Goal: Communication & Community: Answer question/provide support

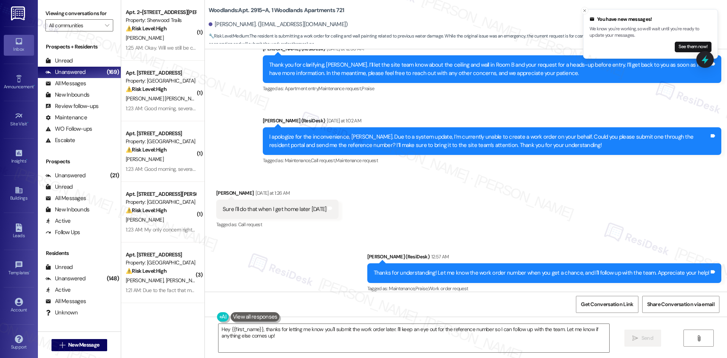
scroll to position [1140, 0]
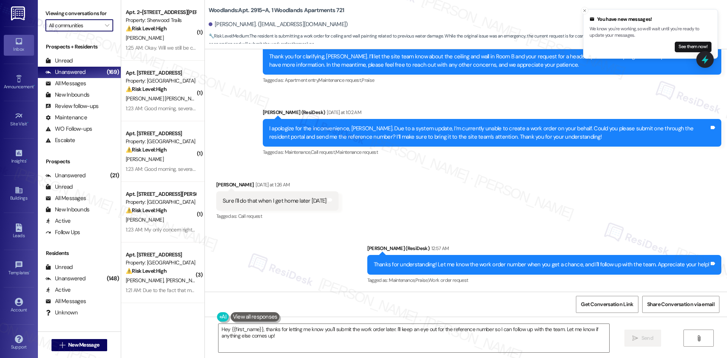
click at [87, 23] on input "All communities" at bounding box center [75, 25] width 52 height 12
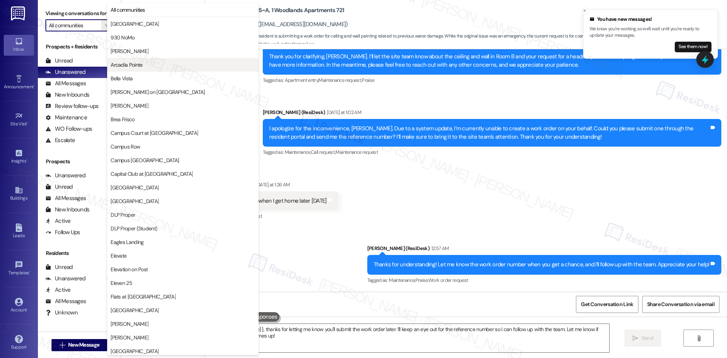
click at [155, 67] on span "Arcadia Pointe" at bounding box center [183, 65] width 145 height 8
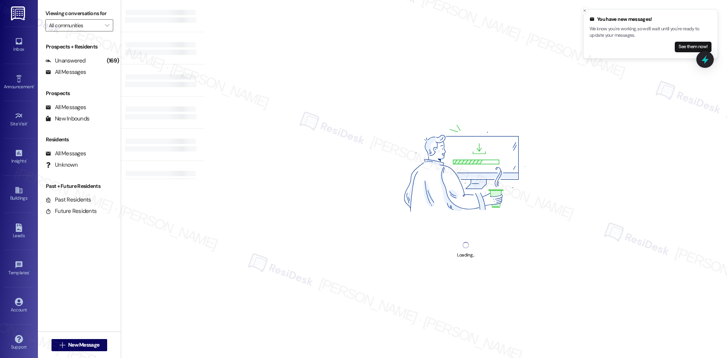
type input "Arcadia Pointe"
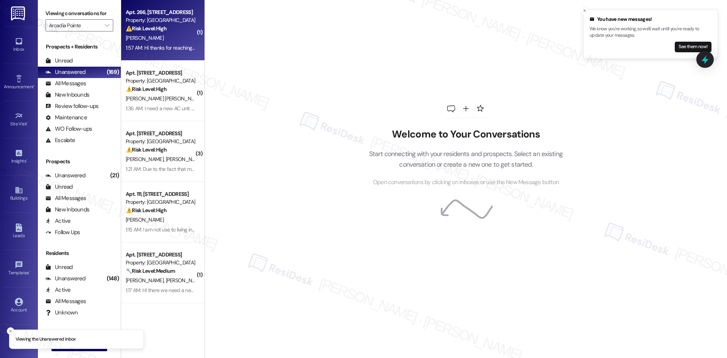
click at [147, 30] on strong "⚠️ Risk Level: High" at bounding box center [146, 28] width 41 height 7
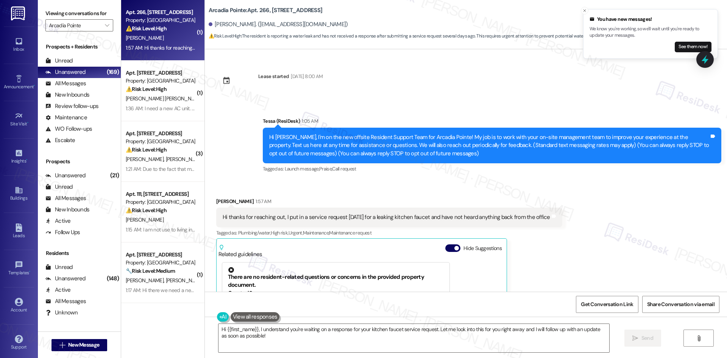
click at [564, 260] on div "Received via SMS Tracy Tyler 1:57 AM Hi thanks for reaching out, I put in a ser…" at bounding box center [466, 293] width 522 height 226
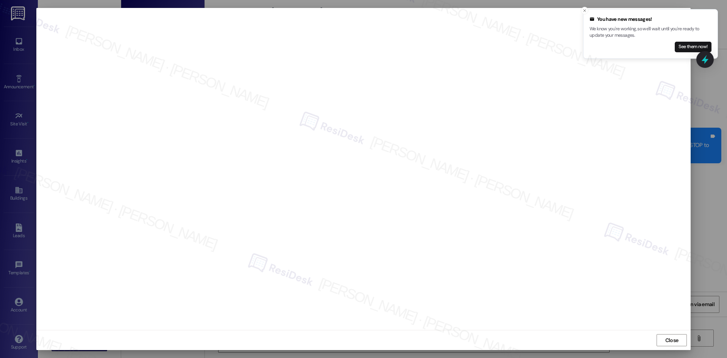
click at [669, 334] on div "Close" at bounding box center [363, 340] width 654 height 20
click at [667, 339] on span "Close" at bounding box center [671, 340] width 13 height 8
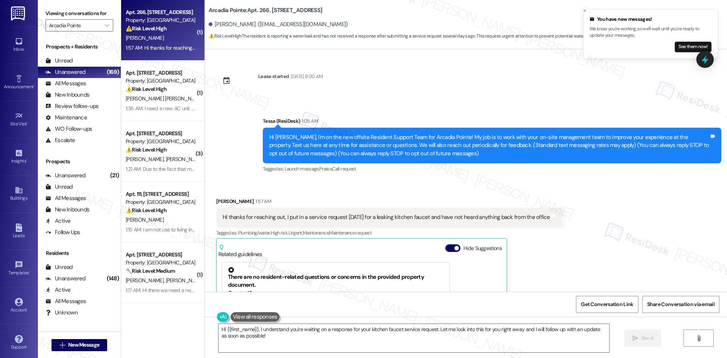
click at [527, 226] on div "Hi thanks for reaching out, I put in a service request on Sunday for a leaking …" at bounding box center [389, 217] width 346 height 19
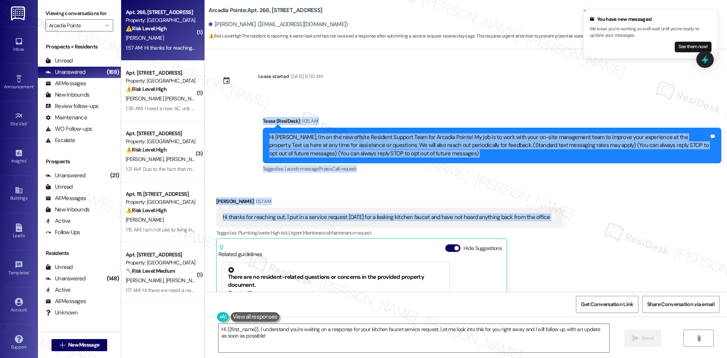
drag, startPoint x: 241, startPoint y: 114, endPoint x: 557, endPoint y: 217, distance: 332.3
click at [557, 217] on div "Lease started Jan 16, 2025 at 8:00 AM Announcement, sent via SMS Tessa (ResiDes…" at bounding box center [466, 170] width 522 height 242
copy div "Tessa (ResiDesk) 1:05 AM Hi Tracy, I'm on the new offsite Resident Support Team…"
drag, startPoint x: 242, startPoint y: 179, endPoint x: 246, endPoint y: 184, distance: 5.6
click at [242, 179] on div "Announcement, sent via SMS Tessa (ResiDesk) 1:05 AM Hi Tracy, I'm on the new of…" at bounding box center [466, 140] width 522 height 80
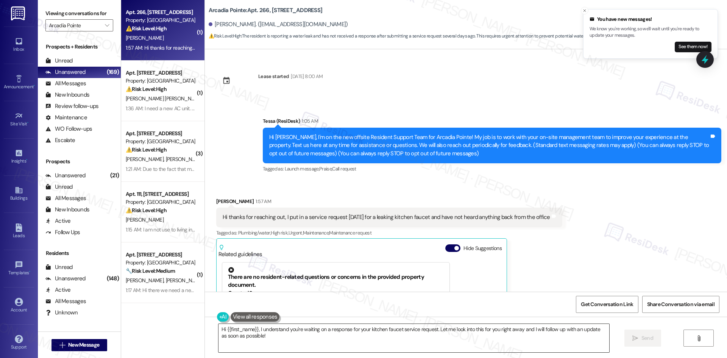
click at [319, 344] on textarea "Hi {{first_name}}, I understand you're waiting on a response for your kitchen f…" at bounding box center [413, 338] width 391 height 28
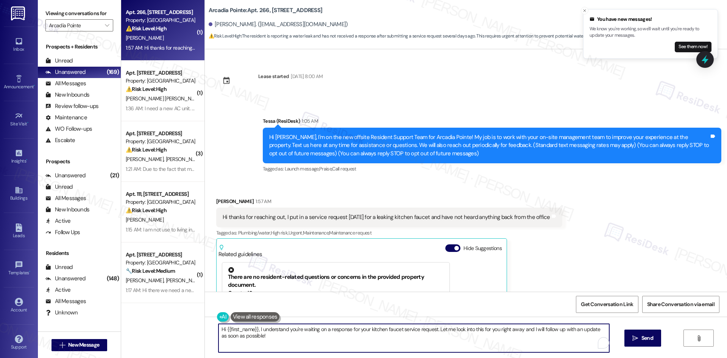
paste textarea "Thanks for letting me know, [PERSON_NAME]. I see your service request for the l…"
type textarea "Thanks for letting me know, [PERSON_NAME]. I see your service request for the l…"
click at [646, 340] on span "Send" at bounding box center [647, 338] width 12 height 8
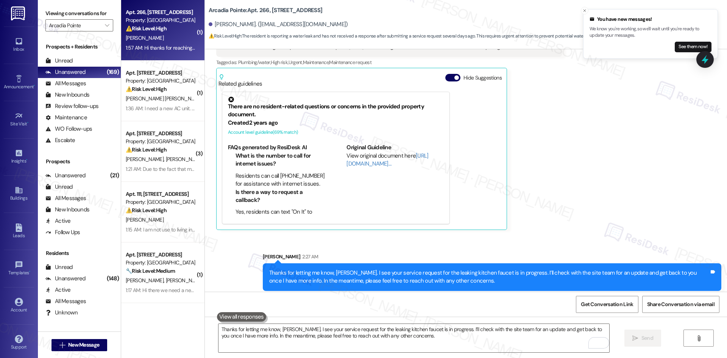
scroll to position [176, 0]
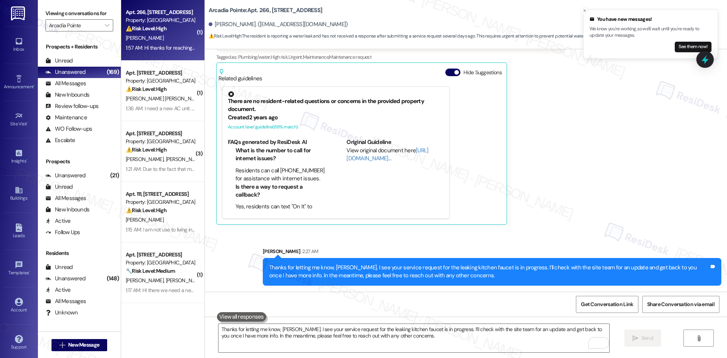
click at [584, 181] on div "Received via SMS Tracy Tyler 1:57 AM Hi thanks for reaching out, I put in a ser…" at bounding box center [466, 118] width 522 height 226
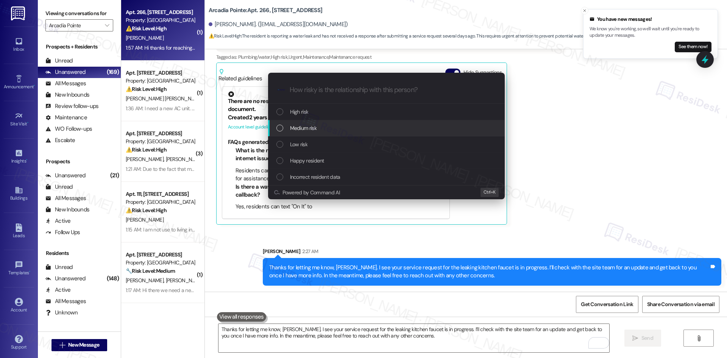
click at [325, 129] on div "Medium risk" at bounding box center [387, 128] width 222 height 8
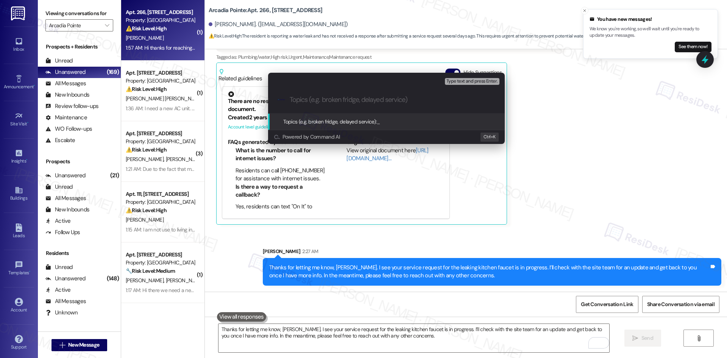
click at [304, 97] on input "Topics (e.g. broken fridge, delayed service)" at bounding box center [393, 100] width 206 height 8
paste input "Service Request Follow-Up – Leaking Kitchen Faucet"
type input "Service Request Follow-Up – Leaking Kitchen Faucet"
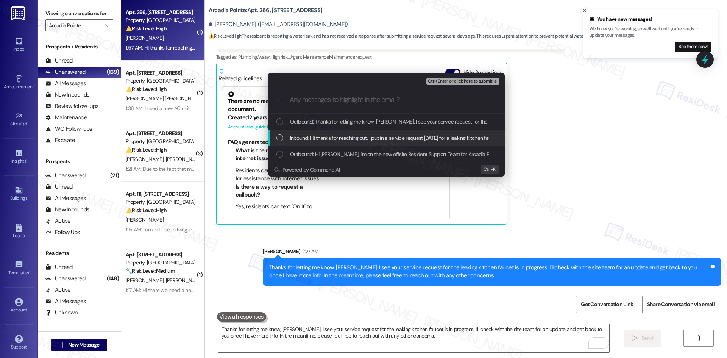
click at [333, 142] on div "Inbound: Hi thanks for reaching out, I put in a service request on Sunday for a…" at bounding box center [386, 138] width 237 height 16
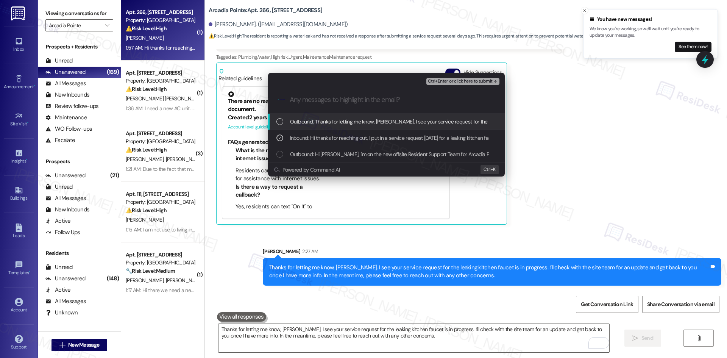
click at [484, 79] on span "Ctrl+Enter or click here to submit" at bounding box center [460, 81] width 65 height 5
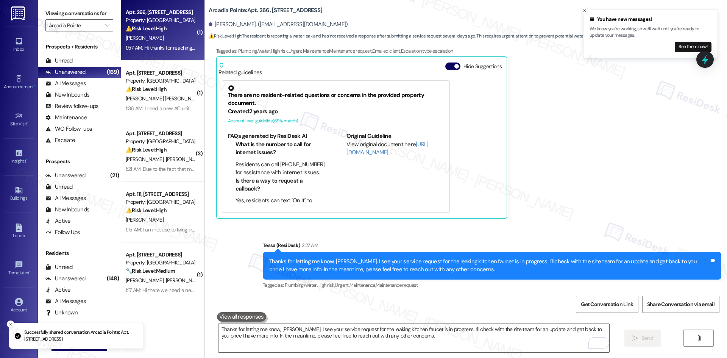
scroll to position [187, 0]
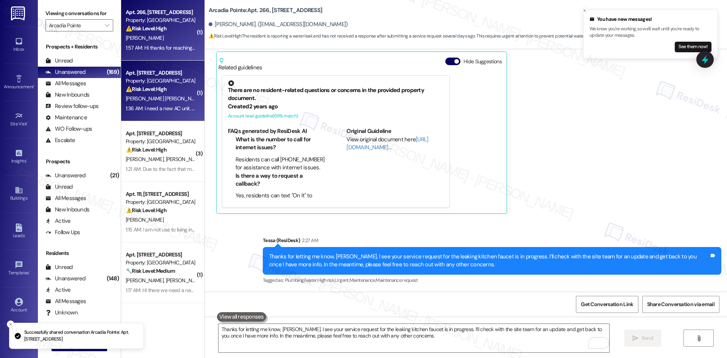
click at [165, 103] on div "R. Alves Radeke" at bounding box center [161, 98] width 72 height 9
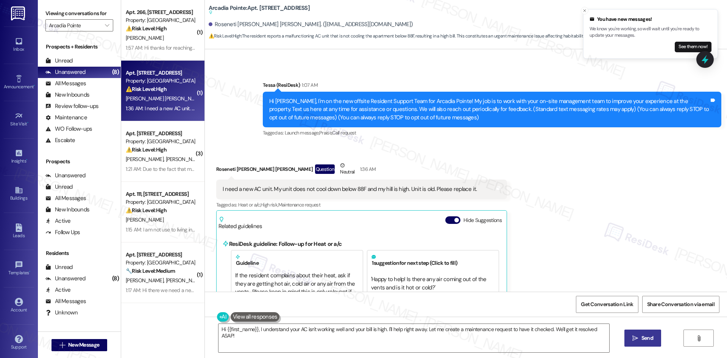
scroll to position [34, 0]
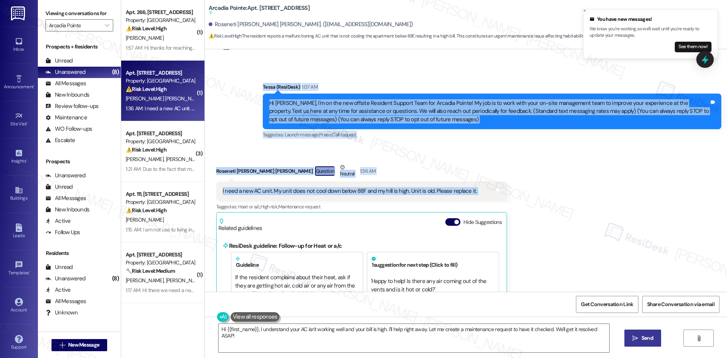
drag, startPoint x: 250, startPoint y: 84, endPoint x: 481, endPoint y: 192, distance: 255.3
click at [481, 192] on div "Lease started Jul 15, 2025 at 8:00 AM Announcement, sent via SMS Tessa (ResiDes…" at bounding box center [466, 170] width 522 height 242
copy div "Tessa (ResiDesk) 1:07 AM Hi Roseneti, I'm on the new offsite Resident Support T…"
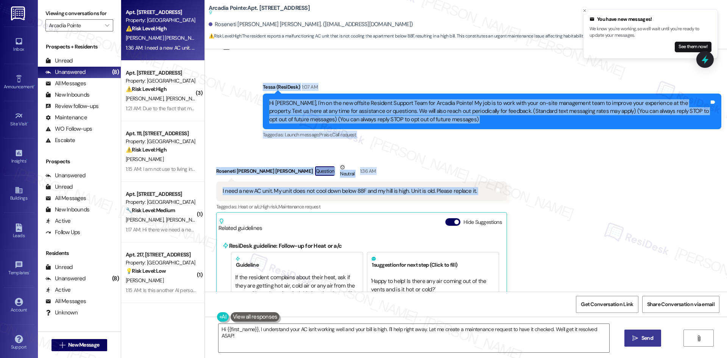
click at [348, 171] on div "Roseneti Alves Radeke Question Neutral 1:36 AM" at bounding box center [361, 172] width 291 height 19
drag, startPoint x: 241, startPoint y: 85, endPoint x: 476, endPoint y: 193, distance: 258.7
click at [476, 193] on div "Lease started Jul 15, 2025 at 8:00 AM Announcement, sent via SMS Tessa (ResiDes…" at bounding box center [466, 170] width 522 height 242
copy div "Tessa (ResiDesk) 1:07 AM Hi Roseneti, I'm on the new offsite Resident Support T…"
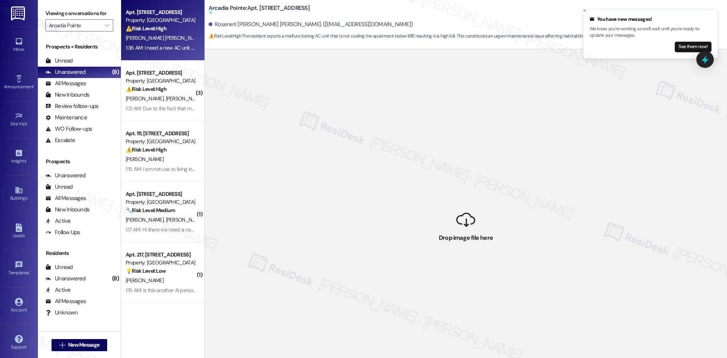
click at [164, 50] on div "1:36 AM: I need a new AC unit. My unit does not cool down below 88F and my hill…" at bounding box center [253, 47] width 254 height 7
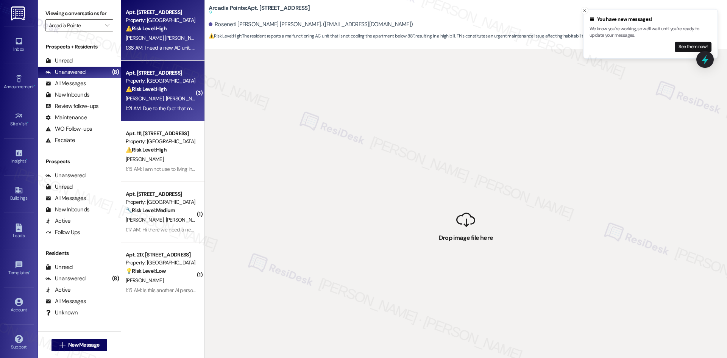
click at [161, 80] on div "Property: Arcadia Pointe" at bounding box center [161, 81] width 70 height 8
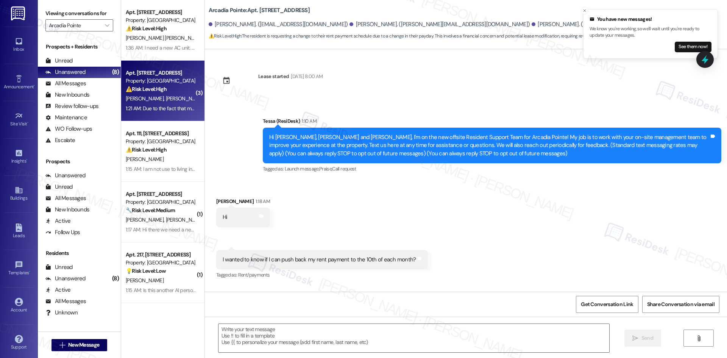
scroll to position [48, 0]
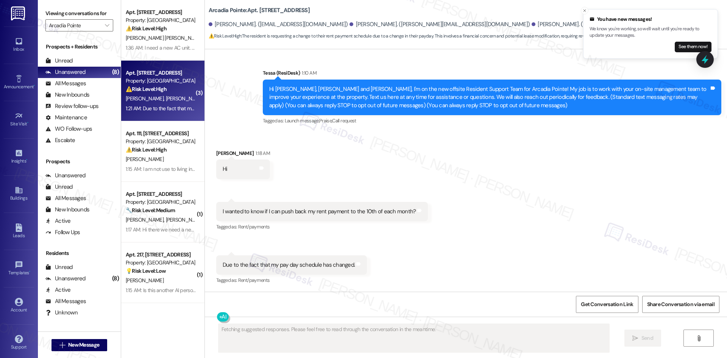
click at [156, 45] on div "1:36 AM: I need a new AC unit. My unit does not cool down below 88F and my hill…" at bounding box center [253, 47] width 254 height 7
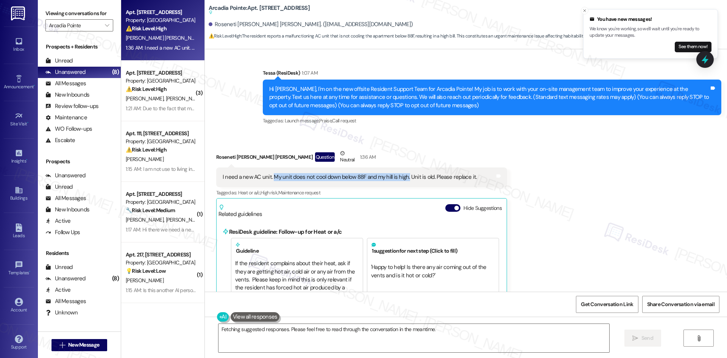
drag, startPoint x: 268, startPoint y: 176, endPoint x: 402, endPoint y: 177, distance: 133.7
click at [402, 177] on div "I need a new AC unit. My unit does not cool down below 88F and my hill is high.…" at bounding box center [350, 177] width 254 height 8
copy div "My unit does not cool down below 88F and my hill is high."
click at [364, 146] on div "Received via SMS Roseneti Alves Radeke Question Neutral 1:36 AM I need a new AC…" at bounding box center [362, 234] width 302 height 180
drag, startPoint x: 347, startPoint y: 331, endPoint x: 358, endPoint y: 329, distance: 10.8
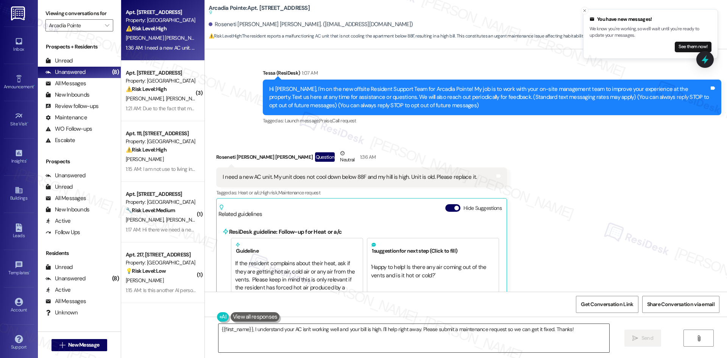
click at [348, 331] on textarea "{{first_name}}, I understand your AC isn't working well and your bill is high. …" at bounding box center [413, 338] width 391 height 28
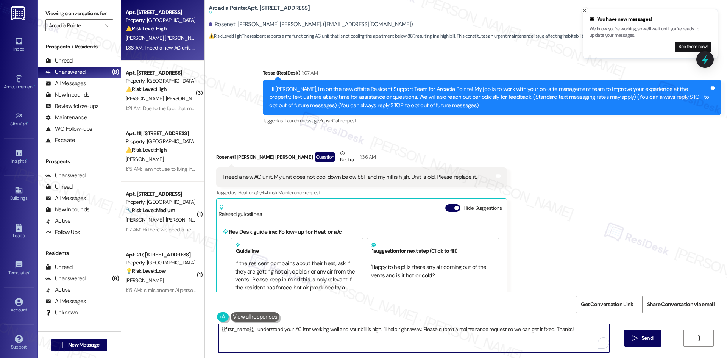
paste textarea "Thanks for sharing this, Roseneti. I understand your concern that the AC isn’t …"
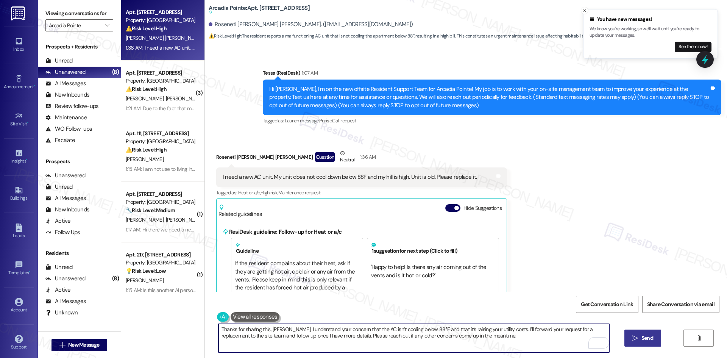
type textarea "Thanks for sharing this, Roseneti. I understand your concern that the AC isn’t …"
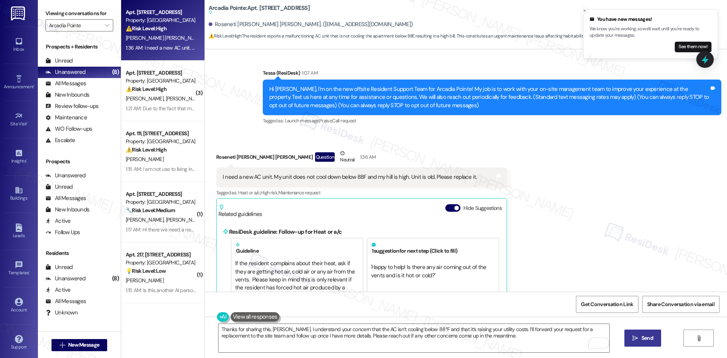
click at [635, 342] on span " Send" at bounding box center [643, 338] width 24 height 8
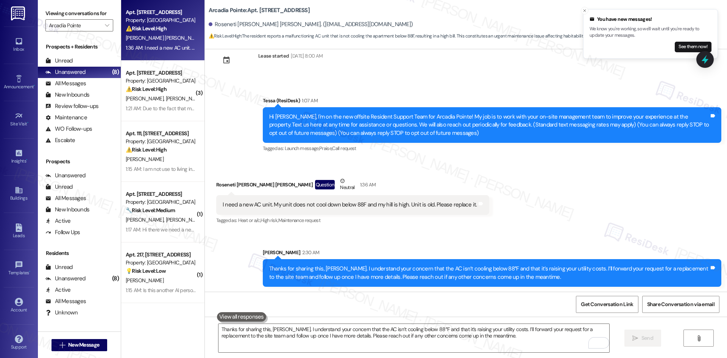
scroll to position [22, 0]
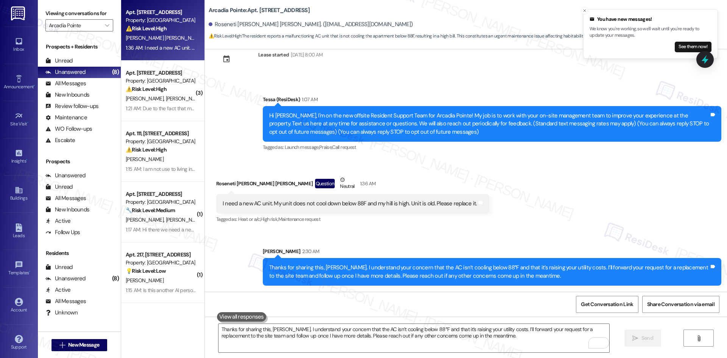
click at [521, 215] on div "Received via SMS Roseneti Alves Radeke Question Neutral 1:36 AM I need a new AC…" at bounding box center [466, 195] width 522 height 72
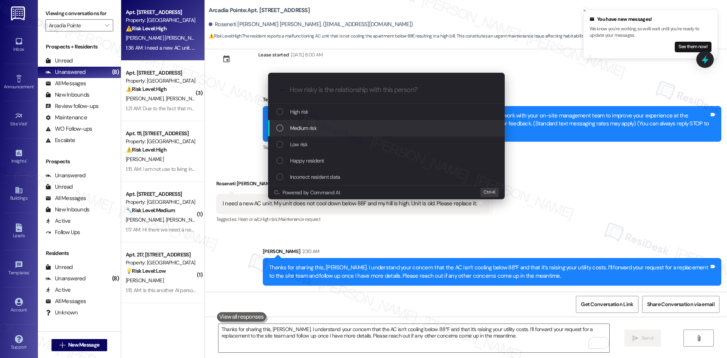
click at [329, 127] on div "Medium risk" at bounding box center [387, 128] width 222 height 8
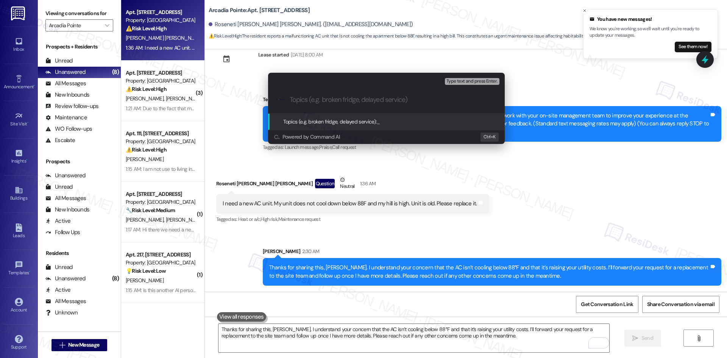
click at [359, 99] on input "Topics (e.g. broken fridge, delayed service)" at bounding box center [393, 100] width 206 height 8
paste input "Request for AC Replacement"
type input "Request for AC Replacement"
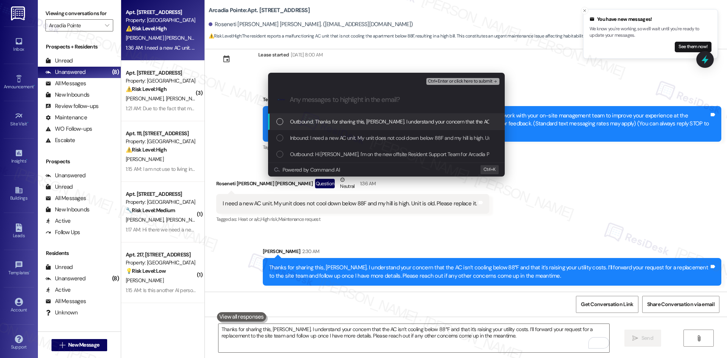
click at [373, 130] on div "Outbound: Thanks for sharing this, Roseneti. I understand your concern that the…" at bounding box center [386, 122] width 237 height 16
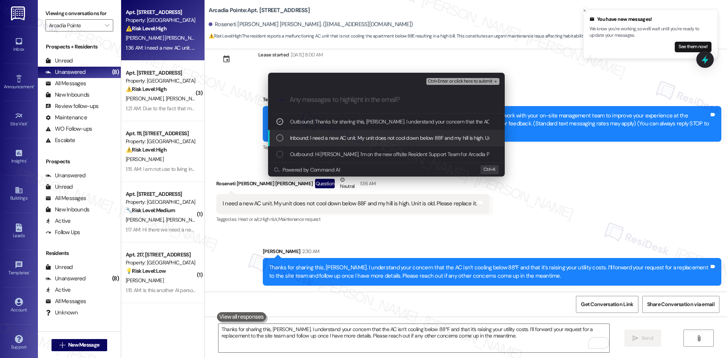
click at [373, 137] on span "Inbound: I need a new AC unit. My unit does not cool down below 88F and my hill…" at bounding box center [417, 138] width 255 height 8
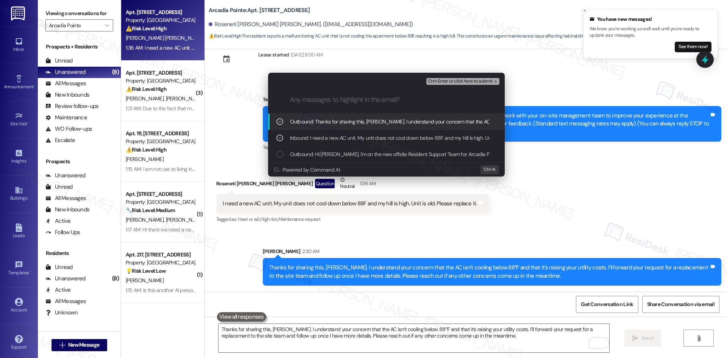
drag, startPoint x: 397, startPoint y: 117, endPoint x: 421, endPoint y: 116, distance: 24.6
click at [398, 117] on div "Outbound: Thanks for sharing this, Roseneti. I understand your concern that the…" at bounding box center [386, 122] width 237 height 16
click at [486, 82] on span "Ctrl+Enter or click here to submit" at bounding box center [460, 81] width 65 height 5
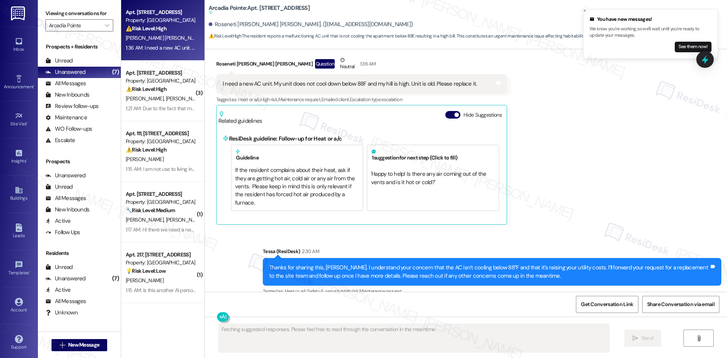
scroll to position [144, 0]
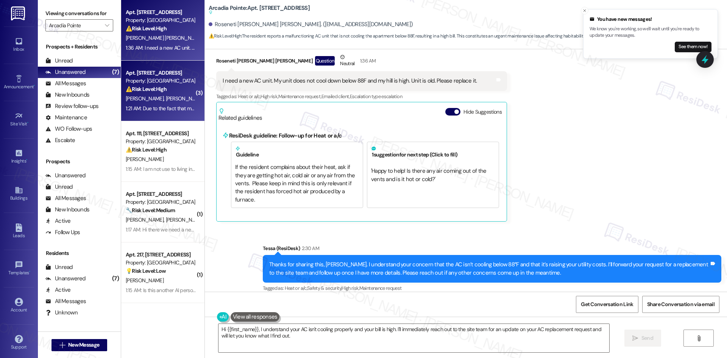
click at [165, 96] on span "E. Simao" at bounding box center [185, 98] width 40 height 7
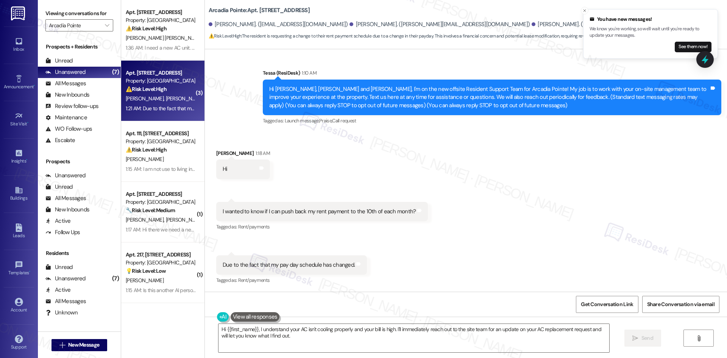
scroll to position [48, 0]
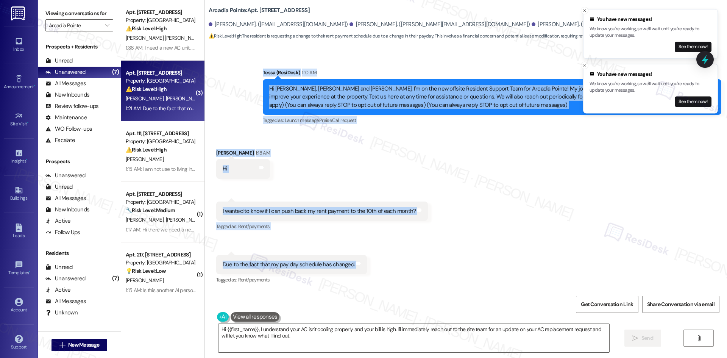
drag, startPoint x: 250, startPoint y: 66, endPoint x: 379, endPoint y: 257, distance: 230.3
click at [379, 257] on div "Lease started Jul 01, 2024 at 8:00 AM Announcement, sent via SMS Tessa (ResiDes…" at bounding box center [466, 170] width 522 height 242
copy div "Tessa (ResiDesk) 1:10 AM Hi Elizabeth, Russell and Rhodora, I'm on the new offs…"
click at [286, 164] on div "Received via SMS Russell Valmoja 1:18 AM Hi Tags and notes Received via SMS 1:1…" at bounding box center [466, 211] width 522 height 159
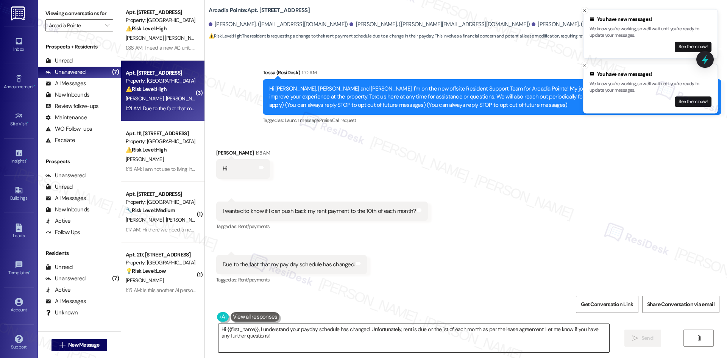
click at [333, 336] on textarea "Hi {{first_name}}, I understand your payday schedule has changed. Unfortunately…" at bounding box center [413, 338] width 391 height 28
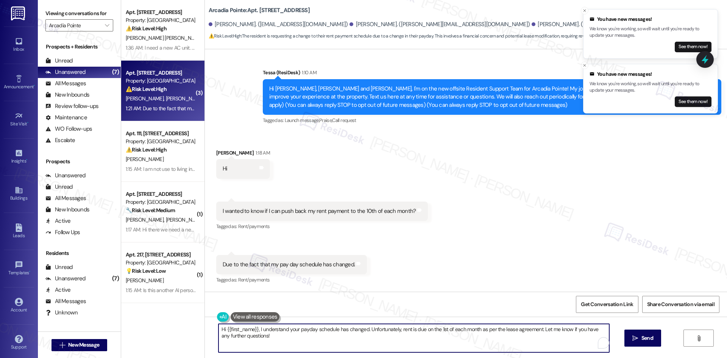
paste textarea "Thanks for letting me know, Russell. I understand your concern about adjusting …"
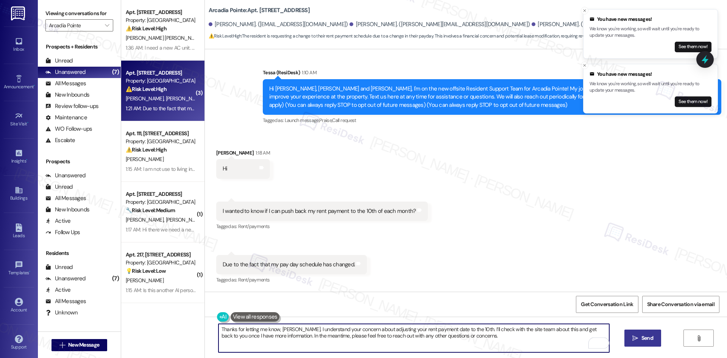
type textarea "Thanks for letting me know, Russell. I understand your concern about adjusting …"
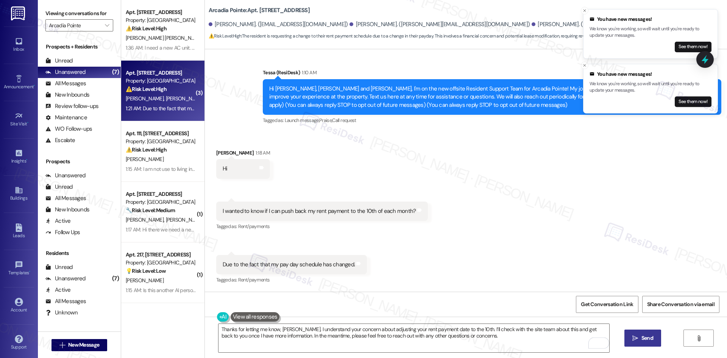
click at [637, 340] on icon "" at bounding box center [635, 338] width 6 height 6
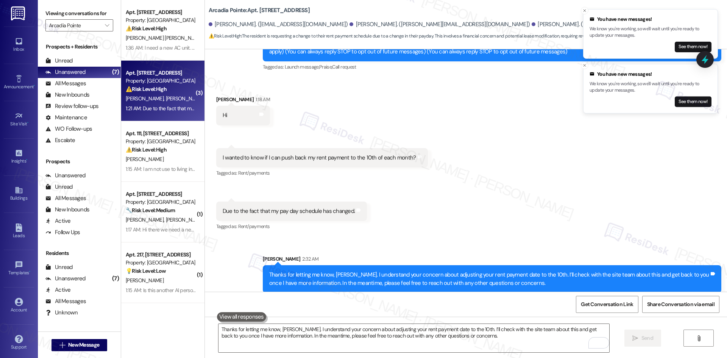
scroll to position [109, 0]
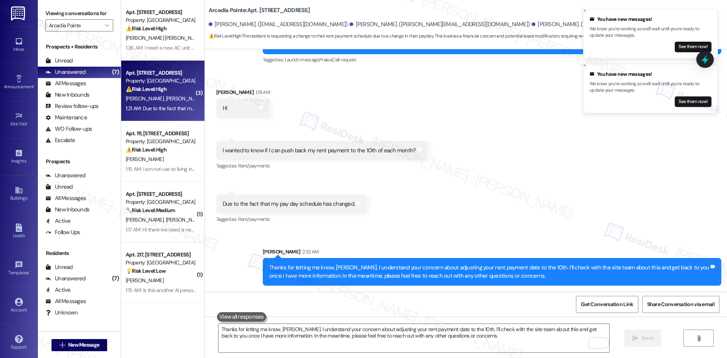
click at [460, 190] on div "Received via SMS Russell Valmoja 1:18 AM Hi Tags and notes Received via SMS 1:1…" at bounding box center [466, 150] width 522 height 159
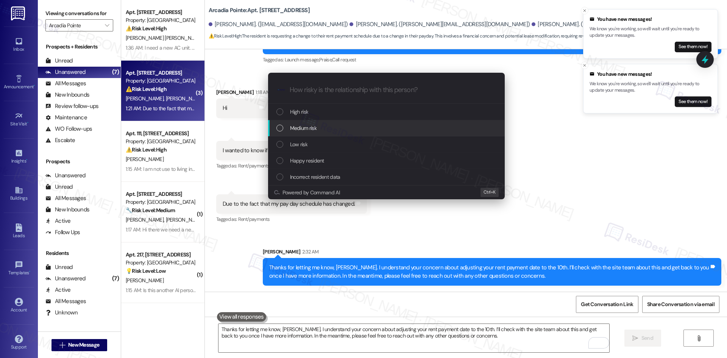
click at [368, 131] on div "Medium risk" at bounding box center [387, 128] width 222 height 8
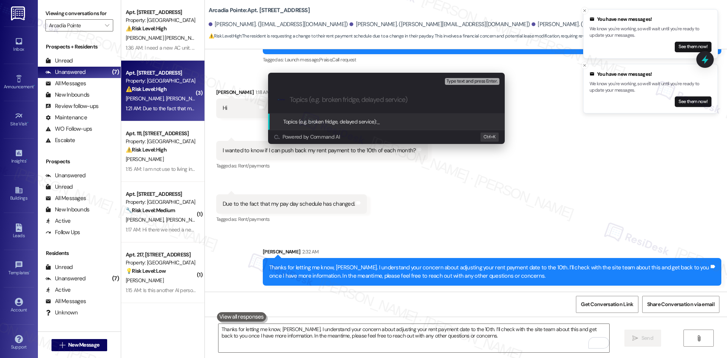
click at [324, 100] on input "Topics (e.g. broken fridge, delayed service)" at bounding box center [393, 100] width 206 height 8
paste input "Request to Adjust Rent Payment Date"
type input "Request to Adjust Rent Payment Date"
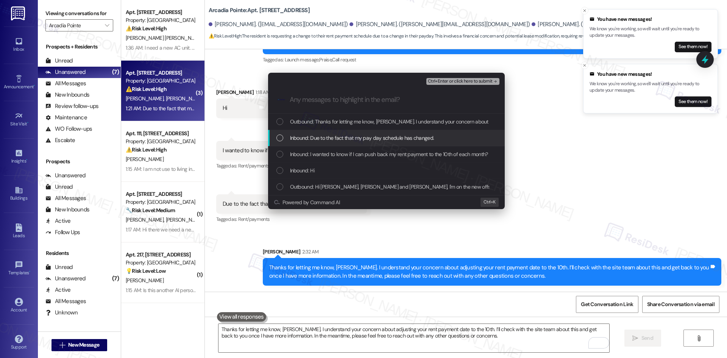
click at [336, 139] on span "Inbound: Due to the fact that my pay day schedule has changed." at bounding box center [362, 138] width 144 height 8
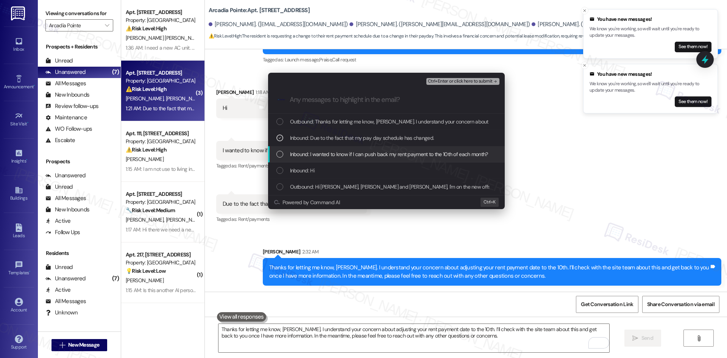
click at [399, 155] on span "Inbound: I wanted to know if I can push back my rent payment to the 10th of eac…" at bounding box center [389, 154] width 198 height 8
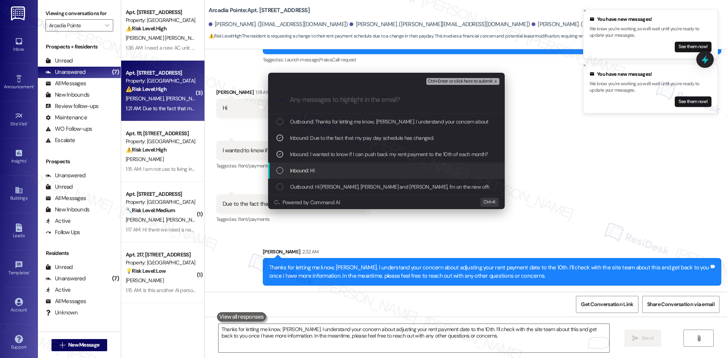
click at [376, 166] on div "Inbound: Hi" at bounding box center [387, 170] width 222 height 8
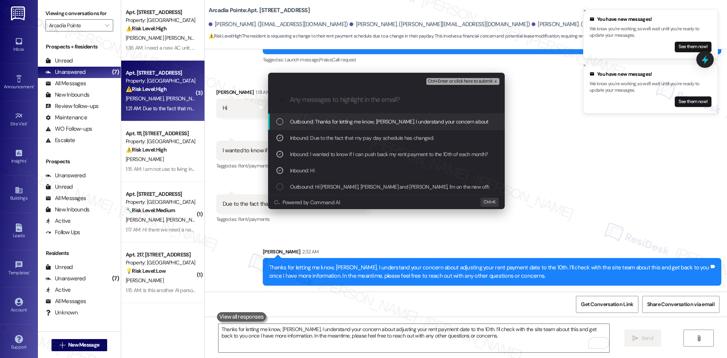
click at [482, 83] on span "Ctrl+Enter or click here to submit" at bounding box center [460, 81] width 65 height 5
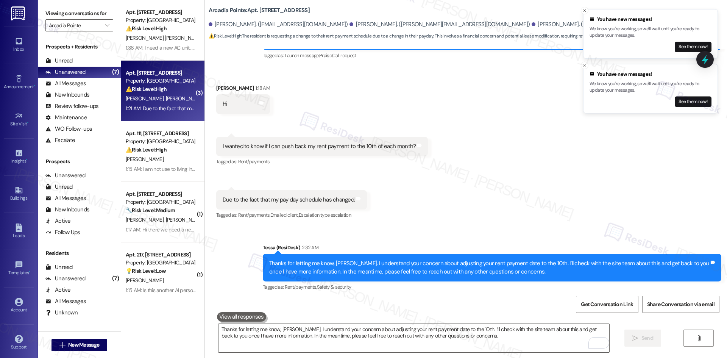
scroll to position [120, 0]
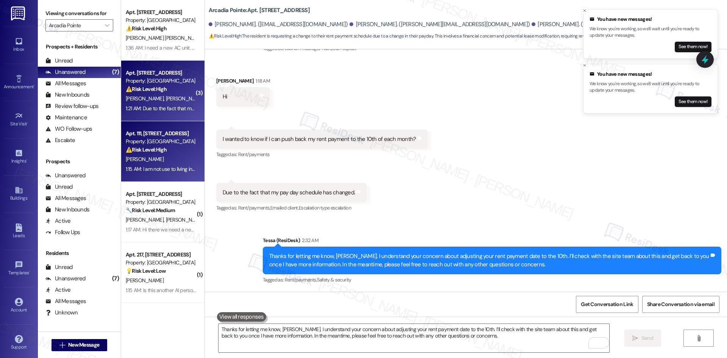
click at [170, 160] on div "S. Acfalle" at bounding box center [161, 158] width 72 height 9
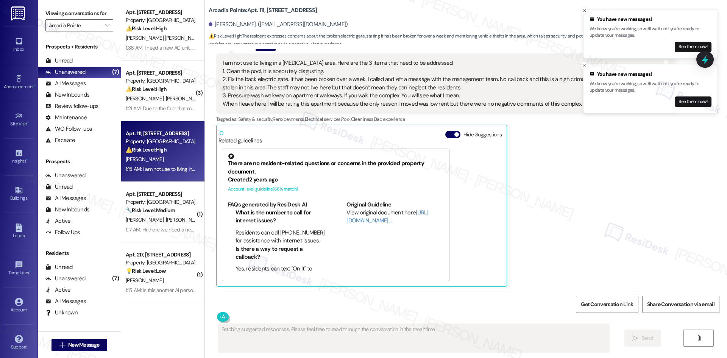
scroll to position [156, 0]
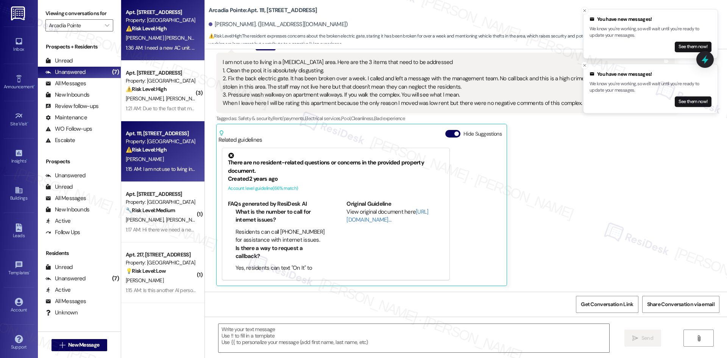
click at [150, 50] on div "1:36 AM: I need a new AC unit. My unit does not cool down below 88F and my hill…" at bounding box center [253, 47] width 254 height 7
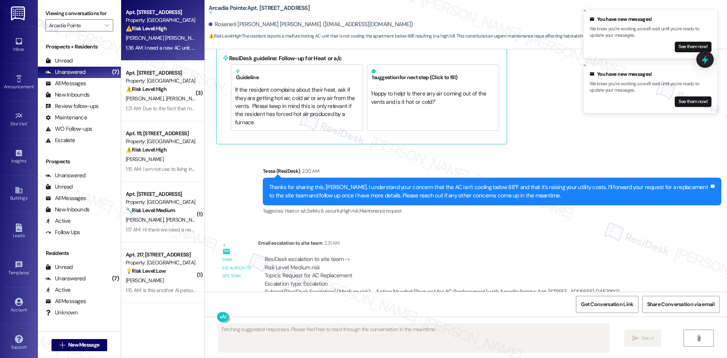
scroll to position [229, 0]
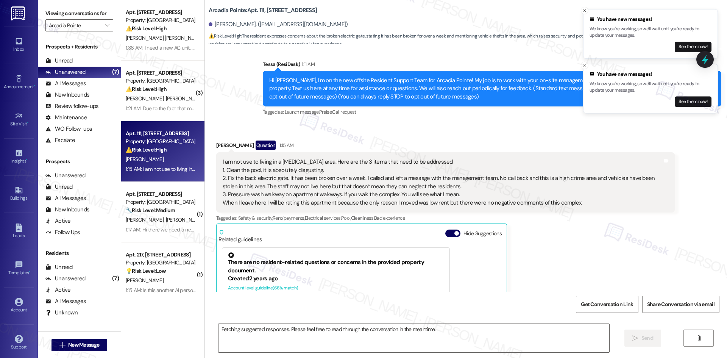
scroll to position [5, 0]
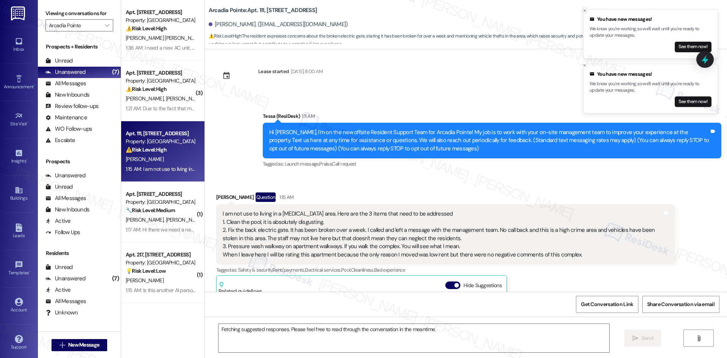
click at [584, 10] on line "Close toast" at bounding box center [585, 10] width 2 height 2
click at [584, 11] on icon "Close toast" at bounding box center [584, 10] width 5 height 5
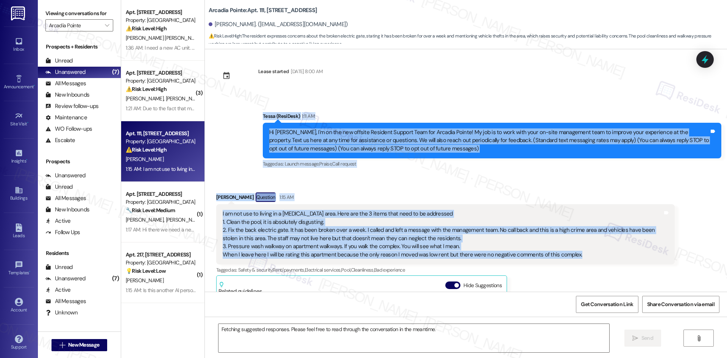
drag, startPoint x: 253, startPoint y: 106, endPoint x: 582, endPoint y: 259, distance: 362.9
click at [582, 259] on div "Lease started May 02, 2025 at 8:00 AM Announcement, sent via SMS Tessa (ResiDes…" at bounding box center [466, 170] width 522 height 242
copy div "Tessa (ResiDesk) 1:11 AM Hi Stanley, I'm on the new offsite Resident Support Te…"
click at [337, 189] on div "Received via SMS Stanley Acfalle Question 1:15 AM I am not use to living in a l…" at bounding box center [446, 315] width 470 height 256
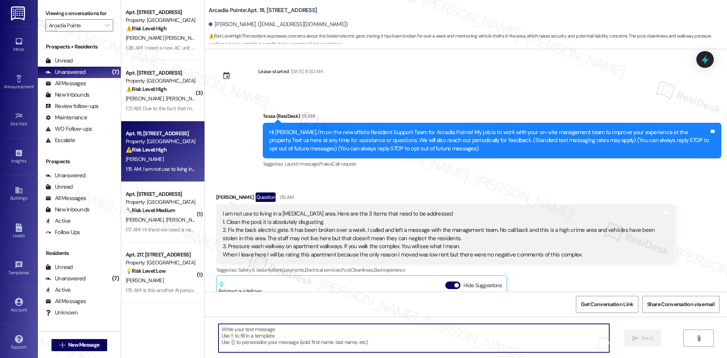
click at [419, 331] on textarea "To enrich screen reader interactions, please activate Accessibility in Grammarl…" at bounding box center [413, 338] width 391 height 28
paste textarea "Thank you for sharing this feedback, Stanley. I’m sorry to hear about the conce…"
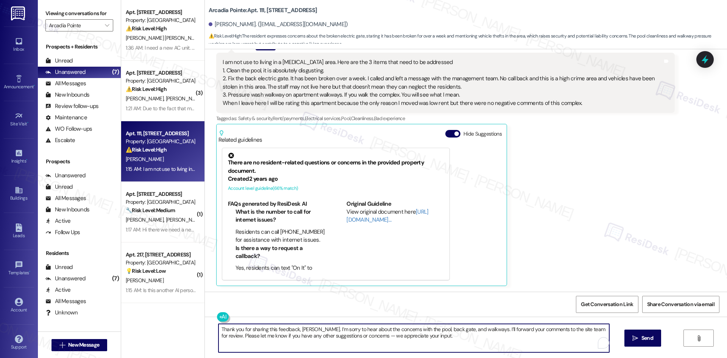
scroll to position [157, 0]
type textarea "Thank you for sharing this feedback, Stanley. I’m sorry to hear about the conce…"
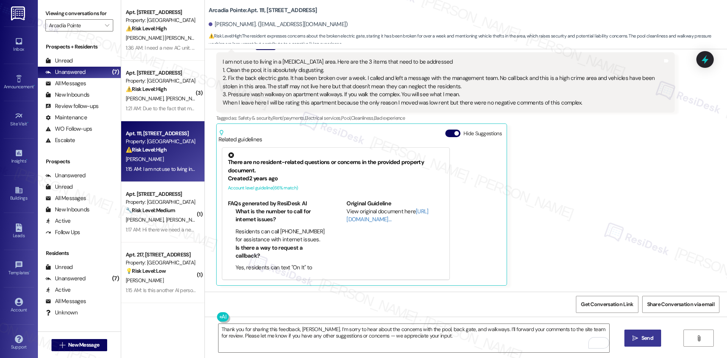
click at [643, 342] on button " Send" at bounding box center [642, 337] width 37 height 17
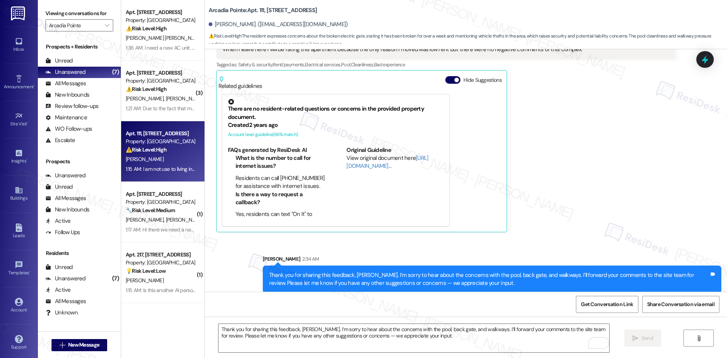
scroll to position [218, 0]
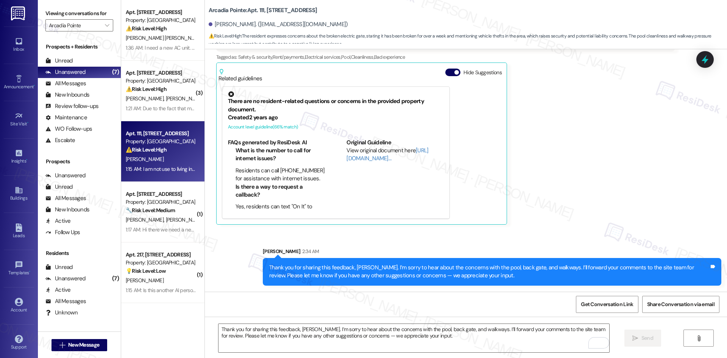
click at [562, 195] on div "Stanley Acfalle Question 1:15 AM I am not use to living in a low income area. H…" at bounding box center [445, 102] width 459 height 245
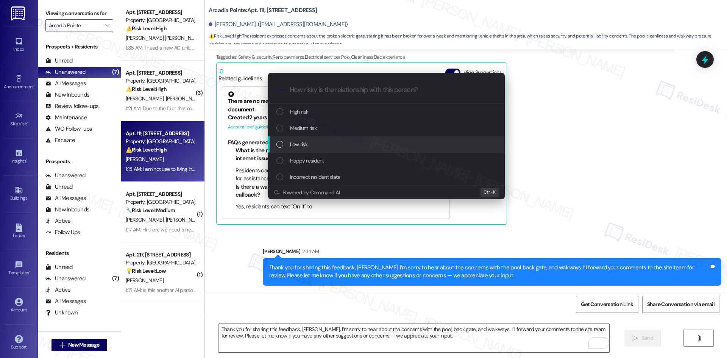
click at [315, 148] on div "Low risk" at bounding box center [387, 144] width 222 height 8
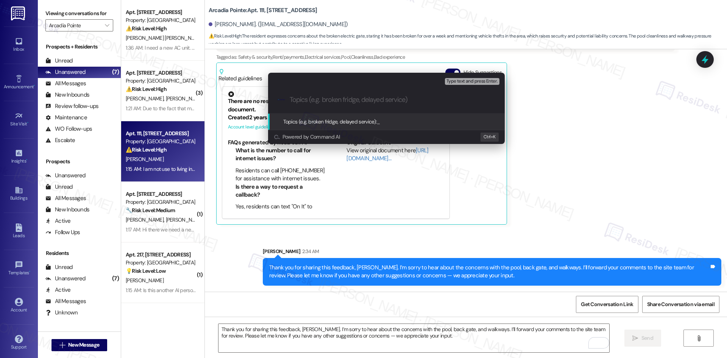
click at [309, 103] on input "Topics (e.g. broken fridge, delayed service)" at bounding box center [393, 100] width 206 height 8
paste input "Resident Feedback"
click at [392, 92] on div ".cls-1{fill:#0a055f;}.cls-2{fill:#0cc4c4;} resideskLogoBlueOrange Resident Feed…" at bounding box center [386, 99] width 237 height 27
click at [384, 101] on input "Resident Feedback" at bounding box center [390, 100] width 200 height 8
paste input "– Pool, Gate, and Walkways"
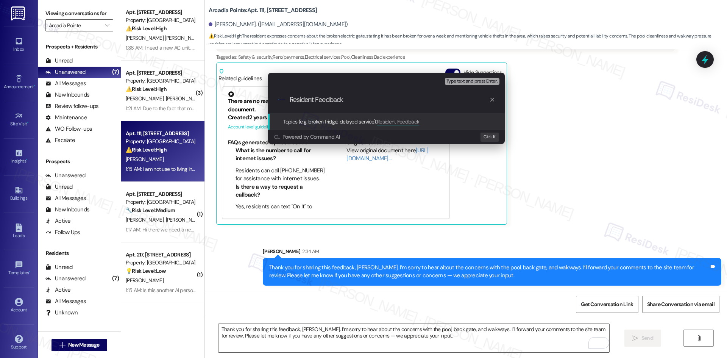
type input "Resident Feedback – Pool, Gate, and Walkways"
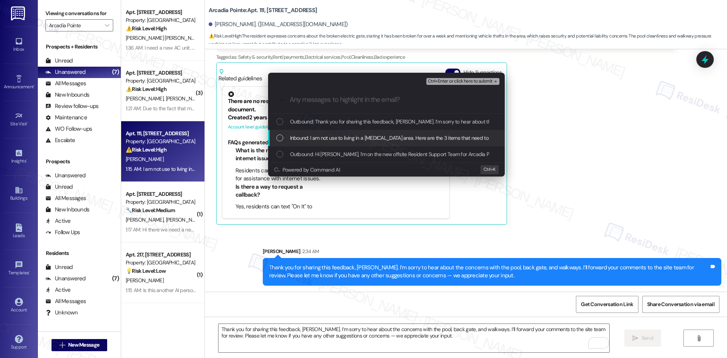
drag, startPoint x: 328, startPoint y: 136, endPoint x: 335, endPoint y: 136, distance: 6.8
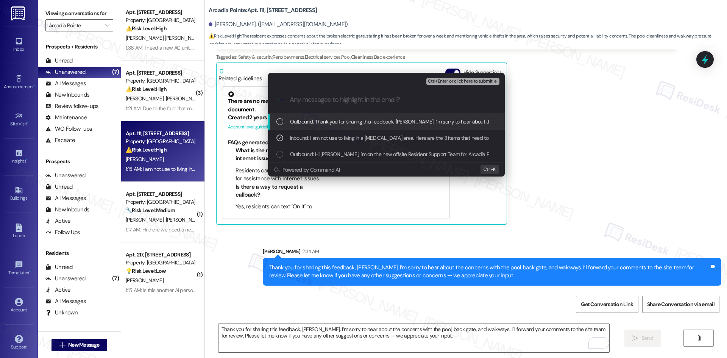
click at [470, 81] on span "Ctrl+Enter or click here to submit" at bounding box center [460, 81] width 65 height 5
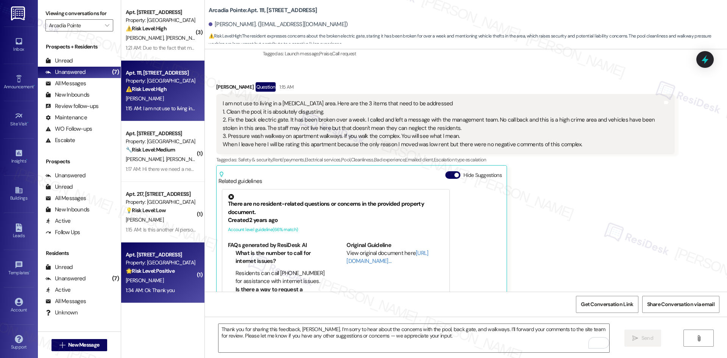
scroll to position [29, 0]
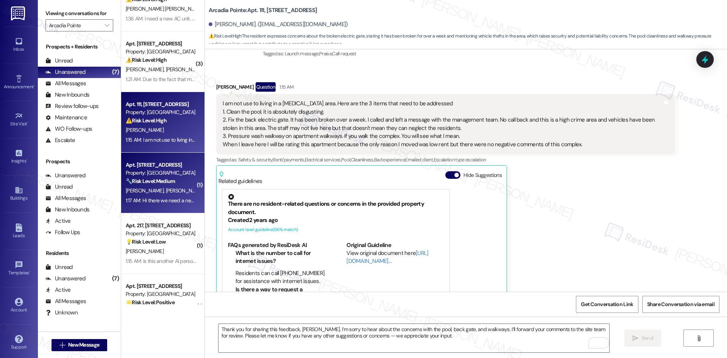
click at [165, 192] on span "D. Longmore" at bounding box center [184, 190] width 38 height 7
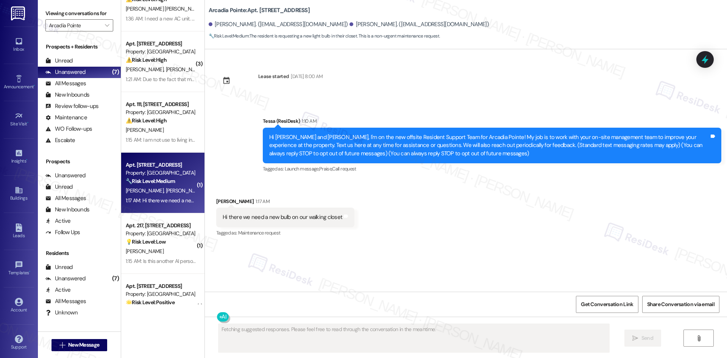
scroll to position [0, 0]
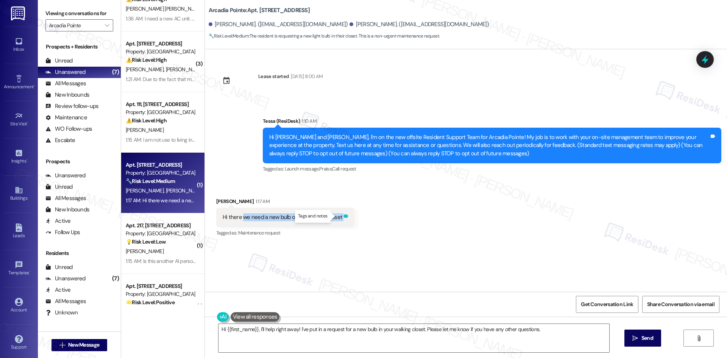
drag, startPoint x: 237, startPoint y: 217, endPoint x: 335, endPoint y: 219, distance: 98.1
click at [335, 219] on div "Hi there we need a new bulb on our walking closet Tags and notes" at bounding box center [285, 217] width 138 height 19
copy div "we need a new bulb on our walking closet Tags and notes"
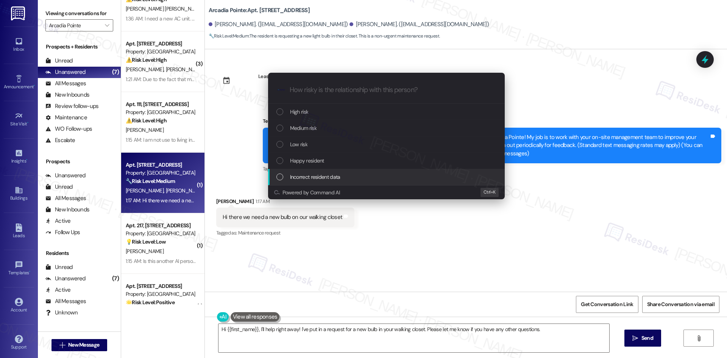
click at [432, 245] on div "Escalate Conversation How risky is the relationship with this person? Topics (e…" at bounding box center [363, 179] width 727 height 358
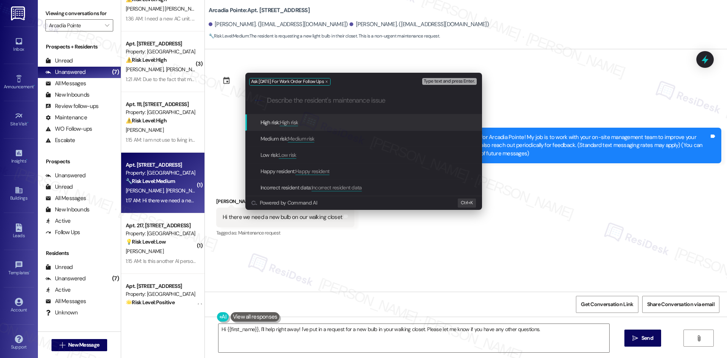
paste input "we need a new bulb on our walking closet"
type input "we need a new bulb on our walking closet"
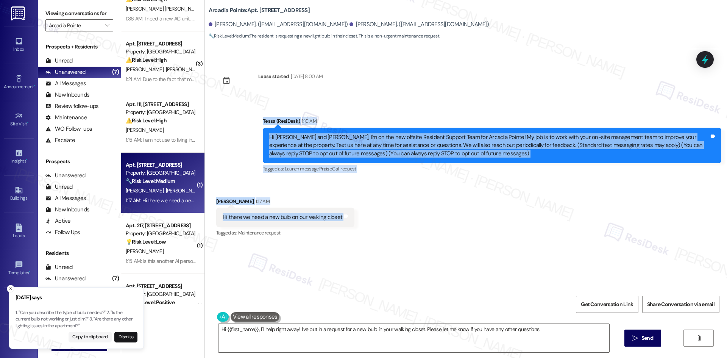
drag, startPoint x: 279, startPoint y: 146, endPoint x: 347, endPoint y: 221, distance: 100.8
click at [347, 221] on div "Lease started Aug 16, 2024 at 8:00 AM Announcement, sent via SMS Tessa (ResiDes…" at bounding box center [466, 170] width 522 height 242
copy div "Tessa (ResiDesk) 1:10 AM Hi Darren and Vickie, I'm on the new offsite Resident …"
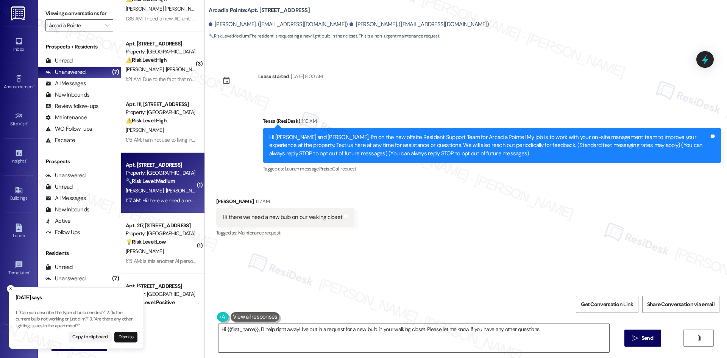
click at [289, 256] on div "Lease started Aug 16, 2024 at 8:00 AM Announcement, sent via SMS Tessa (ResiDes…" at bounding box center [466, 170] width 522 height 242
drag, startPoint x: 200, startPoint y: 193, endPoint x: 371, endPoint y: 220, distance: 173.2
click at [371, 220] on div "Received via SMS Vickie Longmore 1:17 AM Hi there we need a new bulb on our wal…" at bounding box center [466, 212] width 522 height 64
copy div "Vickie Longmore 1:17 AM Hi there we need a new bulb on our walking closet Tags …"
click at [318, 279] on div "Lease started Aug 16, 2024 at 8:00 AM Announcement, sent via SMS Tessa (ResiDes…" at bounding box center [466, 170] width 522 height 242
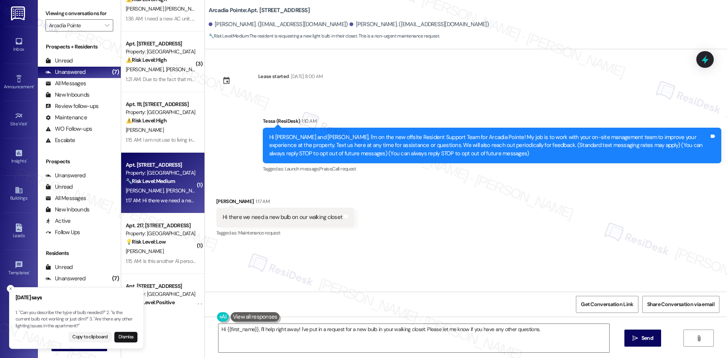
click at [21, 312] on p "1. "Can you describe the type of bulb needed?" 2. "Is the current bulb not work…" at bounding box center [77, 319] width 122 height 20
click at [20, 312] on p "1. "Can you describe the type of bulb needed?" 2. "Is the current bulb not work…" at bounding box center [77, 319] width 122 height 20
drag, startPoint x: 87, startPoint y: 318, endPoint x: 21, endPoint y: 313, distance: 66.1
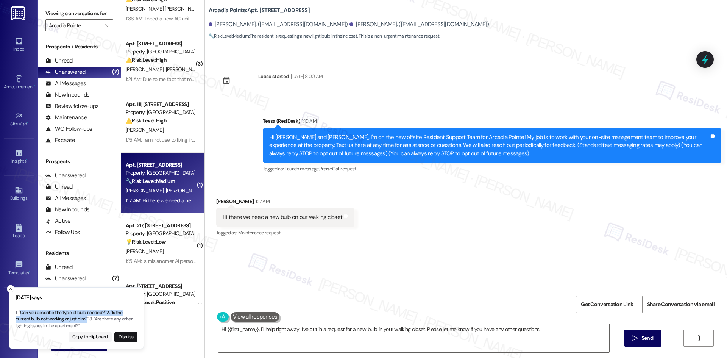
click at [21, 313] on p "1. "Can you describe the type of bulb needed?" 2. "Is the current bulb not work…" at bounding box center [77, 319] width 122 height 20
copy p "Can you describe the type of bulb needed?" 2. "Is the current bulb not working …"
click at [379, 192] on div "Received via SMS Vickie Longmore 1:17 AM Hi there we need a new bulb on our wal…" at bounding box center [466, 212] width 522 height 64
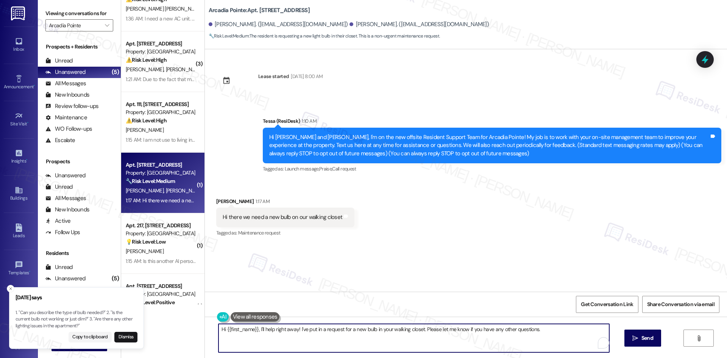
click at [353, 336] on textarea "Hi {{first_name}}, I'll help right away! I've put in a request for a new bulb i…" at bounding box center [413, 338] width 391 height 28
paste textarea "Thanks for letting me know, Vickie. Can you tell me what kind of bulb it is or …"
type textarea "Thanks for letting me know, Vickie. Can you tell me what kind of bulb it is or …"
click at [648, 334] on span "Send" at bounding box center [647, 338] width 12 height 8
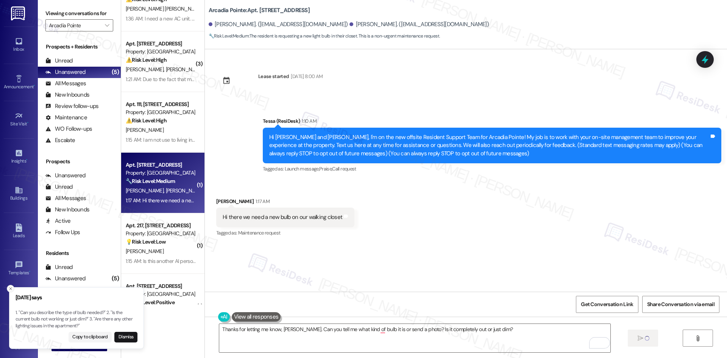
click at [8, 289] on button "Close toast" at bounding box center [11, 289] width 8 height 8
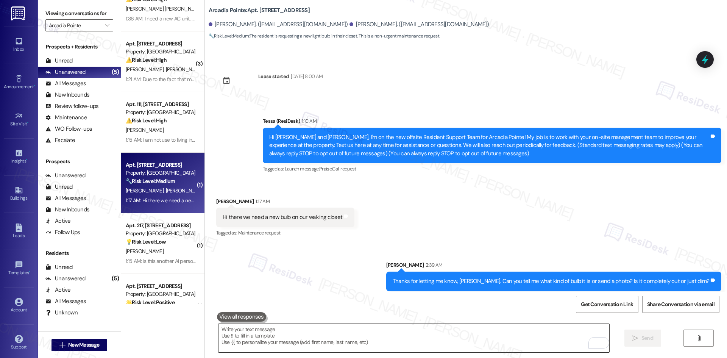
click at [302, 331] on textarea "To enrich screen reader interactions, please activate Accessibility in Grammarl…" at bounding box center [413, 338] width 391 height 28
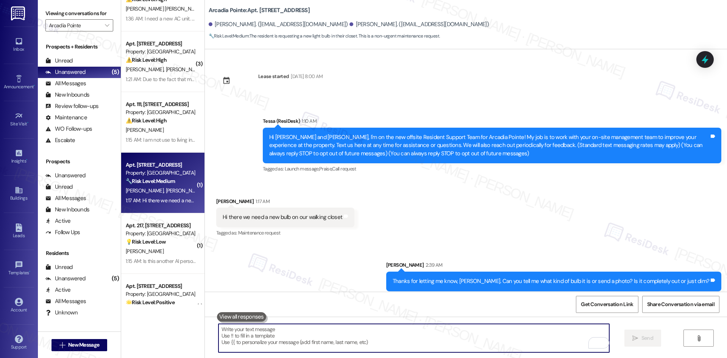
paste textarea "I’ll put in a work order. Also, does maintenance have permission to enter, and …"
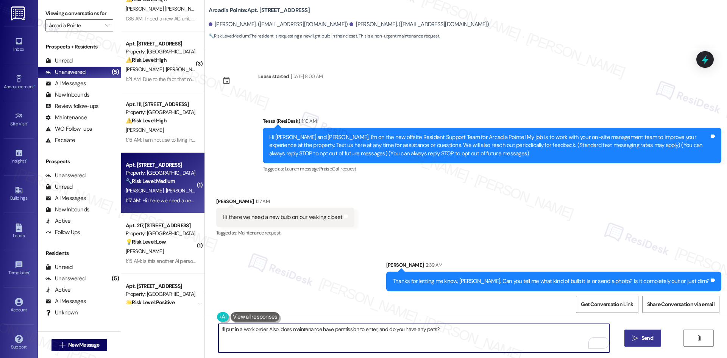
type textarea "I’ll put in a work order. Also, does maintenance have permission to enter, and …"
click at [638, 338] on span " Send" at bounding box center [643, 338] width 24 height 8
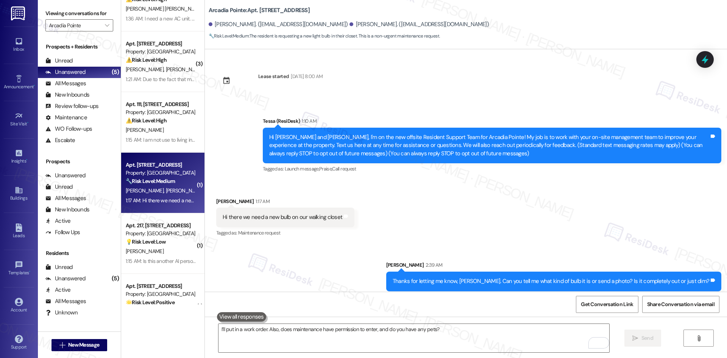
click at [626, 230] on div "Received via SMS Vickie Longmore 1:17 AM Hi there we need a new bulb on our wal…" at bounding box center [466, 212] width 522 height 64
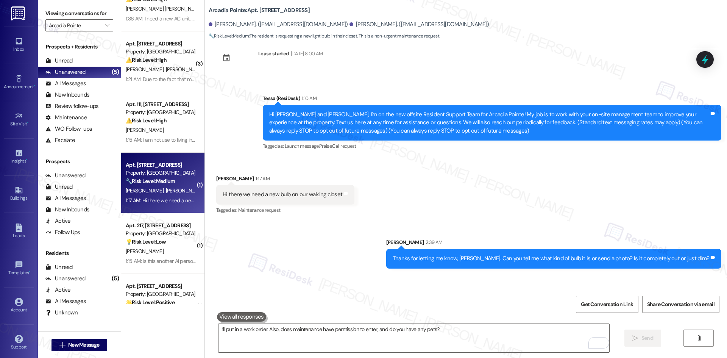
scroll to position [58, 0]
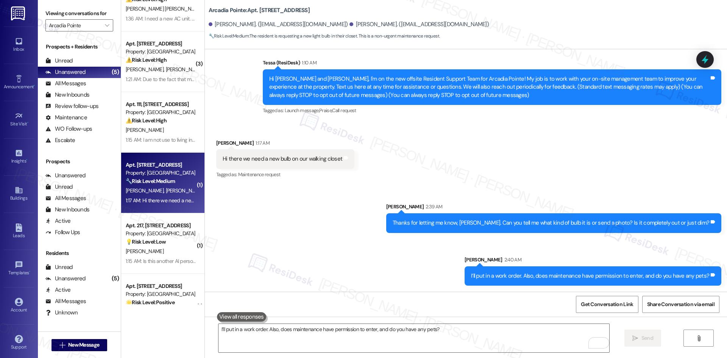
click at [349, 242] on div "Sent via SMS Sarah 2:39 AM Thanks for letting me know, Vickie. Can you tell me …" at bounding box center [466, 239] width 522 height 106
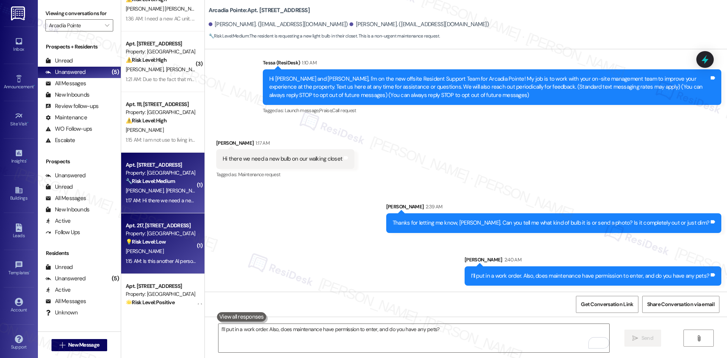
click at [151, 244] on strong "💡 Risk Level: Low" at bounding box center [146, 241] width 40 height 7
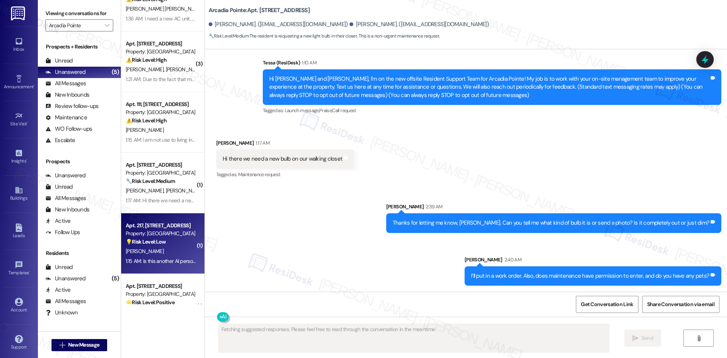
scroll to position [0, 0]
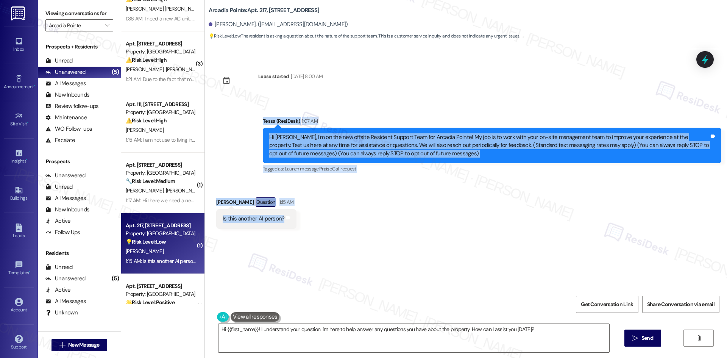
drag, startPoint x: 248, startPoint y: 117, endPoint x: 308, endPoint y: 218, distance: 118.1
click at [308, 218] on div "Lease started Jan 11, 2025 at 8:00 AM Announcement, sent via SMS Tessa (ResiDes…" at bounding box center [466, 170] width 522 height 242
click at [423, 101] on div "Announcement, sent via SMS Tessa (ResiDesk) 1:07 AM Hi Kristin, I'm on the new …" at bounding box center [466, 140] width 522 height 80
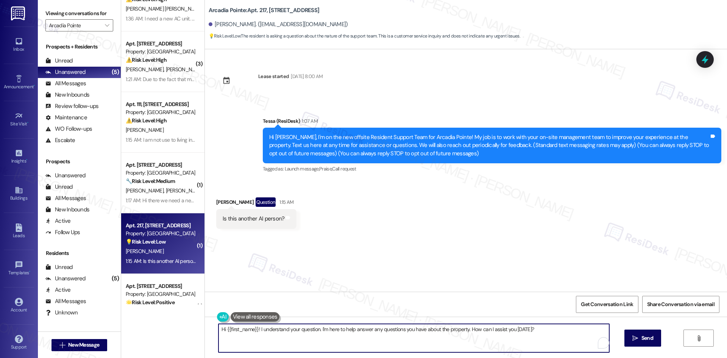
drag, startPoint x: 379, startPoint y: 340, endPoint x: 393, endPoint y: 332, distance: 16.4
click at [379, 339] on textarea "Hi {{first_name}}! I understand your question. I'm here to help answer any ques…" at bounding box center [413, 338] width 391 height 28
paste textarea "No, I’m not AI — I’m part of the offsite Resident Support Team, here to help an…"
type textarea "No, I’m not AI — I’m part of the offsite Resident Support Team, here to help an…"
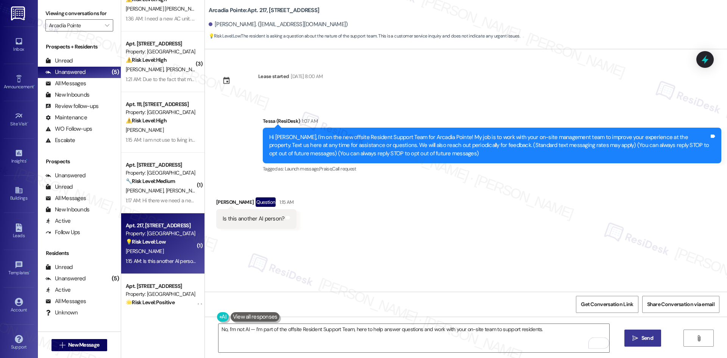
click at [645, 339] on span "Send" at bounding box center [647, 338] width 12 height 8
click at [422, 250] on div "Lease started Jan 11, 2025 at 8:00 AM Announcement, sent via SMS Tessa (ResiDes…" at bounding box center [466, 170] width 522 height 242
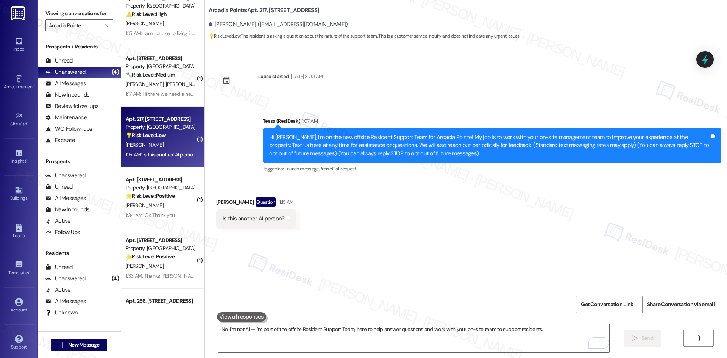
scroll to position [181, 0]
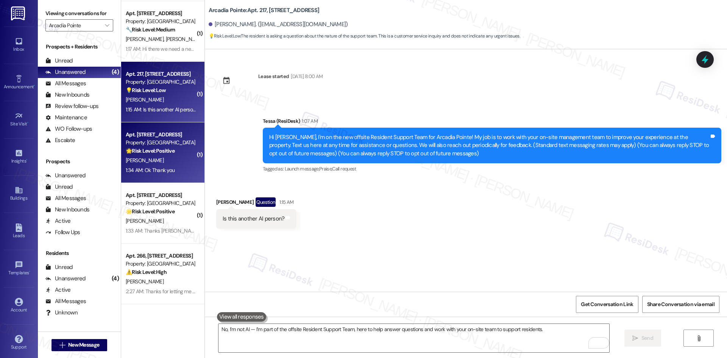
click at [130, 154] on div "🌟 Risk Level: Positive The resident acknowledged the introductory message from …" at bounding box center [161, 151] width 70 height 8
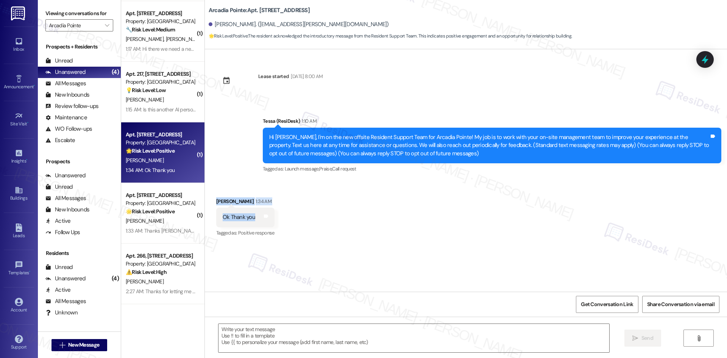
drag, startPoint x: 212, startPoint y: 201, endPoint x: 248, endPoint y: 218, distance: 39.6
click at [248, 218] on div "Received via SMS Matthew Henderson 1:34 AM Ok Thank you Tags and notes Tagged a…" at bounding box center [466, 212] width 522 height 64
drag, startPoint x: 354, startPoint y: 335, endPoint x: 360, endPoint y: 334, distance: 5.8
click at [354, 335] on textarea at bounding box center [413, 338] width 391 height 28
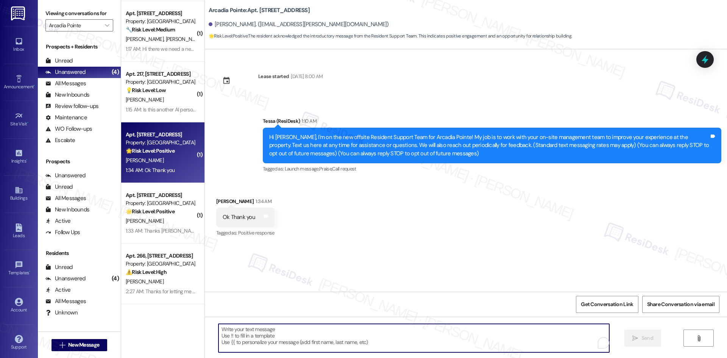
paste textarea "You’re welcome, Matthew!"
type textarea "You’re welcome, Matthew!"
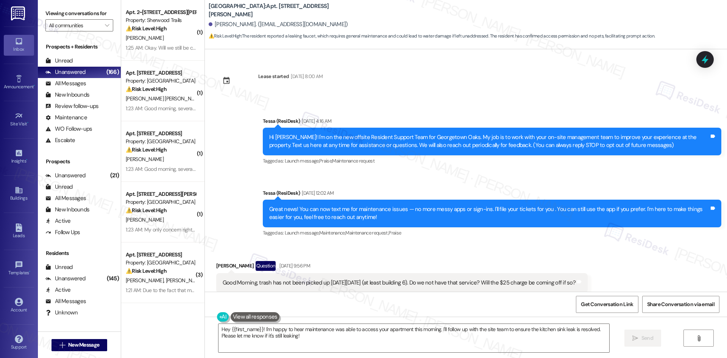
scroll to position [1152, 0]
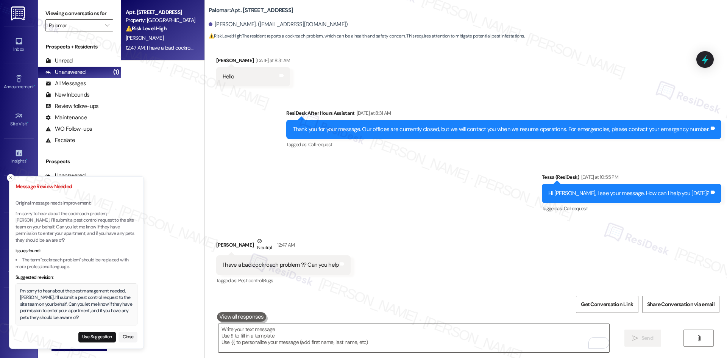
scroll to position [258, 0]
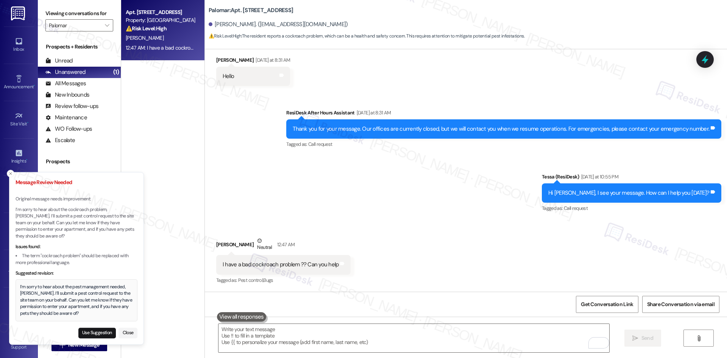
drag, startPoint x: 62, startPoint y: 318, endPoint x: 17, endPoint y: 304, distance: 47.3
click at [20, 304] on div "I’m sorry to hear about the pest management needed, Ciro. I’ll submit a pest co…" at bounding box center [76, 300] width 113 height 33
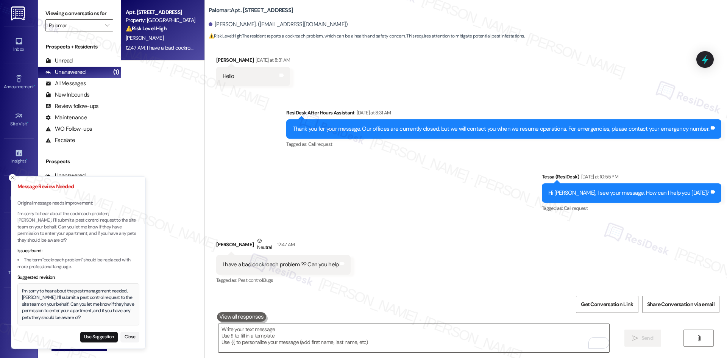
drag, startPoint x: 19, startPoint y: 291, endPoint x: 22, endPoint y: 294, distance: 4.6
click at [23, 294] on div "I’m sorry to hear about the pest management needed, Ciro. I’ll submit a pest co…" at bounding box center [78, 304] width 122 height 42
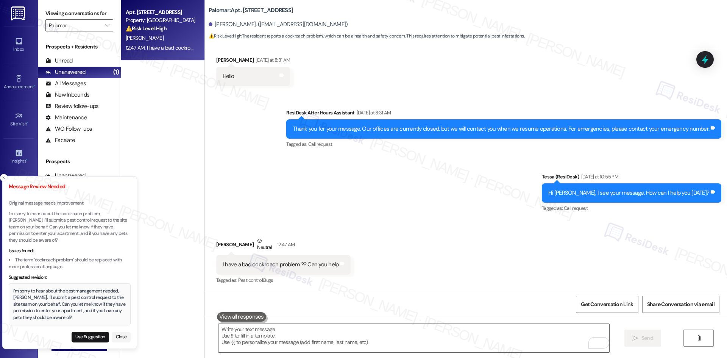
drag, startPoint x: 58, startPoint y: 317, endPoint x: 51, endPoint y: 317, distance: 6.8
click at [51, 317] on div "I’m sorry to hear about the pest management needed, Ciro. I’ll submit a pest co…" at bounding box center [69, 304] width 113 height 33
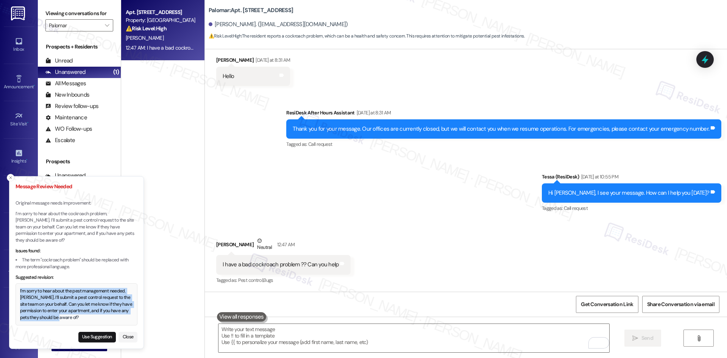
drag, startPoint x: 20, startPoint y: 290, endPoint x: 60, endPoint y: 321, distance: 50.0
click at [60, 321] on div "I’m sorry to hear about the pest management needed, Ciro. I’ll submit a pest co…" at bounding box center [76, 304] width 113 height 33
copy div "I’m sorry to hear about the pest management needed, Ciro. I’ll submit a pest co…"
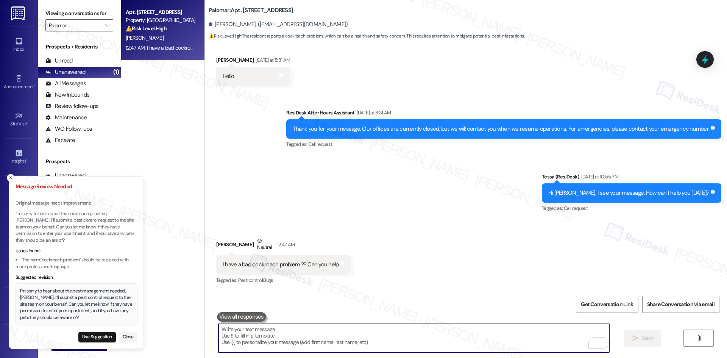
click at [226, 335] on textarea "To enrich screen reader interactions, please activate Accessibility in Grammarl…" at bounding box center [413, 338] width 391 height 28
paste textarea "I’m sorry to hear about the pest management needed, Ciro. I’ll submit a pest co…"
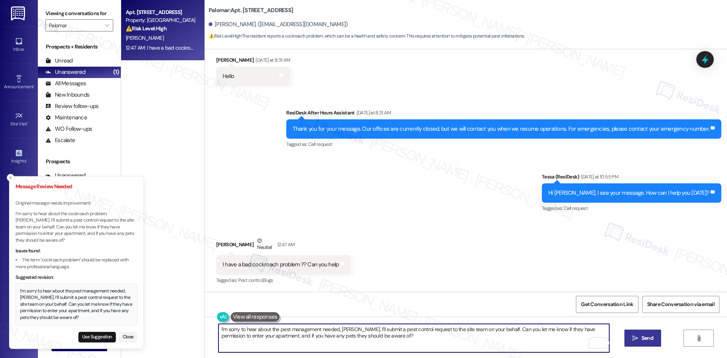
type textarea "I’m sorry to hear about the pest management needed, Ciro. I’ll submit a pest co…"
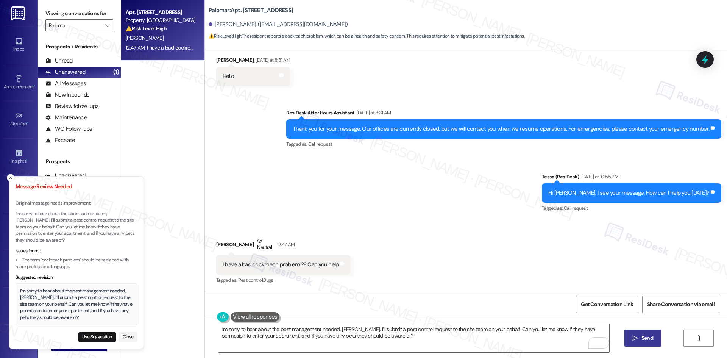
click at [640, 340] on span "Send" at bounding box center [647, 338] width 15 height 8
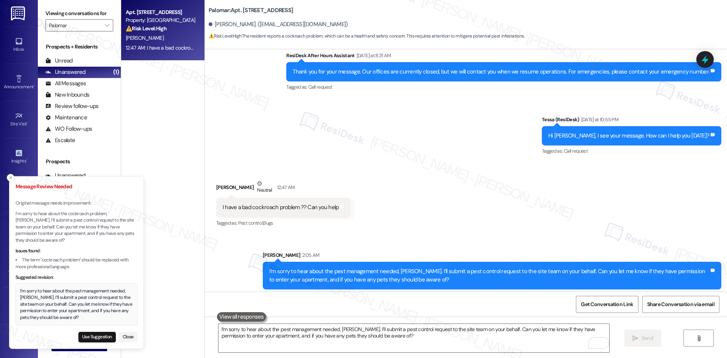
scroll to position [319, 0]
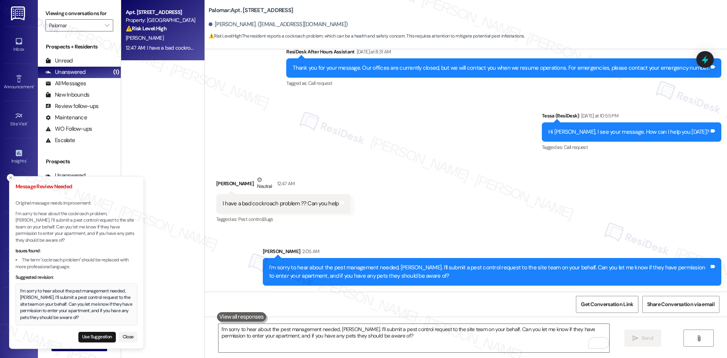
click at [11, 180] on icon "Close toast" at bounding box center [10, 177] width 5 height 5
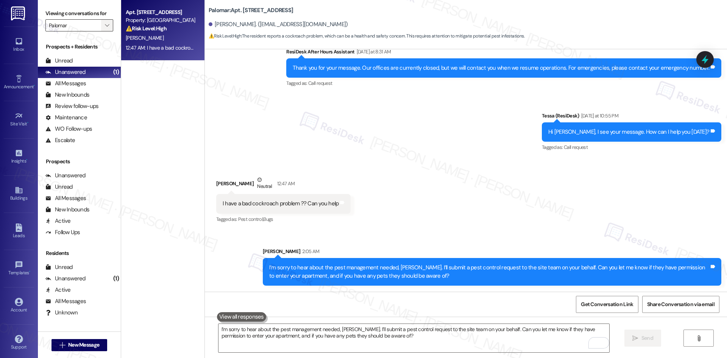
click at [103, 21] on span "" at bounding box center [106, 25] width 7 height 12
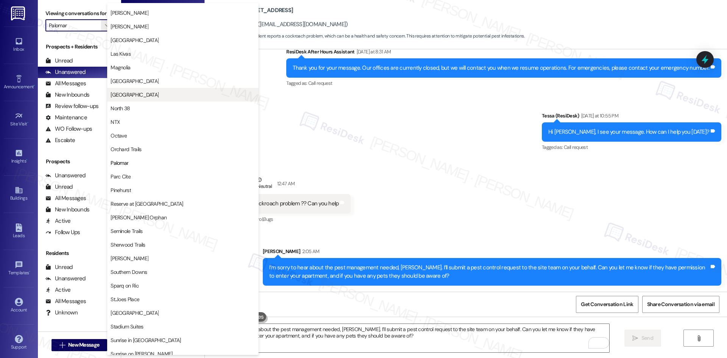
scroll to position [282, 0]
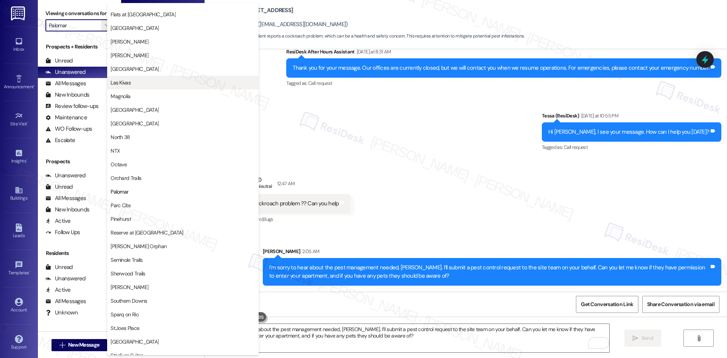
click at [179, 81] on span "Las Kivas" at bounding box center [183, 83] width 145 height 8
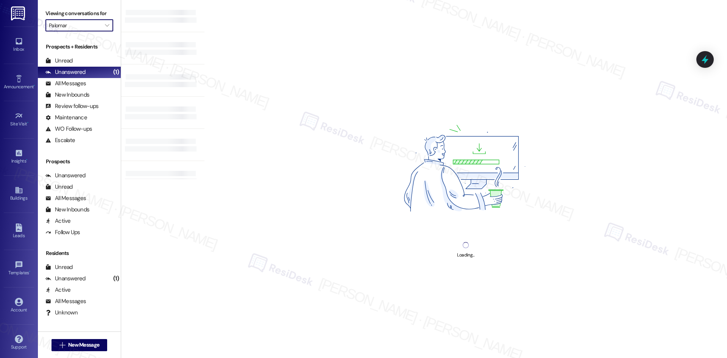
type input "Las Kivas"
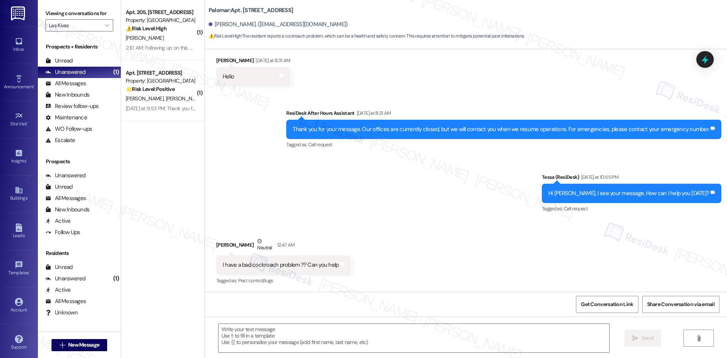
click at [163, 46] on div "2:10 AM: Following up on this. My lease ends this month so I need to have it ta…" at bounding box center [253, 47] width 255 height 7
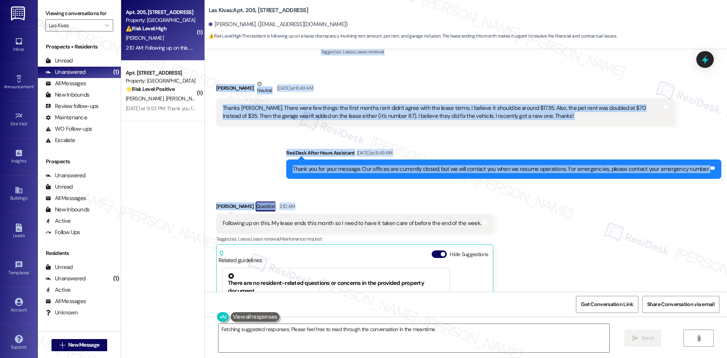
scroll to position [252, 0]
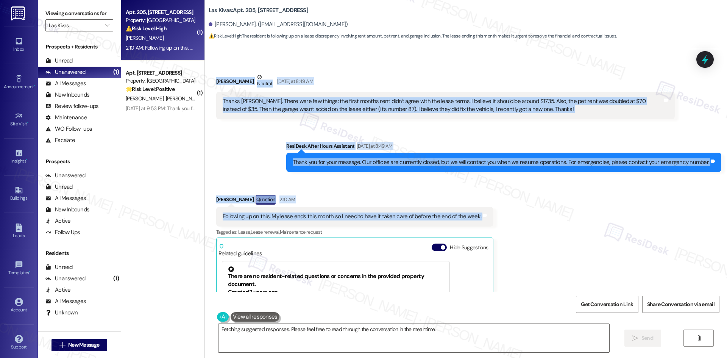
drag, startPoint x: 206, startPoint y: 133, endPoint x: 493, endPoint y: 221, distance: 299.8
click at [493, 221] on div "Lease started Jun 01, 2025 at 8:00 AM Announcement, sent via SMS Tessa (ResiDes…" at bounding box center [466, 170] width 522 height 242
copy div "Carlos Aguilar Yesterday at 5:07 AM Thanks for reaching out. I do need some hel…"
click at [251, 152] on div "Sent via SMS ResiDesk After Hours Assistant Yesterday at 8:49 AM Thank you for …" at bounding box center [466, 151] width 522 height 53
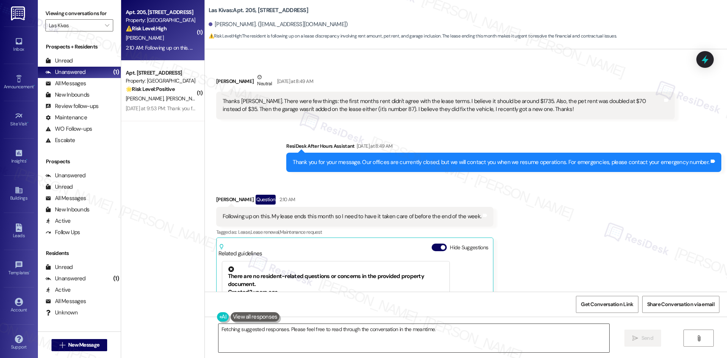
click at [291, 340] on textarea "Hi {{first_name}}, thanks for the follow-up! I'll reach out to the site team ri…" at bounding box center [413, 338] width 391 height 28
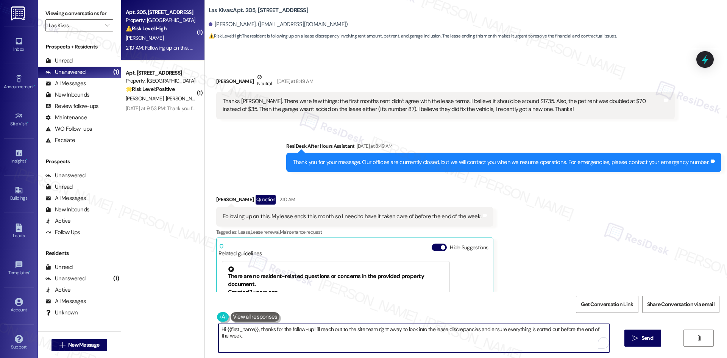
paste textarea "Thanks for following up, Carlos. I understand the urgency with your lease endin…"
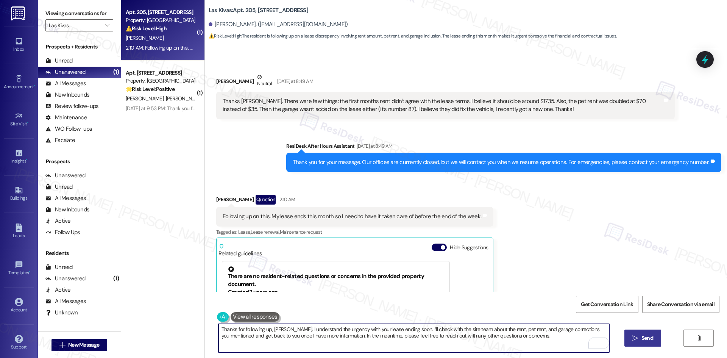
type textarea "Thanks for following up, Carlos. I understand the urgency with your lease endin…"
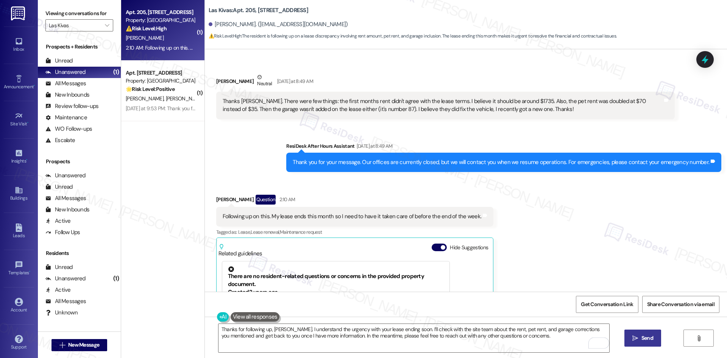
click at [641, 340] on span "Send" at bounding box center [647, 338] width 12 height 8
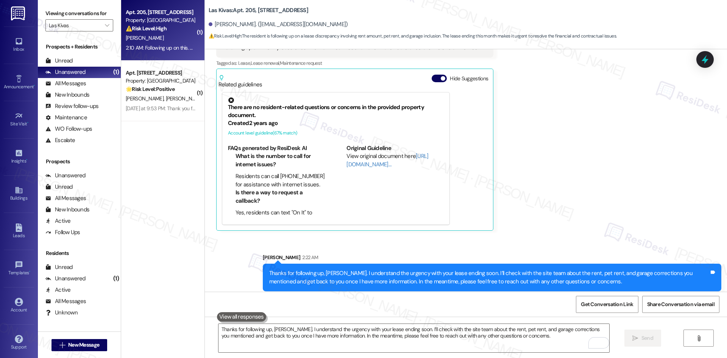
scroll to position [426, 0]
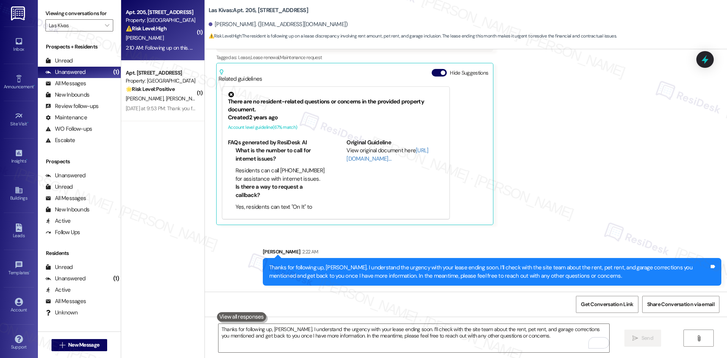
click at [543, 208] on div "Received via SMS Carlos Aguilar Question 2:10 AM Following up on this. My lease…" at bounding box center [466, 116] width 522 height 227
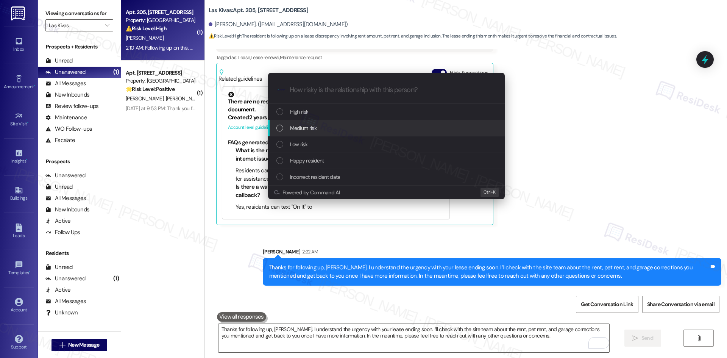
click at [345, 126] on div "Medium risk" at bounding box center [387, 128] width 222 height 8
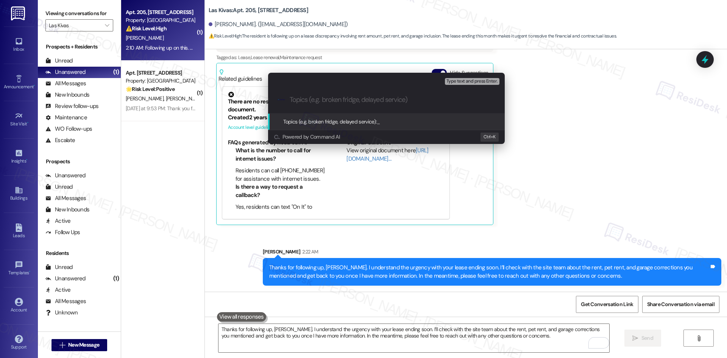
click at [298, 97] on input "Topics (e.g. broken fridge, delayed service)" at bounding box center [393, 100] width 206 height 8
paste input "Lease Concerns – Rent, Pet Rent, and Garage"
type input "Lease Concerns – Rent, Pet Rent, and Garage."
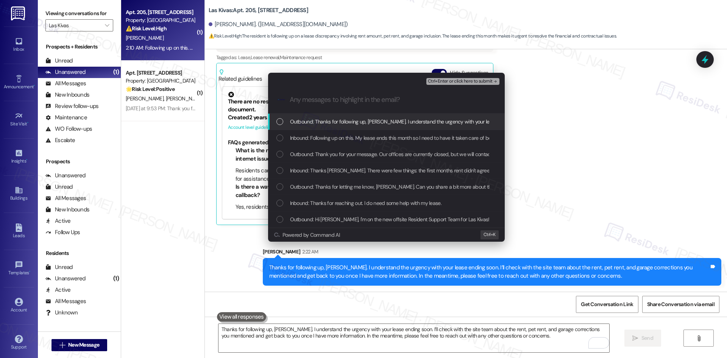
click at [602, 128] on div "Escalate Conversation Medium risk Lease Concerns – Rent, Pet Rent, and Garage. …" at bounding box center [363, 179] width 727 height 358
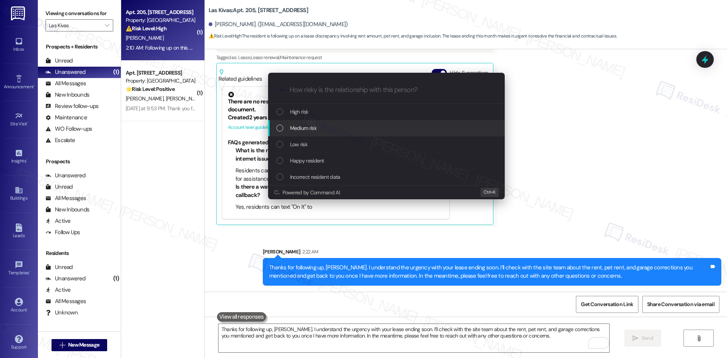
click at [323, 133] on div "Medium risk" at bounding box center [386, 128] width 237 height 16
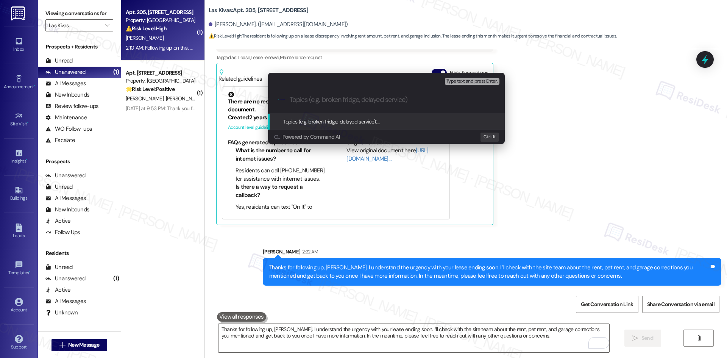
paste input "Lease Concerns – Rent, Pet Rent, and Garage"
type input "Lease Concerns – Rent, Pet Rent, and Garage"
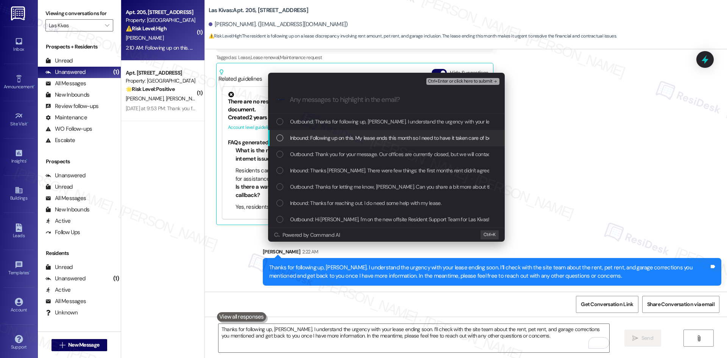
click at [356, 137] on span "Inbound: Following up on this. My lease ends this month so I need to have it ta…" at bounding box center [418, 138] width 256 height 8
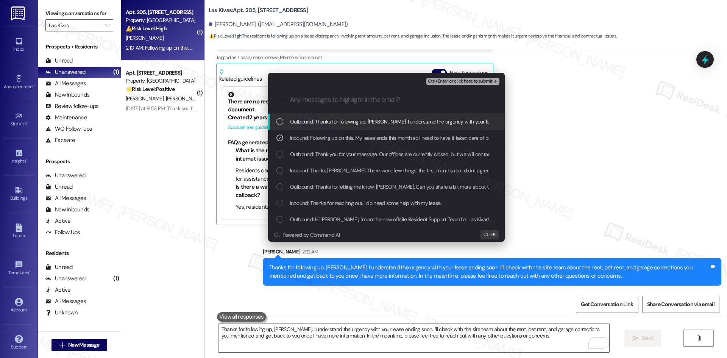
click at [490, 80] on span "Ctrl+Enter or click here to submit" at bounding box center [460, 81] width 65 height 5
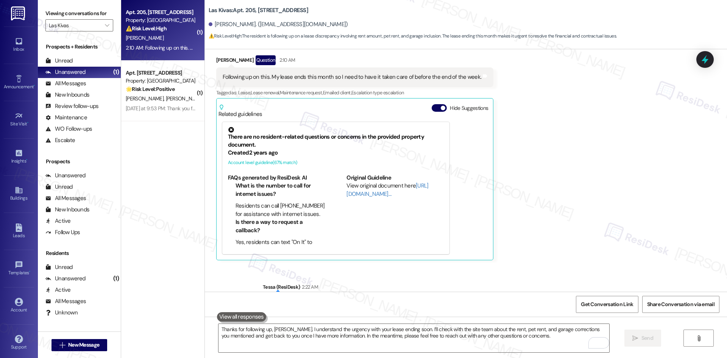
scroll to position [438, 0]
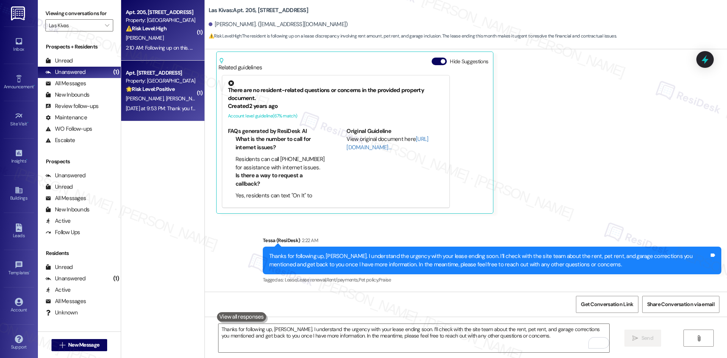
click at [157, 92] on div "🌟 Risk Level: Positive The resident acknowledged the introductory message from …" at bounding box center [161, 89] width 70 height 8
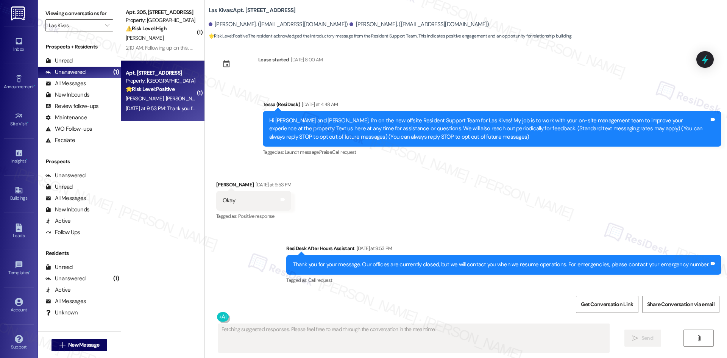
scroll to position [17, 0]
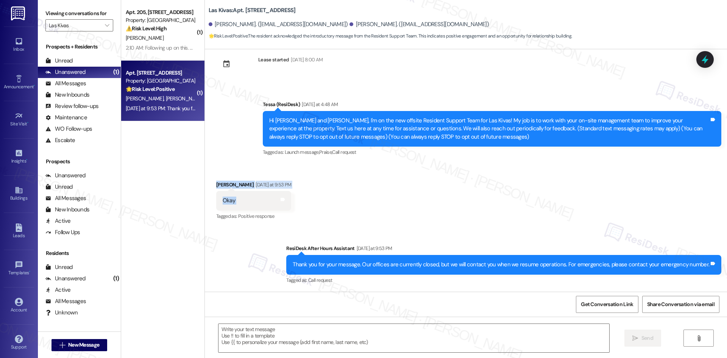
drag, startPoint x: 204, startPoint y: 174, endPoint x: 267, endPoint y: 209, distance: 72.2
click at [267, 209] on div "Received via SMS Marcus Brown Yesterday at 9:53 PM Okay Tags and notes Tagged a…" at bounding box center [466, 196] width 522 height 64
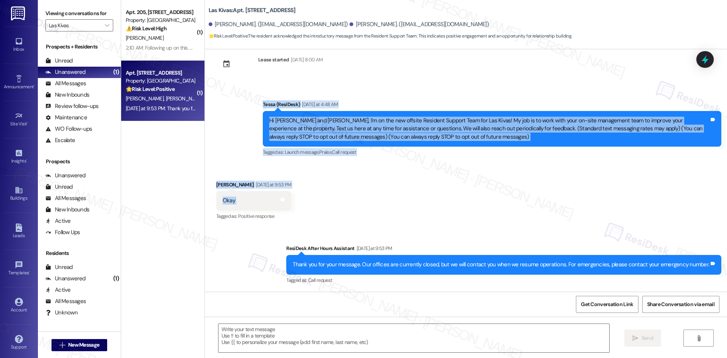
drag, startPoint x: 246, startPoint y: 112, endPoint x: 295, endPoint y: 197, distance: 97.7
click at [295, 197] on div "Lease started Aug 18, 2024 at 8:00 AM Announcement, sent via SMS Tessa (ResiDes…" at bounding box center [466, 170] width 522 height 242
copy div "Tessa (ResiDesk) Yesterday at 4:48 AM Hi Marcus and Anthony, I'm on the new off…"
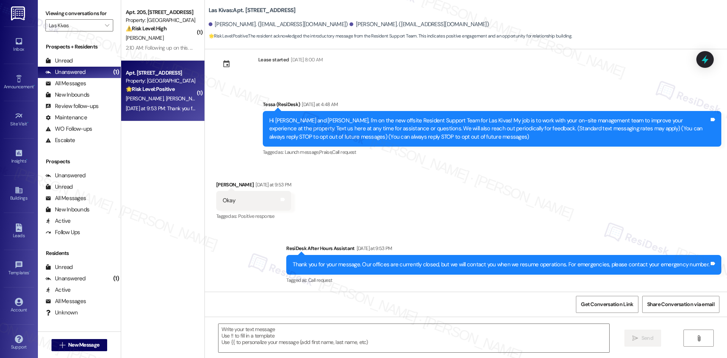
click at [318, 223] on div "Received via SMS Marcus Brown Yesterday at 9:53 PM Okay Tags and notes Tagged a…" at bounding box center [466, 196] width 522 height 64
drag, startPoint x: 206, startPoint y: 181, endPoint x: 242, endPoint y: 205, distance: 43.6
click at [242, 205] on div "Received via SMS Marcus Brown Yesterday at 9:53 PM Okay Tags and notes Tagged a…" at bounding box center [254, 201] width 87 height 53
copy div "Marcus Brown Yesterday at 9:53 PM Okay"
click at [320, 330] on textarea at bounding box center [413, 338] width 391 height 28
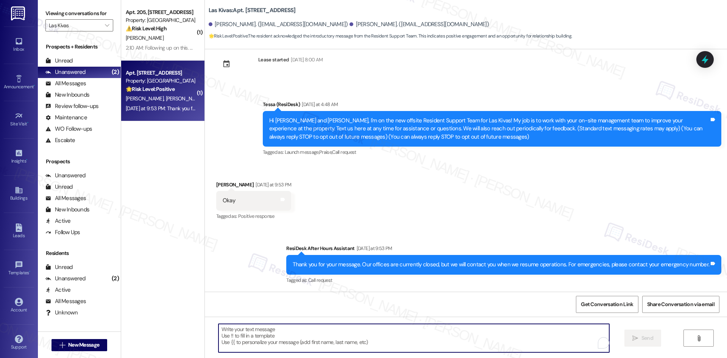
paste textarea "Thanks, Marcus. Please feel free to reach out anytime if you need anything."
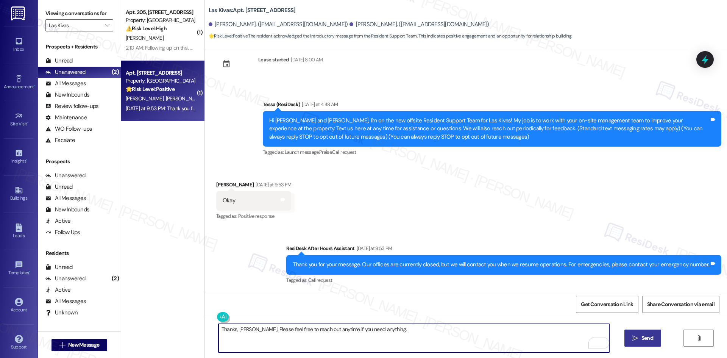
type textarea "Thanks, Marcus. Please feel free to reach out anytime if you need anything."
click at [648, 340] on span "Send" at bounding box center [647, 338] width 12 height 8
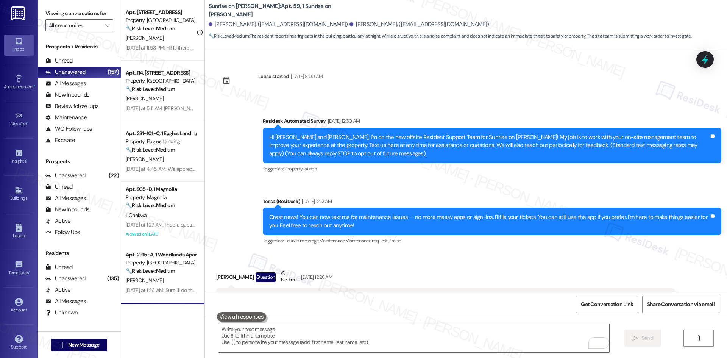
scroll to position [1380, 0]
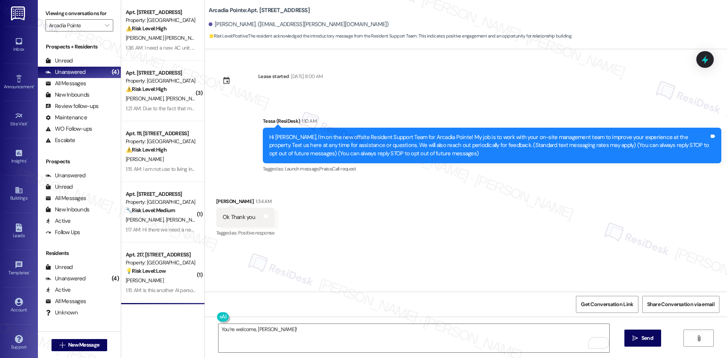
scroll to position [181, 0]
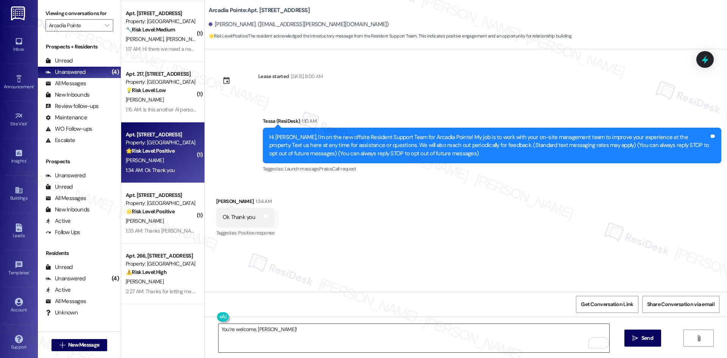
click at [312, 344] on textarea "You’re welcome, [PERSON_NAME]!" at bounding box center [413, 338] width 391 height 28
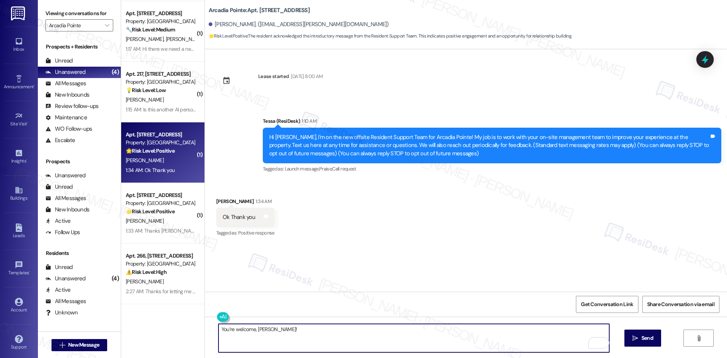
paste textarea "Please feel free to reach out anytime if you need anything."
type textarea "You’re welcome, [PERSON_NAME]! Please feel free to reach out anytime if you nee…"
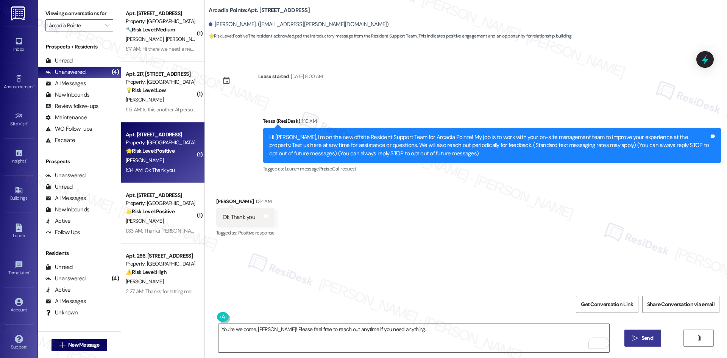
click at [643, 337] on span "Send" at bounding box center [647, 338] width 12 height 8
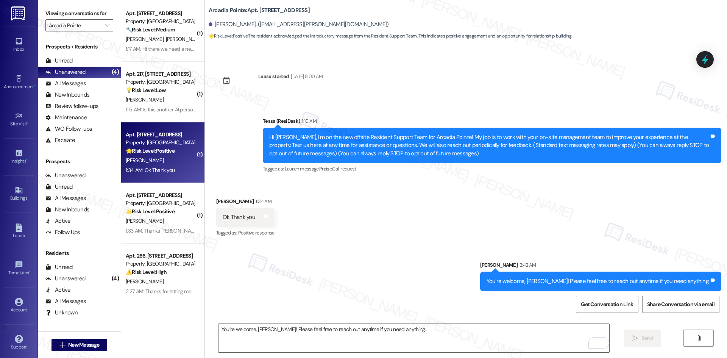
scroll to position [6, 0]
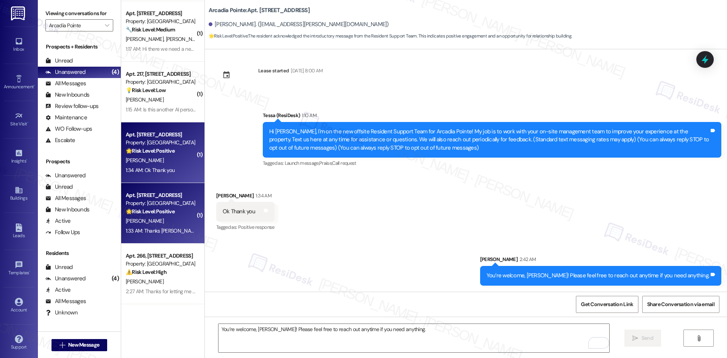
click at [165, 222] on div "[PERSON_NAME]" at bounding box center [161, 220] width 72 height 9
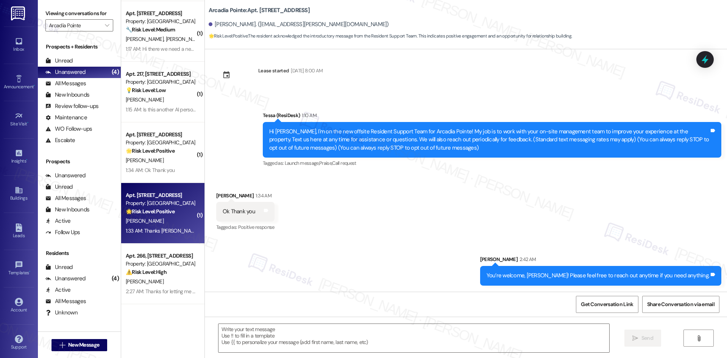
type textarea "Fetching suggested responses. Please feel free to read through the conversation…"
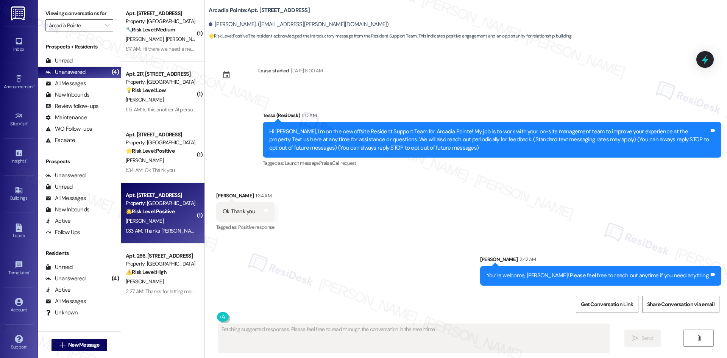
scroll to position [0, 0]
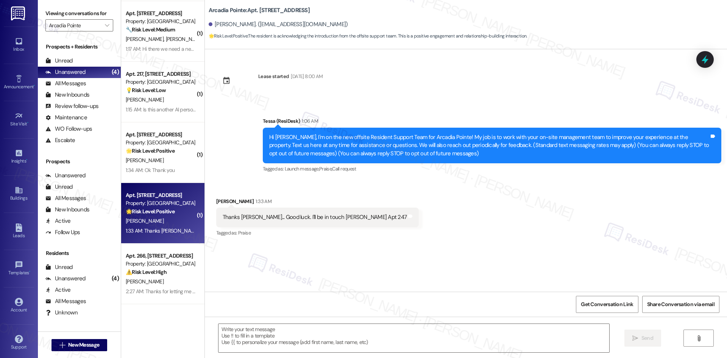
click at [205, 186] on div "Received via SMS [PERSON_NAME] 1:33 AM Thanks [PERSON_NAME]... Good luck. I'll …" at bounding box center [466, 212] width 522 height 64
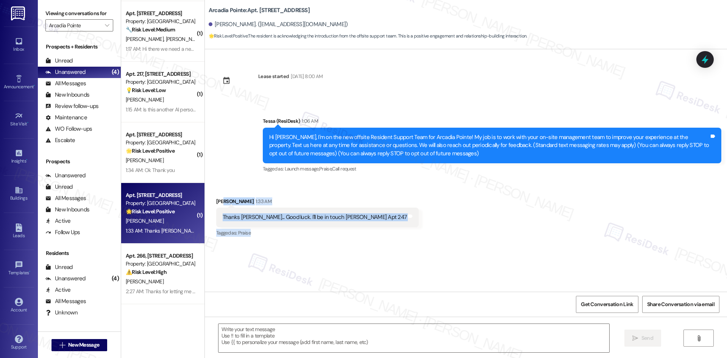
drag, startPoint x: 234, startPoint y: 209, endPoint x: 411, endPoint y: 229, distance: 178.0
click at [409, 228] on div "Received via SMS Jeffrey Suna 1:33 AM Thanks Tessa... Good luck. I'll be in tou…" at bounding box center [466, 212] width 522 height 64
click at [269, 192] on div "Received via SMS Jeffrey Suna 1:33 AM Thanks Tessa... Good luck. I'll be in tou…" at bounding box center [318, 218] width 214 height 53
drag, startPoint x: 212, startPoint y: 203, endPoint x: 432, endPoint y: 218, distance: 220.1
click at [432, 218] on div "Received via SMS Jeffrey Suna 1:33 AM Thanks Tessa... Good luck. I'll be in tou…" at bounding box center [466, 212] width 522 height 64
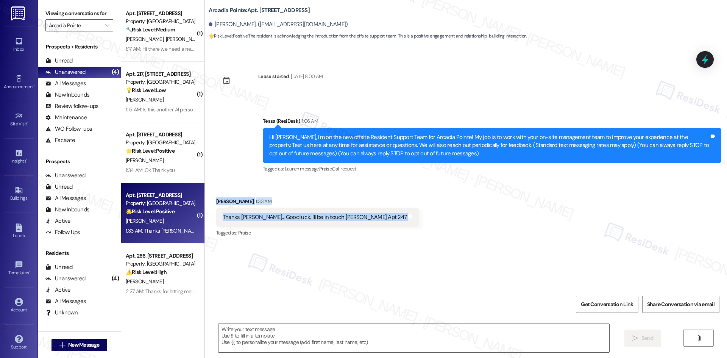
copy div "Jeffrey Suna 1:33 AM Thanks Tessa... Good luck. I'll be in touch Jeff Apt 247 T…"
click at [385, 340] on textarea at bounding box center [413, 338] width 391 height 28
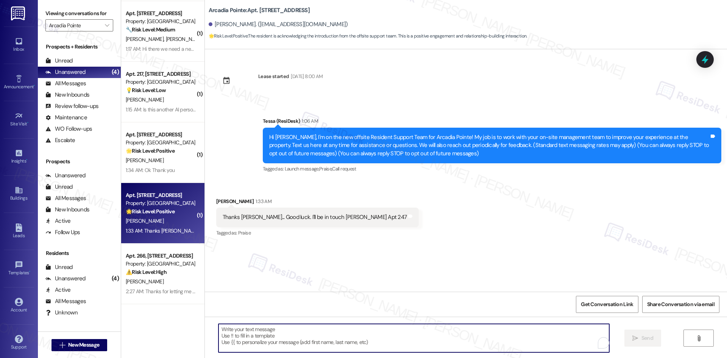
paste textarea "Thank you, Jeff! I appreciate it — feel free to reach out anytime if you need a…"
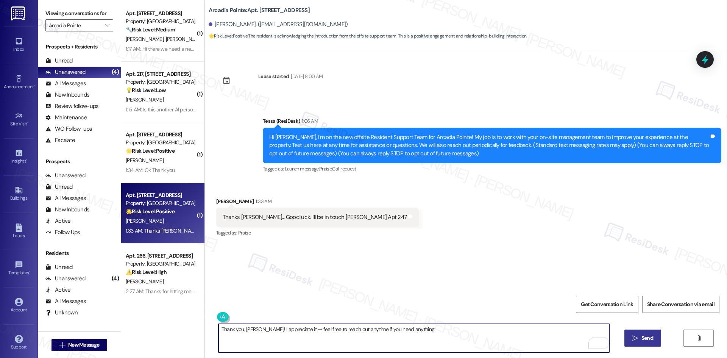
type textarea "Thank you, Jeff! I appreciate it — feel free to reach out anytime if you need a…"
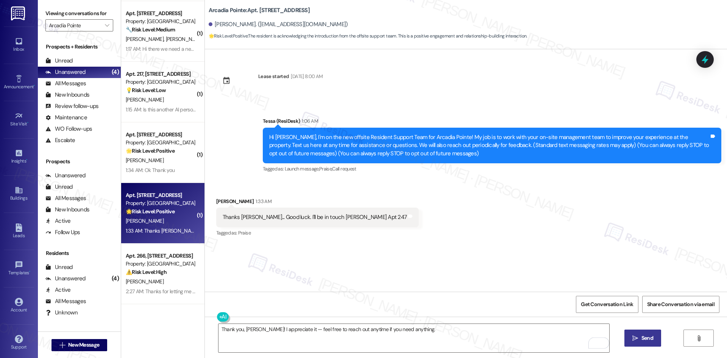
click at [648, 340] on span "Send" at bounding box center [647, 338] width 12 height 8
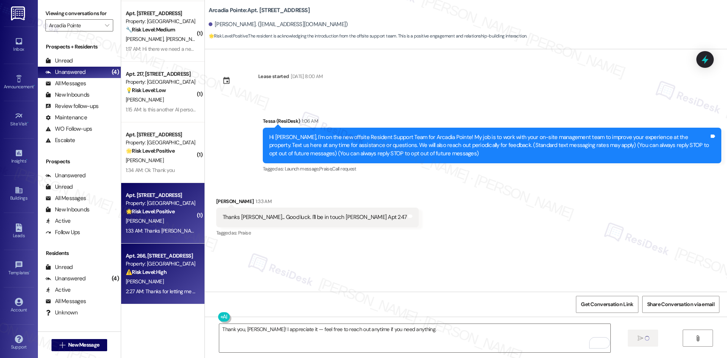
click at [166, 279] on div "T. Tyler" at bounding box center [161, 281] width 72 height 9
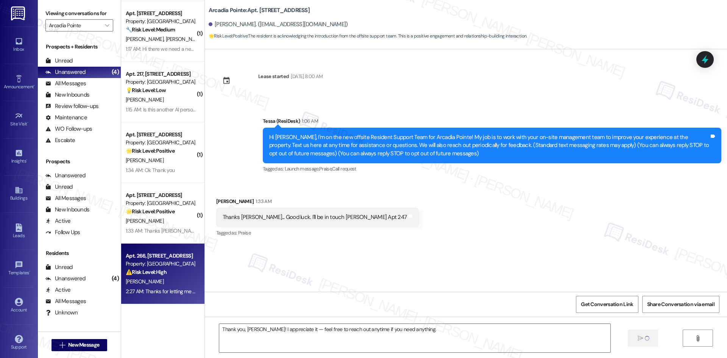
type textarea "Fetching suggested responses. Please feel free to read through the conversation…"
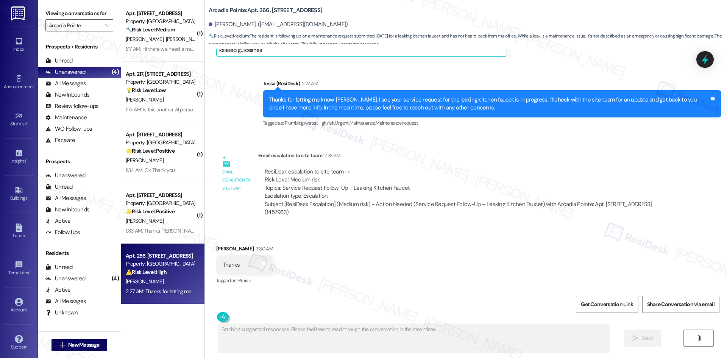
scroll to position [204, 0]
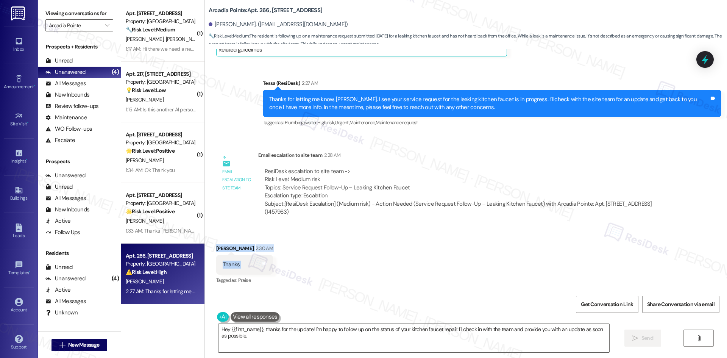
drag, startPoint x: 204, startPoint y: 240, endPoint x: 243, endPoint y: 270, distance: 49.1
click at [243, 270] on div "Received via SMS Tracy Tyler 2:30 AM Thanks Tags and notes Tagged as: Praise Cl…" at bounding box center [466, 259] width 522 height 64
copy div "Tracy Tyler 2:30 AM Thanks Tags and notes"
click at [295, 289] on div "Received via SMS Tracy Tyler 2:30 AM Thanks Tags and notes Tagged as: Praise Cl…" at bounding box center [466, 259] width 522 height 64
drag, startPoint x: 298, startPoint y: 322, endPoint x: 307, endPoint y: 324, distance: 9.7
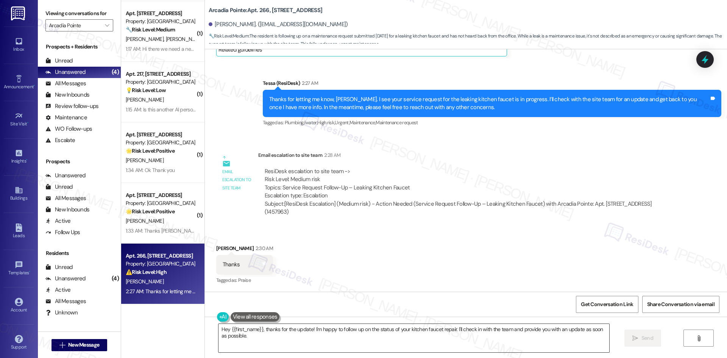
click at [300, 325] on div "Hey {{first_name}}, thanks for the update! I'm happy to follow up on the status…" at bounding box center [466, 345] width 522 height 57
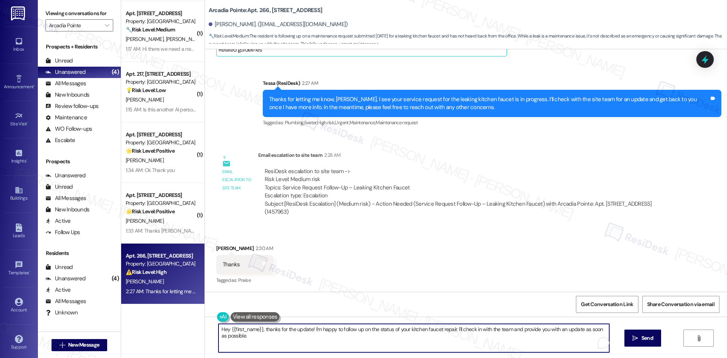
drag, startPoint x: 306, startPoint y: 330, endPoint x: 325, endPoint y: 331, distance: 19.3
click at [307, 331] on textarea "Hey {{first_name}}, thanks for the update! I'm happy to follow up on the status…" at bounding box center [413, 338] width 391 height 28
paste textarea "You’re welcome, Tracy!"
type textarea "You’re welcome, Tracy!"
click at [636, 339] on icon "" at bounding box center [635, 338] width 6 height 6
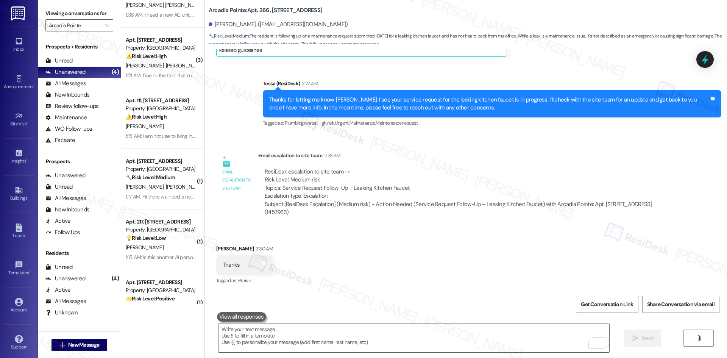
scroll to position [0, 0]
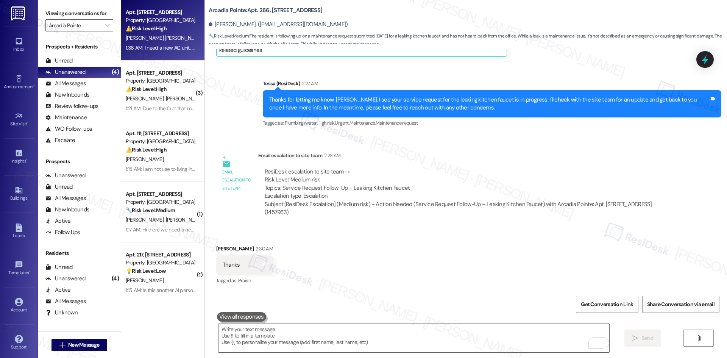
click at [155, 42] on div "R. Alves Radeke" at bounding box center [161, 37] width 72 height 9
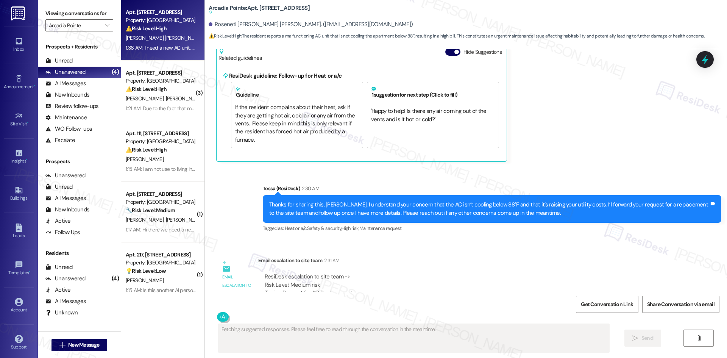
scroll to position [229, 0]
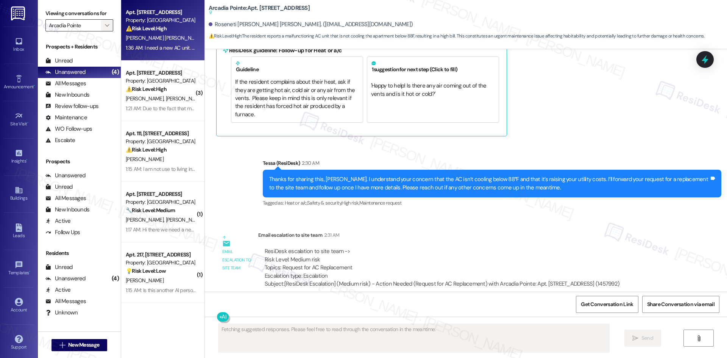
click at [103, 25] on span "" at bounding box center [106, 25] width 7 height 12
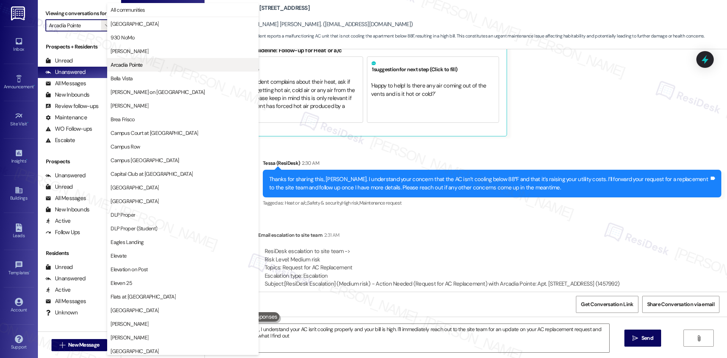
type textarea "Hi {{first_name}}, I understand your AC isn't cooling properly and your bill is…"
click at [159, 82] on button "Bella Vista" at bounding box center [182, 79] width 151 height 14
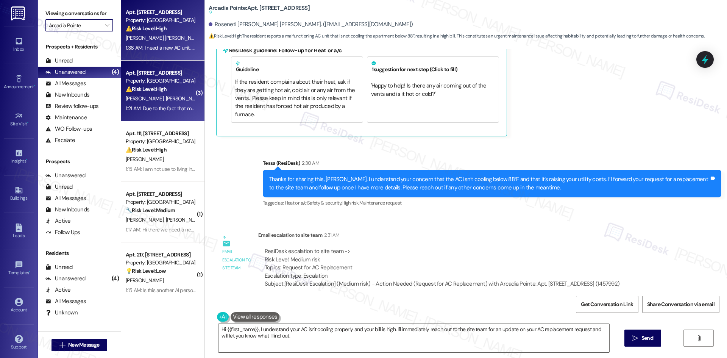
type input "Bella Vista"
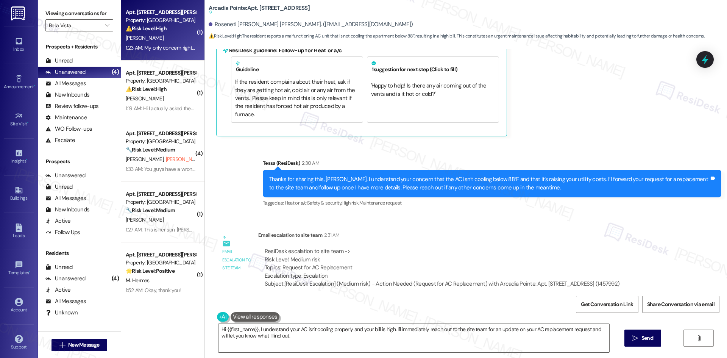
click at [159, 37] on div "V. Deschine" at bounding box center [161, 37] width 72 height 9
type textarea "Fetching suggested responses. Please feel free to read through the conversation…"
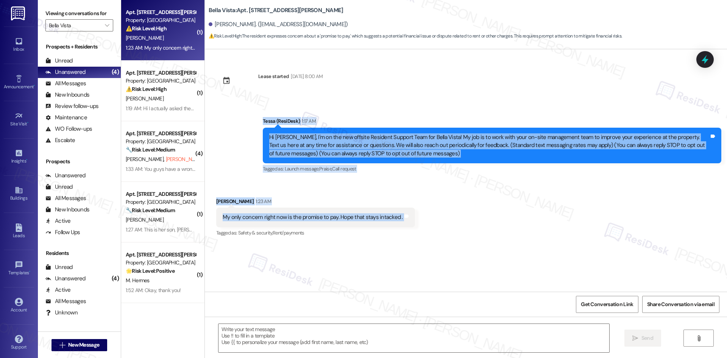
drag, startPoint x: 250, startPoint y: 118, endPoint x: 403, endPoint y: 222, distance: 184.9
click at [403, 222] on div "Lease started Mar 21, 2025 at 8:00 AM Announcement, sent via SMS Tessa (ResiDes…" at bounding box center [466, 170] width 522 height 242
copy div "Tessa (ResiDesk) 1:17 AM Hi Venson, I'm on the new offsite Resident Support Tea…"
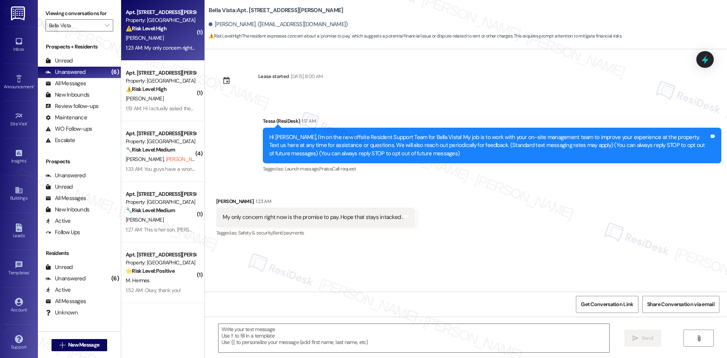
click at [455, 269] on div "Lease started Mar 21, 2025 at 8:00 AM Announcement, sent via SMS Tessa (ResiDes…" at bounding box center [466, 170] width 522 height 242
drag, startPoint x: 455, startPoint y: 270, endPoint x: 399, endPoint y: 263, distance: 56.5
click at [399, 263] on div "Lease started Mar 21, 2025 at 8:00 AM Announcement, sent via SMS Tessa (ResiDes…" at bounding box center [466, 170] width 522 height 242
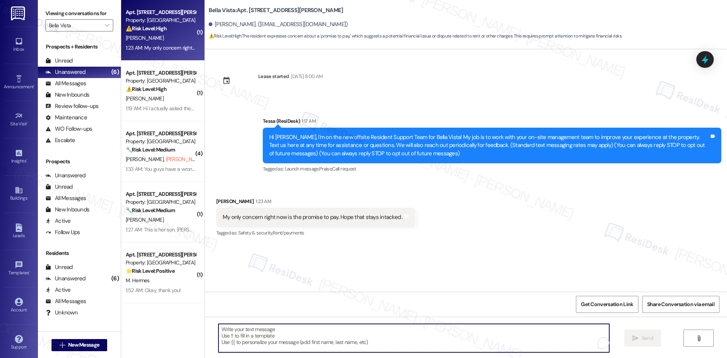
click at [340, 337] on textarea "To enrich screen reader interactions, please activate Accessibility in Grammarl…" at bounding box center [413, 338] width 391 height 28
paste textarea "Thanks for sharing, Venson. Just to confirm, when you mention the “promise to p…"
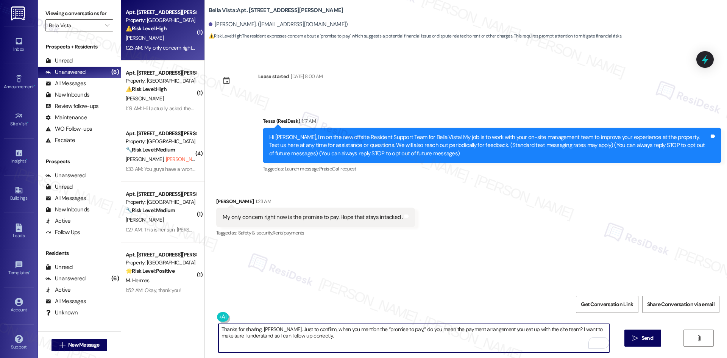
click at [281, 336] on textarea "Thanks for sharing, Venson. Just to confirm, when you mention the “promise to p…" at bounding box center [413, 338] width 391 height 28
click at [515, 339] on textarea "Thanks for sharing, Venson. Just to confirm, when you mention the “promise to p…" at bounding box center [413, 338] width 391 height 28
type textarea "Thanks for sharing, Venson. Just to confirm, when you mention the “promise to p…"
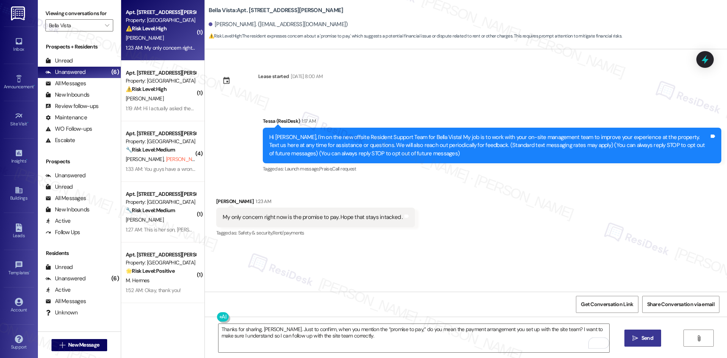
click at [649, 337] on span "Send" at bounding box center [647, 338] width 12 height 8
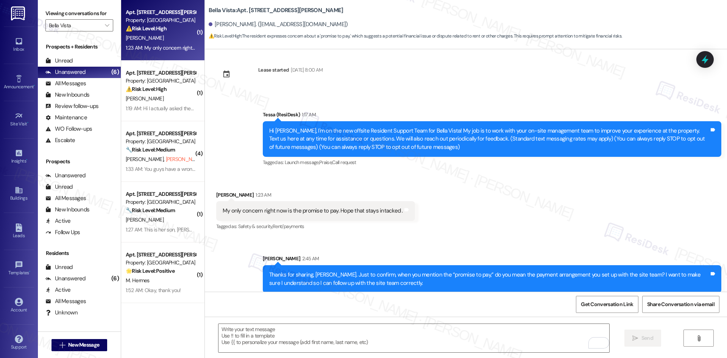
scroll to position [14, 0]
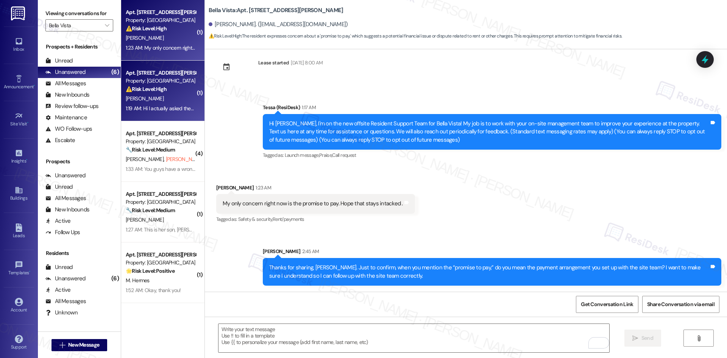
click at [136, 84] on div "Property: Bella Vista" at bounding box center [161, 81] width 70 height 8
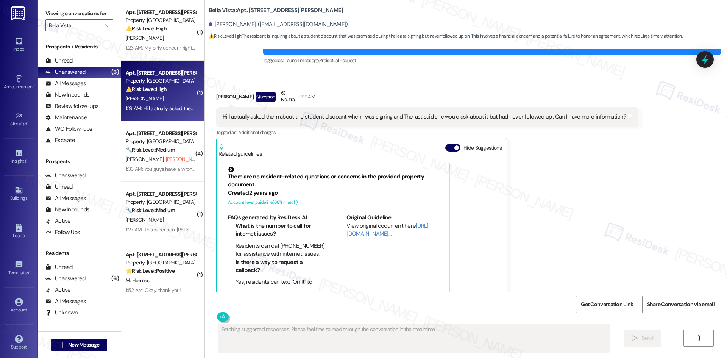
scroll to position [9, 0]
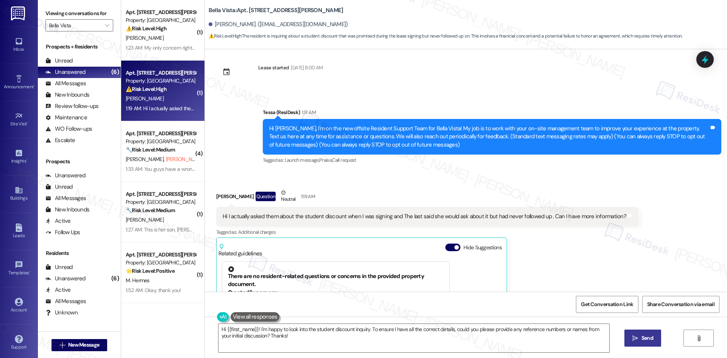
drag, startPoint x: 247, startPoint y: 101, endPoint x: 258, endPoint y: 116, distance: 18.2
click at [258, 116] on div "Announcement, sent via SMS Tessa (ResiDesk) 1:17 AM Hi Jessica, I'm on the new …" at bounding box center [466, 131] width 522 height 80
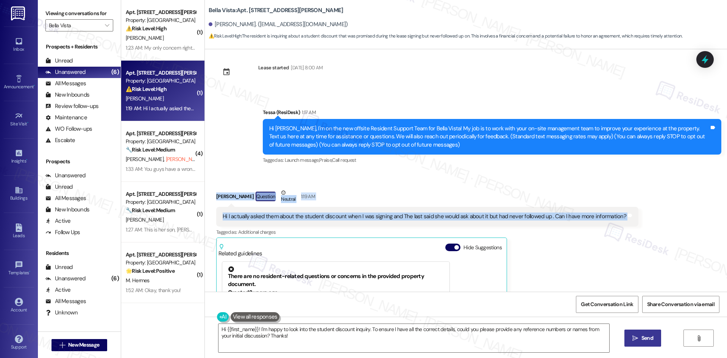
drag, startPoint x: 204, startPoint y: 187, endPoint x: 662, endPoint y: 222, distance: 458.8
click at [662, 222] on div "Received via SMS Jessica Wietholter Question Neutral 1:19 AM Hi I actually aske…" at bounding box center [466, 289] width 522 height 234
copy div "Jessica Wietholter Question Neutral 1:19 AM Hi I actually asked them about the …"
click at [413, 183] on div "Received via SMS Jessica Wietholter Question Neutral 1:19 AM Hi I actually aske…" at bounding box center [428, 294] width 434 height 222
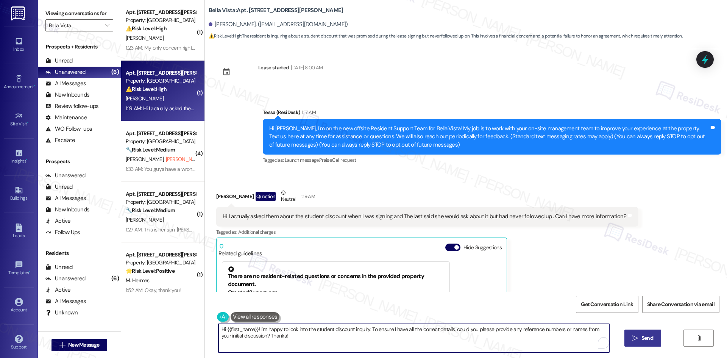
drag, startPoint x: 373, startPoint y: 335, endPoint x: 400, endPoint y: 334, distance: 27.3
click at [377, 335] on textarea "Hi {{first_name}}! I'm happy to look into the student discount inquiry. To ensu…" at bounding box center [413, 338] width 391 height 28
paste textarea "Thanks for reaching out, Jessica. I understand your concern about the student d…"
type textarea "Thanks for reaching out, Jessica. I understand your concern about the student d…"
click at [665, 335] on div "Thanks for reaching out, Jessica. I understand your concern about the student d…" at bounding box center [466, 345] width 522 height 57
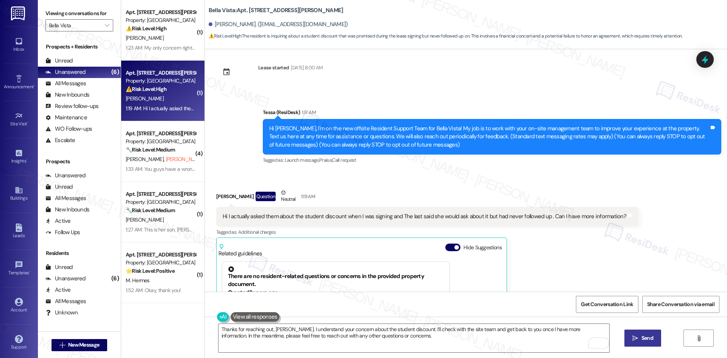
click at [649, 338] on span "Send" at bounding box center [647, 338] width 12 height 8
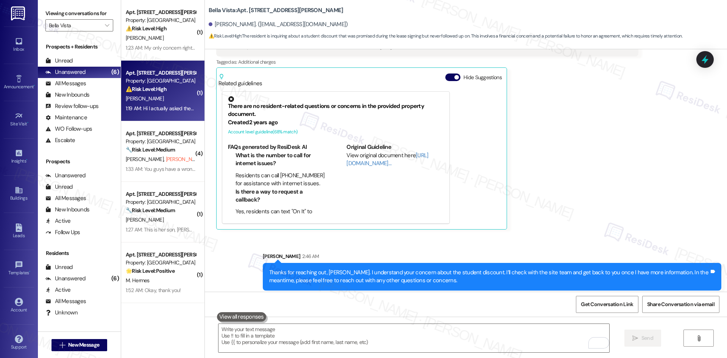
scroll to position [184, 0]
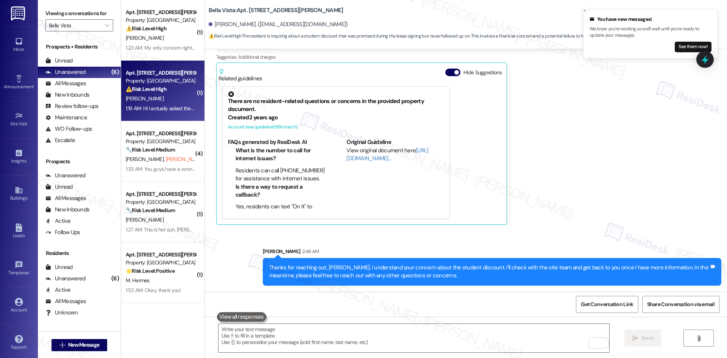
click at [543, 222] on div "Jessica Wietholter Question Neutral 1:19 AM Hi I actually asked them about the …" at bounding box center [427, 119] width 422 height 211
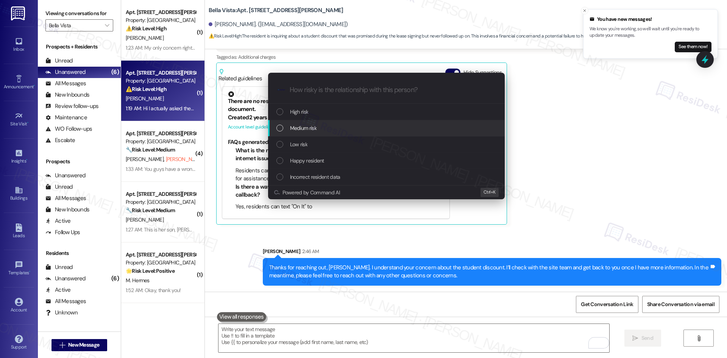
click at [313, 130] on span "Medium risk" at bounding box center [303, 128] width 27 height 8
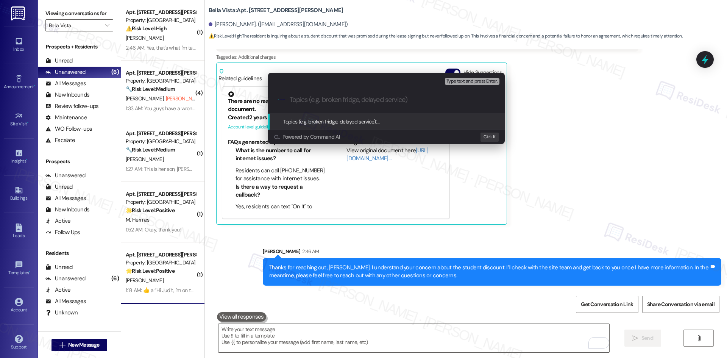
click at [345, 99] on input "Topics (e.g. broken fridge, delayed service)" at bounding box center [393, 100] width 206 height 8
paste input "Inquiry About Student Discount"
type input "Inquiry About Student Discount"
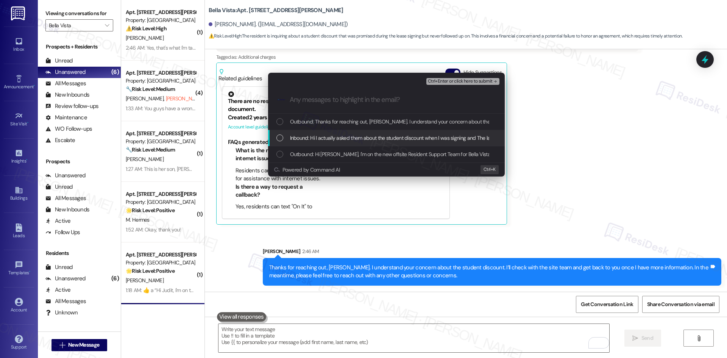
click at [360, 139] on span "Inbound: Hi I actually asked them about the student discount when I was signing…" at bounding box center [486, 138] width 392 height 8
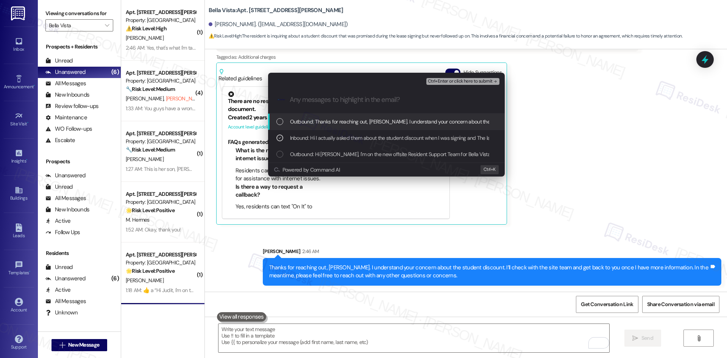
click at [481, 79] on span "Ctrl+Enter or click here to submit" at bounding box center [460, 81] width 65 height 5
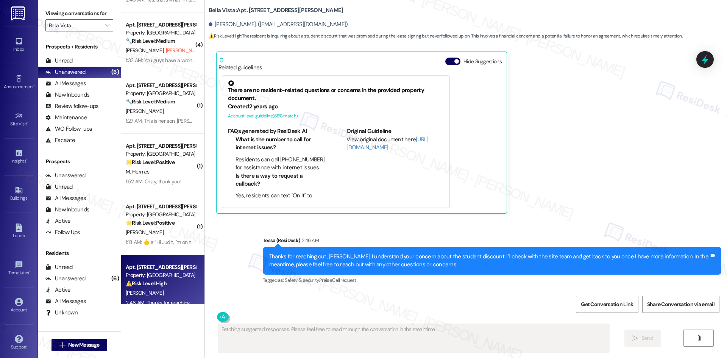
scroll to position [59, 0]
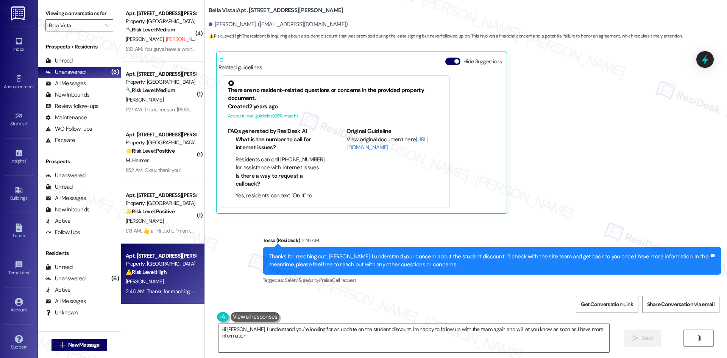
type textarea "Hi Jessica, I understand you're looking for an update on the student discount. …"
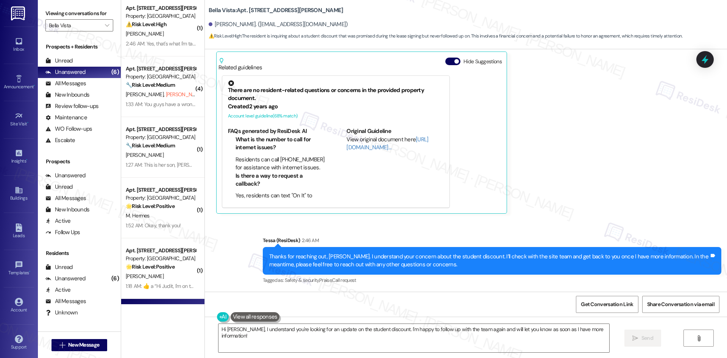
scroll to position [0, 0]
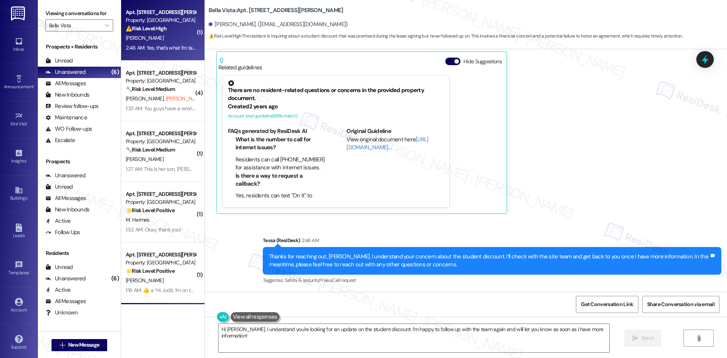
click at [165, 46] on div "2:46 AM: Yes, that's what I'm talking about. 2:46 AM: Yes, that's what I'm talk…" at bounding box center [172, 47] width 92 height 7
type textarea "Fetching suggested responses. Please feel free to read through the conversation…"
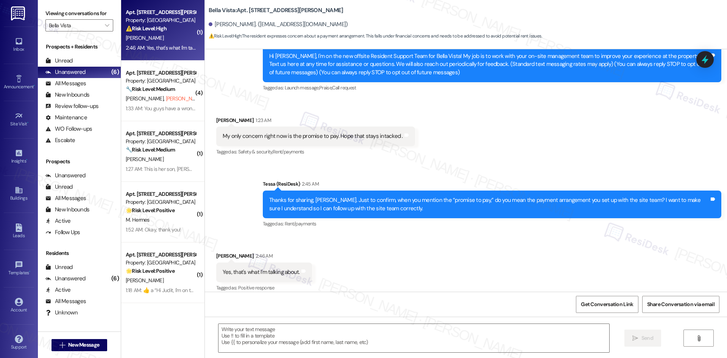
scroll to position [89, 0]
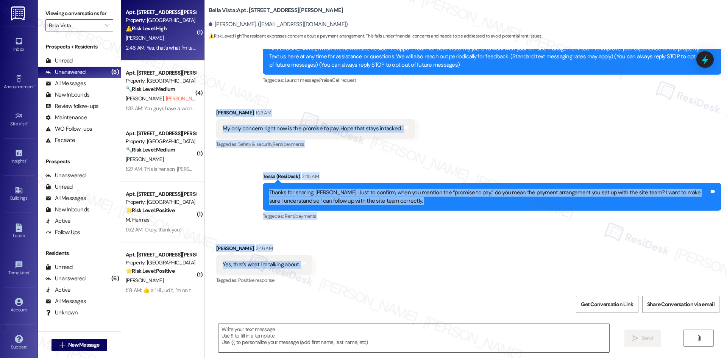
drag, startPoint x: 206, startPoint y: 107, endPoint x: 350, endPoint y: 256, distance: 207.5
click at [339, 262] on div "Lease started Mar 21, 2025 at 8:00 AM Announcement, sent via SMS Tessa (ResiDes…" at bounding box center [466, 170] width 522 height 242
copy div "Venson Deschine 1:23 AM My only concern right now is the promise to pay. Hope t…"
drag, startPoint x: 286, startPoint y: 167, endPoint x: 297, endPoint y: 181, distance: 17.8
click at [286, 167] on div "Sent via SMS Tessa (ResiDesk) 2:45 AM Thanks for sharing, Venson. Just to confi…" at bounding box center [492, 197] width 470 height 61
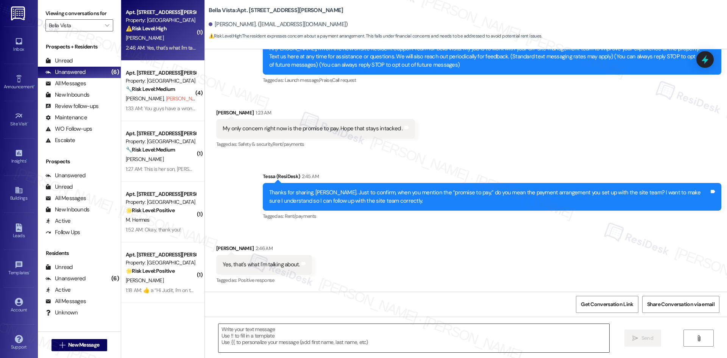
click at [300, 338] on textarea at bounding box center [413, 338] width 391 height 28
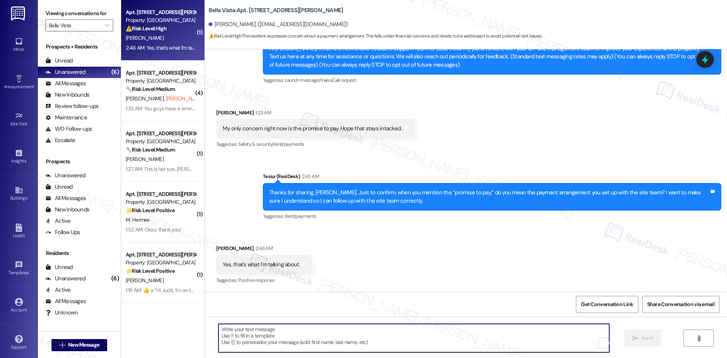
paste textarea "Thanks for confirming, Venson. I’ll check with the site team about your payment…"
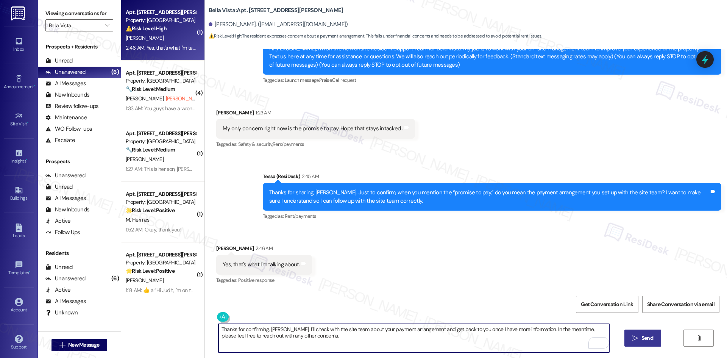
type textarea "Thanks for confirming, Venson. I’ll check with the site team about your payment…"
click at [643, 338] on span "Send" at bounding box center [647, 338] width 12 height 8
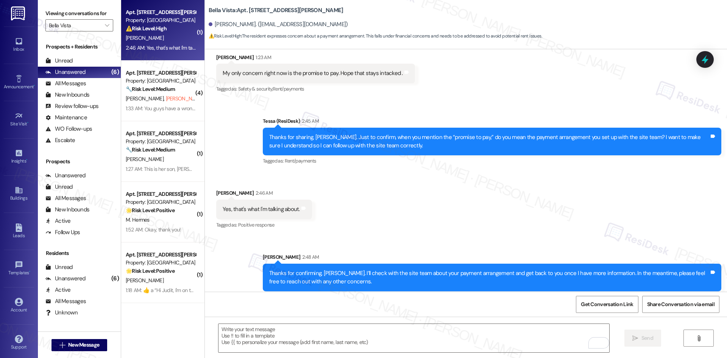
scroll to position [150, 0]
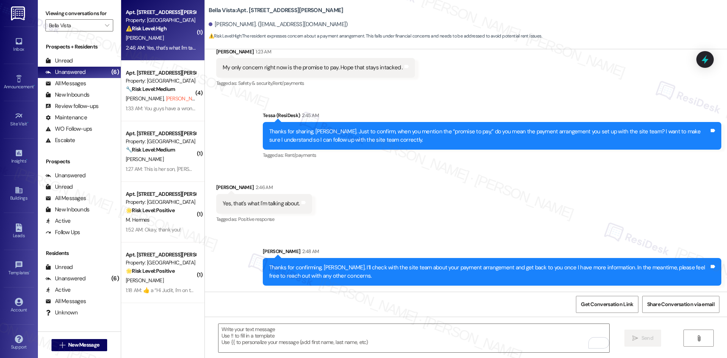
click at [481, 225] on div "Received via SMS Venson Deschine 2:46 AM Yes, that's what I'm talking about. Ta…" at bounding box center [466, 198] width 522 height 64
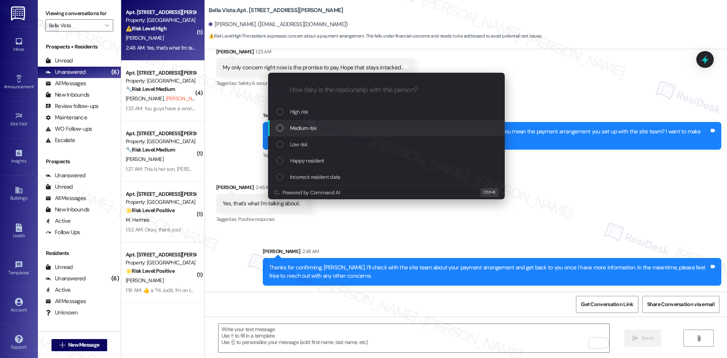
click at [326, 128] on div "Medium risk" at bounding box center [387, 128] width 222 height 8
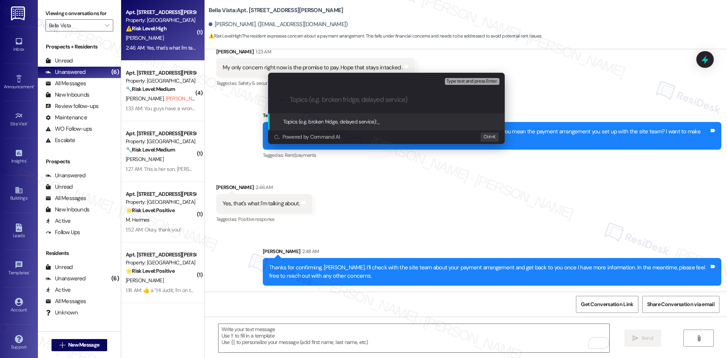
click at [357, 103] on input "Topics (e.g. broken fridge, delayed service)" at bounding box center [393, 100] width 206 height 8
paste input "Inquiry About Promise-to-Pay Arrangement"
type input "Inquiry About Promise-to-Pay Arrangement"
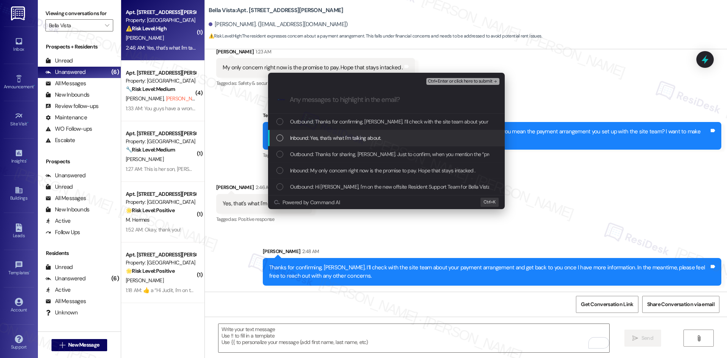
click at [347, 137] on span "Inbound: Yes, that's what I'm talking about." at bounding box center [335, 138] width 91 height 8
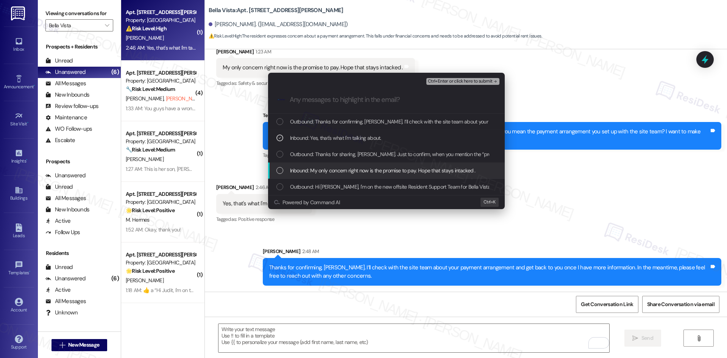
click at [353, 171] on span "Inbound: My only concern right now is the promise to pay. Hope that stays intac…" at bounding box center [383, 170] width 186 height 8
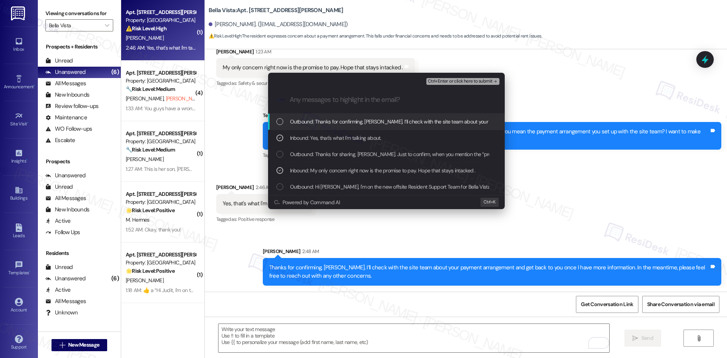
click at [473, 82] on span "Ctrl+Enter or click here to submit" at bounding box center [460, 81] width 65 height 5
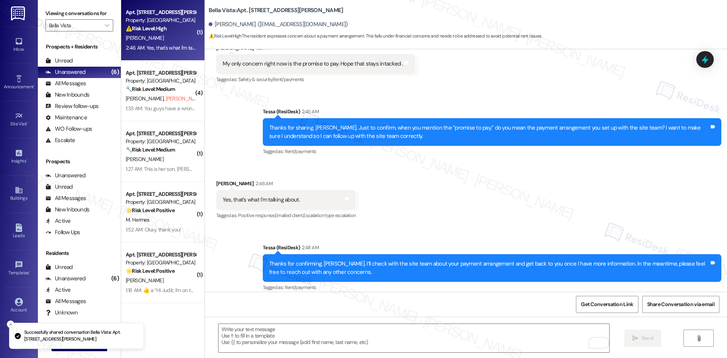
scroll to position [161, 0]
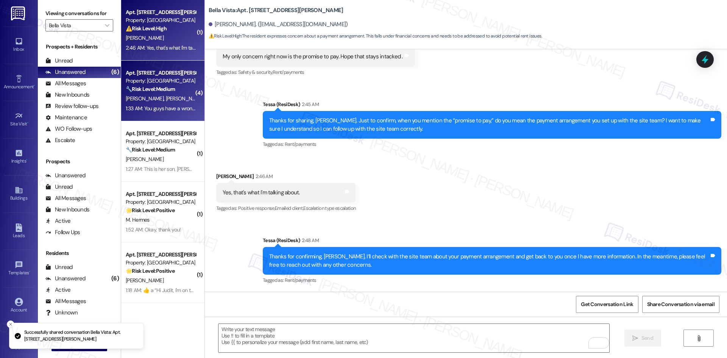
click at [165, 99] on span "T. Betterton (Opted Out)" at bounding box center [197, 98] width 65 height 7
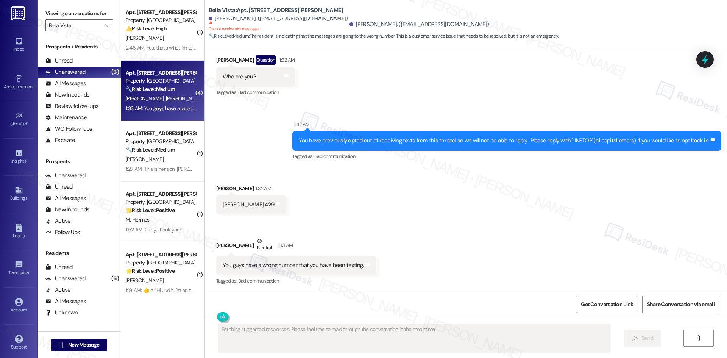
scroll to position [487, 0]
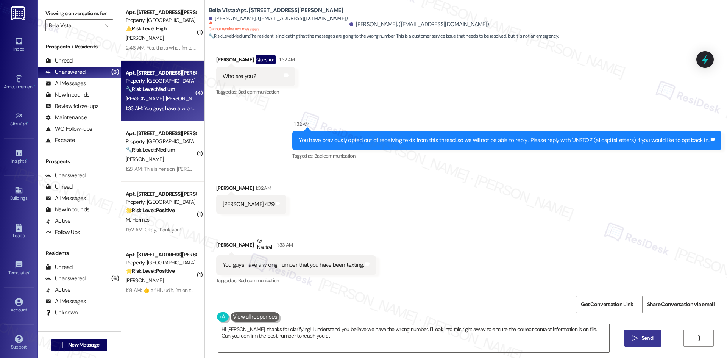
type textarea "Hi Christina, thanks for clarifying! I understand you believe we have the wrong…"
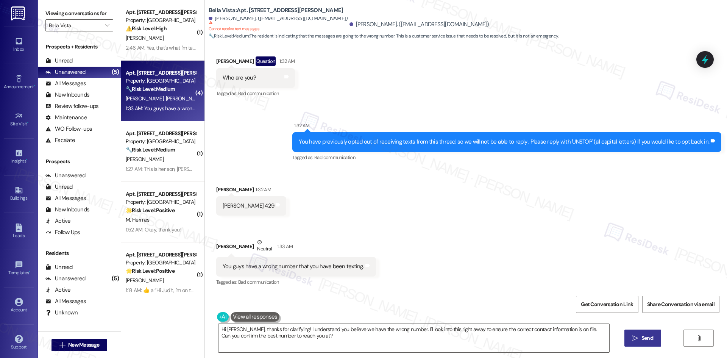
scroll to position [487, 0]
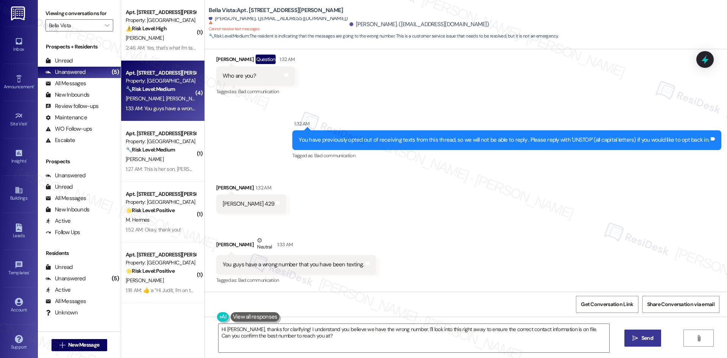
click at [413, 224] on div "Received via SMS Christina Kimbell 1:32 AM Christina 429 Tags and notes Receive…" at bounding box center [466, 229] width 522 height 125
click at [67, 343] on span "New Message" at bounding box center [84, 345] width 34 height 8
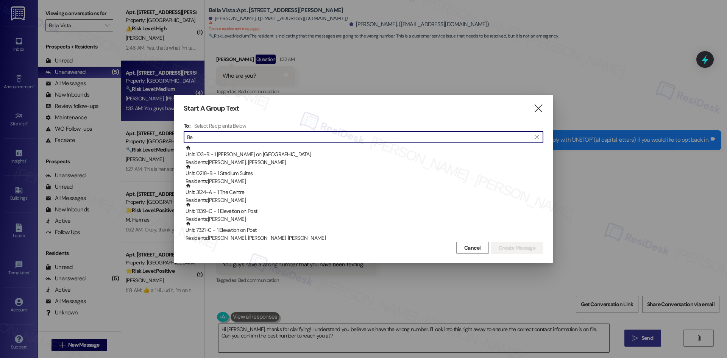
type input "B"
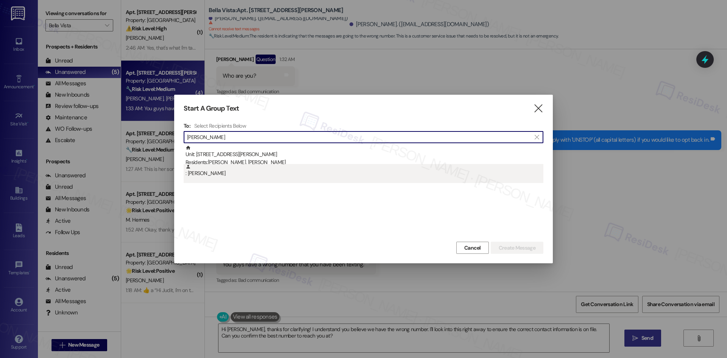
type input "Christina Kimb"
click at [228, 172] on div ": Christina Kimbell" at bounding box center [365, 170] width 358 height 13
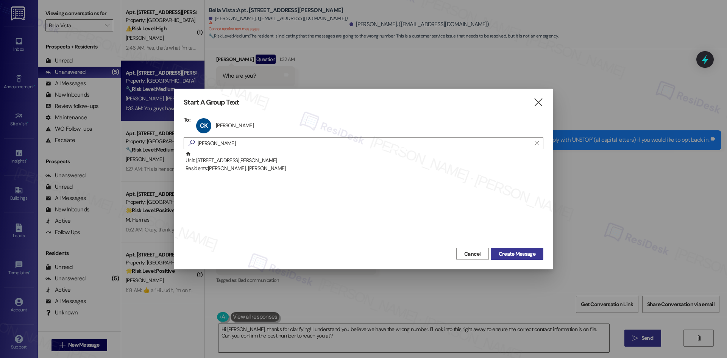
click at [503, 253] on span "Create Message" at bounding box center [517, 254] width 37 height 8
click at [513, 256] on span "Create Message" at bounding box center [517, 254] width 37 height 8
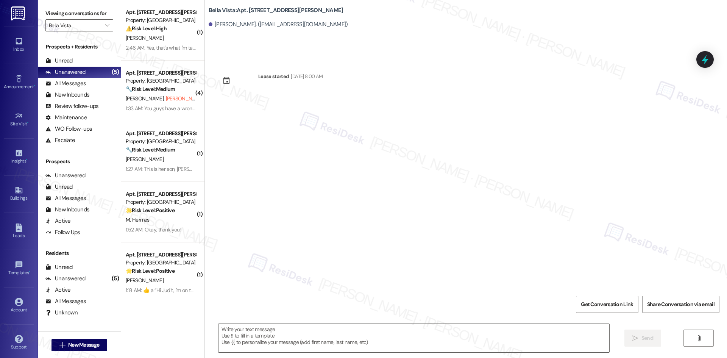
type textarea "Fetching suggested responses. Please feel free to read through the conversation…"
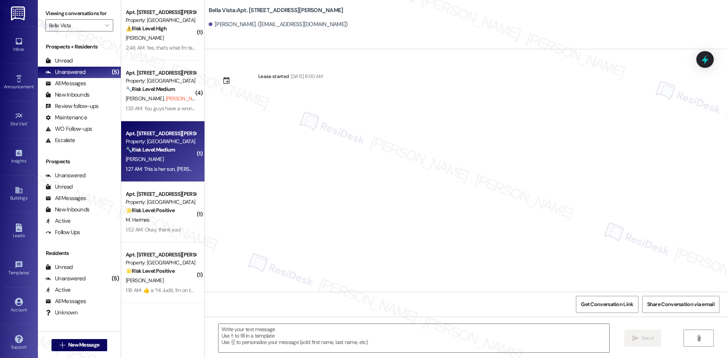
click at [152, 172] on div "1:27 AM: This is her son, Paul. She is trying to reach someone to change the em…" at bounding box center [161, 168] width 72 height 9
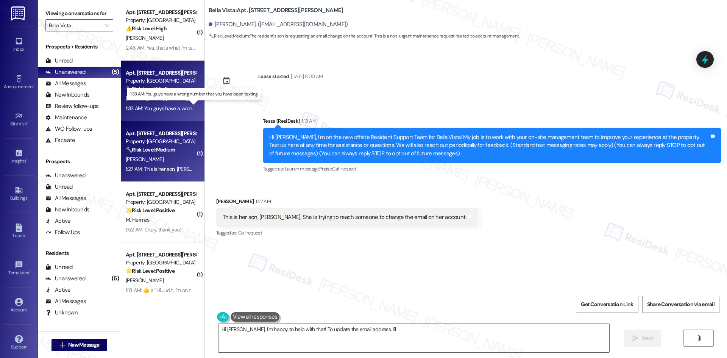
type textarea "Hi Paul, I'm happy to help with that! To update the email address, I'll need"
click at [167, 107] on div "1:33 AM: You guys have a wrong number that you have been texting. 1:33 AM: You …" at bounding box center [200, 108] width 149 height 7
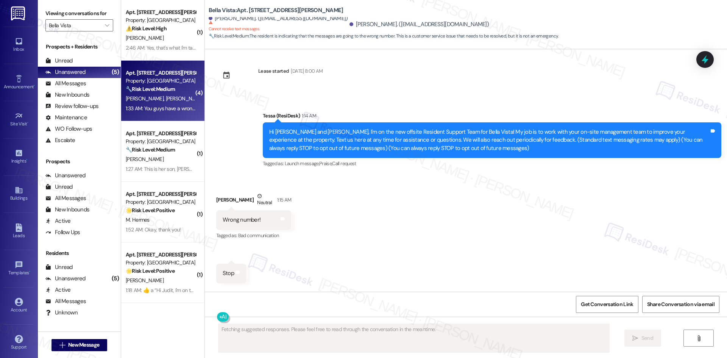
scroll to position [0, 0]
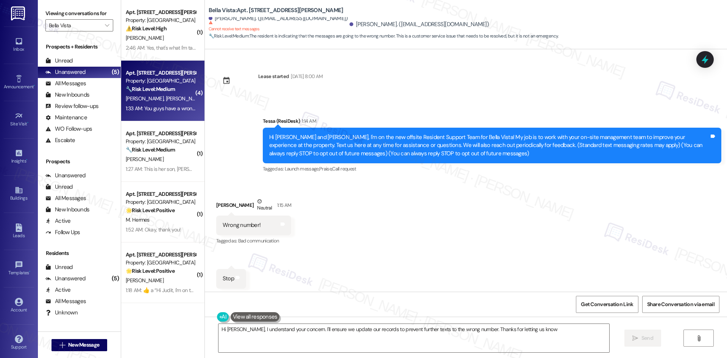
type textarea "Hi Christina, I understand your concern. I'll ensure we update our records to p…"
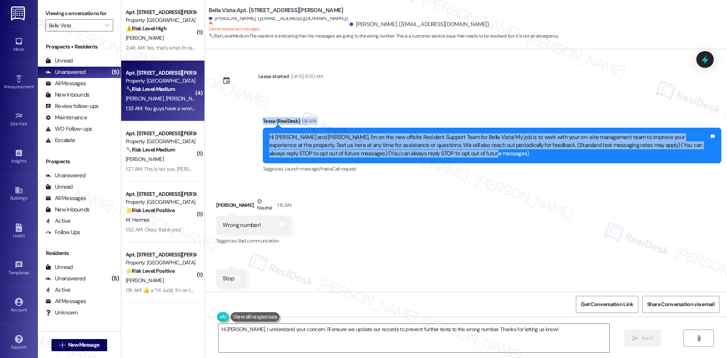
drag, startPoint x: 248, startPoint y: 118, endPoint x: 447, endPoint y: 157, distance: 202.6
click at [447, 157] on div "Announcement, sent via SMS Tessa (ResiDesk) 1:14 AM Hi Trevor and Christina, I'…" at bounding box center [466, 140] width 522 height 80
copy div "Tessa (ResiDesk) 1:14 AM Hi Trevor and Christina, I'm on the new offsite Reside…"
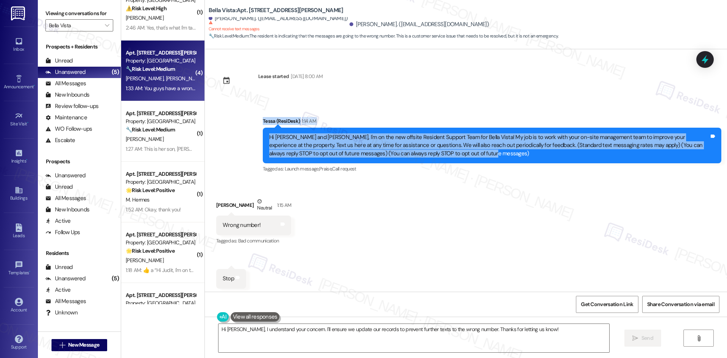
scroll to position [59, 0]
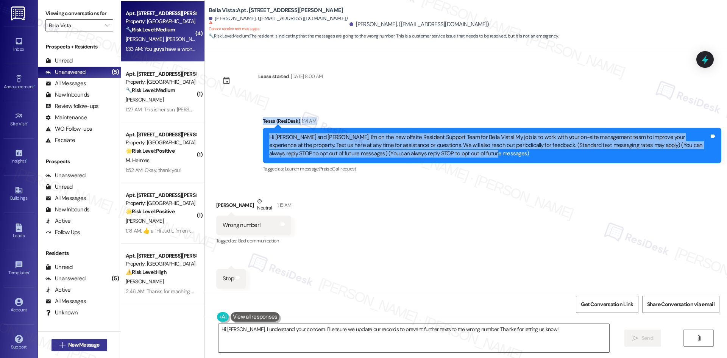
click at [90, 345] on span "New Message" at bounding box center [83, 345] width 31 height 8
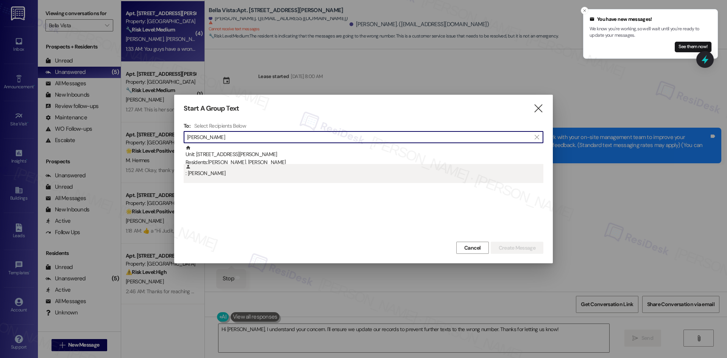
type input "Christina Kimb"
click at [312, 171] on div ": Christina Kimbell" at bounding box center [365, 170] width 358 height 13
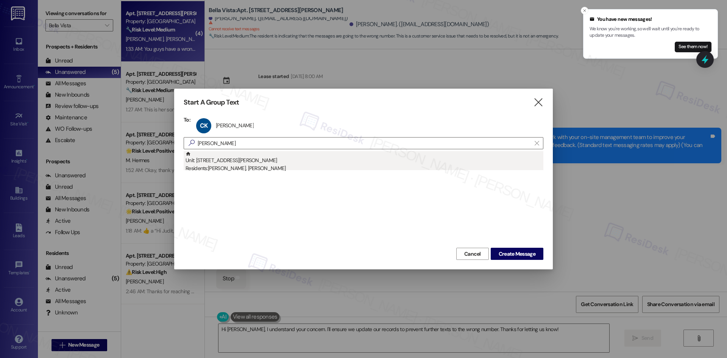
click at [318, 165] on div "Residents: Christina Kimbell, Trevor Betterton" at bounding box center [365, 168] width 358 height 8
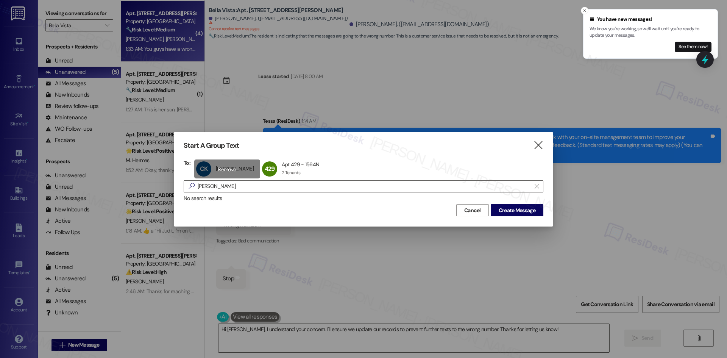
click at [229, 170] on div "CK Christina Kimbell Christina Kimbell click to remove" at bounding box center [227, 168] width 66 height 19
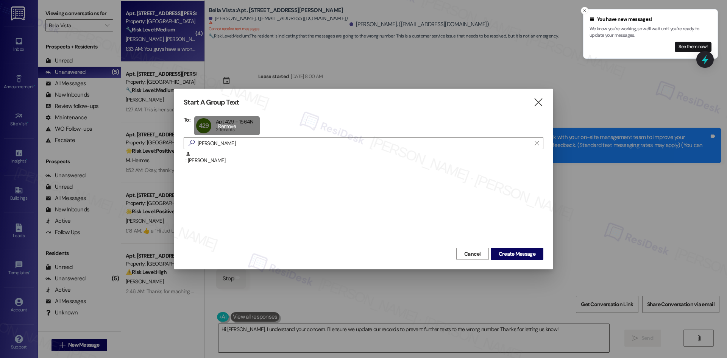
click at [251, 127] on div "429 Apt 429 - 1564N Apt 429 - 1564N 2 Tenants 2 Tenants click to remove" at bounding box center [227, 125] width 66 height 19
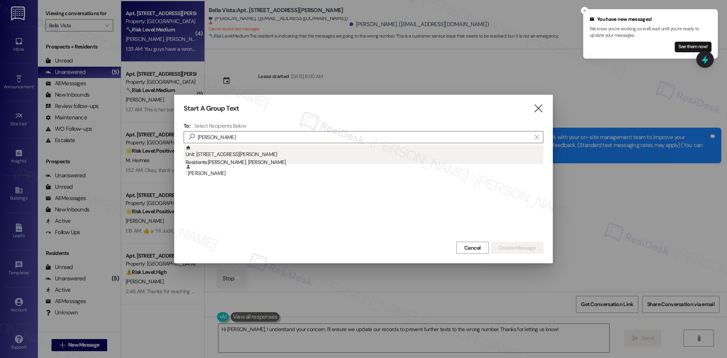
click at [264, 162] on div "Residents: Christina Kimbell, Trevor Betterton" at bounding box center [365, 162] width 358 height 8
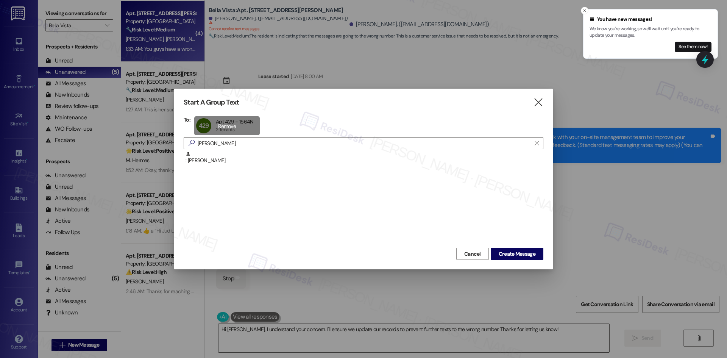
click at [247, 129] on div "429 Apt 429 - 1564N Apt 429 - 1564N 2 Tenants 2 Tenants click to remove" at bounding box center [227, 125] width 66 height 19
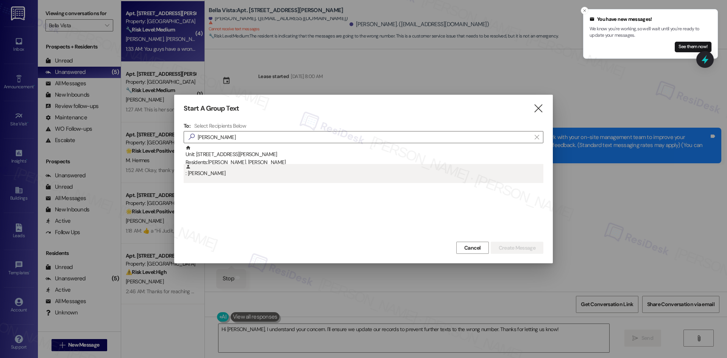
click at [251, 174] on div ": Christina Kimbell" at bounding box center [365, 170] width 358 height 13
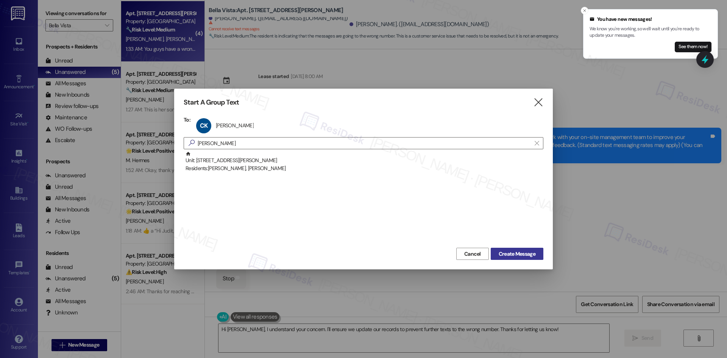
click at [514, 251] on span "Create Message" at bounding box center [517, 254] width 37 height 8
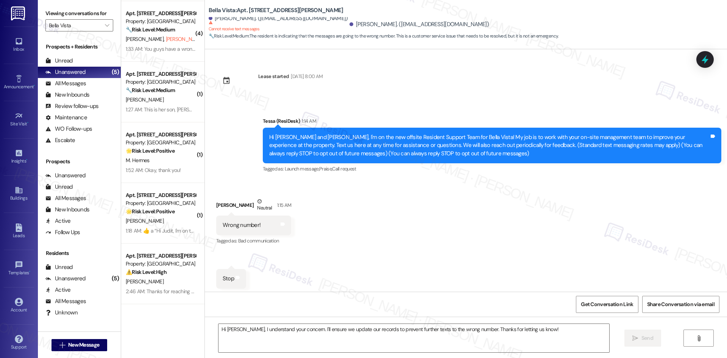
type textarea "Fetching suggested responses. Please feel free to read through the conversation…"
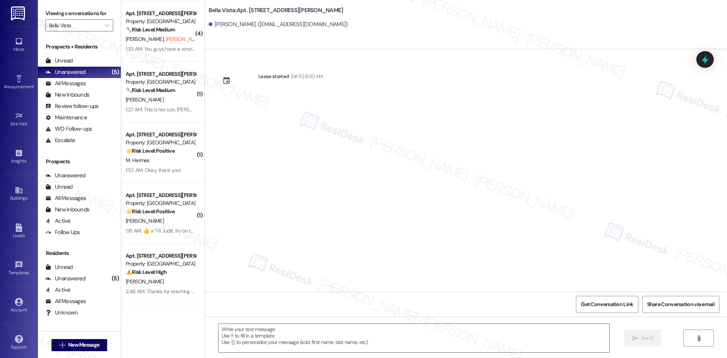
click at [369, 320] on div "Lease started Jun 28, 2025 at 8:00 AM Get Conversation Link Share Conversation …" at bounding box center [466, 228] width 522 height 358
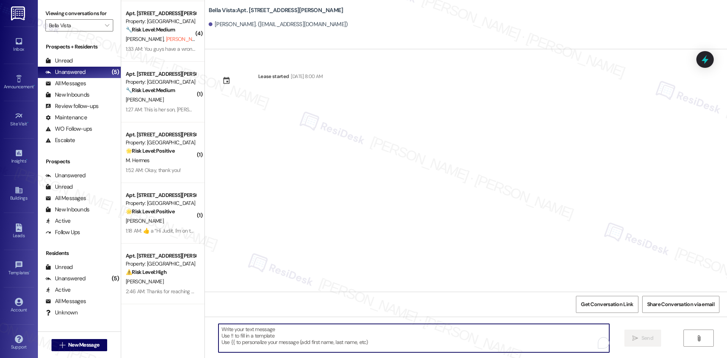
click at [364, 336] on textarea "To enrich screen reader interactions, please activate Accessibility in Grammarl…" at bounding box center [413, 338] width 391 height 28
paste textarea "Tessa (ResiDesk) 1:14 AM Hi Trevor and Christina, I'm on the new offsite Reside…"
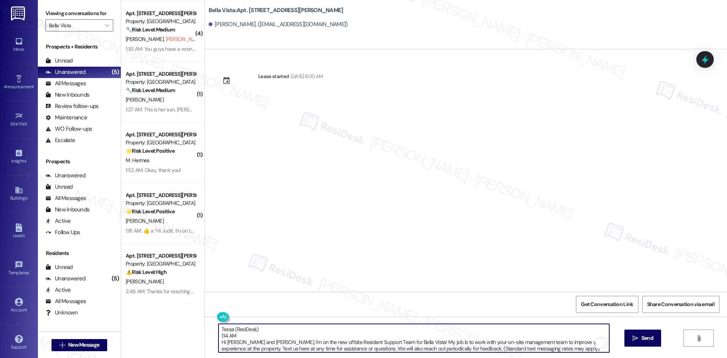
scroll to position [6, 0]
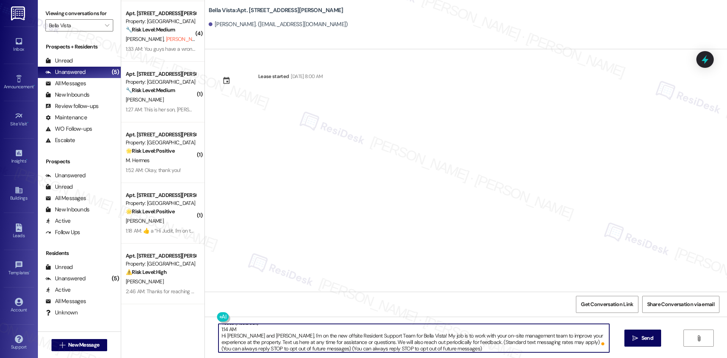
type textarea "Tessa (ResiDesk) 1:14 AM Hi Trevor and Christina, I'm on the new offsite Reside…"
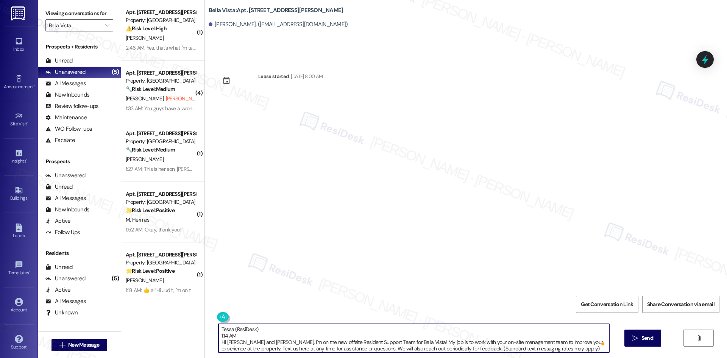
scroll to position [6, 0]
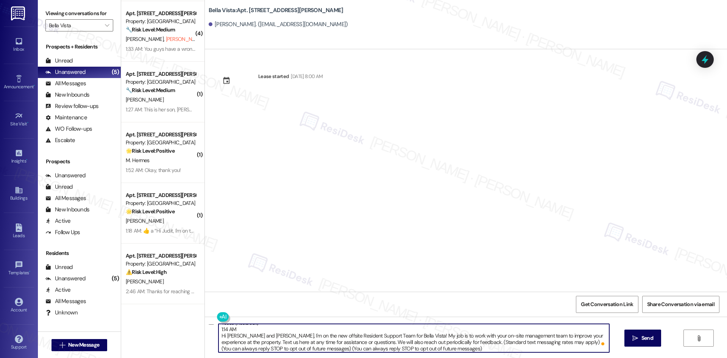
drag, startPoint x: 246, startPoint y: 336, endPoint x: 222, endPoint y: 338, distance: 24.0
click at [222, 338] on textarea "Tessa (ResiDesk) 1:14 AM Hi Trevor and Christina, I'm on the new offsite Reside…" at bounding box center [413, 338] width 391 height 28
click at [218, 335] on textarea "Tessa (ResiDesk) 1:14 AM Hi Christina, I'm on the new offsite Resident Support …" at bounding box center [413, 338] width 391 height 28
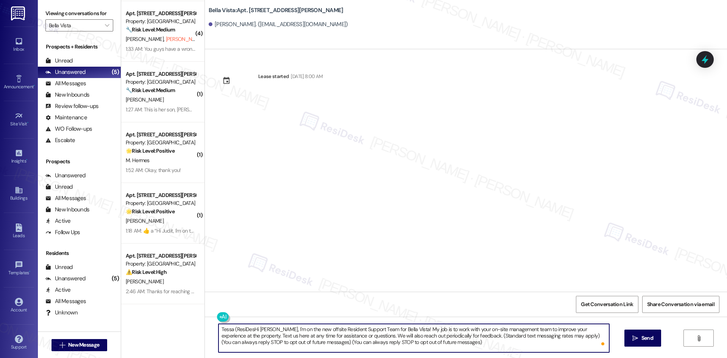
scroll to position [0, 0]
type textarea "Hi Christina, I'm on the new offsite Resident Support Team for Bella Vista! My …"
click at [644, 345] on button " Send" at bounding box center [642, 337] width 37 height 17
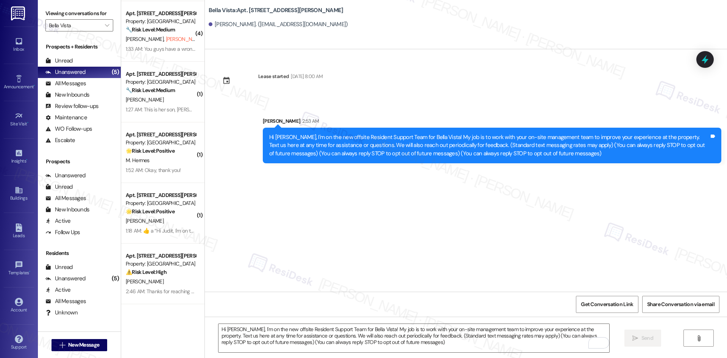
click at [526, 214] on div "Lease started Jun 28, 2025 at 8:00 AM Sent via SMS Sarah 2:53 AM Hi Christina, …" at bounding box center [466, 170] width 522 height 242
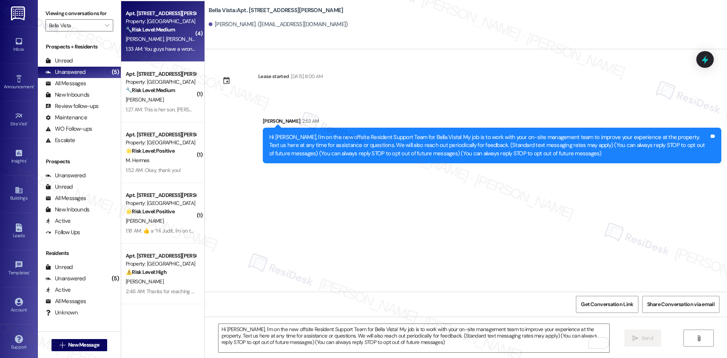
click at [156, 43] on div "C. Kimbell T. Betterton (Opted Out)" at bounding box center [161, 38] width 72 height 9
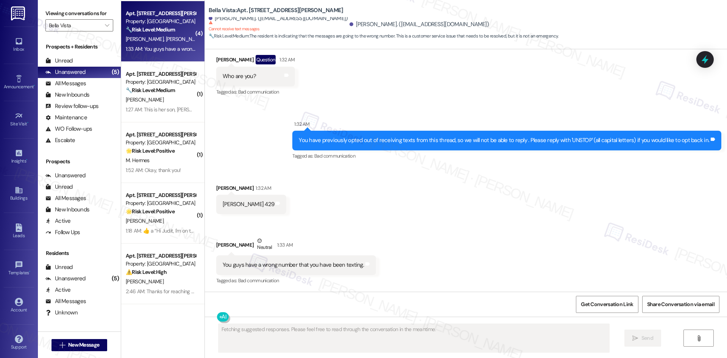
scroll to position [487, 0]
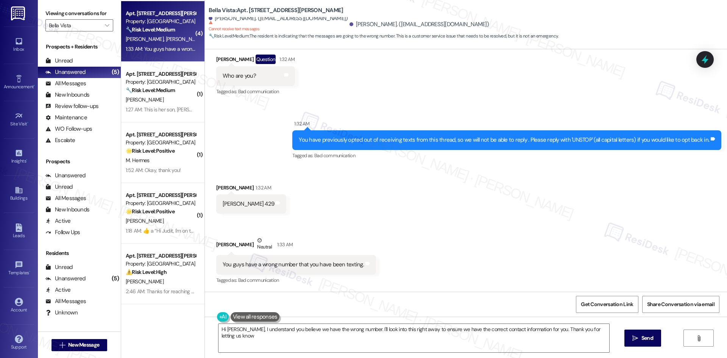
type textarea "Hi Christina, I understand you believe we have the wrong number. I'll look into…"
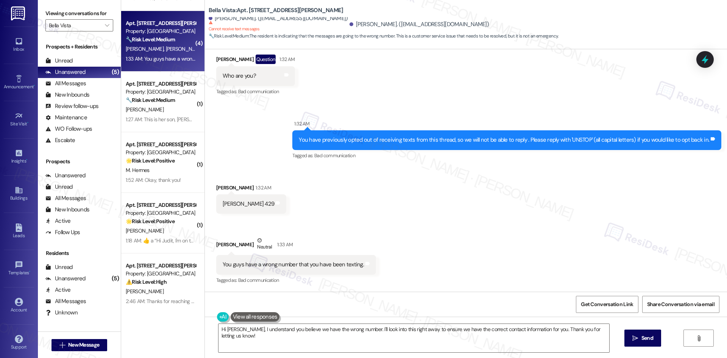
scroll to position [59, 0]
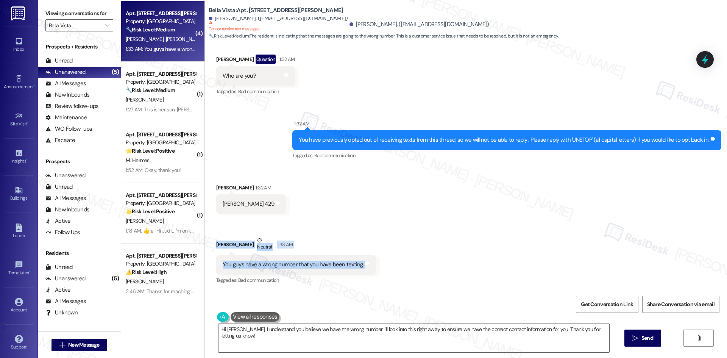
drag, startPoint x: 204, startPoint y: 237, endPoint x: 402, endPoint y: 267, distance: 200.8
click at [402, 267] on div "Received via SMS Christina Kimbell 1:32 AM Christina 429 Tags and notes Receive…" at bounding box center [466, 229] width 522 height 125
copy div "Trevor Betterton Neutral 1:33 AM You guys have a wrong number that you have bee…"
click at [406, 196] on div "Received via SMS Christina Kimbell 1:32 AM Christina 429 Tags and notes Receive…" at bounding box center [466, 229] width 522 height 125
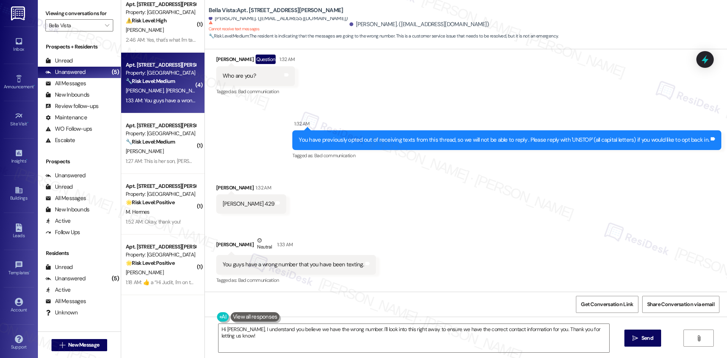
scroll to position [0, 0]
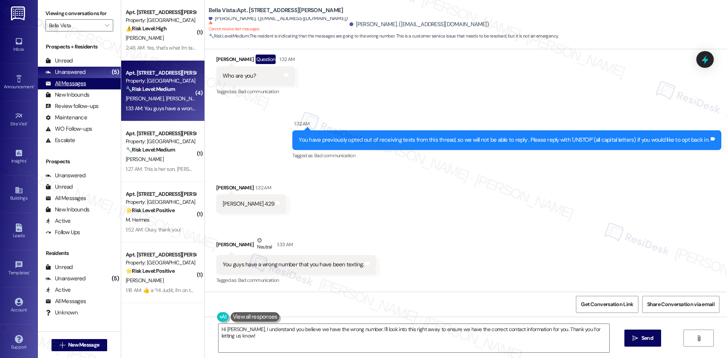
click at [92, 87] on div "All Messages (undefined)" at bounding box center [79, 83] width 83 height 11
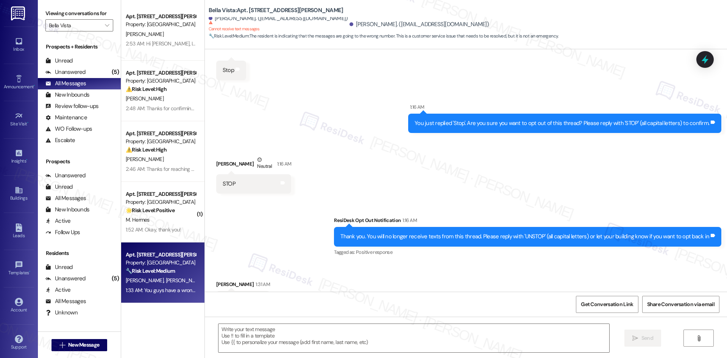
type textarea "Fetching suggested responses. Please feel free to read through the conversation…"
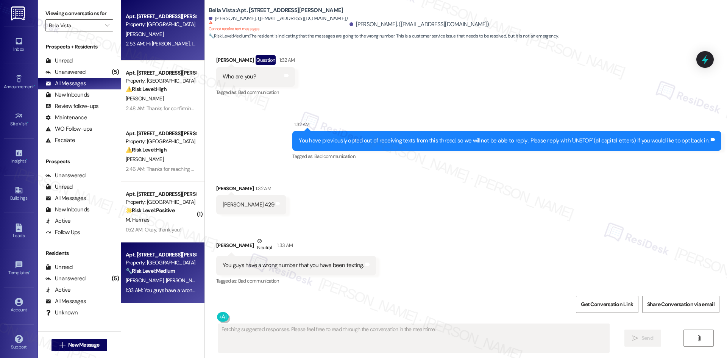
scroll to position [487, 0]
click at [167, 45] on div "2:53 AM: Hi Christina, I'm on the new offsite Resident Support Team for Bella V…" at bounding box center [688, 43] width 1125 height 7
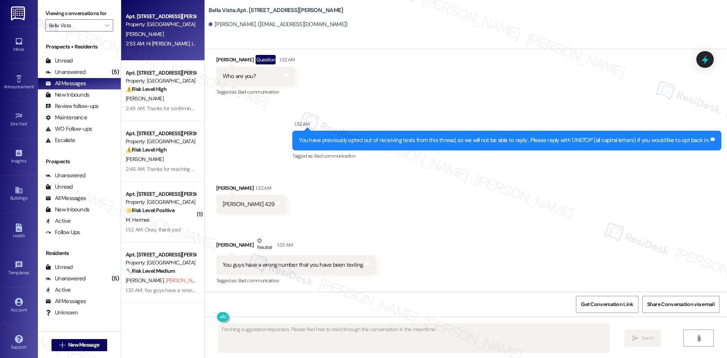
scroll to position [0, 0]
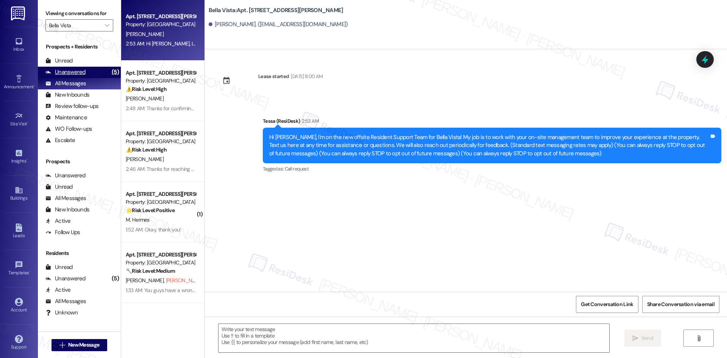
click at [75, 75] on div "Unanswered" at bounding box center [65, 72] width 40 height 8
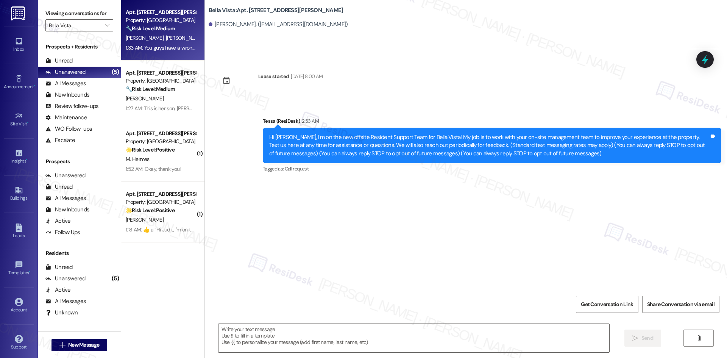
click at [159, 49] on div "1:33 AM: You guys have a wrong number that you have been texting. 1:33 AM: You …" at bounding box center [200, 47] width 149 height 7
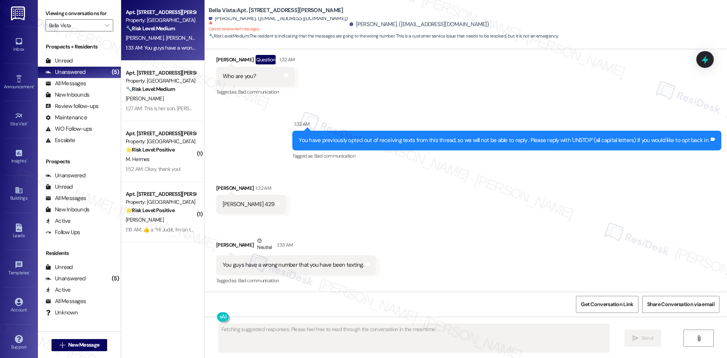
scroll to position [487, 0]
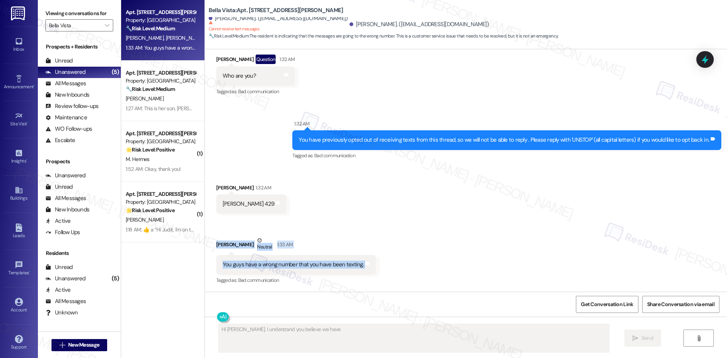
drag, startPoint x: 207, startPoint y: 237, endPoint x: 391, endPoint y: 261, distance: 186.0
click at [391, 261] on div "Received via SMS Christina Kimbell 1:32 AM Christina 429 Tags and notes Receive…" at bounding box center [466, 229] width 522 height 125
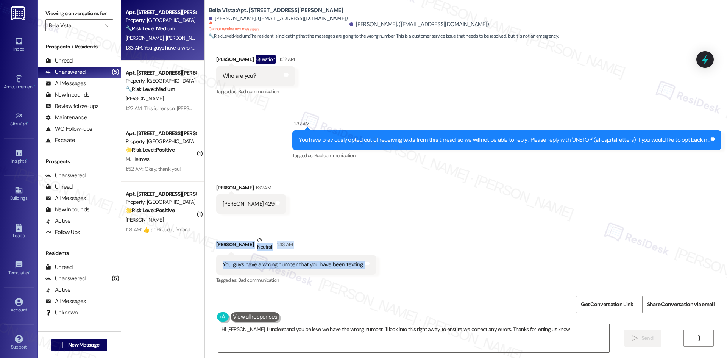
type textarea "Hi Christina, I understand you believe we have the wrong number. I'll look into…"
copy div "Trevor Betterton Neutral 1:33 AM You guys have a wrong number that you have bee…"
click at [517, 84] on div "Received via SMS Christina Kimbell 1:31 AM Unstop Tags and notes Received via S…" at bounding box center [466, 43] width 522 height 118
click at [331, 204] on div "Received via SMS Christina Kimbell 1:32 AM Christina 429 Tags and notes Receive…" at bounding box center [466, 229] width 522 height 125
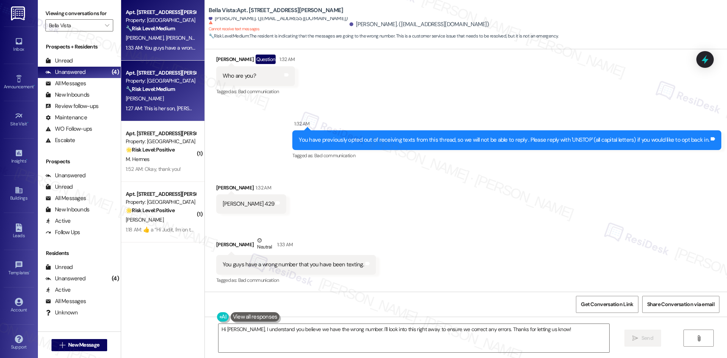
click at [169, 102] on div "W. Osborne" at bounding box center [161, 98] width 72 height 9
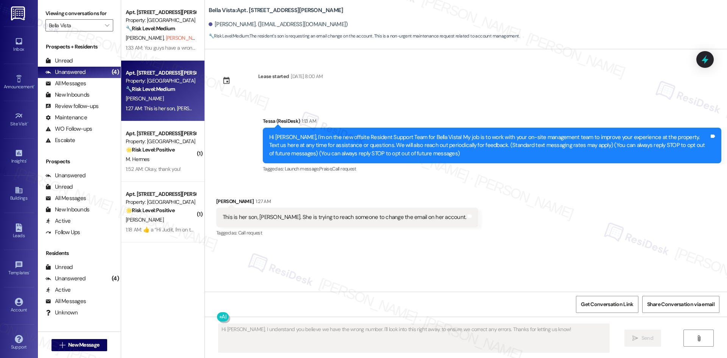
scroll to position [0, 0]
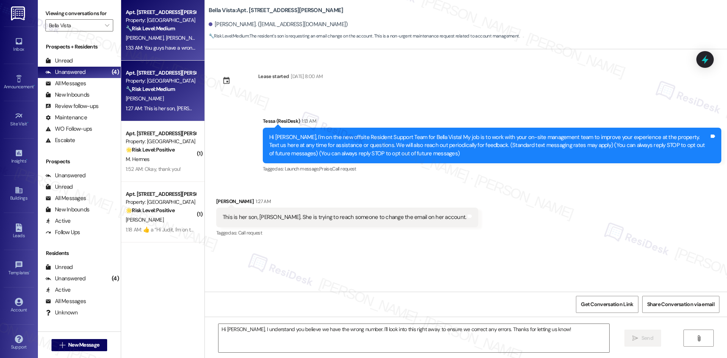
click at [142, 50] on div "1:33 AM: You guys have a wrong number that you have been texting. 1:33 AM: You …" at bounding box center [200, 47] width 149 height 7
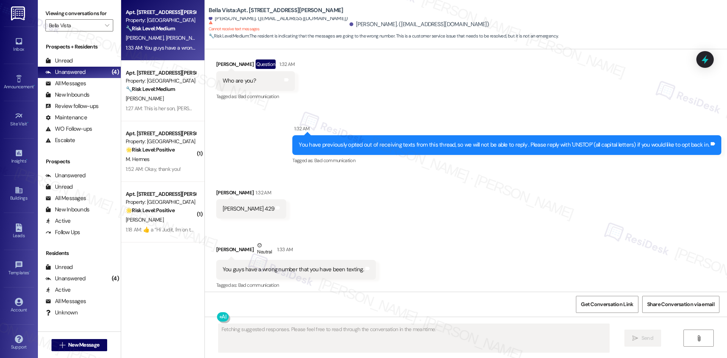
scroll to position [487, 0]
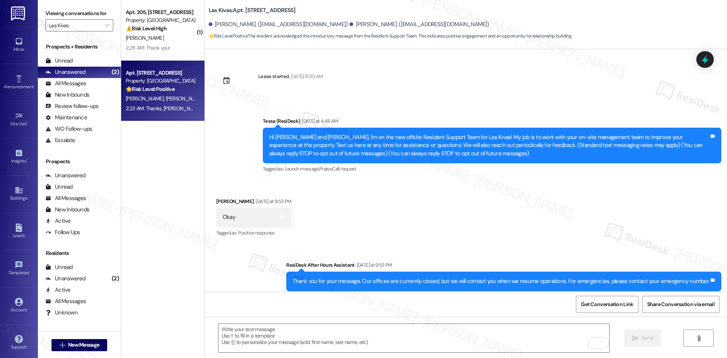
scroll to position [17, 0]
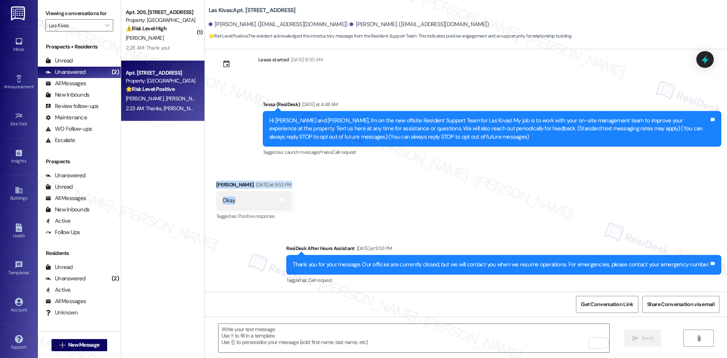
drag, startPoint x: 216, startPoint y: 192, endPoint x: 249, endPoint y: 203, distance: 34.5
click at [247, 205] on div "Received via SMS [PERSON_NAME] [DATE] at 9:53 PM Okay Tags and notes Tagged as:…" at bounding box center [466, 196] width 522 height 64
copy div "[PERSON_NAME] [DATE] at 9:53 PM Okay"
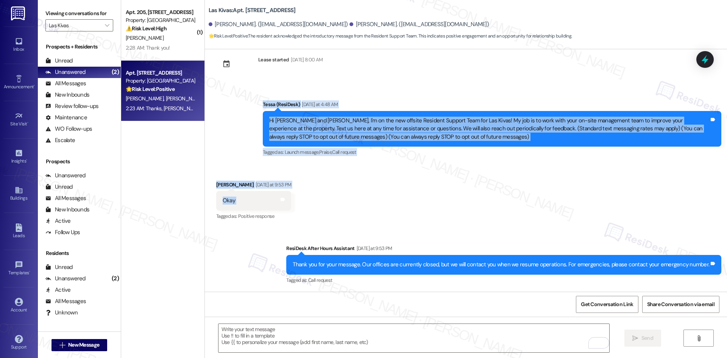
drag, startPoint x: 239, startPoint y: 92, endPoint x: 273, endPoint y: 204, distance: 117.2
click at [273, 204] on div "Lease started [DATE] 8:00 AM Announcement, sent via SMS Tessa (ResiDesk) [DATE]…" at bounding box center [466, 170] width 522 height 242
copy div "[PERSON_NAME] (ResiDesk) [DATE] at 4:48 AM Hi [PERSON_NAME] and [PERSON_NAME], …"
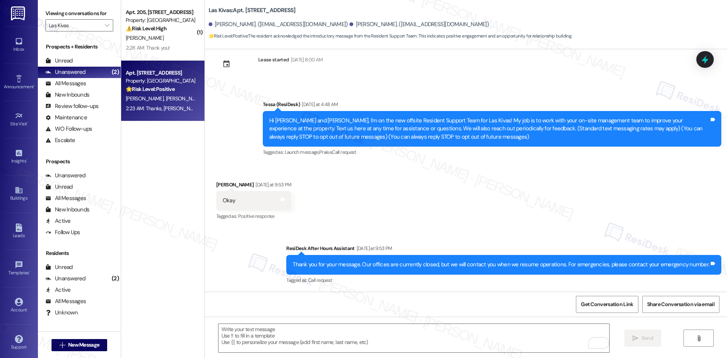
drag, startPoint x: 325, startPoint y: 78, endPoint x: 317, endPoint y: 77, distance: 8.3
click at [325, 78] on div "Lease started [DATE] 8:00 AM" at bounding box center [270, 66] width 118 height 33
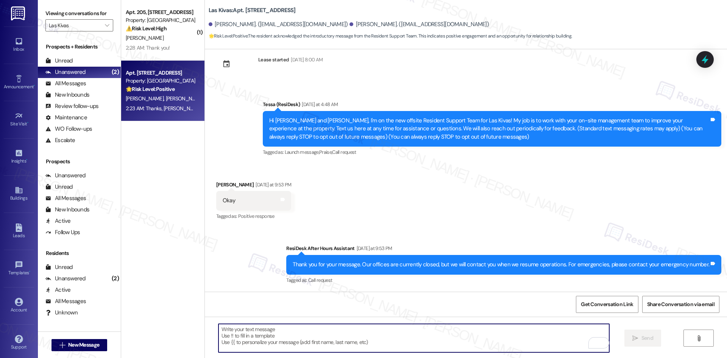
click at [375, 335] on textarea "To enrich screen reader interactions, please activate Accessibility in Grammarl…" at bounding box center [413, 338] width 391 height 28
paste textarea "Thanks, [PERSON_NAME]. Please feel free to reach out anytime if you need anythi…"
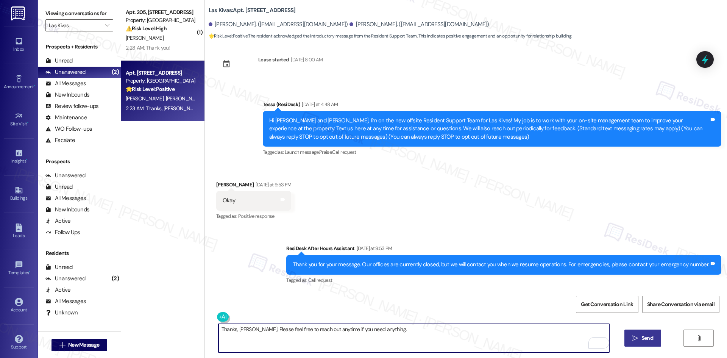
type textarea "Thanks, [PERSON_NAME]. Please feel free to reach out anytime if you need anythi…"
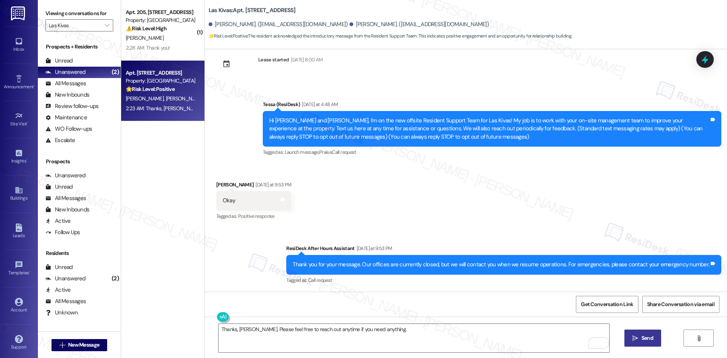
click at [648, 339] on span "Send" at bounding box center [647, 338] width 12 height 8
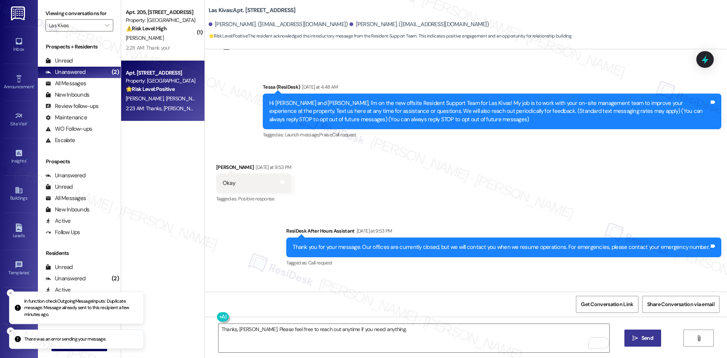
scroll to position [69, 0]
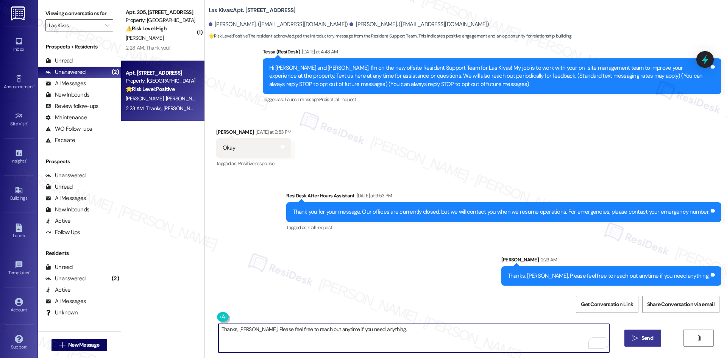
click at [396, 346] on textarea "Thanks, [PERSON_NAME]. Please feel free to reach out anytime if you need anythi…" at bounding box center [413, 338] width 391 height 28
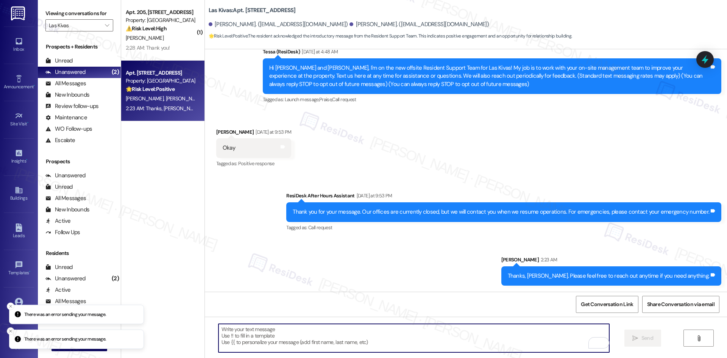
click at [301, 274] on div "Sent via SMS ResiDesk After Hours Assistant [DATE] at 9:53 PM Thank you for you…" at bounding box center [466, 233] width 522 height 117
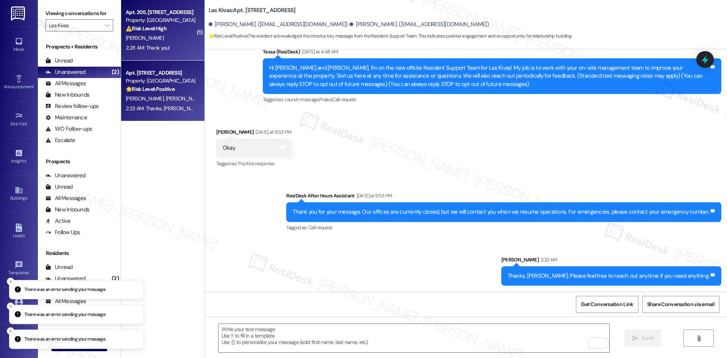
click at [144, 45] on div "2:28 AM: Thank you! 2:28 AM: Thank you!" at bounding box center [148, 47] width 44 height 7
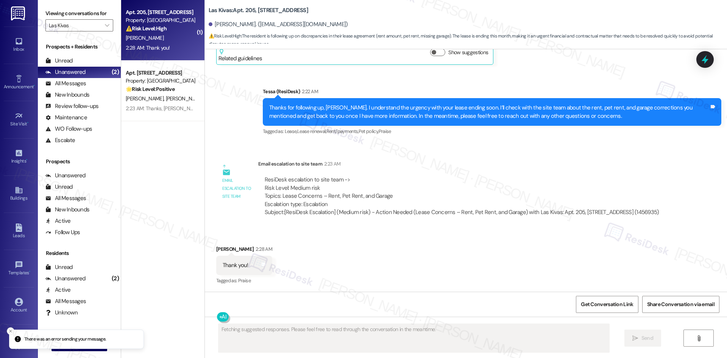
scroll to position [447, 0]
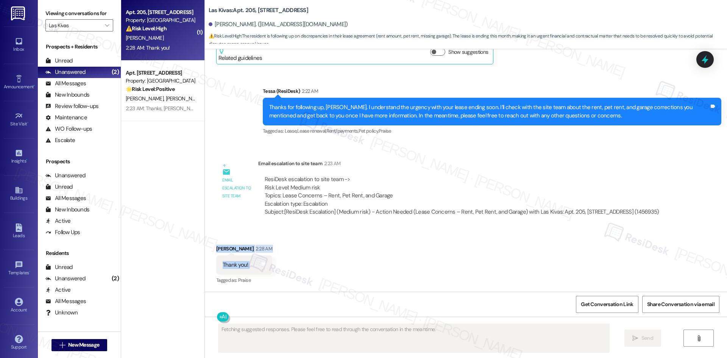
drag, startPoint x: 203, startPoint y: 246, endPoint x: 254, endPoint y: 264, distance: 53.9
click at [254, 264] on div "Received via SMS [PERSON_NAME] 2:28 AM Thank you! Tags and notes Tagged as: Pra…" at bounding box center [466, 260] width 522 height 64
copy div "[PERSON_NAME] 2:28 AM Thank you! Tags and notes"
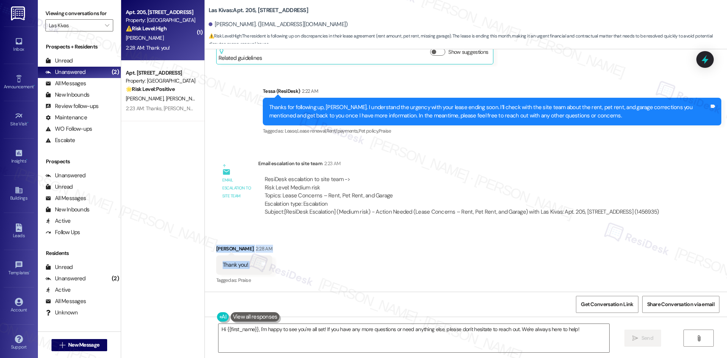
click at [327, 262] on div "Received via SMS [PERSON_NAME] 2:28 AM Thank you! Tags and notes Tagged as: Pra…" at bounding box center [466, 260] width 522 height 64
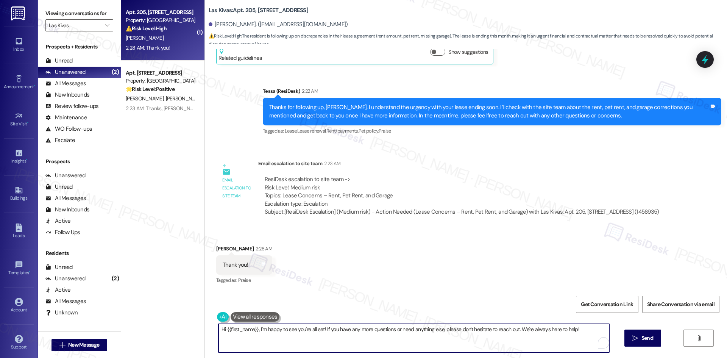
drag, startPoint x: 351, startPoint y: 343, endPoint x: 356, endPoint y: 343, distance: 4.6
click at [352, 342] on textarea "Hi {{first_name}}, I'm happy to see you're all set! If you have any more questi…" at bounding box center [413, 338] width 391 height 28
paste textarea "You’re welcome, [PERSON_NAME]"
type textarea "You’re welcome, [PERSON_NAME]!"
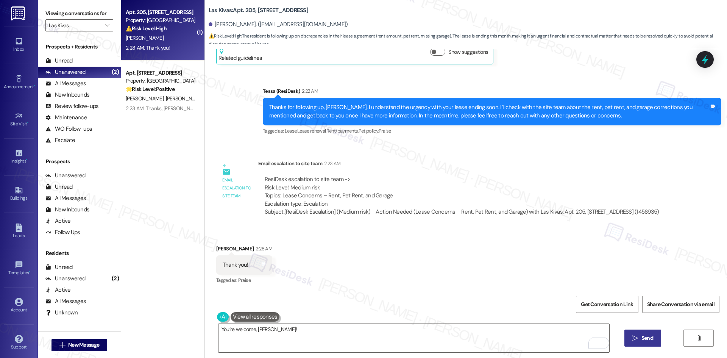
click at [637, 336] on icon "" at bounding box center [635, 338] width 6 height 6
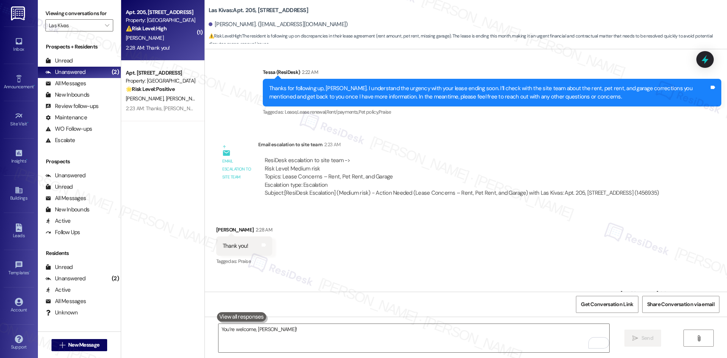
scroll to position [500, 0]
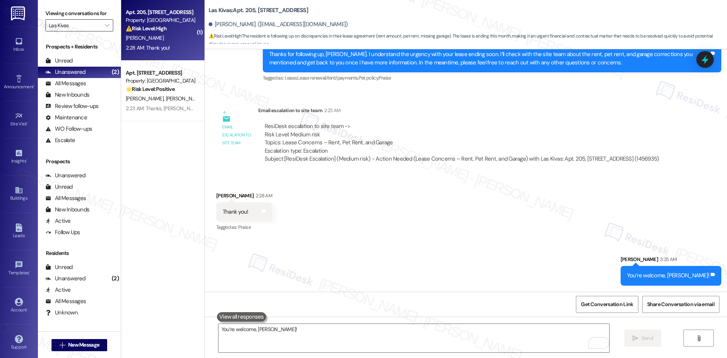
click at [84, 27] on input "Las Kivas" at bounding box center [75, 25] width 52 height 12
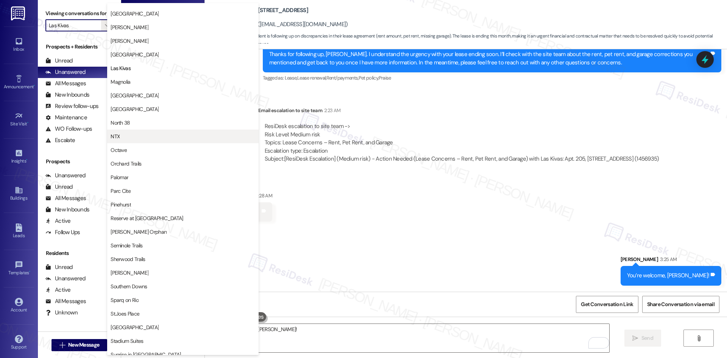
scroll to position [297, 0]
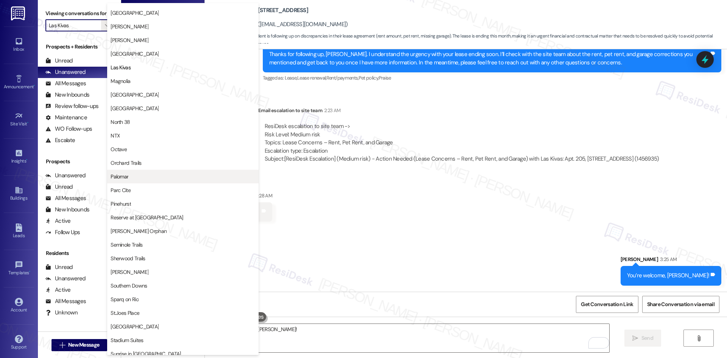
click at [156, 179] on span "Palomar" at bounding box center [183, 177] width 145 height 8
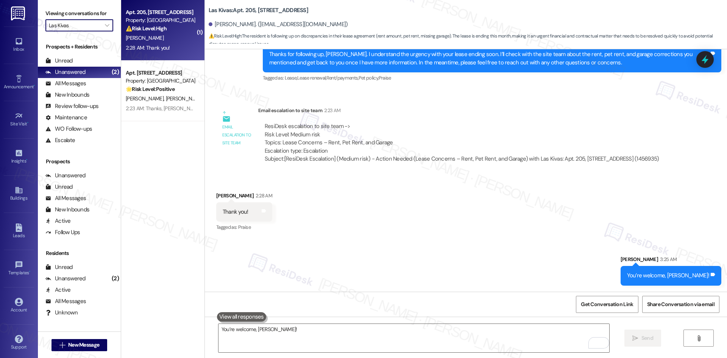
type input "Palomar"
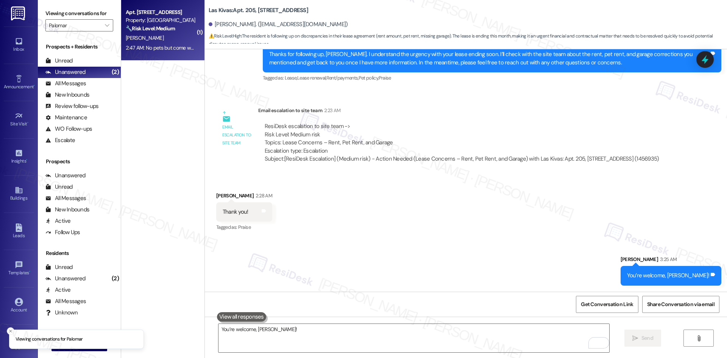
click at [155, 32] on div "🔧 Risk Level: Medium The resident reports a cockroach problem. While unpleasant…" at bounding box center [161, 29] width 70 height 8
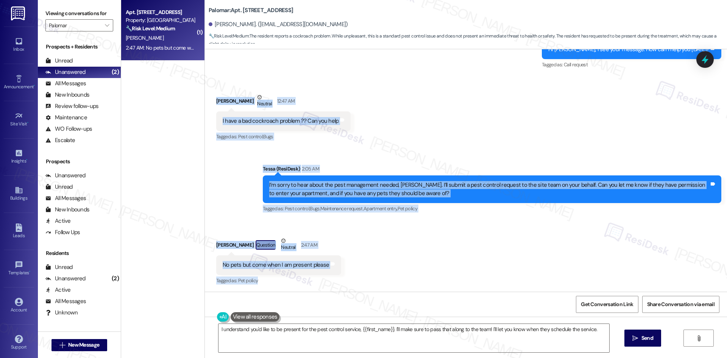
scroll to position [402, 0]
drag, startPoint x: 207, startPoint y: 98, endPoint x: 338, endPoint y: 266, distance: 212.9
click at [338, 266] on div "Lease started [DATE] 8:00 AM Announcement, sent via SMS Tessa (ResiDesk) [DATE]…" at bounding box center [466, 170] width 522 height 242
copy div "[PERSON_NAME] Neutral 12:47 AM I have a bad cockroach problem ?? Can you help T…"
click at [364, 131] on div "Received via SMS [PERSON_NAME] Neutral 12:47 AM I have a bad cockroach problem …" at bounding box center [466, 112] width 522 height 72
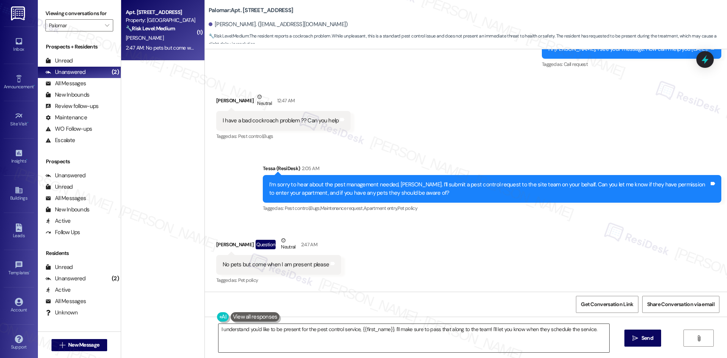
click at [290, 328] on textarea "I understand you'd like to be present for the pest control service, {{first_nam…" at bounding box center [413, 338] width 391 height 28
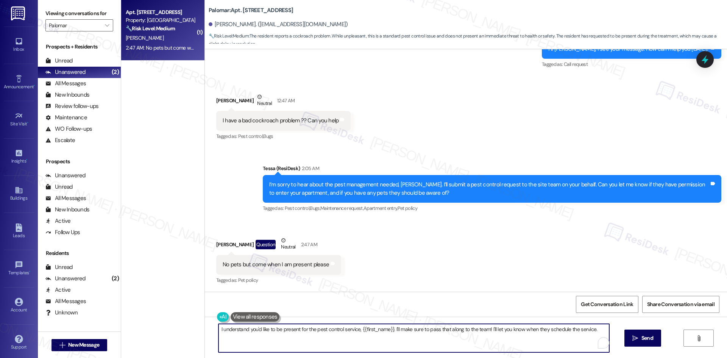
paste textarea "Thanks for confirming, Ciro. I’ll let the site team know about your request for…"
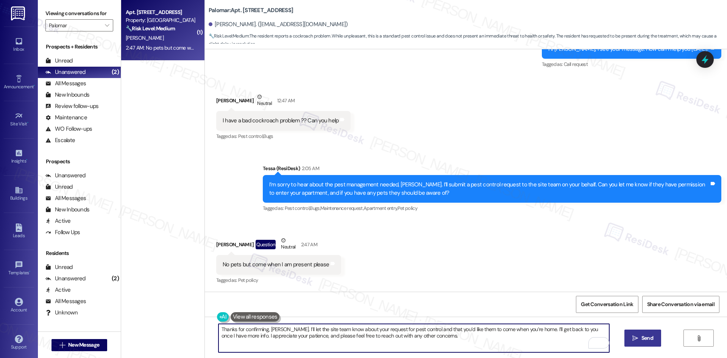
type textarea "Thanks for confirming, Ciro. I’ll let the site team know about your request for…"
click at [642, 340] on span "Send" at bounding box center [647, 338] width 12 height 8
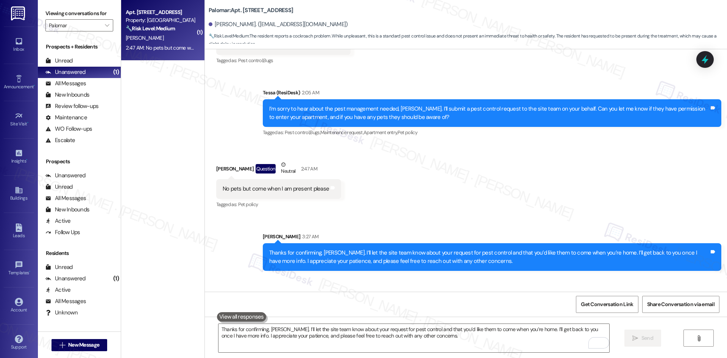
scroll to position [515, 0]
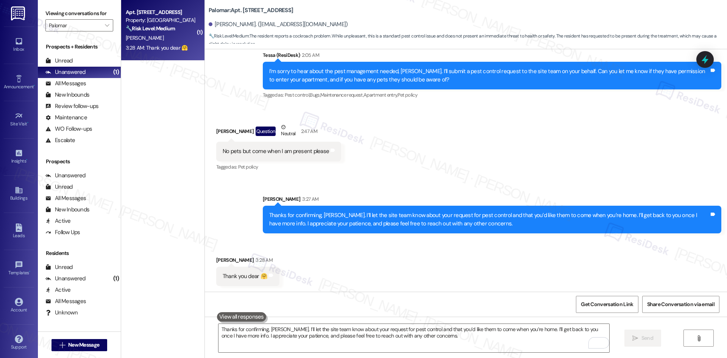
click at [438, 165] on div "Received via SMS Ciro Verdi Question Neutral 2:47 AM No pets but come when I am…" at bounding box center [466, 142] width 522 height 72
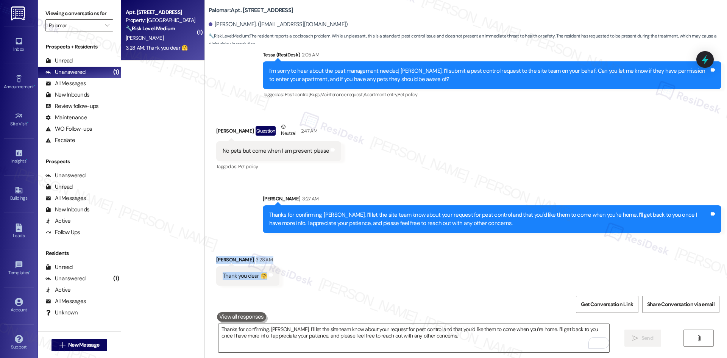
drag, startPoint x: 206, startPoint y: 248, endPoint x: 289, endPoint y: 274, distance: 86.7
click at [289, 274] on div "Received via SMS Ciro Verdi 3:28 AM Thank you dear 🤗 Tags and notes" at bounding box center [466, 265] width 522 height 53
copy div "Ciro Verdi 3:28 AM Thank you dear 🤗 Tags and notes"
click at [426, 259] on div "Received via SMS Ciro Verdi 3:28 AM Thank you dear 🤗 Tags and notes" at bounding box center [466, 265] width 522 height 53
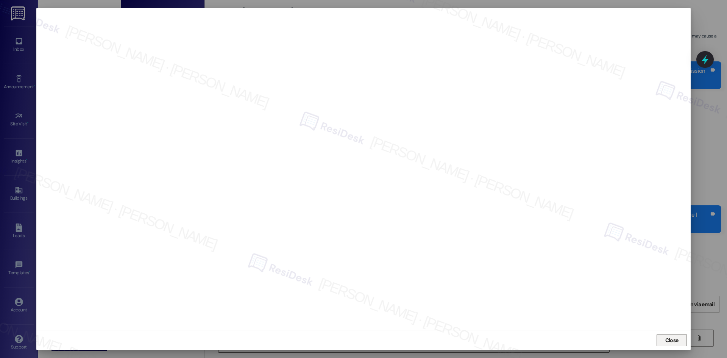
click at [659, 340] on button "Close" at bounding box center [672, 340] width 30 height 12
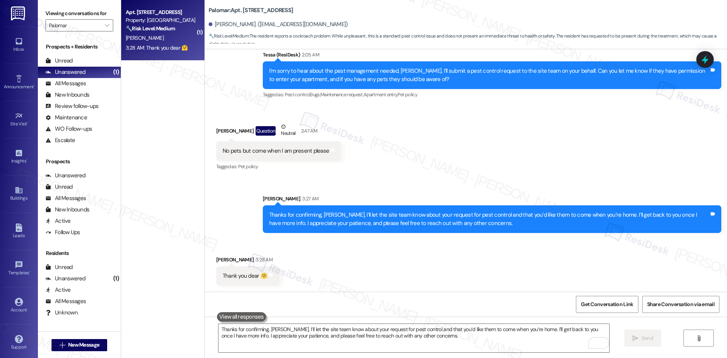
click at [454, 272] on div "Received via SMS Ciro Verdi 3:28 AM Thank you dear 🤗 Tags and notes" at bounding box center [466, 265] width 522 height 53
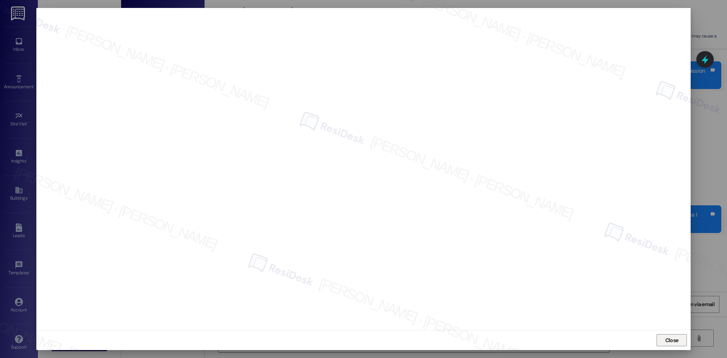
click at [677, 336] on span "Close" at bounding box center [672, 339] width 16 height 11
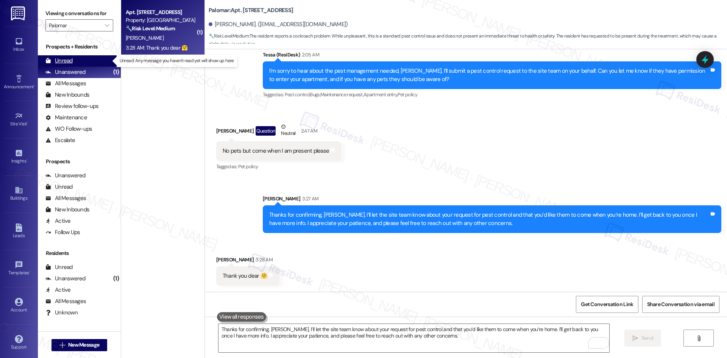
click at [91, 61] on div "Unread (0)" at bounding box center [79, 60] width 83 height 11
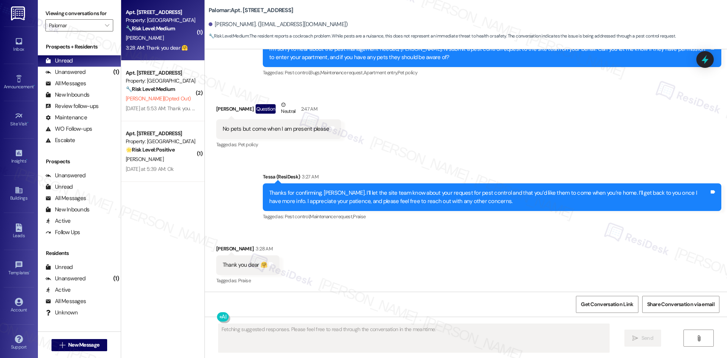
scroll to position [538, 0]
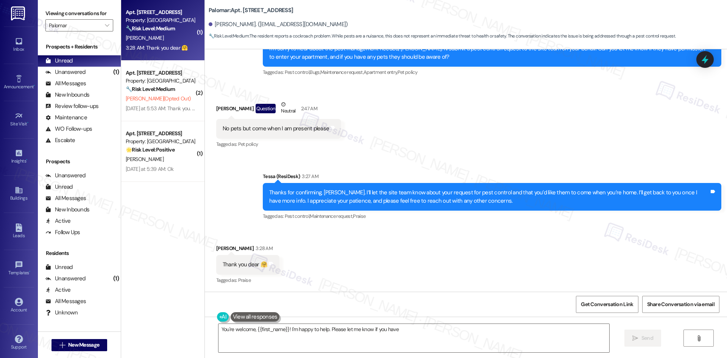
click at [481, 103] on div "Received via SMS Ciro Verdi Question Neutral 2:47 AM No pets but come when I am…" at bounding box center [466, 119] width 522 height 72
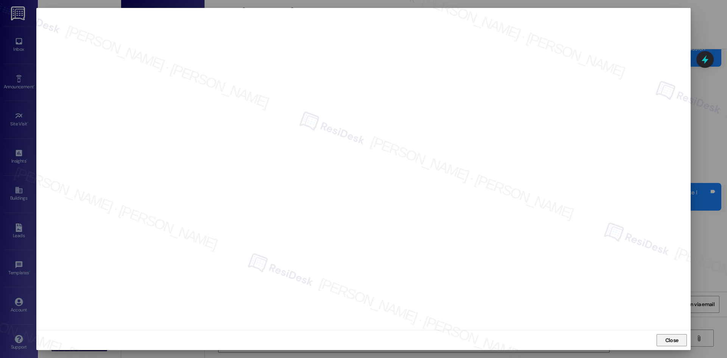
click at [663, 340] on button "Close" at bounding box center [672, 340] width 30 height 12
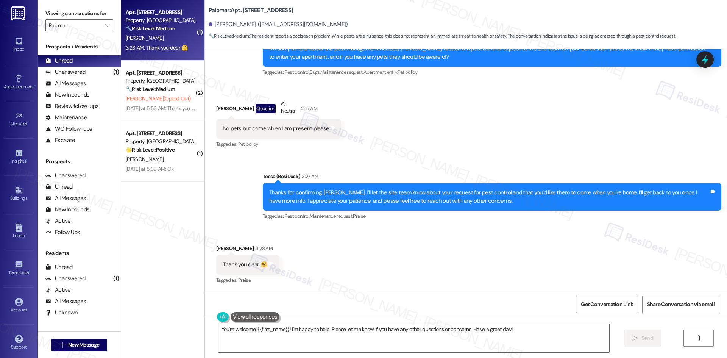
click at [493, 268] on div "Received via SMS Ciro Verdi 3:28 AM Thank you dear 🤗 Tags and notes Tagged as: …" at bounding box center [466, 259] width 522 height 64
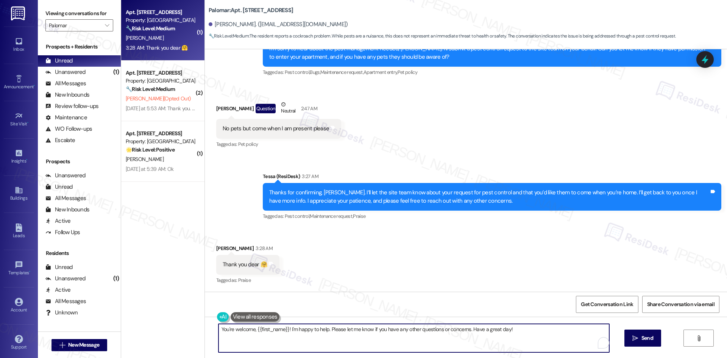
click at [308, 346] on textarea "You're welcome, {{first_name}}! I'm happy to help. Please let me know if you ha…" at bounding box center [413, 338] width 391 height 28
paste textarea "’re very welcome, Ciro"
type textarea "You’re very welcome, Ciro!"
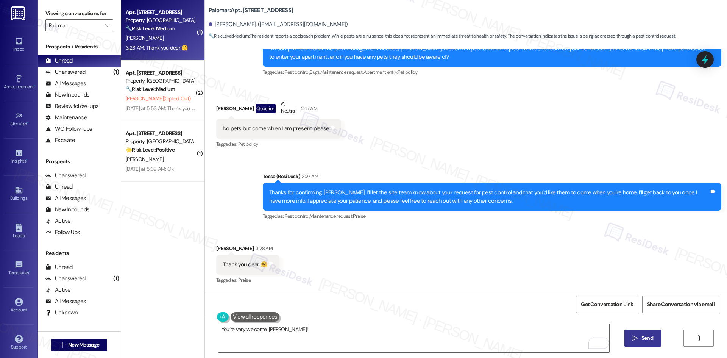
click at [634, 334] on button " Send" at bounding box center [642, 337] width 37 height 17
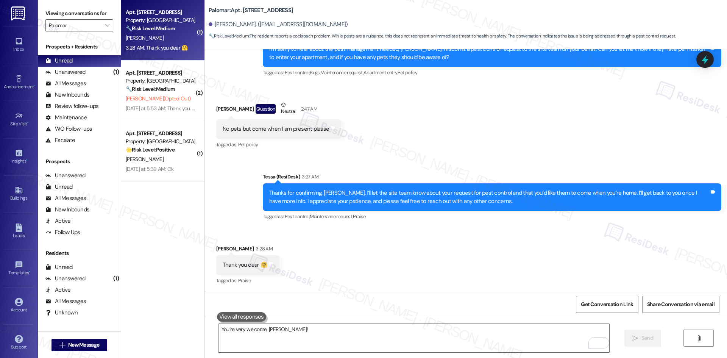
click at [482, 262] on div "Received via SMS Ciro Verdi 3:28 AM Thank you dear 🤗 Tags and notes Tagged as: …" at bounding box center [466, 260] width 522 height 64
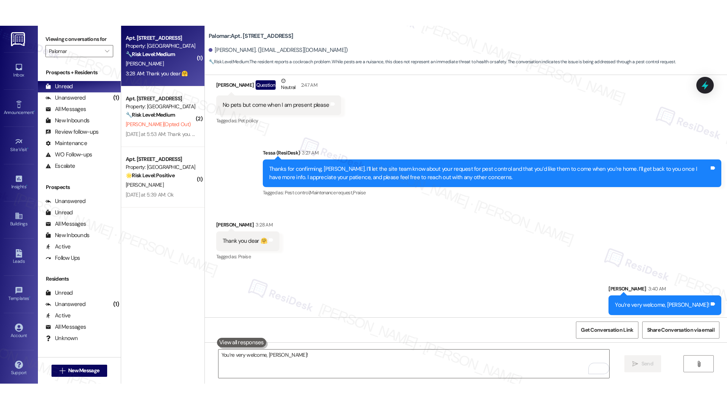
scroll to position [591, 0]
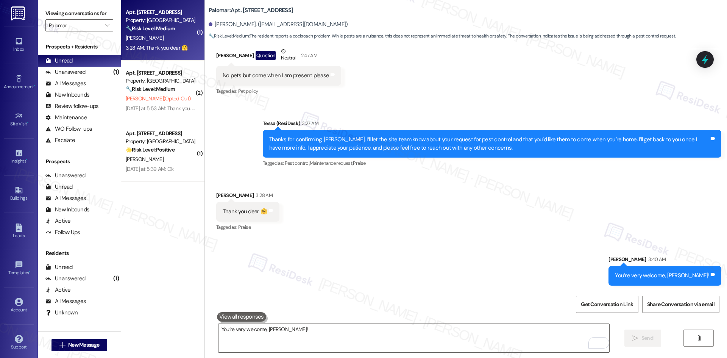
click at [485, 234] on div "Received via SMS Ciro Verdi 3:28 AM Thank you dear 🤗 Tags and notes Tagged as: …" at bounding box center [466, 206] width 522 height 64
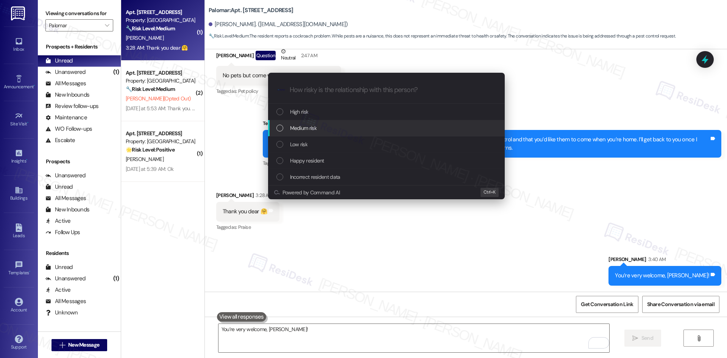
click at [332, 125] on div "Medium risk" at bounding box center [387, 128] width 222 height 8
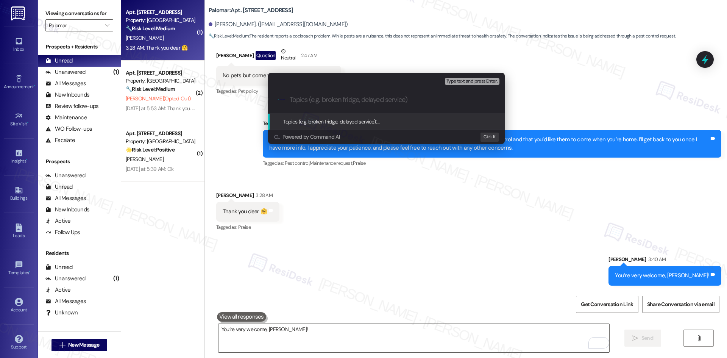
click at [292, 102] on input "Topics (e.g. broken fridge, delayed service)" at bounding box center [393, 100] width 206 height 8
paste input "Pest Control Request – Cockroach Problem (Work Order #1131814)"
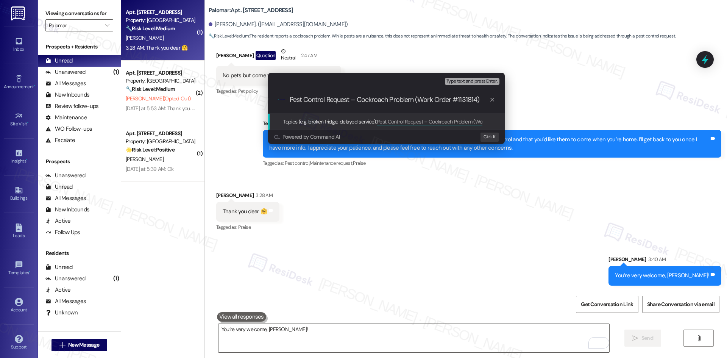
drag, startPoint x: 413, startPoint y: 101, endPoint x: 356, endPoint y: 101, distance: 56.8
click at [356, 101] on input "Pest Control Request – Cockroach Problem (Work Order #1131814)" at bounding box center [390, 100] width 200 height 8
type input "Pest Control Request – (Work Order #1131814)"
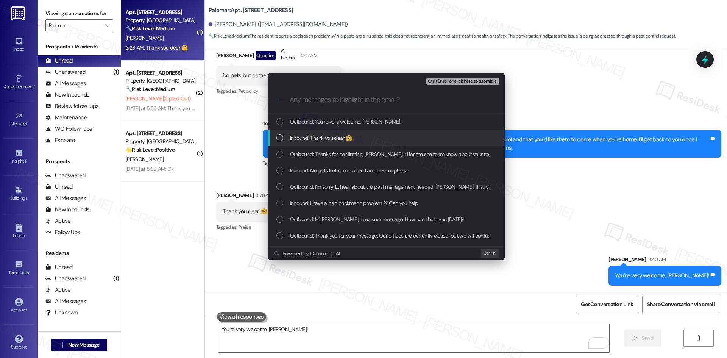
click at [353, 138] on div "Inbound: Thank you dear 🤗" at bounding box center [387, 138] width 222 height 8
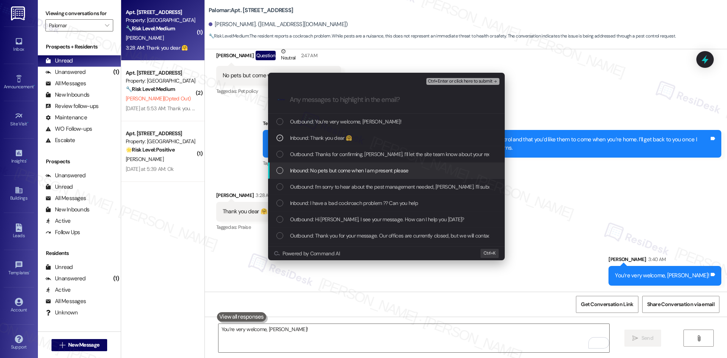
click at [363, 168] on span "Inbound: No pets but come when I am present please" at bounding box center [349, 170] width 119 height 8
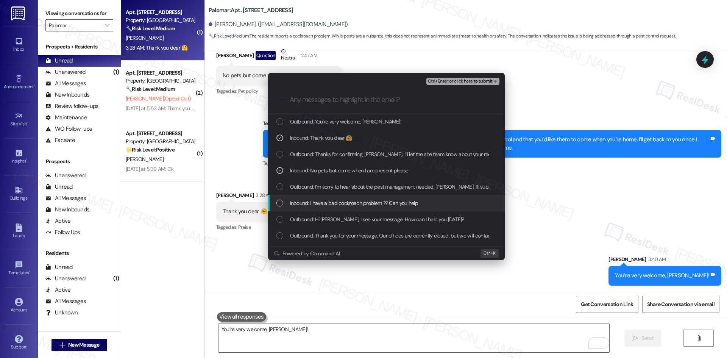
click at [421, 203] on div "Inbound: I have a bad cockroach problem ?? Can you help" at bounding box center [387, 203] width 222 height 8
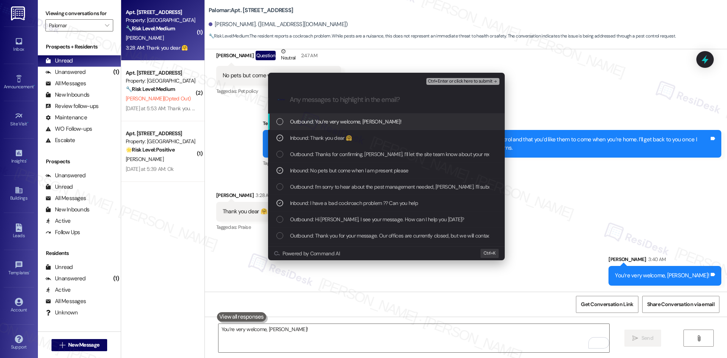
click at [475, 80] on span "Ctrl+Enter or click here to submit" at bounding box center [460, 81] width 65 height 5
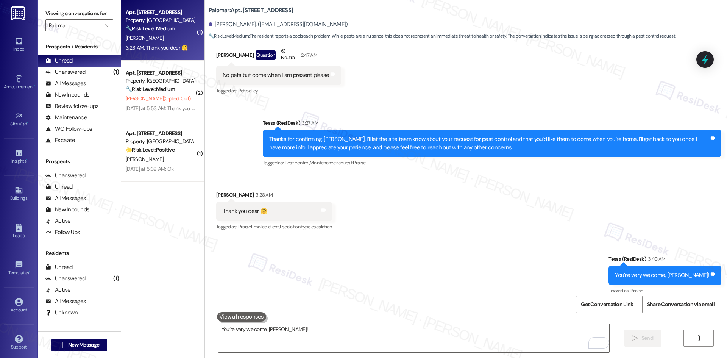
scroll to position [602, 0]
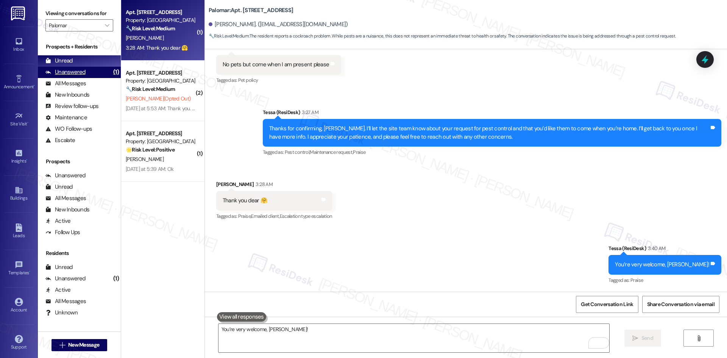
click at [92, 75] on div "Unanswered (1)" at bounding box center [79, 72] width 83 height 11
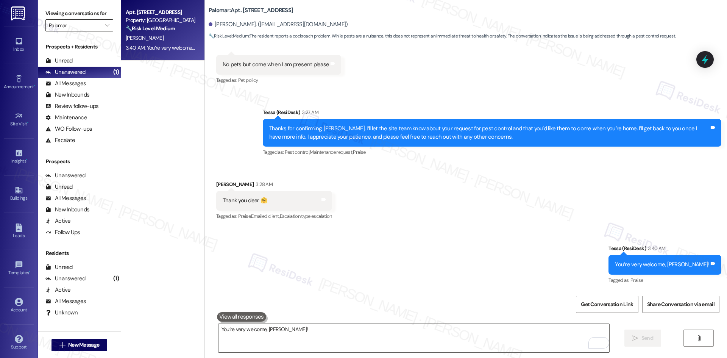
click at [70, 27] on input "Palomar" at bounding box center [75, 25] width 52 height 12
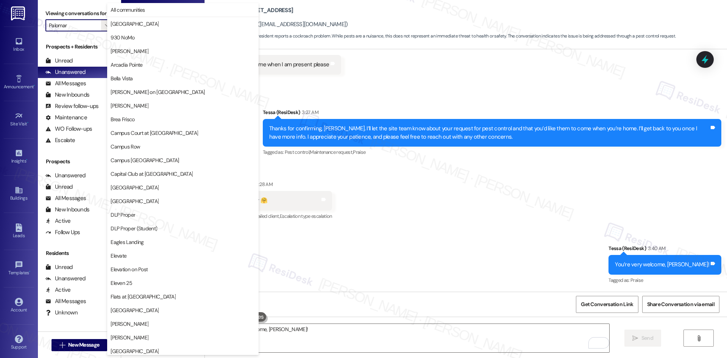
scroll to position [396, 0]
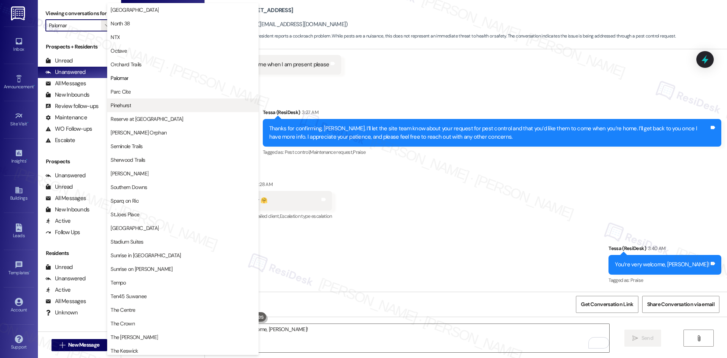
click at [161, 106] on span "Pinehurst" at bounding box center [183, 105] width 145 height 8
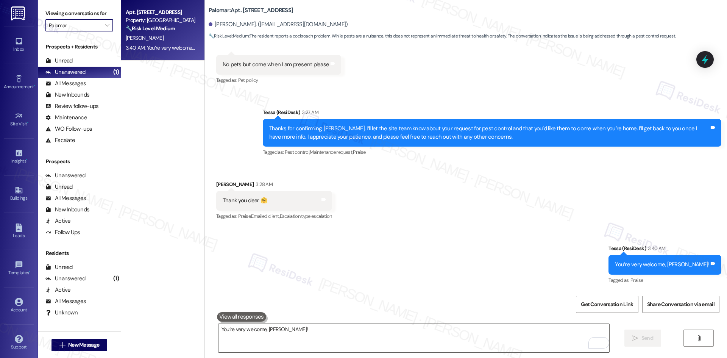
type input "Pinehurst"
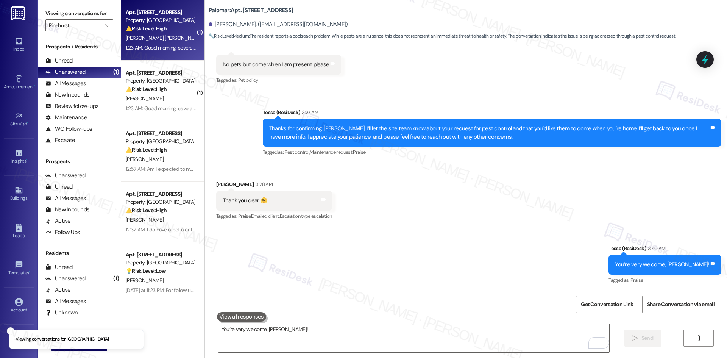
click at [162, 36] on div "F. Garcia Diaz" at bounding box center [161, 37] width 72 height 9
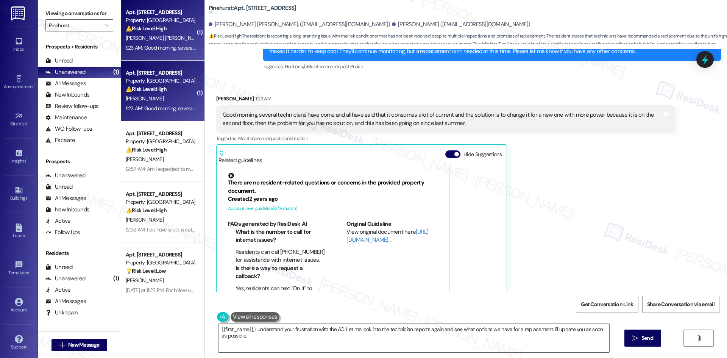
scroll to position [593, 0]
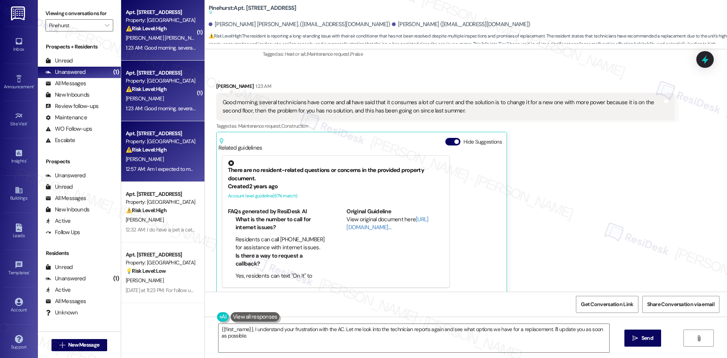
click at [161, 155] on div "J. Moore" at bounding box center [161, 158] width 72 height 9
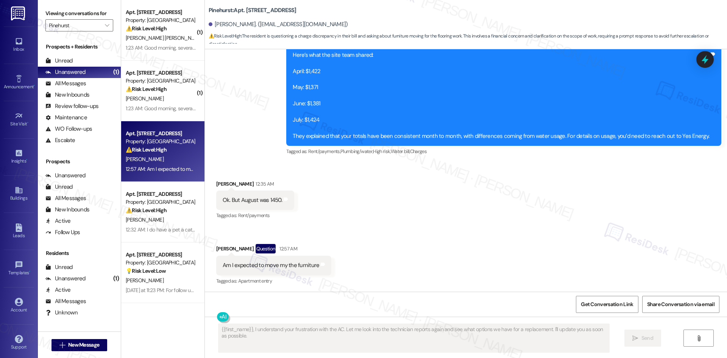
scroll to position [1380, 0]
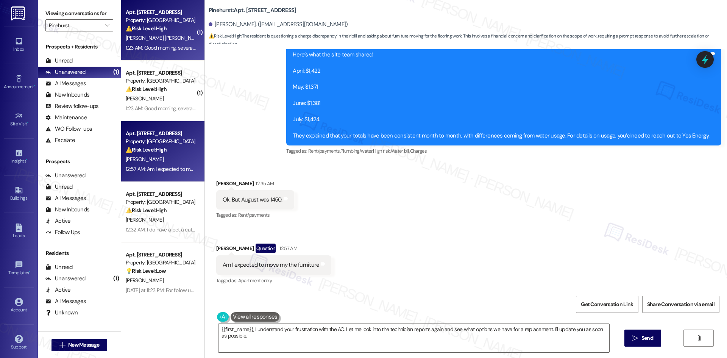
click at [161, 41] on div "F. Garcia Diaz" at bounding box center [161, 37] width 72 height 9
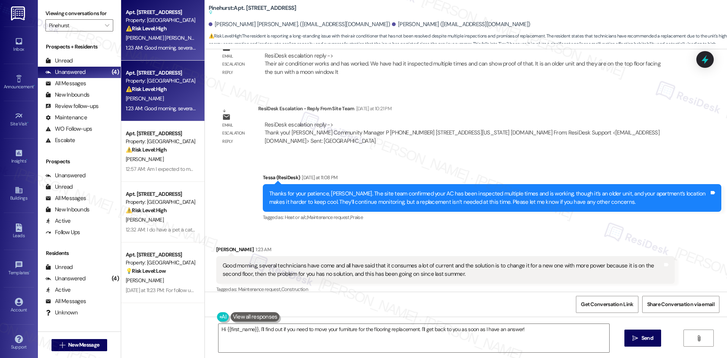
scroll to position [441, 0]
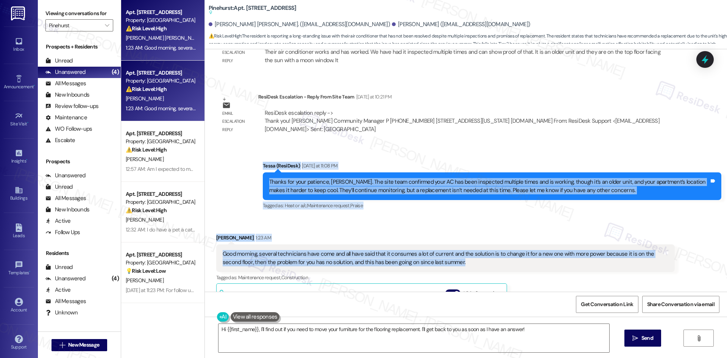
drag, startPoint x: 247, startPoint y: 153, endPoint x: 522, endPoint y: 250, distance: 291.7
click at [515, 253] on div "Lease started Aug 23, 2025 at 8:00 AM Announcement, sent via SMS Tessa (ResiDes…" at bounding box center [466, 170] width 522 height 242
copy div "Tessa (ResiDesk) Yesterday at 11:08 PM Thanks for your patience, Joe. The site …"
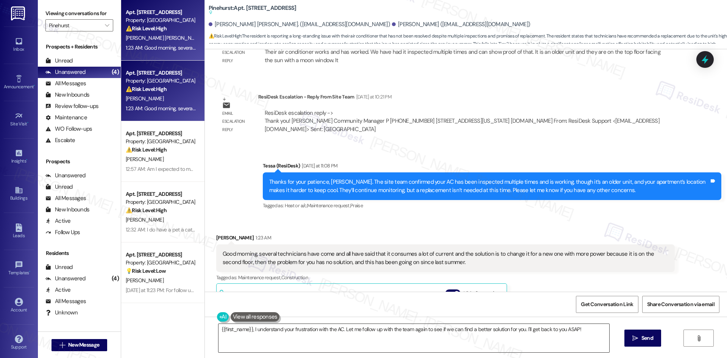
drag, startPoint x: 398, startPoint y: 342, endPoint x: 401, endPoint y: 338, distance: 5.1
click at [398, 342] on textarea "{{first_name}}, I understand your frustration with the AC. Let me follow up wit…" at bounding box center [413, 338] width 391 height 28
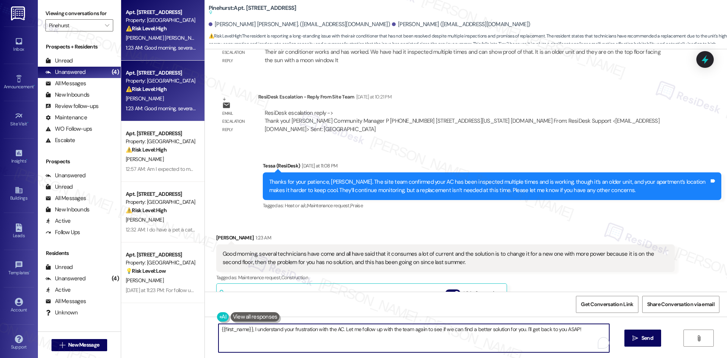
paste textarea "I’m sorry to hear this has been such an ongoing issue, Joe. If you’d like to di…"
type textarea "I’m sorry to hear this has been such an ongoing issue, Joe. If you’d like to di…"
click at [437, 343] on textarea "I’m sorry to hear this has been such an ongoing issue, Joe. If you’d like to di…" at bounding box center [413, 338] width 391 height 28
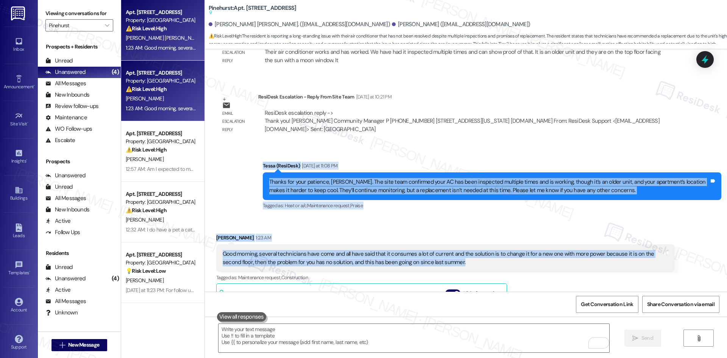
drag, startPoint x: 247, startPoint y: 153, endPoint x: 500, endPoint y: 254, distance: 272.6
click at [500, 254] on div "Lease started Aug 23, 2025 at 8:00 AM Announcement, sent via SMS Tessa (ResiDes…" at bounding box center [466, 170] width 522 height 242
copy div "Tessa (ResiDesk) Yesterday at 11:08 PM Thanks for your patience, Joe. The site …"
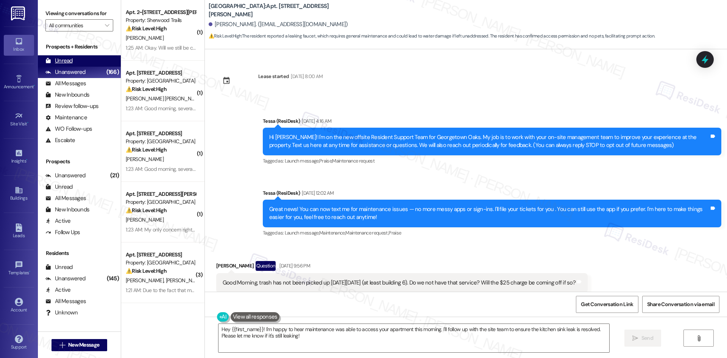
scroll to position [1152, 0]
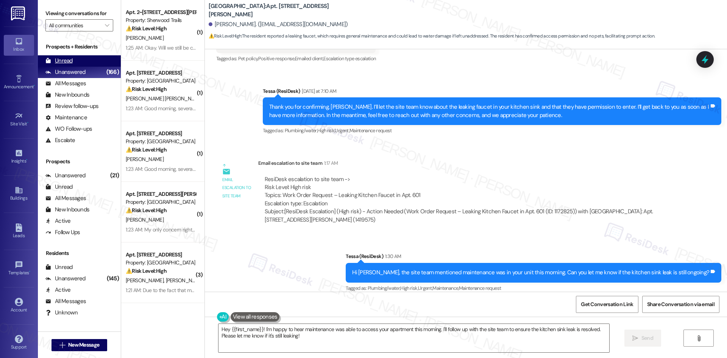
click at [75, 63] on div "Unread (0)" at bounding box center [79, 60] width 83 height 11
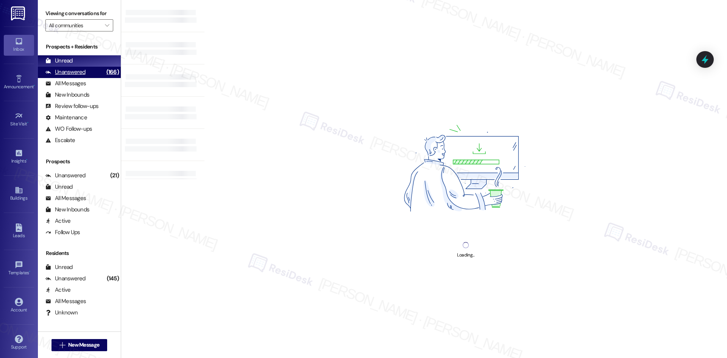
click at [79, 75] on div "Unanswered" at bounding box center [65, 72] width 40 height 8
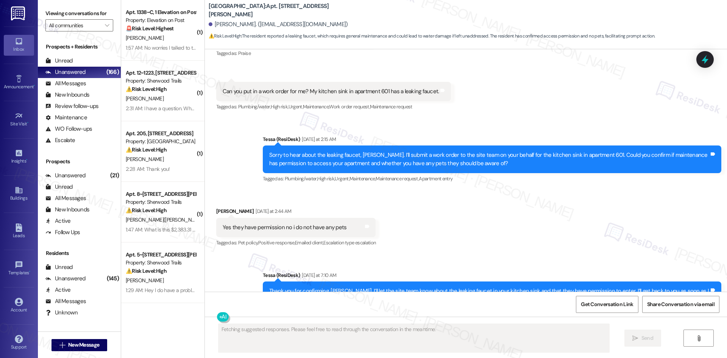
scroll to position [1074, 0]
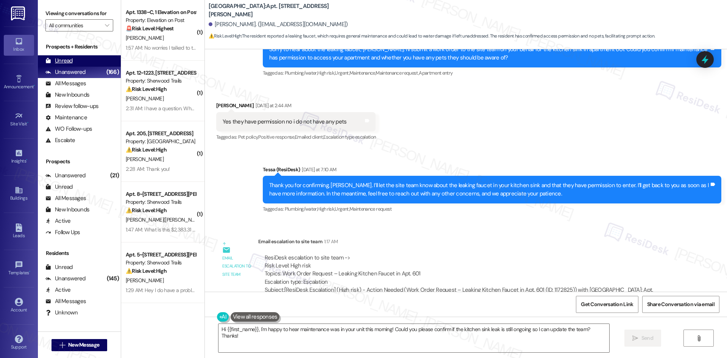
click at [76, 62] on div "Unread (0)" at bounding box center [79, 60] width 83 height 11
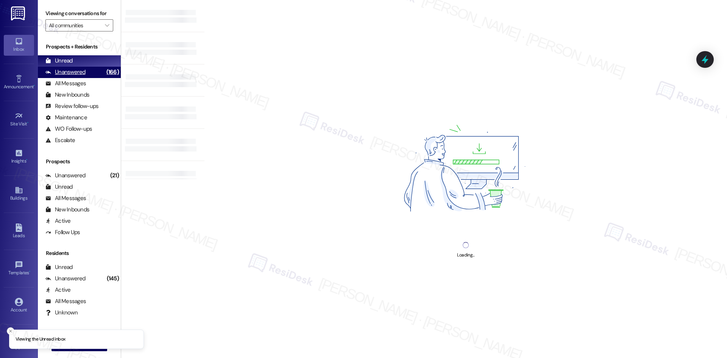
click at [79, 70] on div "Unanswered" at bounding box center [65, 72] width 40 height 8
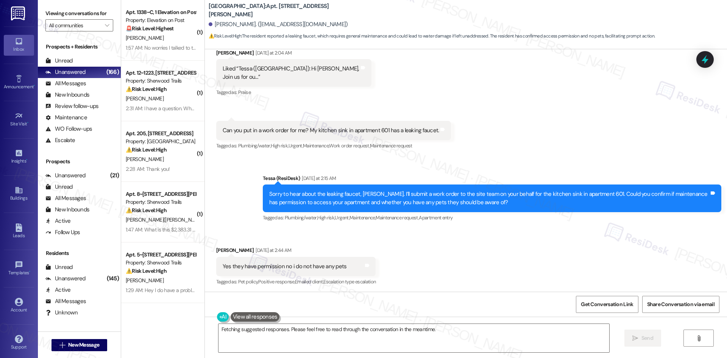
scroll to position [922, 0]
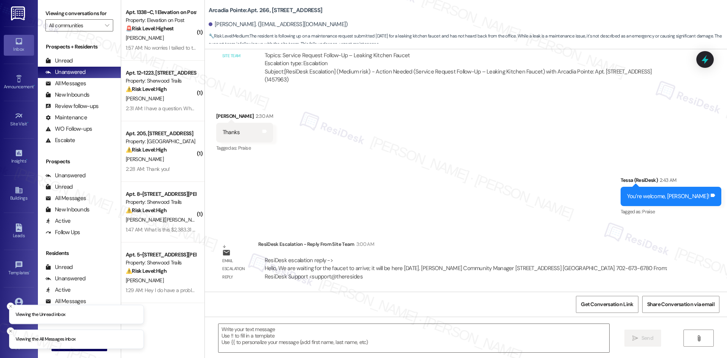
scroll to position [337, 0]
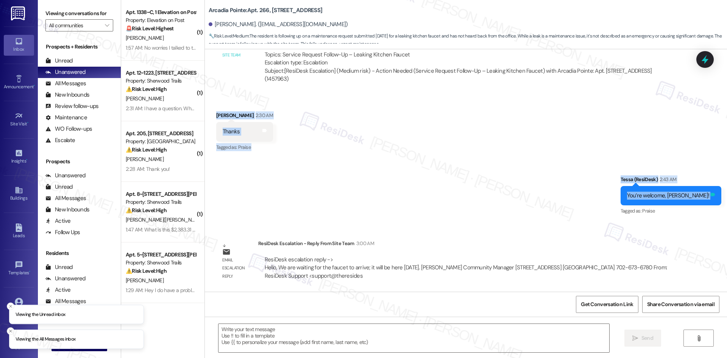
drag, startPoint x: 202, startPoint y: 109, endPoint x: 708, endPoint y: 199, distance: 513.4
click at [708, 199] on div "Lease started Jan 16, 2025 at 8:00 AM Announcement, sent via SMS Tessa (ResiDes…" at bounding box center [466, 170] width 522 height 242
copy div "Tracy Tyler 2:30 AM Thanks Tags and notes Tagged as: Praise Click to highlight …"
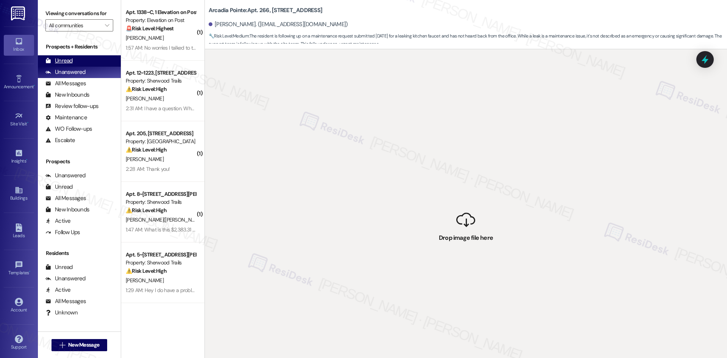
click at [73, 60] on div "Unread (0)" at bounding box center [79, 60] width 83 height 11
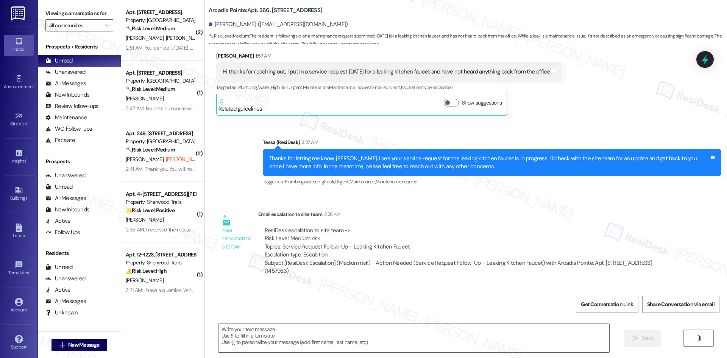
type textarea "Fetching suggested responses. Please feel free to read through the conversation…"
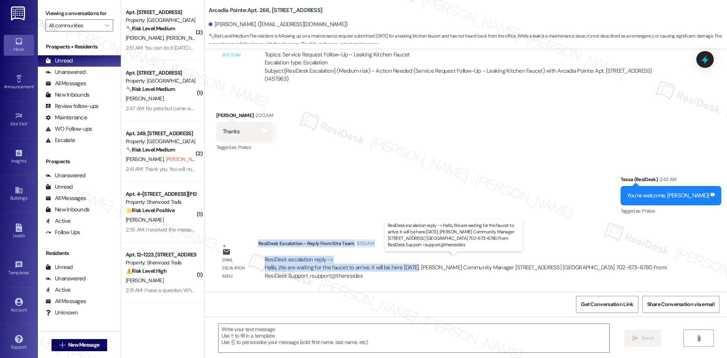
drag, startPoint x: 253, startPoint y: 243, endPoint x: 408, endPoint y: 270, distance: 157.4
click at [408, 270] on div "ResiDesk Escalation - Reply From Site Team 3:00 AM ResiDesk escalation reply ->…" at bounding box center [466, 262] width 417 height 46
copy div "ResiDesk Escalation - Reply From Site Team 3:00 AM ResiDesk escalation reply ->…"
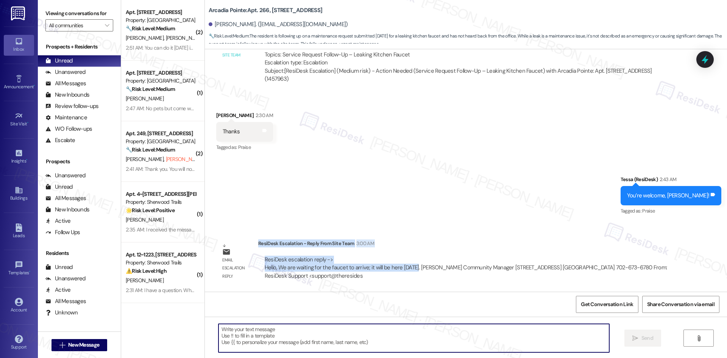
click at [303, 337] on textarea at bounding box center [413, 338] width 391 height 28
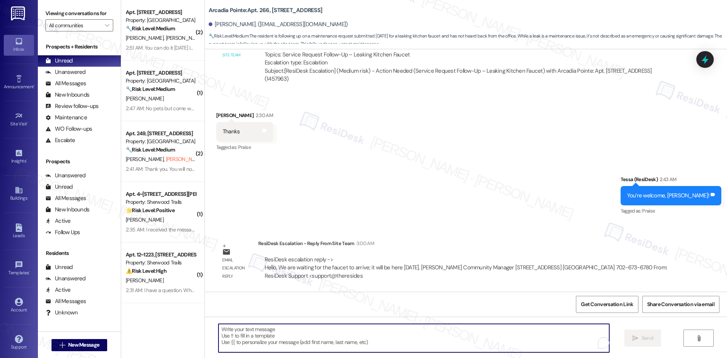
paste textarea "Hi Tracy, the site team let me know they’re waiting for the new faucet to arriv…"
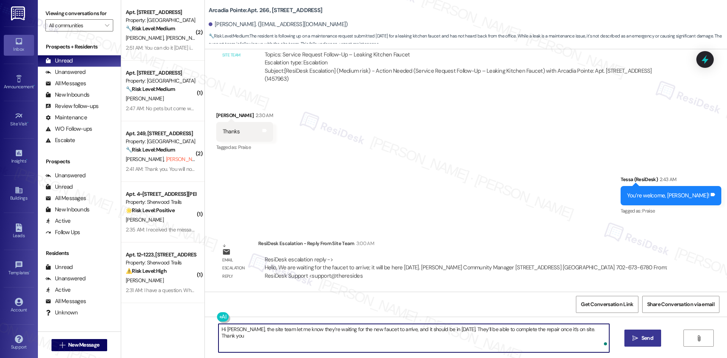
type textarea "Hi Tracy, the site team let me know they’re waiting for the new faucet to arriv…"
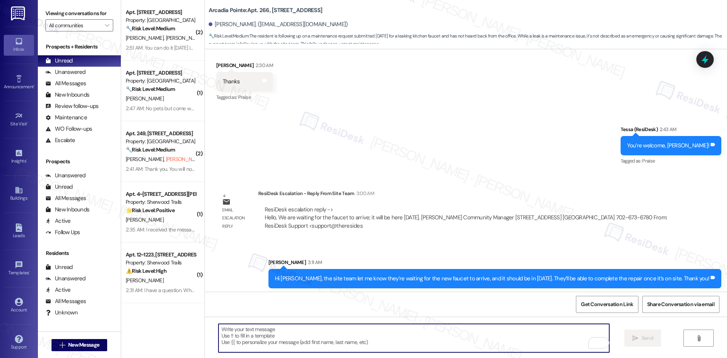
scroll to position [390, 0]
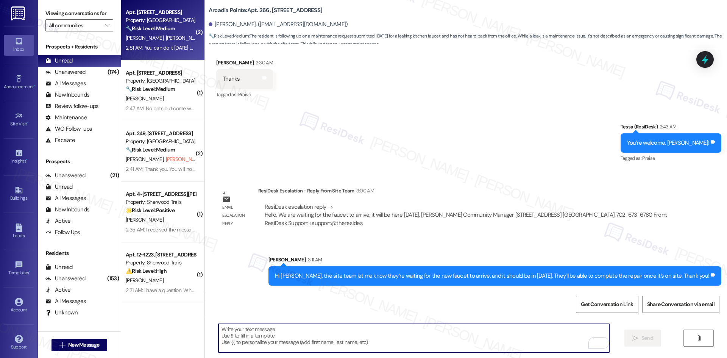
click at [155, 29] on strong "🔧 Risk Level: Medium" at bounding box center [150, 28] width 49 height 7
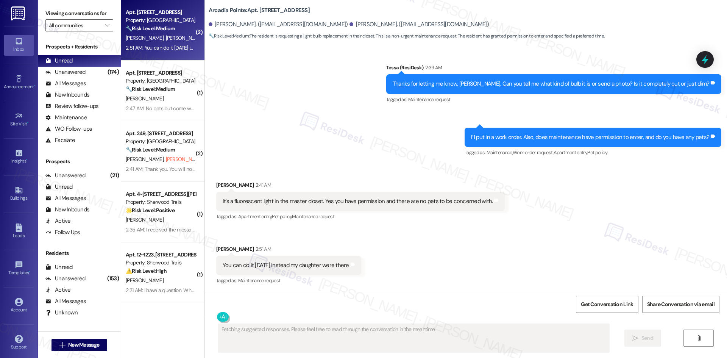
scroll to position [198, 0]
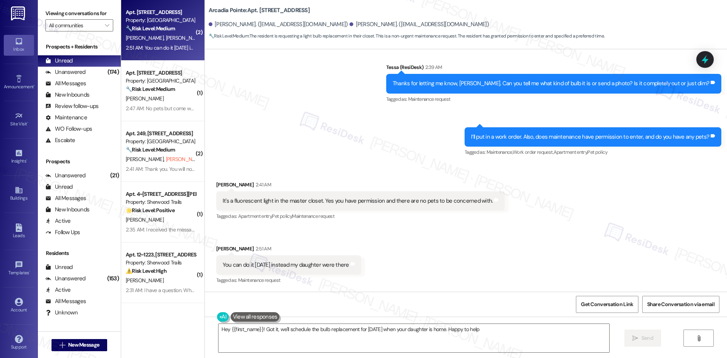
type textarea "Hey {{first_name}}! Got it, we'll schedule the bulb replacement for tomorrow wh…"
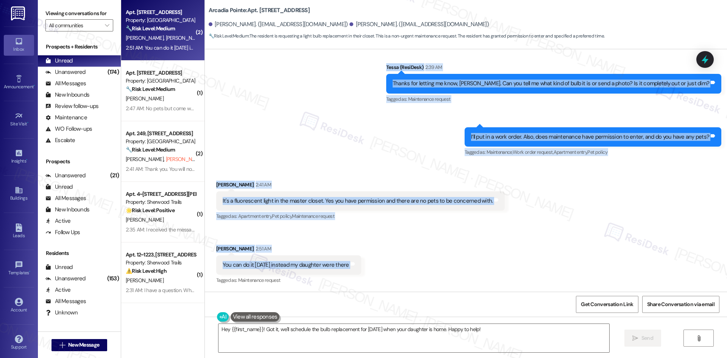
drag, startPoint x: 205, startPoint y: 114, endPoint x: 379, endPoint y: 269, distance: 233.4
click at [379, 269] on div "Lease started Aug 16, 2024 at 8:00 AM Announcement, sent via SMS Tessa (ResiDes…" at bounding box center [466, 170] width 522 height 242
copy div "Vickie Longmore 1:17 AM Hi there we need a new bulb on our walking closet Tags …"
click at [303, 151] on div "Sent via SMS Tessa (ResiDesk) 2:39 AM Thanks for letting me know, Vickie. Can y…" at bounding box center [466, 104] width 522 height 117
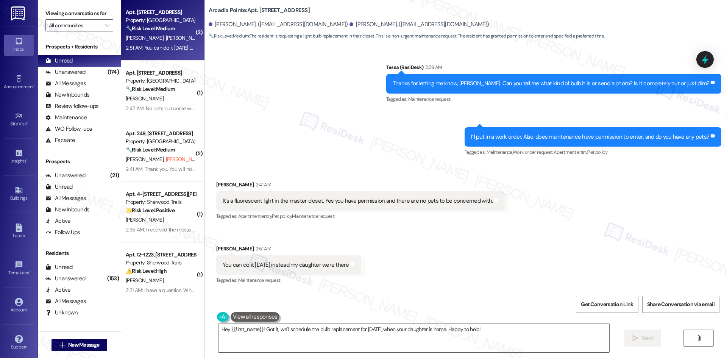
click at [380, 153] on div "Sent via SMS Tessa (ResiDesk) 2:39 AM Thanks for letting me know, Vickie. Can y…" at bounding box center [466, 104] width 522 height 117
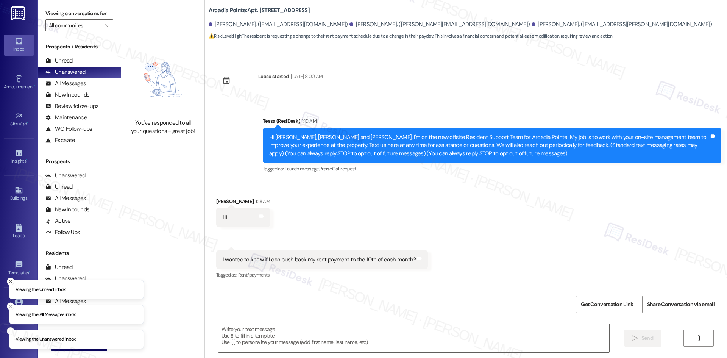
type textarea "Fetching suggested responses. Please feel free to read through the conversation…"
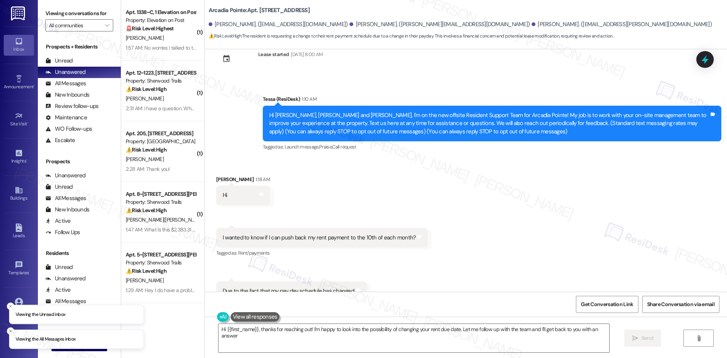
type textarea "Hi {{first_name}}, thanks for reaching out! I'm happy to look into the possibil…"
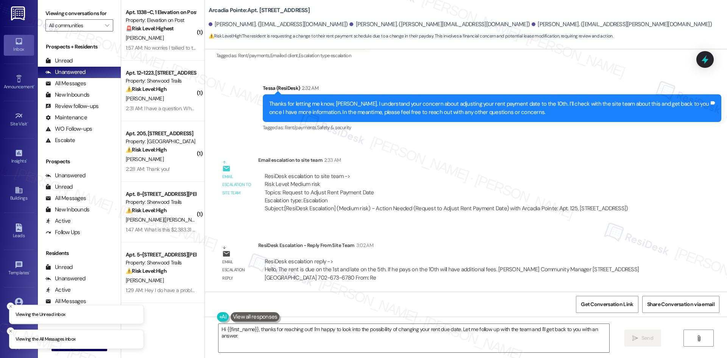
scroll to position [275, 0]
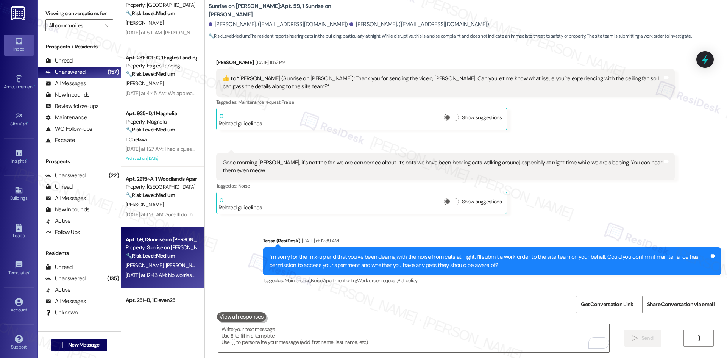
scroll to position [1380, 0]
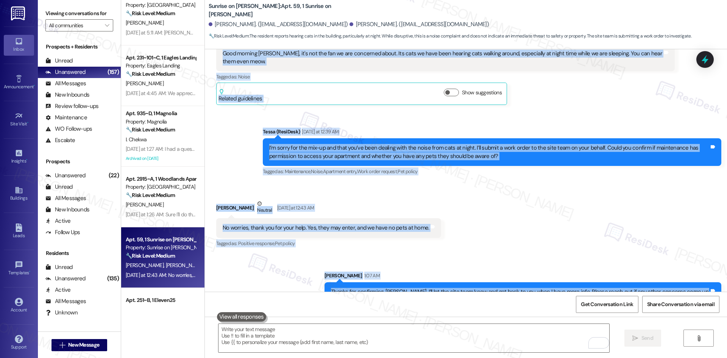
drag, startPoint x: 204, startPoint y: 120, endPoint x: 715, endPoint y: 281, distance: 535.4
click at [715, 281] on div "Lease started [DATE] 8:00 AM Survey, sent via SMS Residesk Automated Survey [DA…" at bounding box center [466, 170] width 522 height 242
copy div "Lorem Ipsumdolo Sit 70, 4952 am 35:45 CO  ​👍​ ad “ Elits (Doeiusm te Incidid): …"
click at [456, 216] on div "Received via SMS [PERSON_NAME] Neutral [DATE] at 12:43 AM No worries, thank you…" at bounding box center [466, 219] width 522 height 72
click at [465, 254] on div "Sent via SMS [PERSON_NAME] 1:07 AM Thanks for confirming, [PERSON_NAME]. I’ll l…" at bounding box center [466, 280] width 522 height 53
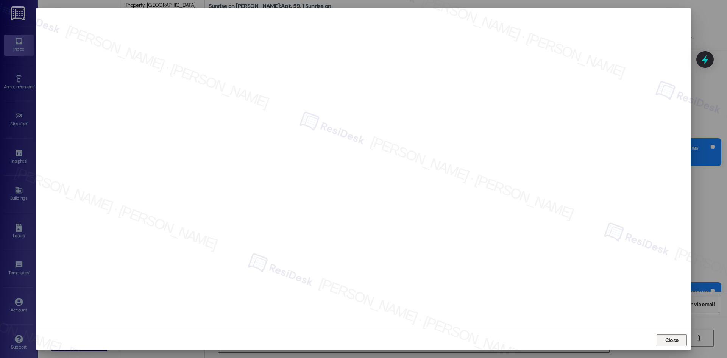
click at [674, 340] on span "Close" at bounding box center [671, 340] width 13 height 8
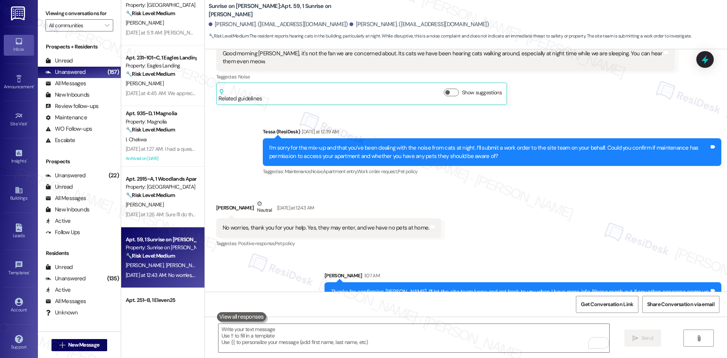
click at [621, 236] on div "Received via SMS [PERSON_NAME] Neutral [DATE] at 12:43 AM No worries, thank you…" at bounding box center [466, 219] width 522 height 72
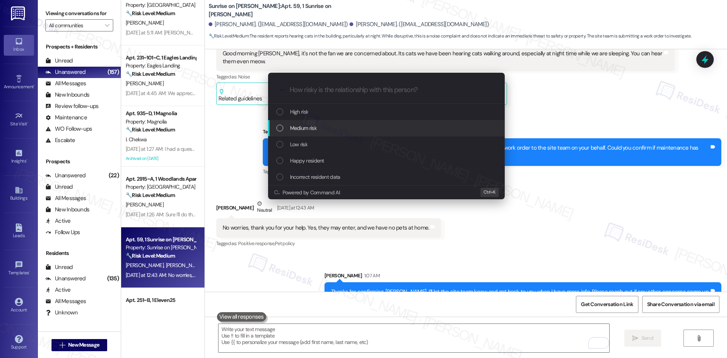
click at [338, 122] on div "Medium risk" at bounding box center [386, 128] width 237 height 16
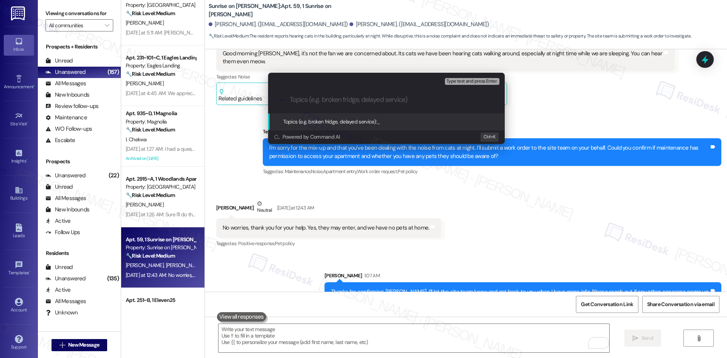
click at [343, 99] on input "Topics (e.g. broken fridge, delayed service)" at bounding box center [393, 100] width 206 height 8
paste input "Noise Concern – Cats on the Roof at Night (Work Order #7838913)"
type input "Noise Concern – Cats on the Roof at Night (Work Order #7838913)"
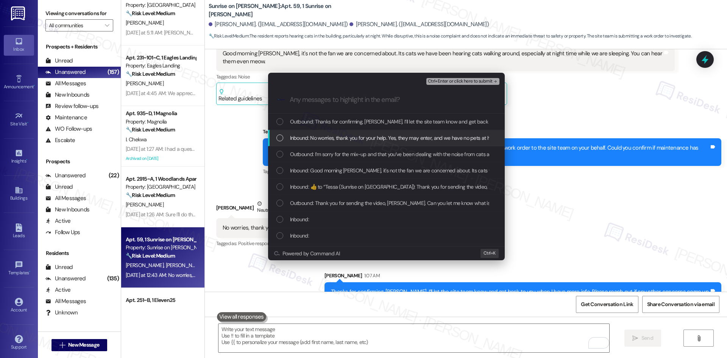
click at [364, 141] on span "Inbound: No worries, thank you for your help. Yes, they may enter, and we have …" at bounding box center [395, 138] width 211 height 8
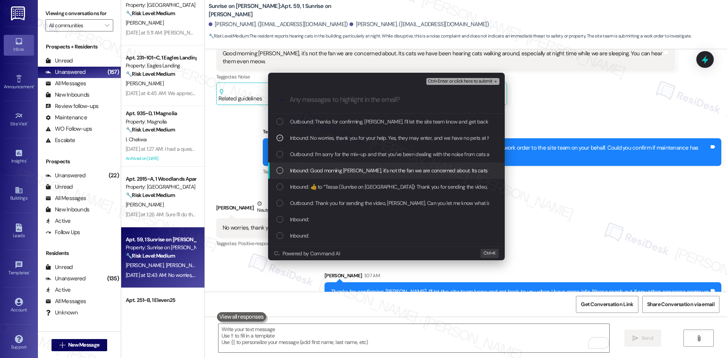
click at [368, 168] on span "Inbound: Good morning Tessa, it's not the fan we are concerned about. Its cats …" at bounding box center [522, 170] width 465 height 8
click at [372, 183] on span "Inbound:  ​👍​ to “ Tessa (Sunrise on Bethany): Thank you for sending the video,…" at bounding box center [541, 187] width 503 height 8
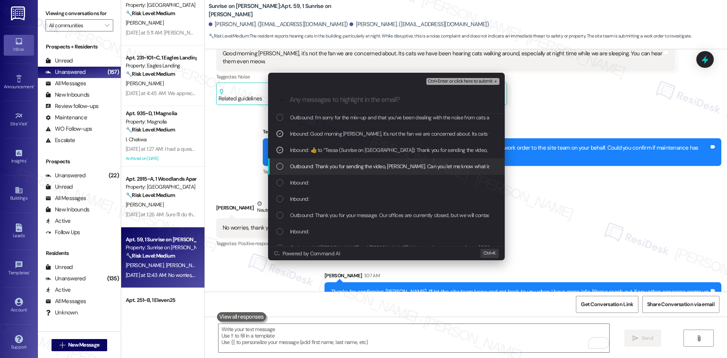
scroll to position [38, 0]
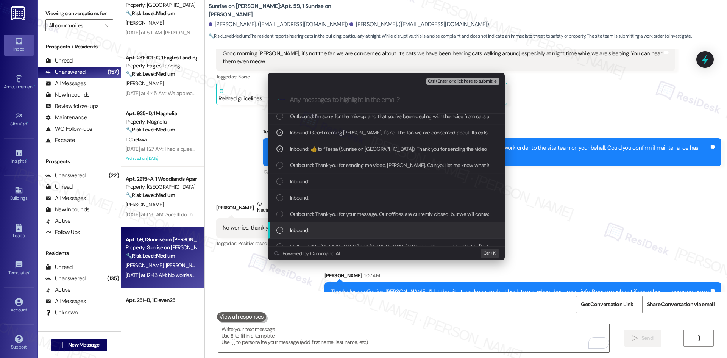
drag, startPoint x: 320, startPoint y: 236, endPoint x: 323, endPoint y: 228, distance: 8.5
click at [320, 236] on div "Inbound:" at bounding box center [386, 230] width 237 height 16
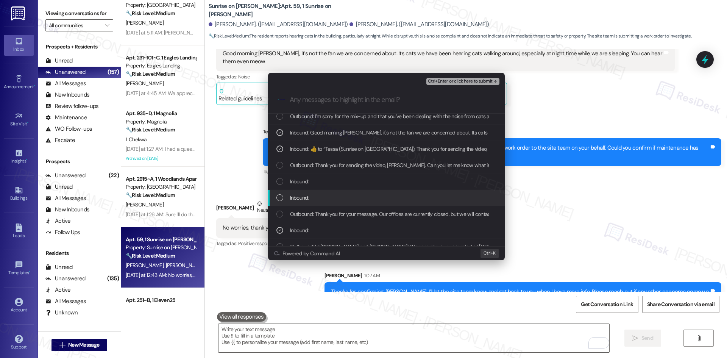
drag, startPoint x: 332, startPoint y: 199, endPoint x: 332, endPoint y: 190, distance: 8.7
click at [332, 199] on div "Inbound:" at bounding box center [387, 198] width 222 height 8
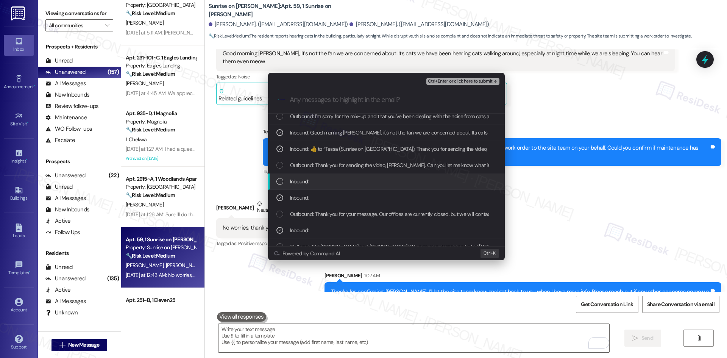
click at [336, 180] on div "Inbound:" at bounding box center [387, 181] width 222 height 8
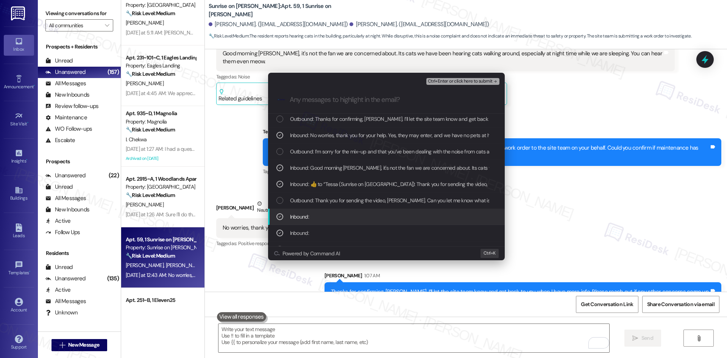
scroll to position [0, 0]
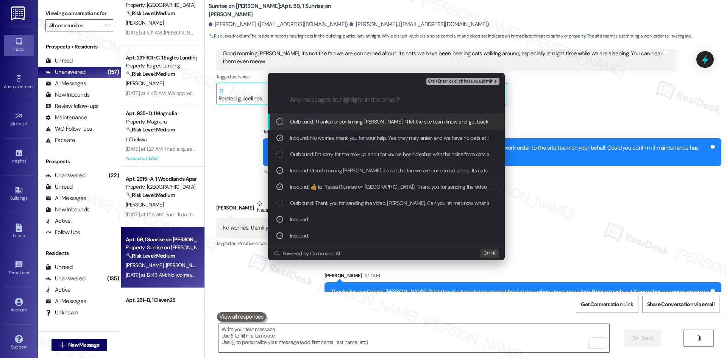
click at [487, 84] on button "Ctrl+Enter or click here to submit" at bounding box center [462, 81] width 73 height 7
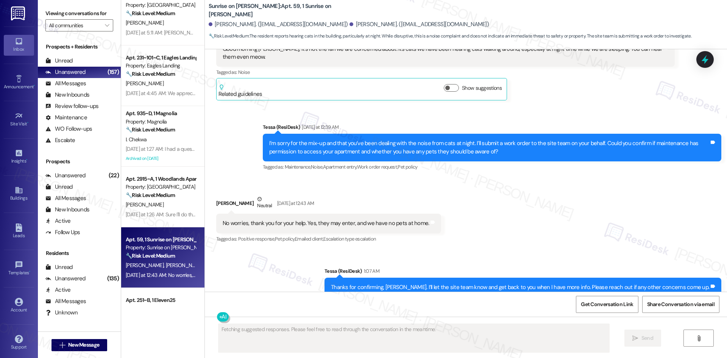
scroll to position [1390, 0]
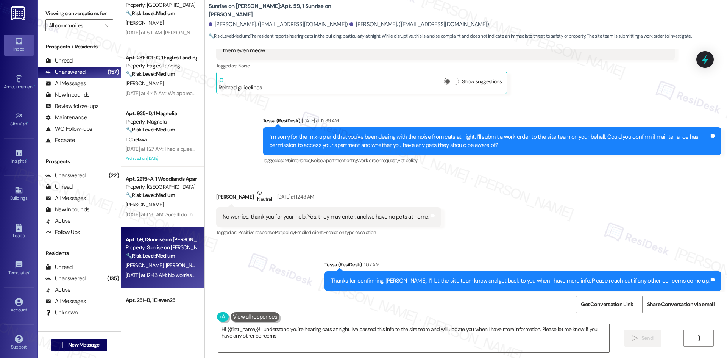
type textarea "Hi {{first_name}}! I understand you're hearing cats at night. I've passed this …"
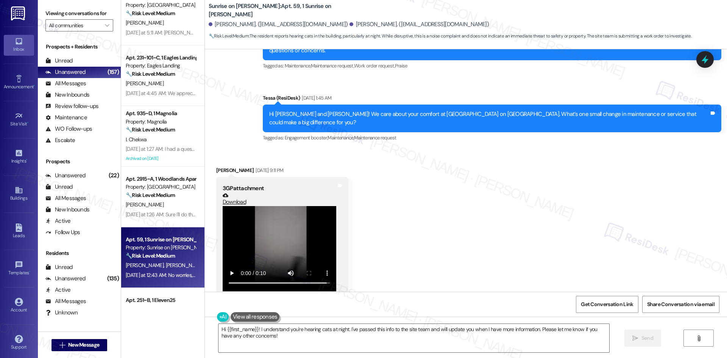
scroll to position [557, 0]
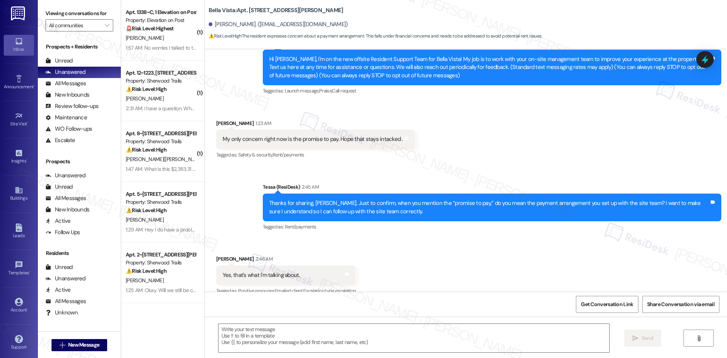
scroll to position [88, 0]
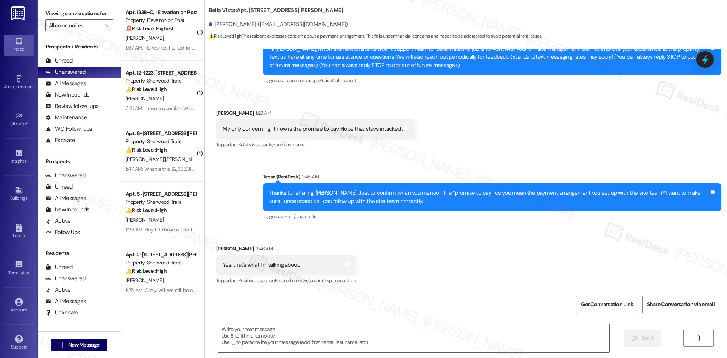
type textarea "Fetching suggested responses. Please feel free to read through the conversation…"
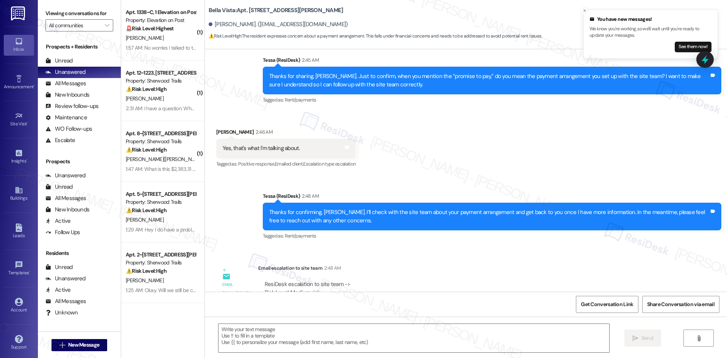
scroll to position [201, 0]
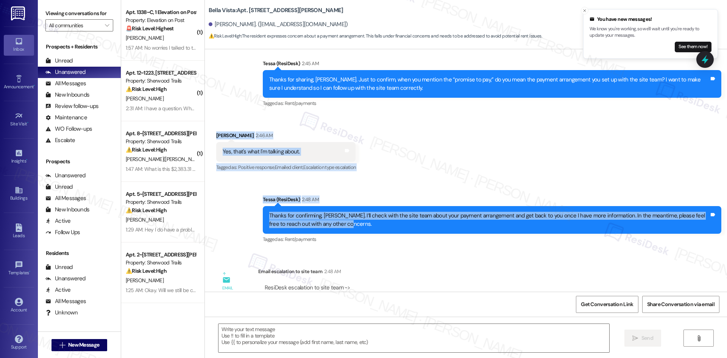
drag, startPoint x: 206, startPoint y: 125, endPoint x: 370, endPoint y: 226, distance: 192.3
click at [370, 226] on div "Lease started [DATE] 8:00 AM Announcement, sent via SMS Tessa (ResiDesk) 1:17 A…" at bounding box center [466, 170] width 522 height 242
copy div "[PERSON_NAME] 2:46 AM Yes, that's what I'm talking about. Tags and notes Tagged…"
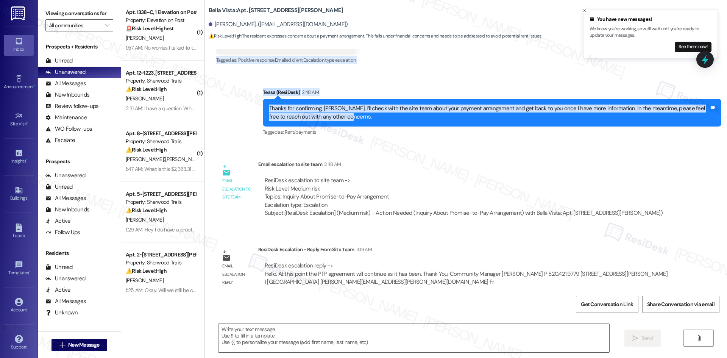
scroll to position [315, 0]
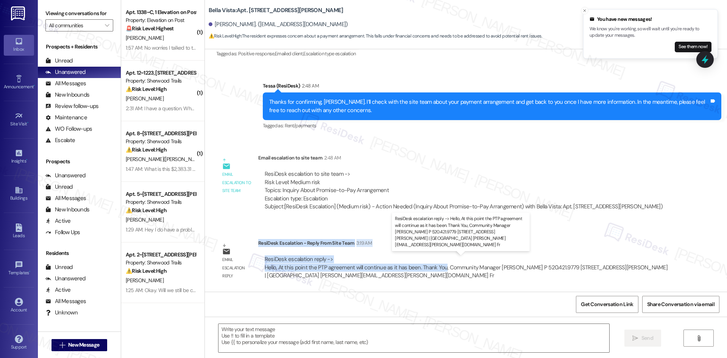
drag, startPoint x: 252, startPoint y: 243, endPoint x: 437, endPoint y: 270, distance: 186.8
click at [437, 270] on div "ResiDesk Escalation - Reply From Site Team 3:19 AM ResiDesk escalation reply ->…" at bounding box center [466, 262] width 417 height 46
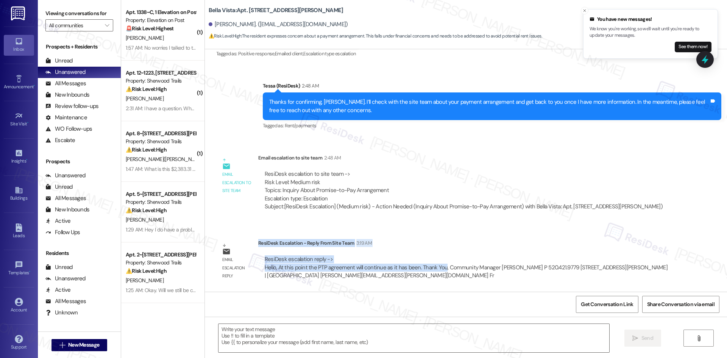
copy div "ResiDesk Escalation - Reply From Site Team 3:19 AM ResiDesk escalation reply ->…"
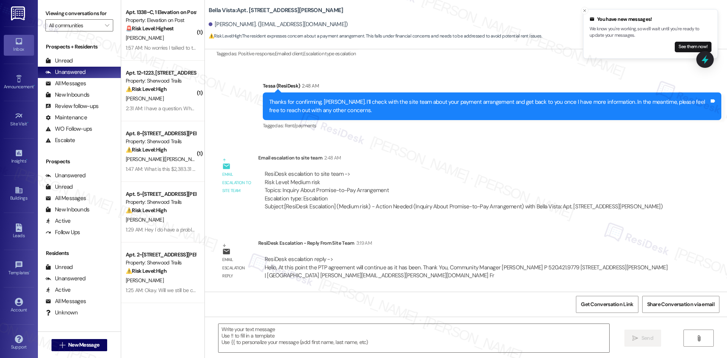
click at [430, 176] on div "ResiDesk escalation to site team -> Risk Level: Medium risk Topics: Inquiry Abo…" at bounding box center [464, 186] width 398 height 33
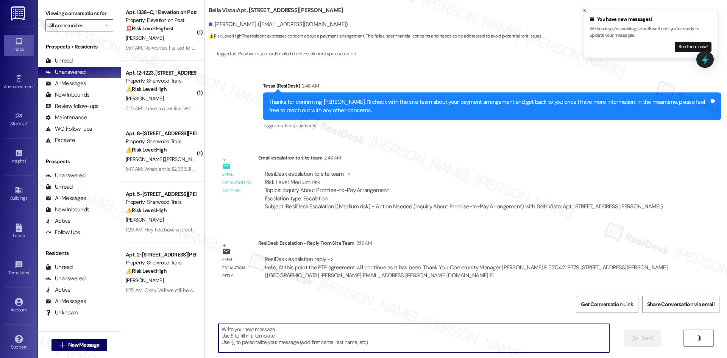
click at [343, 334] on textarea at bounding box center [413, 338] width 391 height 28
paste textarea "Thanks for your patience, [PERSON_NAME]. The site team confirmed your promise-t…"
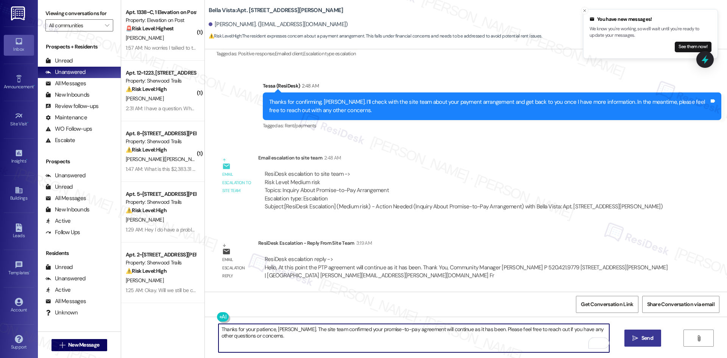
type textarea "Thanks for your patience, [PERSON_NAME]. The site team confirmed your promise-t…"
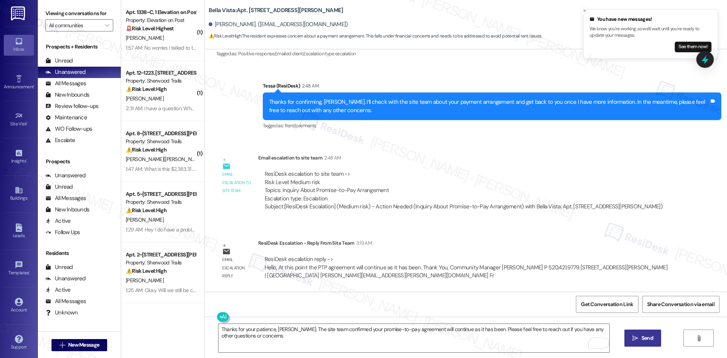
click at [629, 337] on button " Send" at bounding box center [642, 337] width 37 height 17
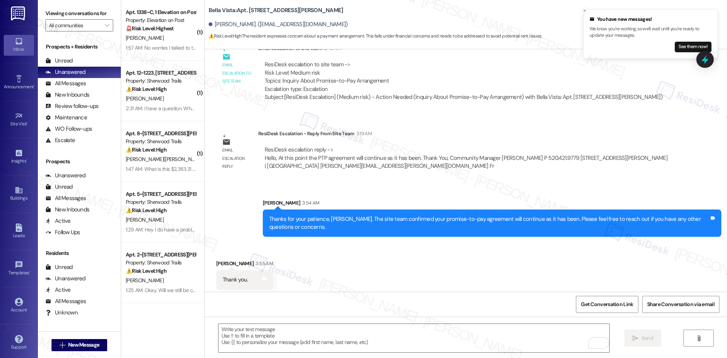
scroll to position [428, 0]
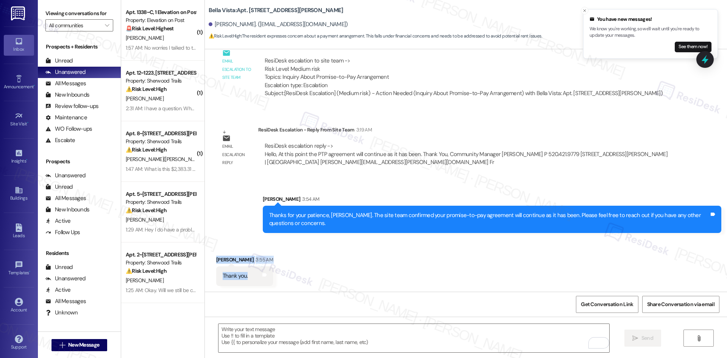
drag, startPoint x: 204, startPoint y: 249, endPoint x: 279, endPoint y: 277, distance: 80.4
click at [279, 277] on div "Received via SMS [PERSON_NAME] 3:55 AM Thank you. Tags and notes" at bounding box center [466, 265] width 522 height 53
copy div "[PERSON_NAME] 3:55 AM Thank you. Tags and notes"
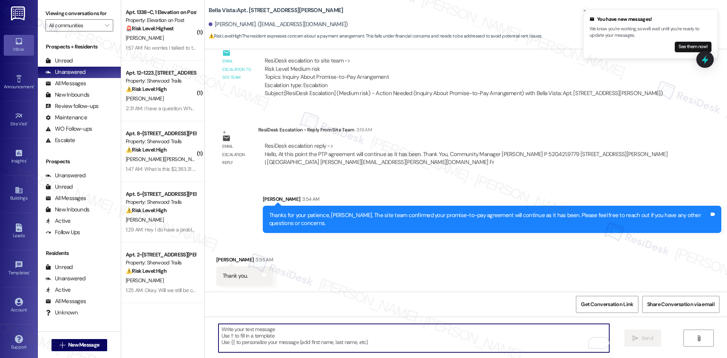
click at [271, 336] on textarea "To enrich screen reader interactions, please activate Accessibility in Grammarl…" at bounding box center [413, 338] width 391 height 28
paste textarea "You’re welcome, [PERSON_NAME]!"
type textarea "You’re welcome, [PERSON_NAME]!"
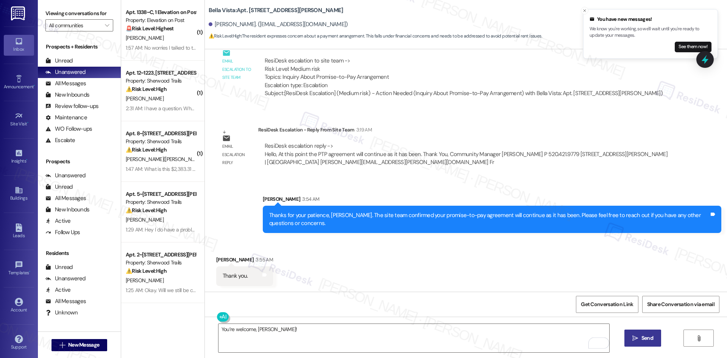
click at [634, 339] on icon "" at bounding box center [635, 338] width 6 height 6
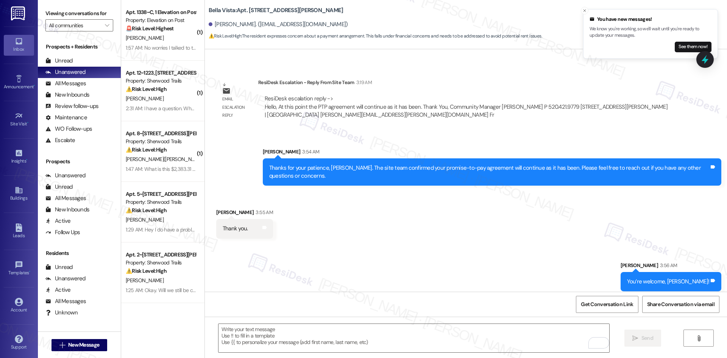
scroll to position [481, 0]
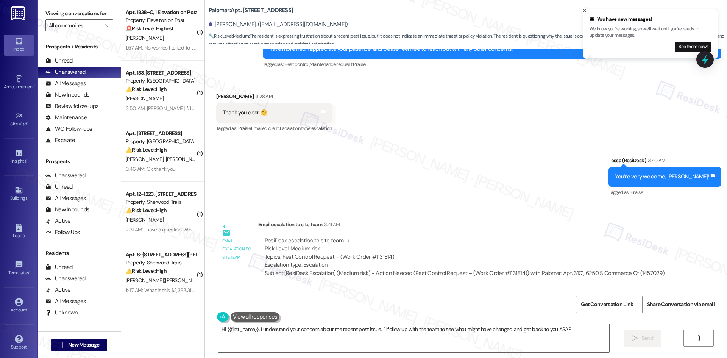
scroll to position [668, 0]
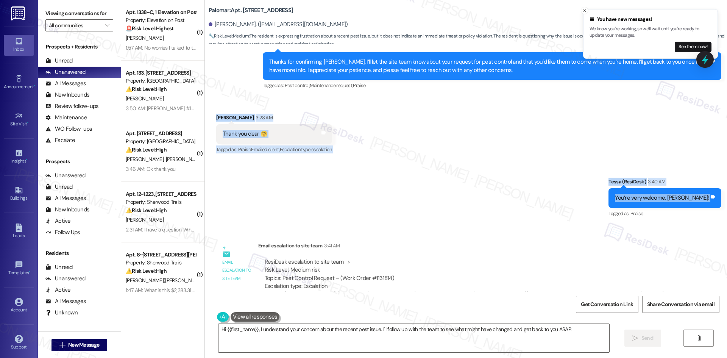
drag, startPoint x: 206, startPoint y: 110, endPoint x: 715, endPoint y: 202, distance: 517.6
click at [715, 202] on div "Lease started [DATE] 8:00 AM Announcement, sent via SMS Tessa (ResiDesk) [DATE]…" at bounding box center [466, 170] width 522 height 242
copy div "[PERSON_NAME] 3:28 AM Thank you dear 🤗 Tags and notes Tagged as: Praise , Click…"
click at [323, 178] on div "Sent via SMS Tessa (ResiDesk) 3:40 AM You’re very welcome, [PERSON_NAME]! Tags …" at bounding box center [466, 193] width 522 height 64
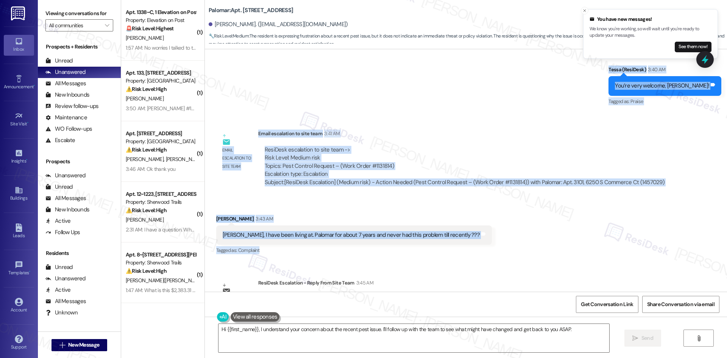
scroll to position [782, 0]
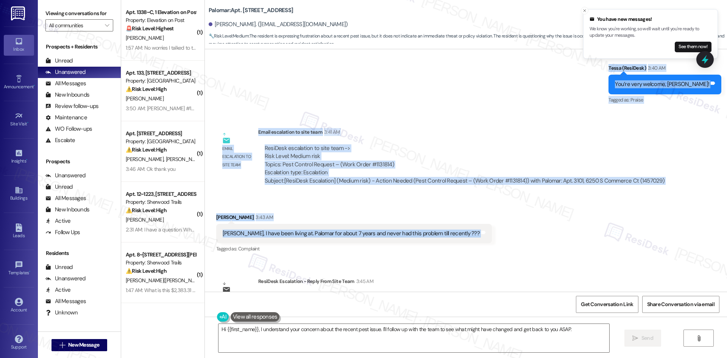
drag, startPoint x: 204, startPoint y: 107, endPoint x: 470, endPoint y: 235, distance: 294.5
click at [470, 235] on div "Lease started [DATE] 8:00 AM Announcement, sent via SMS Tessa (ResiDesk) [DATE]…" at bounding box center [466, 170] width 522 height 242
copy div "[PERSON_NAME] 3:28 AM Thank you dear 🤗 Tags and notes Tagged as: Praise , Click…"
click at [522, 198] on div "Received [STREET_ADDRESS][PERSON_NAME] AM Tessa, I have been living at. Palomar…" at bounding box center [466, 228] width 522 height 64
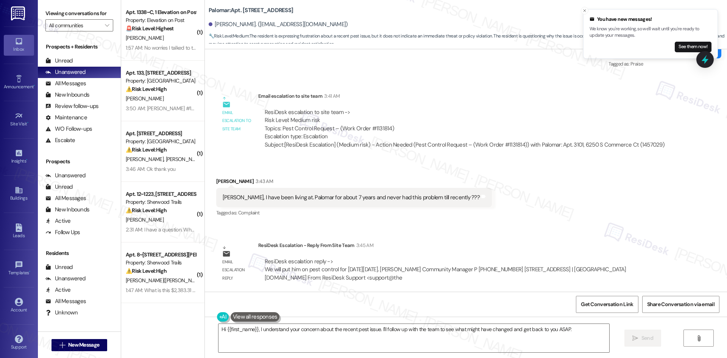
scroll to position [820, 0]
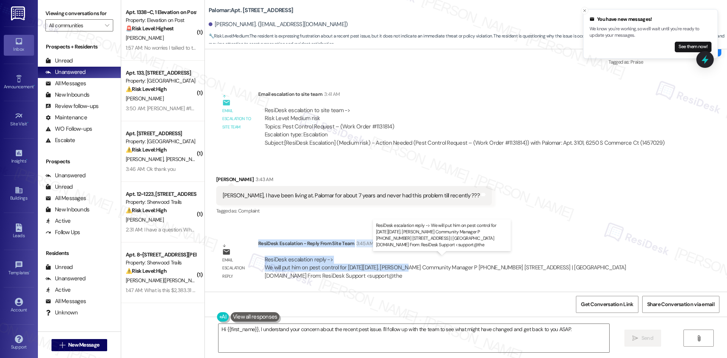
drag, startPoint x: 253, startPoint y: 243, endPoint x: 401, endPoint y: 268, distance: 150.4
click at [401, 268] on div "ResiDesk Escalation - Reply From Site Team 3:45 AM ResiDesk escalation reply ->…" at bounding box center [466, 262] width 417 height 46
copy div "ResiDesk Escalation - Reply From Site Team 3:45 AM ResiDesk escalation reply ->…"
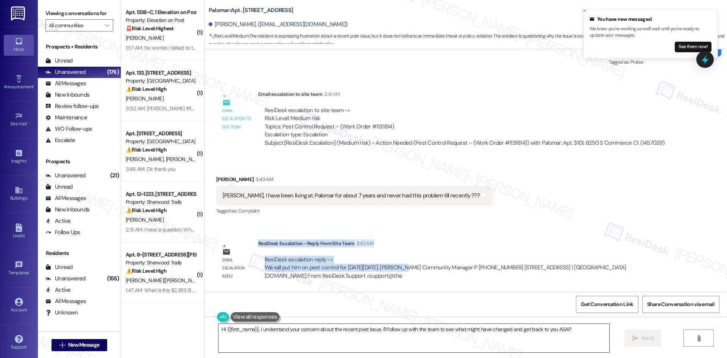
click at [382, 339] on textarea "Hi {{first_name}}, I understand your concern about the recent pest issue. I'll …" at bounding box center [413, 338] width 391 height 28
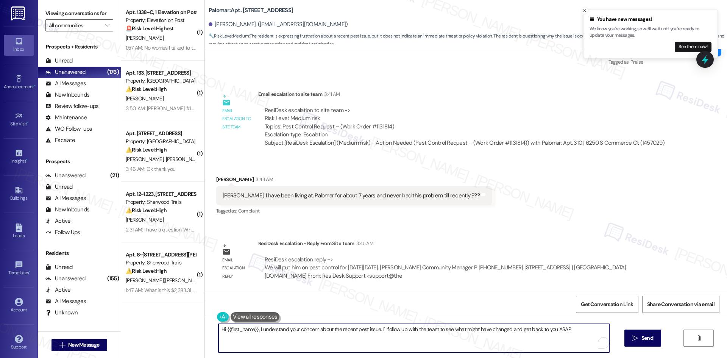
paste textarea "Thanks for sharing that, [PERSON_NAME]. The site team has scheduled pest contro…"
drag, startPoint x: 428, startPoint y: 328, endPoint x: 605, endPoint y: 333, distance: 176.9
click at [605, 333] on textarea "Thanks for sharing that, [PERSON_NAME]. The site team has scheduled pest contro…" at bounding box center [413, 338] width 391 height 28
type textarea "Thanks for sharing that, [PERSON_NAME]. The site team has scheduled pest contro…"
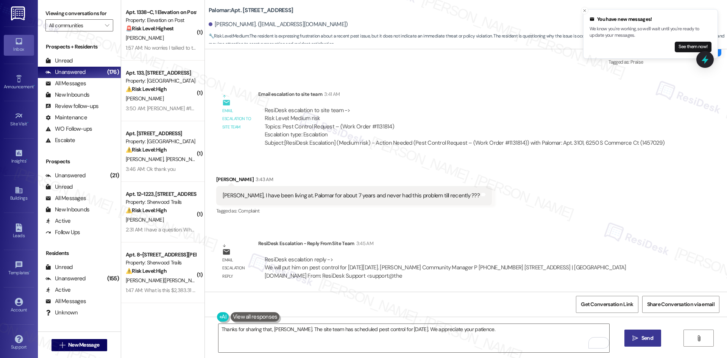
click at [641, 341] on span "Send" at bounding box center [647, 338] width 12 height 8
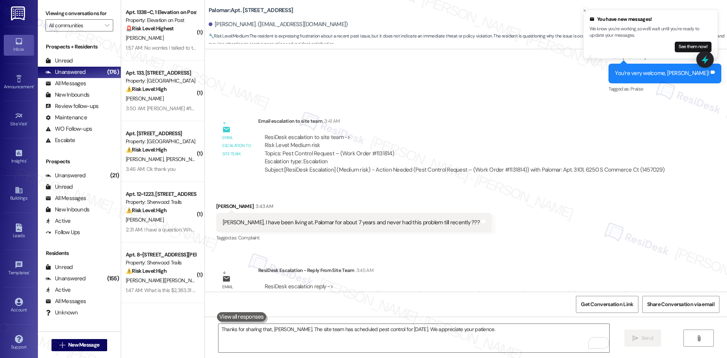
scroll to position [872, 0]
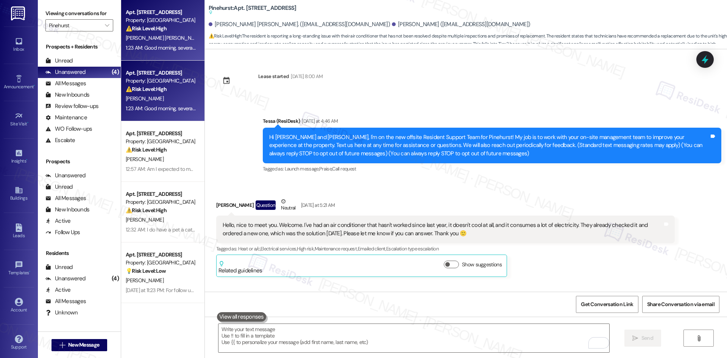
scroll to position [441, 0]
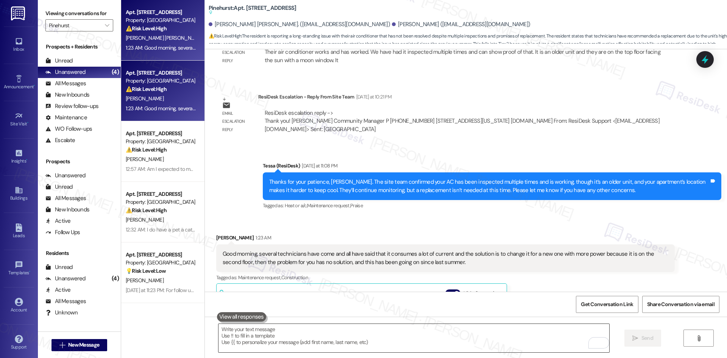
click at [351, 347] on textarea "To enrich screen reader interactions, please activate Accessibility in Grammarl…" at bounding box center [413, 338] width 391 height 28
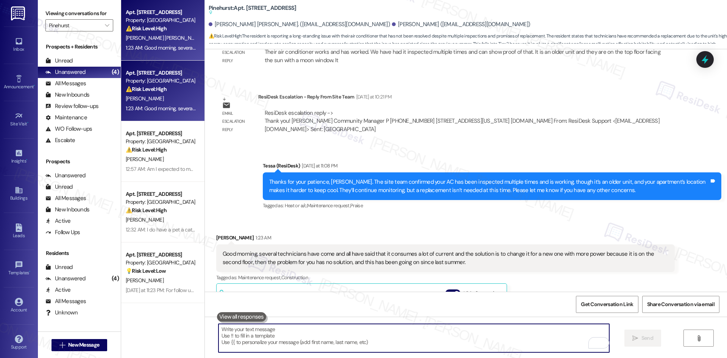
paste textarea "I understand your frustration, Joe, especially since this has been going on sin…"
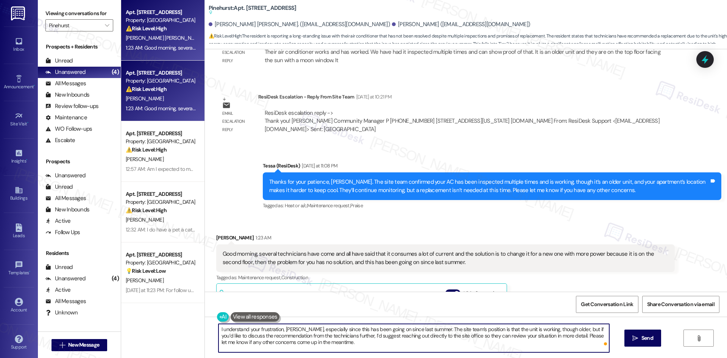
click at [513, 342] on textarea "I understand your frustration, Joe, especially since this has been going on sin…" at bounding box center [413, 338] width 391 height 28
type textarea "I understand your frustration, Joe, especially since this has been going on sin…"
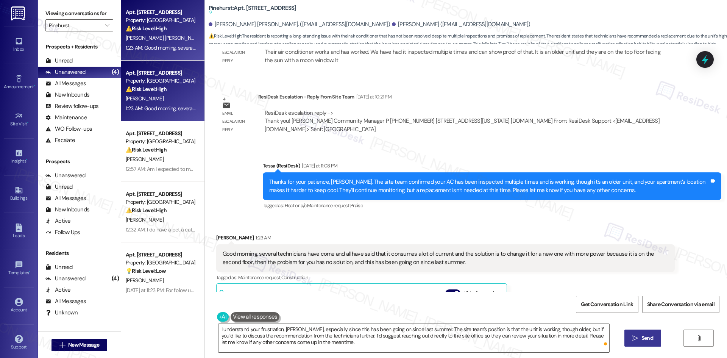
click at [640, 340] on span "Send" at bounding box center [647, 338] width 15 height 8
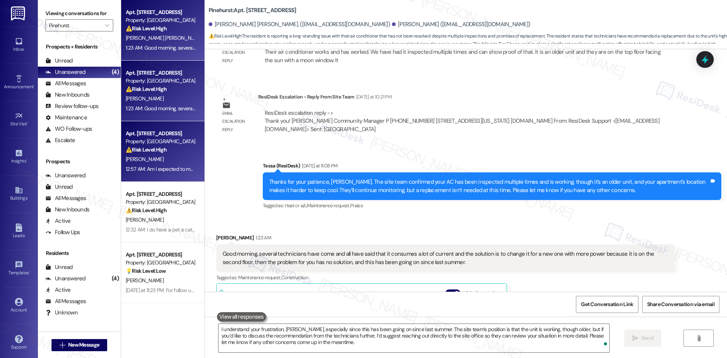
click at [162, 165] on div "12:57 AM: Am I expected to move my the furniture 12:57 AM: Am I expected to mov…" at bounding box center [161, 168] width 72 height 9
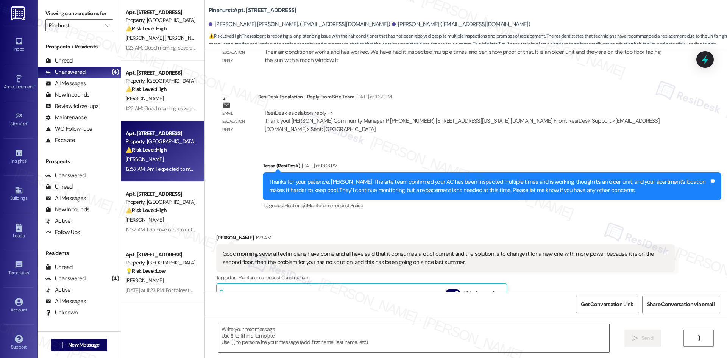
type textarea "Fetching suggested responses. Please feel free to read through the conversation…"
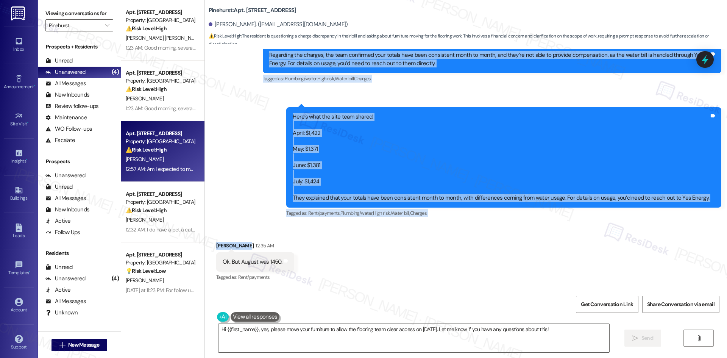
scroll to position [1381, 0]
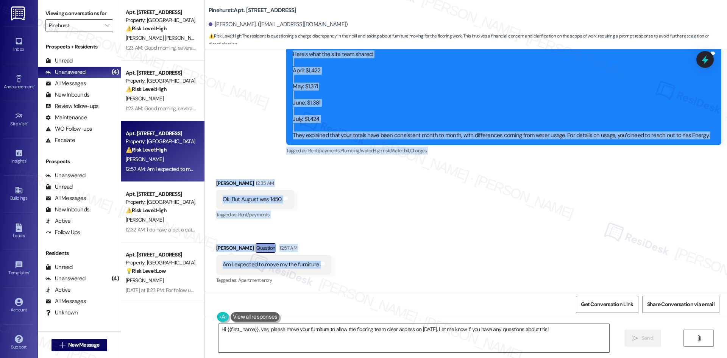
drag, startPoint x: 215, startPoint y: 126, endPoint x: 355, endPoint y: 265, distance: 197.3
click at [355, 265] on div "Lease started Jun 29, 2025 at 8:00 AM Announcement, sent via SMS Tessa (ResiDes…" at bounding box center [466, 170] width 522 height 242
copy div "Tessa (ResiDesk) 12:02 AM Thanks for your patience, Jackie. The site team confi…"
click at [619, 123] on div "Here’s what the site team shared: April: $1,422 May: $1,371 June: $1,381 July: …" at bounding box center [501, 94] width 417 height 89
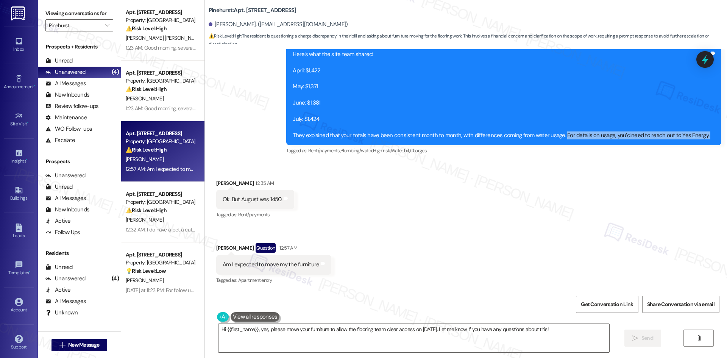
drag, startPoint x: 712, startPoint y: 135, endPoint x: 568, endPoint y: 135, distance: 143.1
click at [568, 135] on div "Here’s what the site team shared: April: $1,422 May: $1,371 June: $1,381 July: …" at bounding box center [503, 95] width 435 height 101
copy div "For details on usage, you’d need to reach out to Yes Energy. Tags and notes"
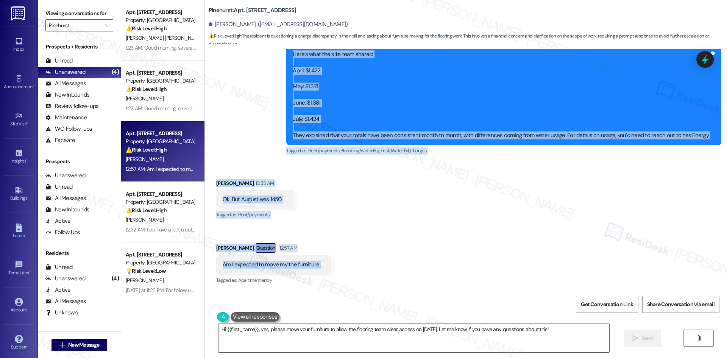
drag, startPoint x: 247, startPoint y: 61, endPoint x: 340, endPoint y: 262, distance: 222.1
click at [340, 262] on div "Lease started Jun 29, 2025 at 8:00 AM Announcement, sent via SMS Tessa (ResiDes…" at bounding box center [466, 170] width 522 height 242
copy div "Tessa (ResiDesk) 12:02 AM Thanks for your patience, Jackie. The site team confi…"
click at [274, 204] on div "Ok. But August was 1450. Tags and notes" at bounding box center [255, 199] width 78 height 19
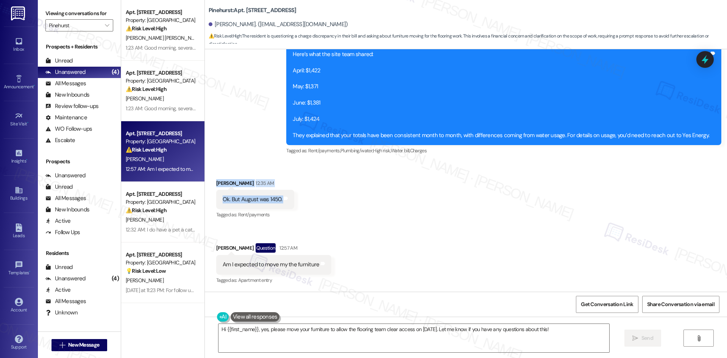
drag, startPoint x: 209, startPoint y: 182, endPoint x: 285, endPoint y: 204, distance: 79.8
click at [285, 204] on div "Received via SMS Jackie Moore 12:35 AM Ok. But August was 1450. Tags and notes …" at bounding box center [255, 199] width 89 height 53
copy div "Jackie Moore 12:35 AM Ok. But August was 1450. Tags and notes"
click at [405, 340] on textarea "Hi {{first_name}}, yes, please move your furniture to allow the flooring team c…" at bounding box center [413, 338] width 391 height 28
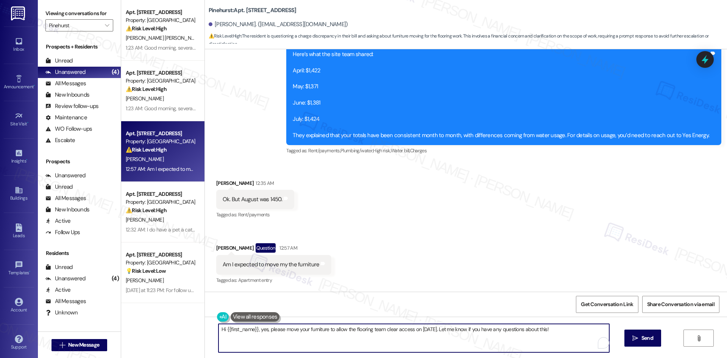
paste textarea "Thanks for pointing that out, Jackie. The site team said totals can change mont…"
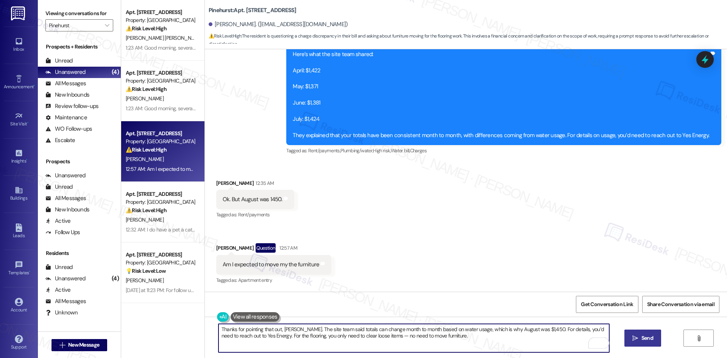
type textarea "Thanks for pointing that out, Jackie. The site team said totals can change mont…"
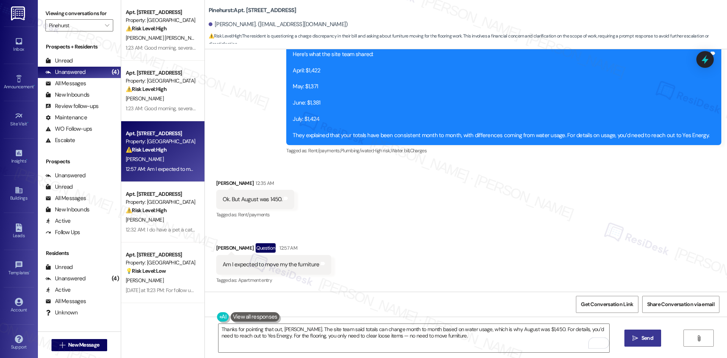
click at [641, 337] on span "Send" at bounding box center [647, 338] width 12 height 8
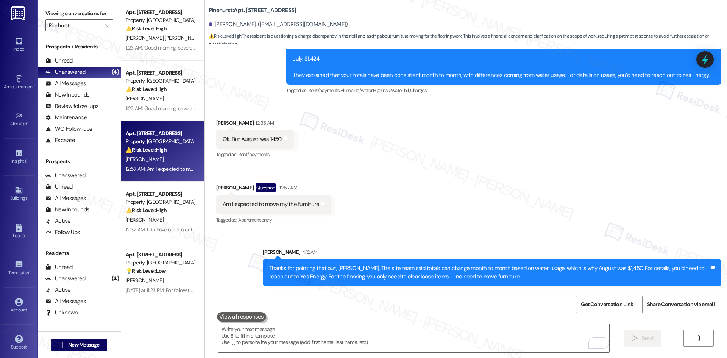
scroll to position [1442, 0]
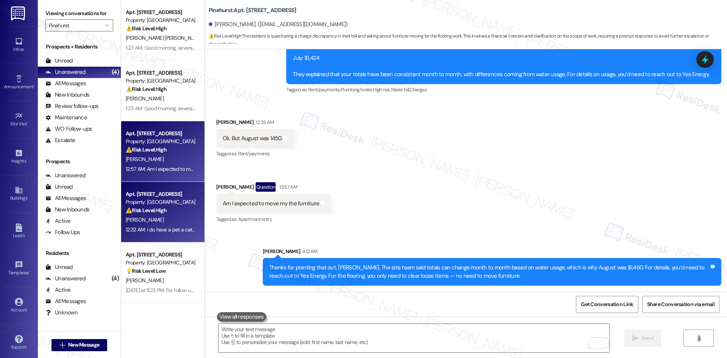
click at [178, 225] on div "12:32 AM: I do have a pet a cat and I always let him know do not come to my apa…" at bounding box center [161, 229] width 72 height 9
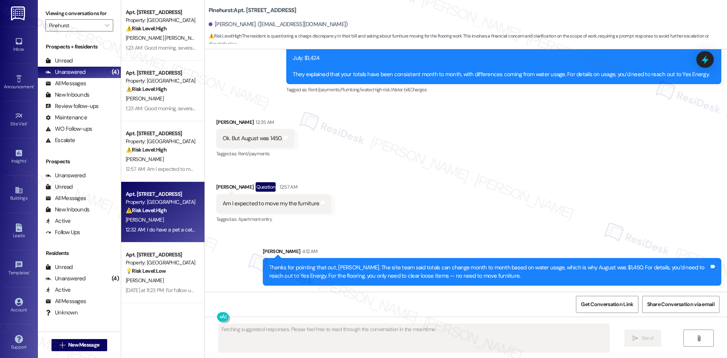
scroll to position [167, 0]
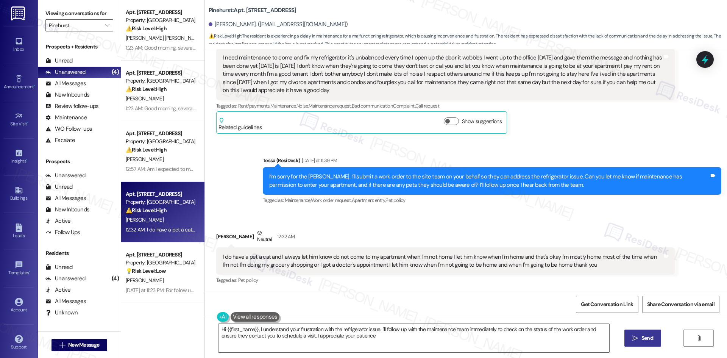
type textarea "Hi {{first_name}}, I understand your frustration with the refrigerator issue. I…"
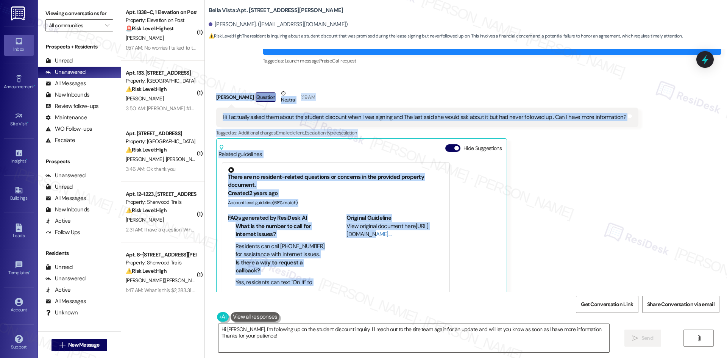
scroll to position [273, 0]
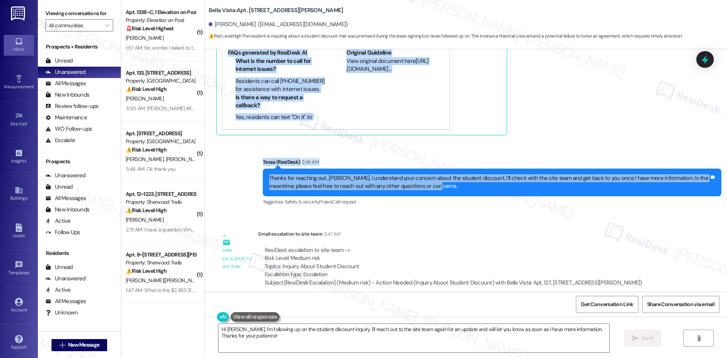
drag, startPoint x: 207, startPoint y: 117, endPoint x: 430, endPoint y: 191, distance: 234.6
click at [430, 191] on div "Lease started [DATE] 8:00 AM Announcement, sent via SMS Tessa (ResiDesk) 1:17 A…" at bounding box center [466, 170] width 522 height 242
copy div "Loremip Dolorsitam Consecte Adipisc 7:64 EL Se D eiusmodt incid utla etdol mag …"
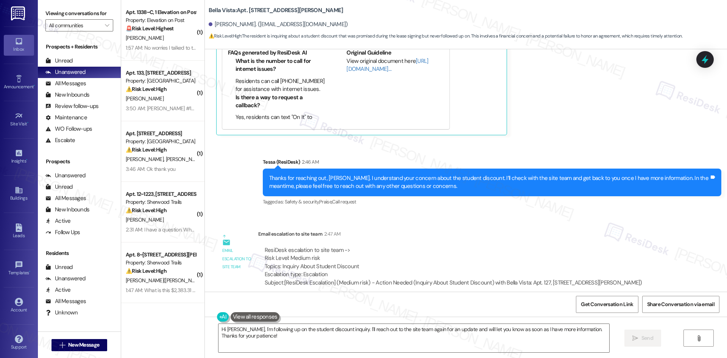
click at [373, 221] on div "Lease started [DATE] 8:00 AM Announcement, sent via SMS Tessa (ResiDesk) 1:17 A…" at bounding box center [466, 170] width 522 height 242
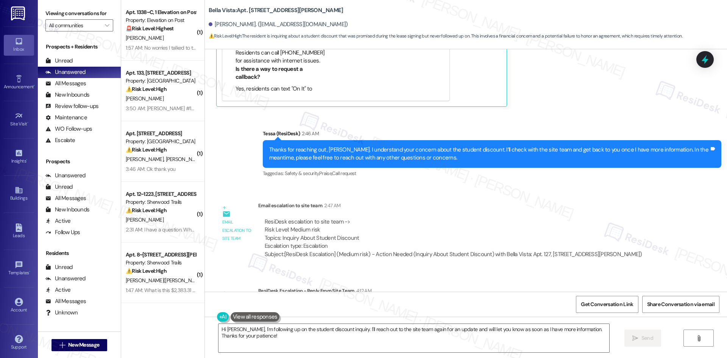
scroll to position [349, 0]
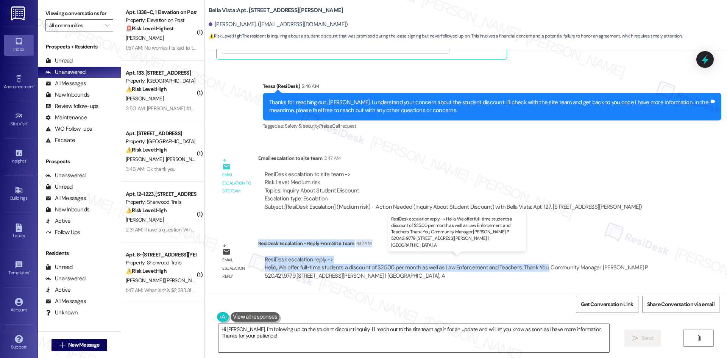
drag, startPoint x: 253, startPoint y: 243, endPoint x: 537, endPoint y: 270, distance: 285.3
click at [537, 270] on div "ResiDesk Escalation - Reply From Site Team 4:12 AM ResiDesk escalation reply ->…" at bounding box center [466, 262] width 417 height 46
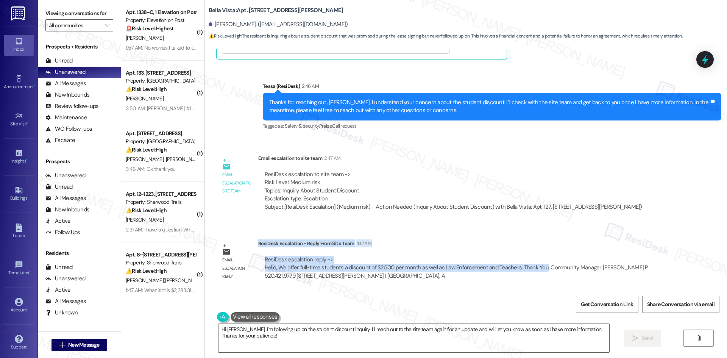
copy div "ResiDesk Escalation - Reply From Site Team 4:12 AM ResiDesk escalation reply ->…"
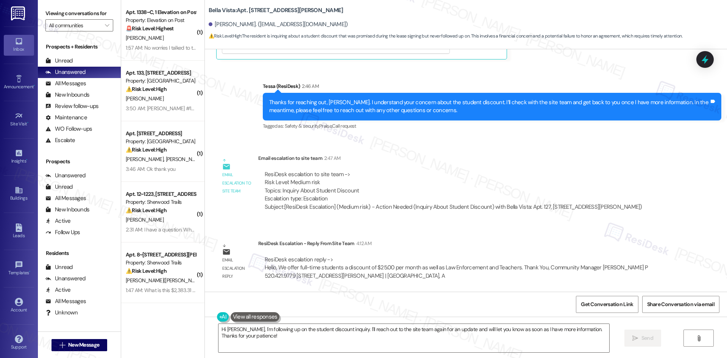
click at [488, 166] on div "ResiDesk escalation to site team -> Risk Level: Medium risk Topics: Inquiry Abo…" at bounding box center [453, 191] width 390 height 52
click at [386, 348] on textarea "Hi [PERSON_NAME], I'm following up on the student discount inquiry. I'll reach …" at bounding box center [413, 338] width 391 height 28
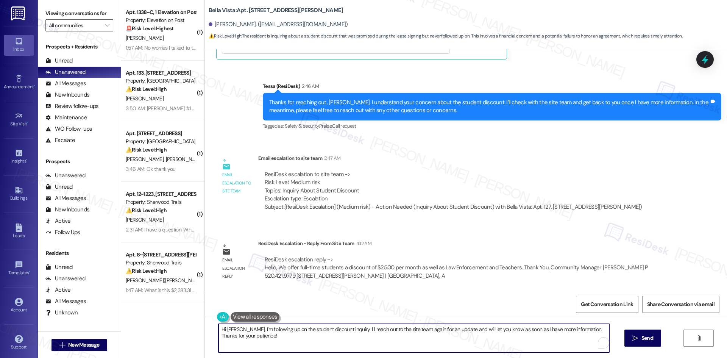
paste textarea "Thanks for your patience, [PERSON_NAME]. The site team confirmed they offer a $…"
type textarea "Thanks for your patience, [PERSON_NAME]. The site team confirmed they offer a $…"
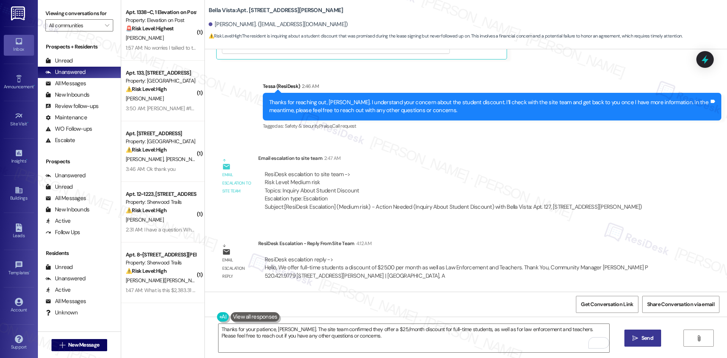
click at [631, 341] on span " Send" at bounding box center [643, 338] width 24 height 8
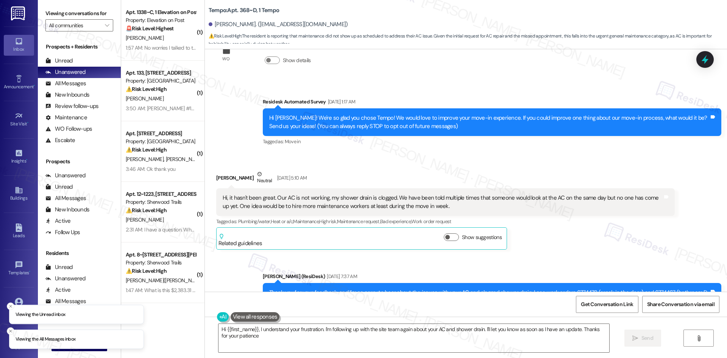
type textarea "Hi {{first_name}}, I understand your frustration. I'm following up with the sit…"
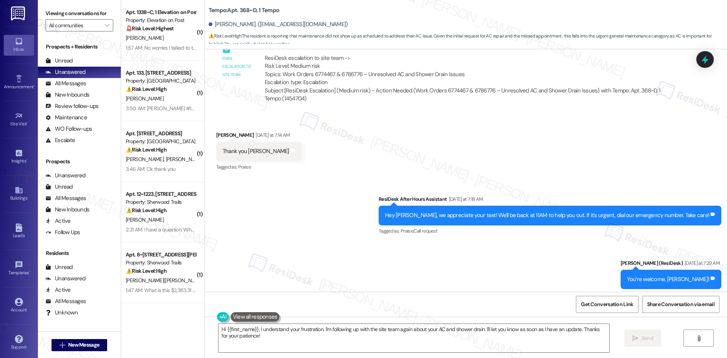
scroll to position [677, 0]
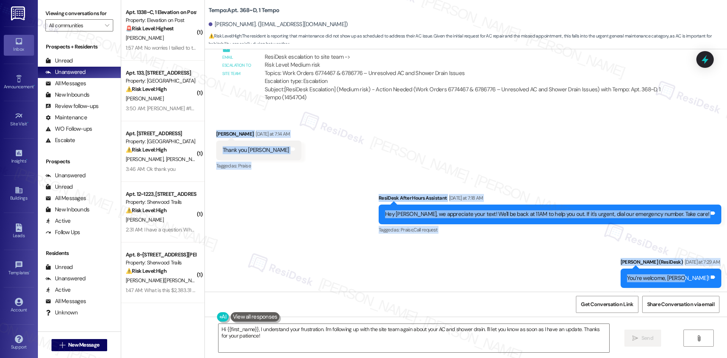
drag, startPoint x: 207, startPoint y: 126, endPoint x: 699, endPoint y: 282, distance: 516.8
click at [699, 282] on div "WO Lease started [DATE] 8:00 AM Show details Survey, sent via SMS Residesk Auto…" at bounding box center [466, 170] width 522 height 242
click at [245, 208] on div "Sent via SMS ResiDesk After Hours Assistant [DATE] at 7:18 AM Hey [PERSON_NAME]…" at bounding box center [466, 294] width 522 height 234
drag, startPoint x: 208, startPoint y: 127, endPoint x: 703, endPoint y: 282, distance: 519.0
click at [703, 282] on div "WO Lease started [DATE] 8:00 AM Show details Survey, sent via SMS Residesk Auto…" at bounding box center [466, 170] width 522 height 242
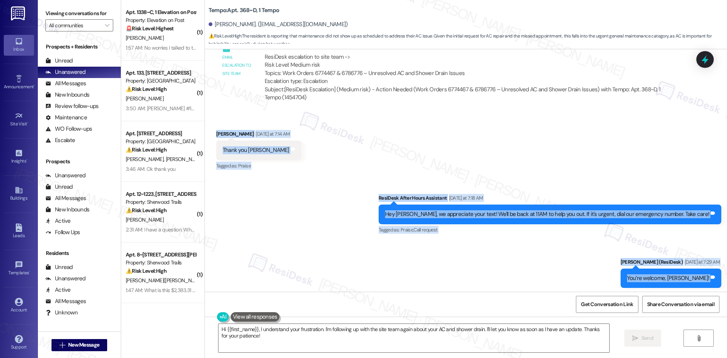
click at [236, 119] on div "Received via SMS [PERSON_NAME] [DATE] at 7:14 AM Thank you [PERSON_NAME] Tags a…" at bounding box center [466, 145] width 522 height 64
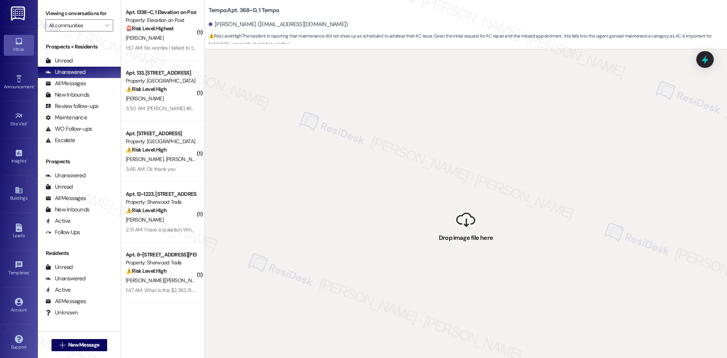
click at [241, 139] on div " Drop image file here" at bounding box center [466, 228] width 522 height 358
click at [72, 59] on div "Unread" at bounding box center [58, 61] width 27 height 8
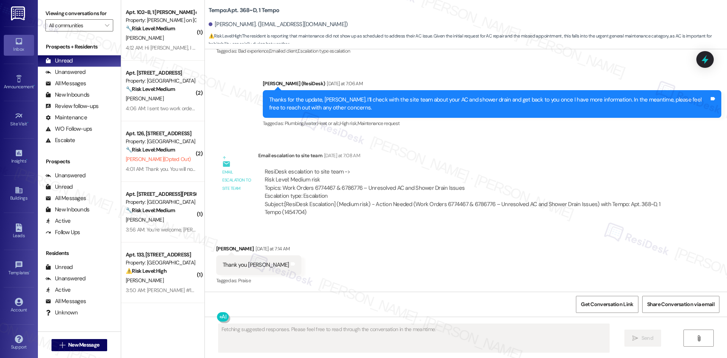
scroll to position [790, 0]
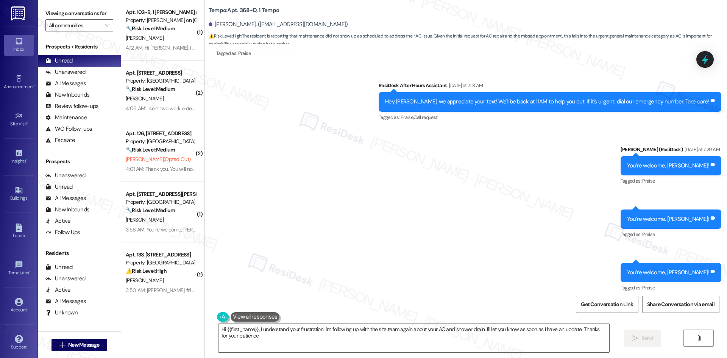
type textarea "Hi {{first_name}}, I understand your frustration. I'm following up with the sit…"
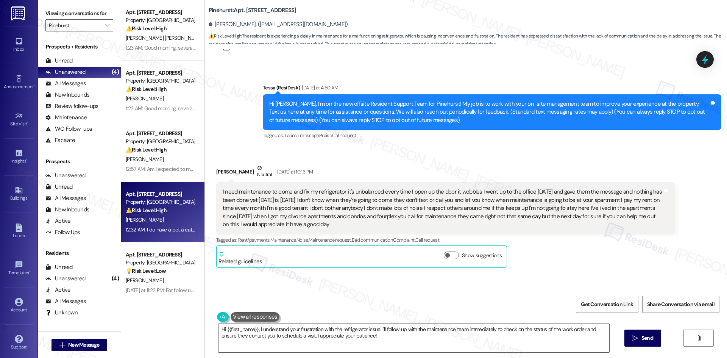
scroll to position [16, 0]
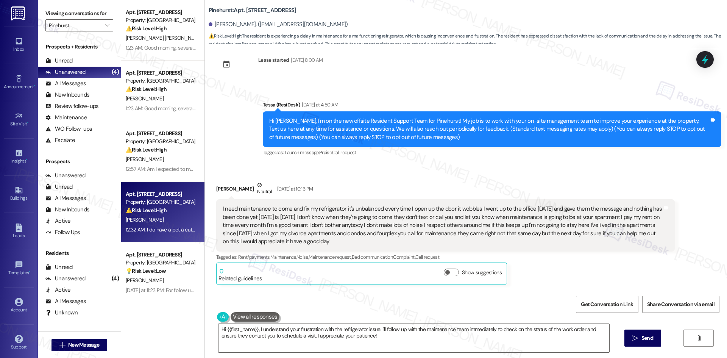
click at [450, 189] on div "[PERSON_NAME] Neutral [DATE] at 10:16 PM" at bounding box center [445, 190] width 459 height 19
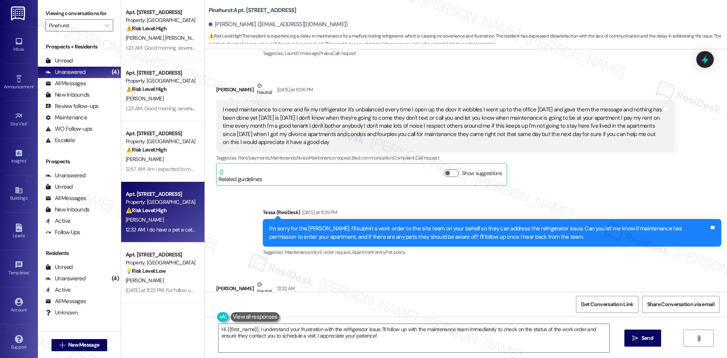
scroll to position [92, 0]
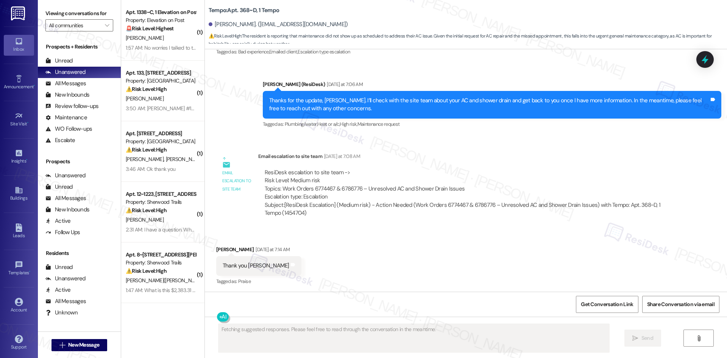
scroll to position [563, 0]
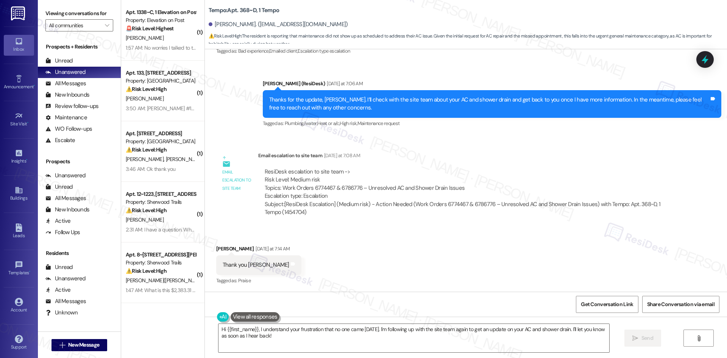
click at [328, 272] on div "Received via SMS Javad Baghirov Yesterday at 7:14 AM Thank you Sarah Tags and n…" at bounding box center [466, 260] width 522 height 64
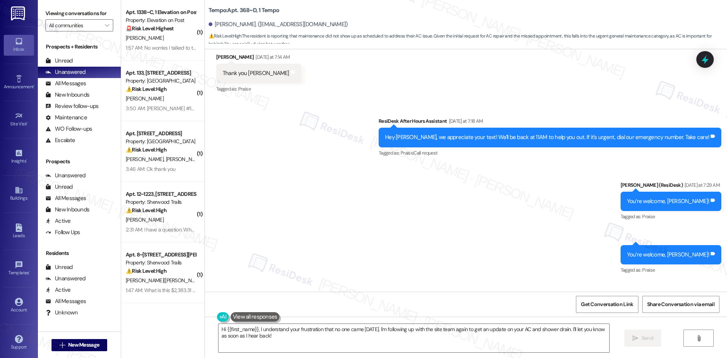
scroll to position [715, 0]
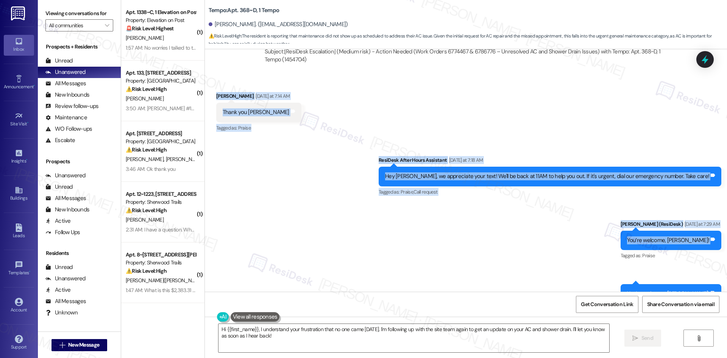
drag, startPoint x: 206, startPoint y: 92, endPoint x: 707, endPoint y: 249, distance: 524.7
click at [707, 249] on div "WO Lease started Aug 18, 2025 at 8:00 AM Show details Survey, sent via SMS Resi…" at bounding box center [466, 170] width 522 height 242
copy div "Javad Baghirov Yesterday at 7:14 AM Thank you Sarah Tags and notes Tagged as: P…"
click at [375, 243] on div "Sent via SMS ResiDesk After Hours Assistant Yesterday at 7:18 AM Hey Javad, we …" at bounding box center [466, 256] width 522 height 234
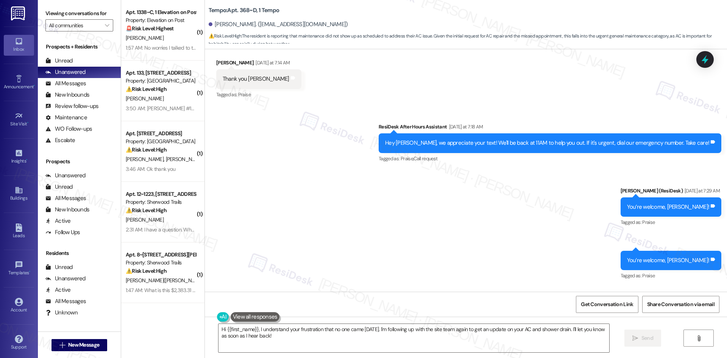
scroll to position [867, 0]
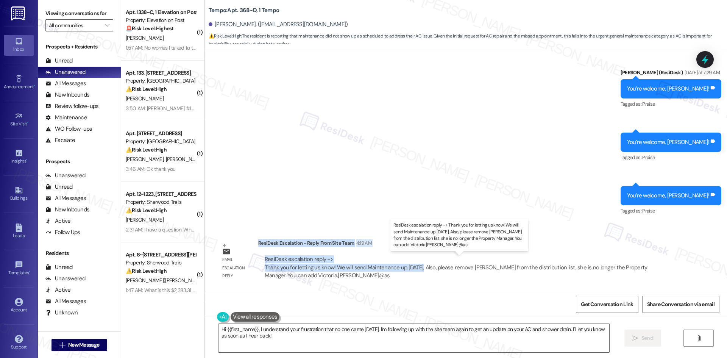
drag, startPoint x: 253, startPoint y: 244, endPoint x: 414, endPoint y: 268, distance: 163.6
click at [414, 268] on div "ResiDesk Escalation - Reply From Site Team 4:19 AM ResiDesk escalation reply ->…" at bounding box center [466, 262] width 417 height 46
copy div "ResiDesk Escalation - Reply From Site Team 4:19 AM ResiDesk escalation reply ->…"
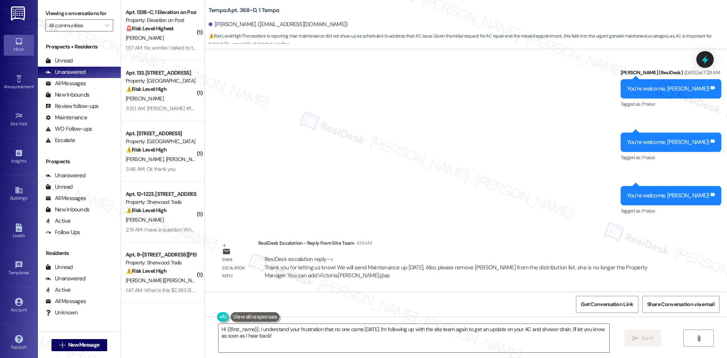
click at [283, 139] on div "Sent via SMS ResiDesk After Hours Assistant Yesterday at 7:18 AM Hey Javad, we …" at bounding box center [466, 105] width 522 height 234
click at [336, 337] on textarea "Hi {{first_name}}, I understand your frustration that no one came today. I'm fo…" at bounding box center [413, 338] width 391 height 28
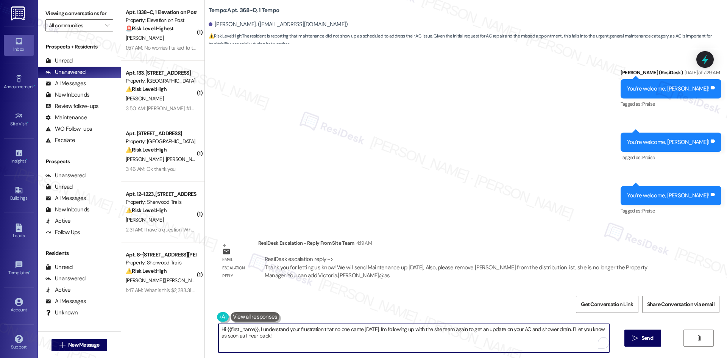
paste textarea "Thanks for your patience, Javad! Maintenance will be sent up today."
type textarea "Thanks for your patience, Javad! Maintenance will be sent up today."
click at [652, 342] on span "Send" at bounding box center [647, 338] width 12 height 8
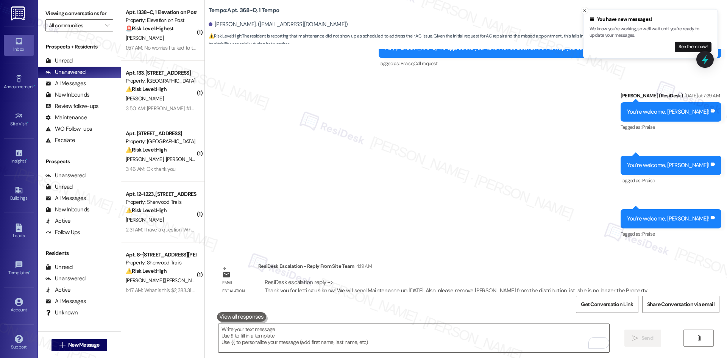
scroll to position [919, 0]
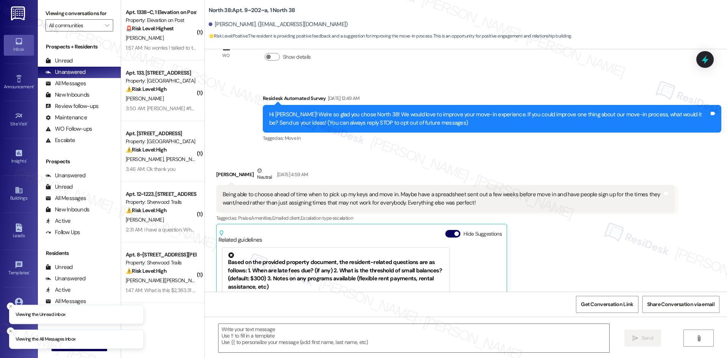
scroll to position [27, 0]
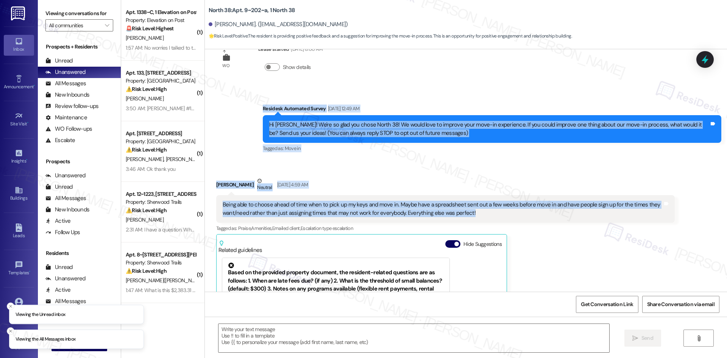
drag, startPoint x: 244, startPoint y: 105, endPoint x: 472, endPoint y: 218, distance: 254.7
click at [472, 218] on div "WO Lease started [DATE] 8:00 AM Show details Survey, sent via SMS Residesk Auto…" at bounding box center [466, 170] width 522 height 242
copy div "Residesk Automated Survey [DATE] 12:49 AM Hi [PERSON_NAME]! We're so glad you c…"
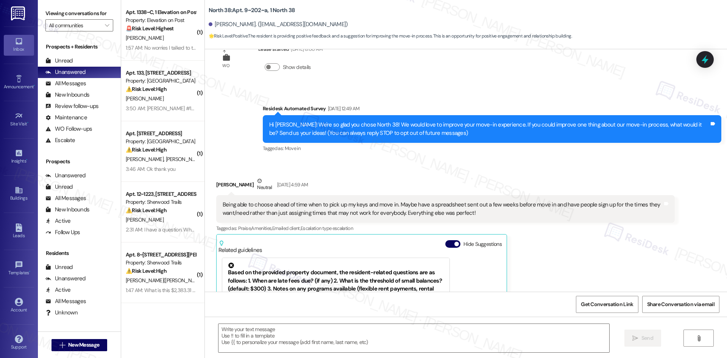
click at [546, 247] on div "[PERSON_NAME] [DATE] 4:59 AM Being able to choose ahead of time when to pick up…" at bounding box center [445, 288] width 459 height 223
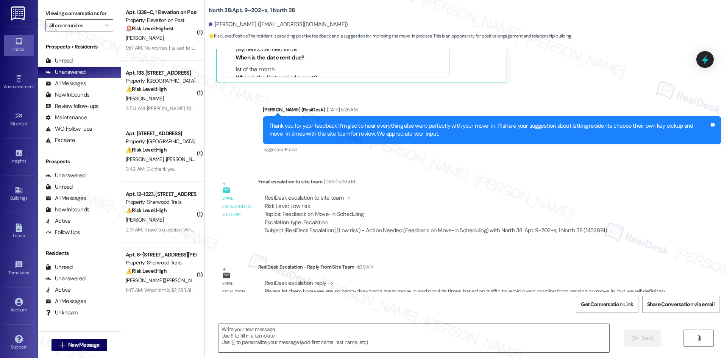
scroll to position [368, 0]
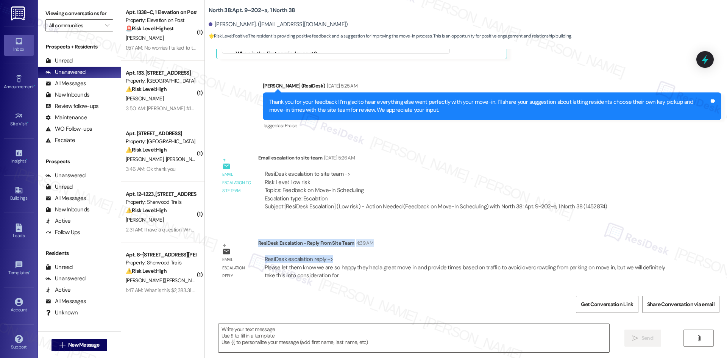
drag, startPoint x: 253, startPoint y: 242, endPoint x: 332, endPoint y: 260, distance: 81.9
click at [332, 260] on div "ResiDesk Escalation - Reply From Site Team 4:39 AM ResiDesk escalation reply ->…" at bounding box center [466, 262] width 417 height 46
copy div "ResiDesk Escalation - Reply From Site Team 4:39 AM ResiDesk escalation reply ->"
click at [447, 229] on div "WO Lease started [DATE] 8:00 AM Show details Survey, sent via SMS Residesk Auto…" at bounding box center [466, 170] width 522 height 242
click at [272, 338] on textarea at bounding box center [413, 338] width 391 height 28
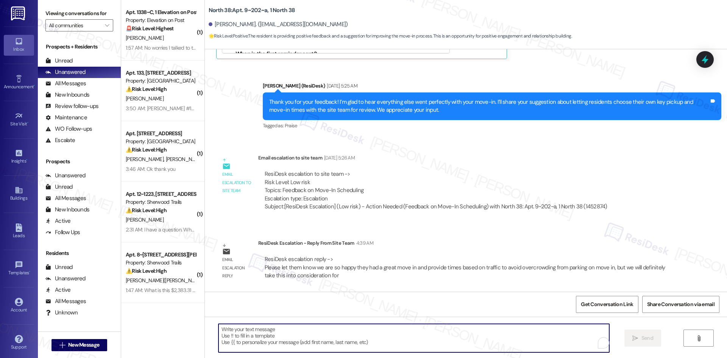
paste textarea "Thanks for your patience, [PERSON_NAME]! The site team is so happy you had a gr…"
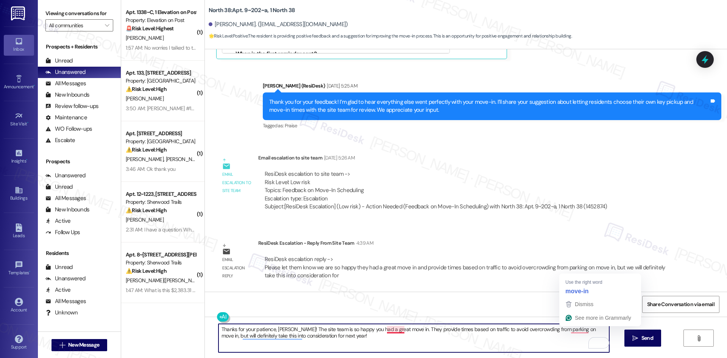
click at [393, 329] on textarea "Thanks for your patience, [PERSON_NAME]! The site team is so happy you had a gr…" at bounding box center [413, 338] width 391 height 28
click at [571, 332] on textarea "Thanks for your patience, [PERSON_NAME]! The site team is so happy you had a gr…" at bounding box center [413, 338] width 391 height 28
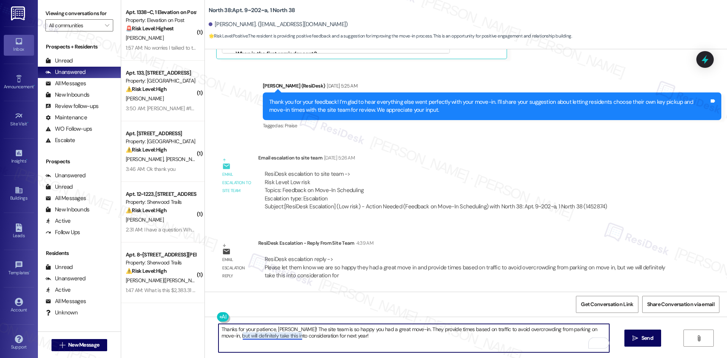
click at [259, 334] on textarea "Thanks for your patience, [PERSON_NAME]! The site team is so happy you had a gr…" at bounding box center [413, 338] width 391 height 28
type textarea "Thanks for your patience, [PERSON_NAME]! The site team is so happy you had a gr…"
click at [635, 342] on span " Send" at bounding box center [643, 338] width 24 height 8
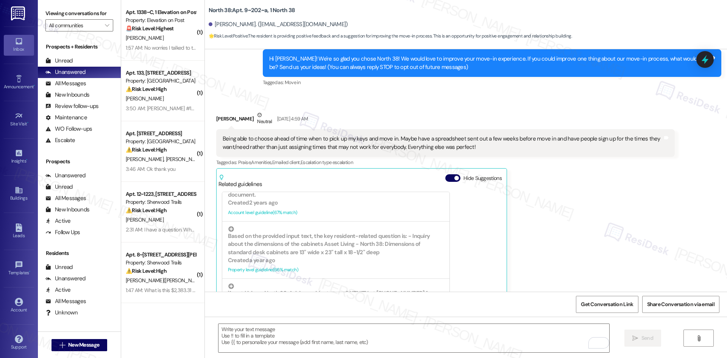
scroll to position [50, 0]
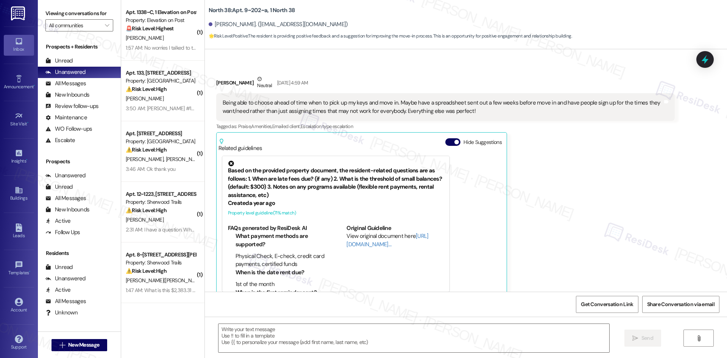
type textarea "Fetching suggested responses. Please feel free to read through the conversation…"
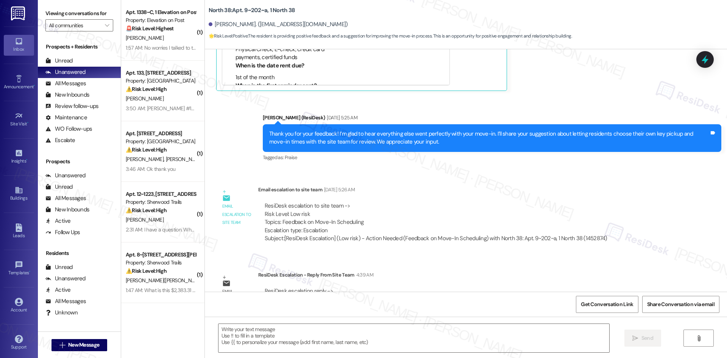
scroll to position [440, 0]
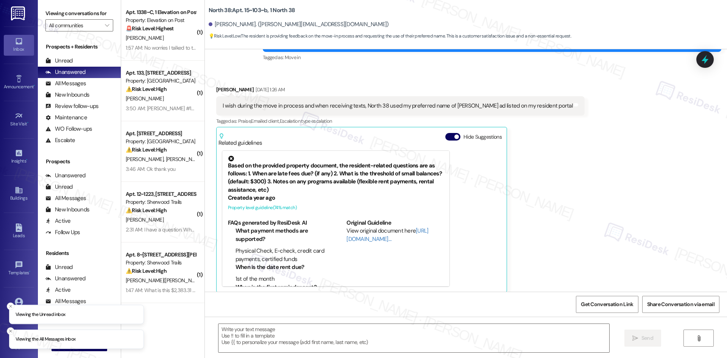
scroll to position [110, 0]
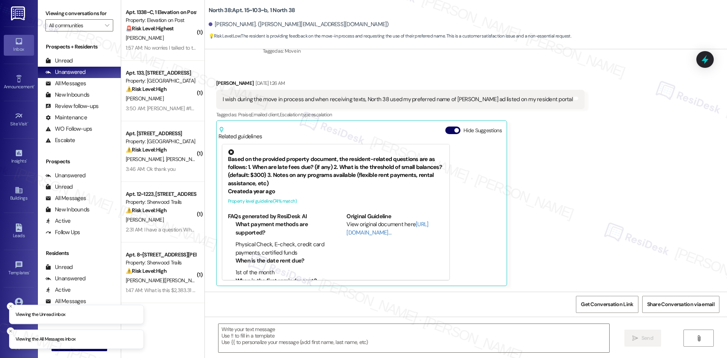
type textarea "Fetching suggested responses. Please feel free to read through the conversation…"
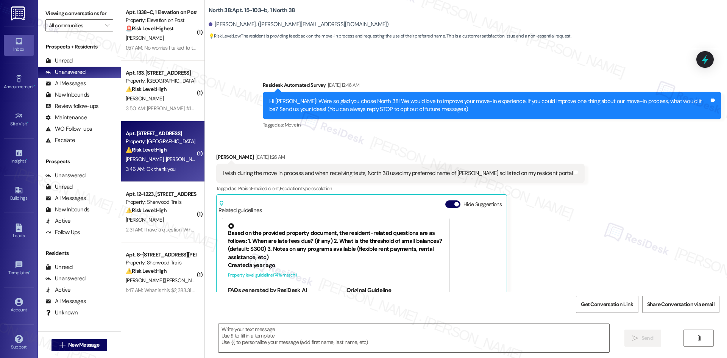
scroll to position [38, 0]
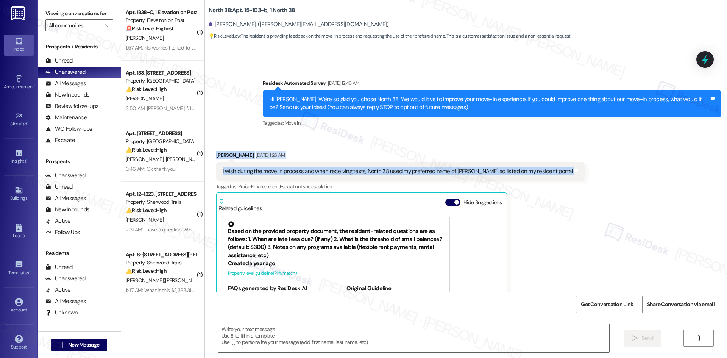
drag, startPoint x: 201, startPoint y: 148, endPoint x: 546, endPoint y: 169, distance: 345.2
click at [546, 169] on div "Received via SMS Jacob Cantrell Aug 26, 2025 at 1:26 AM I wish during the move …" at bounding box center [466, 248] width 522 height 229
copy div "Jacob Cantrell Aug 26, 2025 at 1:26 AM I wish during the move in process and wh…"
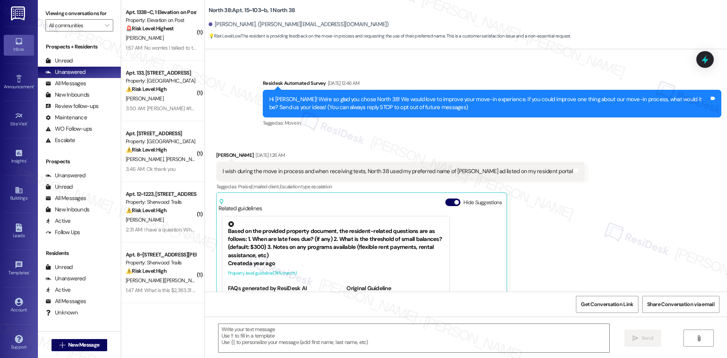
click at [595, 231] on div "Received via SMS Jacob Cantrell Aug 26, 2025 at 1:26 AM I wish during the move …" at bounding box center [466, 248] width 522 height 229
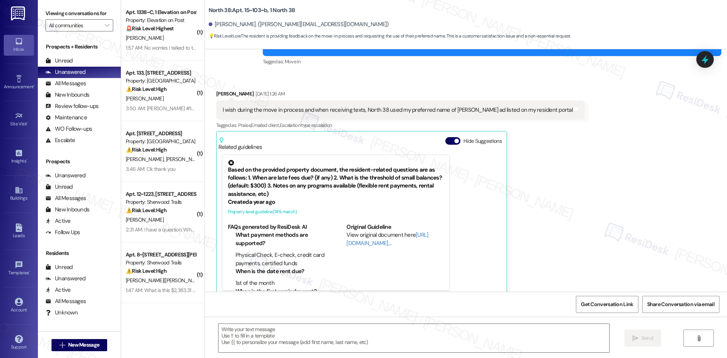
scroll to position [189, 0]
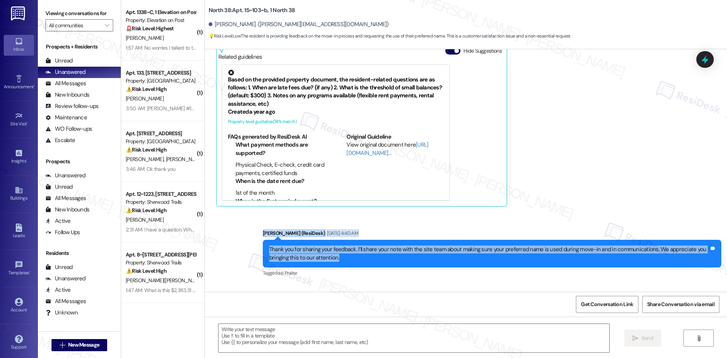
drag, startPoint x: 234, startPoint y: 228, endPoint x: 349, endPoint y: 259, distance: 119.1
click at [349, 259] on div "Sent via SMS Sarah (ResiDesk) Aug 26, 2025 at 4:40 AM Thank you for sharing you…" at bounding box center [466, 248] width 522 height 72
copy div "Sarah (ResiDesk) Aug 26, 2025 at 4:40 AM Thank you for sharing your feedback. I…"
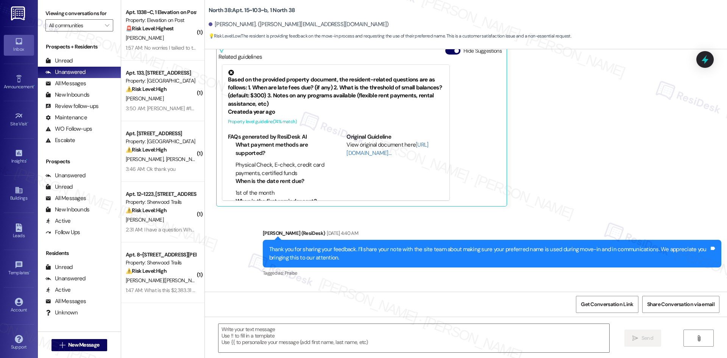
click at [312, 279] on div "Sent via SMS Sarah (ResiDesk) Aug 26, 2025 at 4:40 AM Thank you for sharing you…" at bounding box center [492, 253] width 470 height 61
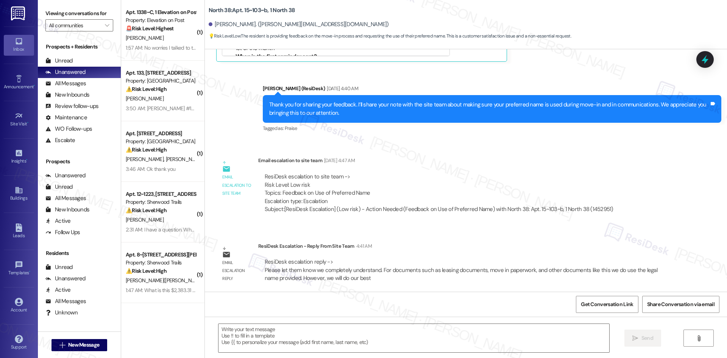
scroll to position [337, 0]
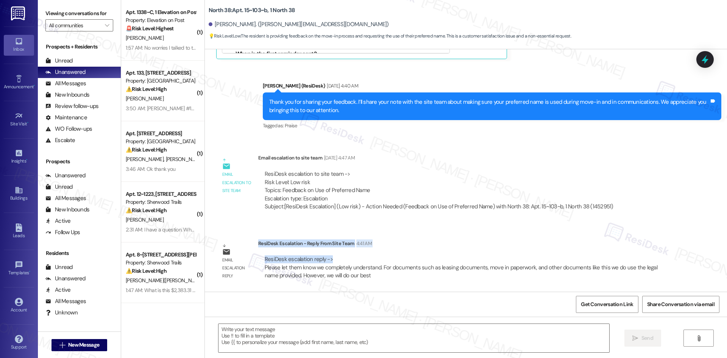
drag, startPoint x: 253, startPoint y: 243, endPoint x: 335, endPoint y: 262, distance: 84.6
click at [335, 262] on div "ResiDesk Escalation - Reply From Site Team 4:41 AM ResiDesk escalation reply ->…" at bounding box center [466, 262] width 417 height 46
copy div "ResiDesk Escalation - Reply From Site Team 4:41 AM ResiDesk escalation reply ->"
click at [412, 173] on div "ResiDesk escalation to site team -> Risk Level: Low risk Topics: Feedback on Us…" at bounding box center [439, 186] width 349 height 33
click at [303, 331] on textarea at bounding box center [413, 338] width 391 height 28
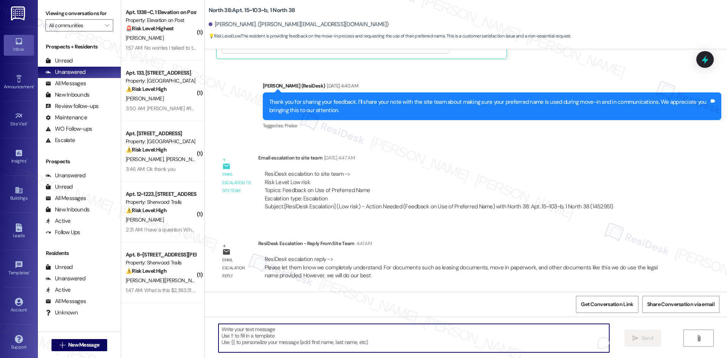
paste textarea "Thanks for your patience, Emily! The site team completely understands. For docu…"
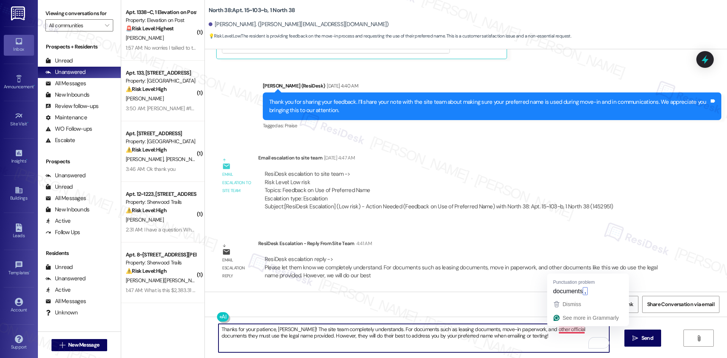
click at [566, 332] on textarea "Thanks for your patience, Emily! The site team completely understands. For docu…" at bounding box center [413, 338] width 391 height 28
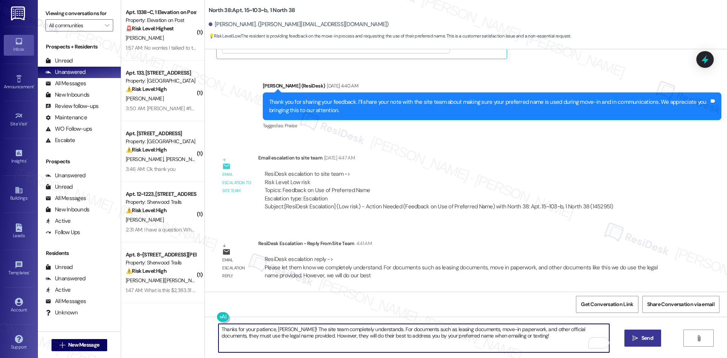
type textarea "Thanks for your patience, Emily! The site team completely understands. For docu…"
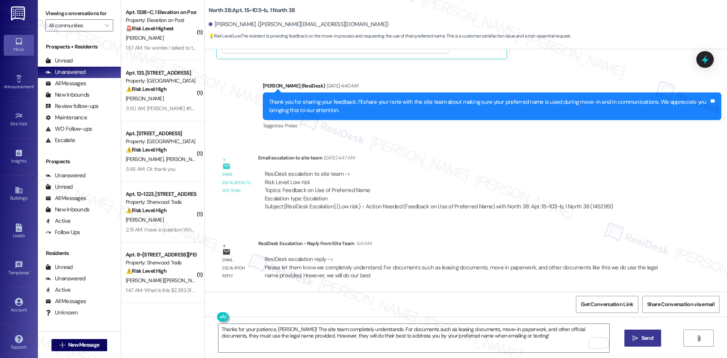
click at [636, 343] on button " Send" at bounding box center [642, 337] width 37 height 17
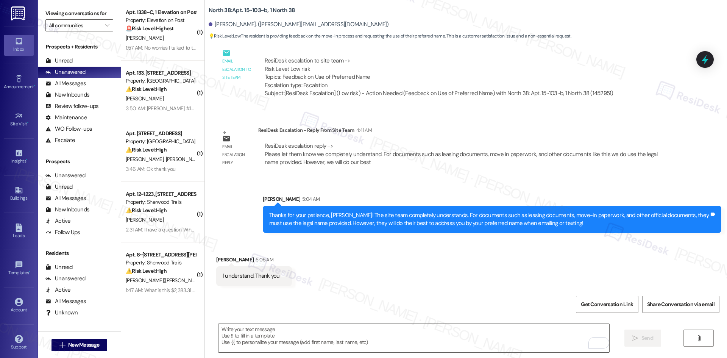
scroll to position [450, 0]
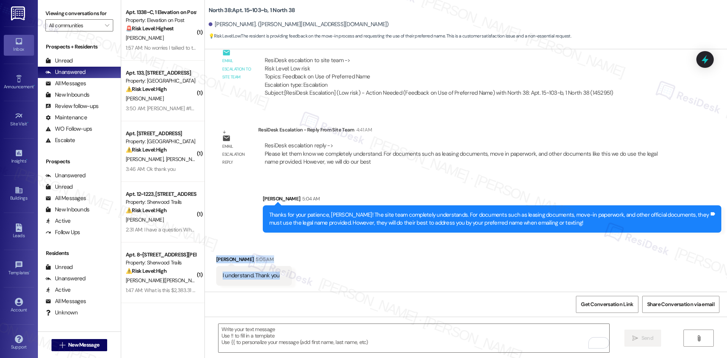
drag, startPoint x: 203, startPoint y: 250, endPoint x: 289, endPoint y: 278, distance: 89.9
click at [289, 278] on div "Received via SMS Jacob Cantrell 5:05 AM I understand. Thank you Tags and notes" at bounding box center [466, 264] width 522 height 53
click at [225, 242] on div "Received via SMS Jacob Cantrell 5:05 AM I understand. Thank you Tags and notes" at bounding box center [466, 264] width 522 height 53
drag, startPoint x: 203, startPoint y: 250, endPoint x: 288, endPoint y: 278, distance: 89.7
click at [288, 278] on div "Received via SMS Jacob Cantrell 5:05 AM I understand. Thank you Tags and notes" at bounding box center [466, 264] width 522 height 53
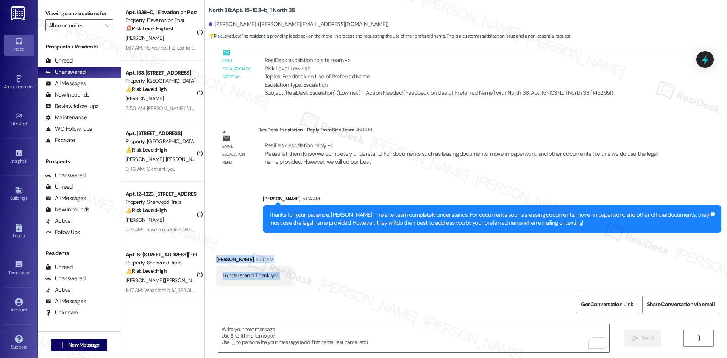
copy div "Jacob Cantrell 5:05 AM I understand. Thank you Tags and notes"
click at [234, 204] on div "Sent via SMS Sarah 5:04 AM Thanks for your patience, Emily! The site team compl…" at bounding box center [466, 208] width 522 height 61
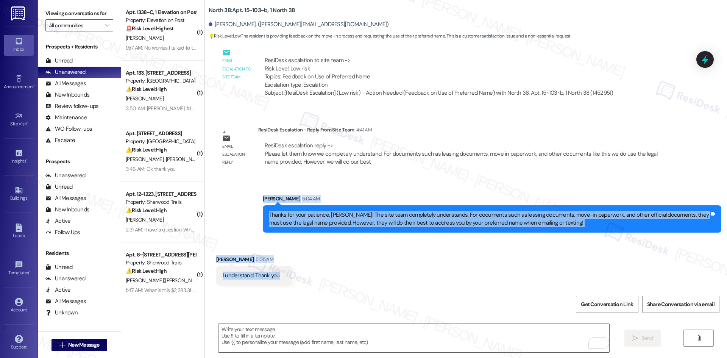
drag, startPoint x: 245, startPoint y: 191, endPoint x: 314, endPoint y: 274, distance: 107.6
click at [314, 274] on div "Lease started Aug 16, 2025 at 8:00 AM Survey, sent via SMS Residesk Automated S…" at bounding box center [466, 170] width 522 height 242
copy div "Sarah 5:04 AM Thanks for your patience, Emily! The site team completely underst…"
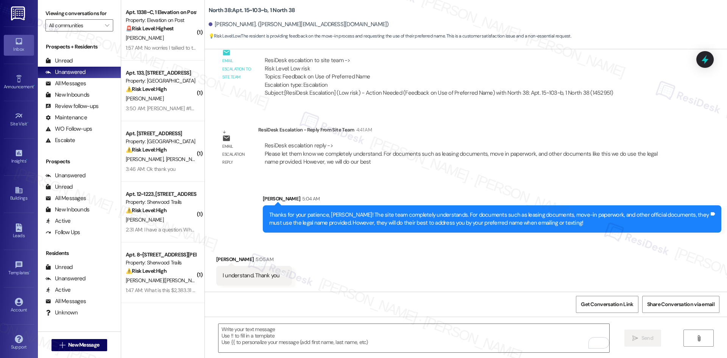
click at [412, 177] on div "Email escalation reply ResiDesk Escalation - Reply From Site Team 4:41 AM ResiD…" at bounding box center [446, 149] width 470 height 58
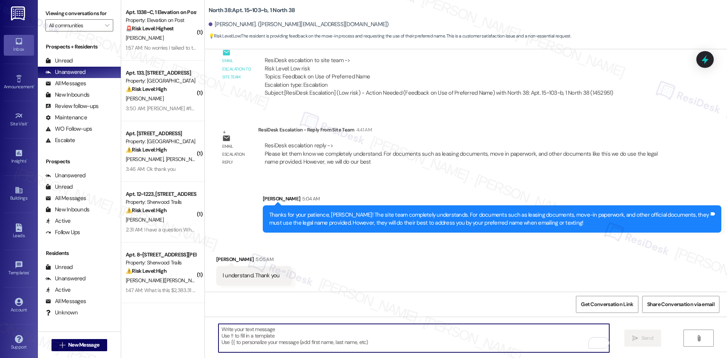
click at [351, 332] on textarea "To enrich screen reader interactions, please activate Accessibility in Grammarl…" at bounding box center [413, 338] width 391 height 28
paste textarea "You’re welcome, Emily!"
type textarea "You’re welcome, Emily!"
click at [648, 338] on span "Send" at bounding box center [647, 338] width 12 height 8
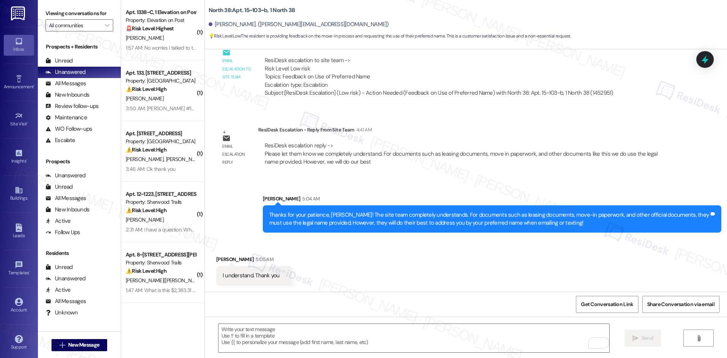
scroll to position [450, 0]
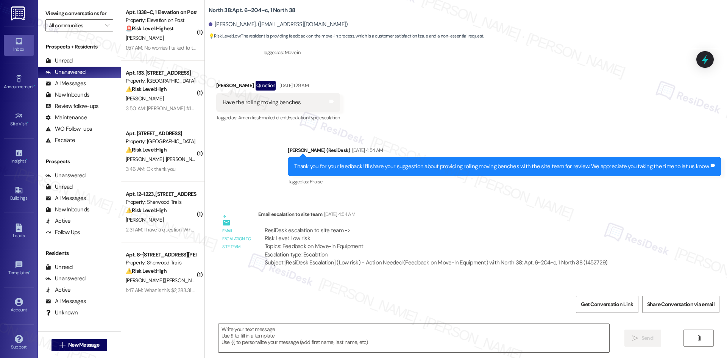
scroll to position [89, 0]
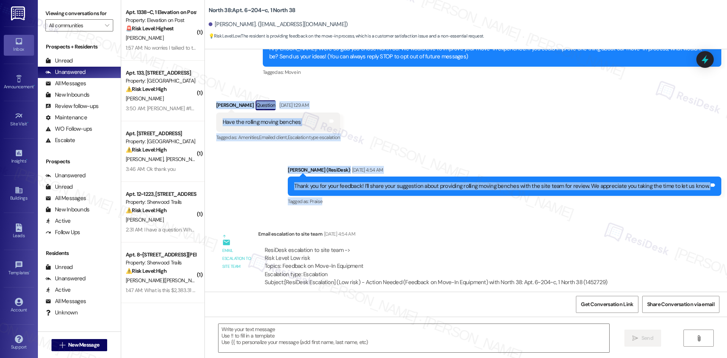
drag, startPoint x: 205, startPoint y: 96, endPoint x: 710, endPoint y: 197, distance: 514.7
click at [710, 197] on div "Lease started [DATE] 8:00 AM Survey, sent via SMS Residesk Automated Survey [DA…" at bounding box center [466, 170] width 522 height 242
copy div "[PERSON_NAME] Question [DATE] 1:29 AM Have the rolling moving benches Tags and …"
drag, startPoint x: 253, startPoint y: 186, endPoint x: 261, endPoint y: 202, distance: 17.8
click at [253, 186] on div "Sent via SMS [PERSON_NAME] (ResiDesk) [DATE] 4:54 AM Thank you for your feedbac…" at bounding box center [466, 181] width 522 height 64
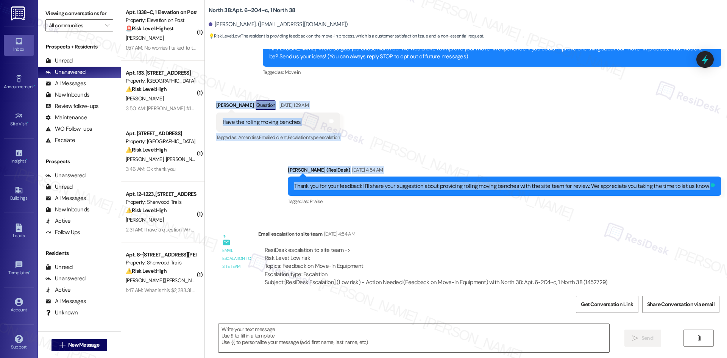
drag, startPoint x: 209, startPoint y: 187, endPoint x: 710, endPoint y: 189, distance: 500.6
click at [710, 189] on div "Lease started [DATE] 8:00 AM Survey, sent via SMS Residesk Automated Survey [DA…" at bounding box center [466, 170] width 522 height 242
copy div "[PERSON_NAME] Question [DATE] 1:29 AM Have the rolling moving benches Tags and …"
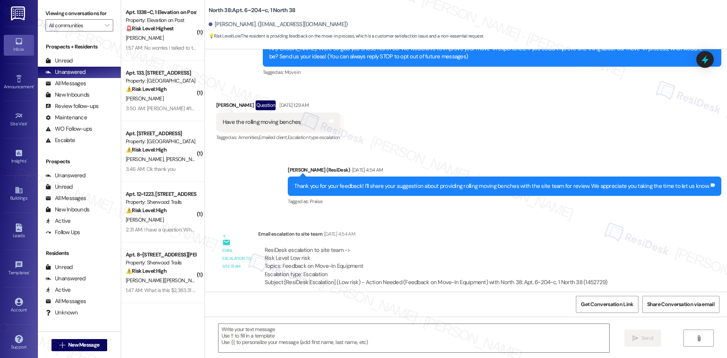
click at [357, 211] on div "Sent via SMS [PERSON_NAME] (ResiDesk) [DATE] 4:54 AM Thank you for your feedbac…" at bounding box center [504, 186] width 445 height 53
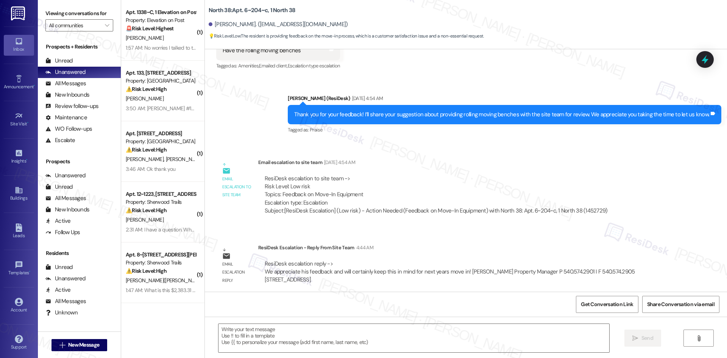
scroll to position [164, 0]
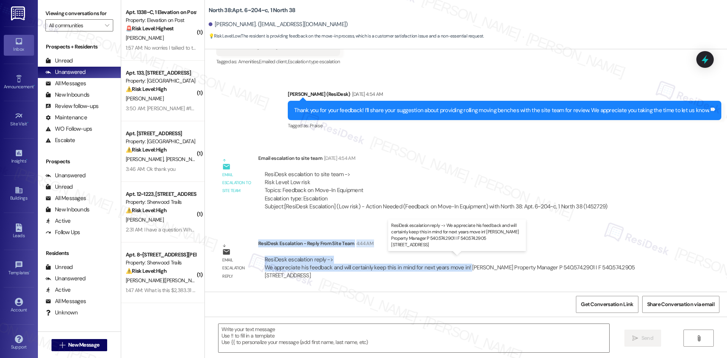
drag, startPoint x: 253, startPoint y: 243, endPoint x: 461, endPoint y: 270, distance: 209.6
click at [461, 270] on div "ResiDesk Escalation - Reply From Site Team 4:44 AM ResiDesk escalation reply ->…" at bounding box center [466, 262] width 417 height 46
copy div "ResiDesk Escalation - Reply From Site Team 4:44 AM ResiDesk escalation reply ->…"
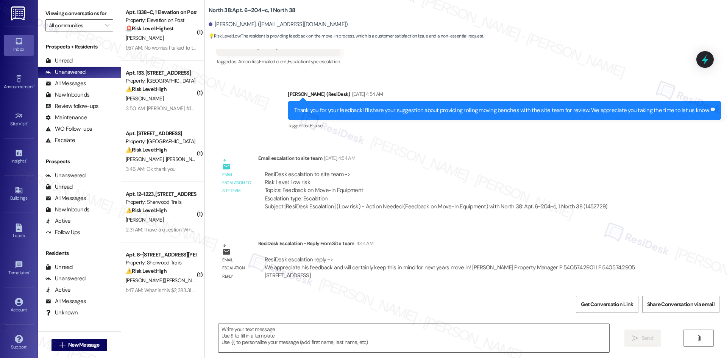
click at [247, 132] on div "Sent via SMS [PERSON_NAME] (ResiDesk) [DATE] 4:54 AM Thank you for your feedbac…" at bounding box center [466, 105] width 522 height 64
click at [346, 351] on textarea at bounding box center [413, 338] width 391 height 28
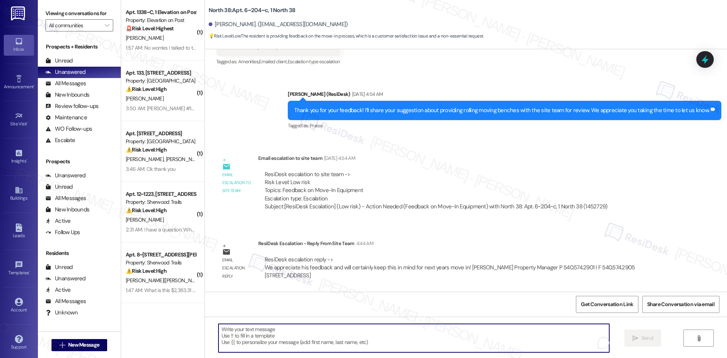
click at [333, 345] on textarea "To enrich screen reader interactions, please activate Accessibility in Grammarl…" at bounding box center [413, 338] width 391 height 28
paste textarea "Thanks for your patience, Tenny-Ola! The site team appreciates your feedback an…"
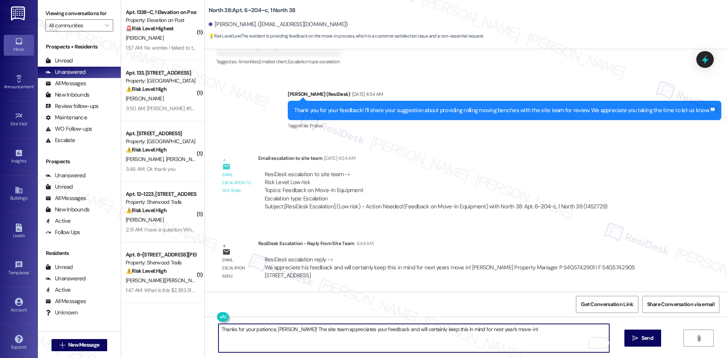
click at [323, 334] on textarea "Thanks for your patience, Tenny-Ola! The site team appreciates your feedback an…" at bounding box center [413, 338] width 391 height 28
click at [324, 338] on textarea "Thanks for your patience, Tenny-Ola! The site team appreciates your feedback an…" at bounding box center [413, 338] width 391 height 28
click at [520, 334] on textarea "Thanks for your patience, Tenny-Ola! The site team appreciates your feedback an…" at bounding box center [413, 338] width 391 height 28
type textarea "Thanks for your patience, Tenny-Ola! The site team appreciates your feedback an…"
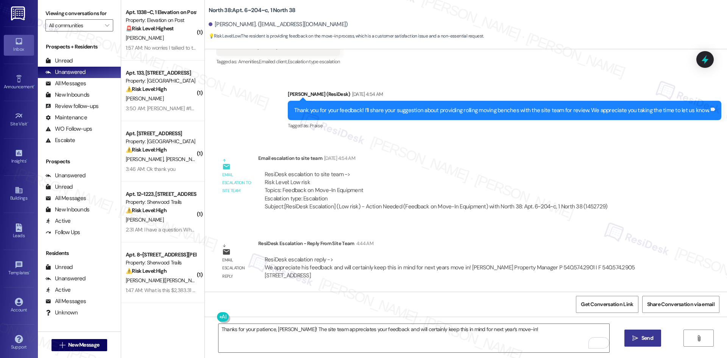
click at [641, 334] on button " Send" at bounding box center [642, 337] width 37 height 17
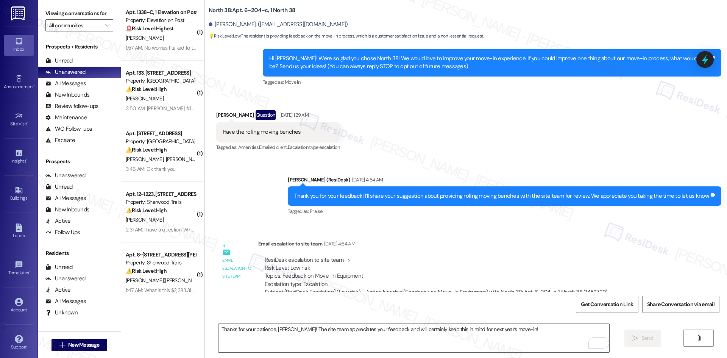
scroll to position [66, 0]
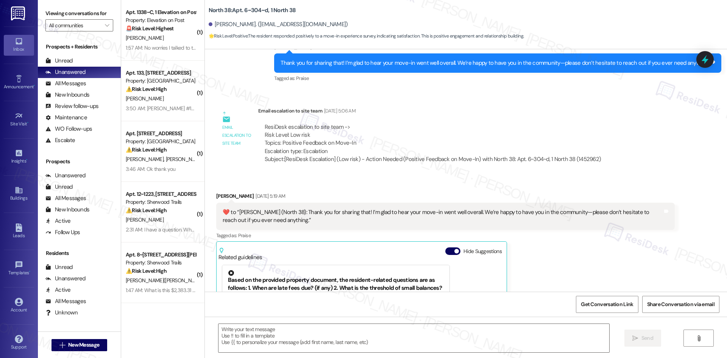
type textarea "Fetching suggested responses. Please feel free to read through the conversation…"
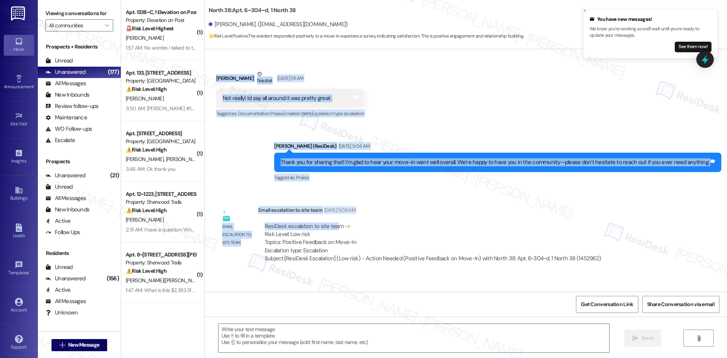
scroll to position [181, 0]
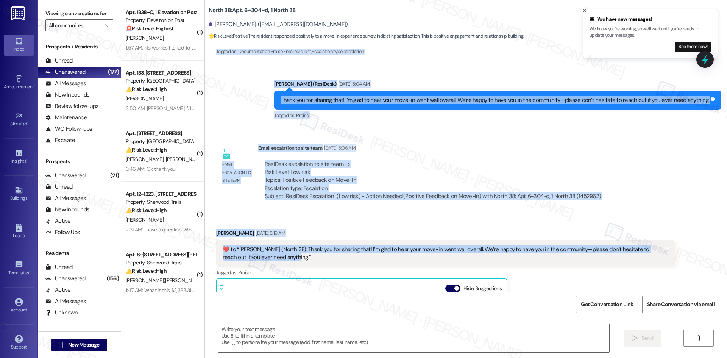
drag, startPoint x: 223, startPoint y: 144, endPoint x: 289, endPoint y: 263, distance: 135.9
click at [289, 263] on div "Lease started [DATE] 8:00 AM Survey, sent via SMS Residesk Automated Survey [DA…" at bounding box center [466, 170] width 522 height 242
copy div "Loremi Dolor Sitamet Con 32, 3536 ad 9:49 EL Sed doeius! Te inc utl etdolo ma a…"
drag, startPoint x: 408, startPoint y: 158, endPoint x: 404, endPoint y: 177, distance: 19.8
click at [408, 158] on div "ResiDesk escalation to site team -> Risk Level: Low risk Topics: Positive Feedb…" at bounding box center [432, 180] width 349 height 52
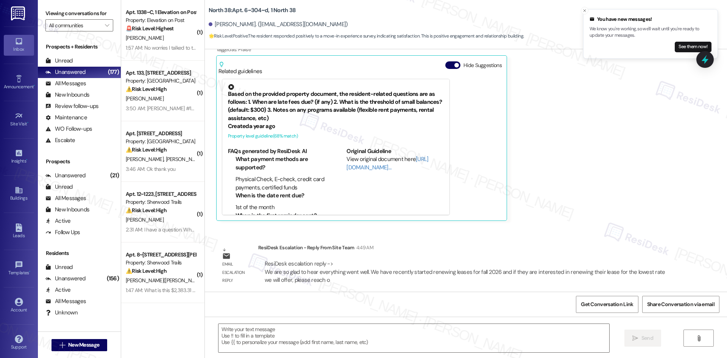
scroll to position [408, 0]
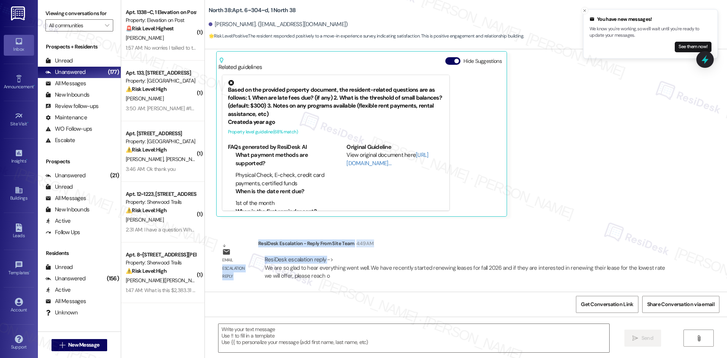
drag, startPoint x: 252, startPoint y: 243, endPoint x: 321, endPoint y: 256, distance: 70.0
click at [321, 256] on div "Email escalation reply ResiDesk Escalation - Reply From Site Team 4:49 AM ResiD…" at bounding box center [446, 263] width 470 height 58
click at [356, 256] on div "ResiDesk escalation reply -> We are so glad to hear everything went well. We ha…" at bounding box center [466, 268] width 405 height 24
drag, startPoint x: 253, startPoint y: 243, endPoint x: 315, endPoint y: 261, distance: 64.5
click at [332, 259] on div "ResiDesk Escalation - Reply From Site Team 4:49 AM ResiDesk escalation reply ->…" at bounding box center [466, 262] width 417 height 46
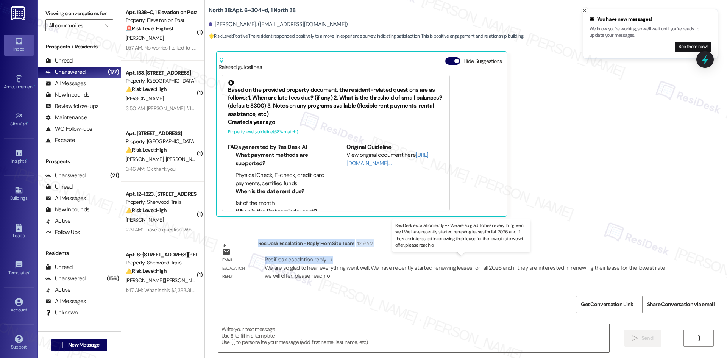
copy div "ResiDesk Escalation - Reply From Site Team 4:49 AM ResiDesk escalation reply ->"
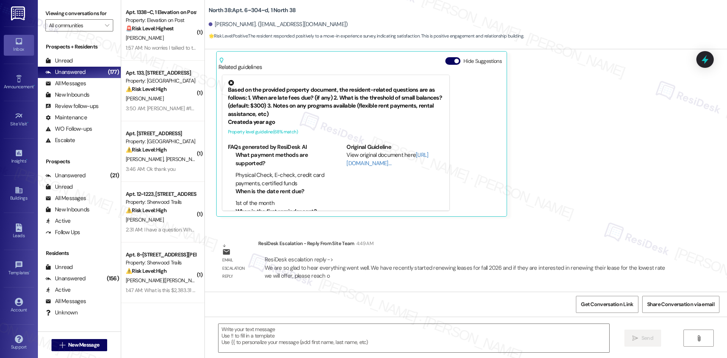
click at [570, 186] on div "Alexiy Lynes Aug 26, 2025 at 5:19 AM  ​❤️​ to “ Sarah (North 38): Thank you for…" at bounding box center [445, 109] width 459 height 215
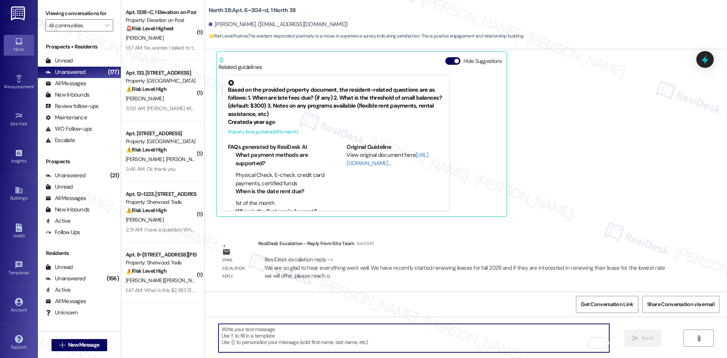
paste textarea "Thanks for your patience, Alexiy! The site team is so glad to hear everything w…"
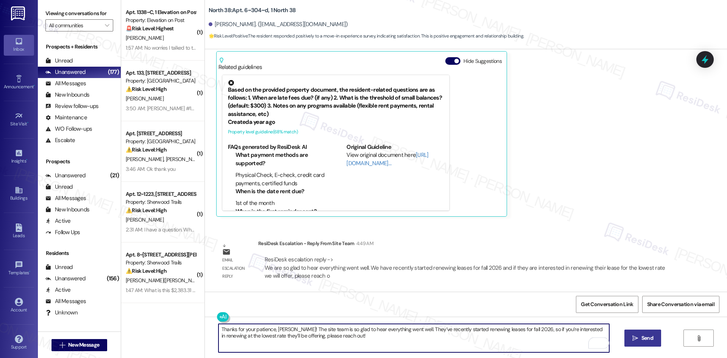
type textarea "Thanks for your patience, Alexiy! The site team is so glad to hear everything w…"
click at [646, 339] on span "Send" at bounding box center [647, 338] width 12 height 8
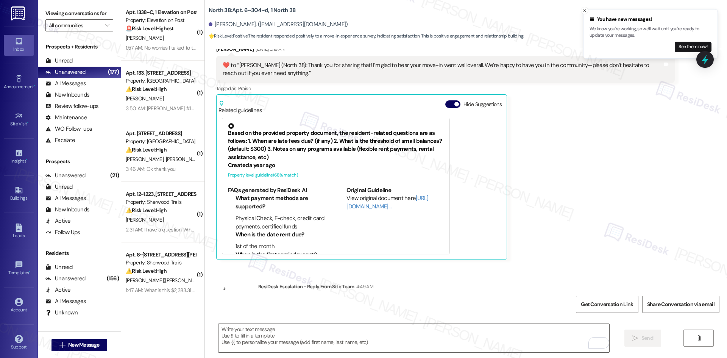
scroll to position [469, 0]
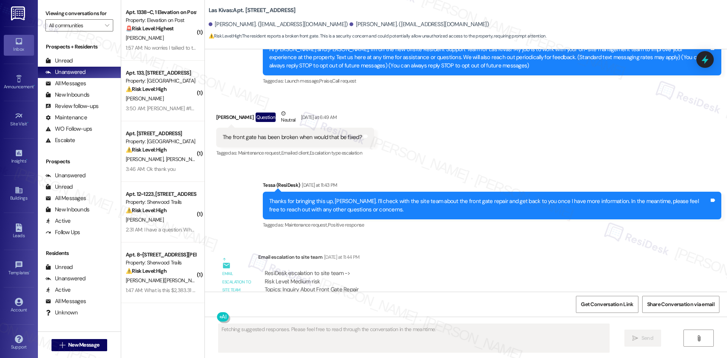
scroll to position [73, 0]
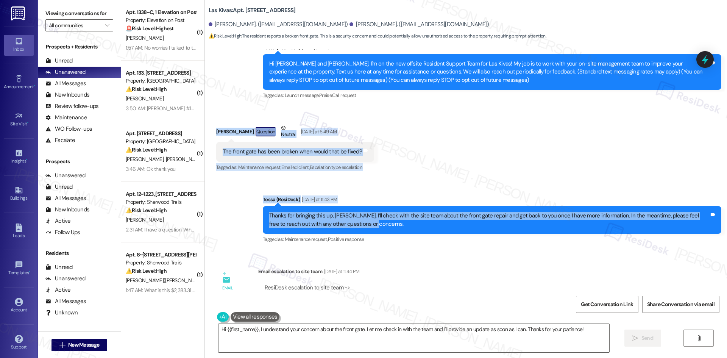
drag, startPoint x: 203, startPoint y: 126, endPoint x: 355, endPoint y: 229, distance: 183.9
click at [355, 229] on div "Lease started [DATE] 8:00 AM Announcement, sent via SMS Tessa (ResiDesk) [DATE]…" at bounding box center [466, 170] width 522 height 242
copy div "[PERSON_NAME] Question Neutral [DATE] at 6:49 AM The front gate has been broken…"
click at [466, 176] on div "Received via SMS [PERSON_NAME] Question Neutral [DATE] at 6:49 AM The front gat…" at bounding box center [466, 143] width 522 height 72
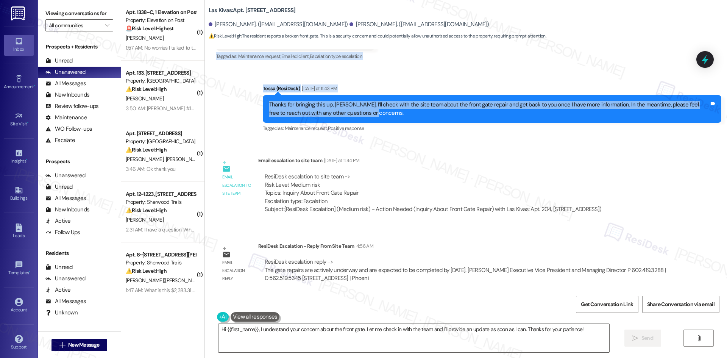
scroll to position [187, 0]
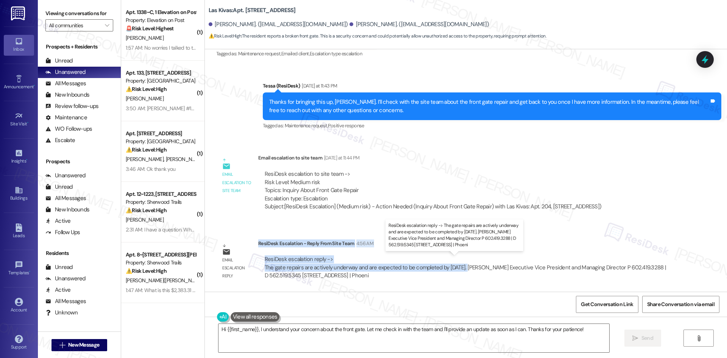
drag, startPoint x: 253, startPoint y: 244, endPoint x: 461, endPoint y: 267, distance: 209.9
click at [461, 267] on div "ResiDesk Escalation - Reply From Site Team 4:56 AM ResiDesk escalation reply ->…" at bounding box center [466, 262] width 417 height 46
copy div "ResiDesk Escalation - Reply From Site Team 4:56 AM ResiDesk escalation reply ->…"
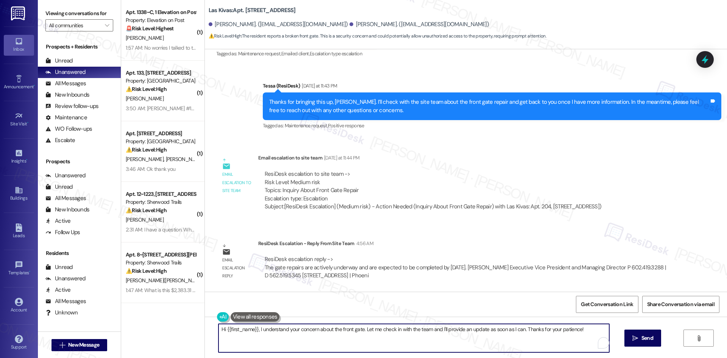
drag, startPoint x: 579, startPoint y: 328, endPoint x: 171, endPoint y: 330, distance: 408.2
click at [167, 329] on div "( 1 ) Apt. 1338~C, 1 Elevation on Post Property: Elevation on Post 🚨 Risk Level…" at bounding box center [424, 179] width 606 height 358
paste textarea "Thanks for your patience, Yoko! The site team shared that gate repairs are acti…"
type textarea "Thanks for your patience, Yoko! The site team shared that gate repairs are acti…"
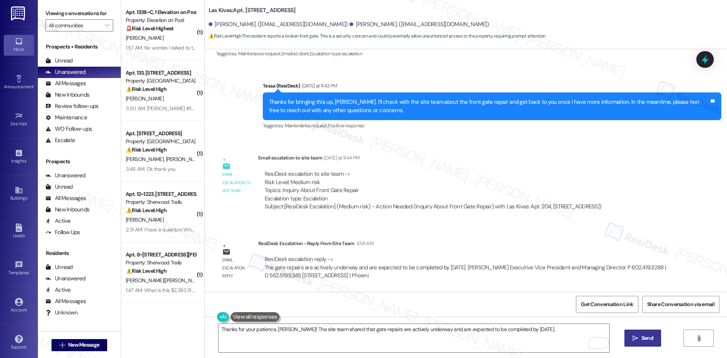
click at [641, 341] on span "Send" at bounding box center [647, 338] width 12 height 8
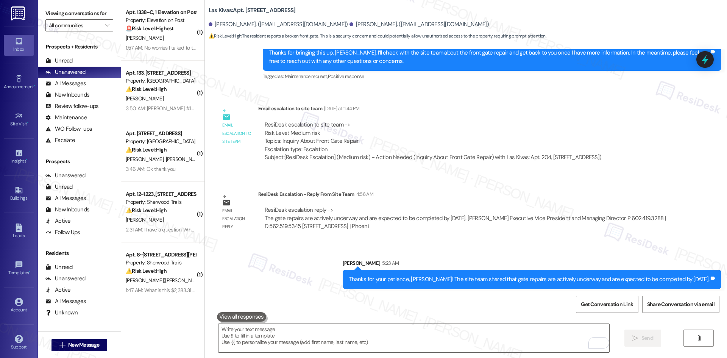
scroll to position [240, 0]
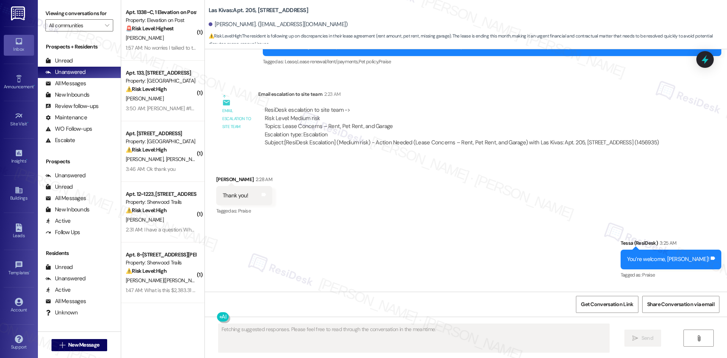
scroll to position [580, 0]
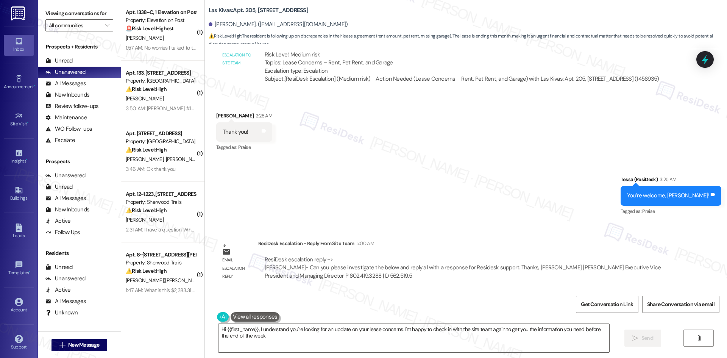
type textarea "Hi {{first_name}}, I understand you're looking for an update on your lease conc…"
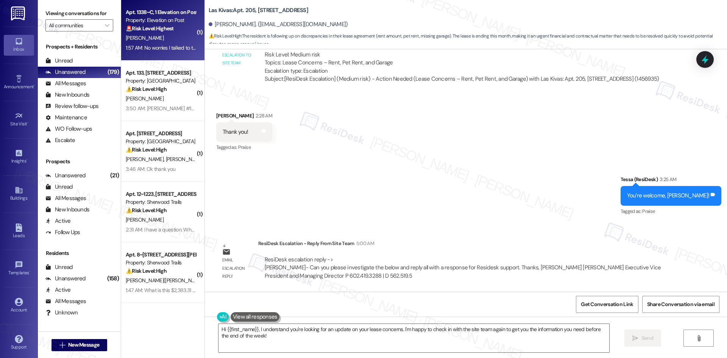
click at [170, 45] on div "1:57 AM: No worries I talked to them this morning 1:57 AM: No worries I talked …" at bounding box center [178, 47] width 105 height 7
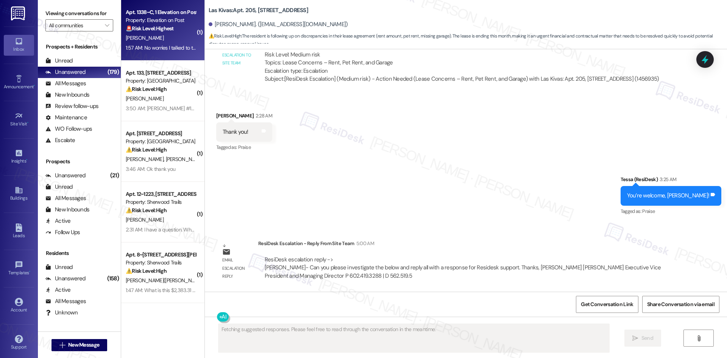
scroll to position [333, 0]
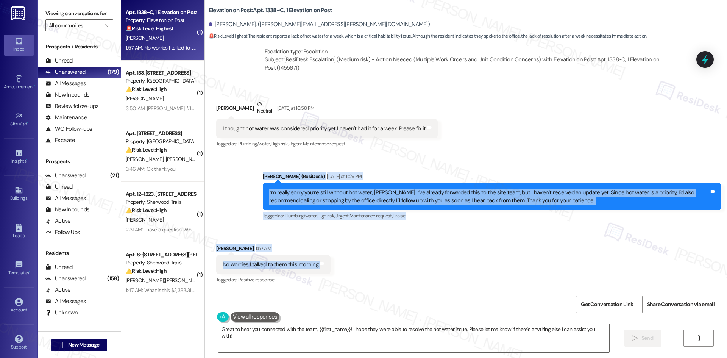
drag, startPoint x: 215, startPoint y: 181, endPoint x: 375, endPoint y: 268, distance: 182.0
click at [375, 268] on div "WO Lease started Aug 18, 2025 at 8:00 AM Show details Survey, sent via SMS Resi…" at bounding box center [466, 170] width 522 height 242
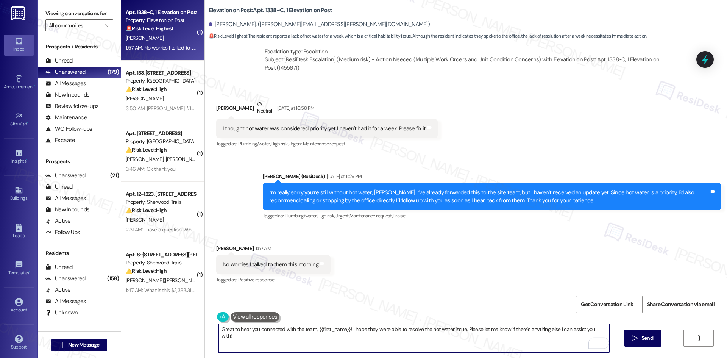
drag, startPoint x: 347, startPoint y: 329, endPoint x: 461, endPoint y: 332, distance: 113.7
click at [461, 332] on textarea "Great to hear you connected with the team, {{first_name}}! I hope they were abl…" at bounding box center [413, 338] width 391 height 28
click at [381, 342] on textarea "Great to hear you connected with the team, {{first_name}}! Please let me know i…" at bounding box center [413, 338] width 391 height 28
type textarea "Great to hear you connected with the team, {{first_name}}! Please let me know i…"
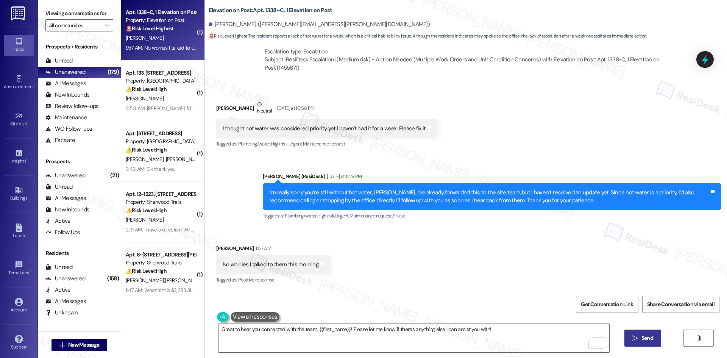
click at [651, 339] on span "Send" at bounding box center [647, 338] width 12 height 8
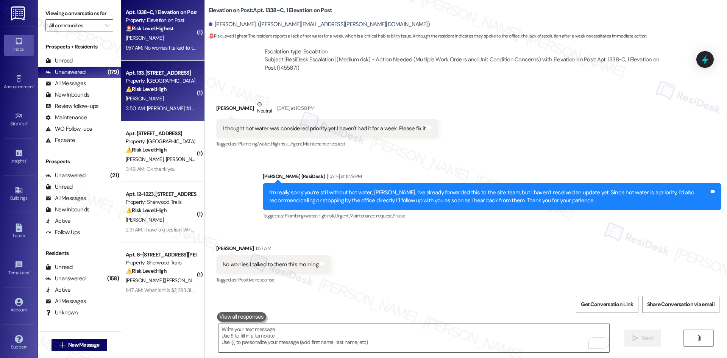
click at [144, 86] on strong "⚠️ Risk Level: High" at bounding box center [146, 89] width 41 height 7
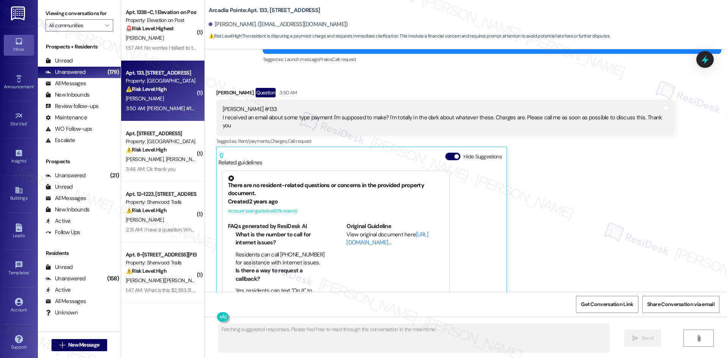
scroll to position [11, 0]
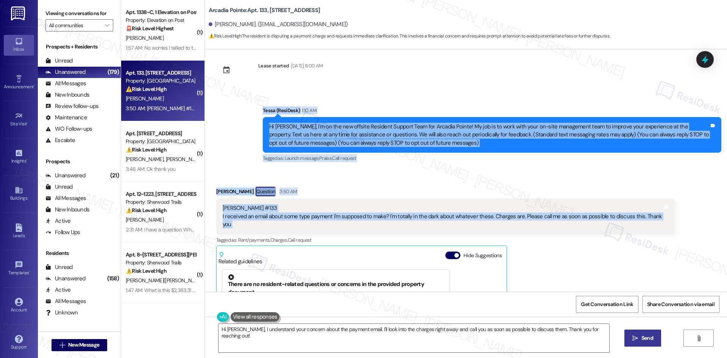
drag, startPoint x: 250, startPoint y: 114, endPoint x: 680, endPoint y: 221, distance: 443.2
click at [680, 221] on div "Lease started [DATE] 8:00 AM Announcement, sent via SMS Tessa (ResiDesk) 1:10 A…" at bounding box center [466, 170] width 522 height 242
copy div "Tessa (ResiDesk) 1:10 AM Hi Marianne, I'm on the new offsite Resident Support T…"
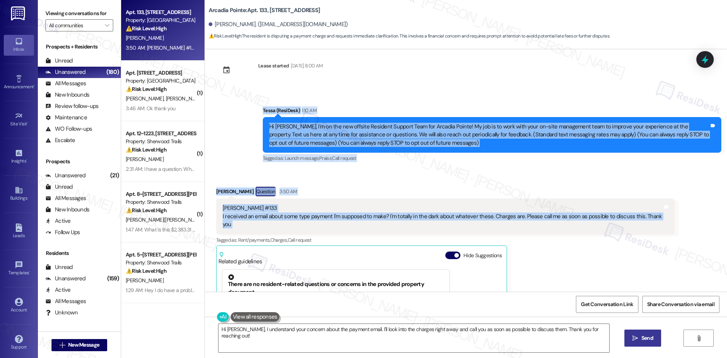
click at [319, 173] on div "Received via SMS Marianne Vasquez Question 3:50 AM Marianne Vasquez #133 I rece…" at bounding box center [466, 291] width 522 height 243
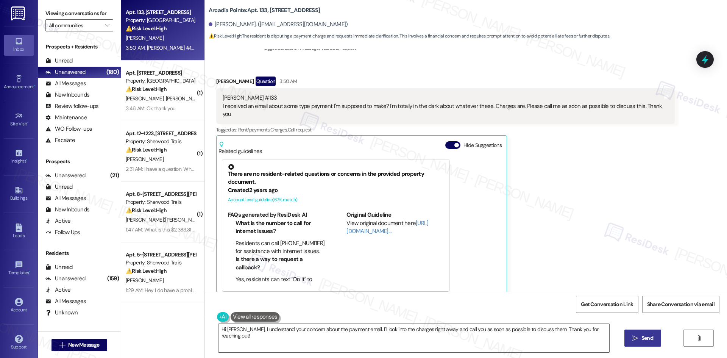
scroll to position [124, 0]
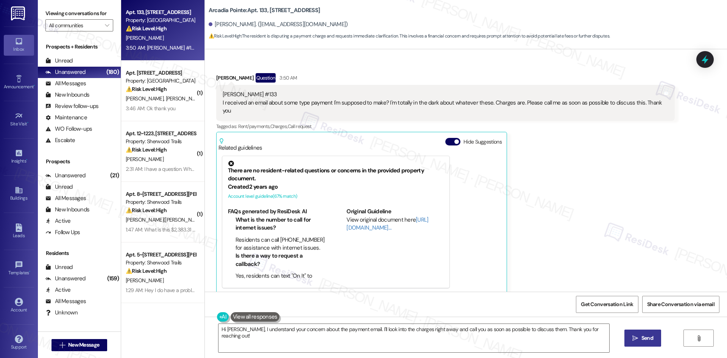
click at [451, 72] on div "Received via SMS Marianne Vasquez Question 3:50 AM Marianne Vasquez #133 I rece…" at bounding box center [446, 183] width 470 height 232
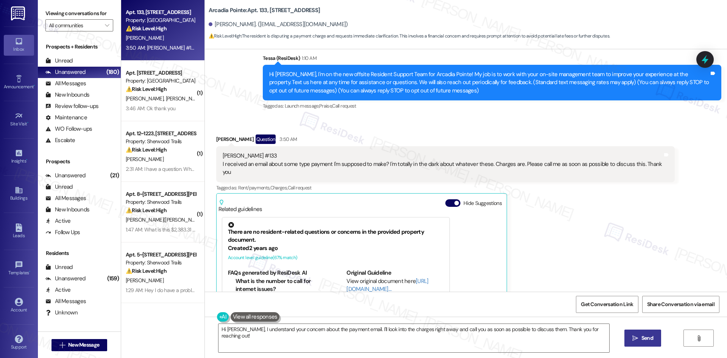
scroll to position [48, 0]
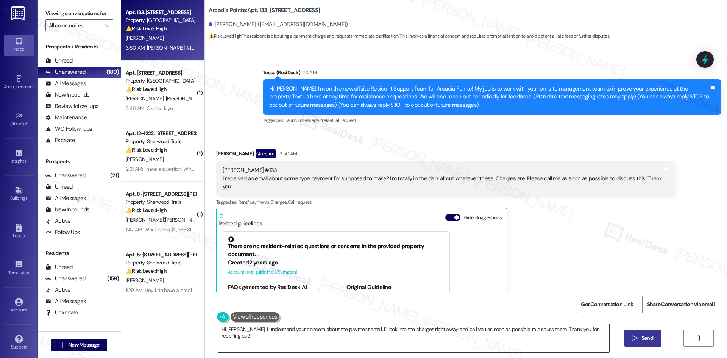
click at [311, 335] on textarea "Hi Marianne, I understand your concern about the payment email. I'll look into …" at bounding box center [413, 338] width 391 height 28
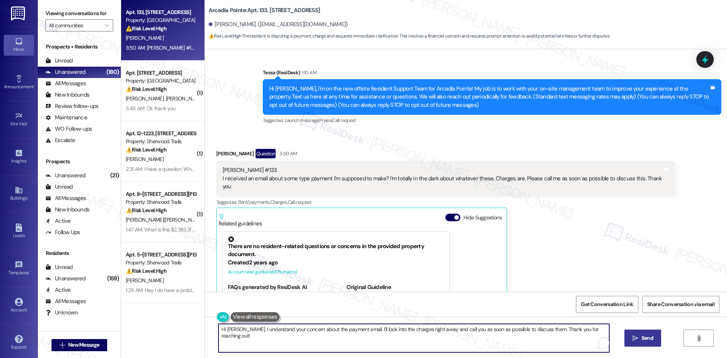
paste textarea "I’m sorry for the confusion. I can only assist over SMS, but I’ll share your no…"
type textarea "I’m sorry for the confusion. I can only assist over SMS, but I’ll share your no…"
click at [637, 338] on icon "" at bounding box center [635, 338] width 6 height 6
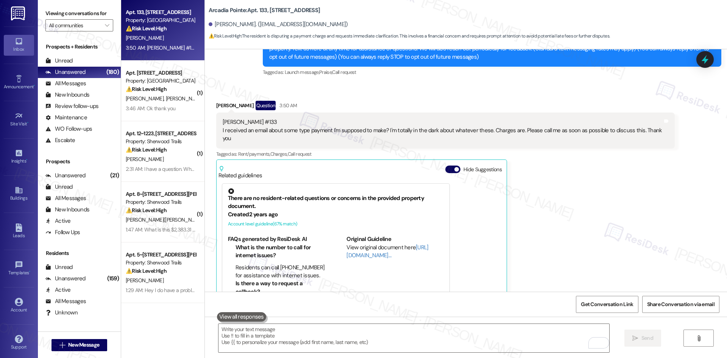
scroll to position [185, 0]
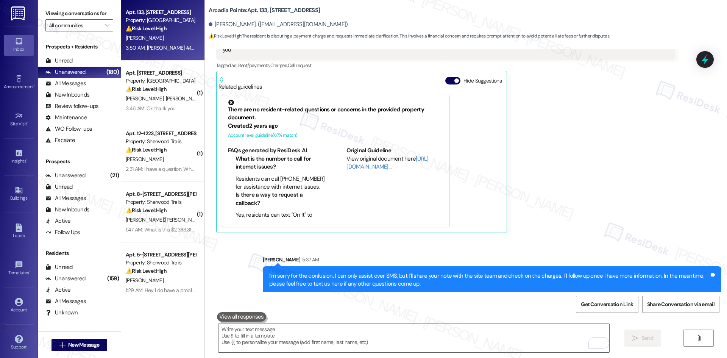
click at [563, 239] on div "Sent via SMS Sarah 5:37 AM I’m sorry for the confusion. I can only assist over …" at bounding box center [466, 269] width 522 height 61
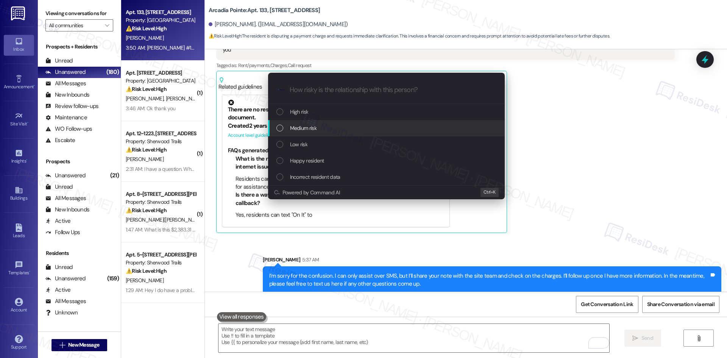
click at [319, 129] on div "Medium risk" at bounding box center [387, 128] width 222 height 8
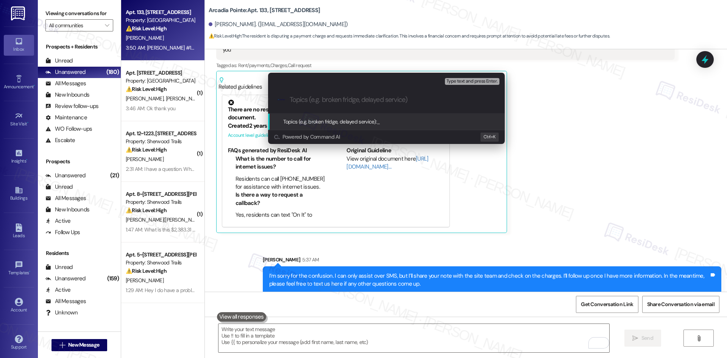
click at [348, 99] on input "Topics (e.g. broken fridge, delayed service)" at bounding box center [393, 100] width 206 height 8
paste input "Resident Inquiry on Unexpected Charges"
type input "Resident Inquiry on Unexpected Charges"
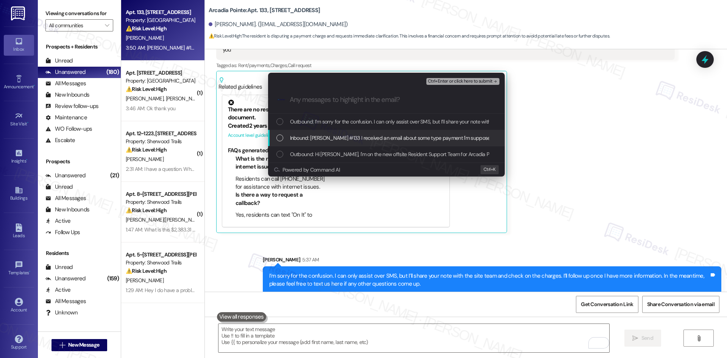
click at [361, 140] on span "Inbound: Marianne Vasquez #133 I received an email about some type payment I'm …" at bounding box center [532, 138] width 484 height 8
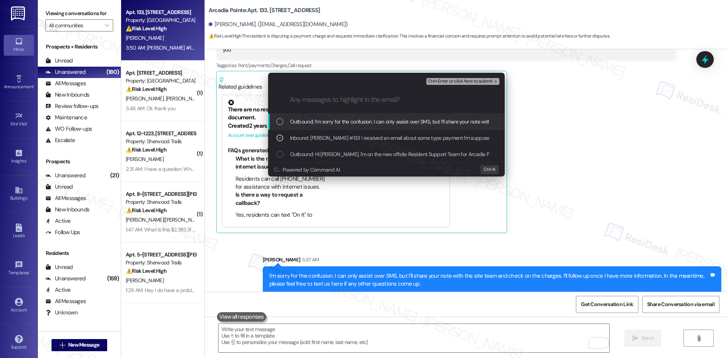
click at [491, 82] on span "Ctrl+Enter or click here to submit" at bounding box center [460, 81] width 65 height 5
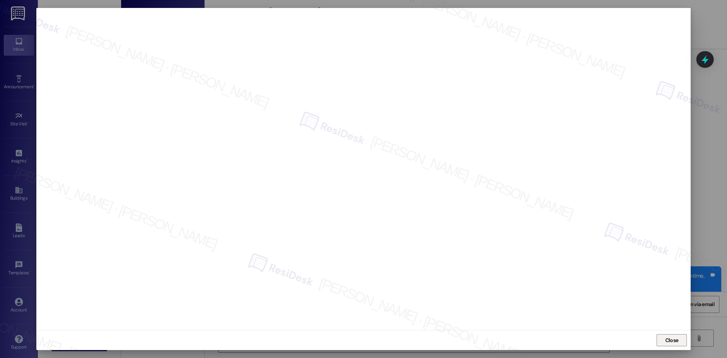
drag, startPoint x: 674, startPoint y: 339, endPoint x: 654, endPoint y: 343, distance: 20.9
click at [674, 339] on span "Close" at bounding box center [671, 340] width 13 height 8
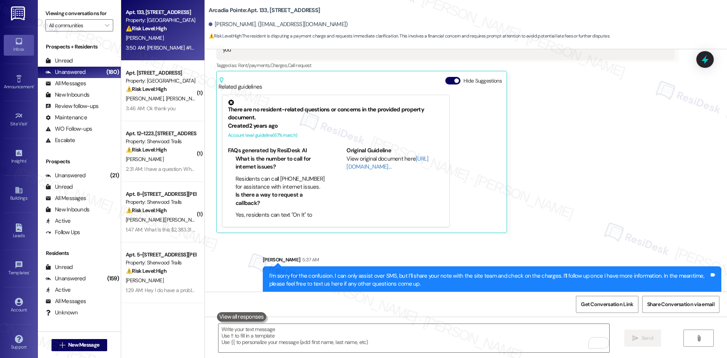
click at [583, 239] on div "Sent via SMS Sarah 5:37 AM I’m sorry for the confusion. I can only assist over …" at bounding box center [466, 269] width 522 height 61
drag, startPoint x: 301, startPoint y: 340, endPoint x: 302, endPoint y: 337, distance: 4.0
click at [303, 340] on textarea "To enrich screen reader interactions, please activate Accessibility in Grammarl…" at bounding box center [413, 338] width 391 height 28
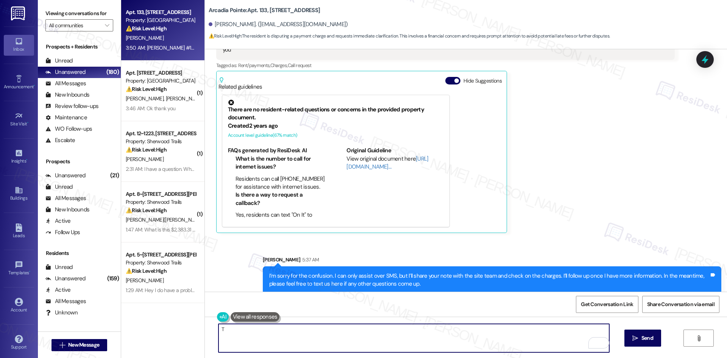
paste textarea "o help the site team look into this more quickly, could you share a bit more de…"
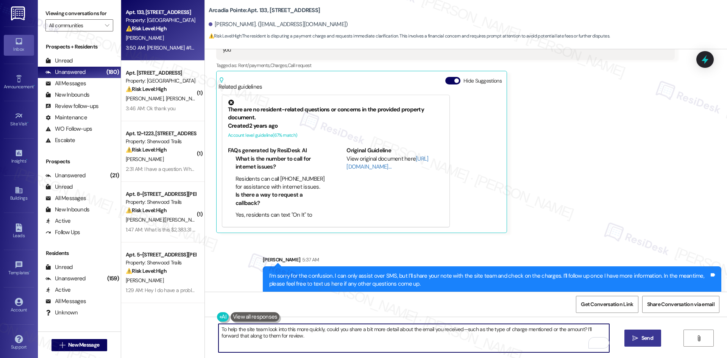
type textarea "To help the site team look into this more quickly, could you share a bit more d…"
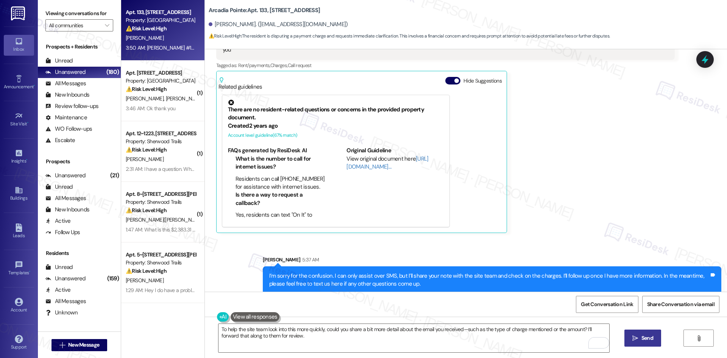
click at [637, 337] on icon "" at bounding box center [635, 338] width 6 height 6
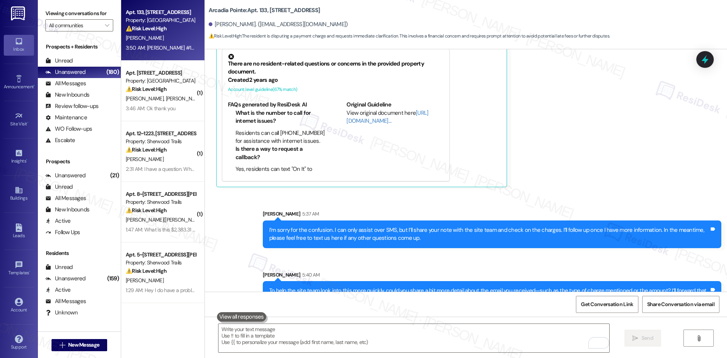
scroll to position [246, 0]
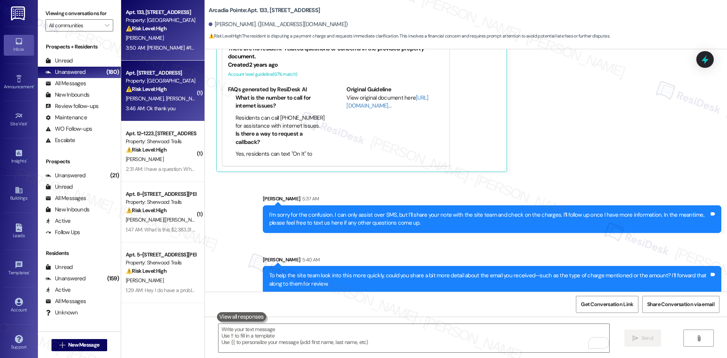
click at [166, 91] on div "⚠️ Risk Level: High The resident is requesting a change to their rent payment s…" at bounding box center [161, 89] width 70 height 8
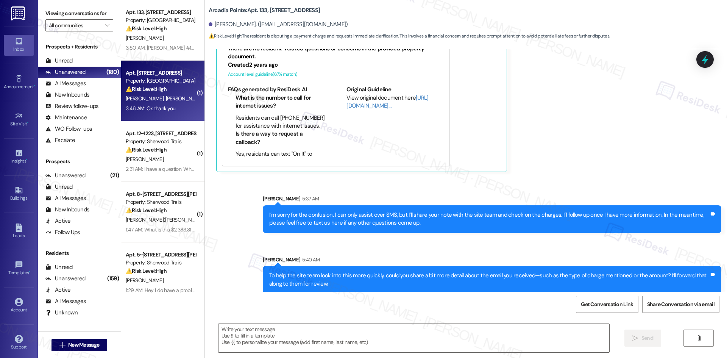
type textarea "Fetching suggested responses. Please feel free to read through the conversation…"
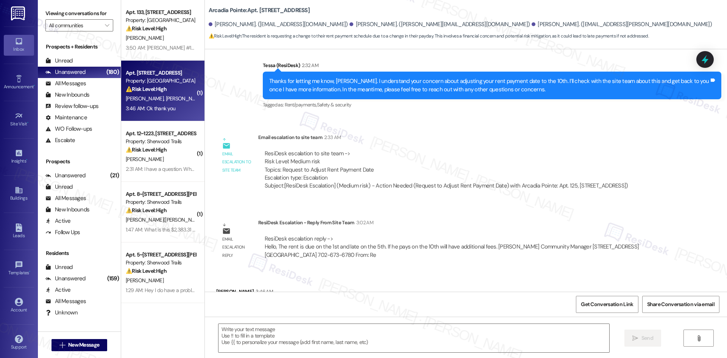
type textarea "Fetching suggested responses. Please feel free to read through the conversation…"
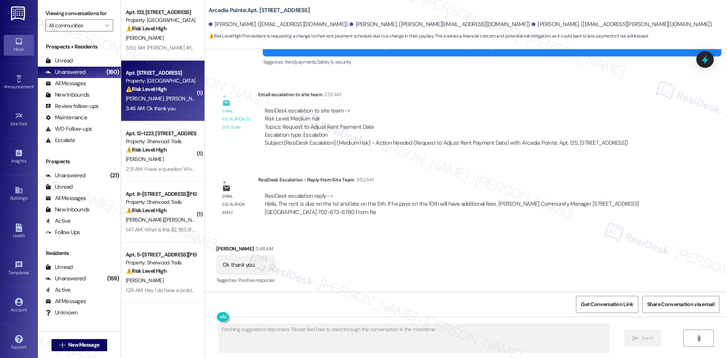
scroll to position [339, 0]
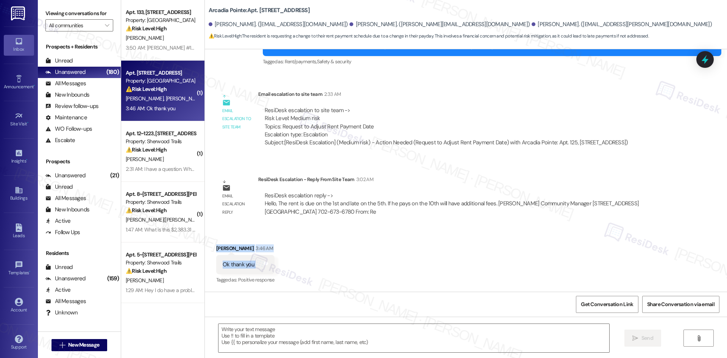
drag, startPoint x: 206, startPoint y: 245, endPoint x: 265, endPoint y: 268, distance: 63.8
click at [265, 268] on div "Received via SMS Russell Valmoja 3:46 AM Ok thank you Tags and notes Tagged as:…" at bounding box center [246, 265] width 70 height 53
copy div "Russell Valmoja 3:46 AM Ok thank you Tags and notes"
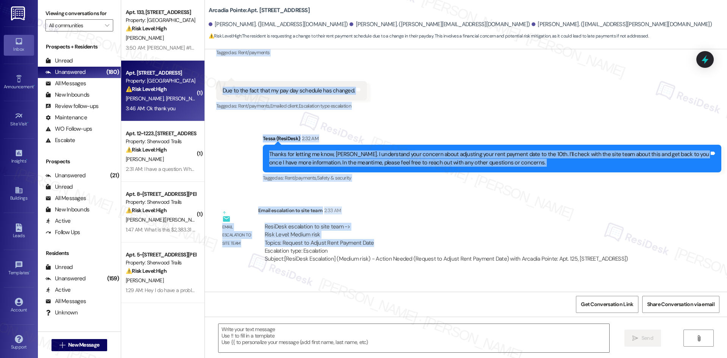
scroll to position [225, 0]
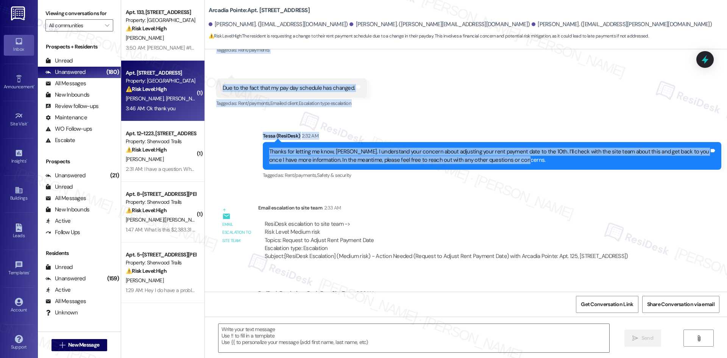
drag, startPoint x: 202, startPoint y: 121, endPoint x: 550, endPoint y: 156, distance: 349.4
click at [550, 156] on div "Lease started Jul 01, 2024 at 8:00 AM Announcement, sent via SMS Tessa (ResiDes…" at bounding box center [466, 170] width 522 height 242
copy div "Russell Valmoja 1:18 AM Hi Tags and notes Received via SMS 1:19 AM Russell Valm…"
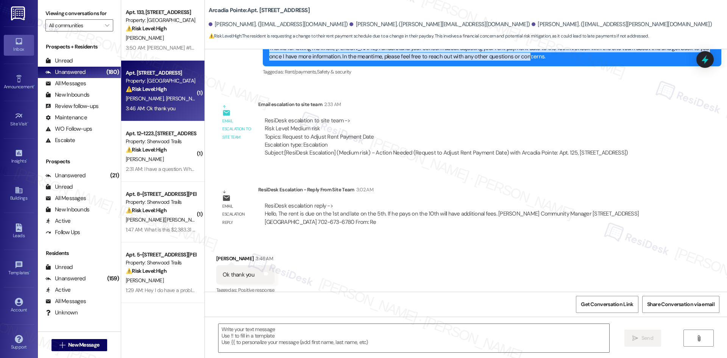
scroll to position [339, 0]
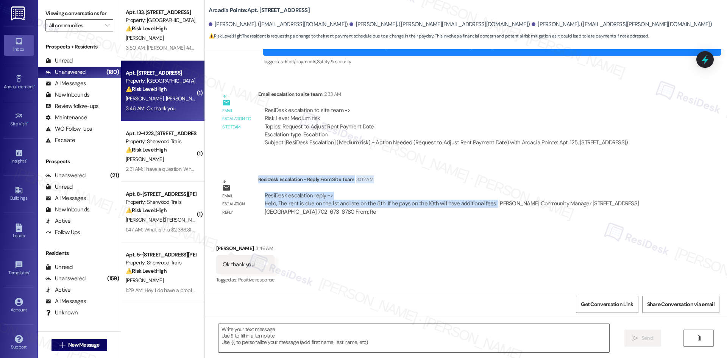
drag, startPoint x: 252, startPoint y: 179, endPoint x: 487, endPoint y: 208, distance: 236.5
click at [487, 208] on div "ResiDesk Escalation - Reply From Site Team 3:02 AM ResiDesk escalation reply ->…" at bounding box center [466, 198] width 417 height 46
copy div "ResiDesk Escalation - Reply From Site Team 3:02 AM ResiDesk escalation reply ->…"
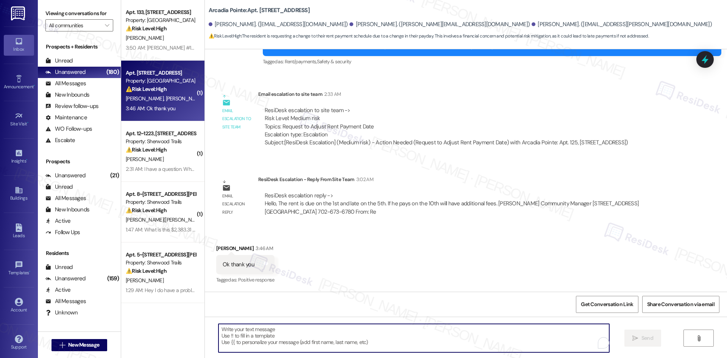
click at [308, 340] on textarea "To enrich screen reader interactions, please activate Accessibility in Grammarl…" at bounding box center [413, 338] width 391 height 28
paste textarea "Thanks for your patience, Russell! The site team shared that rent is due on the…"
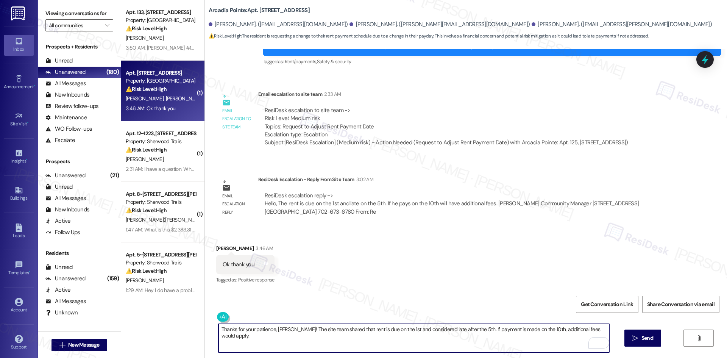
click at [291, 346] on textarea "Thanks for your patience, Russell! The site team shared that rent is due on the…" at bounding box center [413, 338] width 391 height 28
click at [210, 329] on div "Thanks for your patience, Russell! The site team shared that rent is due on the…" at bounding box center [466, 345] width 522 height 57
paste textarea "Please let us know if you have any other questions."
drag, startPoint x: 367, startPoint y: 339, endPoint x: 450, endPoint y: 340, distance: 82.9
click at [368, 339] on textarea "Thanks for your patience, Russell! The site team shared that rent is due on the…" at bounding box center [413, 338] width 391 height 28
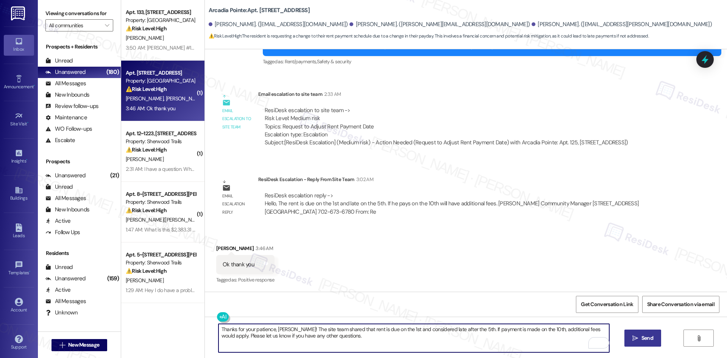
type textarea "Thanks for your patience, Russell! The site team shared that rent is due on the…"
click at [641, 339] on span "Send" at bounding box center [647, 338] width 12 height 8
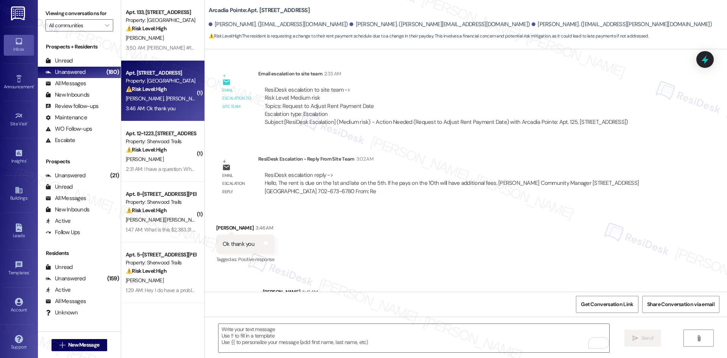
scroll to position [400, 0]
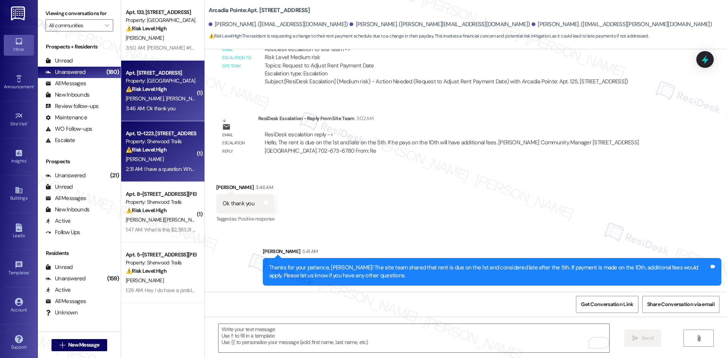
click at [157, 155] on div "M. Watkins" at bounding box center [161, 158] width 72 height 9
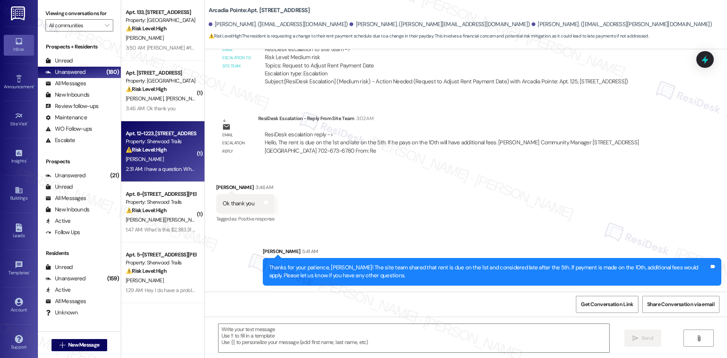
type textarea "Fetching suggested responses. Please feel free to read through the conversation…"
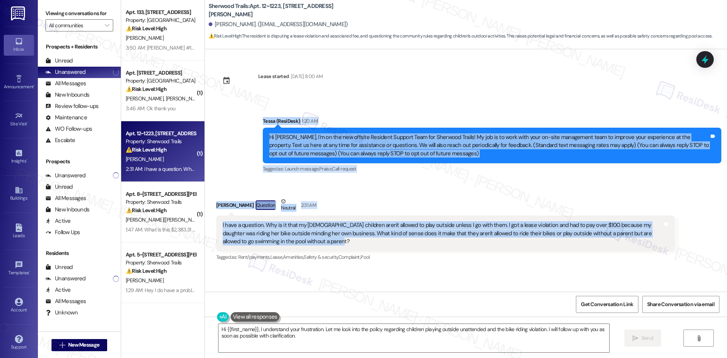
drag, startPoint x: 250, startPoint y: 114, endPoint x: 323, endPoint y: 247, distance: 151.2
click at [323, 247] on div "Lease started Dec 01, 2024 at 8:00 AM Announcement, sent via SMS Tessa (ResiDes…" at bounding box center [466, 170] width 522 height 242
copy div "Tessa (ResiDesk) 1:20 AM Hi Michael, I'm on the new offsite Resident Support Te…"
click at [265, 179] on div "Announcement, sent via SMS Tessa (ResiDesk) 1:20 AM Hi Michael, I'm on the new …" at bounding box center [492, 145] width 470 height 69
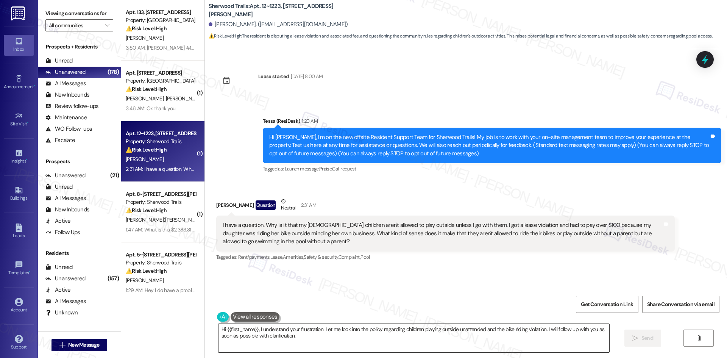
click at [320, 325] on textarea "Hi {{first_name}}, I understand your frustration. Let me look into the policy r…" at bounding box center [413, 338] width 391 height 28
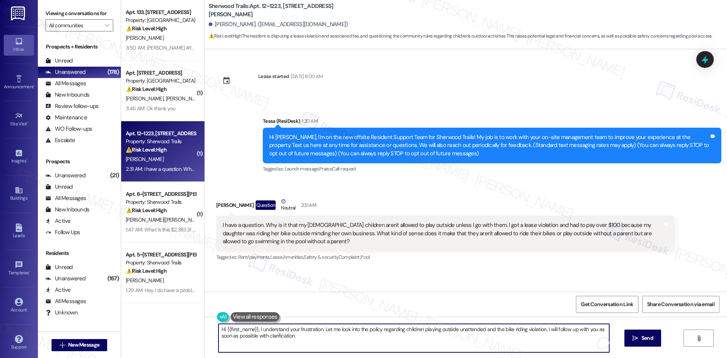
paste textarea "I understand your concern about the lease violation and the rules regarding you…"
type textarea "I understand your concern about the lease violation and the rules regarding you…"
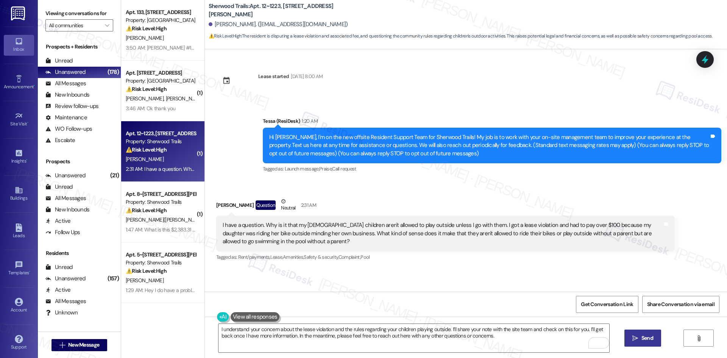
click at [649, 337] on span "Send" at bounding box center [647, 338] width 12 height 8
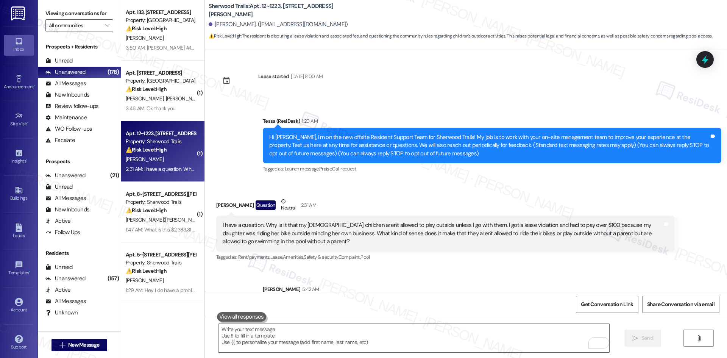
click at [367, 187] on div "Received via SMS Michael Watkins Question Neutral 2:31 AM I have a question. Wh…" at bounding box center [466, 224] width 522 height 88
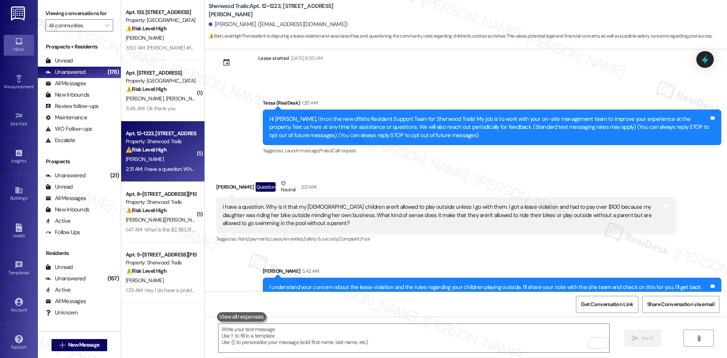
scroll to position [38, 0]
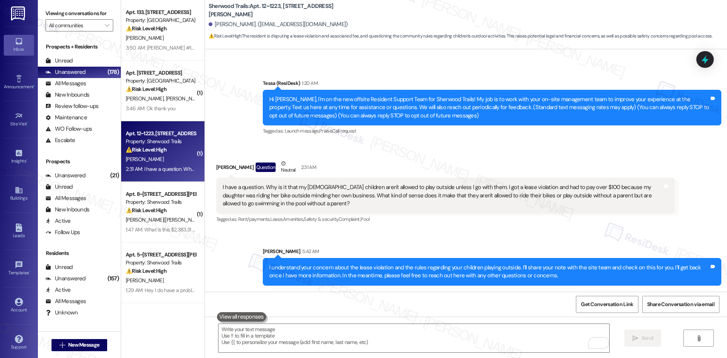
click at [397, 236] on div "Sent via SMS Sarah 5:42 AM I understand your concern about the lease violation …" at bounding box center [466, 260] width 522 height 61
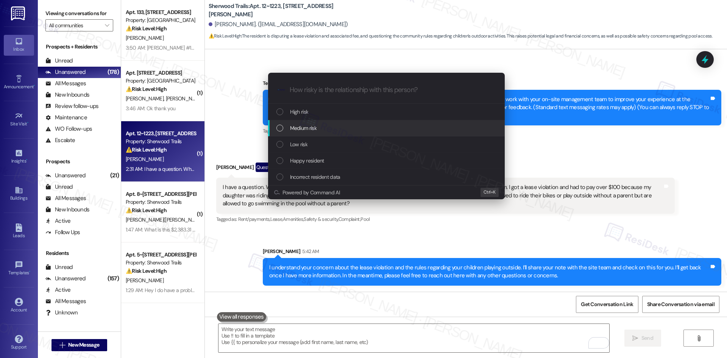
click at [332, 130] on div "Medium risk" at bounding box center [387, 128] width 222 height 8
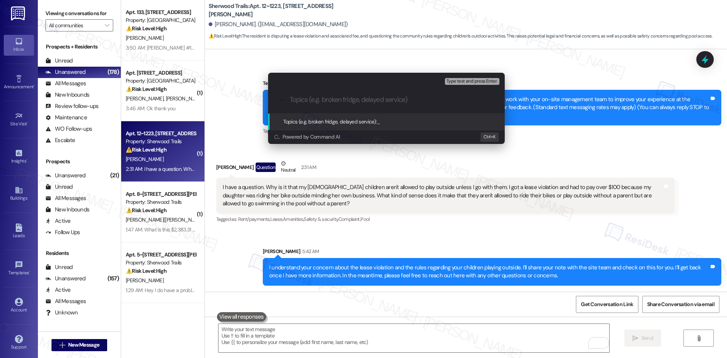
click at [323, 96] on input "Topics (e.g. broken fridge, delayed service)" at bounding box center [393, 100] width 206 height 8
paste input "Resident Concern About Lease Violation and Outdoor Play Rules"
type input "Resident Concern About Lease Violation and Outdoor Play Rules"
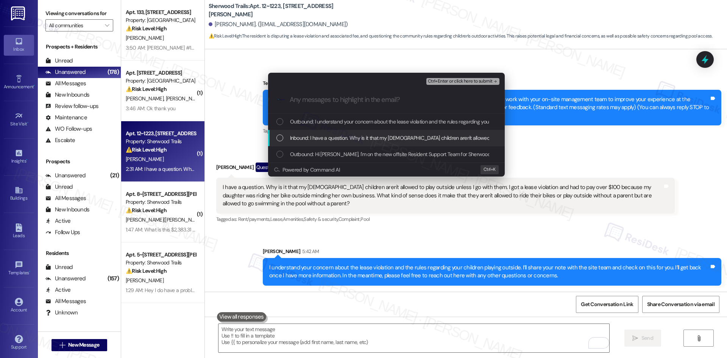
drag, startPoint x: 372, startPoint y: 139, endPoint x: 408, endPoint y: 121, distance: 40.0
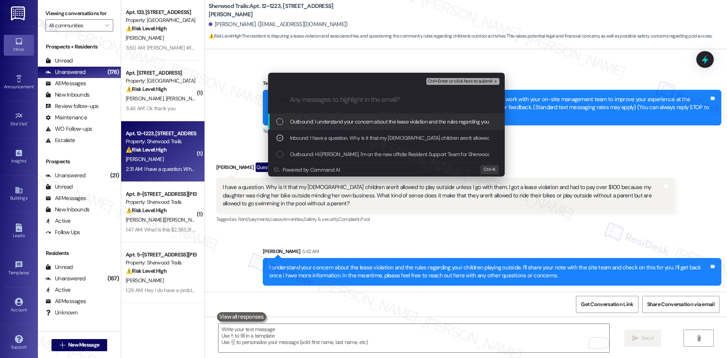
click at [471, 77] on div "Ctrl+Enter or click here to submit" at bounding box center [463, 81] width 75 height 10
click at [471, 79] on span "Ctrl+Enter or click here to submit" at bounding box center [460, 81] width 65 height 5
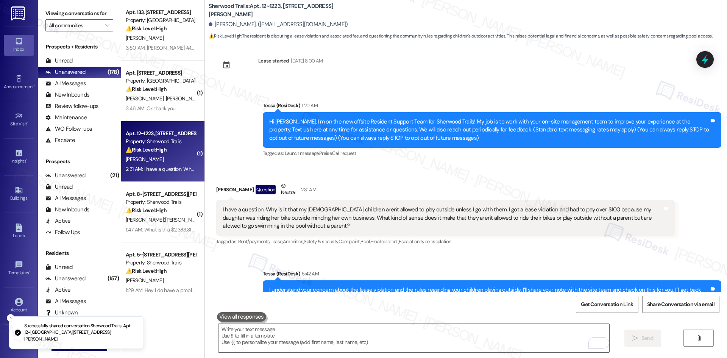
scroll to position [49, 0]
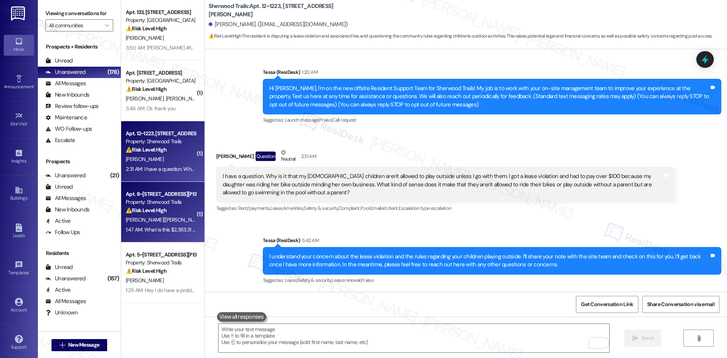
click at [178, 223] on div "F. Luckette(Jha)" at bounding box center [161, 219] width 72 height 9
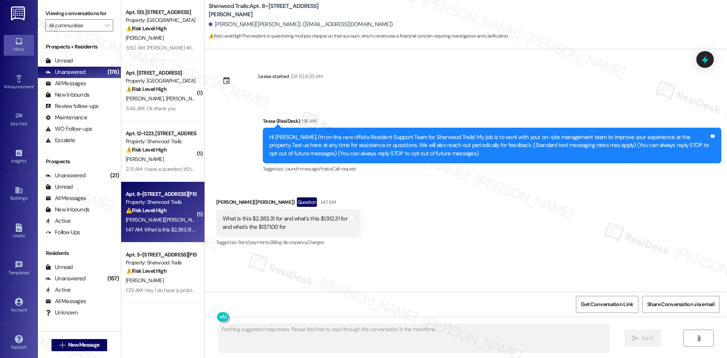
scroll to position [0, 0]
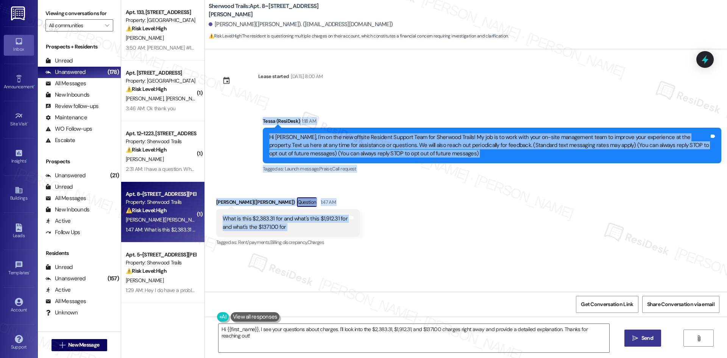
drag, startPoint x: 245, startPoint y: 112, endPoint x: 367, endPoint y: 236, distance: 173.5
click at [367, 236] on div "Lease started Oct 01, 2024 at 8:00 AM Announcement, sent via SMS Tessa (ResiDes…" at bounding box center [466, 170] width 522 height 242
copy div "Tessa (ResiDesk) 1:18 AM Hi Felicia, I'm on the new offsite Resident Support Te…"
click at [465, 191] on div "Received via SMS Felicia Luckette(Jha) Question 1:47 AM What is this $2,383.31 …" at bounding box center [466, 216] width 522 height 73
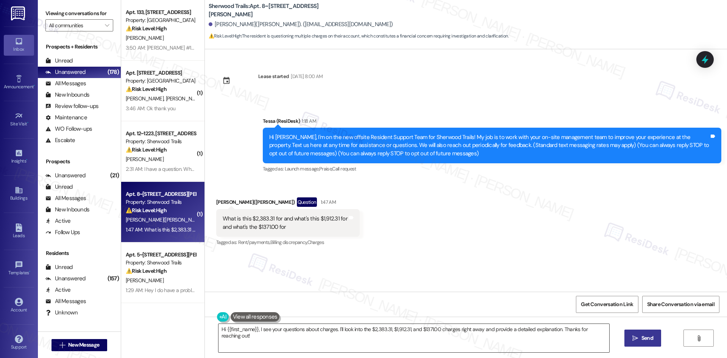
drag, startPoint x: 349, startPoint y: 338, endPoint x: 353, endPoint y: 330, distance: 8.3
click at [350, 338] on textarea "Hi {{first_name}}, I see your questions about charges. I'll look into the $2,38…" at bounding box center [413, 338] width 391 height 28
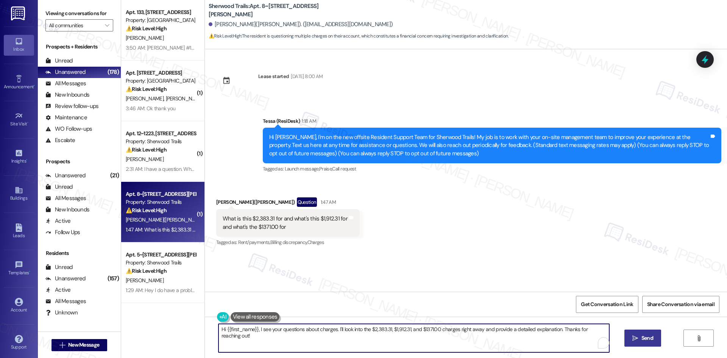
paste textarea "I understand your concern about the charges listed. I’ll share your note with t…"
type textarea "I understand your concern about the charges listed. I’ll share your note with t…"
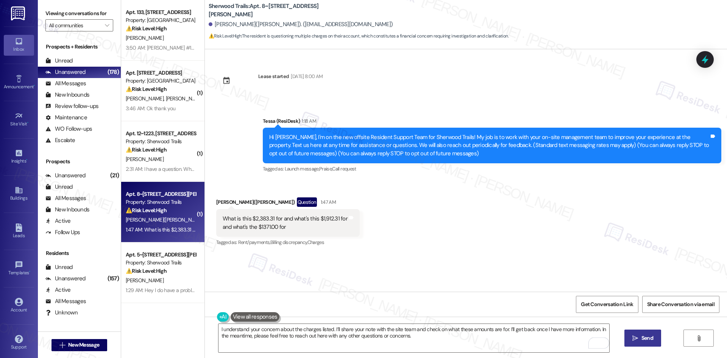
click at [646, 342] on span "Send" at bounding box center [647, 338] width 12 height 8
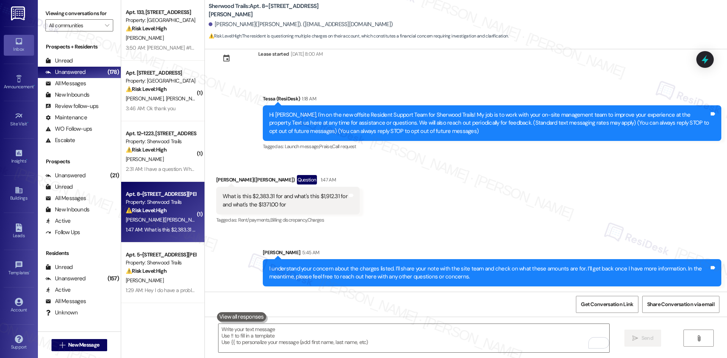
scroll to position [23, 0]
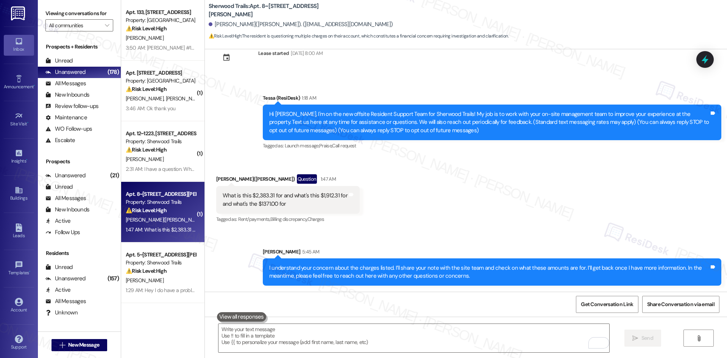
click at [443, 235] on div "Sent via SMS Sarah 5:45 AM I understand your concern about the charges listed. …" at bounding box center [466, 261] width 522 height 61
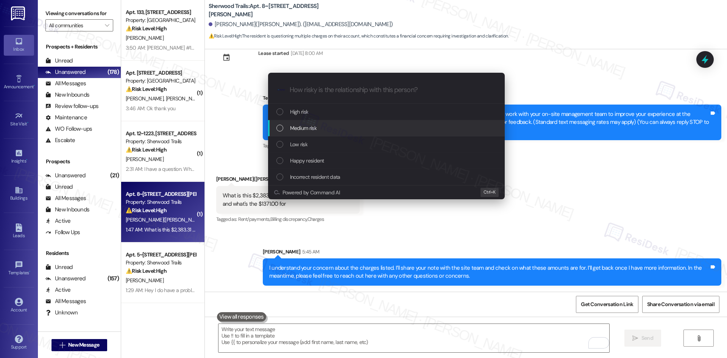
click at [336, 130] on div "Medium risk" at bounding box center [387, 128] width 222 height 8
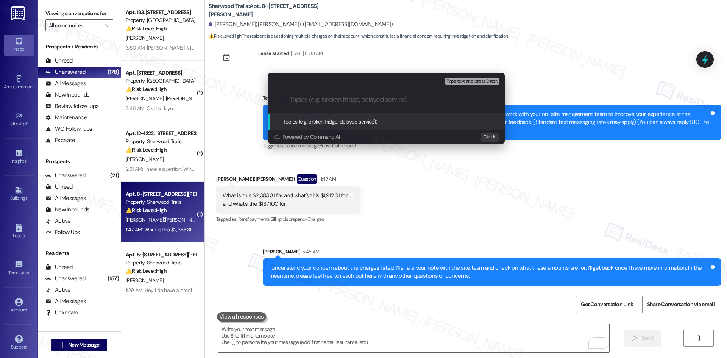
click at [341, 101] on input "Topics (e.g. broken fridge, delayed service)" at bounding box center [393, 100] width 206 height 8
paste input "Resident Inquiry About Multiple Charges"
type input "Resident Inquiry About Multiple Charges"
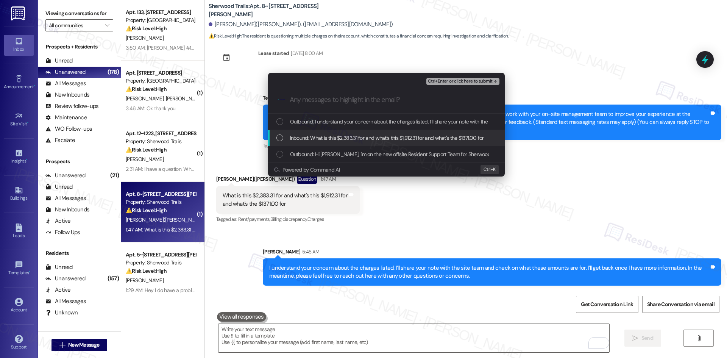
click at [341, 134] on span "Inbound: What is this $2,383.31 for and what's this $1,912.31 for and what's th…" at bounding box center [387, 138] width 194 height 8
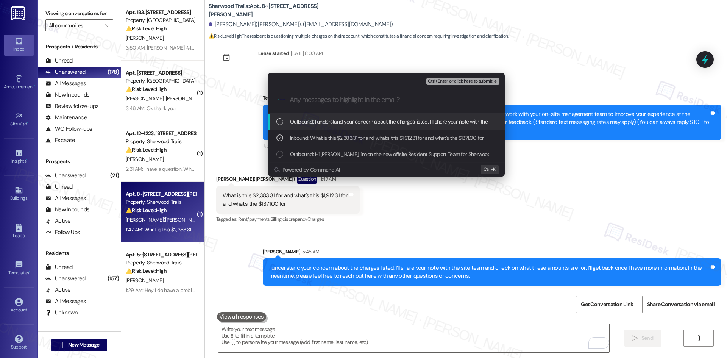
click at [457, 80] on span "Ctrl+Enter or click here to submit" at bounding box center [460, 81] width 65 height 5
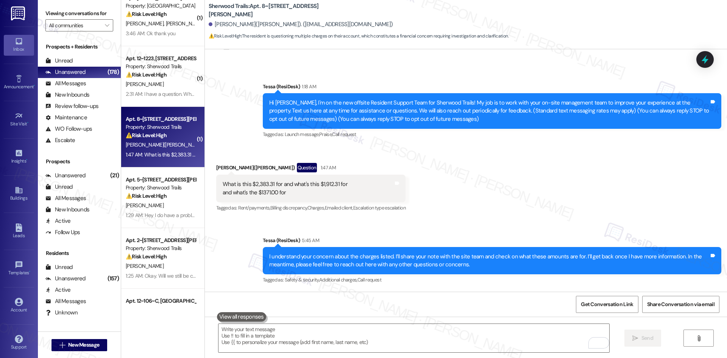
scroll to position [76, 0]
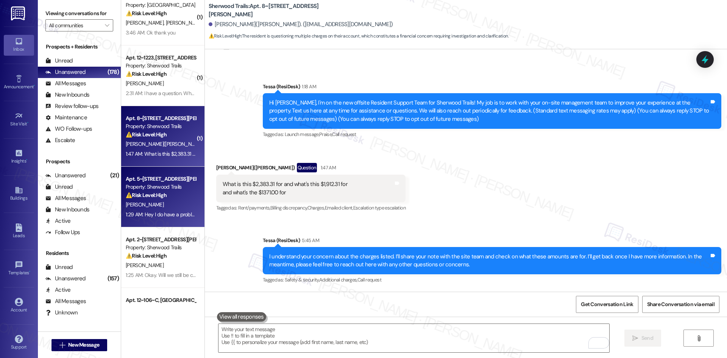
click at [133, 193] on strong "⚠️ Risk Level: High" at bounding box center [146, 195] width 41 height 7
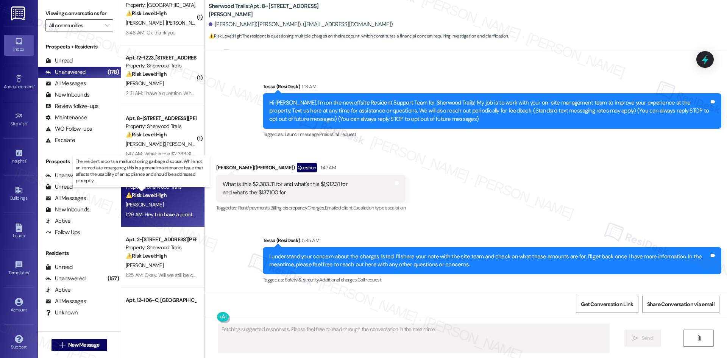
scroll to position [0, 0]
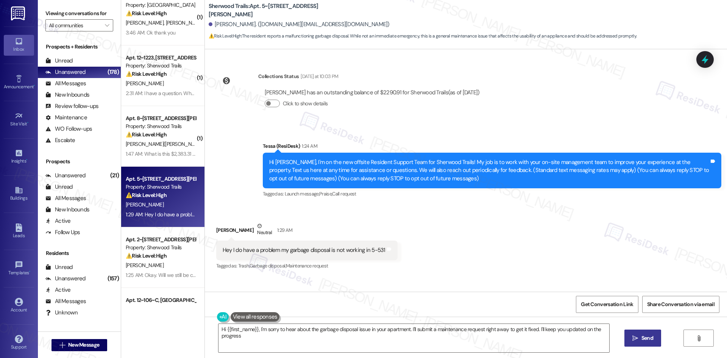
type textarea "Hi {{first_name}}, I'm sorry to hear about the garbage disposal issue in your a…"
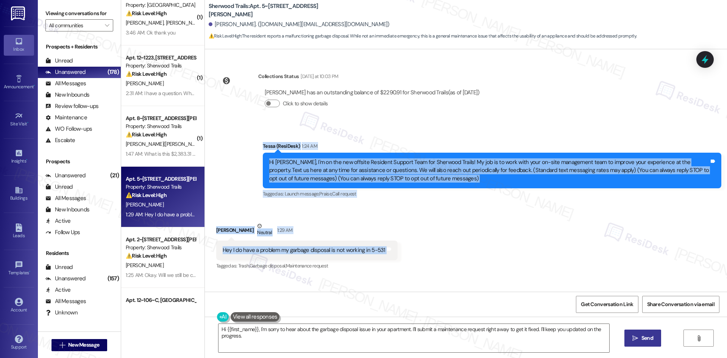
drag, startPoint x: 252, startPoint y: 145, endPoint x: 414, endPoint y: 254, distance: 195.7
click at [414, 254] on div "Collections Status Yesterday at 10:03 PM Stephanie Eperson has an outstanding b…" at bounding box center [466, 170] width 522 height 242
click at [403, 243] on div "Received via SMS Stephanie Eperson Neutral 1:29 AM Hey I do have a problem my g…" at bounding box center [466, 241] width 522 height 72
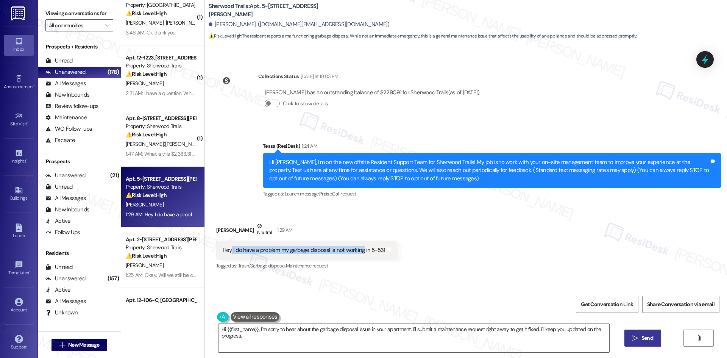
drag, startPoint x: 226, startPoint y: 251, endPoint x: 357, endPoint y: 252, distance: 131.0
click at [357, 252] on div "Hey I do have a problem my garbage disposal is not working in 5-531" at bounding box center [304, 250] width 163 height 8
copy div "I do have a problem my garbage disposal is not working"
click at [402, 211] on div "Received via SMS Stephanie Eperson Neutral 1:29 AM Hey I do have a problem my g…" at bounding box center [466, 241] width 522 height 72
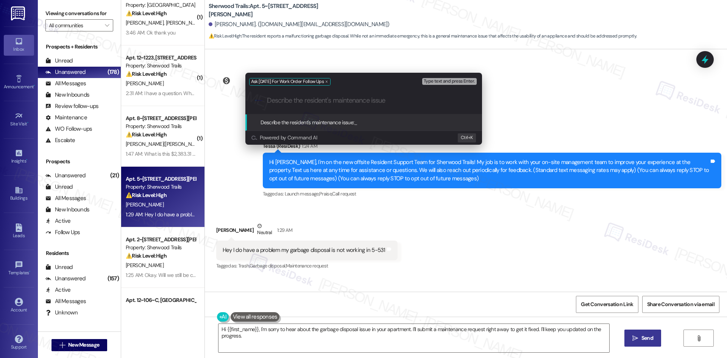
paste input "I do have a problem my garbage disposal is not working"
type input "I do have a problem my garbage disposal is not working"
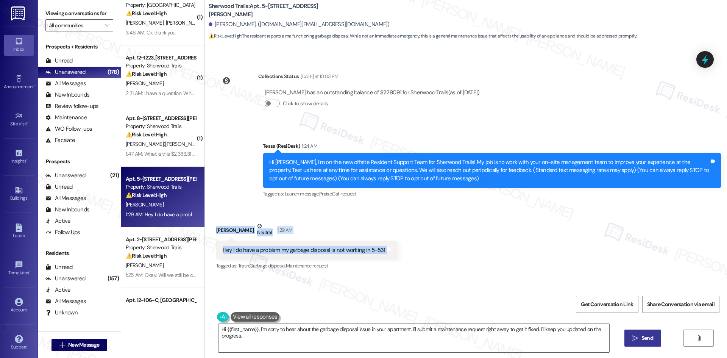
drag, startPoint x: 208, startPoint y: 222, endPoint x: 427, endPoint y: 250, distance: 221.5
click at [427, 250] on div "Received via SMS Stephanie Eperson Neutral 1:29 AM Hey I do have a problem my g…" at bounding box center [466, 241] width 522 height 72
copy div "Stephanie Eperson Neutral 1:29 AM Hey I do have a problem my garbage disposal i…"
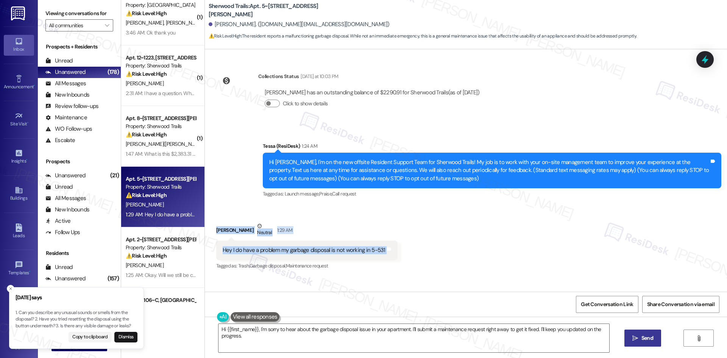
click at [335, 229] on div "Stephanie Eperson Neutral 1:29 AM" at bounding box center [306, 231] width 181 height 19
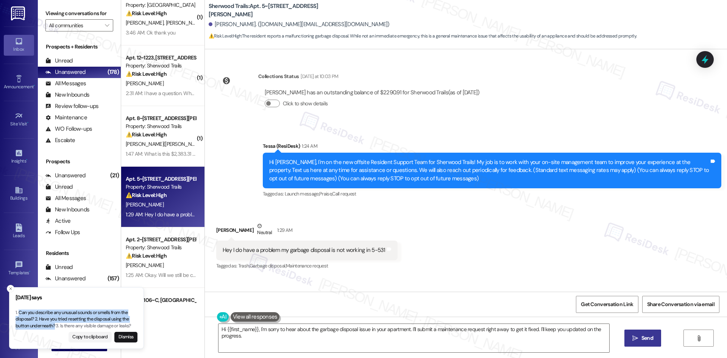
drag, startPoint x: 20, startPoint y: 312, endPoint x: 55, endPoint y: 326, distance: 37.9
click at [55, 326] on p "1. Can you describe any unusual sounds or smells from the disposal? 2. Have you…" at bounding box center [77, 319] width 122 height 20
copy p "Can you describe any unusual sounds or smells from the disposal? 2. Have you tr…"
click at [90, 318] on p "1. Can you describe any unusual sounds or smells from the disposal? 2. Have you…" at bounding box center [77, 319] width 122 height 20
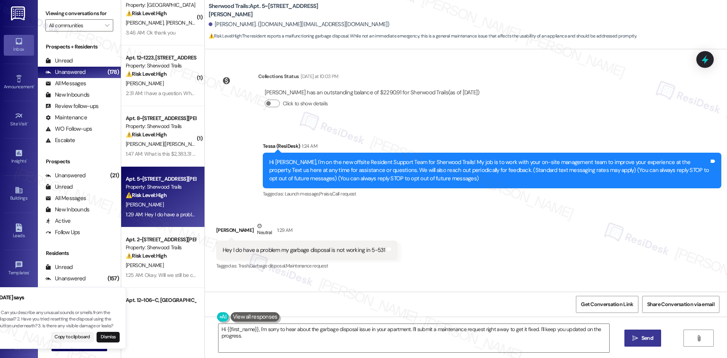
drag, startPoint x: 111, startPoint y: 319, endPoint x: 93, endPoint y: 319, distance: 17.8
click at [93, 319] on p "1. Can you describe any unusual sounds or smells from the disposal? 2. Have you…" at bounding box center [59, 319] width 122 height 20
click at [94, 320] on li "Friday says 1. Can you describe any unusual sounds or smells from the disposal?…" at bounding box center [58, 318] width 135 height 62
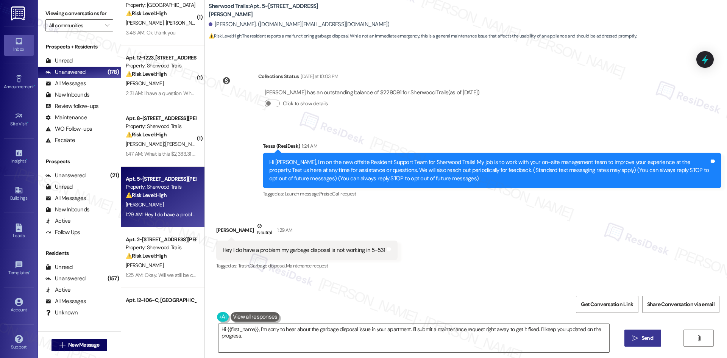
click at [329, 134] on div "Announcement, sent via SMS Tessa (ResiDesk) 1:24 AM Hi Stephanie, I'm on the ne…" at bounding box center [466, 165] width 522 height 80
click at [295, 336] on textarea "Hi {{first_name}}, I'm sorry to hear about the garbage disposal issue in your a…" at bounding box center [413, 338] width 391 height 28
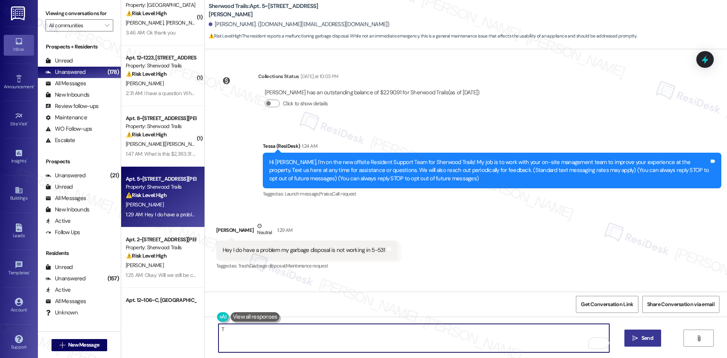
paste textarea "hanks for letting us know. Can you tell me if you’ve noticed any unusual sounds…"
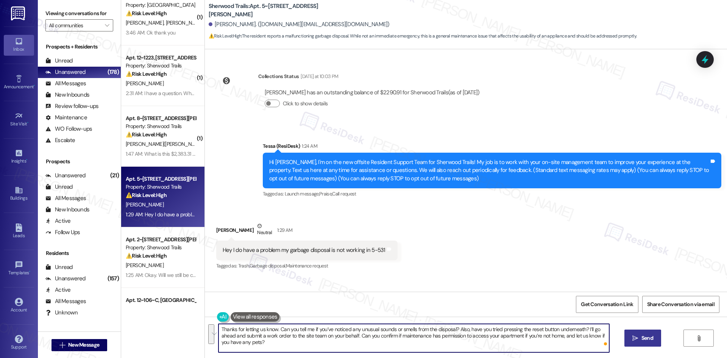
drag, startPoint x: 583, startPoint y: 331, endPoint x: 585, endPoint y: 340, distance: 9.7
click at [585, 340] on textarea "Thanks for letting us know. Can you tell me if you’ve noticed any unusual sound…" at bounding box center [413, 338] width 391 height 28
type textarea "Thanks for letting us know. Can you tell me if you’ve noticed any unusual sound…"
click at [649, 332] on button " Send" at bounding box center [642, 337] width 37 height 17
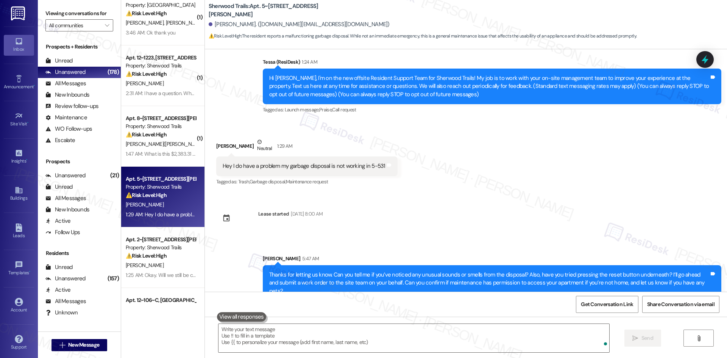
scroll to position [91, 0]
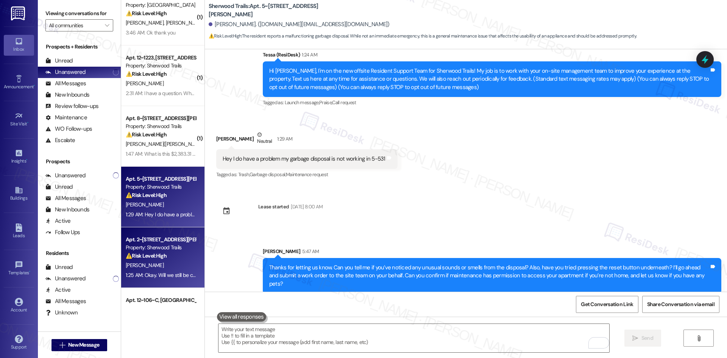
click at [157, 256] on strong "⚠️ Risk Level: High" at bounding box center [146, 255] width 41 height 7
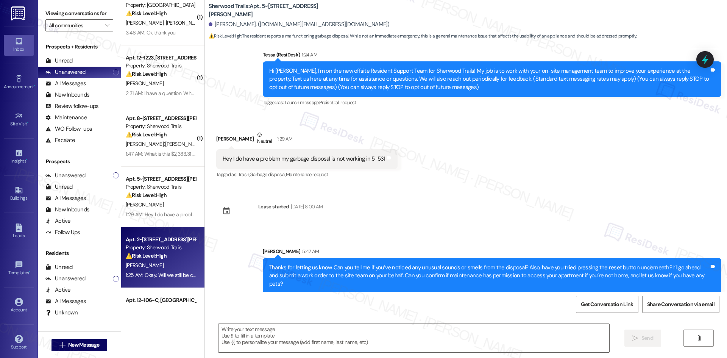
type textarea "Fetching suggested responses. Please feel free to read through the conversation…"
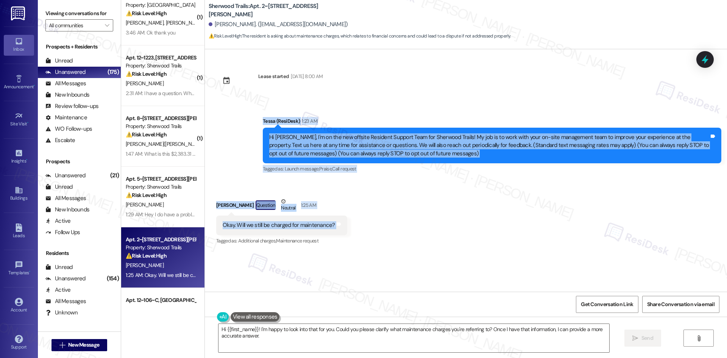
drag, startPoint x: 249, startPoint y: 121, endPoint x: 425, endPoint y: 223, distance: 203.6
click at [425, 223] on div "Lease started Dec 01, 2024 at 8:00 AM Announcement, sent via SMS Tessa (ResiDes…" at bounding box center [466, 170] width 522 height 242
copy div "Tessa (ResiDesk) 1:23 AM Hi Markese, I'm on the new offsite Resident Support Te…"
click at [261, 103] on div "Announcement, sent via SMS Tessa (ResiDesk) 1:23 AM Hi Markese, I'm on the new …" at bounding box center [466, 140] width 522 height 80
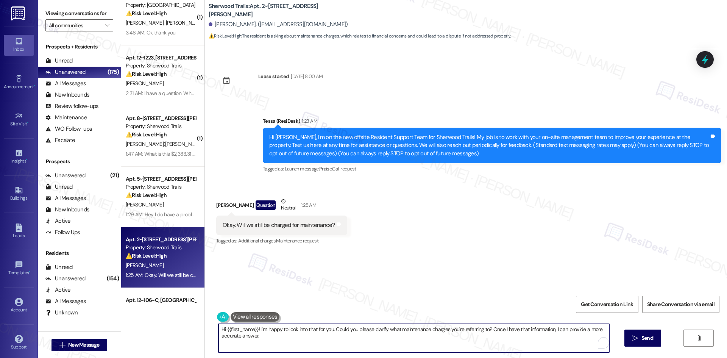
click at [289, 339] on textarea "Hi {{first_name}}! I'm happy to look into that for you. Could you please clarif…" at bounding box center [413, 338] width 391 height 28
paste textarea "I understand your concern about possible charges for maintenance. I’ll share yo…"
type textarea "I understand your concern about possible charges for maintenance. I’ll share yo…"
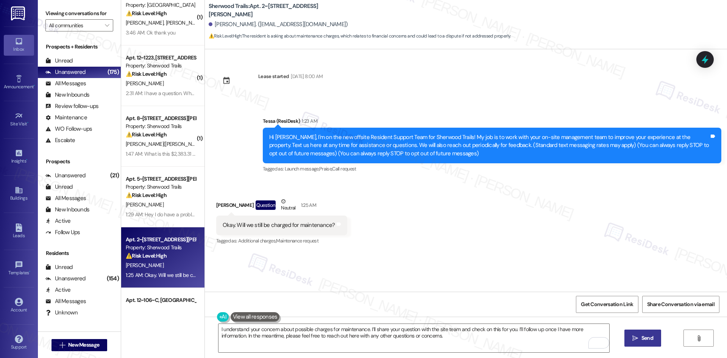
click at [650, 340] on span "Send" at bounding box center [647, 338] width 12 height 8
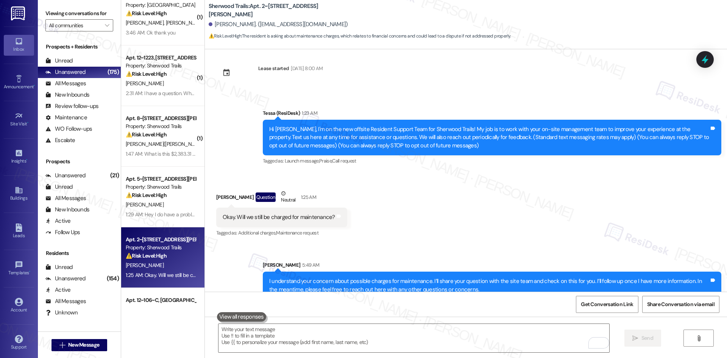
scroll to position [22, 0]
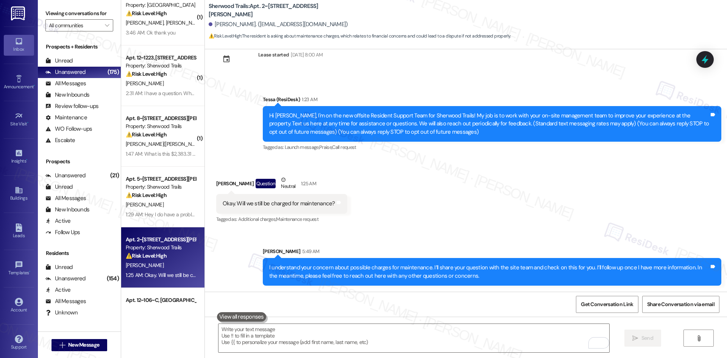
click at [498, 206] on div "Received via SMS Markese Bookhard Question Neutral 1:25 AM Okay. Will we still …" at bounding box center [466, 195] width 522 height 72
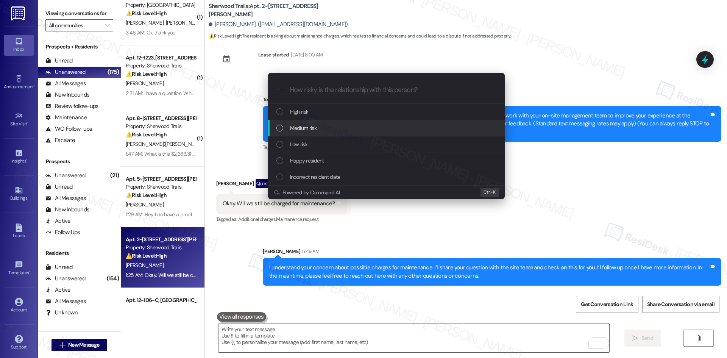
click at [342, 128] on div "Medium risk" at bounding box center [387, 128] width 222 height 8
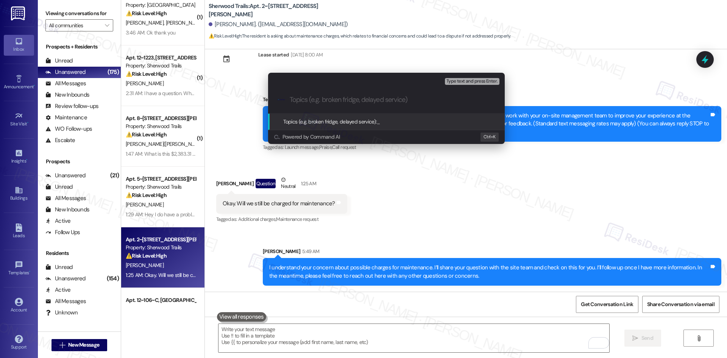
click at [298, 99] on input "Topics (e.g. broken fridge, delayed service)" at bounding box center [393, 100] width 206 height 8
paste input "Resident Question About Maintenance Charges"
type input "Resident Question About Maintenance Charges"
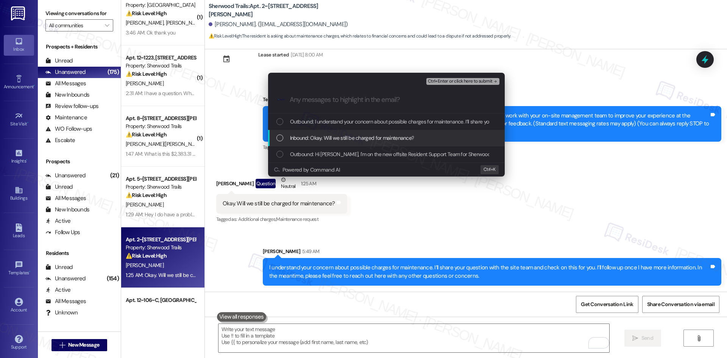
click at [323, 141] on span "Inbound: Okay. Will we still be charged for maintenance?" at bounding box center [352, 138] width 124 height 8
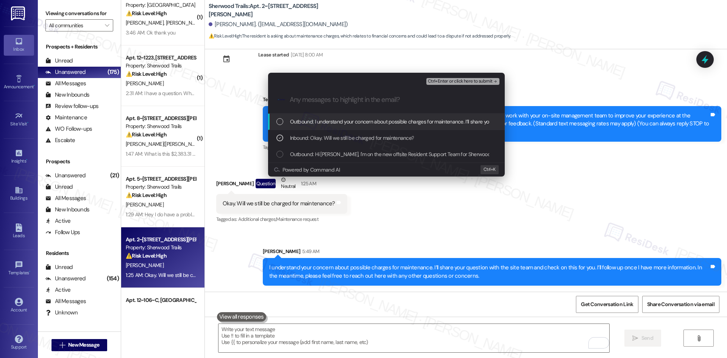
click at [462, 79] on span "Ctrl+Enter or click here to submit" at bounding box center [460, 81] width 65 height 5
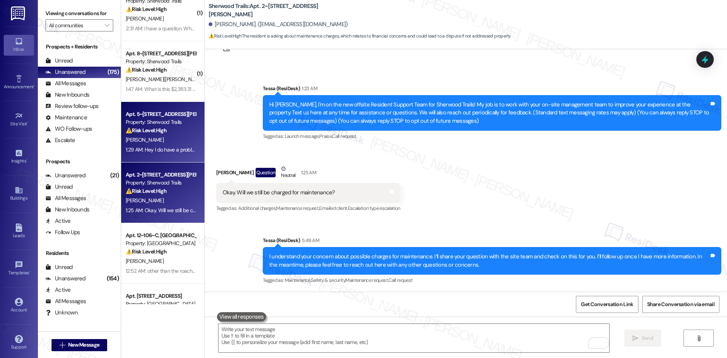
scroll to position [189, 0]
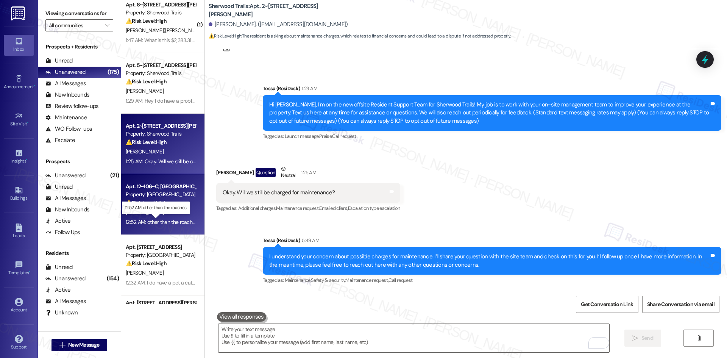
click at [168, 222] on div "12:52 AM: other than the roaches 12:52 AM: other than the roaches" at bounding box center [162, 221] width 72 height 7
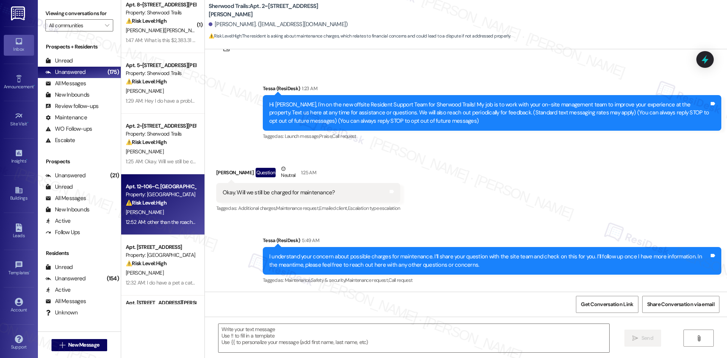
type textarea "Fetching suggested responses. Please feel free to read through the conversation…"
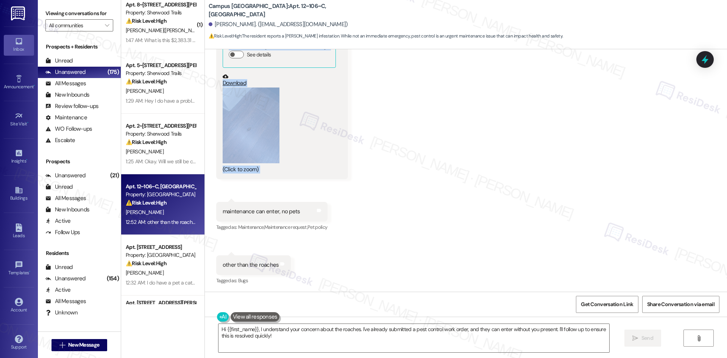
scroll to position [321, 0]
drag, startPoint x: 248, startPoint y: 64, endPoint x: 285, endPoint y: 268, distance: 208.1
click at [285, 268] on div "Lease started [DATE] 8:00 AM Survey, sent via SMS Residesk Automated Survey [DA…" at bounding box center [466, 170] width 522 height 242
copy div "Loremips Dolorsita Consec Adi 71, 1090 el 8:33 SE Do Eiusmodt! In'ut la etdo ma…"
click at [442, 184] on div "Received via SMS [PERSON_NAME] 12:51 AM JPG attachment ResiDesk recognized item…" at bounding box center [466, 139] width 522 height 304
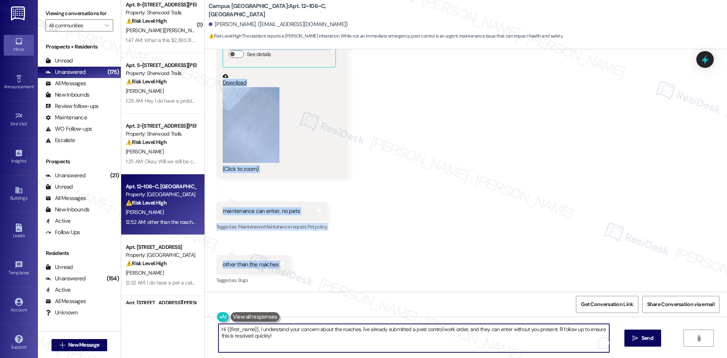
click at [410, 335] on textarea "Hi {{first_name}}, I understand your concern about the roaches. I've already su…" at bounding box center [413, 338] width 391 height 28
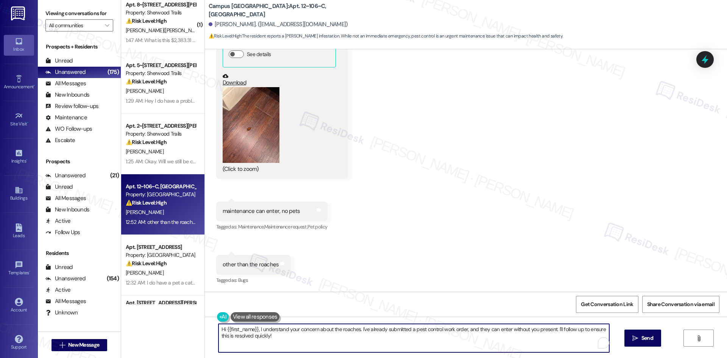
paste textarea "Thanks for confirming, [PERSON_NAME]. I’ll let the site team know about the roa…"
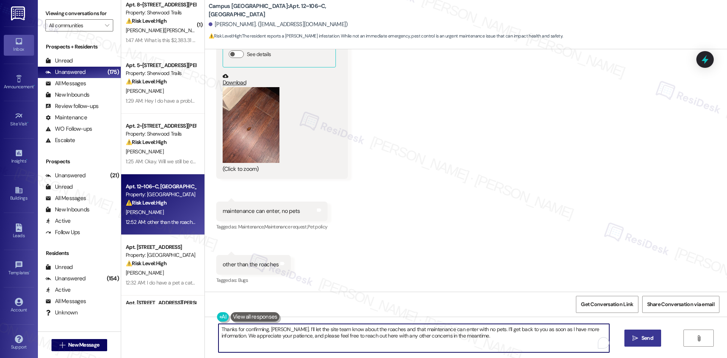
type textarea "Thanks for confirming, [PERSON_NAME]. I’ll let the site team know about the roa…"
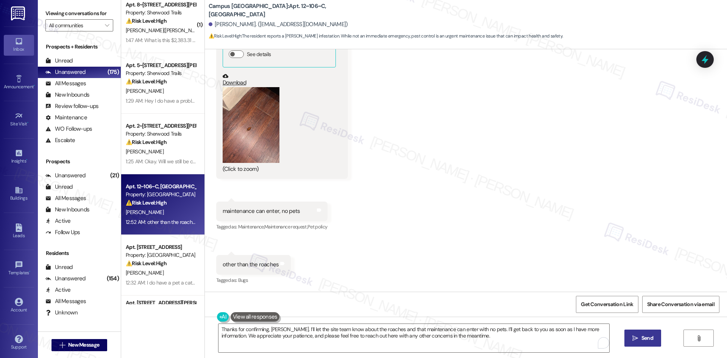
click at [653, 341] on span "Send" at bounding box center [647, 338] width 15 height 8
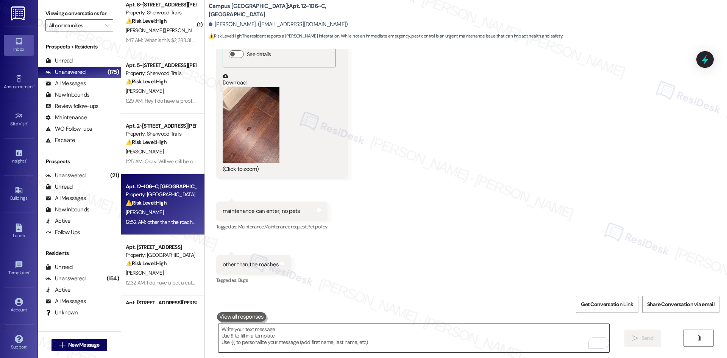
click at [431, 340] on textarea "To enrich screen reader interactions, please activate Accessibility in Grammarl…" at bounding box center [413, 338] width 391 height 28
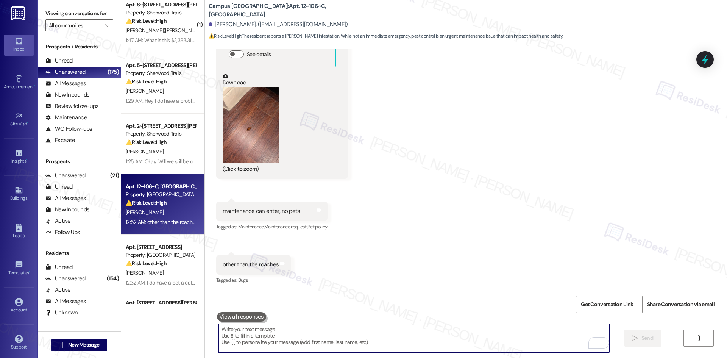
paste textarea "Thanks for confirming, [PERSON_NAME]. I’ll let the site team know about the roa…"
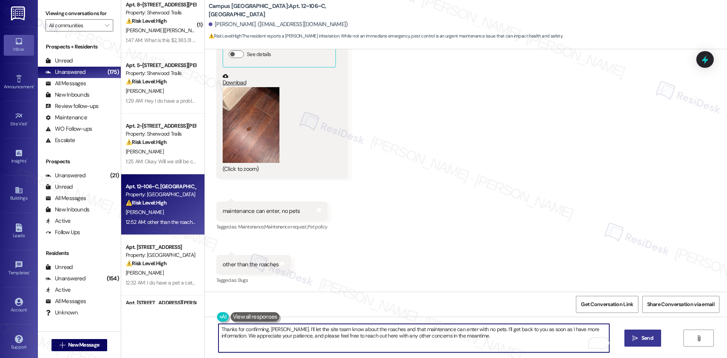
type textarea "Thanks for confirming, [PERSON_NAME]. I’ll let the site team know about the roa…"
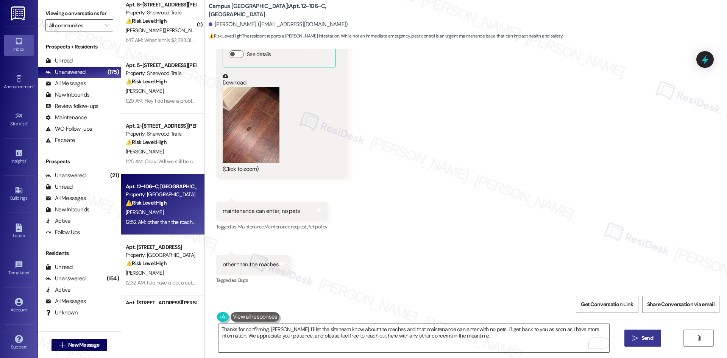
click at [494, 237] on div "Received via SMS [PERSON_NAME] 12:51 AM JPG attachment ResiDesk recognized item…" at bounding box center [466, 139] width 522 height 304
click at [638, 334] on span " Send" at bounding box center [643, 338] width 24 height 8
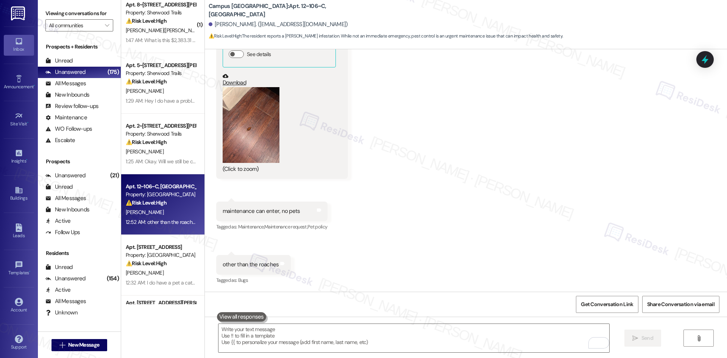
click at [446, 252] on div "Received via SMS [PERSON_NAME] 12:51 AM JPG attachment ResiDesk recognized item…" at bounding box center [466, 139] width 522 height 304
click at [358, 337] on textarea "To enrich screen reader interactions, please activate Accessibility in Grammarl…" at bounding box center [413, 338] width 391 height 28
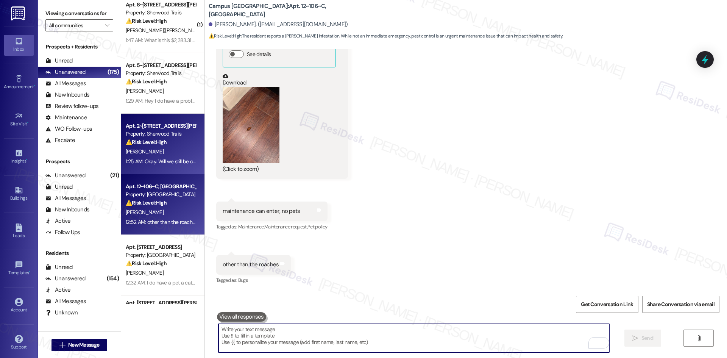
click at [159, 159] on div "1:25 AM: Okay. Will we still be charged for maintenance? 1:25 AM: Okay. Will we…" at bounding box center [187, 161] width 123 height 7
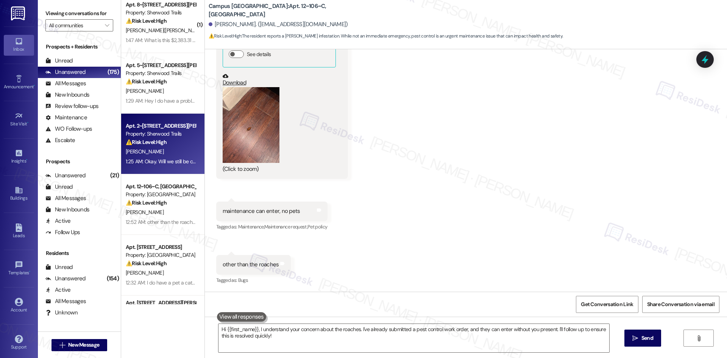
type textarea "Fetching suggested responses. Please feel free to read through the conversation…"
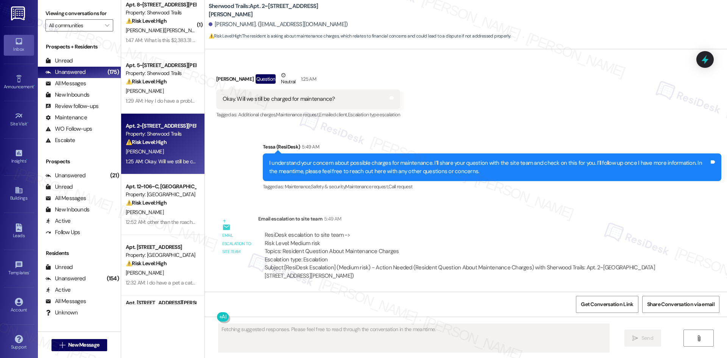
scroll to position [126, 0]
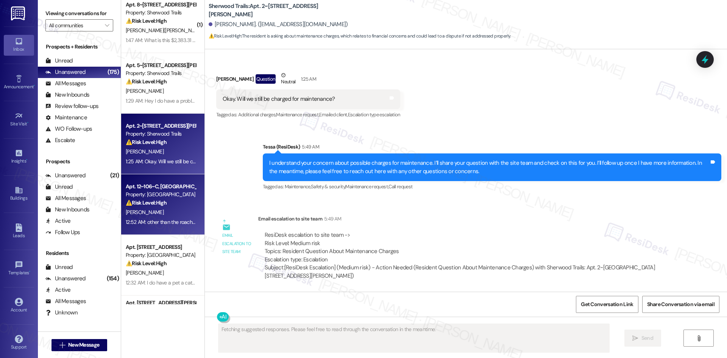
click at [172, 205] on div "⚠️ Risk Level: High The resident reports a [PERSON_NAME] infestation. While not…" at bounding box center [161, 203] width 70 height 8
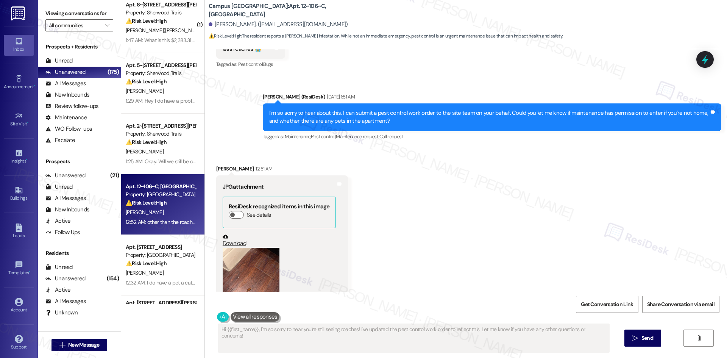
scroll to position [321, 0]
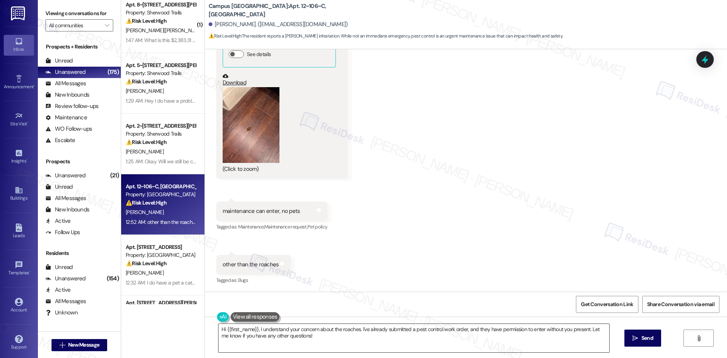
click at [352, 341] on textarea "Hi {{first_name}}, I understand your concern about the roaches. I've already su…" at bounding box center [413, 338] width 391 height 28
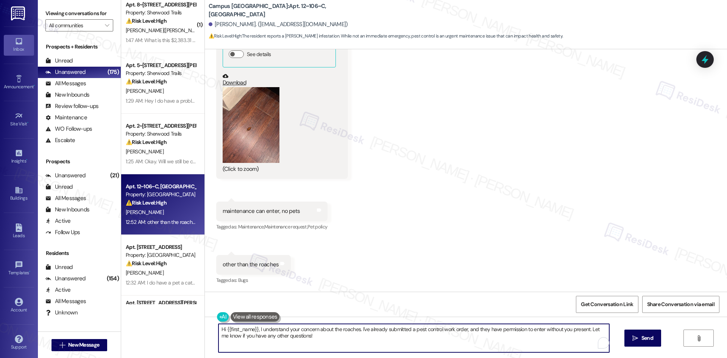
paste textarea "Thanks for confirming, [PERSON_NAME]. I’ll let the site team know about the roa…"
type textarea "Thanks for confirming, [PERSON_NAME]. I’ll let the site team know about the roa…"
click at [641, 341] on span "Send" at bounding box center [647, 338] width 12 height 8
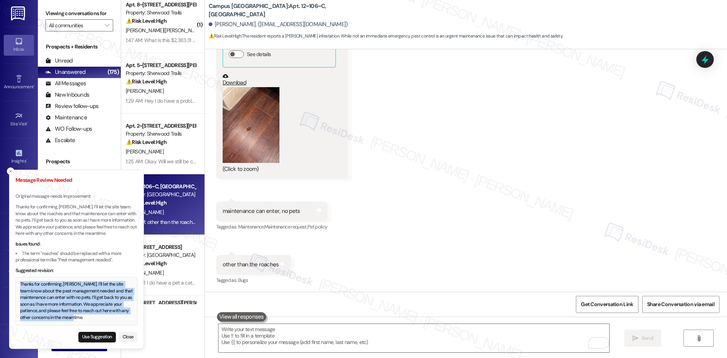
drag, startPoint x: 21, startPoint y: 284, endPoint x: 93, endPoint y: 319, distance: 79.9
click at [93, 319] on div "Thanks for confirming, Jonathan. I’ll let the site team know about the pest man…" at bounding box center [76, 301] width 113 height 40
copy div "Thanks for confirming, Jonathan. I’ll let the site team know about the pest man…"
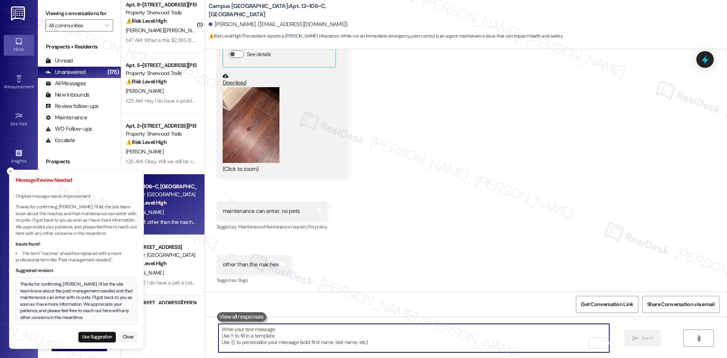
click at [294, 338] on textarea "To enrich screen reader interactions, please activate Accessibility in Grammarl…" at bounding box center [413, 338] width 391 height 28
paste textarea "Thanks for confirming, Jonathan. I’ll let the site team know about the pest man…"
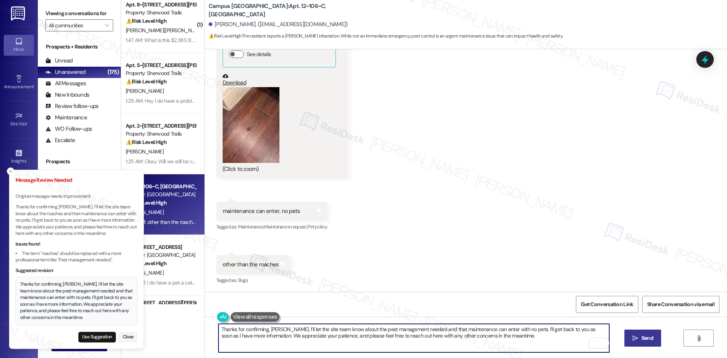
type textarea "Thanks for confirming, Jonathan. I’ll let the site team know about the pest man…"
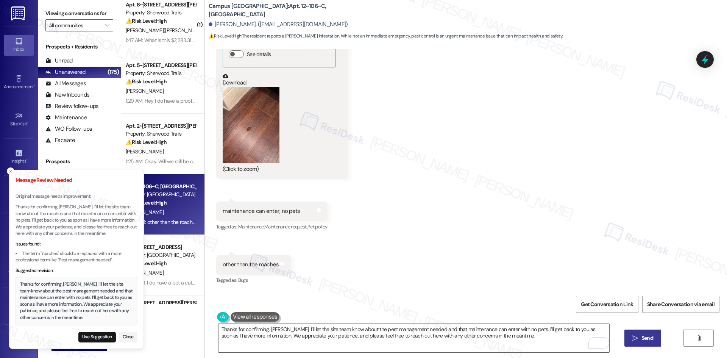
click at [631, 341] on span " Send" at bounding box center [643, 338] width 24 height 8
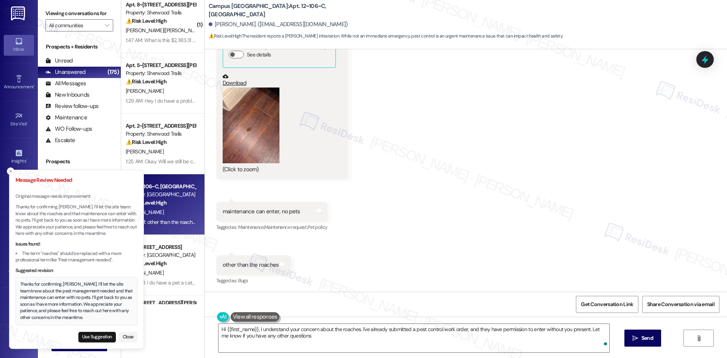
type textarea "Hi {{first_name}}, I understand your concern about the roaches. I've already su…"
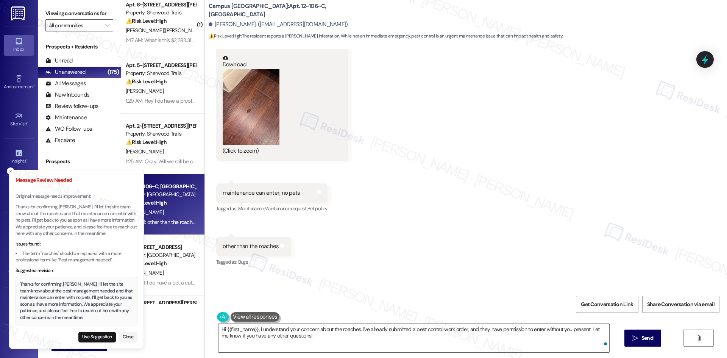
scroll to position [382, 0]
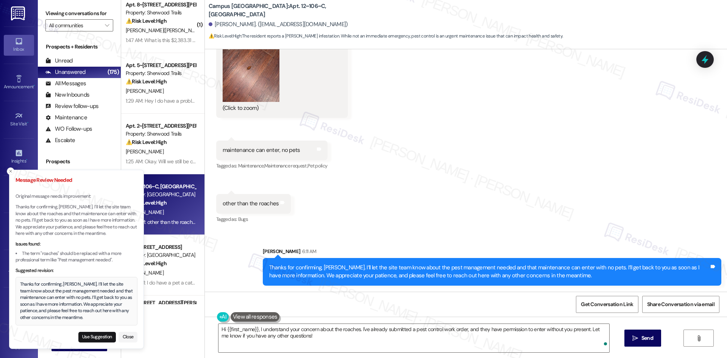
click at [583, 221] on div "Received via SMS Jonathan Wilkinson 12:51 AM JPG attachment ResiDesk recognized…" at bounding box center [466, 78] width 522 height 304
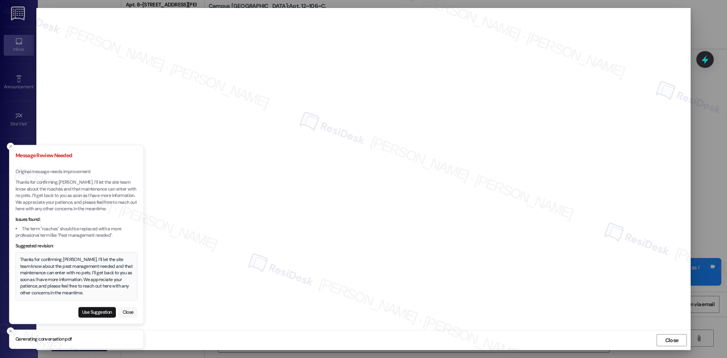
click at [129, 314] on button "Close" at bounding box center [128, 312] width 19 height 11
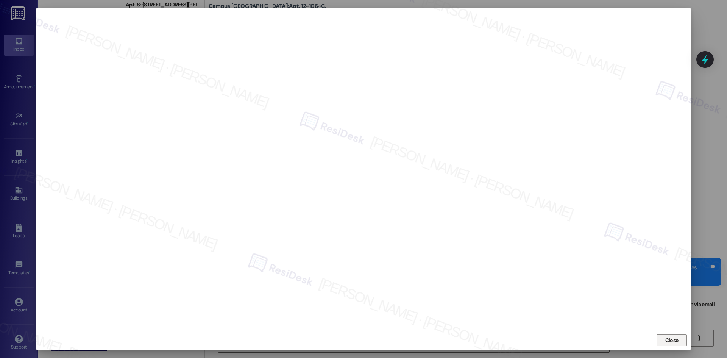
click at [673, 339] on span "Close" at bounding box center [671, 340] width 13 height 8
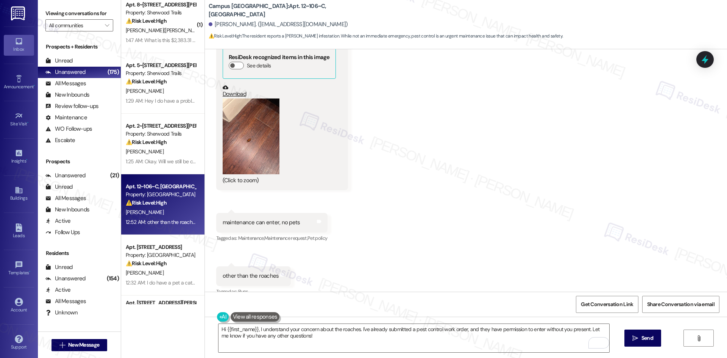
scroll to position [268, 0]
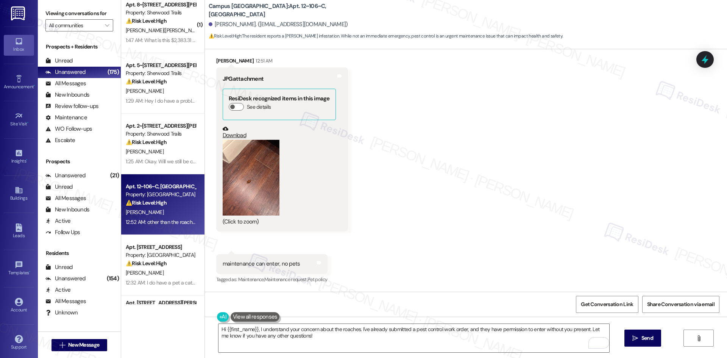
click at [257, 185] on button "Zoom image" at bounding box center [251, 178] width 57 height 76
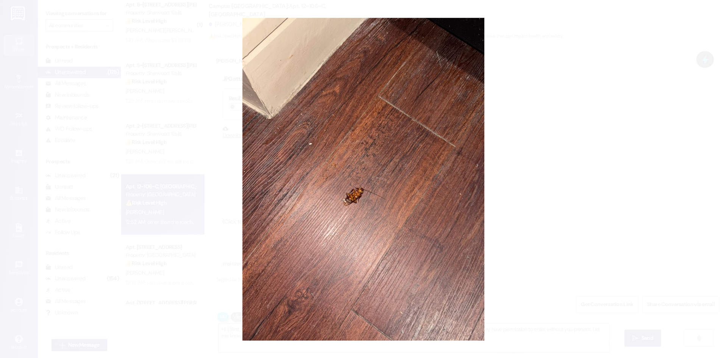
click at [640, 242] on button "Unzoom image" at bounding box center [363, 179] width 727 height 358
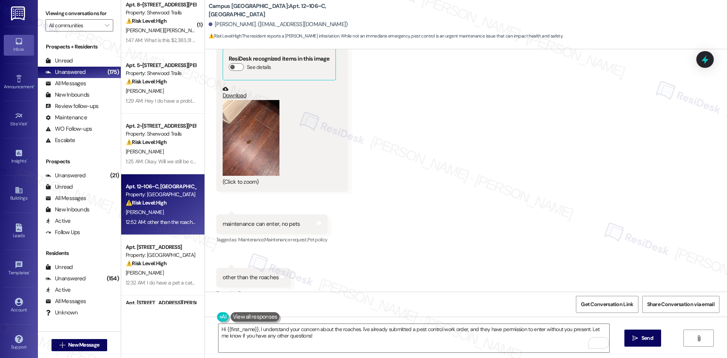
scroll to position [382, 0]
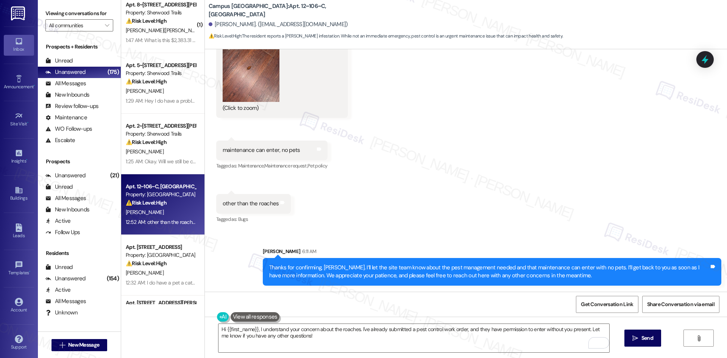
click at [502, 219] on div "Received via SMS Jonathan Wilkinson 12:51 AM JPG attachment ResiDesk recognized…" at bounding box center [466, 78] width 522 height 304
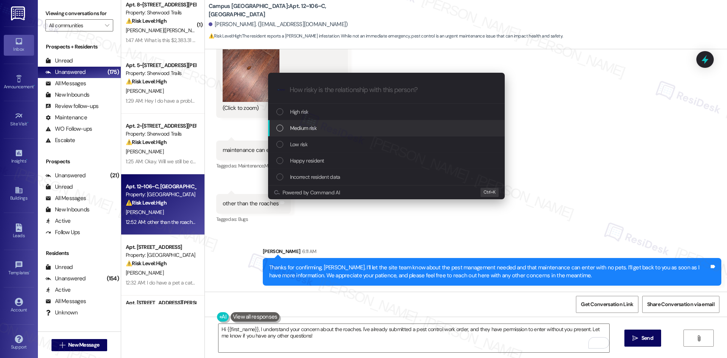
drag, startPoint x: 331, startPoint y: 120, endPoint x: 329, endPoint y: 127, distance: 7.3
click at [329, 127] on div "High risk Medium risk Low risk Happy resident Incorrect resident data" at bounding box center [386, 144] width 237 height 81
click at [329, 127] on div "Medium risk" at bounding box center [387, 128] width 222 height 8
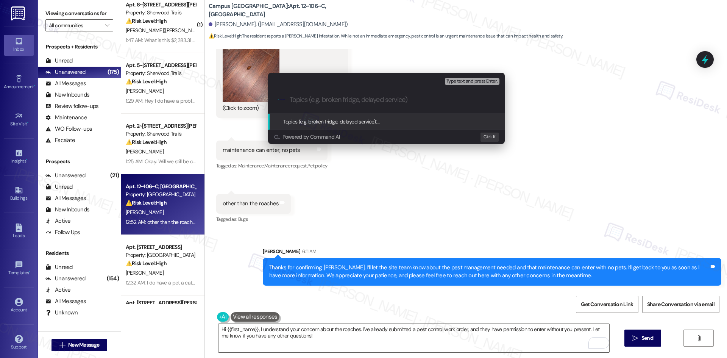
drag, startPoint x: 688, startPoint y: 215, endPoint x: 682, endPoint y: 214, distance: 5.4
click at [687, 215] on div "Escalate Conversation Medium risk Topics (e.g. broken fridge, delayed service) …" at bounding box center [363, 179] width 727 height 358
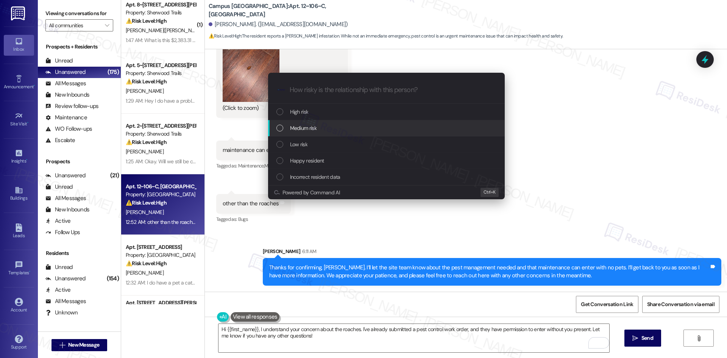
click at [354, 126] on div "Medium risk" at bounding box center [387, 128] width 222 height 8
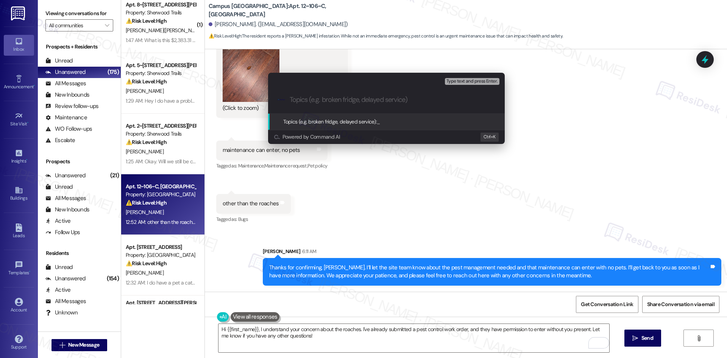
click at [323, 100] on input "Topics (e.g. broken fridge, delayed service)" at bounding box center [393, 100] width 206 height 8
paste input "Resident Report of Roach Infestation – Work Order ID 6792372"
type input "Resident Report of Roach Infestation – Work Order ID 6792372"
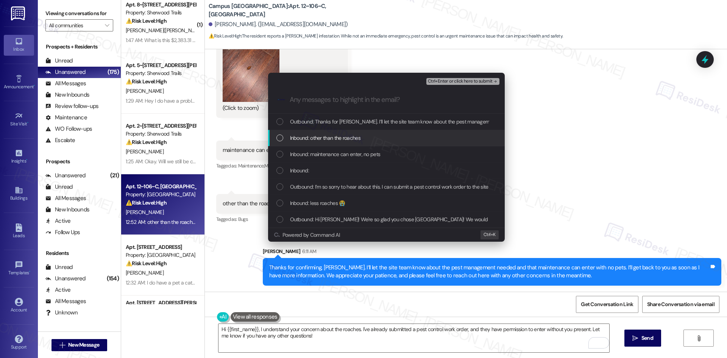
click at [354, 139] on span "Inbound: other than the roaches" at bounding box center [325, 138] width 70 height 8
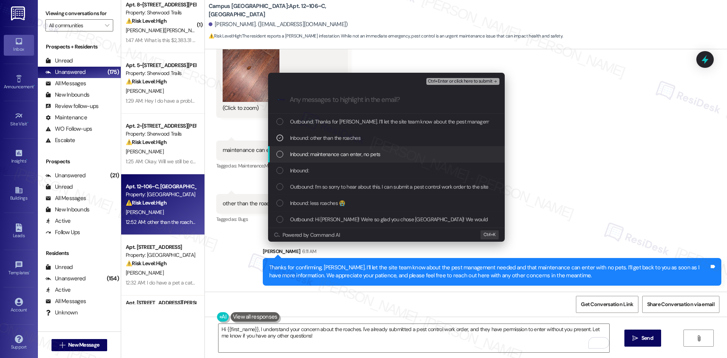
click at [358, 154] on span "Inbound: maintenance can enter, no pets" at bounding box center [335, 154] width 91 height 8
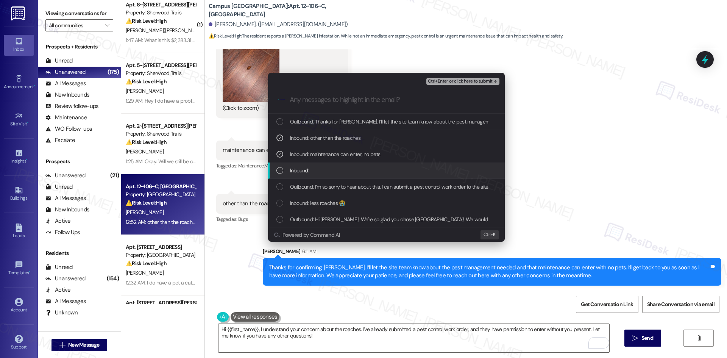
drag, startPoint x: 353, startPoint y: 171, endPoint x: 359, endPoint y: 174, distance: 7.0
click at [353, 171] on div "Inbound:" at bounding box center [387, 170] width 222 height 8
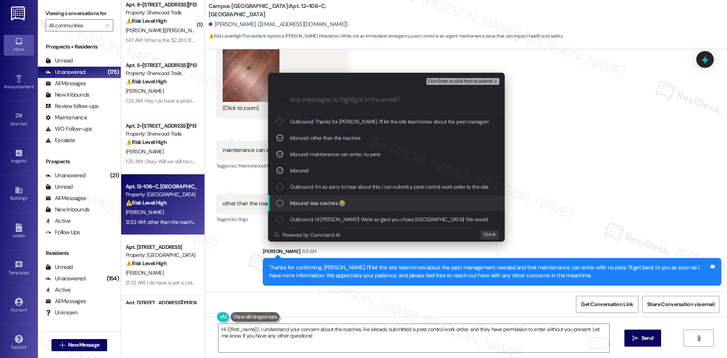
click at [368, 204] on div "Inbound: less roaches 😭" at bounding box center [387, 203] width 222 height 8
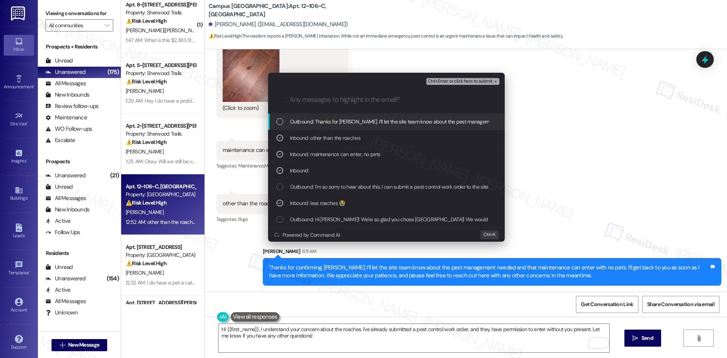
click at [484, 83] on div "Ctrl+Enter or click here to submit" at bounding box center [463, 81] width 75 height 10
click at [484, 79] on span "Ctrl+Enter or click here to submit" at bounding box center [460, 81] width 65 height 5
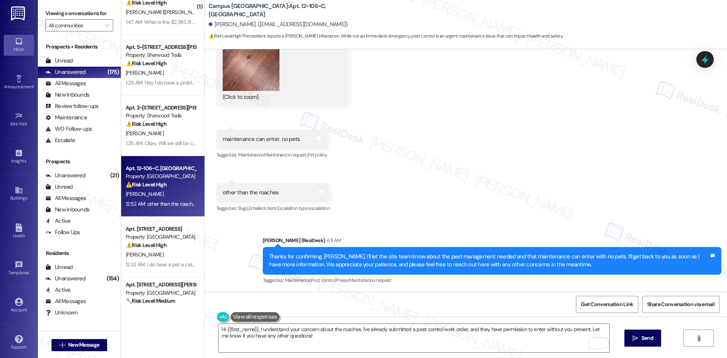
scroll to position [265, 0]
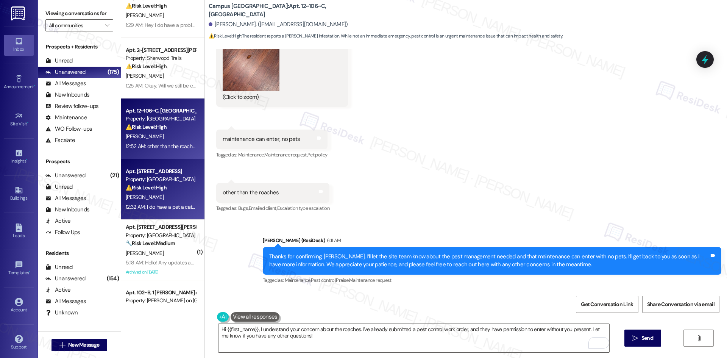
click at [165, 198] on div "A. Nadeau" at bounding box center [161, 196] width 72 height 9
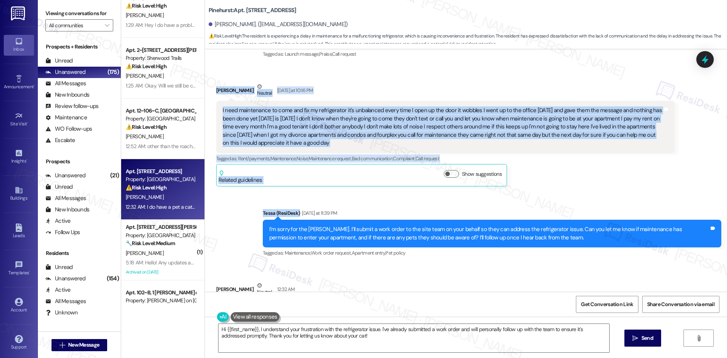
scroll to position [168, 0]
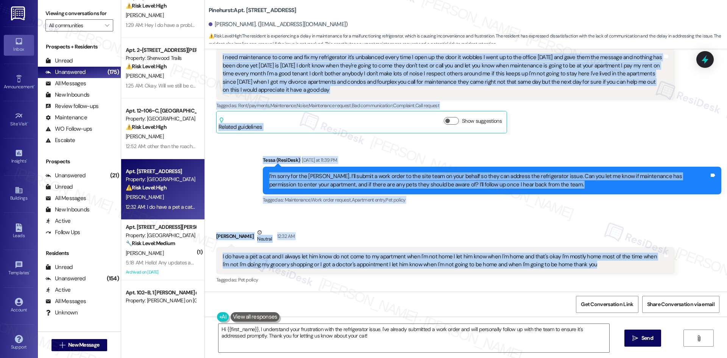
drag, startPoint x: 205, startPoint y: 141, endPoint x: 576, endPoint y: 262, distance: 390.4
click at [596, 270] on div "Lease started Sep 04, 2024 at 8:00 AM Announcement, sent via SMS Tessa (ResiDes…" at bounding box center [466, 170] width 522 height 242
copy div "Arlene Nadeau Neutral Yesterday at 10:16 PM I need maintenance to come and fix …"
click at [288, 151] on div "Sent via SMS Tessa (ResiDesk) Yesterday at 11:39 PM I’m sorry for the delay, Ar…" at bounding box center [492, 180] width 470 height 61
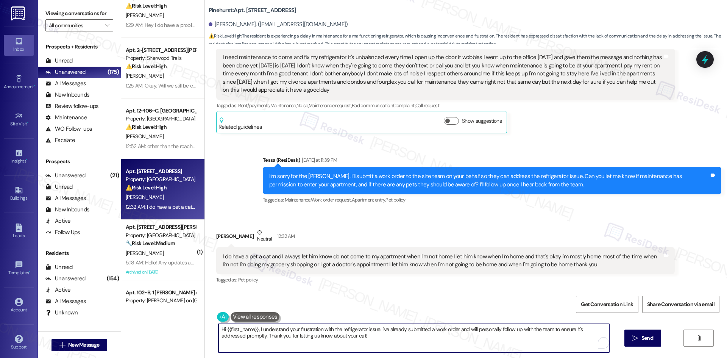
click at [313, 334] on textarea "Hi {{first_name}}, I understand your frustration with the refrigerator issue. I…" at bounding box center [413, 338] width 391 height 28
paste textarea "Thanks for letting me know, Arlene. I’ll share this with the site team so they’…"
type textarea "Thanks for letting me know, Arlene. I’ll share this with the site team so they’…"
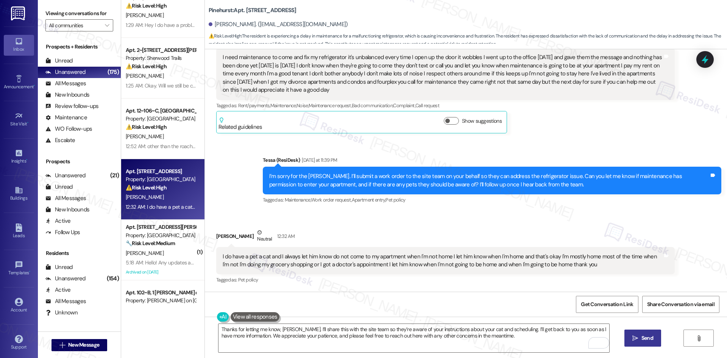
click at [646, 341] on span "Send" at bounding box center [647, 338] width 12 height 8
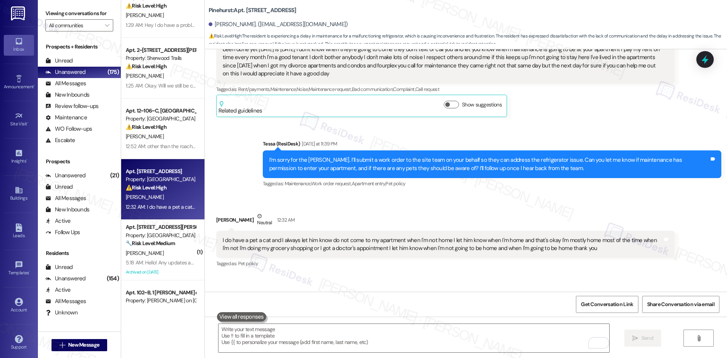
scroll to position [229, 0]
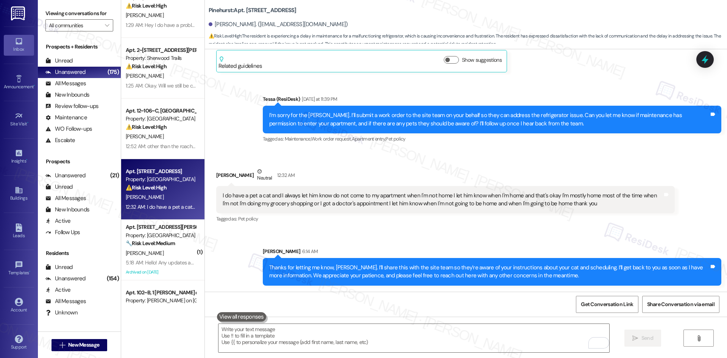
click at [556, 224] on div "Tagged as: Pet policy Click to highlight conversations about Pet policy" at bounding box center [445, 218] width 459 height 11
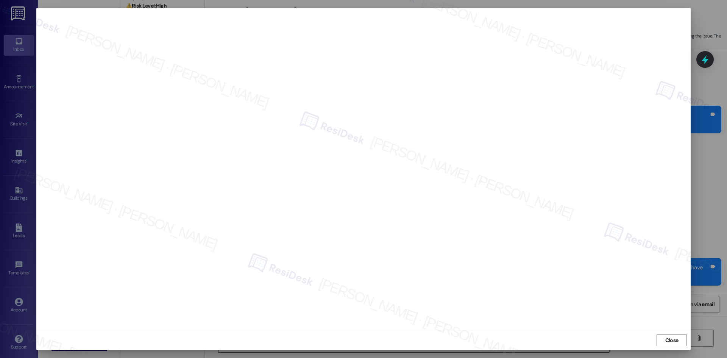
click at [589, 331] on div "Close" at bounding box center [363, 340] width 654 height 20
click at [672, 342] on span "Close" at bounding box center [671, 340] width 13 height 8
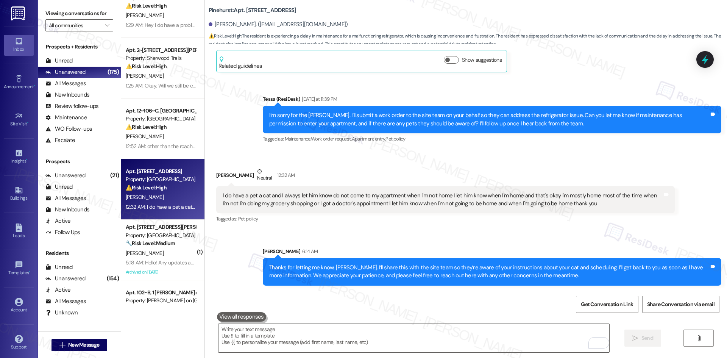
click at [566, 186] on div "I do have a pet a cat and I always let him know do not come to my apartment whe…" at bounding box center [445, 200] width 459 height 28
click at [485, 192] on div "I do have a pet a cat and I always let him know do not come to my apartment whe…" at bounding box center [443, 200] width 440 height 16
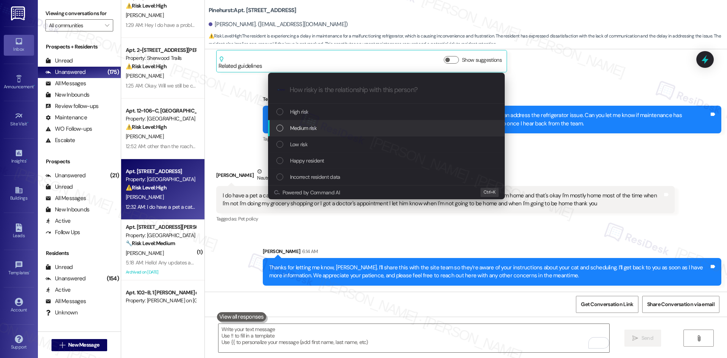
click at [323, 125] on div "Medium risk" at bounding box center [387, 128] width 222 height 8
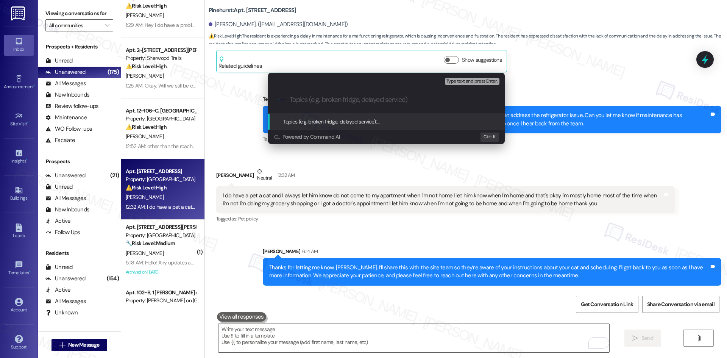
click at [317, 99] on input "Topics (e.g. broken fridge, delayed service)" at bounding box center [393, 100] width 206 height 8
paste input "Refrigerator Repair Request & Entry Instructions – Work Order ID 1131880"
type input "Refrigerator Repair Request & Entry Instructions – Work Order ID 1131880"
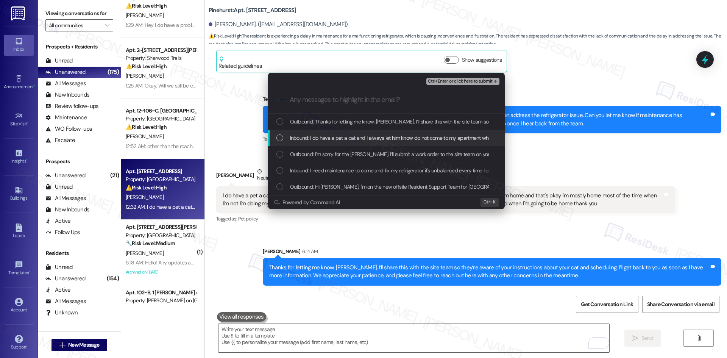
click at [332, 136] on span "Inbound: I do have a pet a cat and I always let him know do not come to my apar…" at bounding box center [673, 138] width 766 height 8
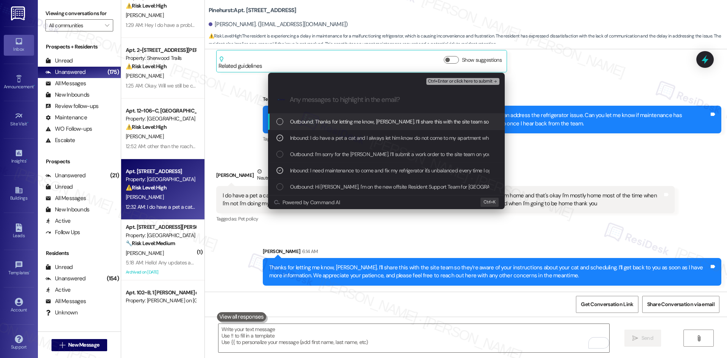
click at [487, 80] on span "Ctrl+Enter or click here to submit" at bounding box center [460, 81] width 65 height 5
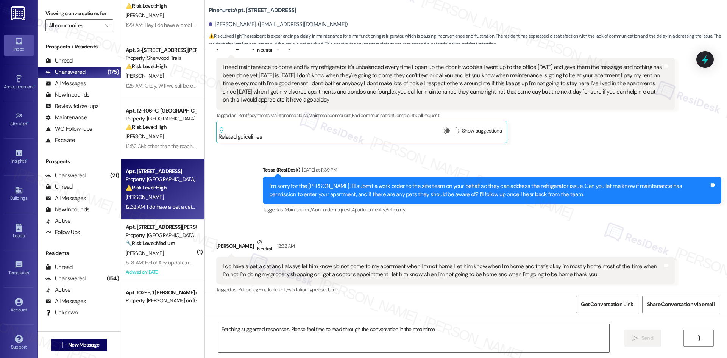
scroll to position [167, 0]
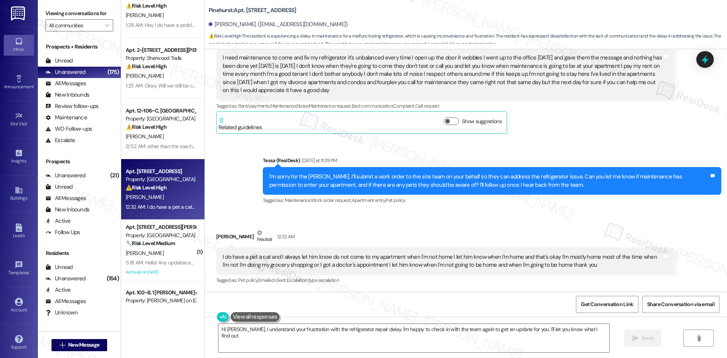
type textarea "Hi Arlene, I understand your frustration with the refrigerator repair delay. I'…"
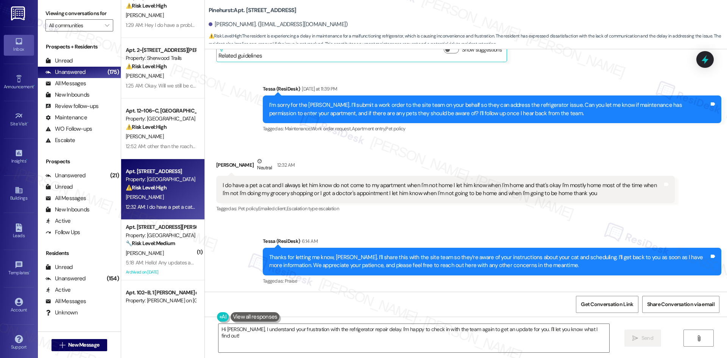
scroll to position [240, 0]
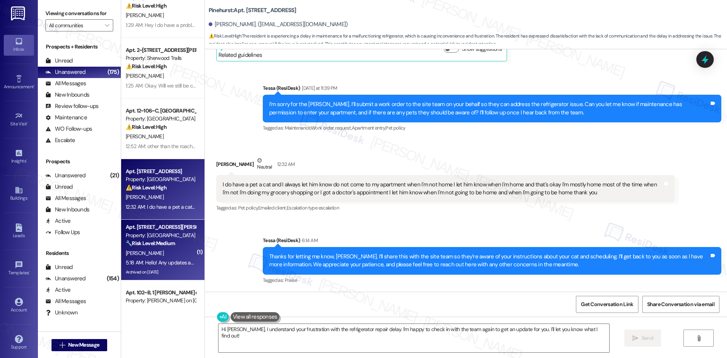
click at [147, 250] on span "[PERSON_NAME]" at bounding box center [145, 253] width 38 height 7
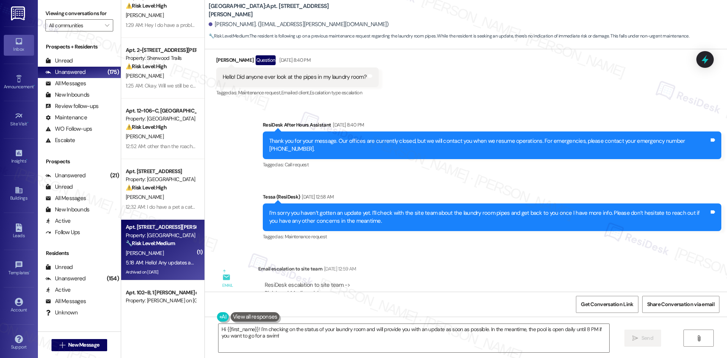
scroll to position [1077, 0]
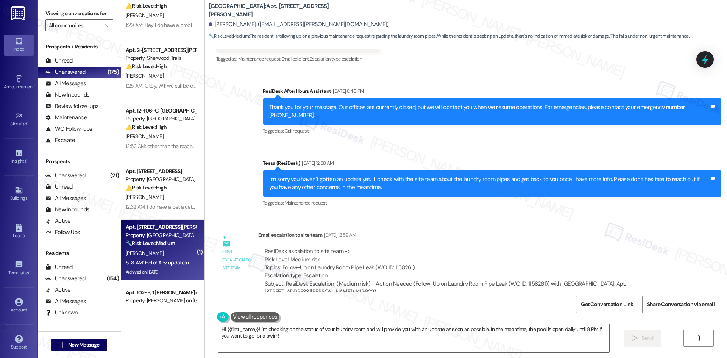
click at [547, 247] on div "ResiDesk escalation to site team -> Risk Level: Medium risk Topics: Follow-Up o…" at bounding box center [467, 263] width 404 height 33
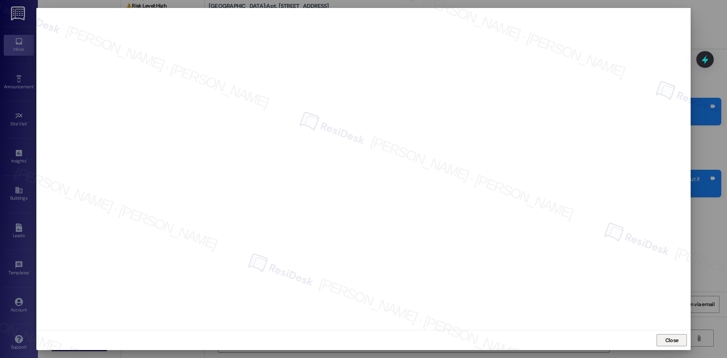
click at [674, 336] on span "Close" at bounding box center [671, 340] width 13 height 8
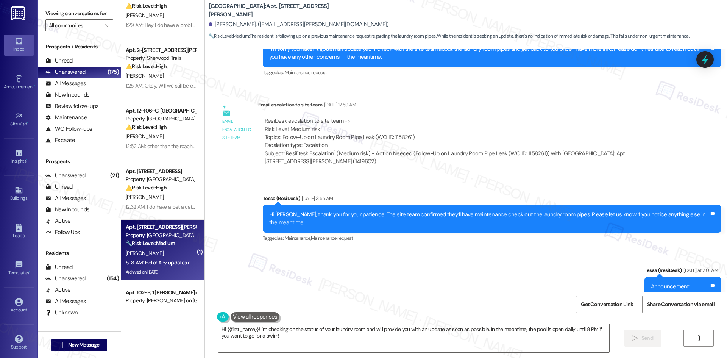
scroll to position [1229, 0]
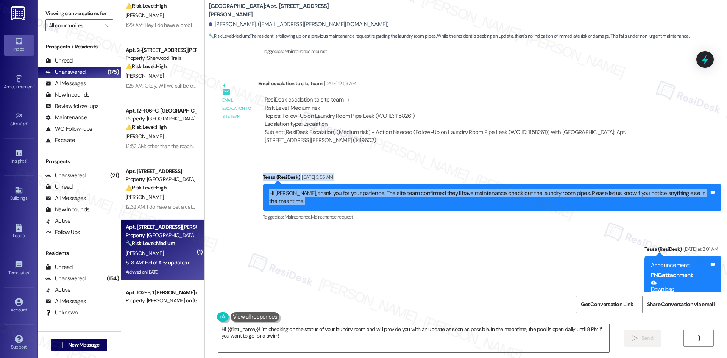
drag, startPoint x: 251, startPoint y: 130, endPoint x: 711, endPoint y: 160, distance: 461.5
click at [711, 160] on div "Sent via SMS Tessa (ResiDesk) Aug 26, 2025 at 3:55 AM Hi Cdrick, thank you for …" at bounding box center [466, 348] width 522 height 385
copy div "Tessa (ResiDesk) Aug 26, 2025 at 3:55 AM Hi Cdrick, thank you for your patience…"
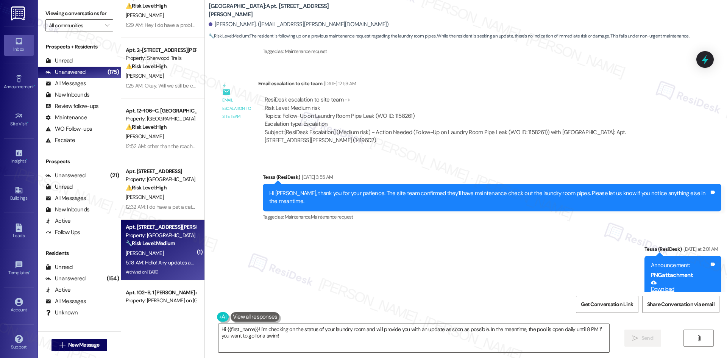
click at [496, 261] on div "Sent via SMS Tessa (ResiDesk) Aug 26, 2025 at 3:55 AM Hi Cdrick, thank you for …" at bounding box center [466, 348] width 522 height 385
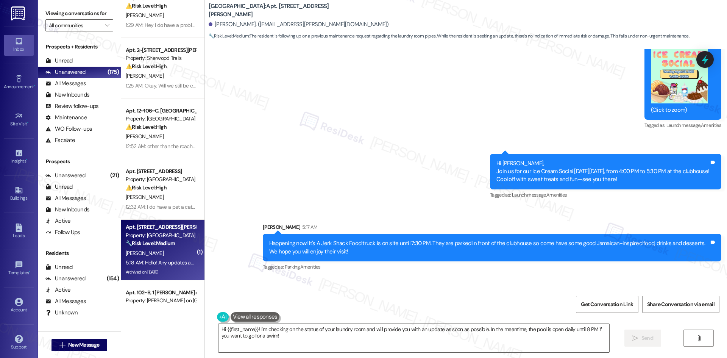
scroll to position [1494, 0]
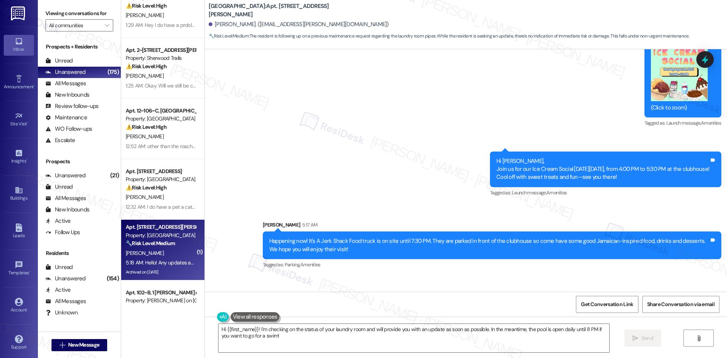
drag, startPoint x: 211, startPoint y: 243, endPoint x: 342, endPoint y: 265, distance: 132.7
click at [342, 276] on div "Received via SMS Cdrick Henderson 5:18 AM Hello! Any updates about my laundry r…" at bounding box center [466, 308] width 522 height 64
copy div "Cdrick Henderson 5:18 AM Hello! Any updates about my laundry room? Tags and not…"
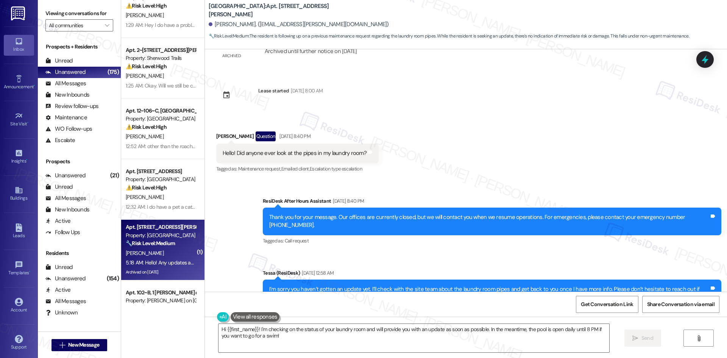
scroll to position [964, 0]
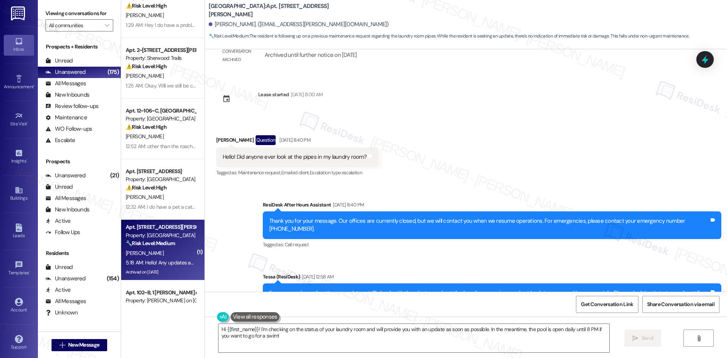
click at [406, 150] on div "Received via SMS Cdrick Henderson Question Aug 25, 2025 at 8:40 PM Hello! Did a…" at bounding box center [466, 151] width 522 height 66
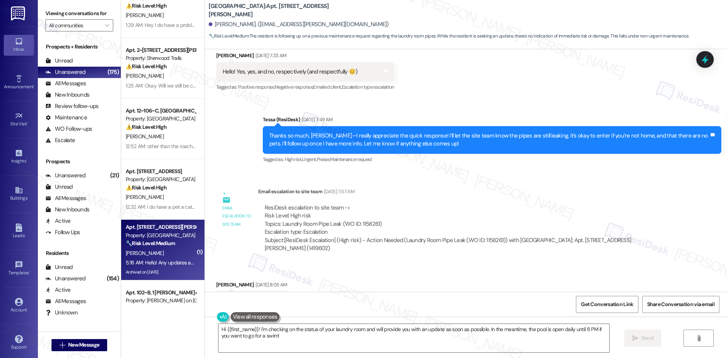
scroll to position [547, 0]
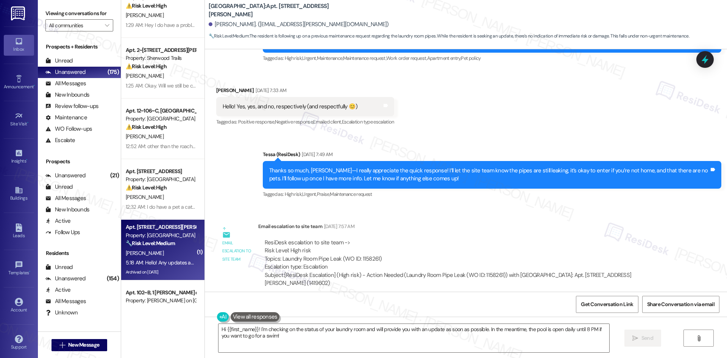
click at [448, 133] on div "Sent via SMS Tessa (ResiDesk) Jul 23, 2025 at 7:49 AM Thanks so much, Cdrick—I …" at bounding box center [466, 169] width 522 height 72
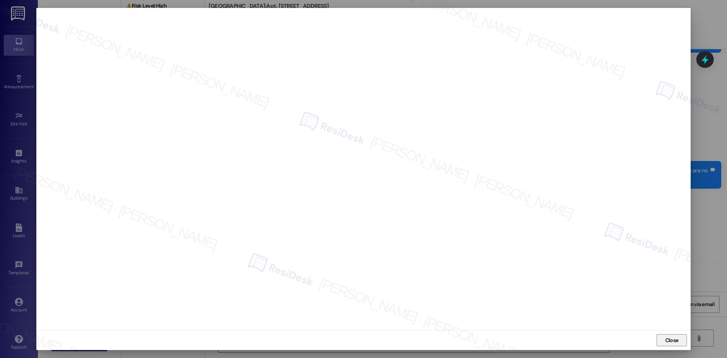
click at [664, 343] on span "Close" at bounding box center [672, 340] width 16 height 8
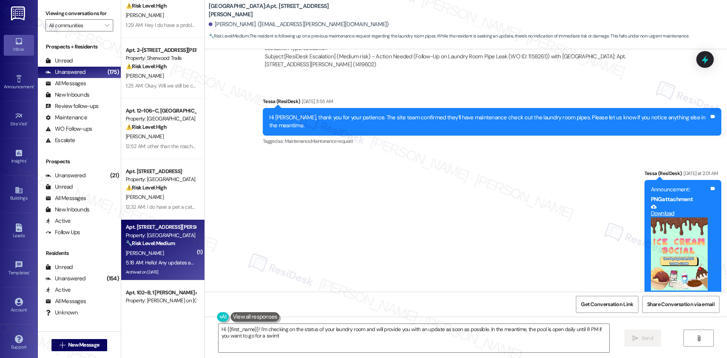
scroll to position [1494, 0]
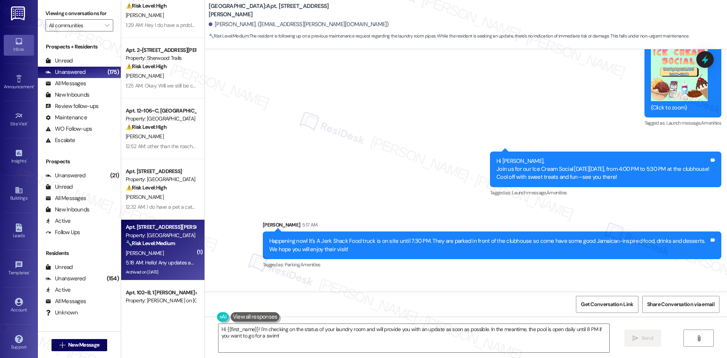
click at [462, 276] on div "Received via SMS Cdrick Henderson 5:18 AM Hello! Any updates about my laundry r…" at bounding box center [466, 308] width 522 height 64
click at [316, 93] on div "Sent via SMS Tessa (ResiDesk) Aug 26, 2025 at 3:55 AM Hi Cdrick, thank you for …" at bounding box center [466, 83] width 522 height 385
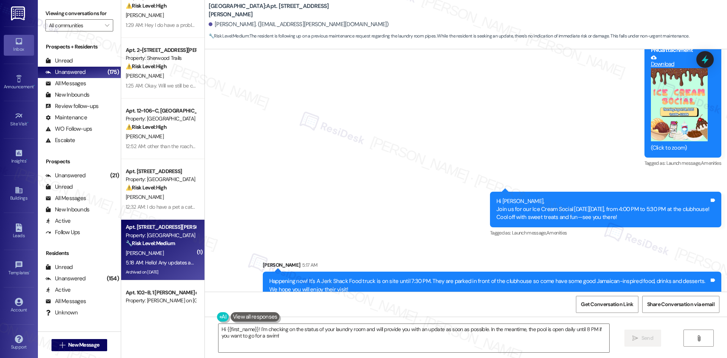
scroll to position [1305, 0]
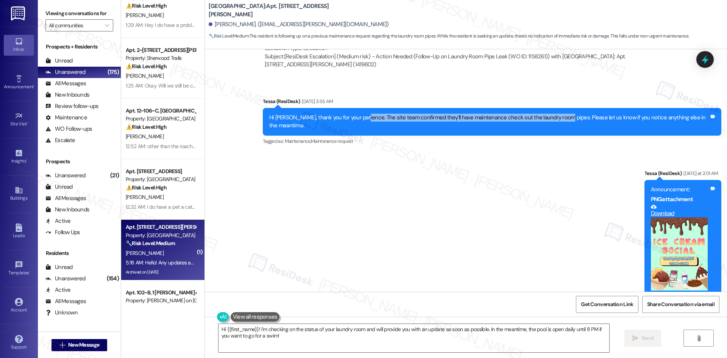
drag, startPoint x: 361, startPoint y: 77, endPoint x: 559, endPoint y: 80, distance: 198.4
click at [559, 114] on div "Hi Cdrick, thank you for your patience. The site team confirmed they’ll have ma…" at bounding box center [489, 122] width 440 height 16
copy div "The site team confirmed they’ll have maintenance check out the laundry room pip…"
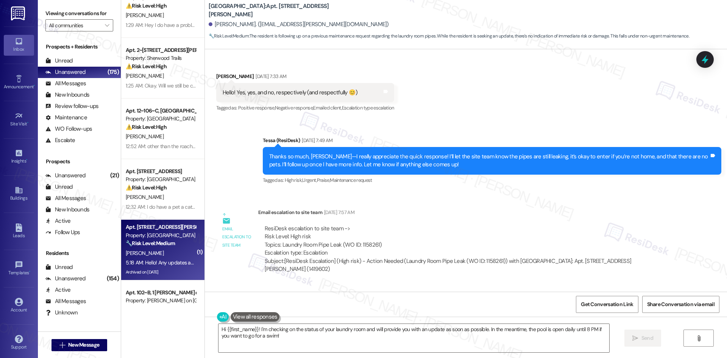
scroll to position [547, 0]
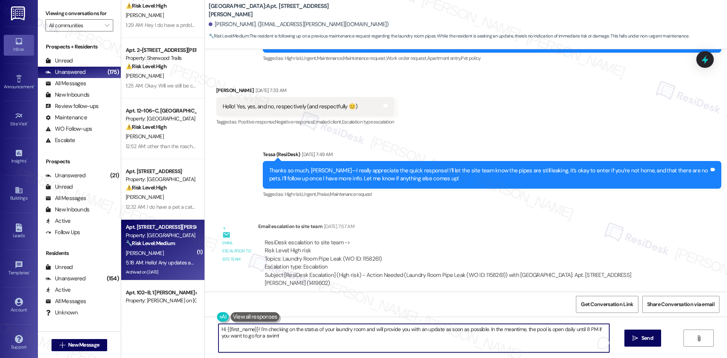
click at [302, 339] on textarea "Hi {{first_name}}! I'm checking on the status of your laundry room and will pro…" at bounding box center [413, 338] width 391 height 28
paste textarea "Thanks for your patience, Cdrick! The site team confirmed they’ll have maintena…"
click at [345, 329] on textarea "Thanks for your patience, Cdrick! The site team confirmed they’ll have maintena…" at bounding box center [413, 338] width 391 height 28
drag, startPoint x: 343, startPoint y: 330, endPoint x: 368, endPoint y: 332, distance: 24.7
click at [368, 332] on textarea "Thanks for your patience, Cdrick! The site team confirmed they’ll have maintena…" at bounding box center [413, 338] width 391 height 28
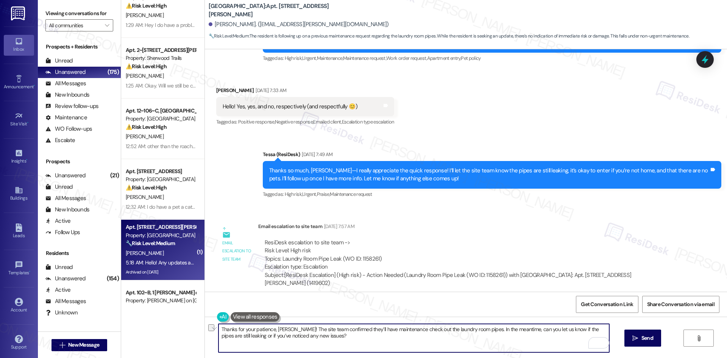
click at [362, 330] on textarea "Thanks for your patience, Cdrick! The site team confirmed they’ll have maintena…" at bounding box center [413, 338] width 391 height 28
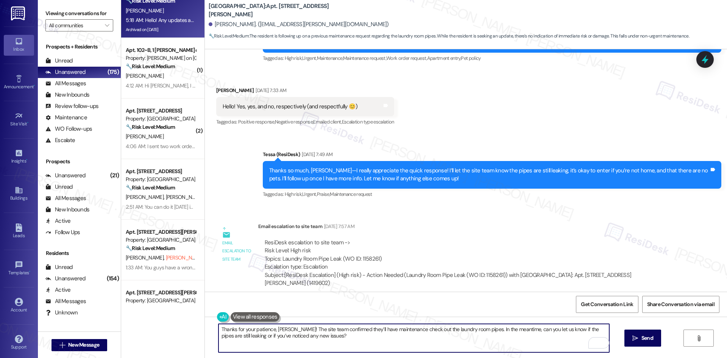
drag, startPoint x: 321, startPoint y: 338, endPoint x: 198, endPoint y: 325, distance: 123.4
click at [198, 325] on div "( 1 ) Apt. 204, 4777 Tramway Blvd NE Property: Las Kivas ⚠️ Risk Level: High Th…" at bounding box center [424, 179] width 606 height 358
paste textarea "had maintenance check out the laundry room pipes. Can you let us know if it was…"
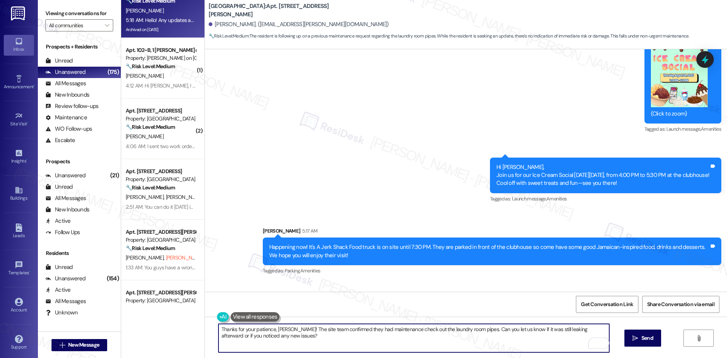
scroll to position [1494, 0]
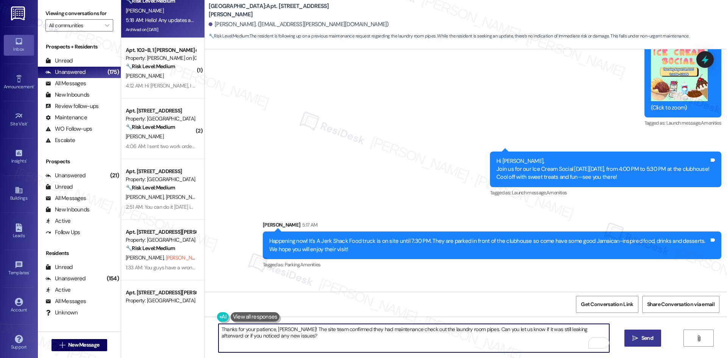
type textarea "Thanks for your patience, Cdrick! The site team confirmed they had maintenance …"
click at [645, 331] on button " Send" at bounding box center [642, 337] width 37 height 17
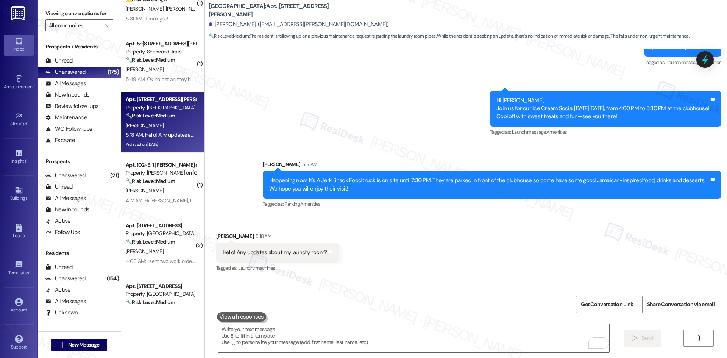
scroll to position [76, 0]
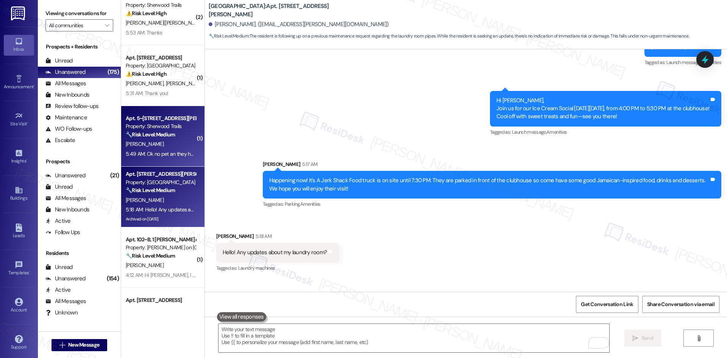
click at [162, 158] on div "5:49 AM: Ok no pet an they have permission and it want come on at all an I can'…" at bounding box center [161, 153] width 72 height 9
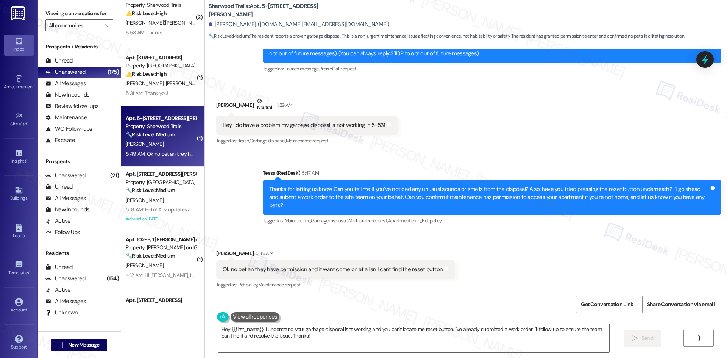
scroll to position [128, 0]
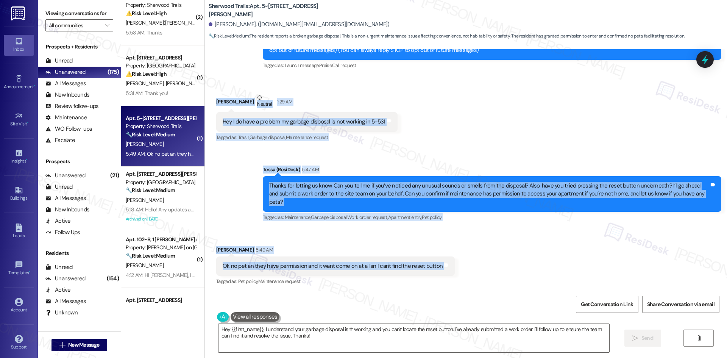
drag, startPoint x: 209, startPoint y: 98, endPoint x: 456, endPoint y: 257, distance: 294.1
click at [456, 257] on div "Collections Status Yesterday at 10:03 PM Stephanie Eperson has an outstanding b…" at bounding box center [466, 170] width 522 height 242
copy div "Stephanie Eperson Neutral 1:29 AM Hey I do have a problem my garbage disposal i…"
click at [444, 135] on div "Received via SMS Stephanie Eperson Neutral 1:29 AM Hey I do have a problem my g…" at bounding box center [466, 112] width 522 height 72
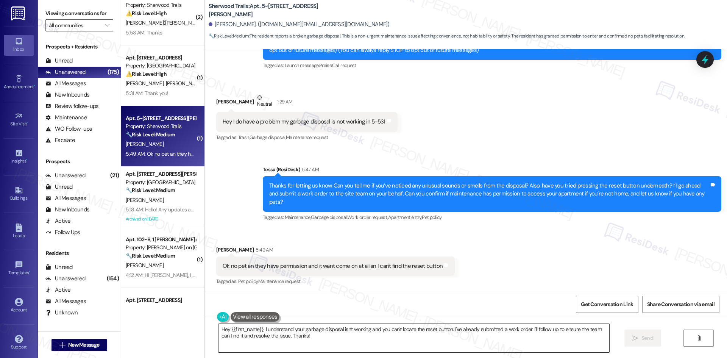
click at [318, 340] on textarea "Hey {{first_name}}, I understand your garbage disposal isn't working and you ca…" at bounding box center [413, 338] width 391 height 28
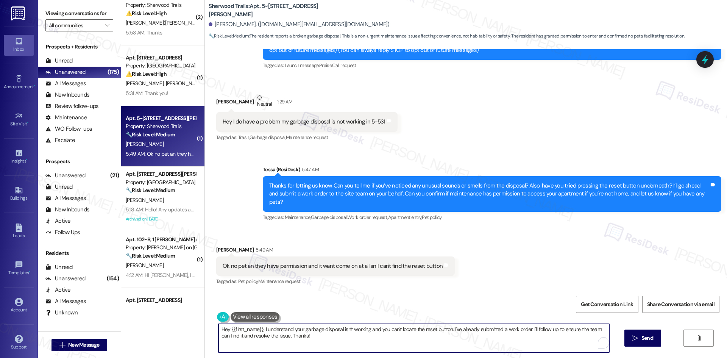
paste textarea "Thanks for the details, Stephanie. I’ll let the site team know the disposal won…"
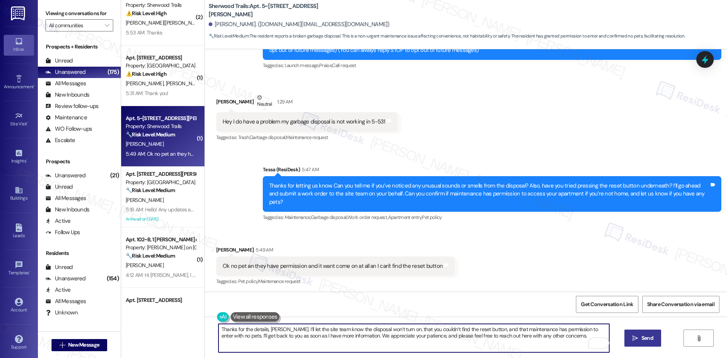
type textarea "Thanks for the details, Stephanie. I’ll let the site team know the disposal won…"
click at [642, 338] on span "Send" at bounding box center [647, 338] width 12 height 8
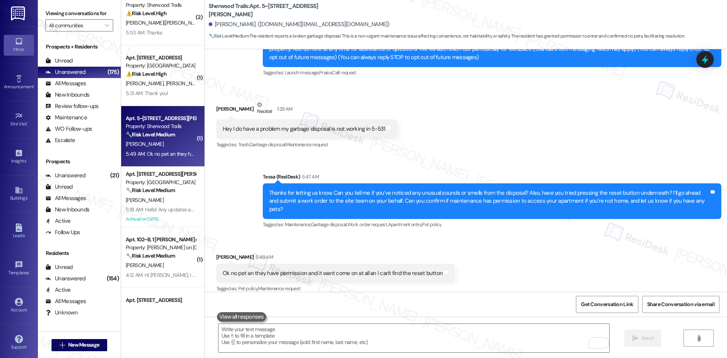
scroll to position [227, 0]
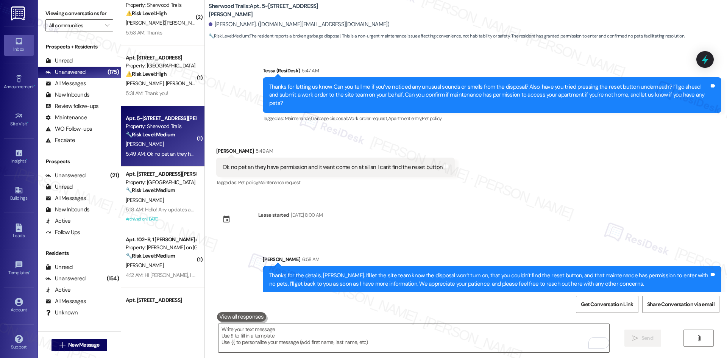
click at [580, 211] on div "Collections Status Yesterday at 10:03 PM Stephanie Eperson has an outstanding b…" at bounding box center [466, 170] width 522 height 242
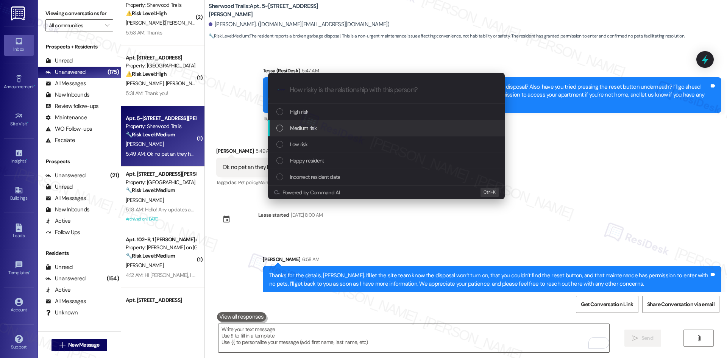
click at [352, 128] on div "Medium risk" at bounding box center [387, 128] width 222 height 8
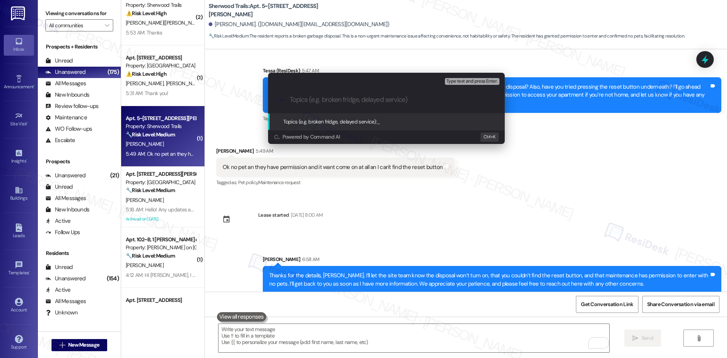
click at [506, 203] on div "Escalate Conversation Medium risk Topics (e.g. broken fridge, delayed service) …" at bounding box center [363, 179] width 727 height 358
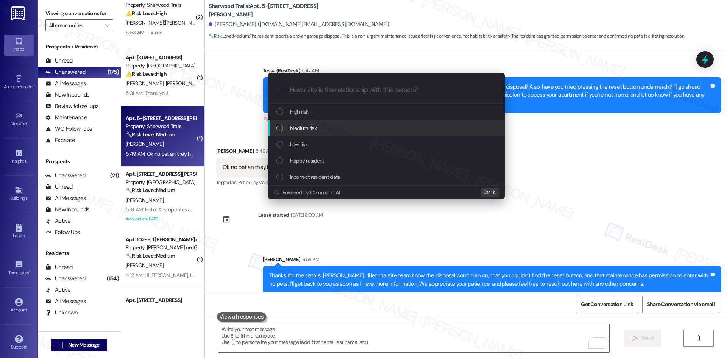
click at [323, 126] on div "Medium risk" at bounding box center [387, 128] width 222 height 8
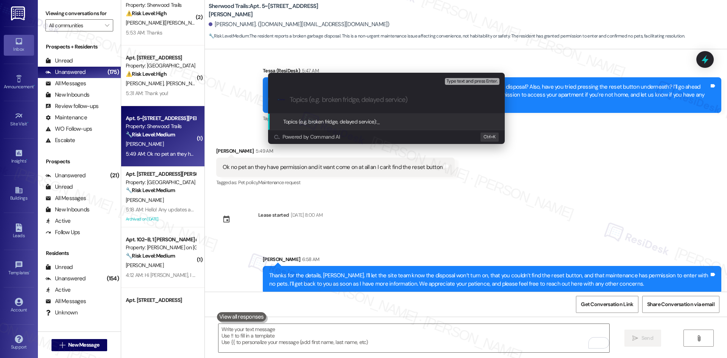
click at [427, 211] on div "Escalate Conversation Medium risk Topics (e.g. broken fridge, delayed service) …" at bounding box center [363, 179] width 727 height 358
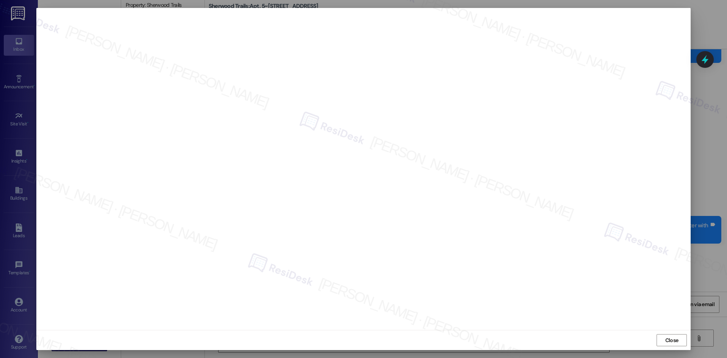
scroll to position [279, 0]
click at [679, 342] on span "Close" at bounding box center [672, 340] width 16 height 8
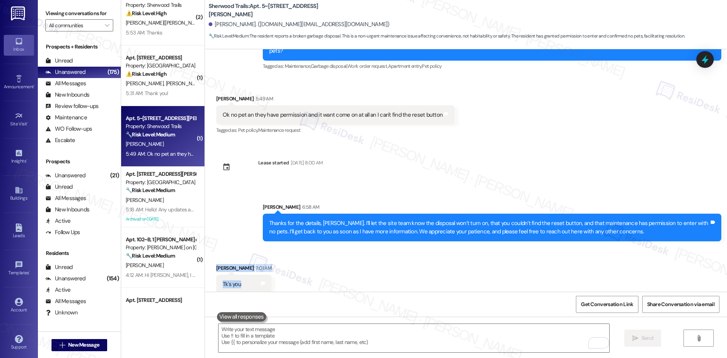
drag, startPoint x: 204, startPoint y: 257, endPoint x: 236, endPoint y: 284, distance: 41.9
click at [236, 284] on div "Received via SMS [PERSON_NAME] 7:01 AM Tk's you Tags and notes" at bounding box center [466, 273] width 522 height 53
drag, startPoint x: 236, startPoint y: 284, endPoint x: 240, endPoint y: 282, distance: 4.1
click at [236, 283] on div "Tk's you Tags and notes" at bounding box center [243, 284] width 55 height 19
copy div "[PERSON_NAME] 7:01 AM Tk's you"
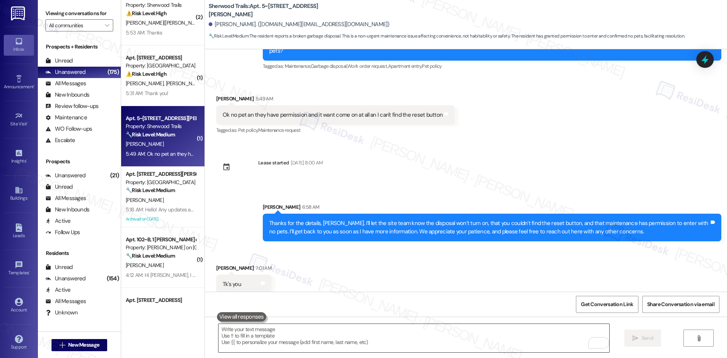
click at [323, 330] on textarea "To enrich screen reader interactions, please activate Accessibility in Grammarl…" at bounding box center [413, 338] width 391 height 28
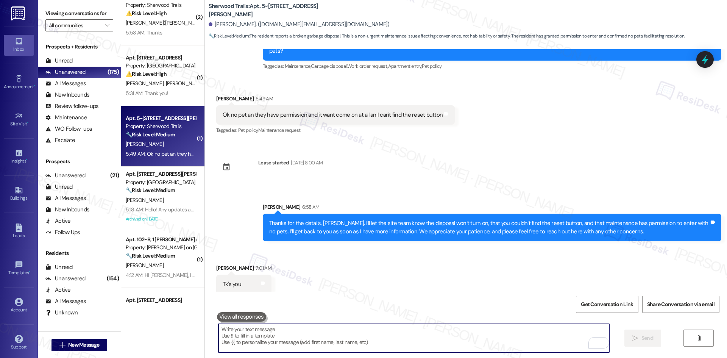
paste textarea "You’re very welcome, [PERSON_NAME]!"
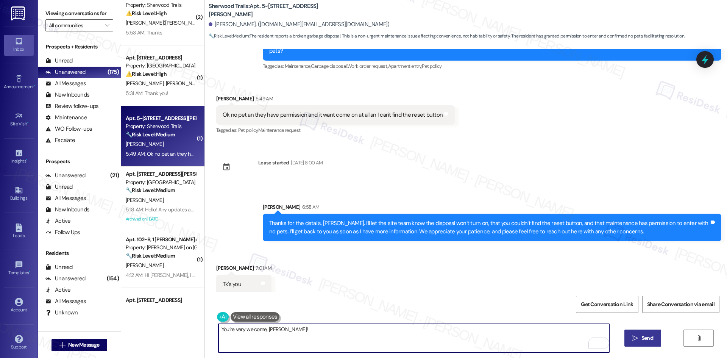
type textarea "You’re very welcome, [PERSON_NAME]!"
click at [643, 340] on span "Send" at bounding box center [647, 338] width 12 height 8
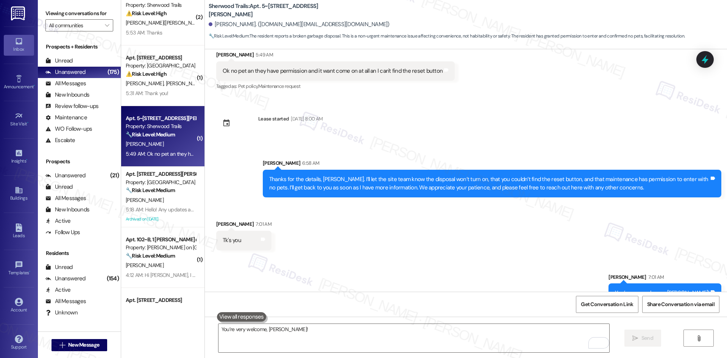
scroll to position [332, 0]
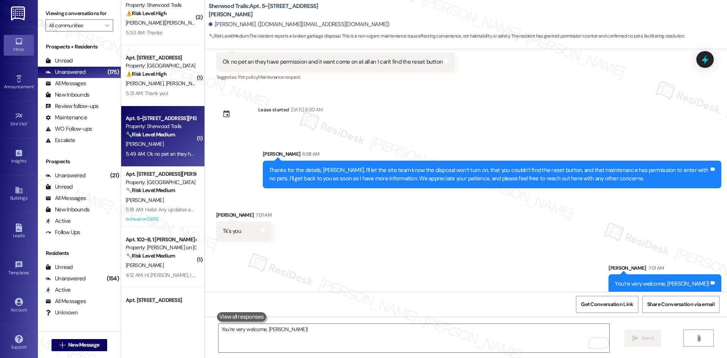
click at [406, 262] on div "Sent via SMS [PERSON_NAME] 7:01 AM You’re very welcome, [PERSON_NAME]! Tags and…" at bounding box center [466, 273] width 522 height 53
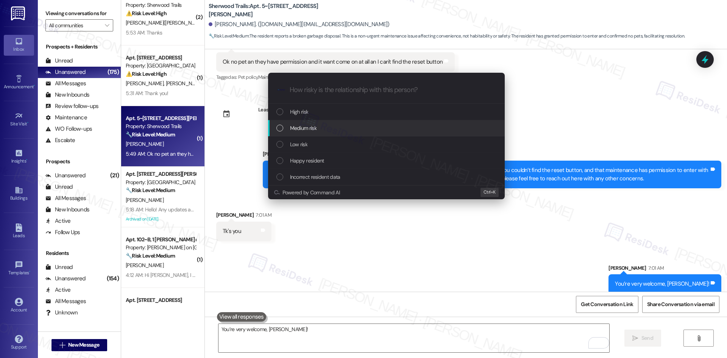
click at [317, 127] on div "Medium risk" at bounding box center [387, 128] width 222 height 8
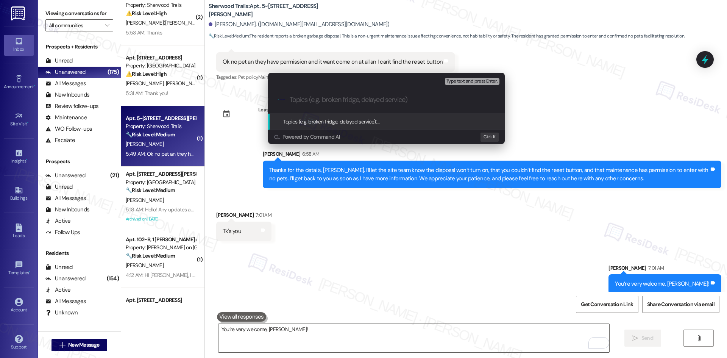
click at [326, 99] on input "Topics (e.g. broken fridge, delayed service)" at bounding box center [393, 100] width 206 height 8
paste input "Garbage Disposal Not Working – Work Order ID 1131920"
type input "Garbage Disposal Not Working – Work Order ID 1131920"
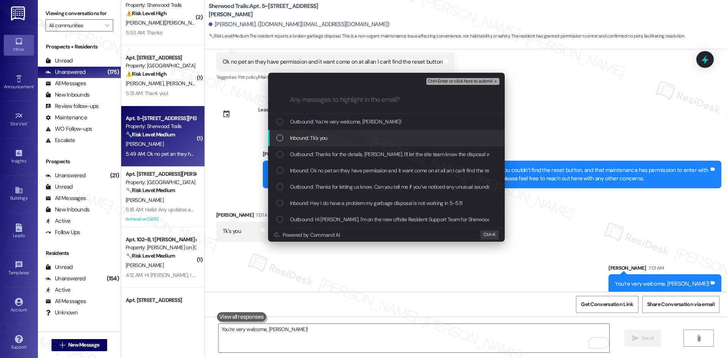
click at [362, 138] on div "Inbound: Tk's you" at bounding box center [387, 138] width 222 height 8
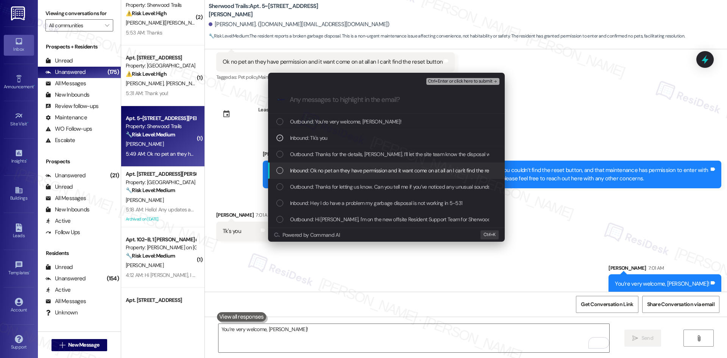
click at [371, 173] on span "Inbound: Ok no pet an they have permission and it want come on at all an I can'…" at bounding box center [401, 170] width 222 height 8
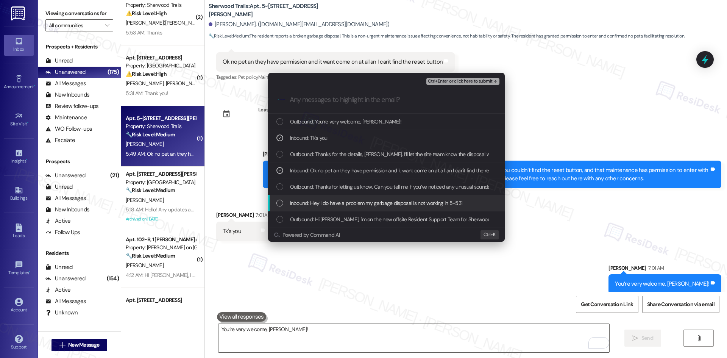
click at [374, 202] on span "Inbound: Hey I do have a problem my garbage disposal is not working in 5-531" at bounding box center [376, 203] width 173 height 8
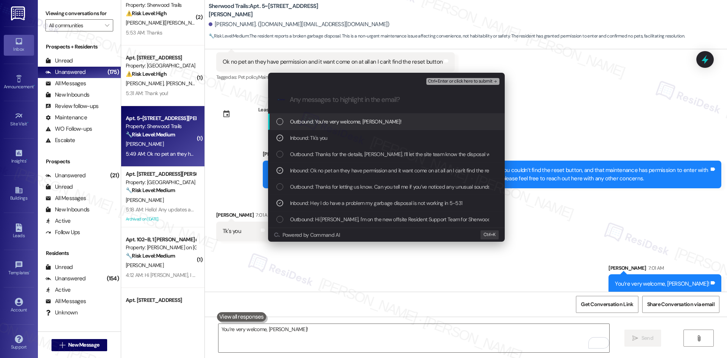
click at [493, 81] on icon "remove-block-ctrl+enter-or click here to submit" at bounding box center [495, 81] width 5 height 5
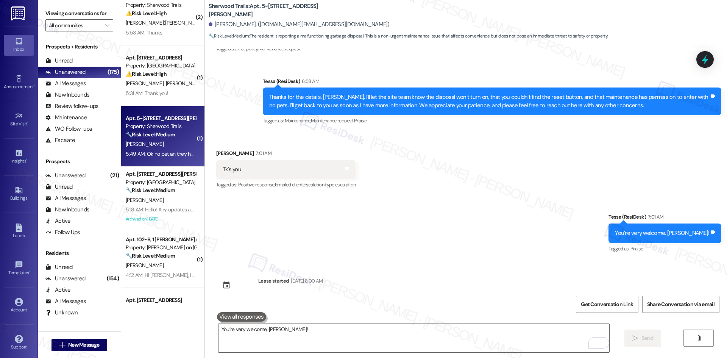
scroll to position [366, 0]
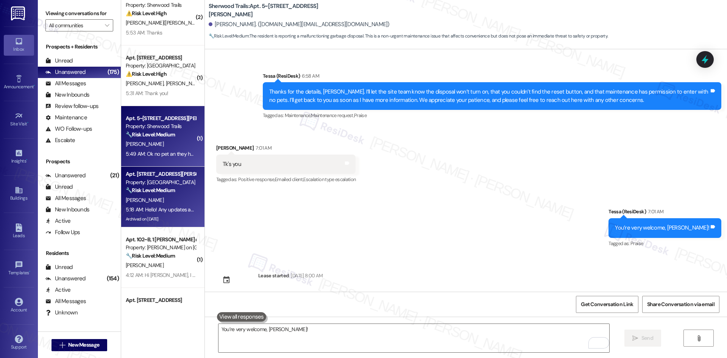
click at [149, 195] on div "Apt. 502, 1015 King George Blvd Property: Georgetown Oaks 🔧 Risk Level: Medium …" at bounding box center [161, 182] width 72 height 26
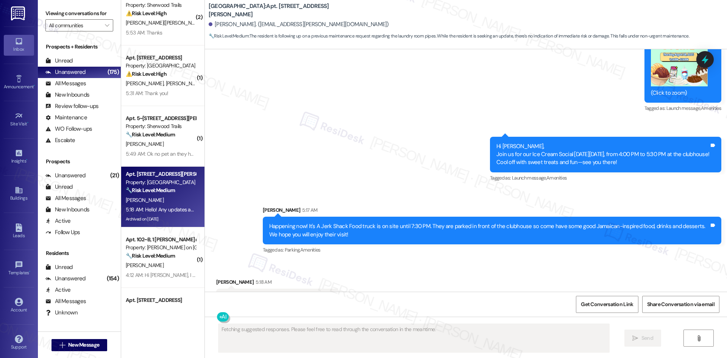
scroll to position [1566, 0]
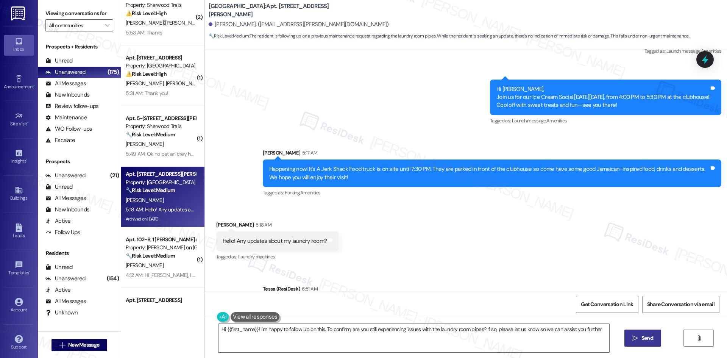
type textarea "Hi {{first_name}}! I'm happy to follow up on this. To confirm, are you still ex…"
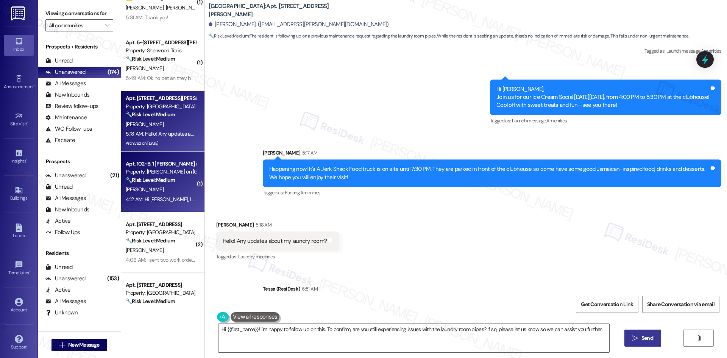
click at [172, 187] on div "M. Sharkey" at bounding box center [161, 189] width 72 height 9
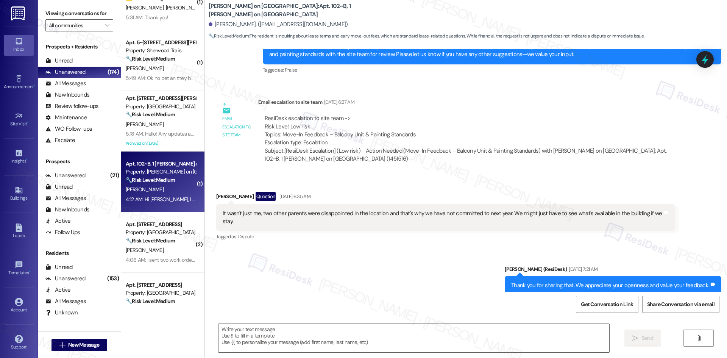
type textarea "Fetching suggested responses. Please feel free to read through the conversation…"
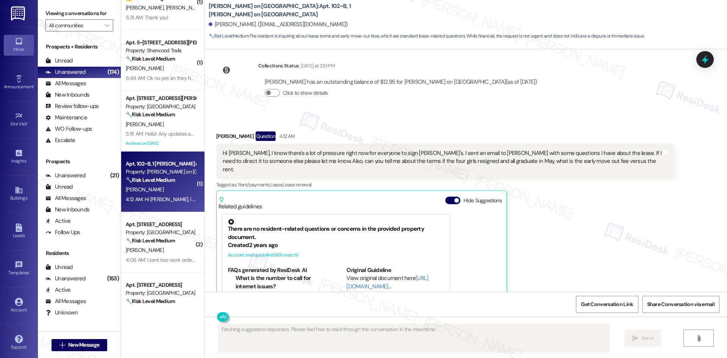
scroll to position [852, 0]
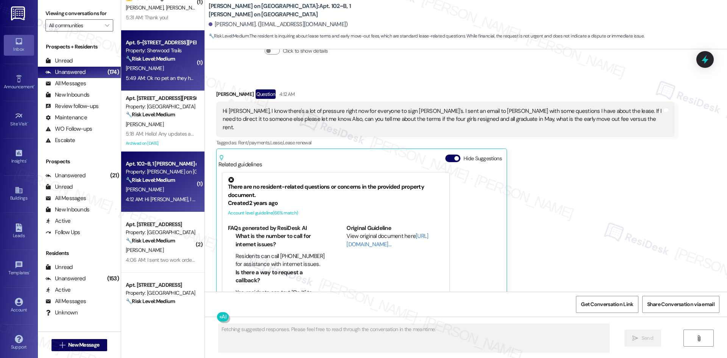
click at [160, 57] on strong "🔧 Risk Level: Medium" at bounding box center [150, 58] width 49 height 7
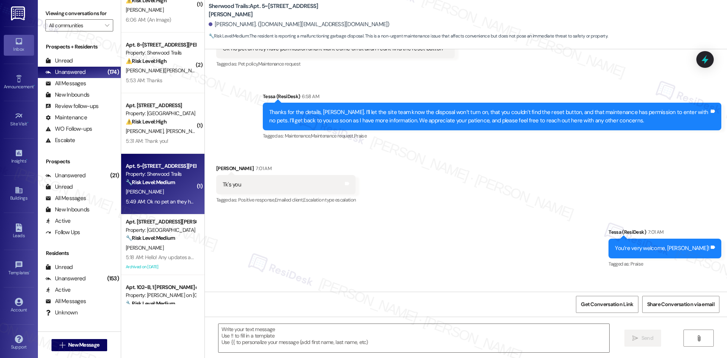
scroll to position [0, 0]
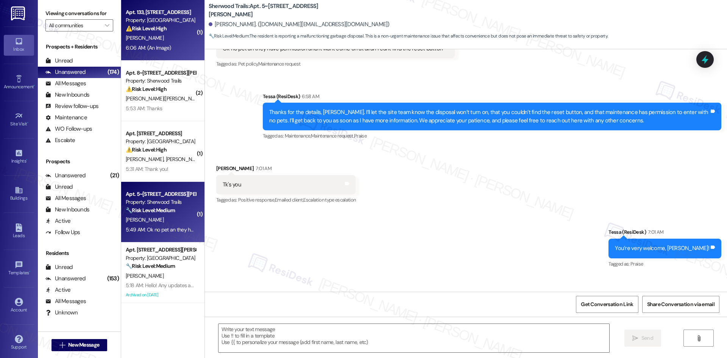
click at [149, 28] on strong "⚠️ Risk Level: High" at bounding box center [146, 28] width 41 height 7
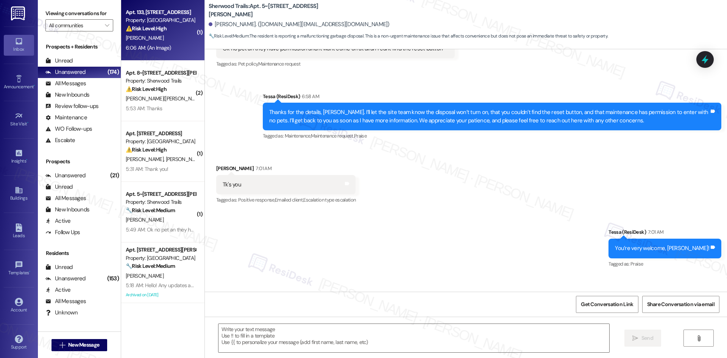
type textarea "Fetching suggested responses. Please feel free to read through the conversation…"
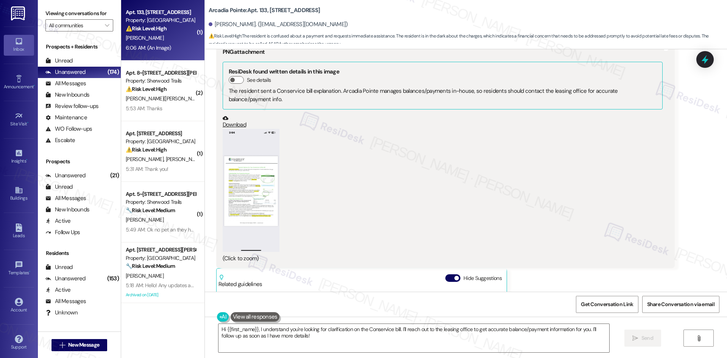
scroll to position [390, 0]
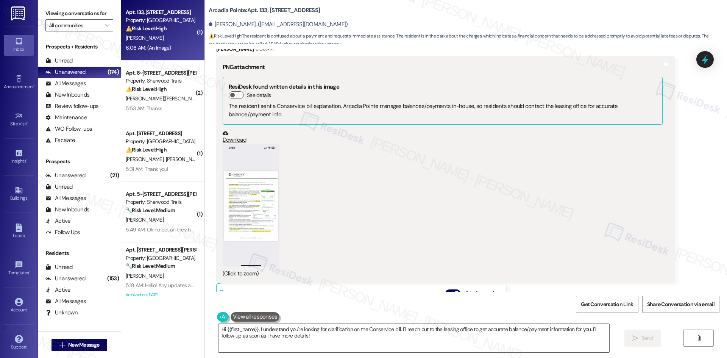
click at [239, 215] on button "Zoom image" at bounding box center [251, 205] width 57 height 123
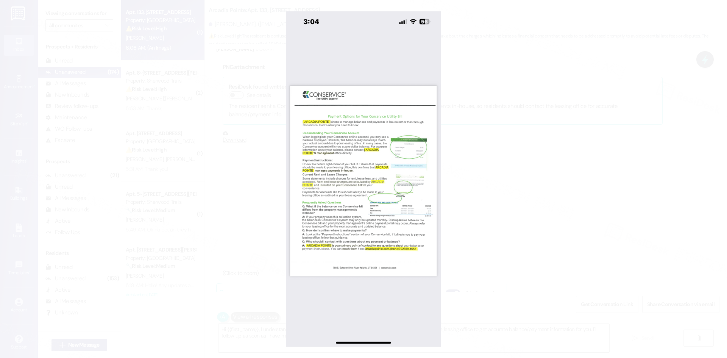
click at [628, 159] on button "Unzoom image" at bounding box center [363, 179] width 727 height 358
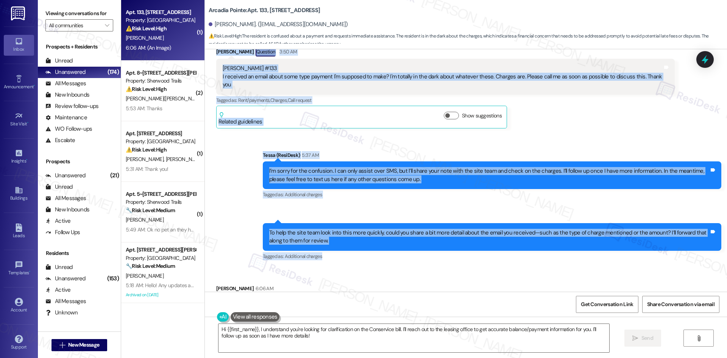
scroll to position [200, 0]
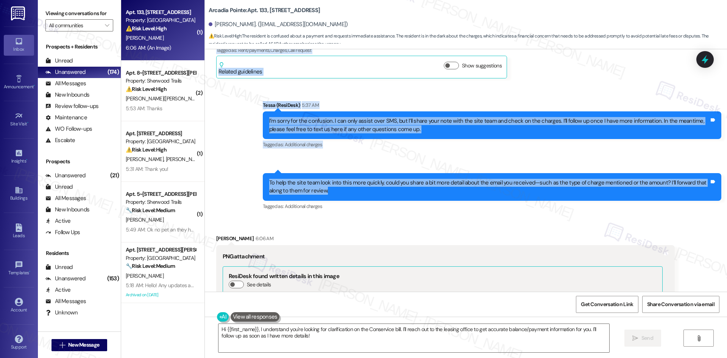
drag, startPoint x: 206, startPoint y: 106, endPoint x: 506, endPoint y: 185, distance: 310.2
click at [506, 185] on div "Lease started Nov 14, 2024 at 8:00 AM Announcement, sent via SMS Tessa (ResiDes…" at bounding box center [466, 170] width 522 height 242
copy div "Marianne Vasquez Question 3:50 AM Marianne Vasquez #133 I received an email abo…"
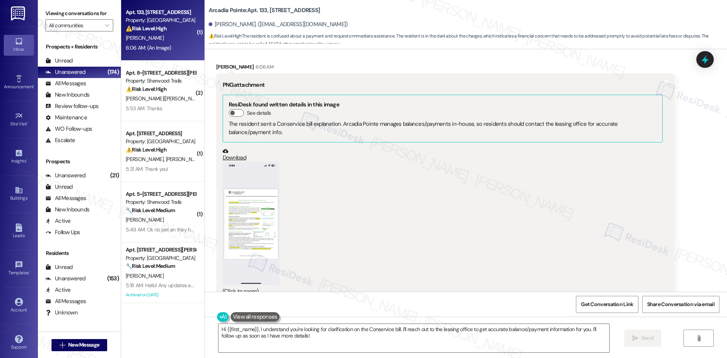
scroll to position [404, 0]
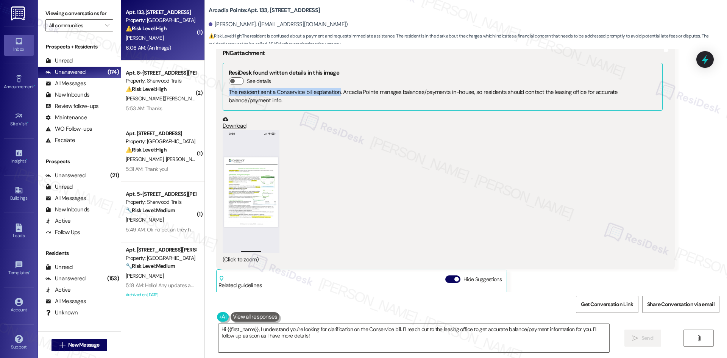
drag, startPoint x: 223, startPoint y: 287, endPoint x: 332, endPoint y: 86, distance: 228.6
click at [332, 88] on div "The resident sent a Conservice bill explanation. Arcadia Pointe manages balance…" at bounding box center [443, 96] width 428 height 16
copy div "The resident sent a Conservice bill explanation"
click at [414, 193] on div "(Click to zoom)" at bounding box center [443, 197] width 440 height 134
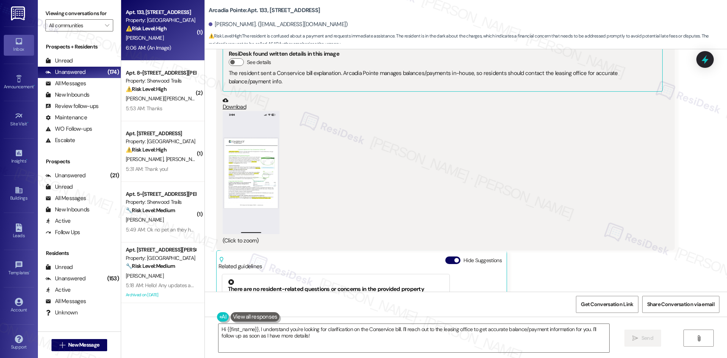
scroll to position [541, 0]
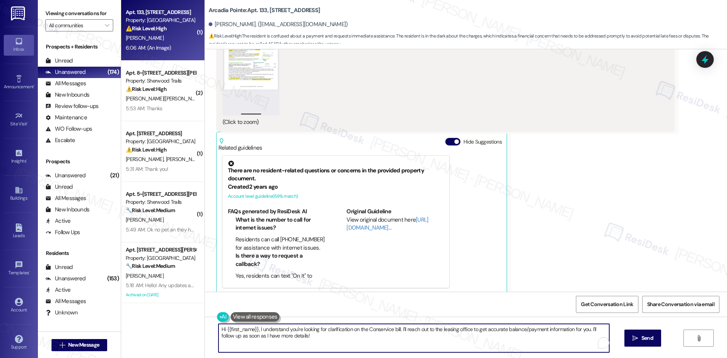
click at [293, 343] on textarea "Hi {{first_name}}, I understand you're looking for clarification on the Conserv…" at bounding box center [413, 338] width 391 height 28
paste textarea "Thanks for sending that over, Marianne. I’ll share this Conservice bill explana…"
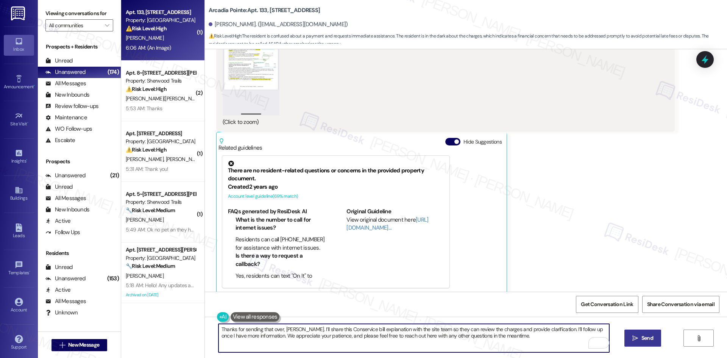
type textarea "Thanks for sending that over, Marianne. I’ll share this Conservice bill explana…"
click at [648, 338] on span "Send" at bounding box center [647, 338] width 12 height 8
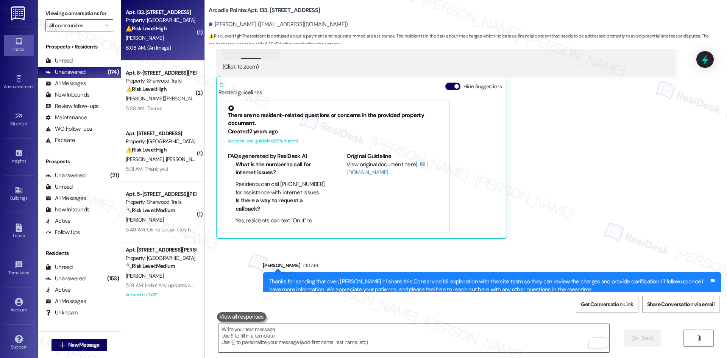
scroll to position [602, 0]
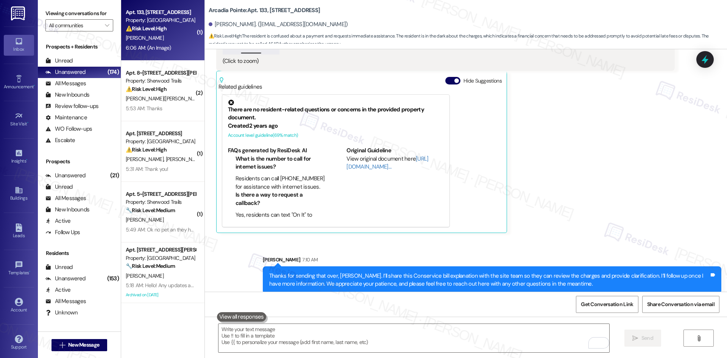
click at [578, 219] on div "Marianne Vasquez 6:06 AM PNG attachment ResiDesk found written details in this …" at bounding box center [445, 33] width 459 height 400
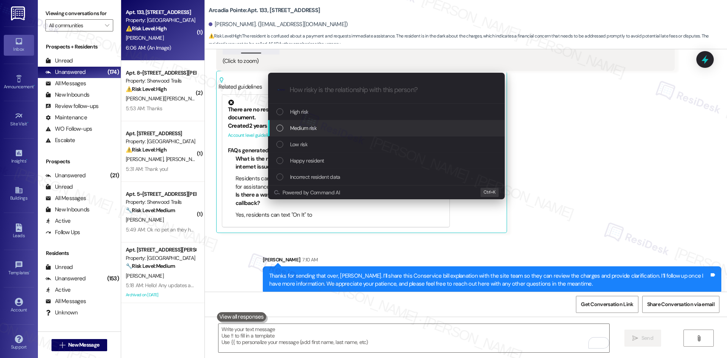
click at [317, 128] on div "Medium risk" at bounding box center [387, 128] width 222 height 8
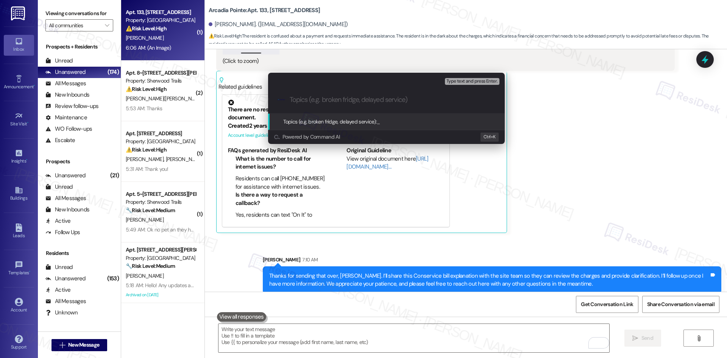
click at [303, 98] on input "Topics (e.g. broken fridge, delayed service)" at bounding box center [393, 100] width 206 height 8
paste input "Resident Inquiry on Conservice Bill Charges"
type input "Resident Inquiry on Conservice Bill Charges"
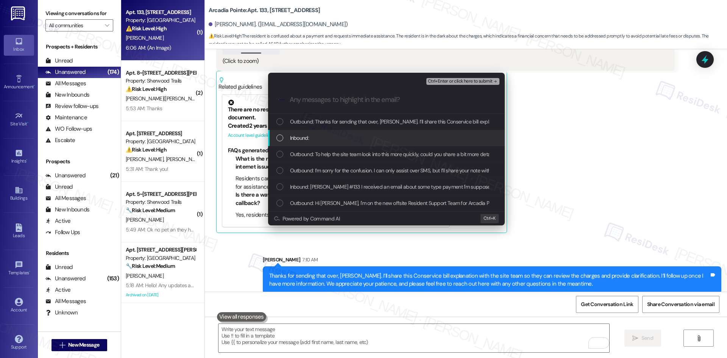
click at [329, 136] on div "Inbound:" at bounding box center [387, 138] width 222 height 8
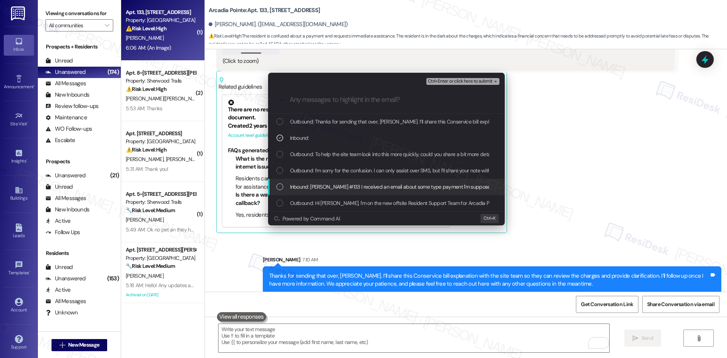
click at [340, 185] on span "Inbound: Marianne Vasquez #133 I received an email about some type payment I'm …" at bounding box center [532, 187] width 484 height 8
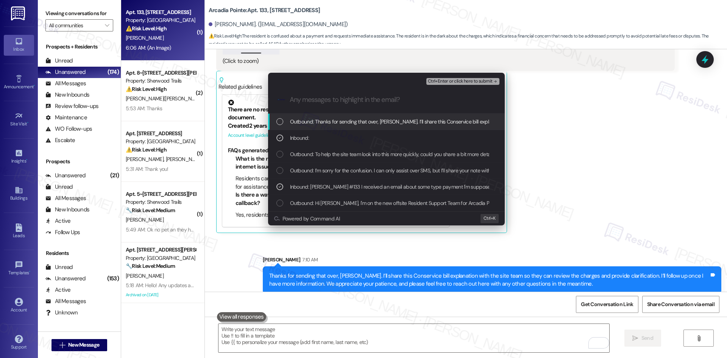
click at [478, 81] on span "Ctrl+Enter or click here to submit" at bounding box center [460, 81] width 65 height 5
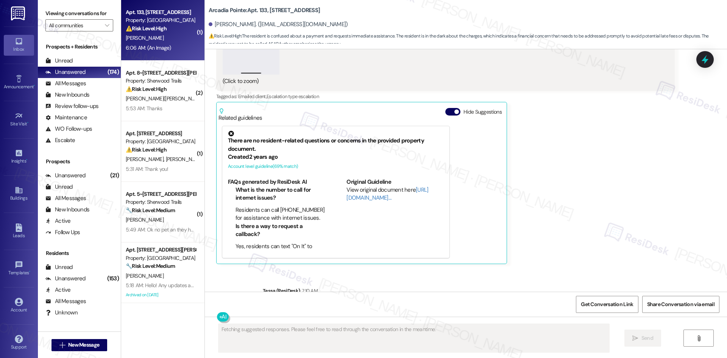
scroll to position [624, 0]
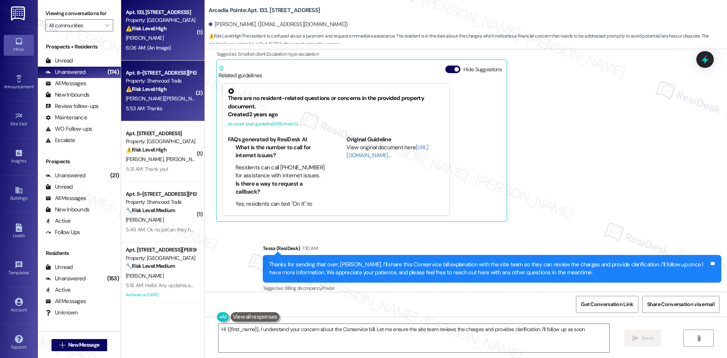
type textarea "Hi {{first_name}}, I understand your concern about the Conservice bill. Let me …"
click at [146, 95] on span "F. Luckette(Jha)" at bounding box center [165, 98] width 79 height 7
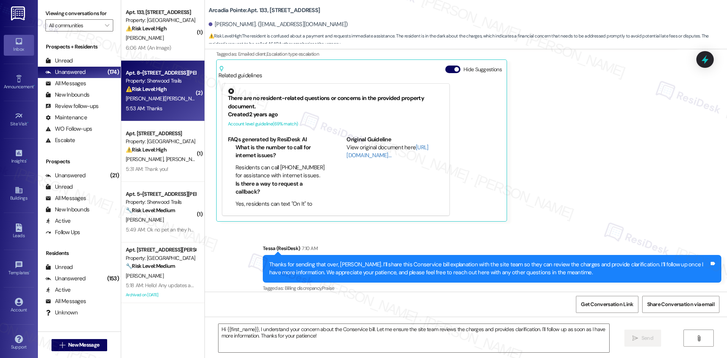
type textarea "Fetching suggested responses. Please feel free to read through the conversation…"
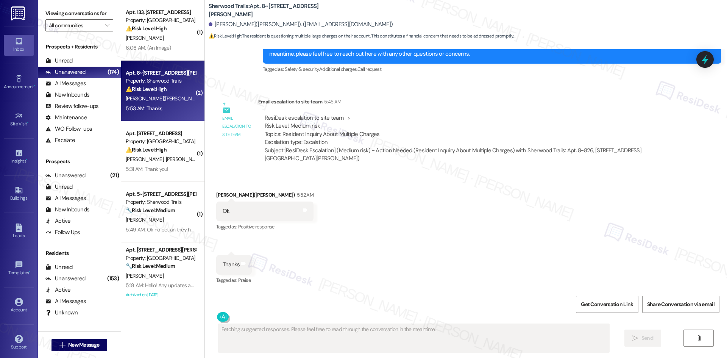
scroll to position [237, 0]
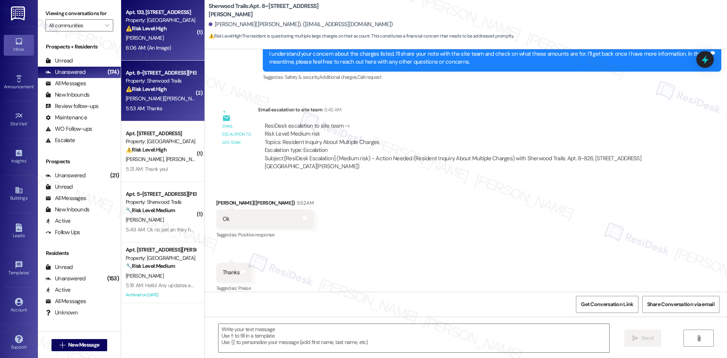
click at [172, 33] on div "M. Vasquez" at bounding box center [161, 37] width 72 height 9
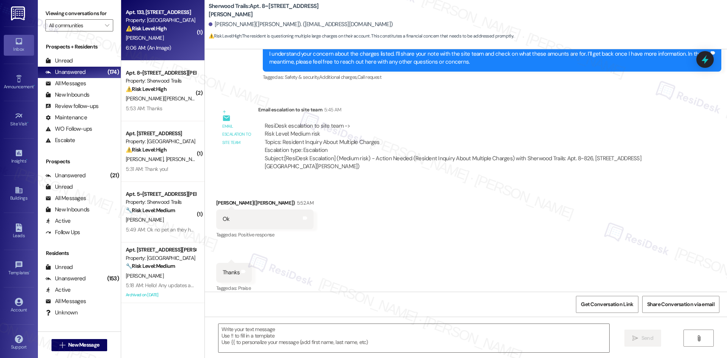
type textarea "Fetching suggested responses. Please feel free to read through the conversation…"
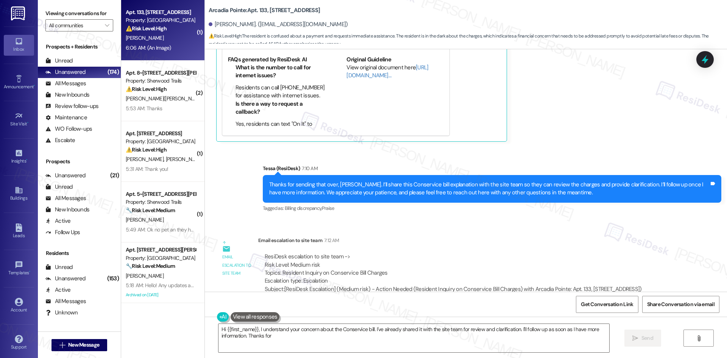
scroll to position [710, 0]
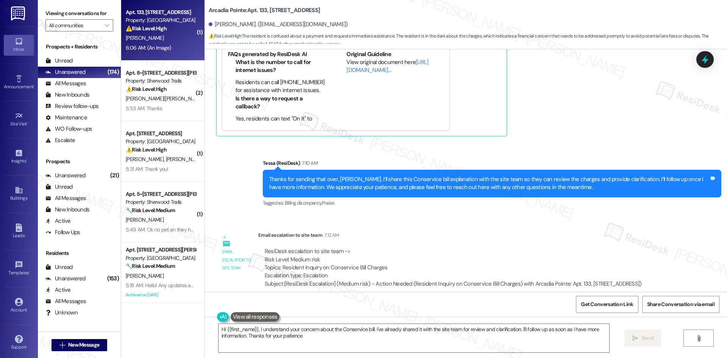
type textarea "Hi {{first_name}}, I understand your concern about the Conservice bill. I've al…"
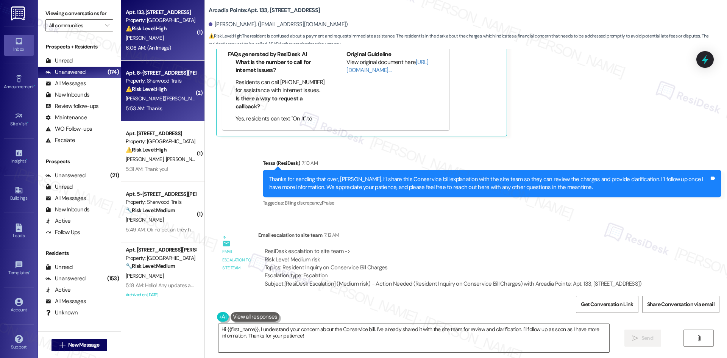
click at [167, 92] on div "⚠️ Risk Level: High The resident is questioning multiple large charges on their…" at bounding box center [161, 89] width 70 height 8
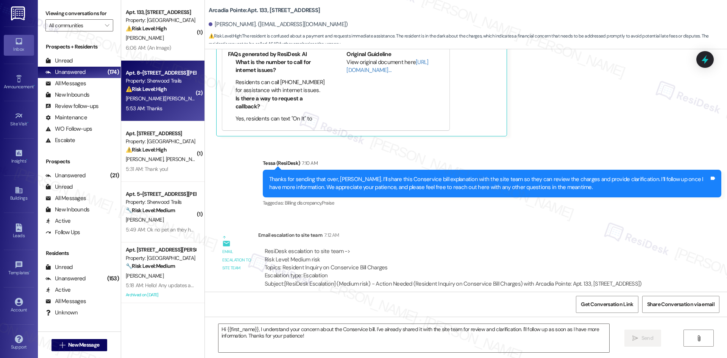
type textarea "Fetching suggested responses. Please feel free to read through the conversation…"
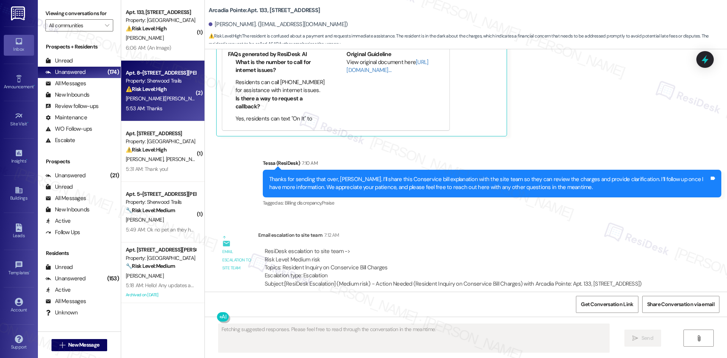
scroll to position [237, 0]
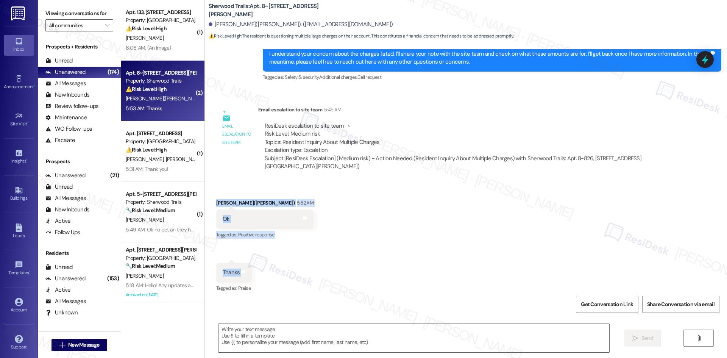
drag, startPoint x: 209, startPoint y: 194, endPoint x: 250, endPoint y: 269, distance: 85.9
click at [250, 269] on div "Received via SMS Felicia Luckette(Jha) 5:52 AM Ok Tags and notes Tagged as: Pos…" at bounding box center [466, 240] width 522 height 117
copy div "Felicia Luckette(Jha) 5:52 AM Ok Tags and notes Tagged as: Positive response Cl…"
drag, startPoint x: 421, startPoint y: 284, endPoint x: 414, endPoint y: 284, distance: 6.9
click at [421, 284] on div "Received via SMS Felicia Luckette(Jha) 5:52 AM Ok Tags and notes Tagged as: Pos…" at bounding box center [466, 240] width 522 height 117
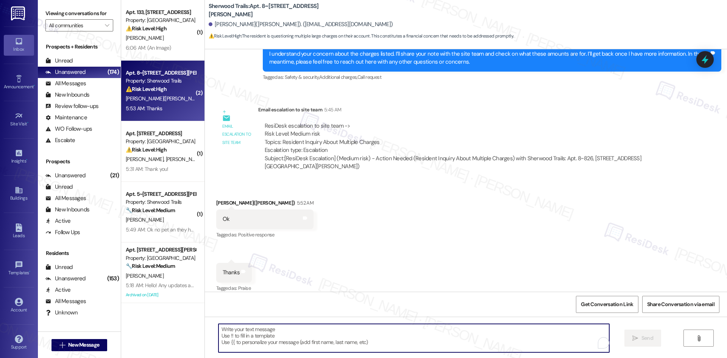
click at [324, 341] on textarea "To enrich screen reader interactions, please activate Accessibility in Grammarl…" at bounding box center [413, 338] width 391 height 28
paste textarea "You’re very welcome, Felicia!"
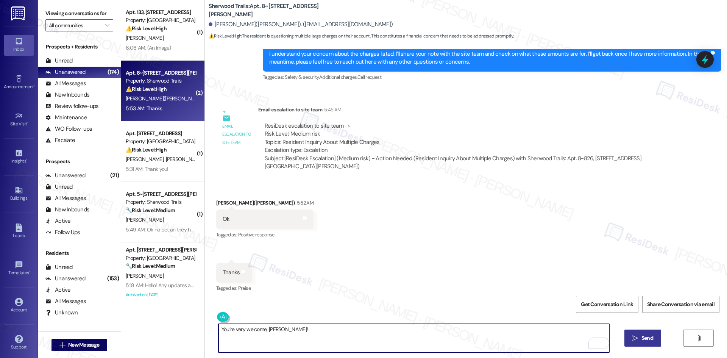
type textarea "You’re very welcome, Felicia!"
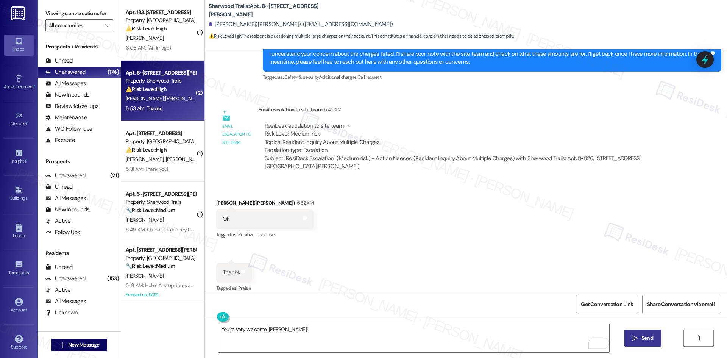
click at [635, 340] on icon "" at bounding box center [635, 338] width 6 height 6
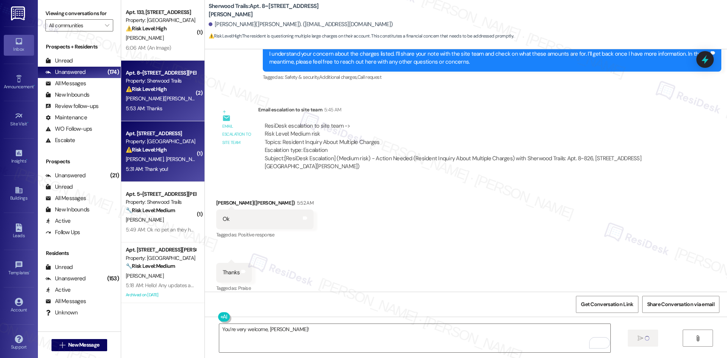
click at [151, 164] on div "Y. Cain R. Cain" at bounding box center [161, 158] width 72 height 9
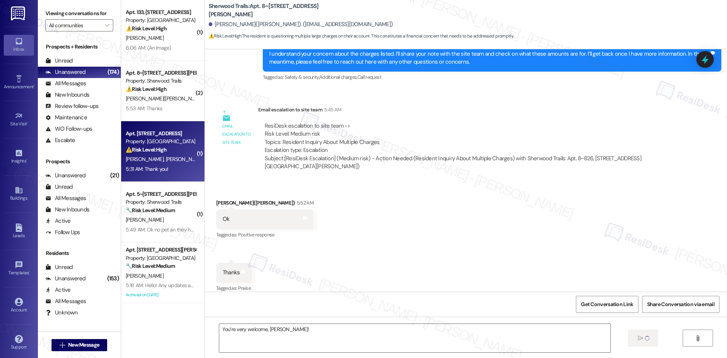
type textarea "Fetching suggested responses. Please feel free to read through the conversation…"
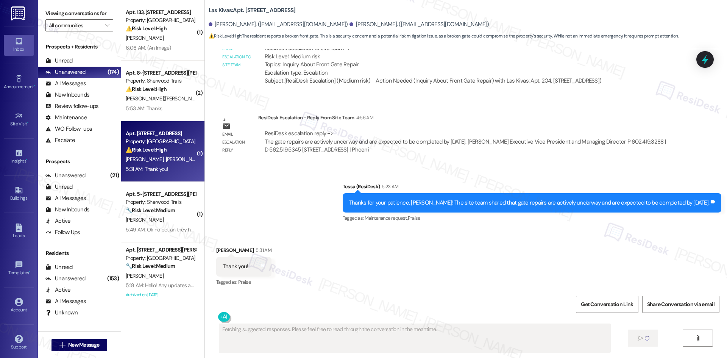
scroll to position [314, 0]
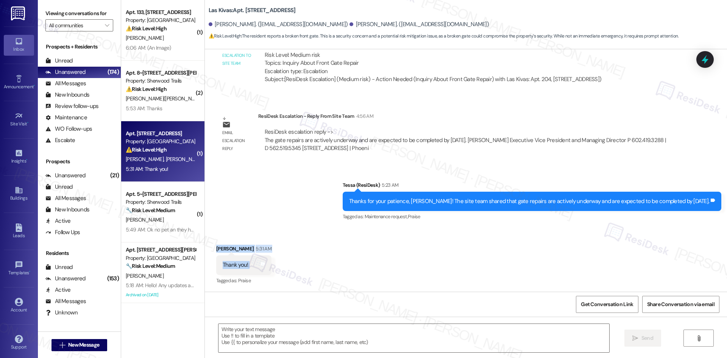
drag, startPoint x: 206, startPoint y: 239, endPoint x: 257, endPoint y: 266, distance: 57.9
click at [256, 266] on div "Received via SMS Yoko Cain 5:31 AM Thank you! Tags and notes Tagged as: Praise …" at bounding box center [244, 265] width 67 height 53
copy div "Yoko Cain 5:31 AM Thank you! Tags and notes"
click at [296, 337] on textarea at bounding box center [413, 338] width 391 height 28
paste textarea "You’re very welcome, Yoko!"
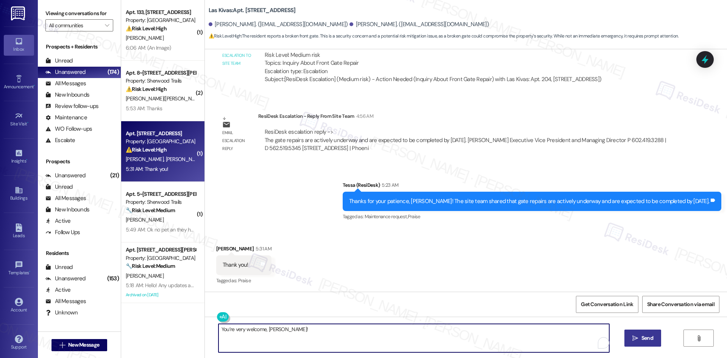
type textarea "You’re very welcome, Yoko!"
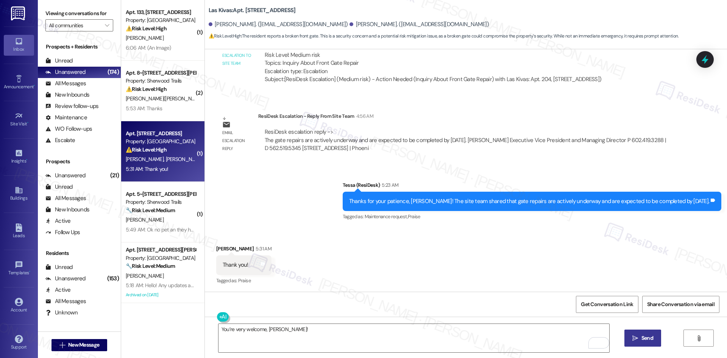
click at [640, 338] on span "Send" at bounding box center [647, 338] width 15 height 8
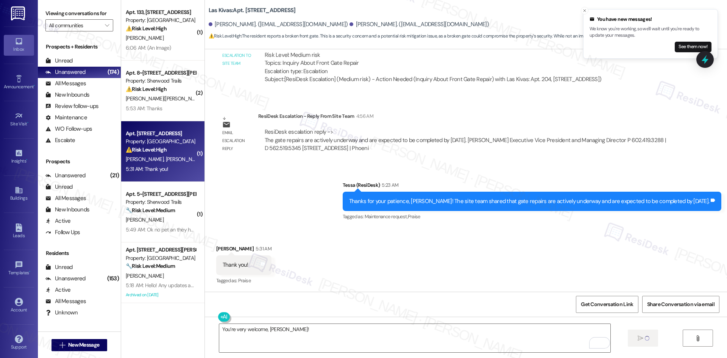
click at [427, 284] on div "Received via SMS Yoko Cain 5:31 AM Thank you! Tags and notes Tagged as: Praise …" at bounding box center [466, 260] width 522 height 64
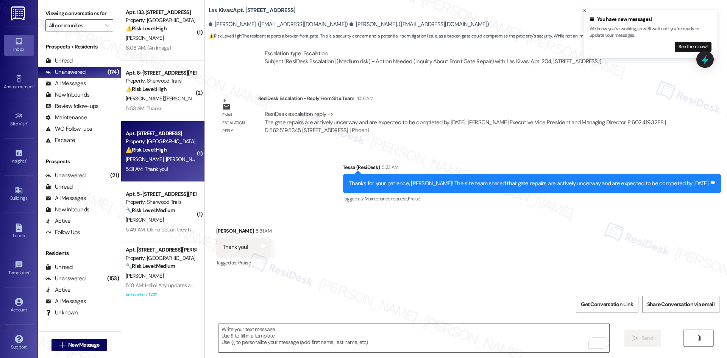
scroll to position [368, 0]
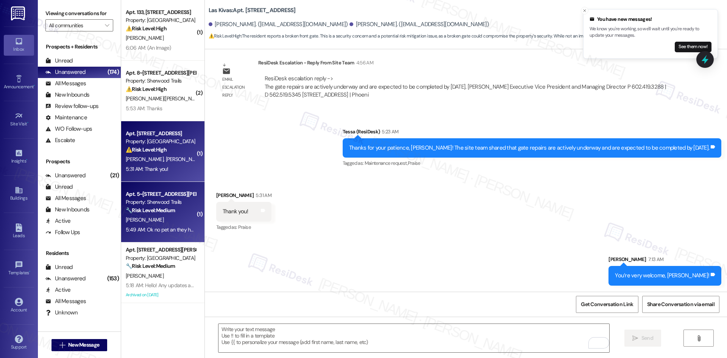
click at [161, 210] on strong "🔧 Risk Level: Medium" at bounding box center [150, 210] width 49 height 7
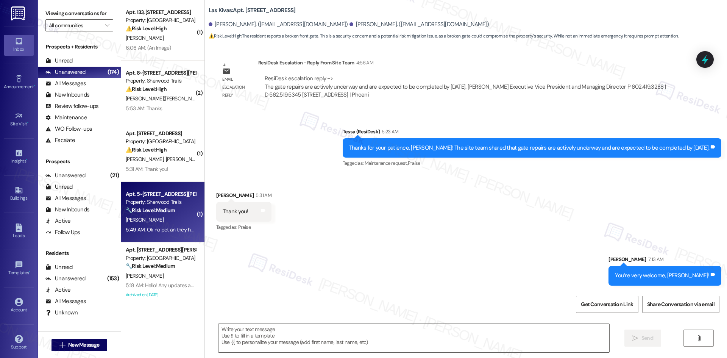
type textarea "Fetching suggested responses. Please feel free to read through the conversation…"
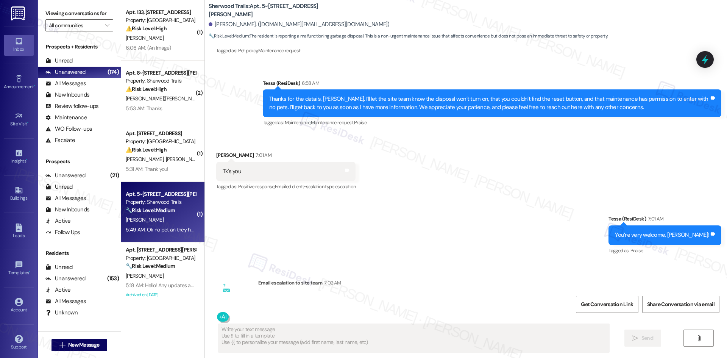
scroll to position [459, 0]
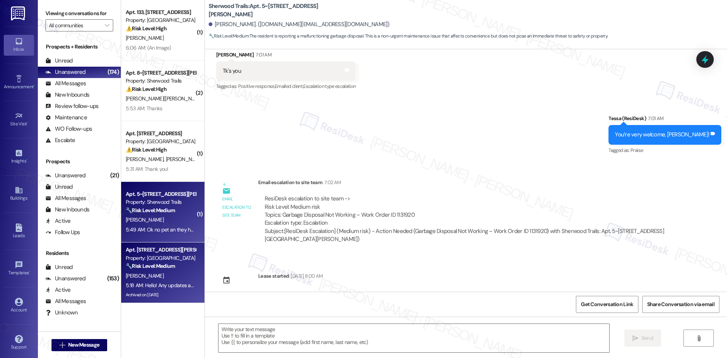
click at [151, 256] on div "Property: [GEOGRAPHIC_DATA]" at bounding box center [161, 258] width 70 height 8
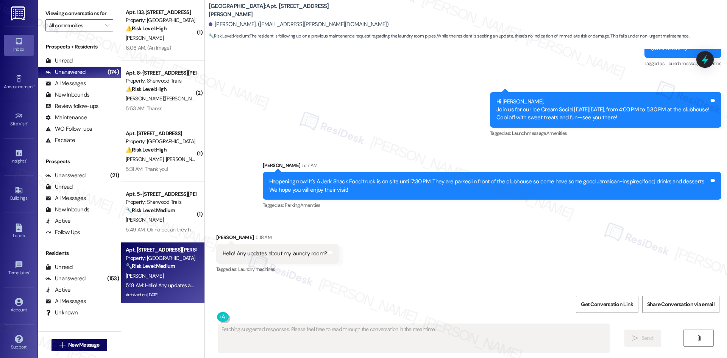
scroll to position [1566, 0]
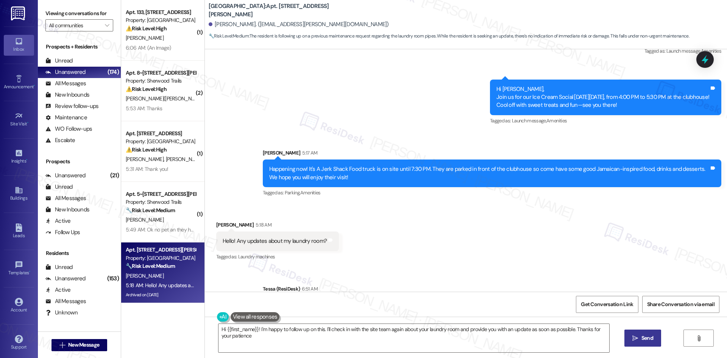
type textarea "Hi {{first_name}}! I'm happy to follow up on this. I'll check in with the site …"
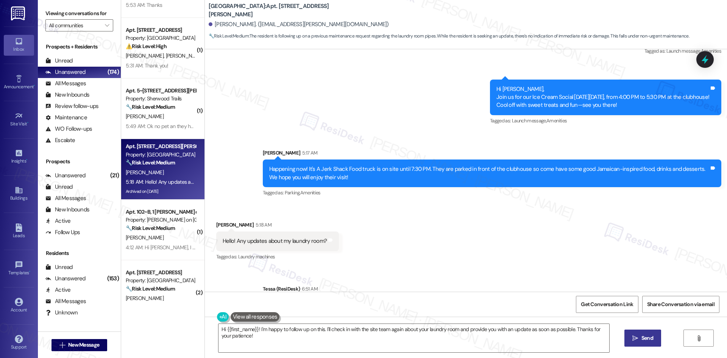
scroll to position [114, 0]
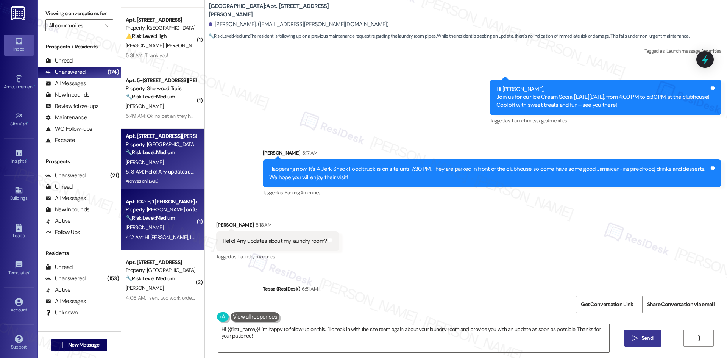
click at [154, 227] on div "M. Sharkey" at bounding box center [161, 227] width 72 height 9
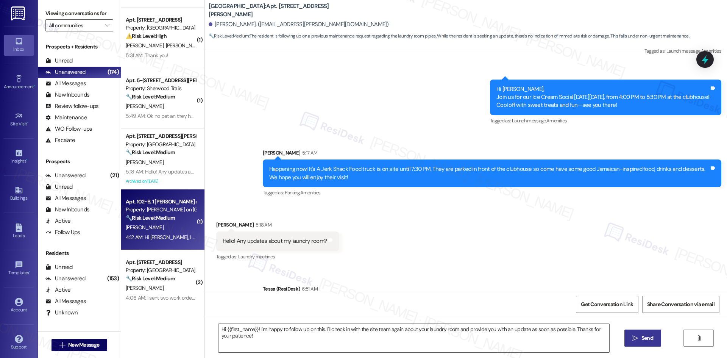
type textarea "Fetching suggested responses. Please feel free to read through the conversation…"
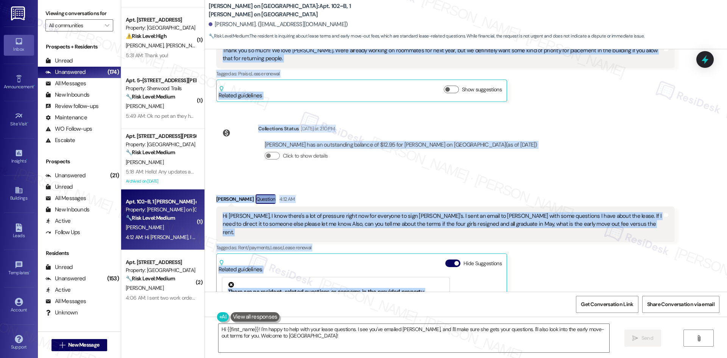
scroll to position [815, 0]
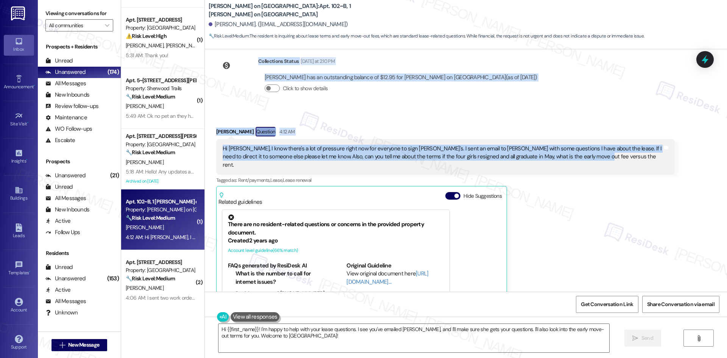
drag, startPoint x: 208, startPoint y: 172, endPoint x: 604, endPoint y: 144, distance: 396.7
click at [604, 144] on div "Lease started Aug 15, 2025 at 8:00 AM Survey, sent via SMS Residesk Automated S…" at bounding box center [466, 170] width 522 height 242
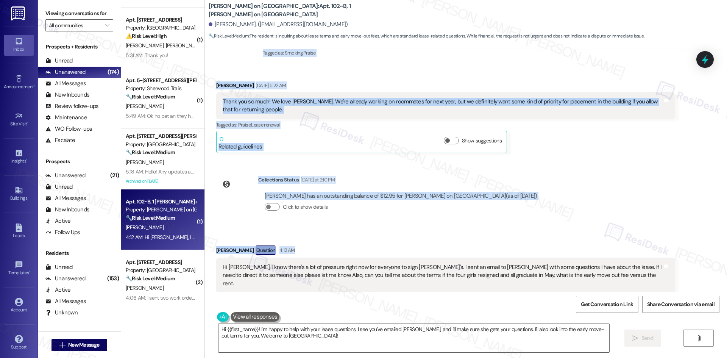
scroll to position [739, 0]
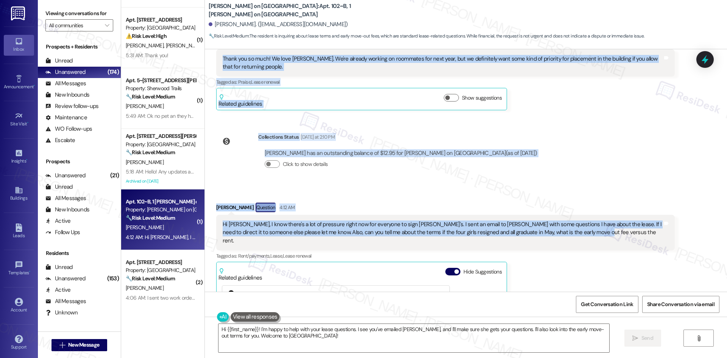
drag, startPoint x: 233, startPoint y: 114, endPoint x: 581, endPoint y: 217, distance: 362.9
click at [581, 217] on div "Lease started Aug 15, 2025 at 8:00 AM Survey, sent via SMS Residesk Automated S…" at bounding box center [466, 170] width 522 height 242
copy div "Sarah (ResiDesk) Aug 25, 2025 at 10:32 PM Hi Megan, the site team has responded…"
drag, startPoint x: 405, startPoint y: 176, endPoint x: 400, endPoint y: 176, distance: 4.9
click at [405, 186] on div "Received via SMS Megan Sharkey Question 4:12 AM Hi Sarah, I know there's a lot …" at bounding box center [466, 307] width 522 height 243
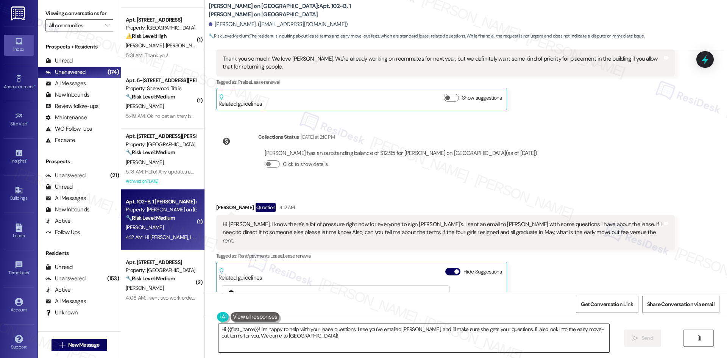
click at [286, 333] on textarea "Hi {{first_name}}! I'm happy to help with your lease questions. I see you've em…" at bounding box center [413, 338] width 391 height 28
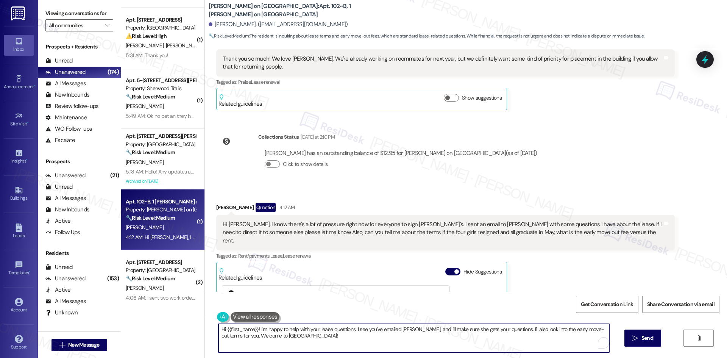
paste textarea "Megan, I understand your concern and your questions about the lease terms and e…"
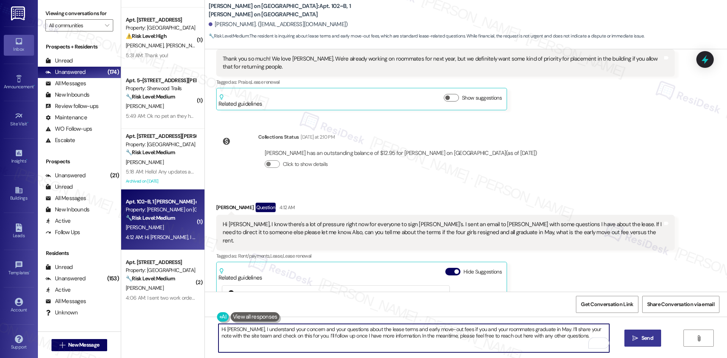
type textarea "Hi Megan, I understand your concern and your questions about the lease terms an…"
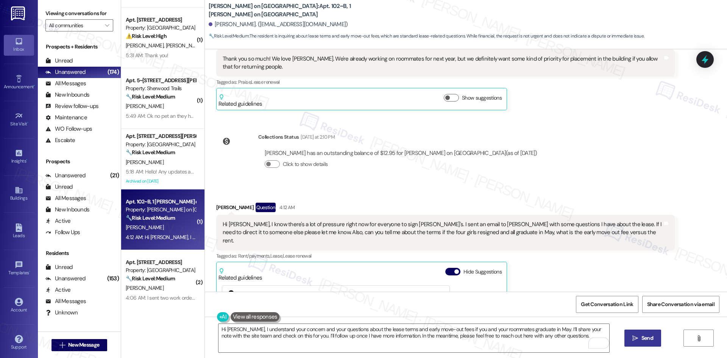
click at [644, 338] on span "Send" at bounding box center [647, 338] width 12 height 8
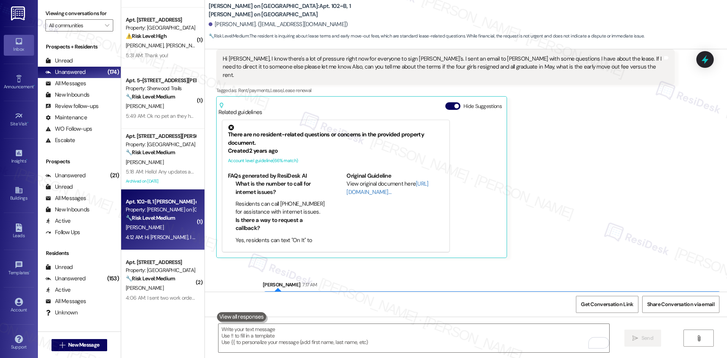
scroll to position [914, 0]
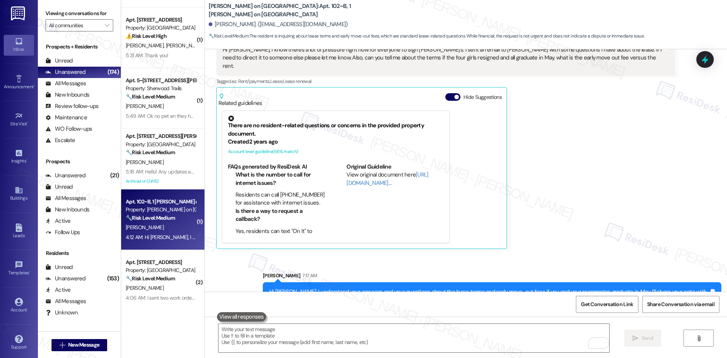
click at [579, 229] on div "Received via SMS Megan Sharkey Question 4:12 AM Hi Sarah, I know there's a lot …" at bounding box center [446, 138] width 470 height 232
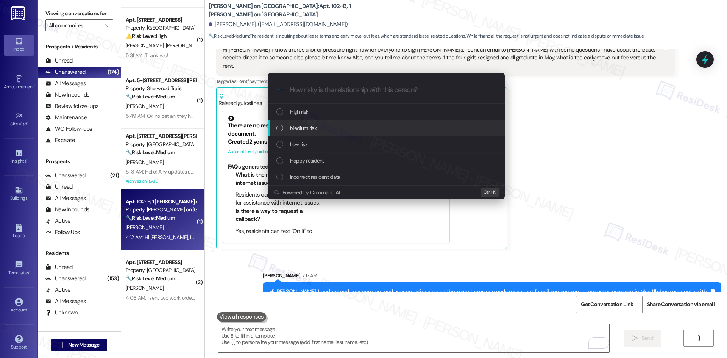
click at [335, 130] on div "Medium risk" at bounding box center [387, 128] width 222 height 8
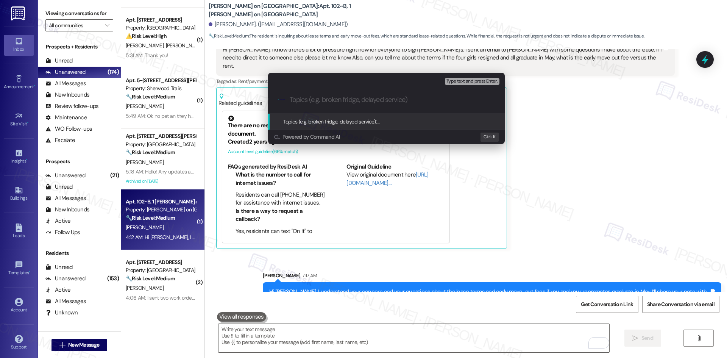
click at [328, 101] on input "Topics (e.g. broken fridge, delayed service)" at bounding box center [393, 100] width 206 height 8
paste input "Resident Questions on Lease Terms and Early Move-Out Fees"
type input "Resident Questions on Lease Terms and Early Move-Out Fees"
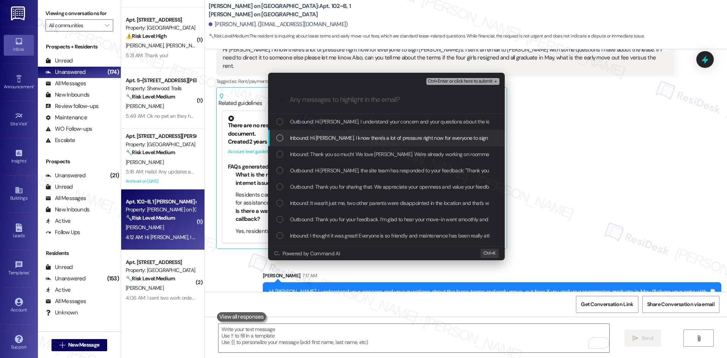
click at [333, 134] on span "Inbound: Hi Sarah, I know there's a lot of pressure right now for everyone to s…" at bounding box center [705, 138] width 830 height 8
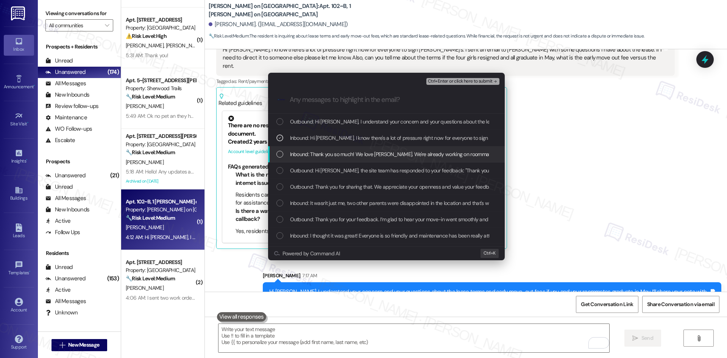
click at [331, 149] on div "Inbound: Thank you so much! We love Bixby. We're already working on roommates f…" at bounding box center [386, 154] width 237 height 16
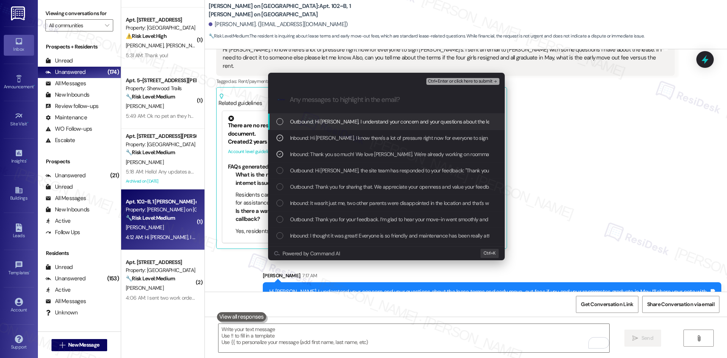
click at [487, 81] on span "Ctrl+Enter or click here to submit" at bounding box center [460, 81] width 65 height 5
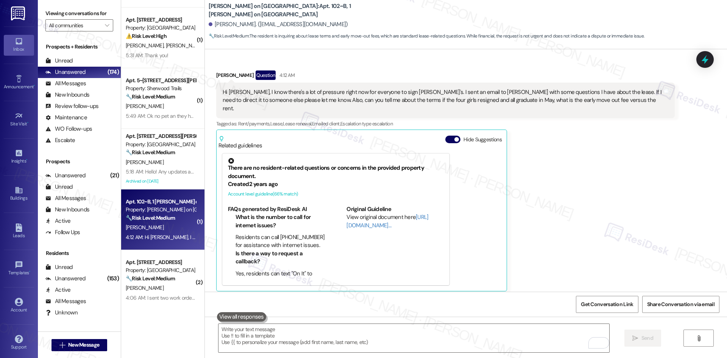
scroll to position [925, 0]
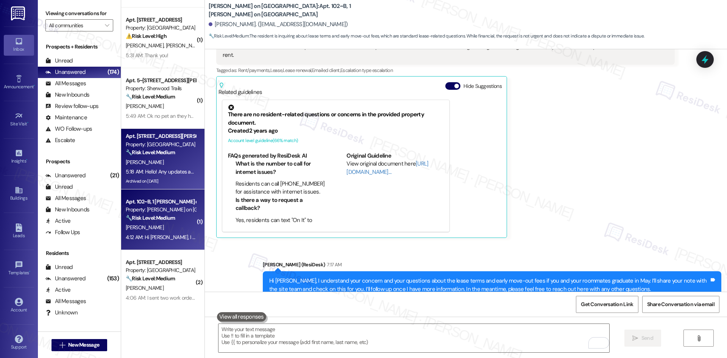
click at [157, 159] on div "C. Henderson" at bounding box center [161, 162] width 72 height 9
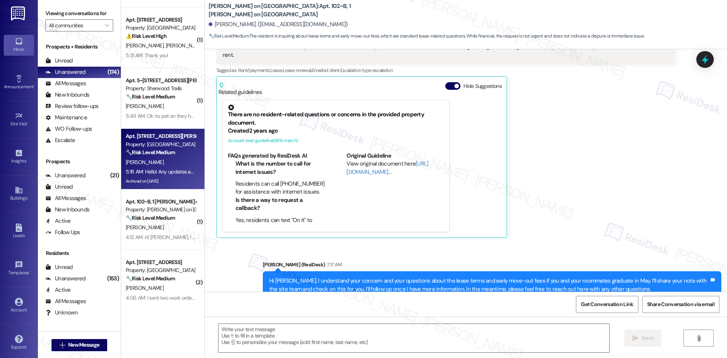
type textarea "Fetching suggested responses. Please feel free to read through the conversation…"
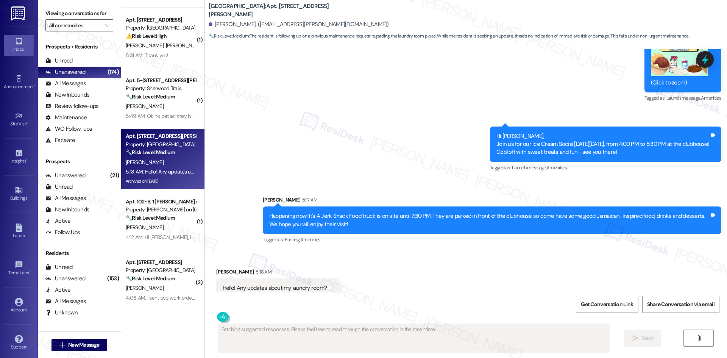
scroll to position [1566, 0]
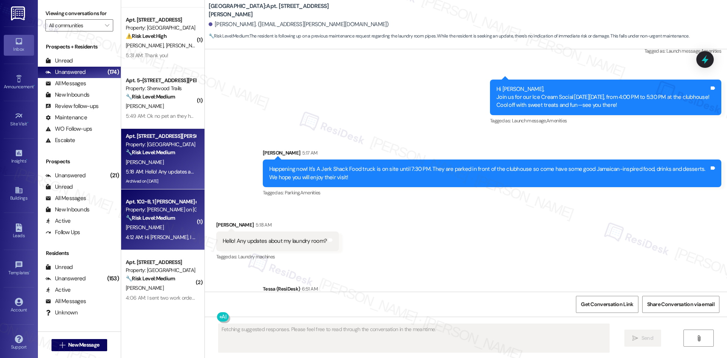
click at [164, 220] on strong "🔧 Risk Level: Medium" at bounding box center [150, 217] width 49 height 7
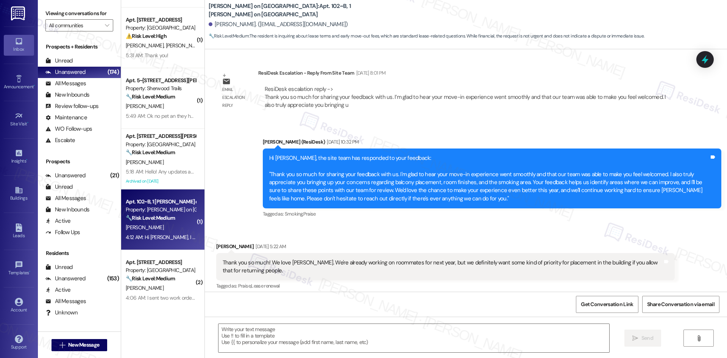
type textarea "Fetching suggested responses. Please feel free to read through the conversation…"
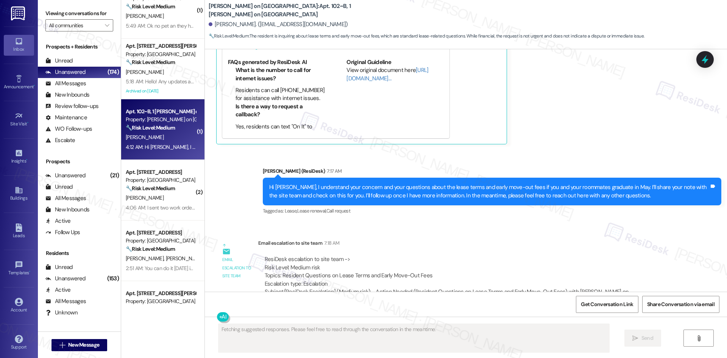
scroll to position [227, 0]
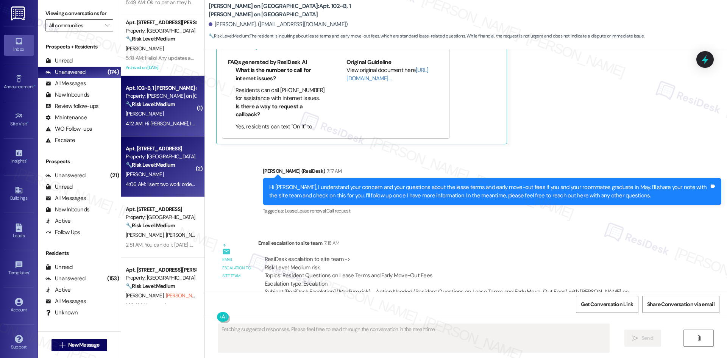
click at [147, 171] on div "B. Callan" at bounding box center [161, 174] width 72 height 9
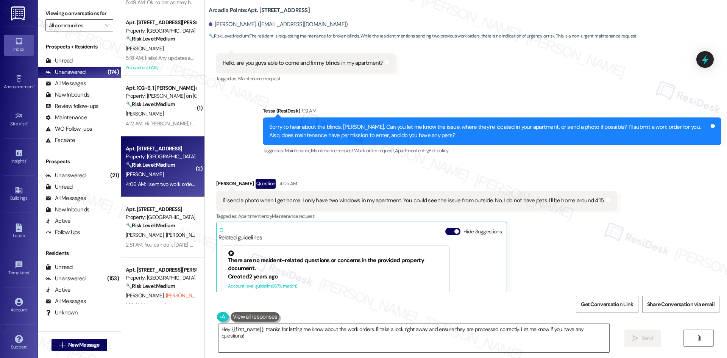
scroll to position [314, 0]
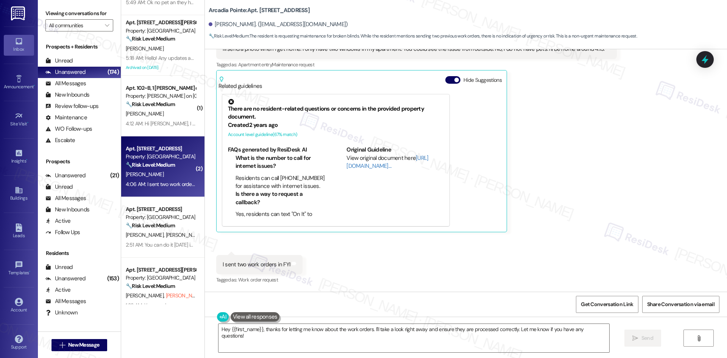
click at [581, 235] on div "Received via SMS Brian Callan Question 4:05 AM I'll send a photo when I get hom…" at bounding box center [417, 130] width 412 height 216
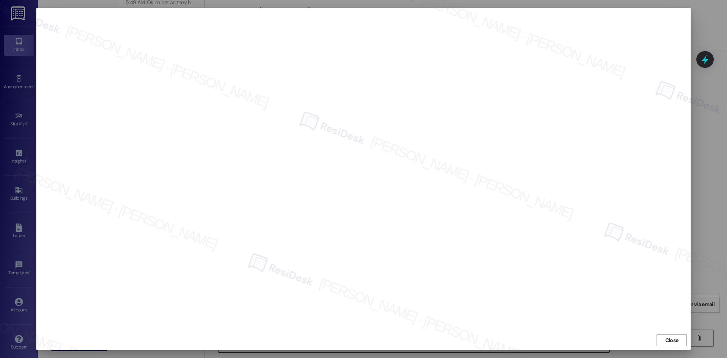
drag, startPoint x: 682, startPoint y: 345, endPoint x: 570, endPoint y: 340, distance: 112.2
click at [678, 343] on button "Close" at bounding box center [672, 340] width 30 height 12
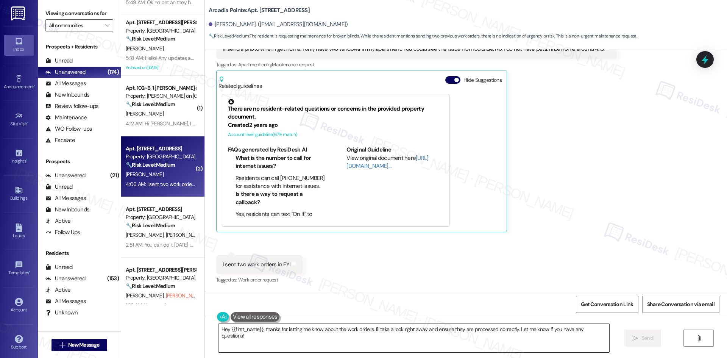
click at [317, 336] on textarea "Hey {{first_name}}, thanks for letting me know about the work orders. I'll take…" at bounding box center [413, 338] width 391 height 28
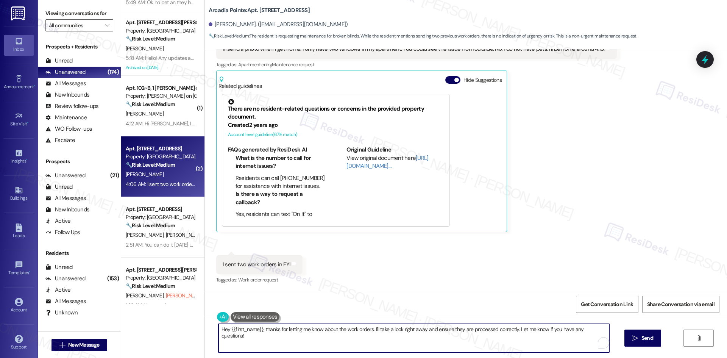
paste textarea "Clothes washer"
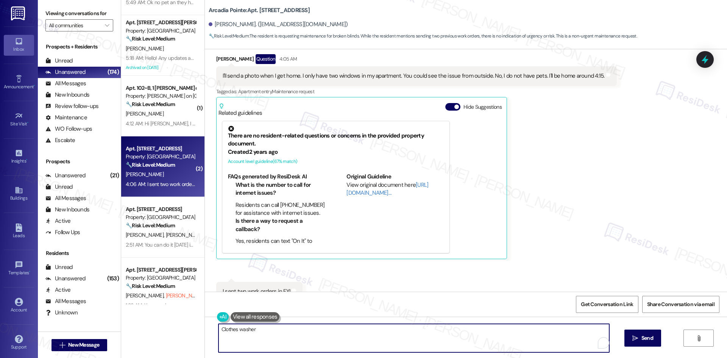
scroll to position [200, 0]
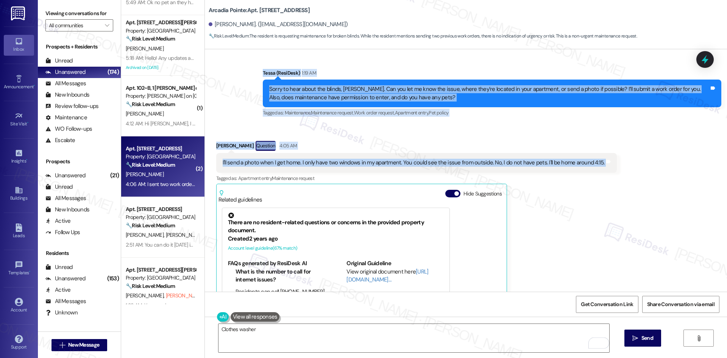
drag, startPoint x: 232, startPoint y: 67, endPoint x: 527, endPoint y: 172, distance: 313.2
click at [576, 169] on div "Lease started Apr 09, 2025 at 8:00 AM Announcement, sent via SMS Tessa (ResiDes…" at bounding box center [466, 170] width 522 height 242
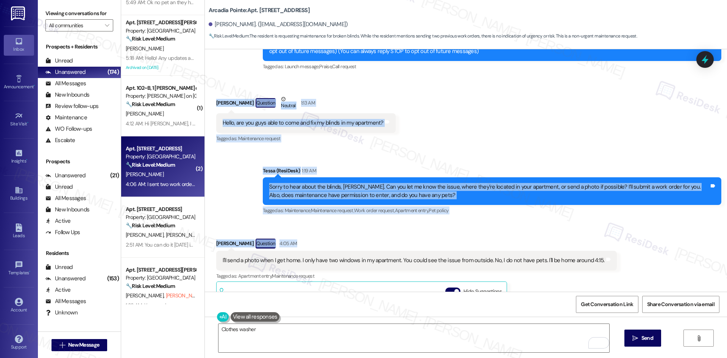
scroll to position [124, 0]
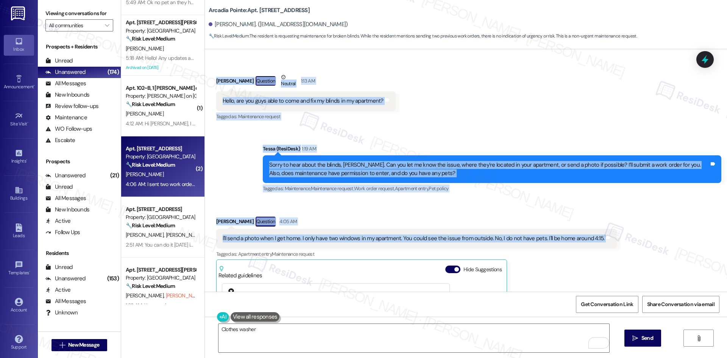
drag, startPoint x: 206, startPoint y: 115, endPoint x: 624, endPoint y: 246, distance: 437.7
click at [624, 246] on div "Lease started Apr 09, 2025 at 8:00 AM Announcement, sent via SMS Tessa (ResiDes…" at bounding box center [466, 170] width 522 height 242
copy div "Brian Callan Question Neutral 1:13 AM Hello, are you guys able to come and fix …"
click at [333, 200] on div "Sent via SMS Tessa (ResiDesk) 1:19 AM Sorry to hear about the blinds, Brian. Ca…" at bounding box center [492, 169] width 470 height 61
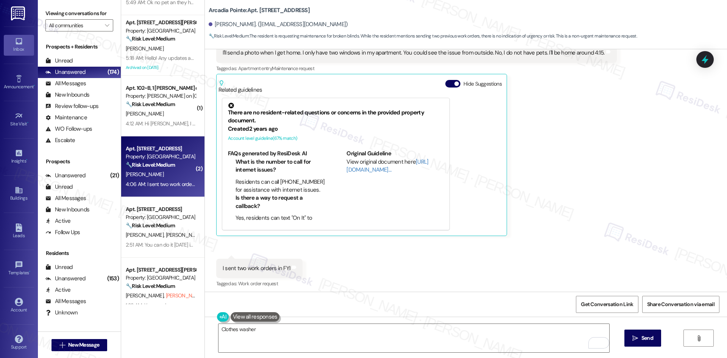
scroll to position [314, 0]
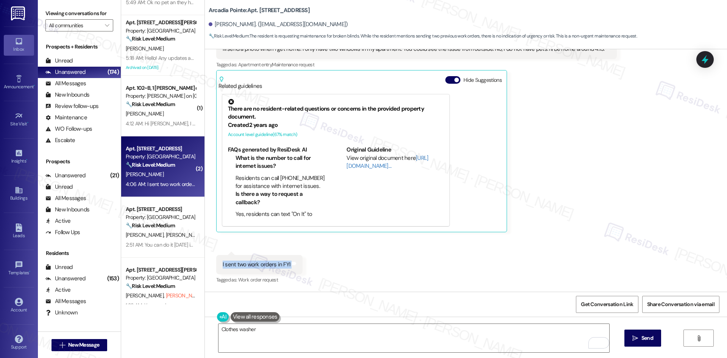
drag, startPoint x: 210, startPoint y: 259, endPoint x: 297, endPoint y: 271, distance: 87.9
click at [297, 271] on div "Received via SMS 4:06 AM Brian Callan 4:06 AM I sent two work orders in FYI Tag…" at bounding box center [260, 270] width 98 height 42
copy div "I sent two work orders in FYI Tags and notes"
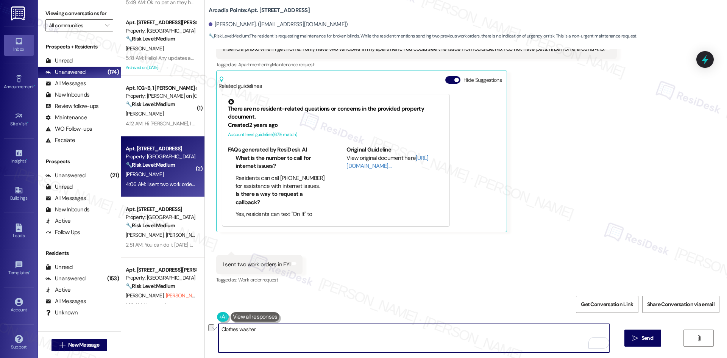
drag, startPoint x: 254, startPoint y: 333, endPoint x: 197, endPoint y: 332, distance: 56.8
click at [197, 332] on div "( 2 ) Apt. 8~826, 10401 Brockington Road Property: Sherwood Trails ⚠️ Risk Leve…" at bounding box center [424, 179] width 606 height 358
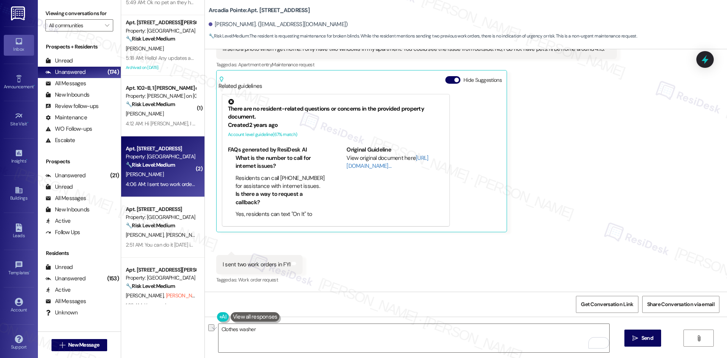
click at [518, 185] on div "Brian Callan Question 4:05 AM I'll send a photo when I get home. I only have tw…" at bounding box center [416, 129] width 401 height 204
click at [518, 272] on div "Received via SMS Brian Callan Question 4:05 AM I'll send a photo when I get hom…" at bounding box center [466, 150] width 522 height 281
click at [293, 341] on textarea "Clothes washer" at bounding box center [413, 338] width 391 height 28
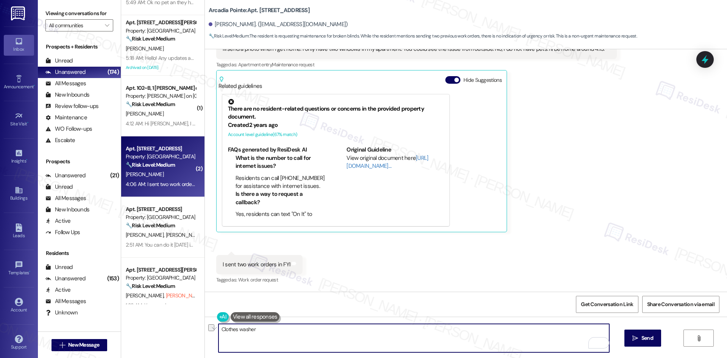
paste textarea "Thanks for the update, Brian. I do see that work orders were submitted for both…"
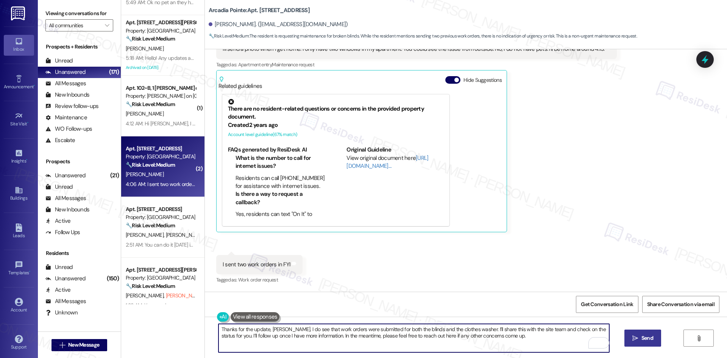
type textarea "Thanks for the update, Brian. I do see that work orders were submitted for both…"
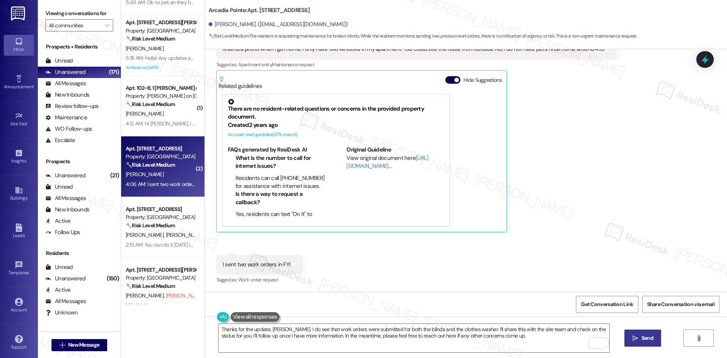
click at [641, 340] on span "Send" at bounding box center [647, 338] width 12 height 8
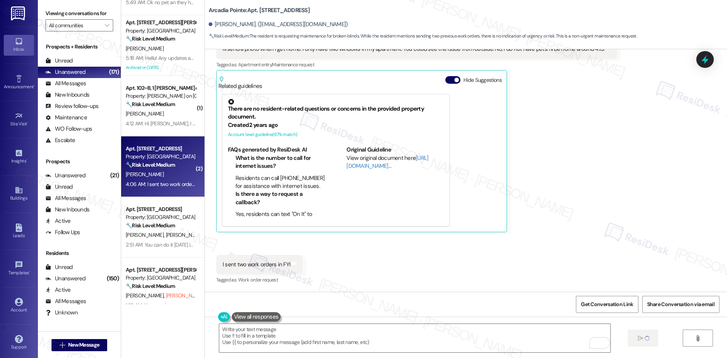
scroll to position [313, 0]
click at [521, 164] on div "Brian Callan Question 4:05 AM I'll send a photo when I get home. I only have tw…" at bounding box center [416, 130] width 401 height 204
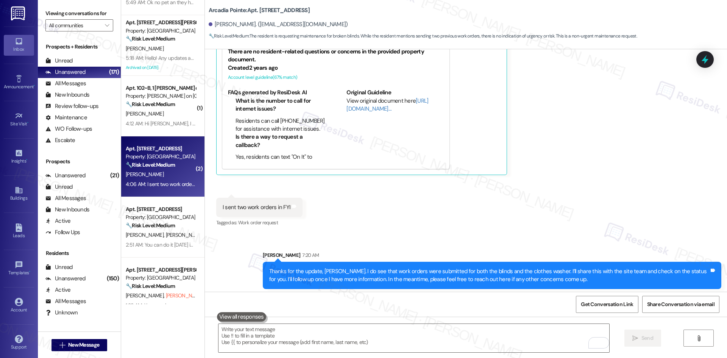
scroll to position [374, 0]
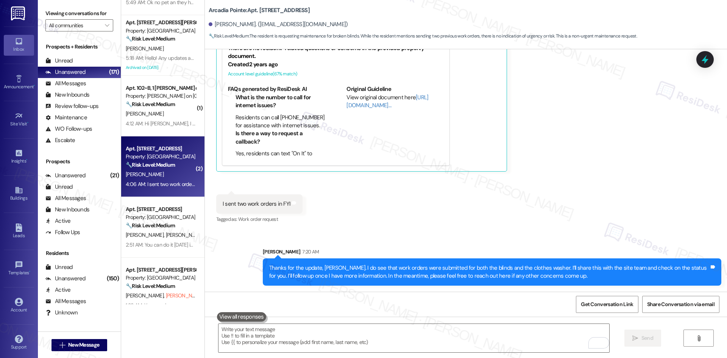
click at [526, 209] on div "Received via SMS Brian Callan Question 4:05 AM I'll send a photo when I get hom…" at bounding box center [466, 90] width 522 height 281
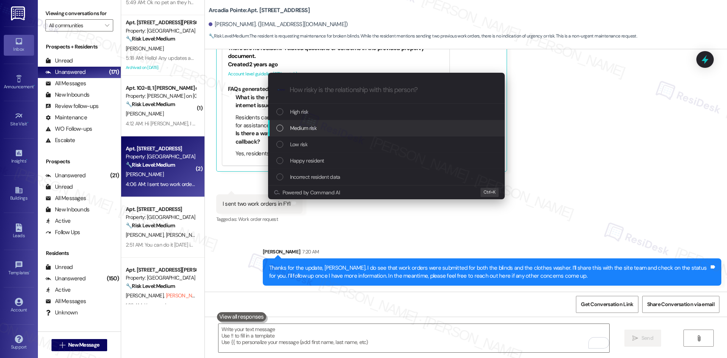
click at [325, 129] on div "Medium risk" at bounding box center [387, 128] width 222 height 8
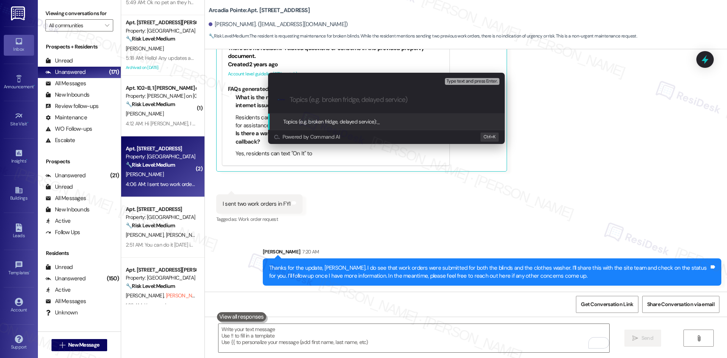
click at [329, 99] on input "Topics (e.g. broken fridge, delayed service)" at bounding box center [393, 100] width 206 height 8
paste input "Resident Work Orders for Blinds and Clothes Washer"
type input "Resident Work Orders for Blinds and Clothes Washer"
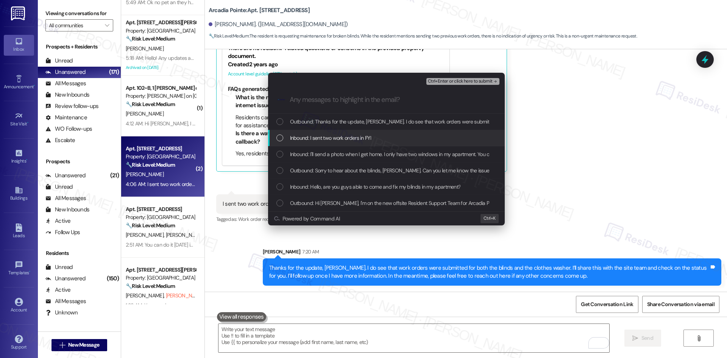
click at [351, 138] on span "Inbound: I sent two work orders in FYI" at bounding box center [330, 138] width 81 height 8
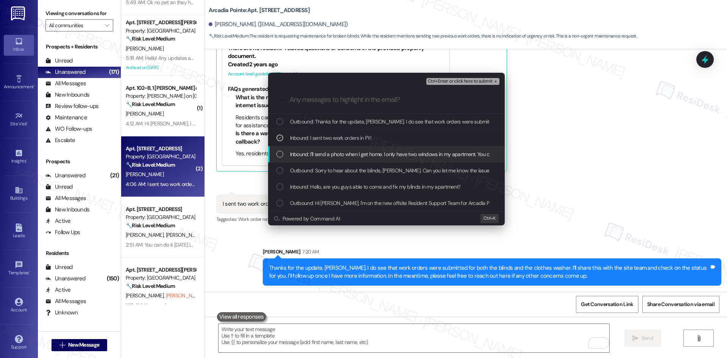
click at [343, 150] on span "Inbound: I'll send a photo when I get home. I only have two windows in my apart…" at bounding box center [476, 154] width 372 height 8
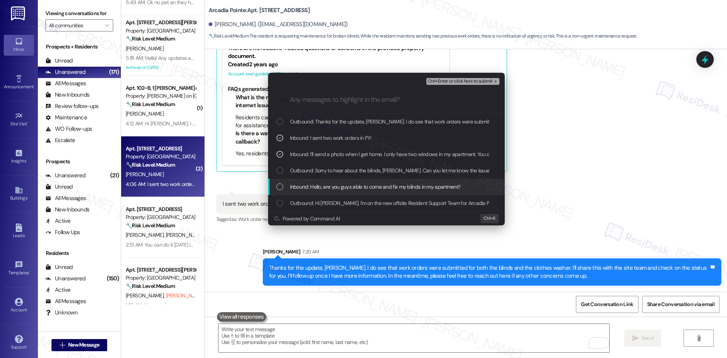
click at [383, 183] on span "Inbound: Hello, are you guys able to come and fix my blinds in my apartment?" at bounding box center [375, 187] width 171 height 8
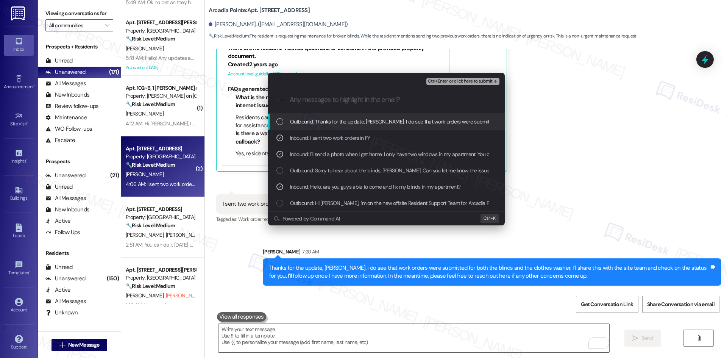
click at [484, 80] on span "Ctrl+Enter or click here to submit" at bounding box center [460, 81] width 65 height 5
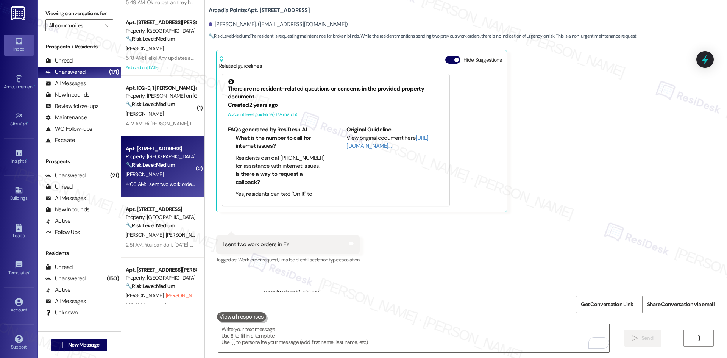
scroll to position [385, 0]
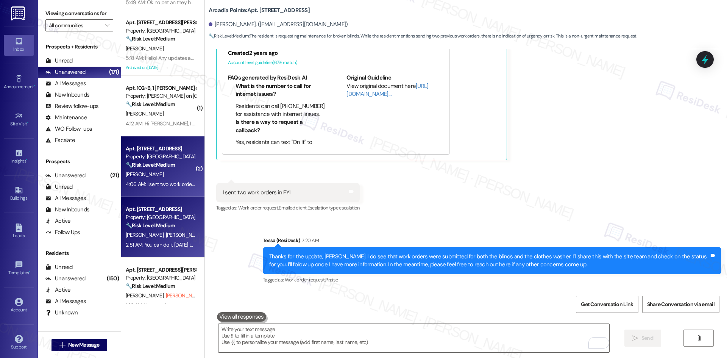
click at [169, 230] on div "[PERSON_NAME] [PERSON_NAME]" at bounding box center [161, 234] width 72 height 9
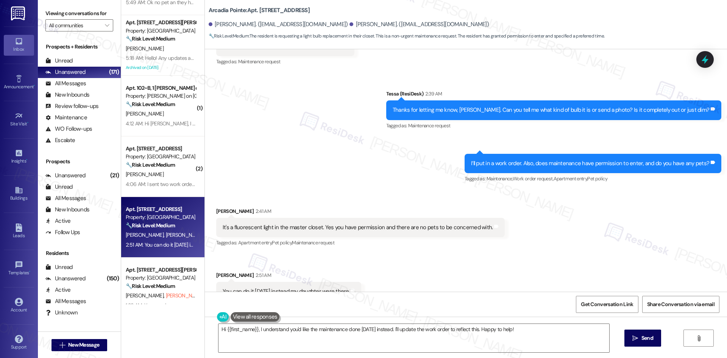
scroll to position [198, 0]
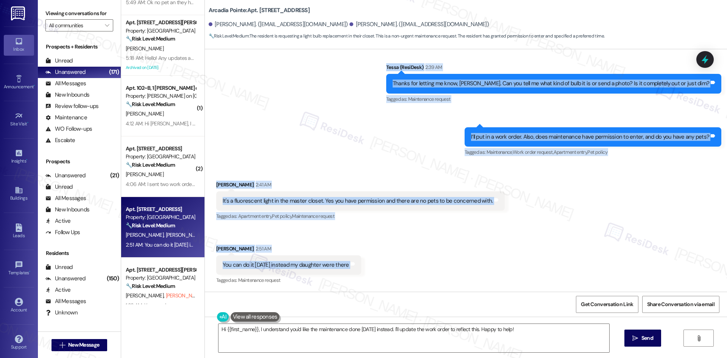
drag, startPoint x: 206, startPoint y: 151, endPoint x: 393, endPoint y: 262, distance: 217.7
click at [393, 262] on div "Lease started [DATE] 8:00 AM Announcement, sent via SMS Tessa (ResiDesk) 1:10 A…" at bounding box center [466, 170] width 522 height 242
copy div "Loremi Dolorsit 3:95 AM Co adipi el sedd e tem inci ut lab etdolor magnaa Enim …"
click at [337, 175] on div "Received via SMS [PERSON_NAME] 2:41 AM It's a fluorescent light in the master c…" at bounding box center [361, 201] width 300 height 53
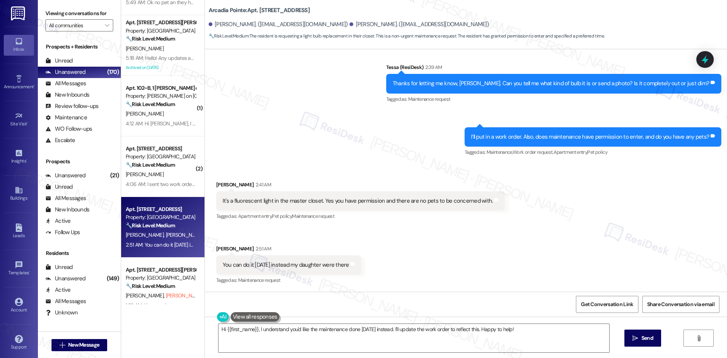
click at [337, 175] on div "Received via SMS [PERSON_NAME] 2:41 AM It's a fluorescent light in the master c…" at bounding box center [361, 201] width 300 height 53
click at [305, 150] on div "Sent via SMS Tessa (ResiDesk) 2:39 AM Thanks for letting me know, [PERSON_NAME]…" at bounding box center [466, 104] width 522 height 117
click at [317, 342] on textarea "Hi {{first_name}}, I understand you'd like the maintenance done [DATE] instead.…" at bounding box center [413, 338] width 391 height 28
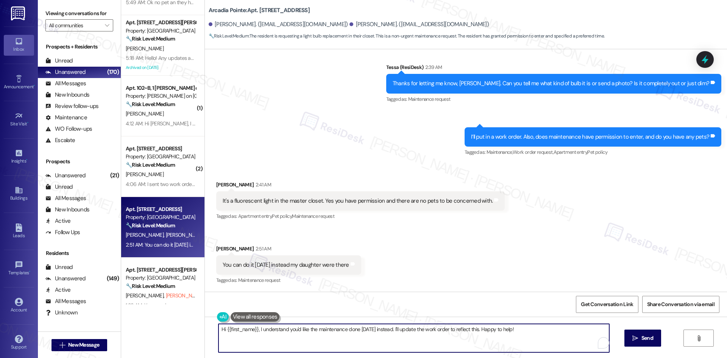
paste textarea "Thanks, Vickie. I’ll let the site team know it’s a fluorescent bulb in the mast…"
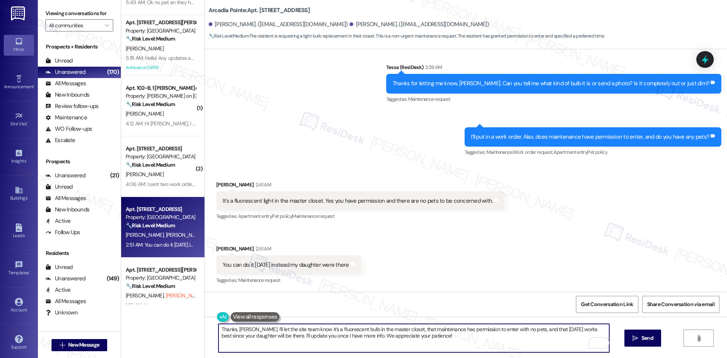
click at [311, 342] on textarea "Thanks, Vickie. I’ll let the site team know it’s a fluorescent bulb in the mast…" at bounding box center [413, 338] width 391 height 28
type textarea "Thanks, Vickie. I’ll let the site team know it’s a fluorescent bulb in the mast…"
click at [640, 340] on span "Send" at bounding box center [647, 338] width 15 height 8
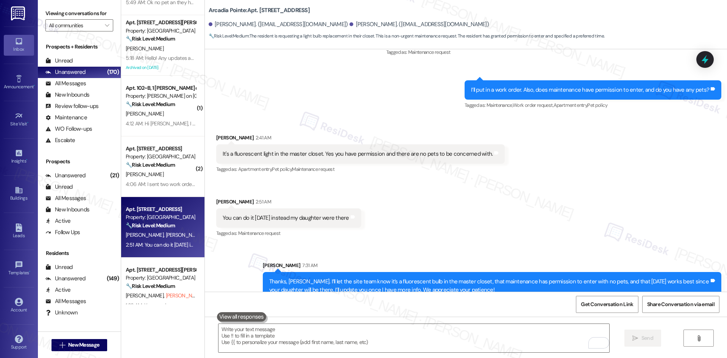
scroll to position [259, 0]
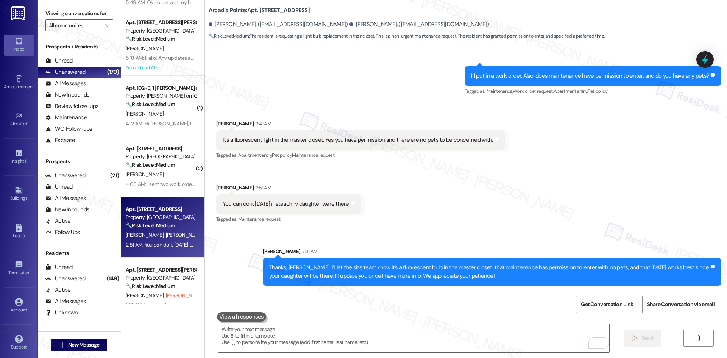
click at [535, 229] on div "Received via SMS Darren Longmore 2:41 AM It's a fluorescent light in the master…" at bounding box center [466, 167] width 522 height 128
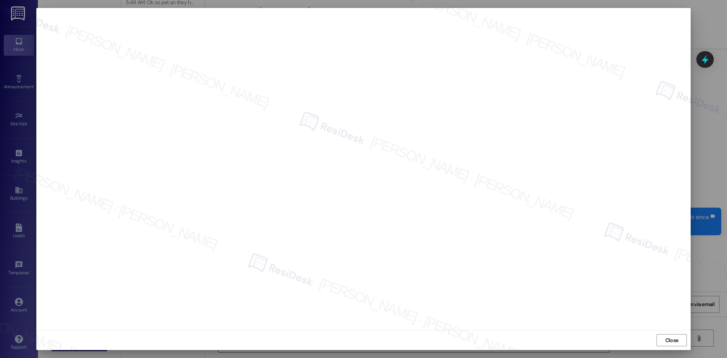
scroll to position [311, 0]
click at [669, 342] on span "Close" at bounding box center [671, 340] width 13 height 8
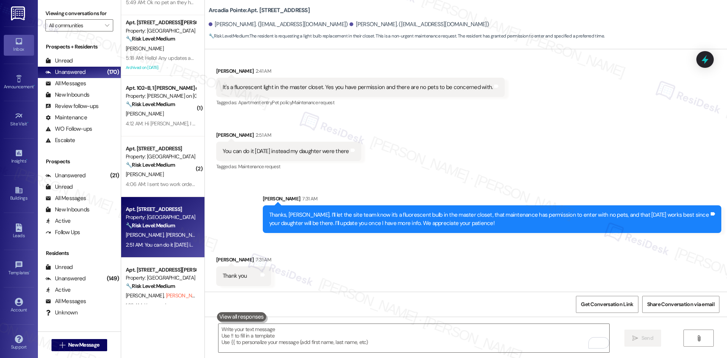
click at [526, 266] on div "Received via SMS Darren Longmore 7:31 AM Thank you Tags and notes" at bounding box center [466, 265] width 522 height 53
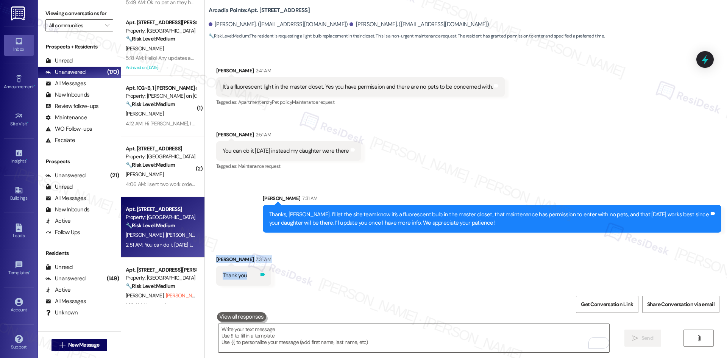
drag, startPoint x: 209, startPoint y: 257, endPoint x: 255, endPoint y: 277, distance: 50.0
click at [255, 277] on div "Received via SMS Darren Longmore 7:31 AM Thank you Tags and notes" at bounding box center [244, 270] width 66 height 41
copy div "Darren Longmore 7:31 AM Thank you Tags and notes"
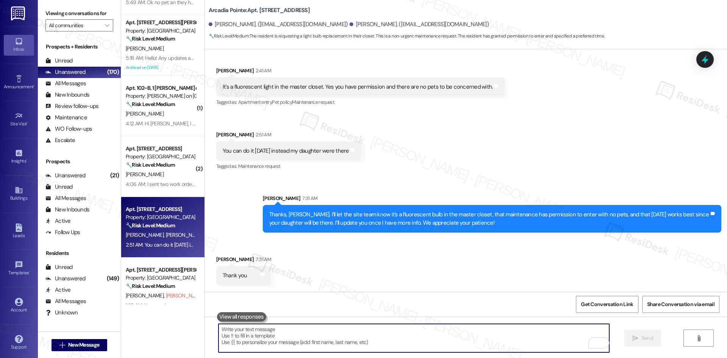
click at [302, 343] on textarea "To enrich screen reader interactions, please activate Accessibility in Grammarl…" at bounding box center [413, 338] width 391 height 28
paste textarea "You’re very welcome, Darren!"
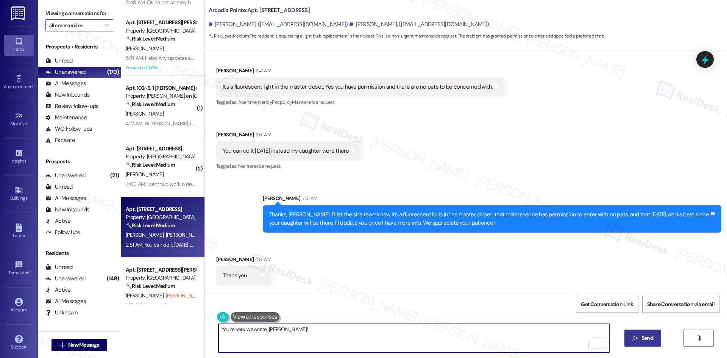
type textarea "You’re very welcome, Darren!"
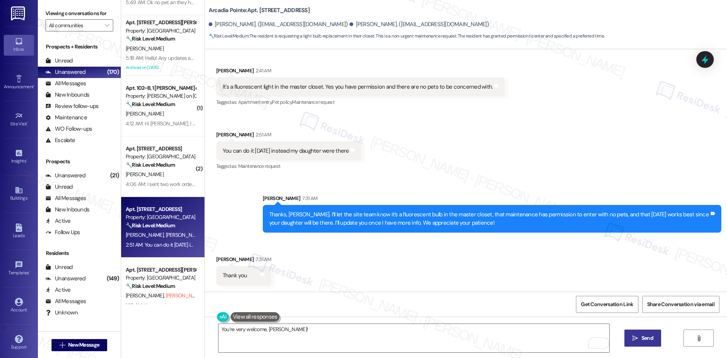
click at [642, 342] on button " Send" at bounding box center [642, 337] width 37 height 17
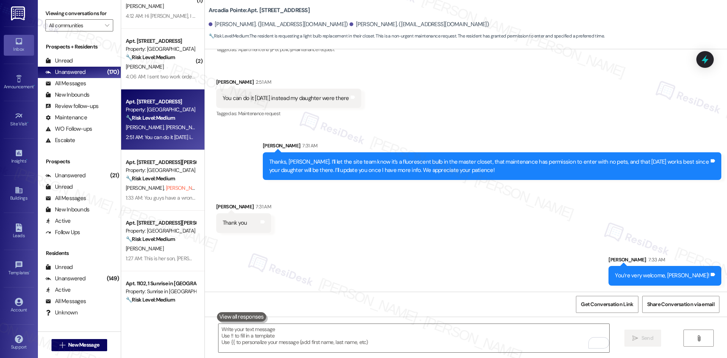
scroll to position [341, 0]
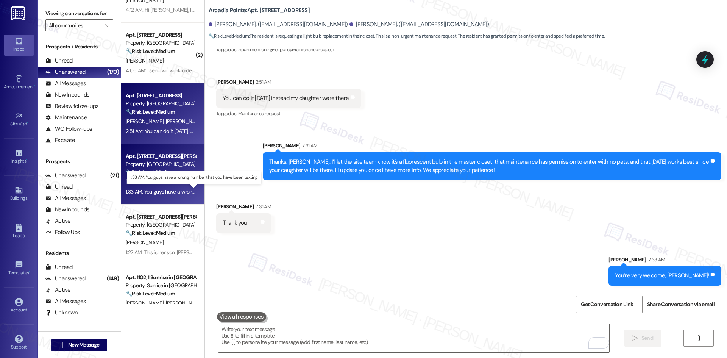
click at [158, 190] on div "1:33 AM: You guys have a wrong number that you have been texting. 1:33 AM: You …" at bounding box center [200, 191] width 149 height 7
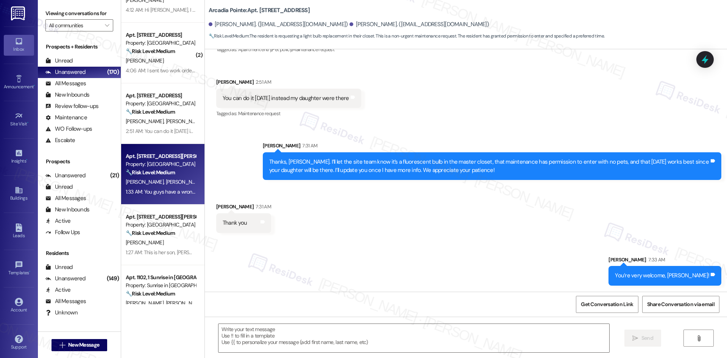
type textarea "Fetching suggested responses. Please feel free to read through the conversation…"
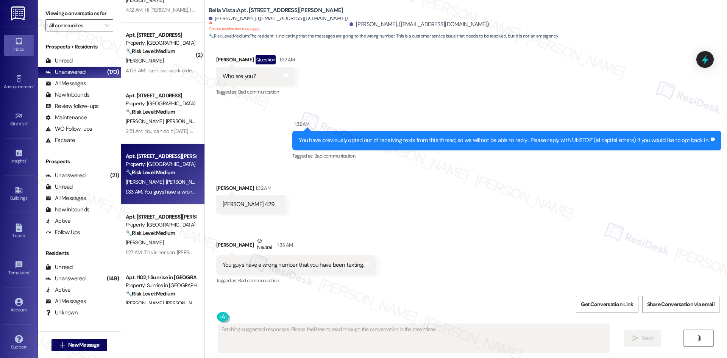
scroll to position [487, 0]
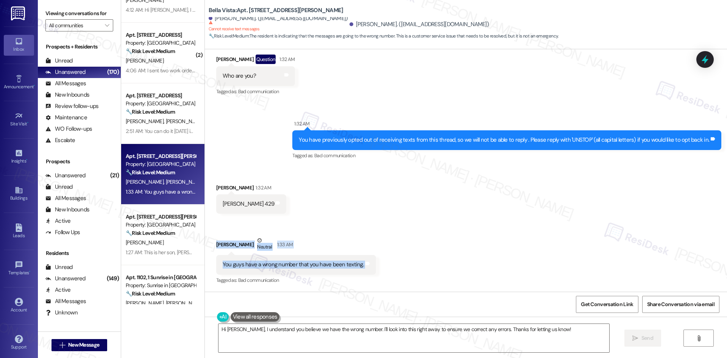
drag, startPoint x: 206, startPoint y: 243, endPoint x: 393, endPoint y: 268, distance: 188.4
click at [393, 268] on div "Received via SMS Christina Kimbell 1:32 AM Christina 429 Tags and notes Receive…" at bounding box center [466, 229] width 522 height 125
copy div "Trevor Betterton Neutral 1:33 AM You guys have a wrong number that you have bee…"
click at [264, 151] on div "Sent via SMS 1:32 AM You have previously opted out of receiving texts from this…" at bounding box center [466, 135] width 522 height 64
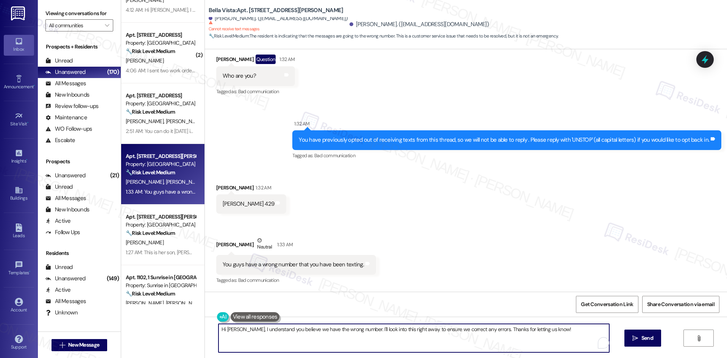
click at [297, 344] on textarea "Hi Christina, I understand you believe we have the wrong number. I'll look into…" at bounding box center [413, 338] width 391 height 28
paste textarea "I’m so sorry to bother you, Trevor! I’ll make sure you’re taken off our list. I…"
type textarea "I’m so sorry to bother you, Trevor! I’ll make sure you’re taken off our list. I…"
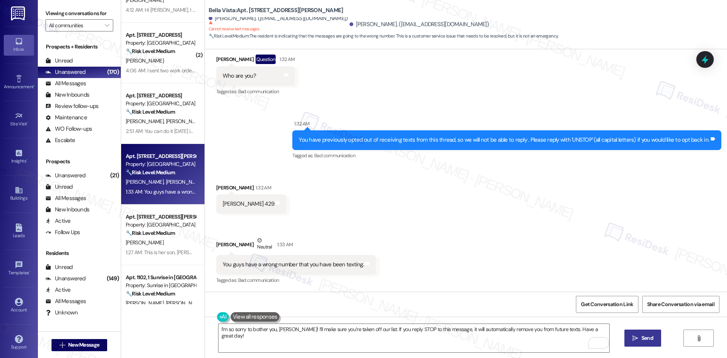
click at [643, 340] on span "Send" at bounding box center [647, 338] width 12 height 8
click at [455, 256] on div "Received via SMS Christina Kimbell 1:32 AM Christina 429 Tags and notes Receive…" at bounding box center [466, 229] width 522 height 125
click at [631, 334] on button " Send" at bounding box center [642, 337] width 37 height 17
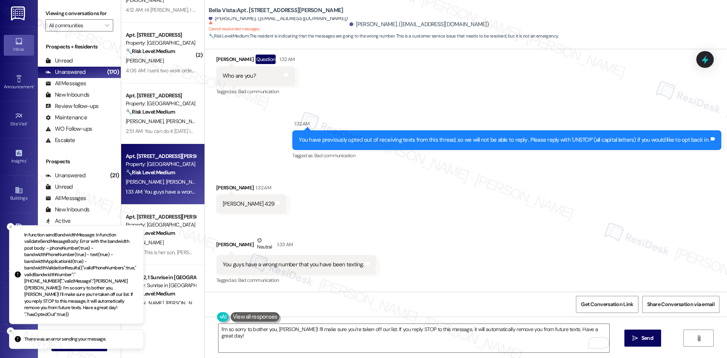
click at [489, 259] on div "Received via SMS Christina Kimbell 1:32 AM Christina 429 Tags and notes Receive…" at bounding box center [466, 229] width 522 height 125
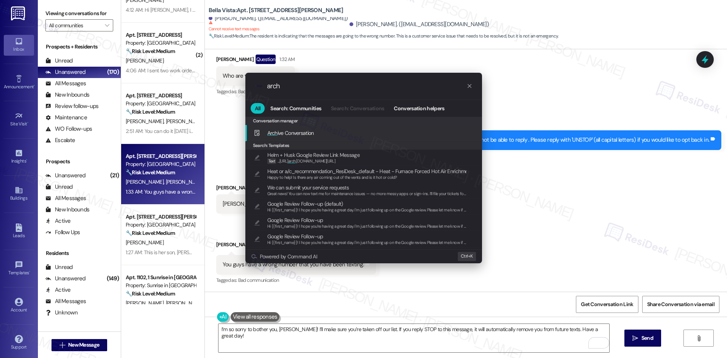
type input "arch"
click at [307, 133] on span "Arch ive Conversation" at bounding box center [290, 133] width 47 height 7
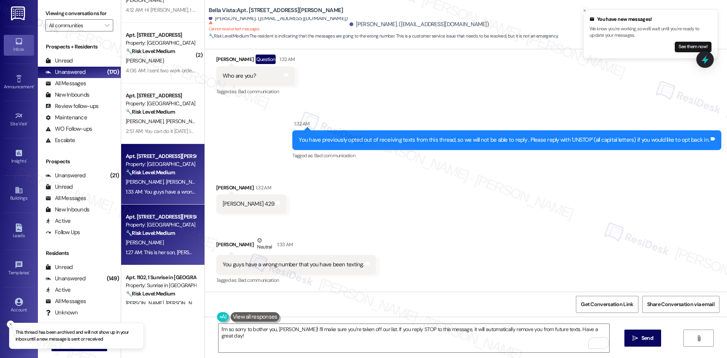
click at [144, 235] on strong "🔧 Risk Level: Medium" at bounding box center [150, 232] width 49 height 7
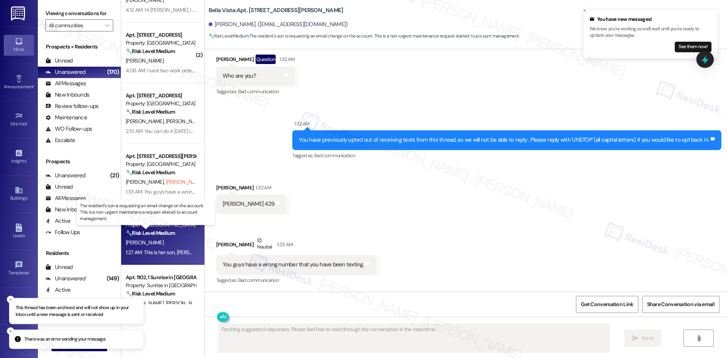
scroll to position [0, 0]
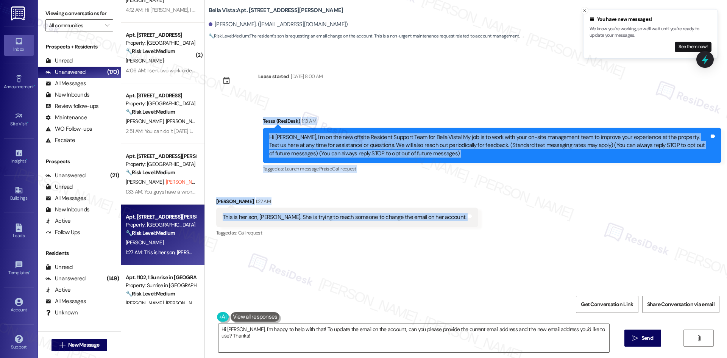
drag, startPoint x: 243, startPoint y: 117, endPoint x: 448, endPoint y: 219, distance: 228.6
click at [448, 219] on div "Lease started May 30, 2025 at 8:00 AM Announcement, sent via SMS Tessa (ResiDes…" at bounding box center [466, 170] width 522 height 242
copy div "Tessa (ResiDesk) 1:13 AM Hi Wanda, I'm on the new offsite Resident Support Team…"
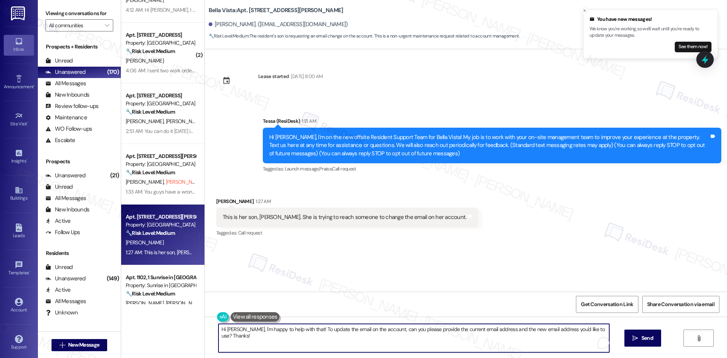
click at [308, 339] on textarea "Hi Paul, I'm happy to help with that! To update the email on the account, can y…" at bounding box center [413, 338] width 391 height 28
paste textarea "can help get that note to the site team. Could you please share the correct ema…"
type textarea "Hi Paul, I can help get that note to the site team. Could you please share the …"
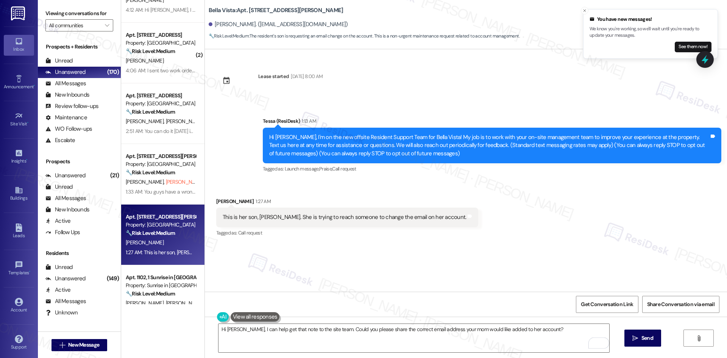
click at [640, 339] on span "Send" at bounding box center [647, 338] width 15 height 8
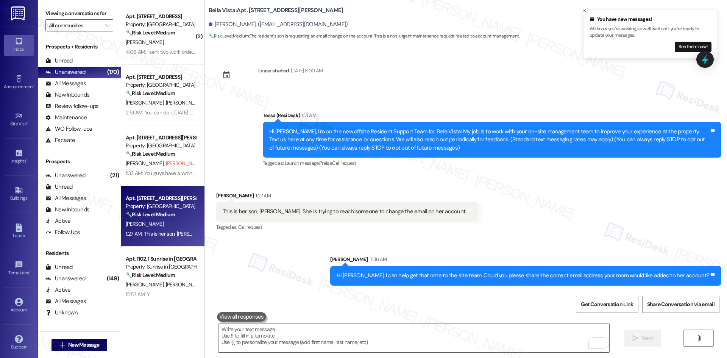
scroll to position [417, 0]
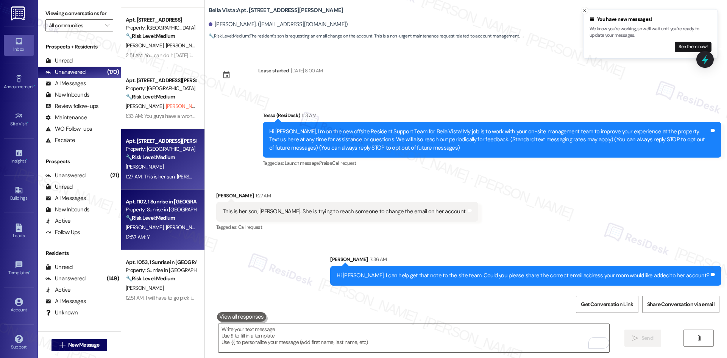
click at [165, 226] on span "[PERSON_NAME]" at bounding box center [184, 227] width 38 height 7
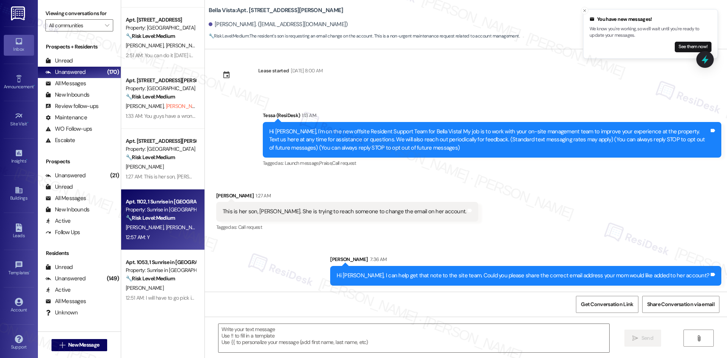
type textarea "Fetching suggested responses. Please feel free to read through the conversation…"
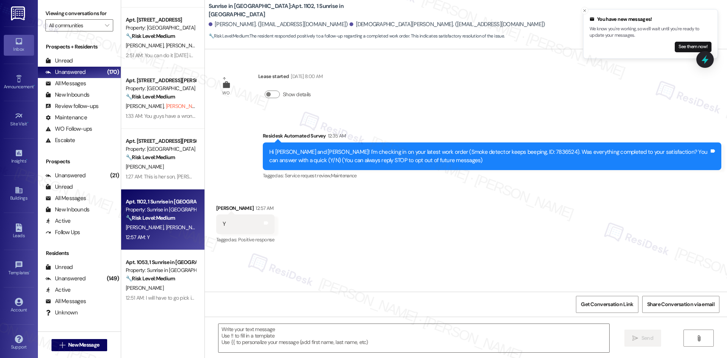
type textarea "Fetching suggested responses. Please feel free to read through the conversation…"
click at [478, 200] on div "Received via SMS Vanessa Jimenez 12:57 AM Y Tags and notes Tagged as: Positive …" at bounding box center [466, 219] width 522 height 64
click at [413, 190] on div "Received via SMS Vanessa Jimenez 12:57 AM Y Tags and notes Tagged as: Positive …" at bounding box center [466, 219] width 522 height 64
click at [376, 198] on div "Received via SMS Vanessa Jimenez 12:57 AM Y Tags and notes Tagged as: Positive …" at bounding box center [466, 219] width 522 height 64
click at [479, 198] on div "Received via SMS Vanessa Jimenez 12:57 AM Y Tags and notes Tagged as: Positive …" at bounding box center [466, 219] width 522 height 64
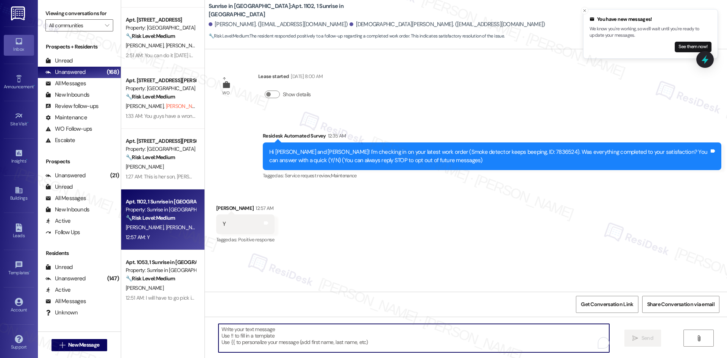
click at [326, 337] on textarea "To enrich screen reader interactions, please activate Accessibility in Grammarl…" at bounding box center [413, 338] width 391 height 28
paste textarea "Thank you for confirming! I’m glad to hear everything was completed to your sat…"
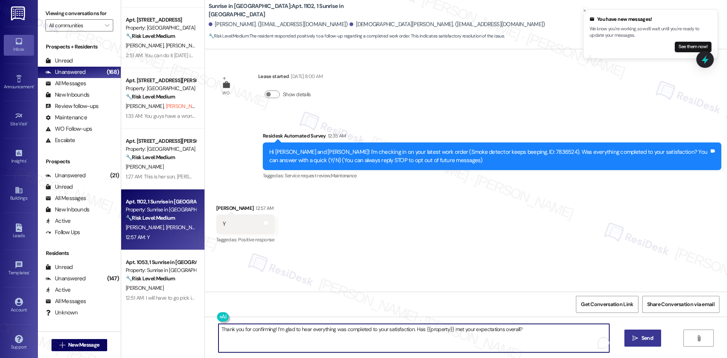
type textarea "Thank you for confirming! I’m glad to hear everything was completed to your sat…"
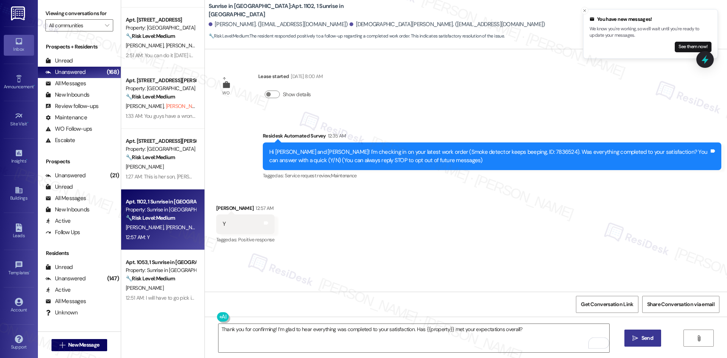
click at [641, 334] on span "Send" at bounding box center [647, 338] width 12 height 8
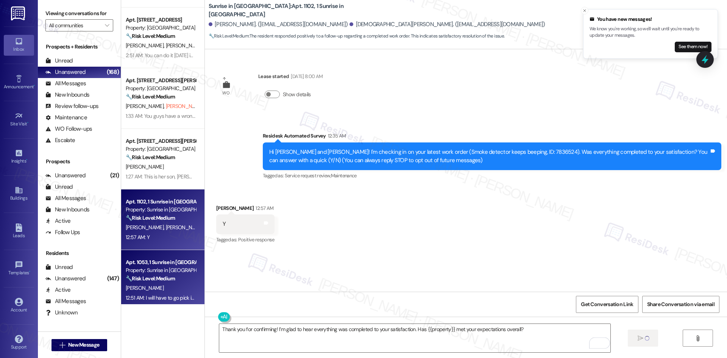
click at [160, 268] on div "Property: Sunrise in [GEOGRAPHIC_DATA]" at bounding box center [161, 270] width 70 height 8
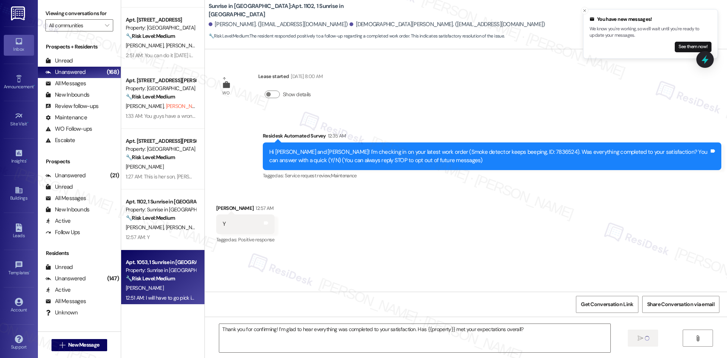
type textarea "Fetching suggested responses. Please feel free to read through the conversation…"
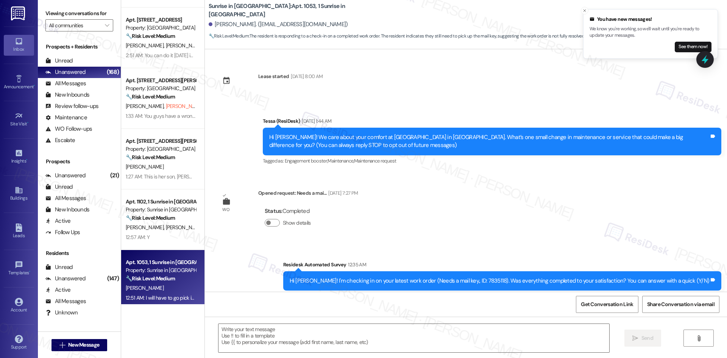
scroll to position [81, 0]
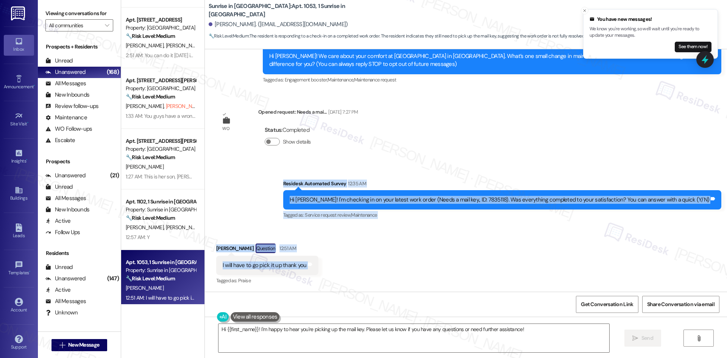
drag, startPoint x: 301, startPoint y: 179, endPoint x: 334, endPoint y: 268, distance: 95.5
click at [334, 268] on div "Lease started Oct 01, 2024 at 8:00 AM Announcement, sent via SMS Tessa (ResiDes…" at bounding box center [466, 170] width 522 height 242
copy div "Residesk Automated Survey 12:35 AM Hi Tatiana! I'm checking in on your latest w…"
click at [360, 270] on div "Received via SMS Tatiana Gonzalez Question 12:51 AM I will have to go pick it u…" at bounding box center [466, 259] width 522 height 66
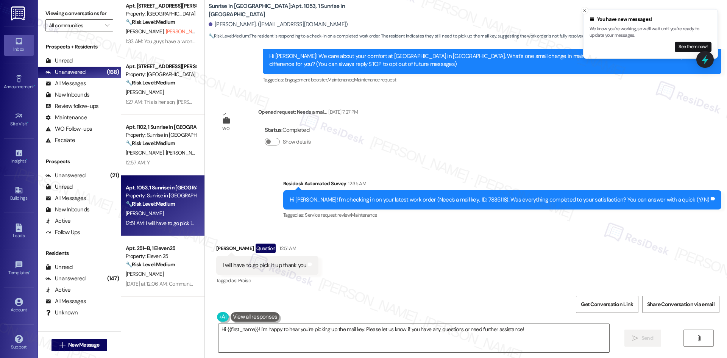
scroll to position [492, 0]
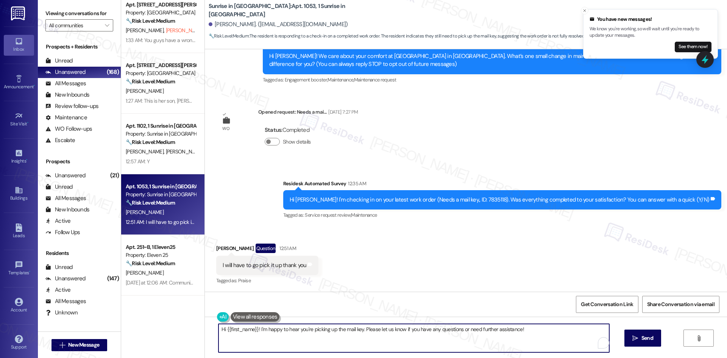
drag, startPoint x: 256, startPoint y: 331, endPoint x: 186, endPoint y: 331, distance: 70.1
click at [186, 331] on div "( 2 ) Apt. 131, 4330 S Eastern Ave Property: Arcadia Pointe 🔧 Risk Level: Mediu…" at bounding box center [424, 179] width 606 height 358
type textarea "I'm happy to hear you're picking up the mail key. Please let us know if you hav…"
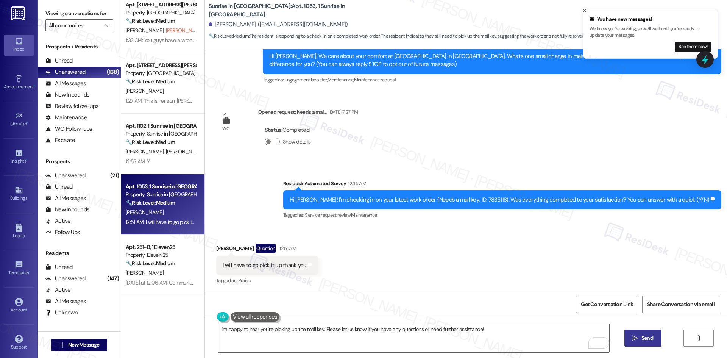
click at [649, 340] on span "Send" at bounding box center [647, 338] width 12 height 8
click at [383, 278] on div "Received via SMS Tatiana Gonzalez Question 12:51 AM I will have to go pick it u…" at bounding box center [466, 259] width 522 height 66
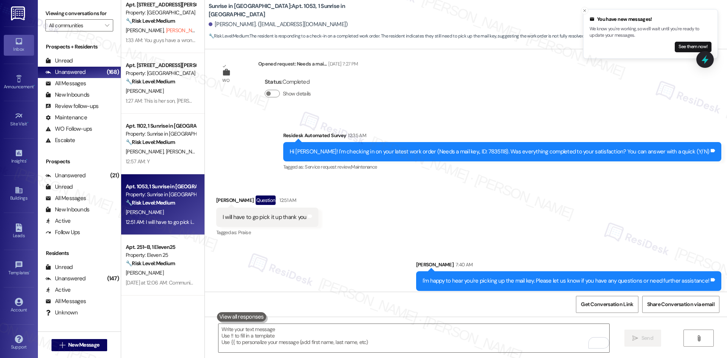
scroll to position [134, 0]
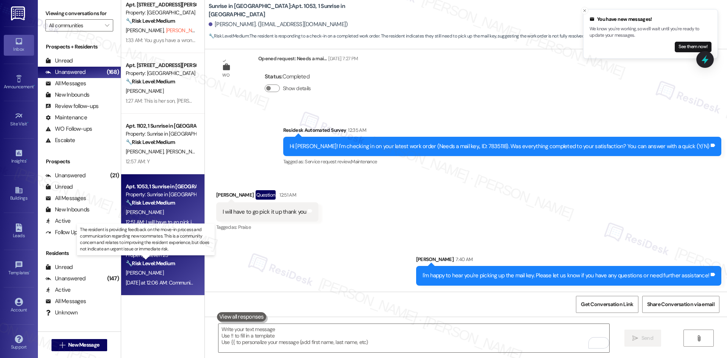
click at [156, 261] on strong "🔧 Risk Level: Medium" at bounding box center [150, 263] width 49 height 7
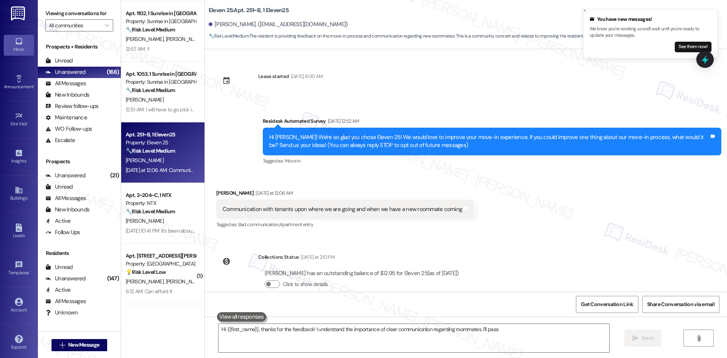
scroll to position [606, 0]
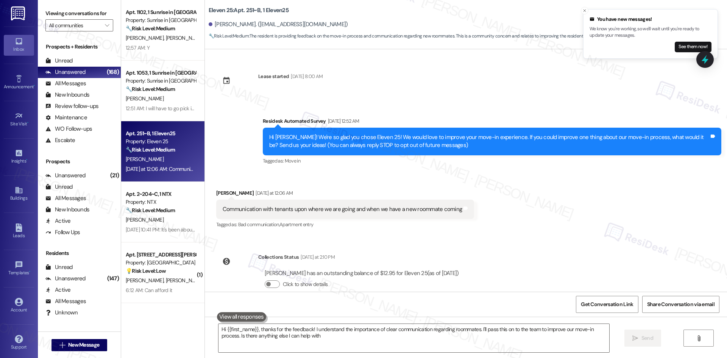
type textarea "Hi {{first_name}}, thanks for the feedback! I understand the importance of clea…"
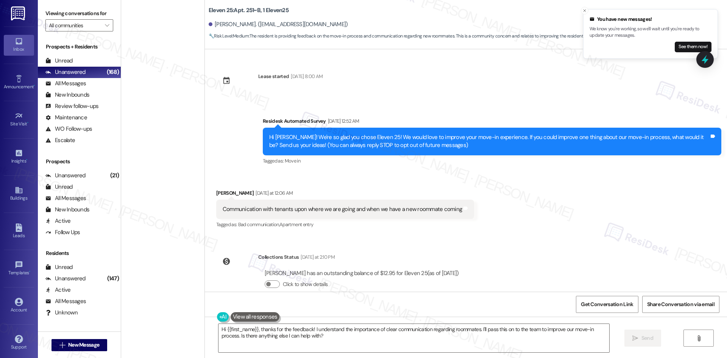
scroll to position [14, 0]
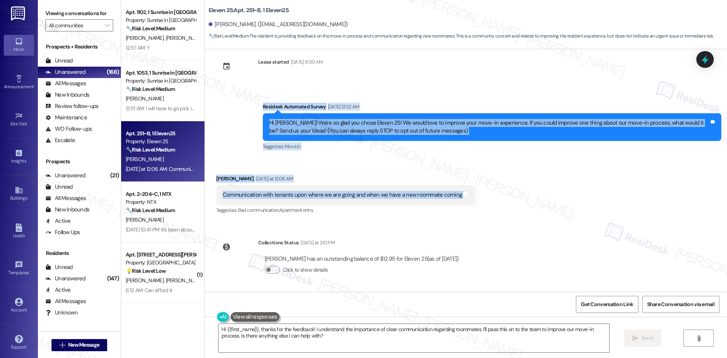
drag, startPoint x: 235, startPoint y: 104, endPoint x: 474, endPoint y: 197, distance: 256.5
click at [474, 197] on div "Lease started [DATE] 8:00 AM Survey, sent via SMS Residesk Automated Survey [DA…" at bounding box center [466, 170] width 522 height 242
click at [575, 204] on div "Received via SMS [PERSON_NAME] [DATE] at 12:06 AM Communication with tenants up…" at bounding box center [466, 190] width 522 height 64
drag, startPoint x: 248, startPoint y: 100, endPoint x: 462, endPoint y: 200, distance: 236.2
click at [462, 200] on div "Lease started [DATE] 8:00 AM Survey, sent via SMS Residesk Automated Survey [DA…" at bounding box center [466, 170] width 522 height 242
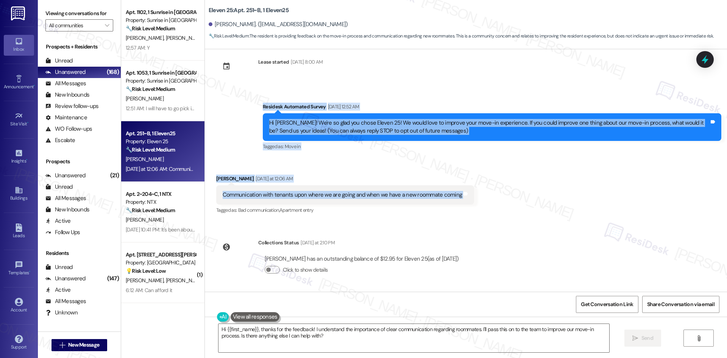
copy div "Residesk Automated Survey [DATE] 12:52 AM Hi [PERSON_NAME]! We're so glad you c…"
click at [492, 168] on div "Received via SMS [PERSON_NAME] [DATE] at 12:06 AM Communication with tenants up…" at bounding box center [466, 190] width 522 height 64
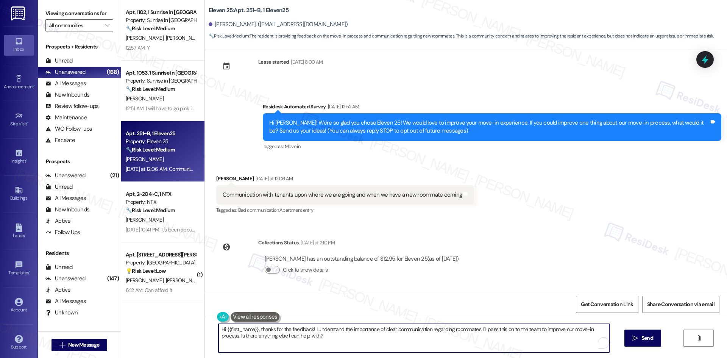
click at [324, 341] on textarea "Hi {{first_name}}, thanks for the feedback! I understand the importance of clea…" at bounding box center [413, 338] width 391 height 28
paste textarea "Thanks for sharing your feedback, [PERSON_NAME]! We really appreciate you takin…"
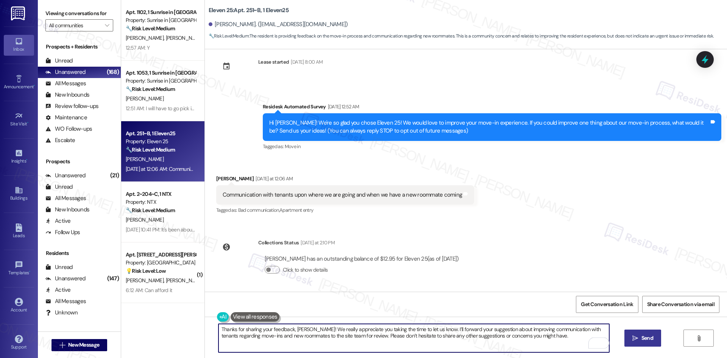
type textarea "Thanks for sharing your feedback, [PERSON_NAME]! We really appreciate you takin…"
click at [640, 340] on span "Send" at bounding box center [647, 338] width 15 height 8
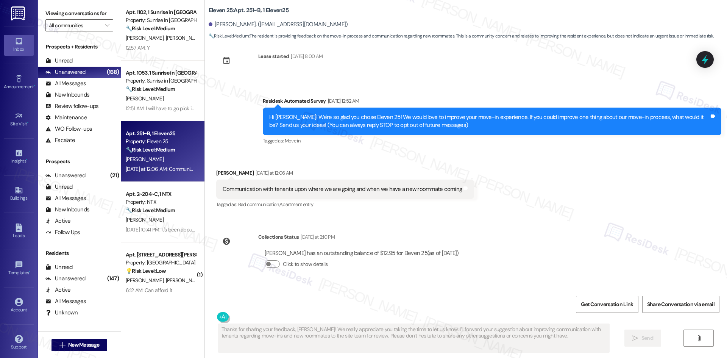
scroll to position [75, 0]
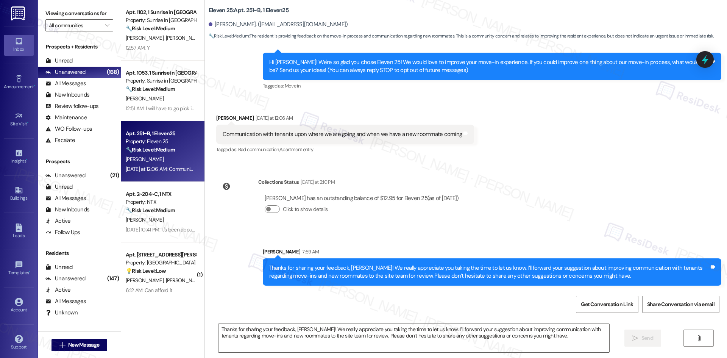
click at [534, 232] on div "Sent via SMS [PERSON_NAME] 7:59 AM Thanks for sharing your feedback, [PERSON_NA…" at bounding box center [466, 261] width 522 height 61
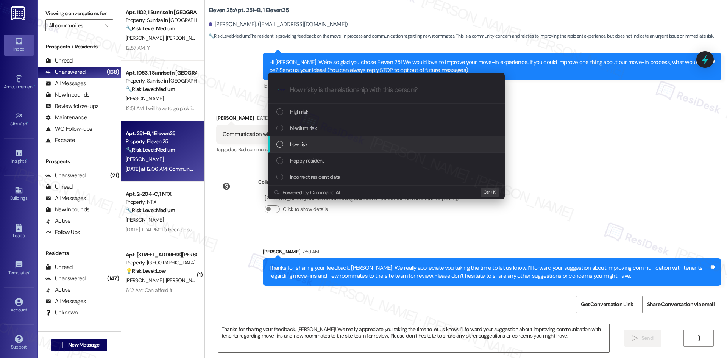
click at [321, 141] on div "Low risk" at bounding box center [387, 144] width 222 height 8
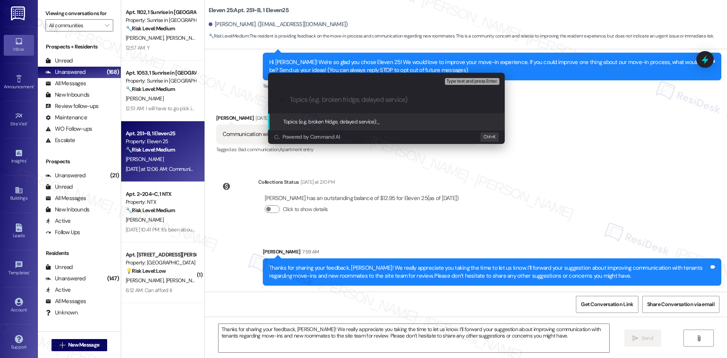
click at [292, 98] on input "Topics (e.g. broken fridge, delayed service)" at bounding box center [393, 100] width 206 height 8
paste input "Resident Feedback on Communication About Roommate Move-Ins"
type input "Resident Feedback on Communication About Roommate Move-Ins"
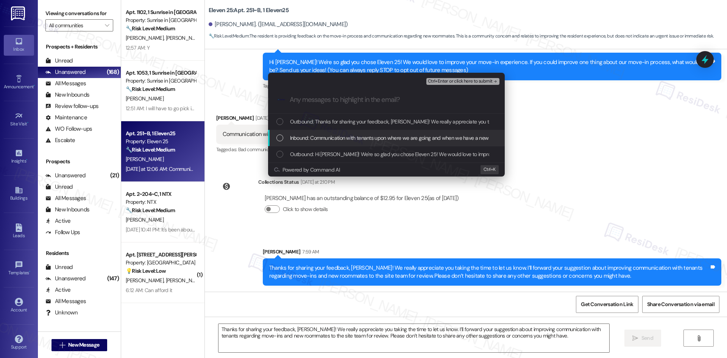
click at [317, 137] on span "Inbound: Communication with tenants upon where we are going and when we have a …" at bounding box center [410, 138] width 240 height 8
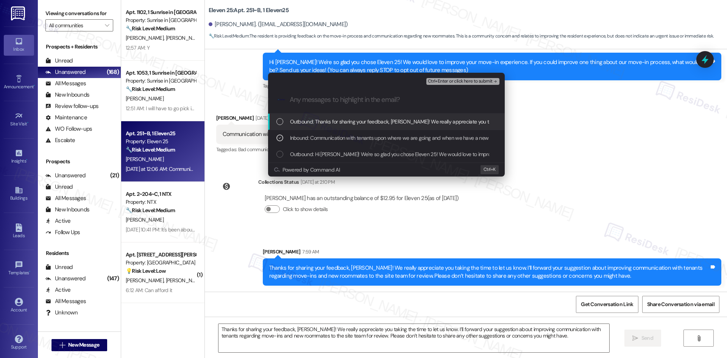
click at [485, 81] on span "Ctrl+Enter or click here to submit" at bounding box center [460, 81] width 65 height 5
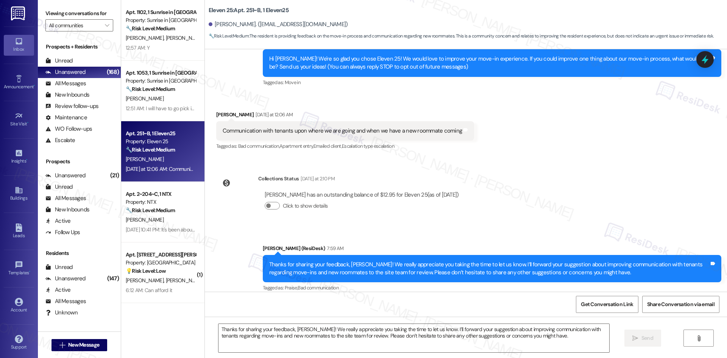
scroll to position [86, 0]
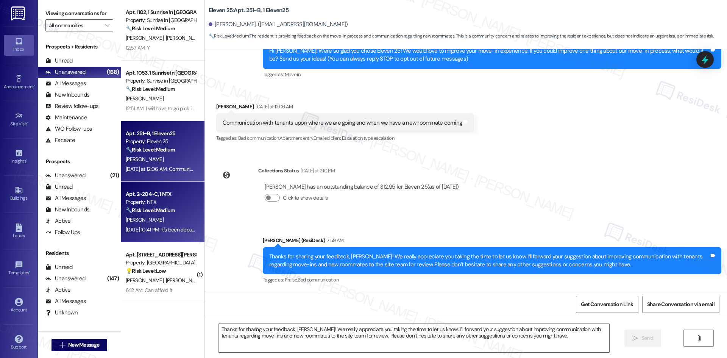
click at [153, 214] on div "🔧 Risk Level: Medium The resident is reporting that a maintenance request for a…" at bounding box center [161, 210] width 70 height 8
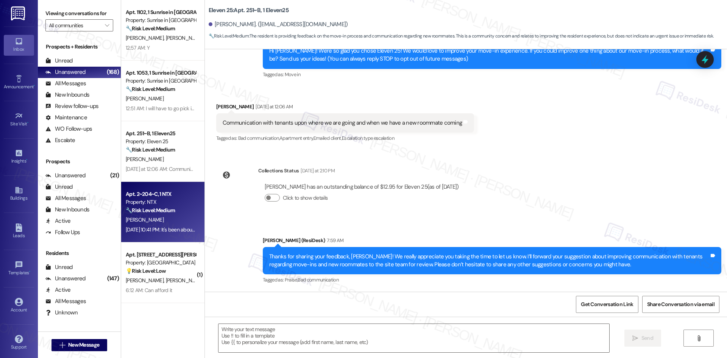
type textarea "Fetching suggested responses. Please feel free to read through the conversation…"
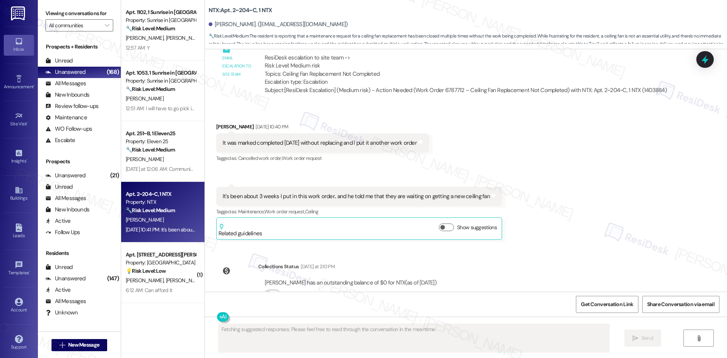
scroll to position [1279, 0]
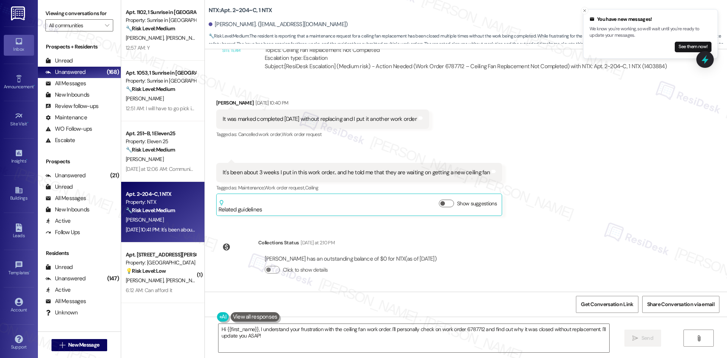
click at [585, 161] on div "Received via SMS [PERSON_NAME] [DATE] 10:40 PM It was marked completed [DATE] w…" at bounding box center [466, 152] width 522 height 140
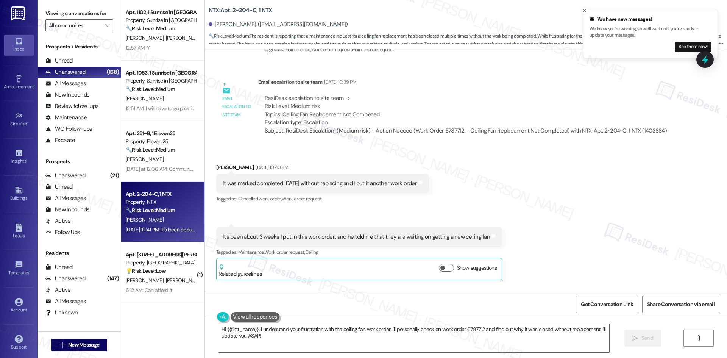
scroll to position [1203, 0]
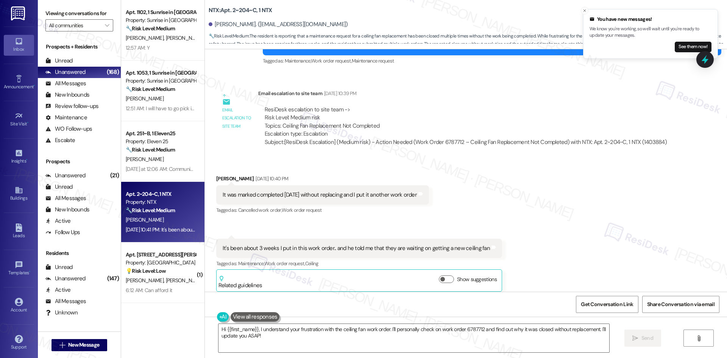
click at [587, 186] on div "Received via SMS [PERSON_NAME] [DATE] 10:40 PM It was marked completed [DATE] w…" at bounding box center [466, 228] width 522 height 140
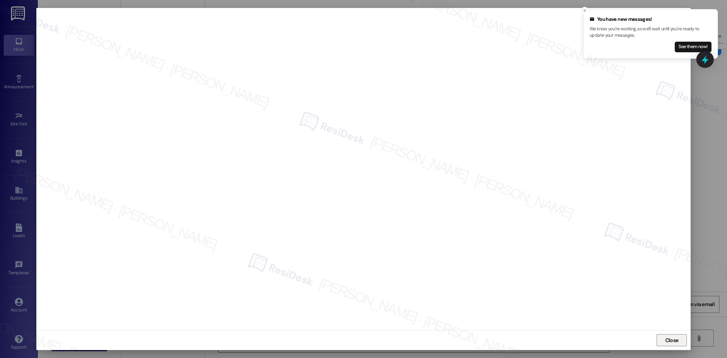
click at [675, 345] on span "Close" at bounding box center [672, 339] width 16 height 11
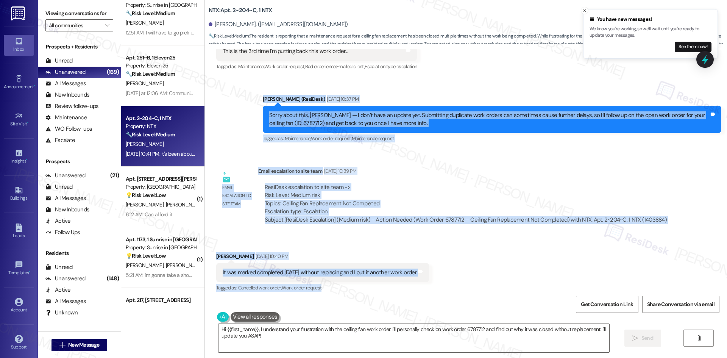
scroll to position [1241, 0]
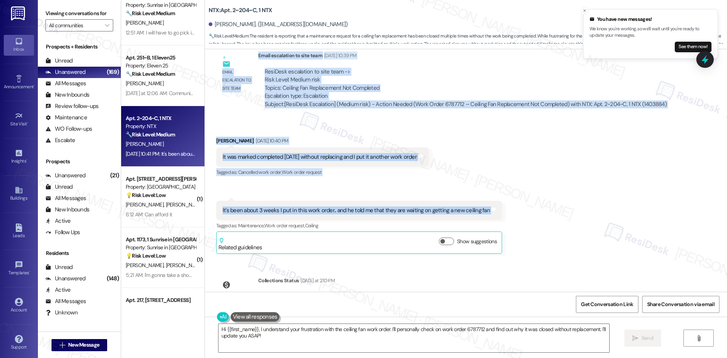
drag, startPoint x: 237, startPoint y: 122, endPoint x: 515, endPoint y: 220, distance: 295.1
click at [515, 220] on div "Survey, sent via SMS Residesk Automated Survey [DATE] 12:31 AM Hi [PERSON_NAME]…" at bounding box center [466, 170] width 522 height 242
copy div "Lorem (IpsuMdol) Sit 72, 3331 am 59:08 CO Adipi elits doei, Tempori — U lab’e d…"
click at [459, 172] on div "Received via SMS [PERSON_NAME] [DATE] 10:40 PM It was marked completed [DATE] w…" at bounding box center [466, 190] width 522 height 140
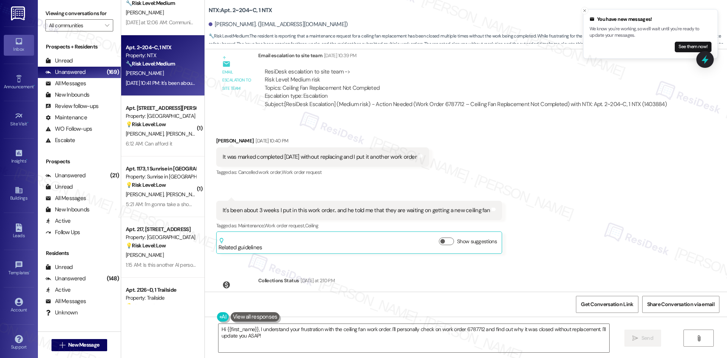
scroll to position [757, 0]
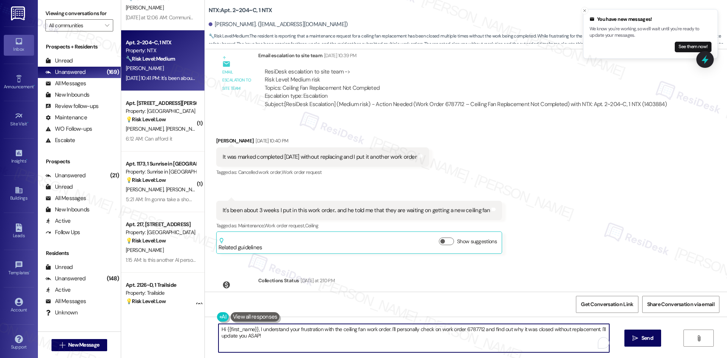
click at [318, 347] on textarea "Hi {{first_name}}, I understand your frustration with the ceiling fan work orde…" at bounding box center [413, 338] width 391 height 28
paste textarea "[PERSON_NAME], I just wanted to check back with you — have you seen any updates…"
type textarea "Hi [PERSON_NAME], I just wanted to check back with you — have you seen any upda…"
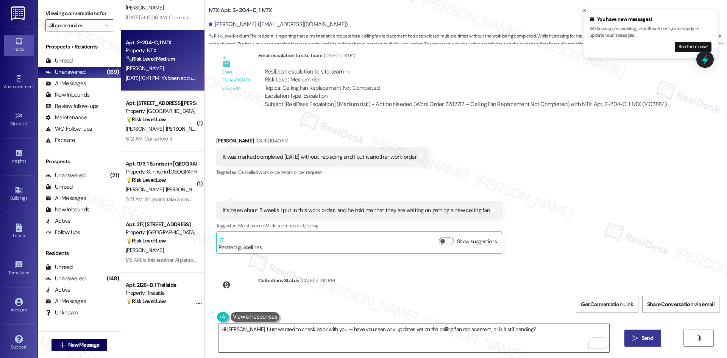
click at [638, 339] on span " Send" at bounding box center [643, 338] width 24 height 8
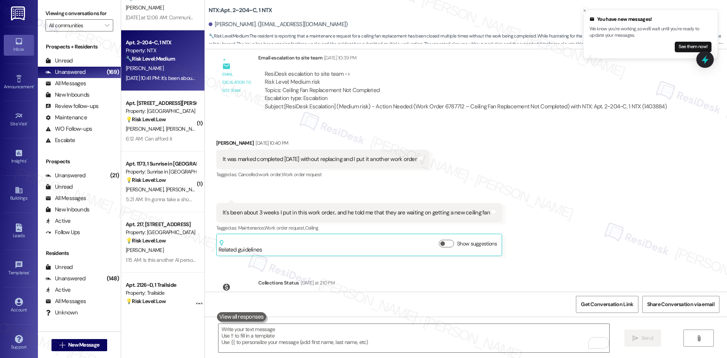
scroll to position [1331, 0]
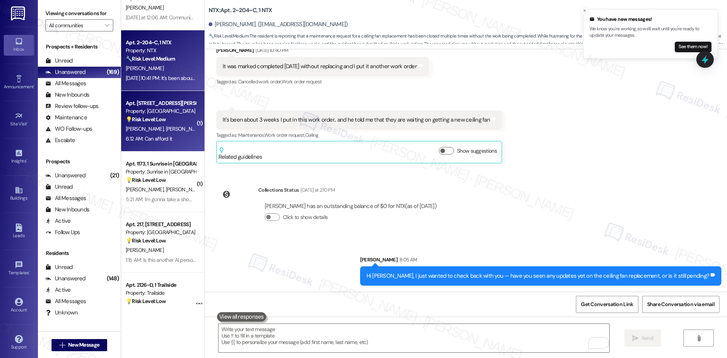
click at [155, 128] on div "[PERSON_NAME] [PERSON_NAME]" at bounding box center [161, 128] width 72 height 9
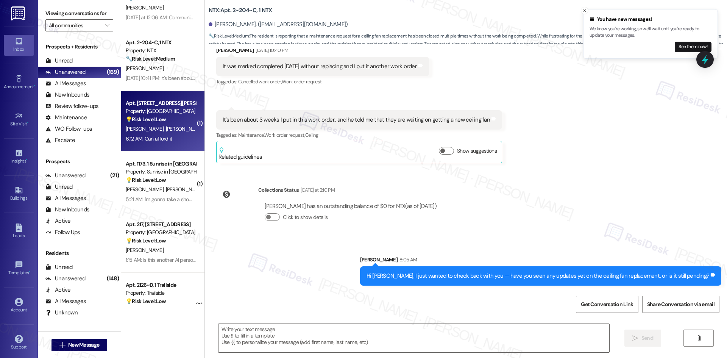
type textarea "Fetching suggested responses. Please feel free to read through the conversation…"
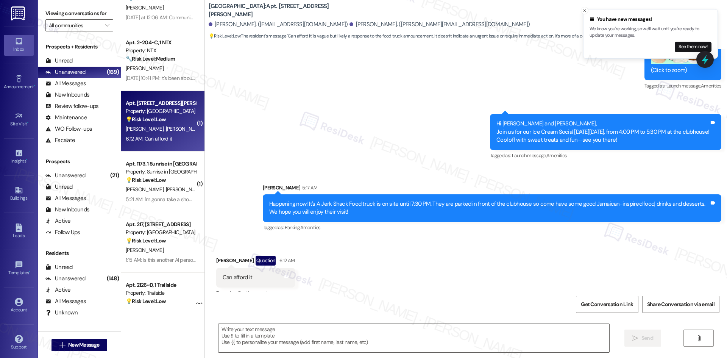
scroll to position [331, 0]
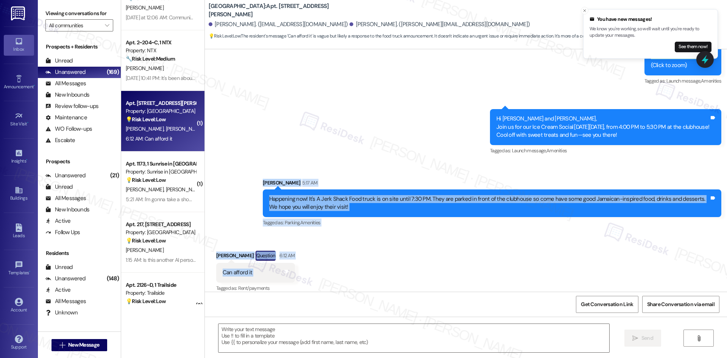
drag, startPoint x: 241, startPoint y: 187, endPoint x: 331, endPoint y: 260, distance: 115.7
click at [331, 260] on div "Lease started [DATE] 8:00 AM Announcement, sent via SMS Tessa (ResiDesk) [DATE]…" at bounding box center [466, 170] width 522 height 242
copy div "[PERSON_NAME] 5:17 AM Happening now! It's A Jerk Shack Food truck is on site un…"
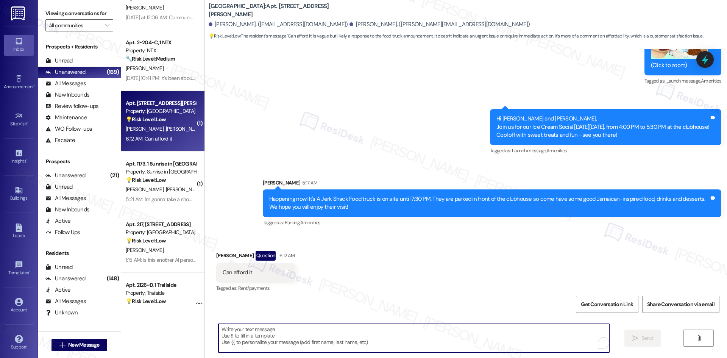
click at [290, 342] on textarea "To enrich screen reader interactions, please activate Accessibility in Grammarl…" at bounding box center [413, 338] width 391 height 28
paste textarea "Hi [PERSON_NAME], I understand — thanks for letting us know. I’ll share your no…"
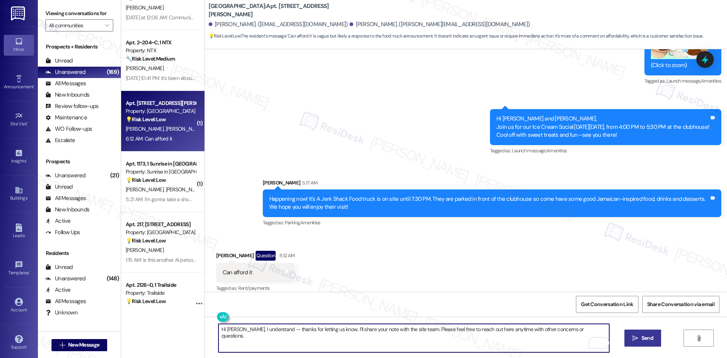
type textarea "Hi [PERSON_NAME], I understand — thanks for letting us know. I’ll share your no…"
click at [640, 337] on span "Send" at bounding box center [647, 338] width 15 height 8
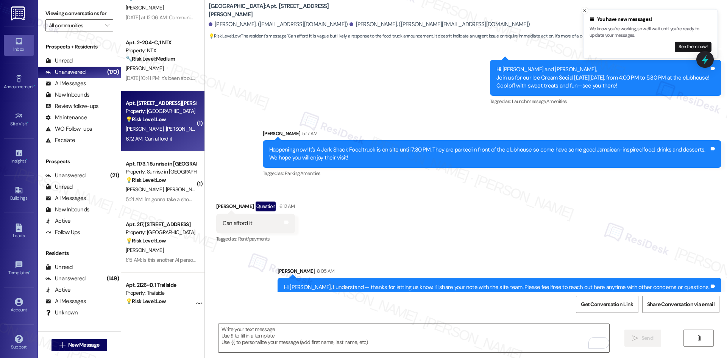
scroll to position [384, 0]
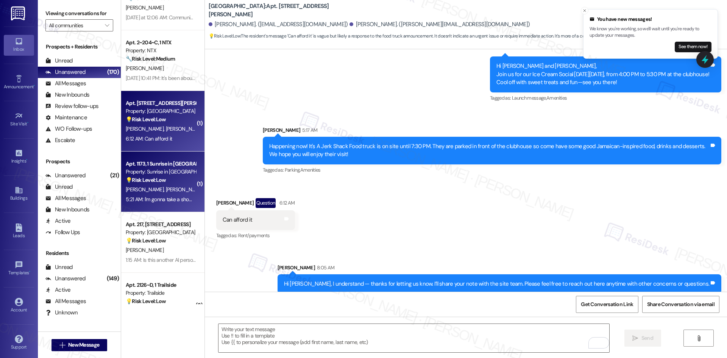
click at [165, 190] on span "[PERSON_NAME]" at bounding box center [184, 189] width 38 height 7
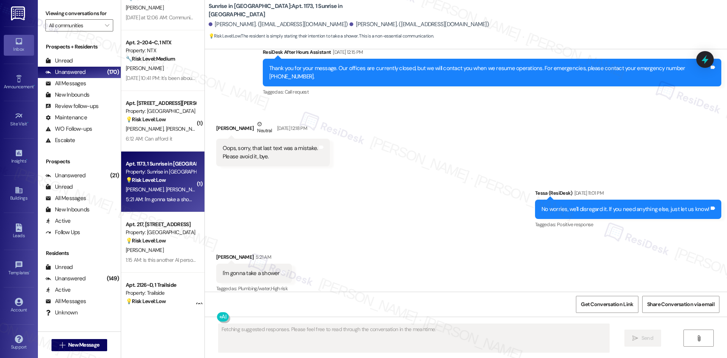
scroll to position [969, 0]
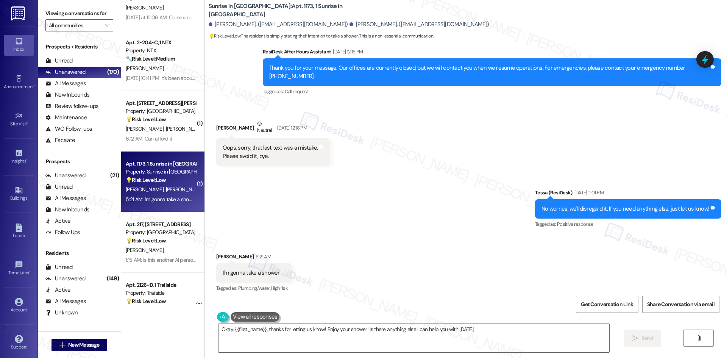
type textarea "Okay, {{first_name}}, thanks for letting us know! Enjoy your shower! Is there a…"
click at [317, 227] on div "Sent via SMS Tessa (ResiDesk) [DATE] 11:01 PM No worries, we'll disregard it. I…" at bounding box center [466, 204] width 522 height 64
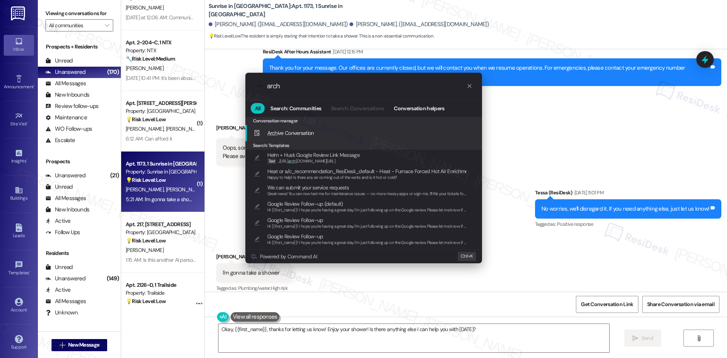
type input "arch"
click at [325, 133] on div "Arch ive Conversation Add shortcut" at bounding box center [365, 133] width 222 height 8
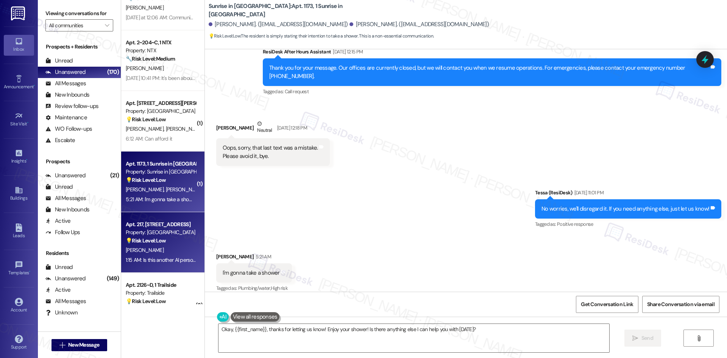
click at [166, 244] on div "💡 Risk Level: Low The resident is asking a question about the nature of the sup…" at bounding box center [161, 241] width 70 height 8
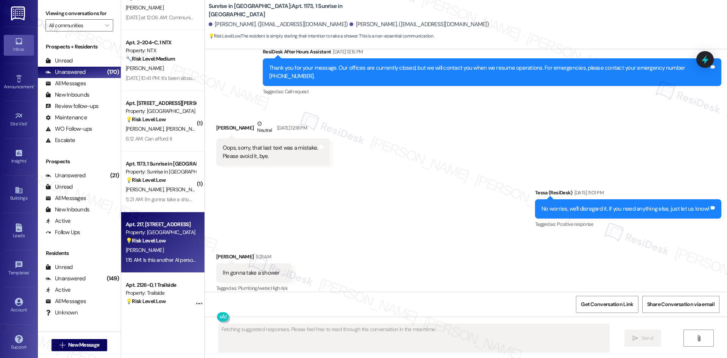
scroll to position [0, 0]
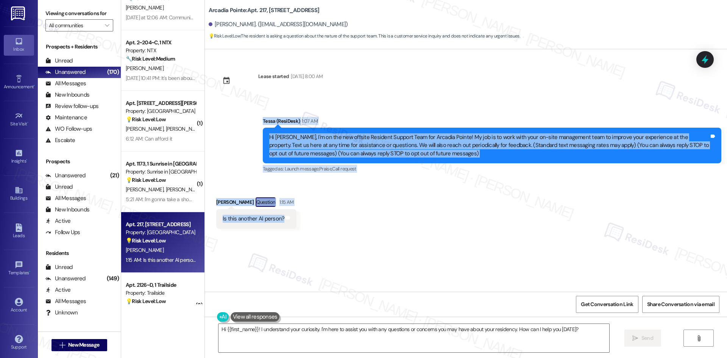
drag, startPoint x: 247, startPoint y: 115, endPoint x: 300, endPoint y: 220, distance: 117.5
click at [300, 220] on div "Lease started [DATE] 8:00 AM Announcement, sent via SMS Tessa (ResiDesk) 1:07 A…" at bounding box center [466, 170] width 522 height 242
copy div "Tessa (ResiDesk) 1:07 AM Hi [PERSON_NAME], I'm on the new offsite Resident Supp…"
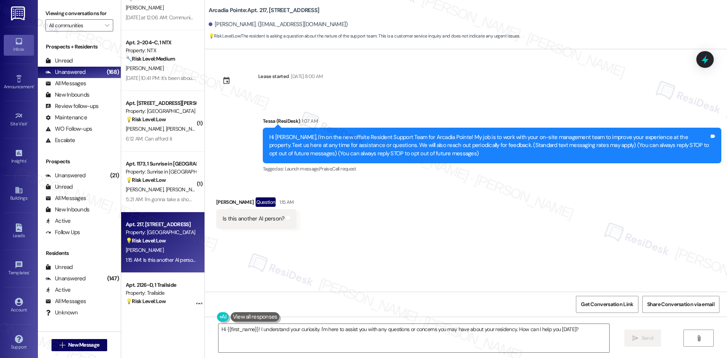
drag, startPoint x: 436, startPoint y: 55, endPoint x: 431, endPoint y: 52, distance: 6.3
click at [436, 55] on div "Lease started [DATE] 8:00 AM Announcement, sent via SMS Tessa (ResiDesk) 1:07 A…" at bounding box center [466, 170] width 522 height 242
drag, startPoint x: 362, startPoint y: 342, endPoint x: 362, endPoint y: 337, distance: 4.2
click at [362, 342] on textarea "Hi {{first_name}}! I understand your curiosity. I'm here to assist you with any…" at bounding box center [413, 338] width 391 height 28
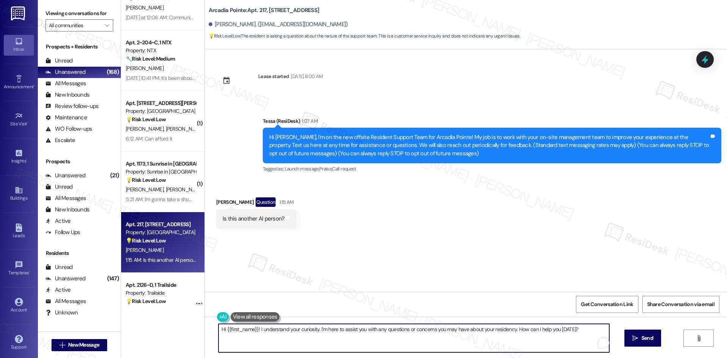
paste textarea "[PERSON_NAME], no — I’m a real person on the offsite Resident Support Team. I’m…"
type textarea "Hi [PERSON_NAME], no — I’m a real person on the offsite Resident Support Team. …"
click at [643, 342] on button " Send" at bounding box center [642, 337] width 37 height 17
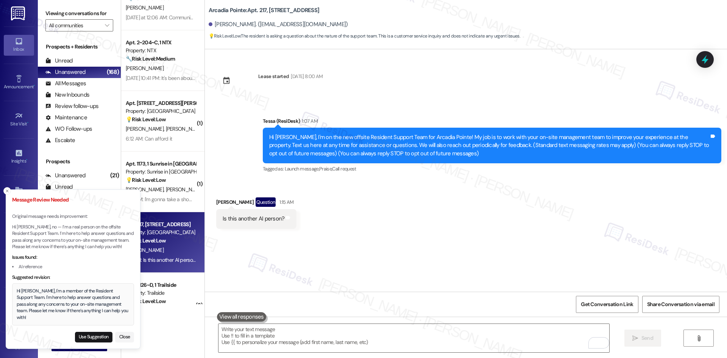
drag, startPoint x: 121, startPoint y: 317, endPoint x: 118, endPoint y: 321, distance: 5.4
click at [118, 321] on div "Hi [PERSON_NAME], I'm a member of the Resident Support Team. I'm here to help a…" at bounding box center [73, 304] width 113 height 33
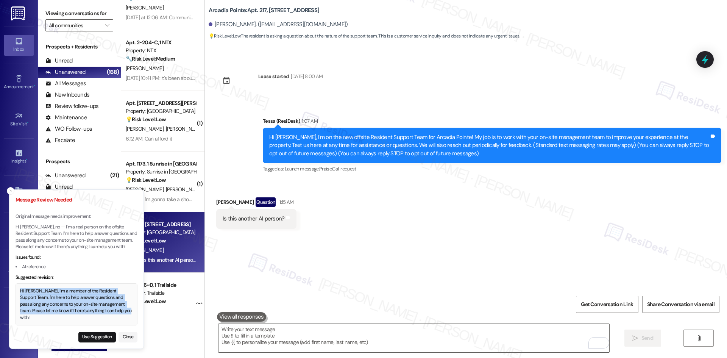
drag, startPoint x: 21, startPoint y: 298, endPoint x: 112, endPoint y: 319, distance: 92.9
click at [112, 319] on div "Hi [PERSON_NAME], I'm a member of the Resident Support Team. I'm here to help a…" at bounding box center [76, 304] width 113 height 33
copy div "Hi [PERSON_NAME], I'm a member of the Resident Support Team. I'm here to help a…"
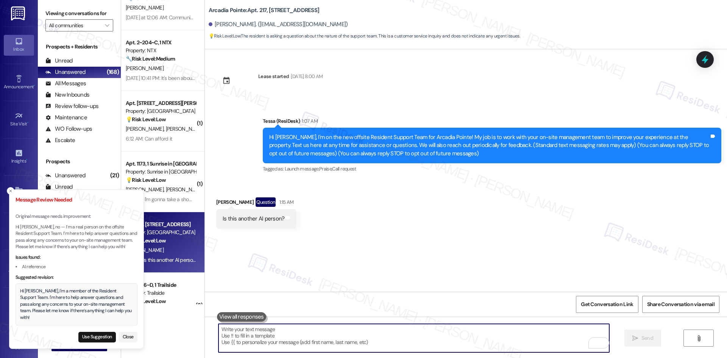
click at [268, 343] on textarea "To enrich screen reader interactions, please activate Accessibility in Grammarl…" at bounding box center [413, 338] width 391 height 28
paste textarea "Hi [PERSON_NAME], I'm a member of the Resident Support Team. I'm here to help a…"
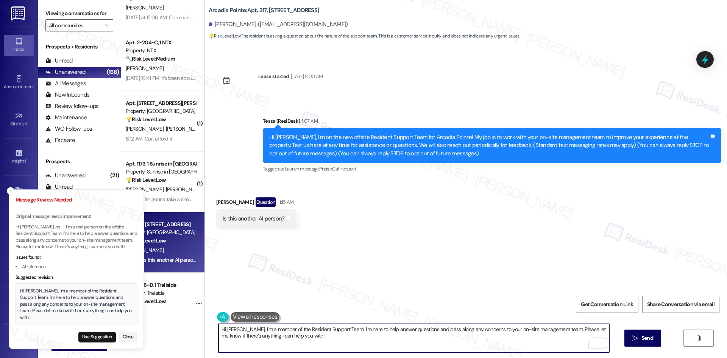
click at [236, 331] on textarea "Hi [PERSON_NAME], I'm a member of the Resident Support Team. I'm here to help a…" at bounding box center [413, 338] width 391 height 28
click at [264, 330] on textarea "Hi [PERSON_NAME], no I'm not I'm a member of the Resident Support Team. I'm her…" at bounding box center [413, 338] width 391 height 28
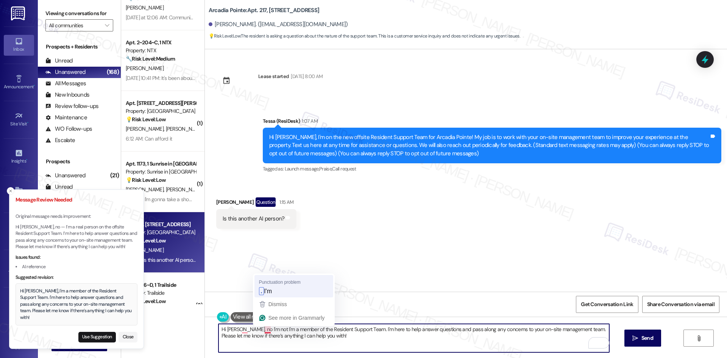
type textarea "Hi [PERSON_NAME], no I'm not. I'm a member of the Resident Support Team. I'm he…"
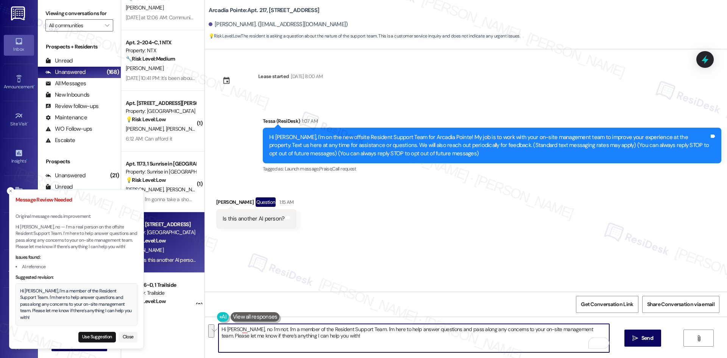
drag, startPoint x: 335, startPoint y: 334, endPoint x: 190, endPoint y: 326, distance: 145.2
click at [190, 326] on div "Apt. 1102, 1 Sunrise in [GEOGRAPHIC_DATA] Property: Sunrise in [GEOGRAPHIC_DATA…" at bounding box center [424, 179] width 606 height 358
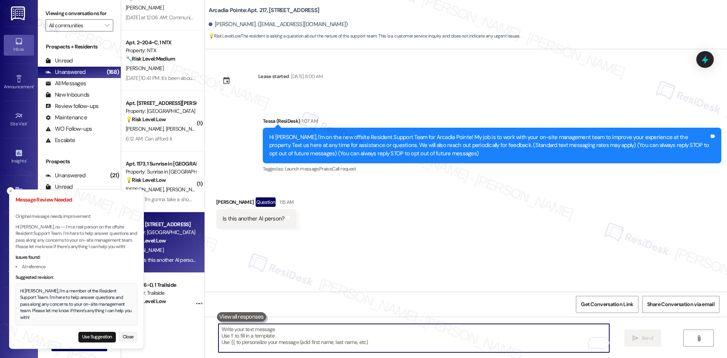
click at [364, 341] on textarea "To enrich screen reader interactions, please activate Accessibility in Grammarl…" at bounding box center [413, 338] width 391 height 28
paste textarea "Hi [PERSON_NAME], no — I’m part of the Resident Support Team. I’m here to help …"
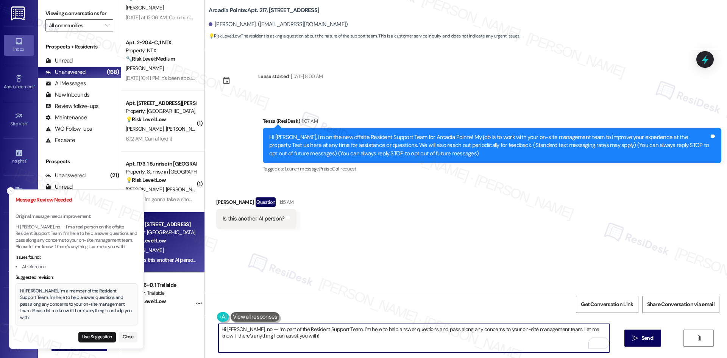
type textarea "Hi [PERSON_NAME], no — I’m part of the Resident Support Team. I’m here to help …"
click at [9, 193] on icon "Close toast" at bounding box center [10, 191] width 5 height 5
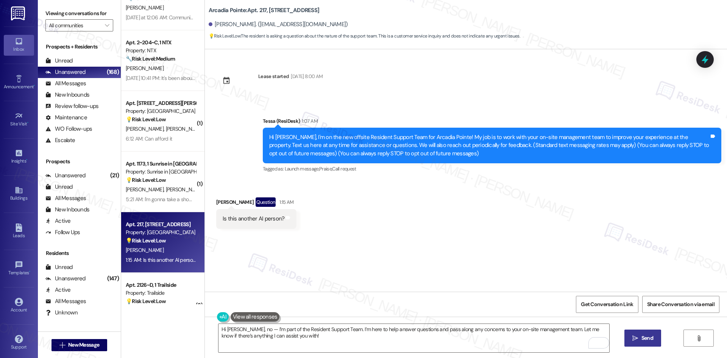
click at [652, 342] on span "Send" at bounding box center [647, 338] width 12 height 8
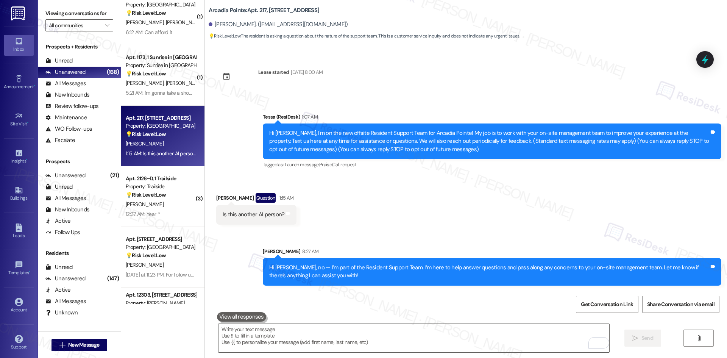
scroll to position [909, 0]
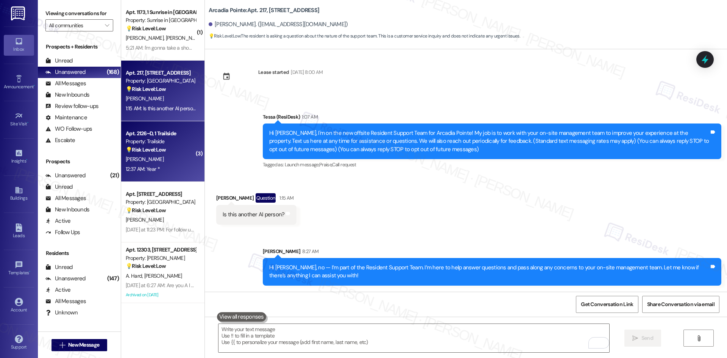
click at [157, 175] on div "Apt. 2126~D, 1 Trailside Property: Trailside 💡 Risk Level: Low The resident is …" at bounding box center [162, 151] width 83 height 61
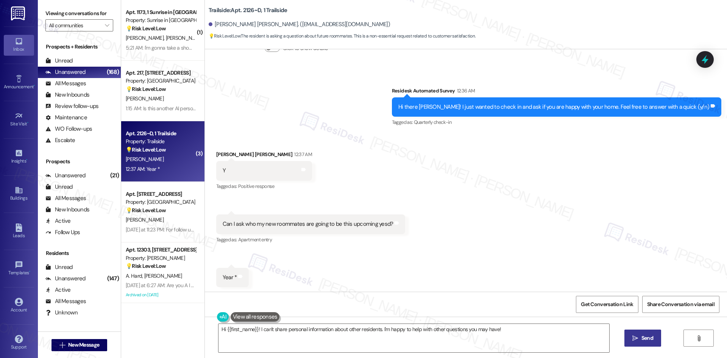
scroll to position [734, 0]
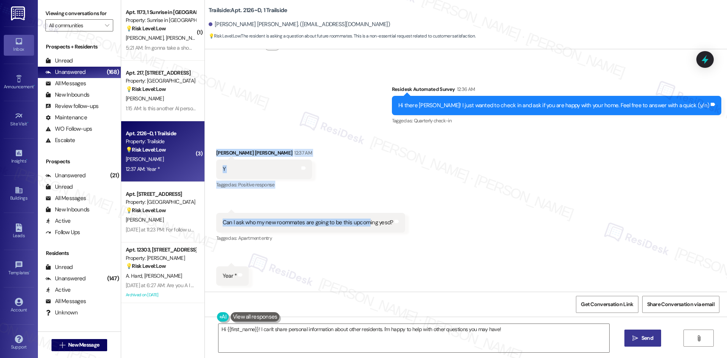
drag, startPoint x: 207, startPoint y: 145, endPoint x: 405, endPoint y: 138, distance: 197.8
click at [378, 186] on div "Received via SMS [PERSON_NAME] [PERSON_NAME] 12:37 AM Y Tags and notes Tagged a…" at bounding box center [466, 211] width 522 height 159
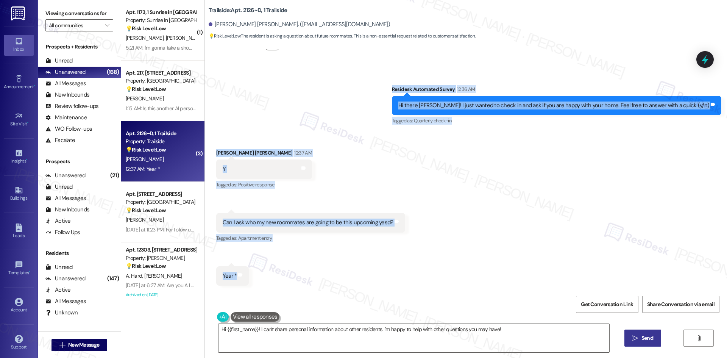
drag, startPoint x: 398, startPoint y: 88, endPoint x: 242, endPoint y: 277, distance: 244.9
click at [242, 277] on div "Lease started [DATE] 8:00 AM Survey, sent via SMS Residesk Automated Survey [DA…" at bounding box center [466, 170] width 522 height 242
copy div "Residesk Automated Survey 12:36 AM Hi there [PERSON_NAME]! I just wanted to che…"
click at [306, 130] on div "Survey, sent via SMS Residesk Automated Survey 12:36 AM Hi there [PERSON_NAME]!…" at bounding box center [466, 100] width 522 height 64
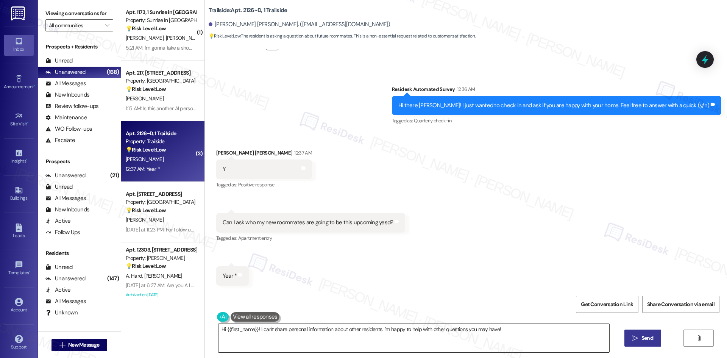
click at [307, 335] on textarea "Hi {{first_name}}! I can't share personal information about other residents. I'…" at bounding box center [413, 338] width 391 height 28
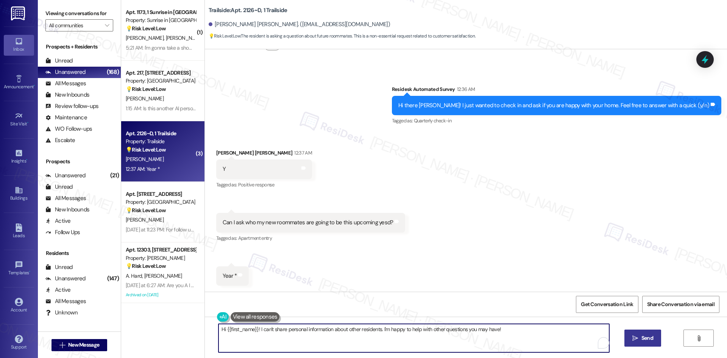
paste textarea "Thanks for your response, [PERSON_NAME]! I understand your question about your …"
type textarea "Thanks for your response, [PERSON_NAME]! I understand your question about your …"
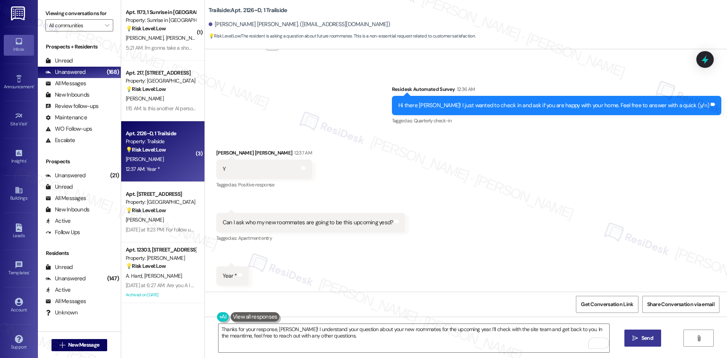
click at [626, 341] on button " Send" at bounding box center [642, 337] width 37 height 17
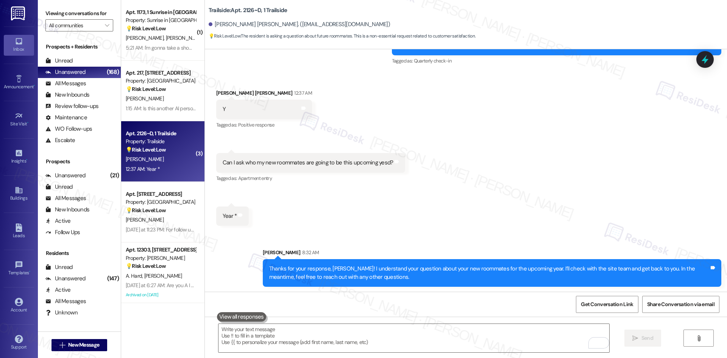
scroll to position [795, 0]
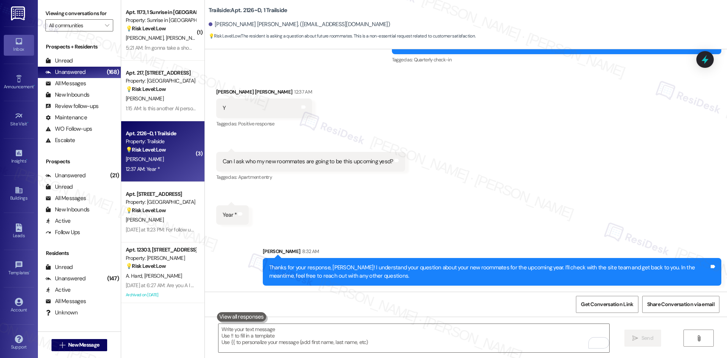
click at [457, 222] on div "Received via SMS [PERSON_NAME] [PERSON_NAME] 12:37 AM Y Tags and notes Tagged a…" at bounding box center [466, 150] width 522 height 159
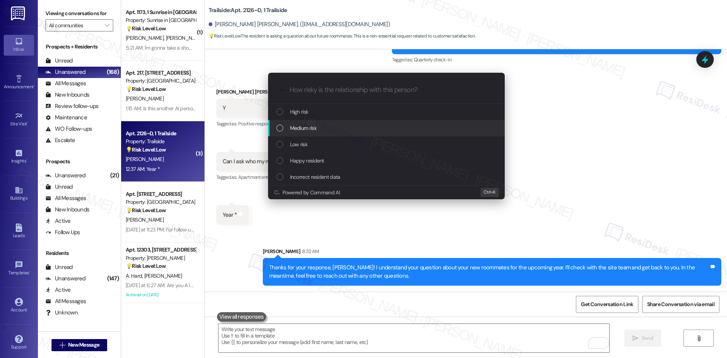
click at [334, 129] on div "Medium risk" at bounding box center [387, 128] width 222 height 8
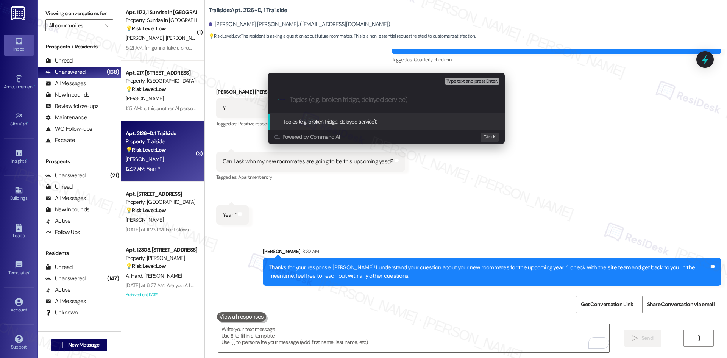
click at [328, 100] on input "Topics (e.g. broken fridge, delayed service)" at bounding box center [393, 100] width 206 height 8
paste input "Resident Inquiry About Upcoming Roommates"
type input "Resident Inquiry About Upcoming Roommates"
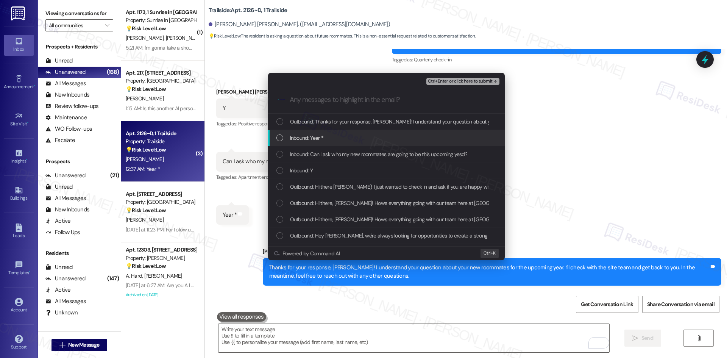
click at [343, 142] on div "Inbound: Year *" at bounding box center [387, 138] width 222 height 8
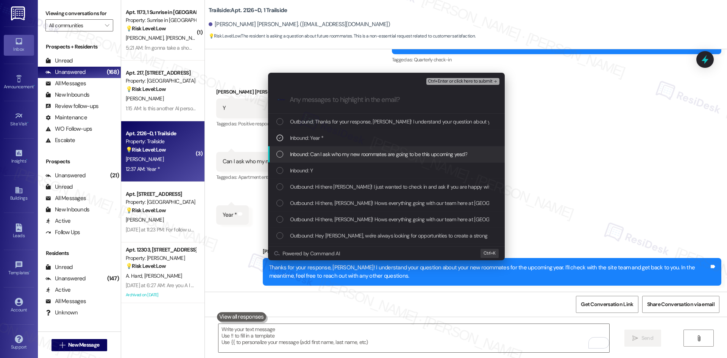
click at [334, 157] on span "Inbound: Can I ask who my new roommates are going to be this upcoming yesd?" at bounding box center [379, 154] width 178 height 8
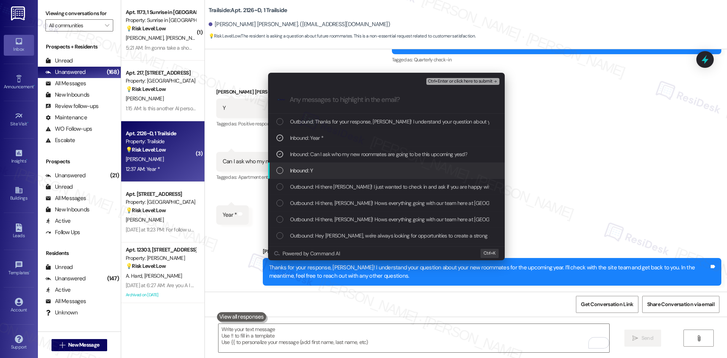
click at [328, 169] on div "Inbound: Y" at bounding box center [387, 170] width 222 height 8
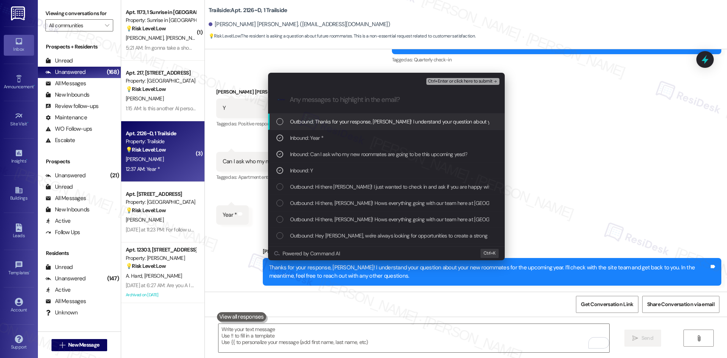
click at [474, 81] on span "Ctrl+Enter or click here to submit" at bounding box center [460, 81] width 65 height 5
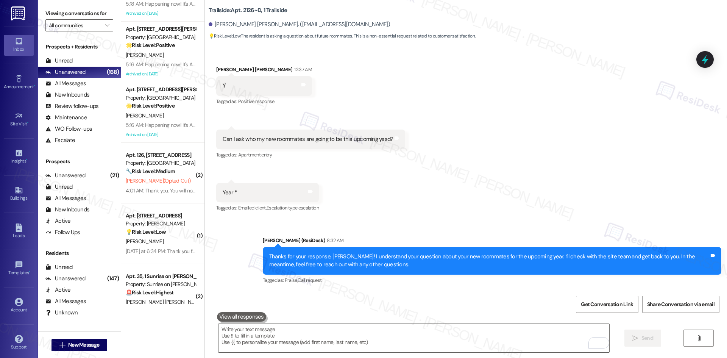
scroll to position [2725, 0]
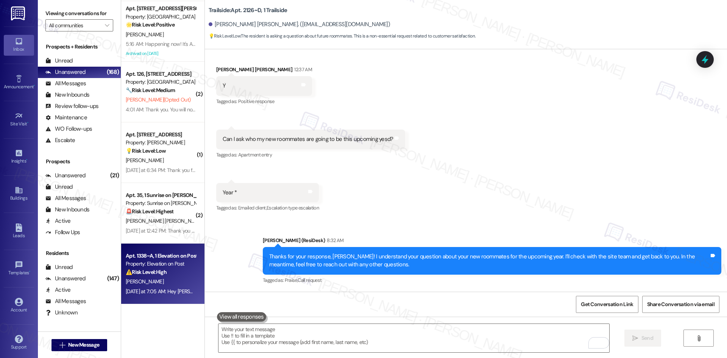
click at [160, 266] on div "Property: Elevation on Post" at bounding box center [161, 264] width 70 height 8
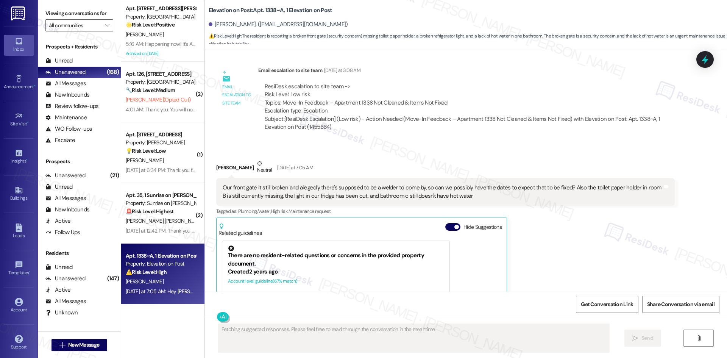
scroll to position [297, 0]
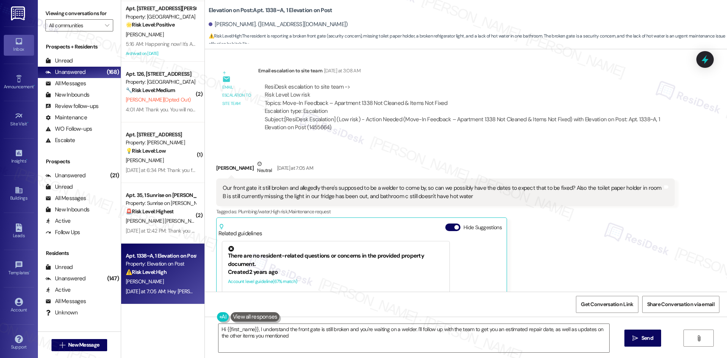
type textarea "Hi {{first_name}}, I understand the front gate is still broken and you're waiti…"
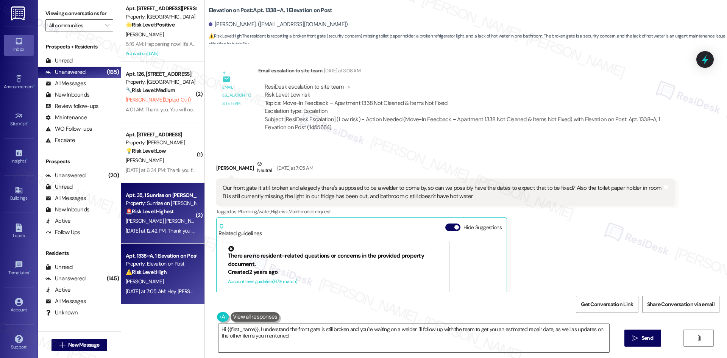
click at [160, 221] on div "[PERSON_NAME] [PERSON_NAME]" at bounding box center [161, 220] width 72 height 9
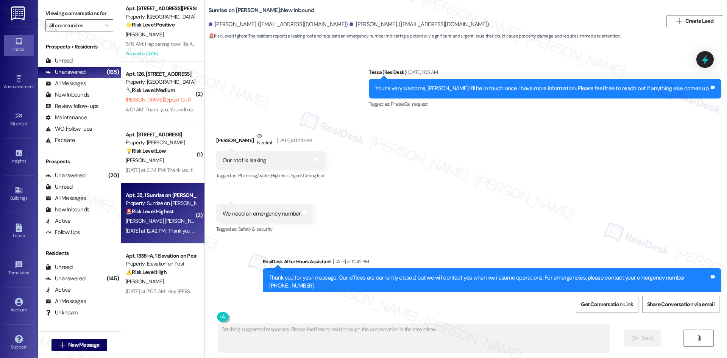
scroll to position [2127, 0]
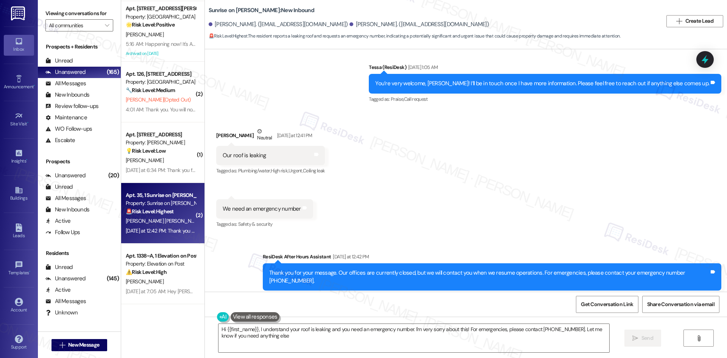
type textarea "Hi {{first_name}}, I understand your roof is leaking and you need an emergency …"
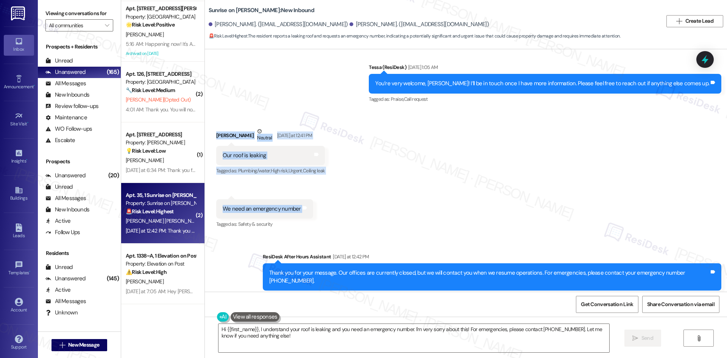
drag, startPoint x: 203, startPoint y: 112, endPoint x: 329, endPoint y: 201, distance: 154.2
click at [329, 201] on div "Received via SMS [PERSON_NAME] Neutral [DATE] at 12:41 PM Our roof is leaking T…" at bounding box center [466, 172] width 522 height 125
copy div "[PERSON_NAME] Neutral [DATE] at 12:41 PM Our roof is leaking Tags and notes Tag…"
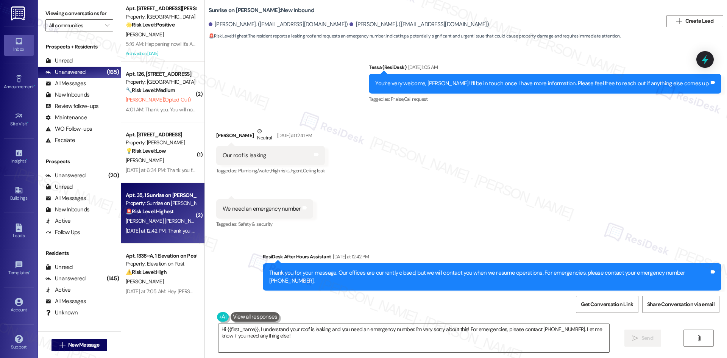
click at [428, 236] on div "Sent via SMS ResiDesk After Hours Assistant [DATE] at 12:42 PM Thank you for yo…" at bounding box center [466, 272] width 522 height 72
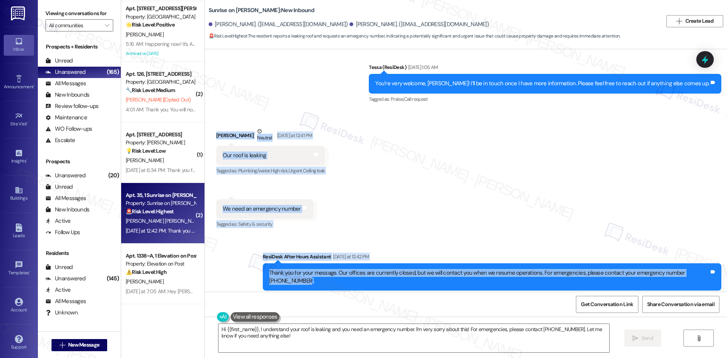
drag, startPoint x: 206, startPoint y: 116, endPoint x: 322, endPoint y: 269, distance: 191.9
click at [322, 269] on div "Survey, sent via SMS Residesk Automated Survey [DATE] 12:30 AM Hi [PERSON_NAME]…" at bounding box center [466, 170] width 522 height 242
copy div "[PERSON_NAME] Neutral [DATE] at 12:41 PM Our roof is leaking Tags and notes Tag…"
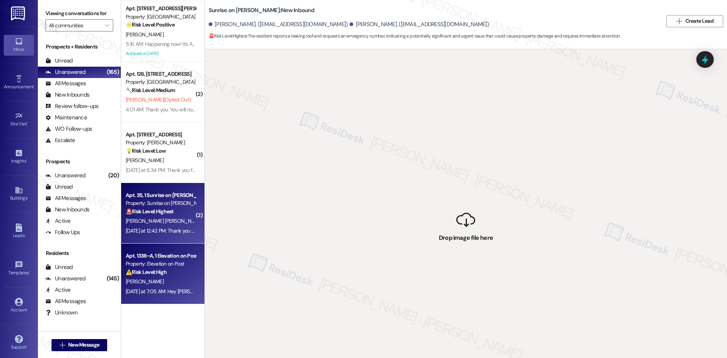
click at [169, 276] on div "⚠️ Risk Level: High The resident is reporting a broken front gate (security con…" at bounding box center [161, 272] width 70 height 8
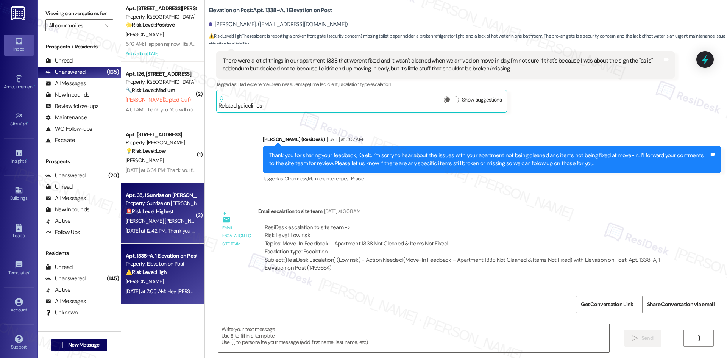
click at [176, 227] on div "[DATE] at 12:42 PM: Thank you for your message. Our offices are currently close…" at bounding box center [359, 230] width 466 height 7
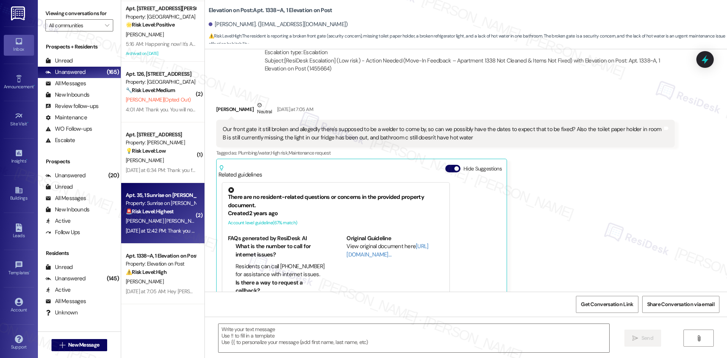
scroll to position [390, 0]
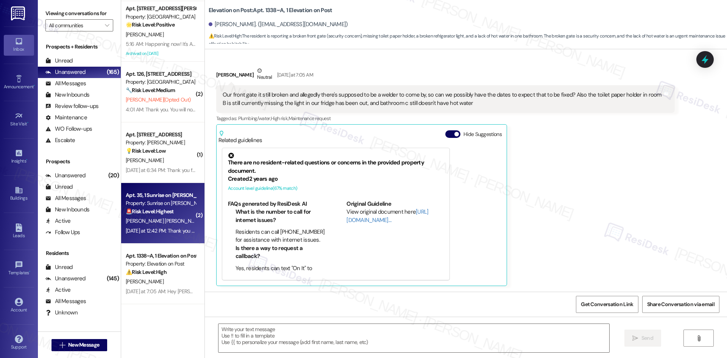
type textarea "Fetching suggested responses. Please feel free to read through the conversation…"
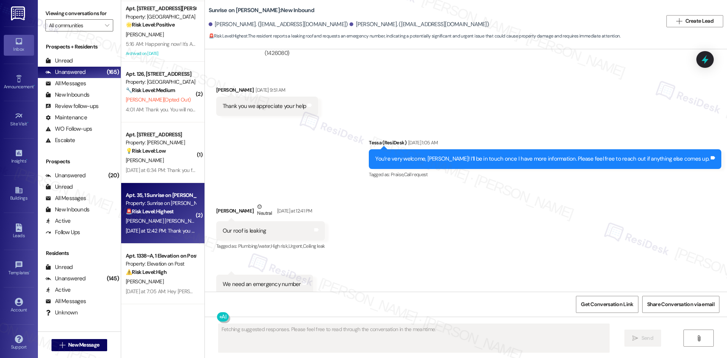
scroll to position [2055, 0]
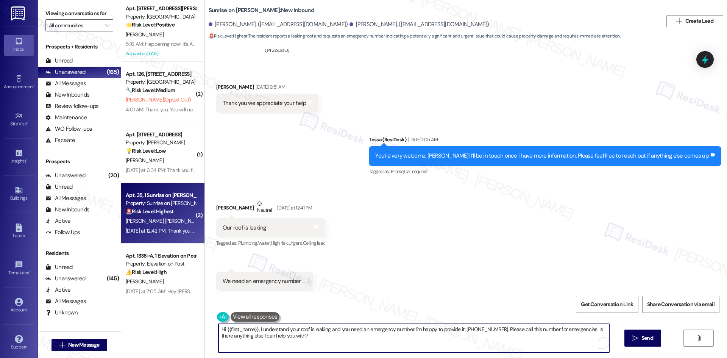
drag, startPoint x: 336, startPoint y: 333, endPoint x: 340, endPoint y: 333, distance: 3.8
click at [337, 332] on textarea "Hi {{first_name}}, I understand your roof is leaking and you need an emergency …" at bounding box center [413, 338] width 391 height 28
paste textarea "ChatGPT said: Hi [PERSON_NAME], I just wanted to check back — were you able to …"
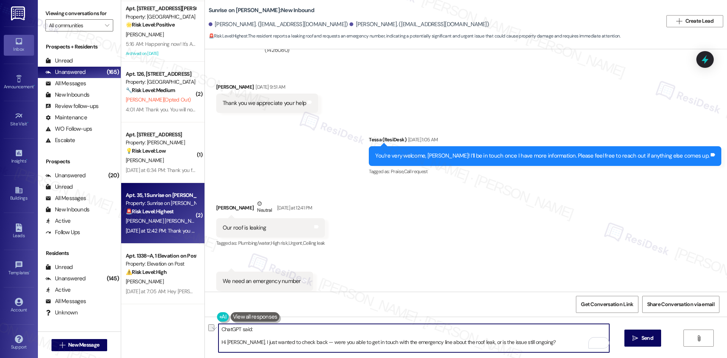
drag, startPoint x: 215, startPoint y: 341, endPoint x: 209, endPoint y: 317, distance: 24.2
click at [209, 317] on div "ChatGPT said: Hi [PERSON_NAME], I just wanted to check back — were you able to …" at bounding box center [466, 345] width 522 height 57
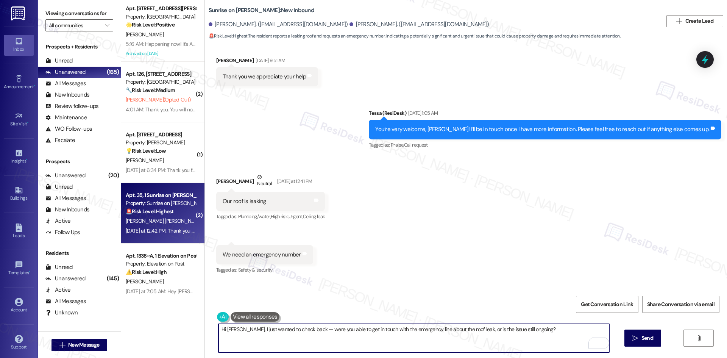
scroll to position [2127, 0]
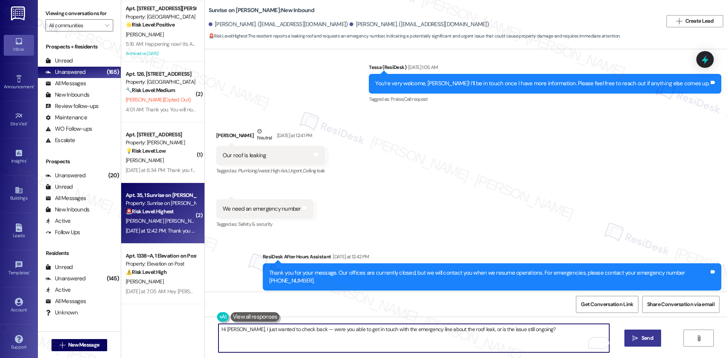
type textarea "Hi [PERSON_NAME], I just wanted to check back — were you able to get in touch w…"
click at [641, 345] on button " Send" at bounding box center [642, 337] width 37 height 17
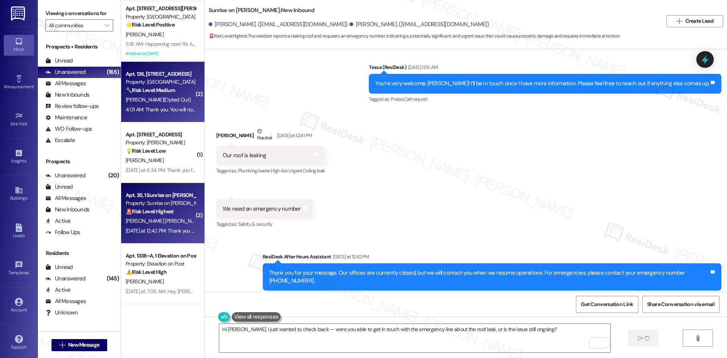
click at [167, 105] on div "4:01 AM: Thank you. You will no longer receive texts from this thread. Please r…" at bounding box center [161, 109] width 72 height 9
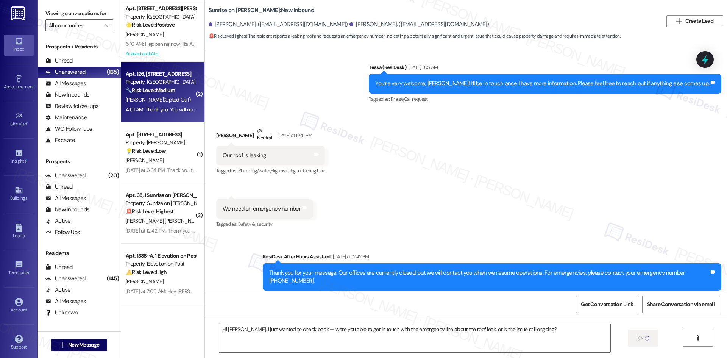
type textarea "Fetching suggested responses. Please feel free to read through the conversation…"
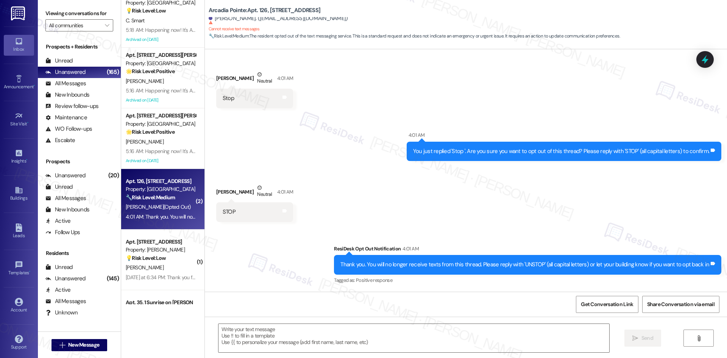
scroll to position [2612, 0]
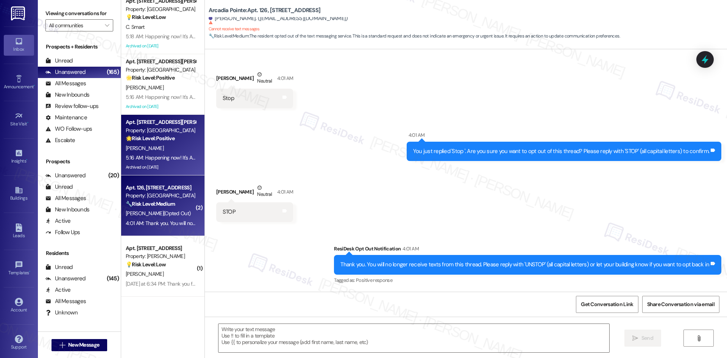
click at [160, 157] on div "5:16 AM: Happening now! It's A Jerk Shack Food truck is on site until 7:30 PM. …" at bounding box center [371, 157] width 491 height 7
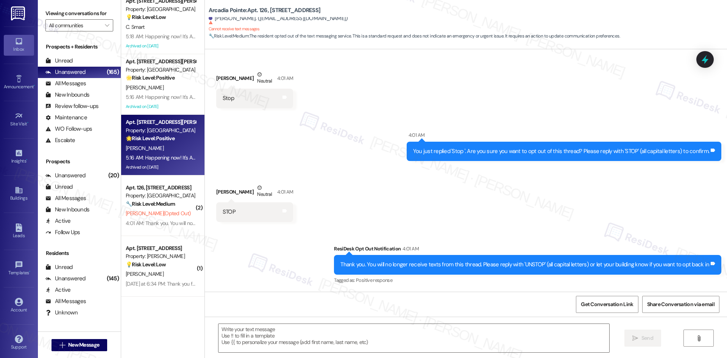
type textarea "Fetching suggested responses. Please feel free to read through the conversation…"
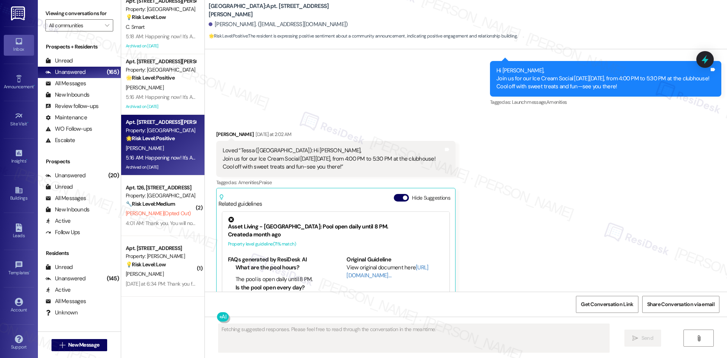
scroll to position [409, 0]
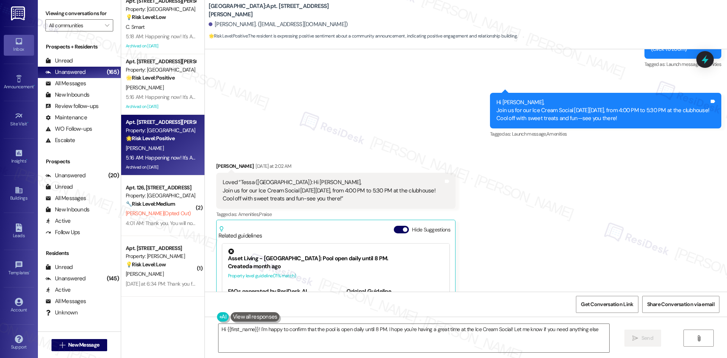
type textarea "Hi {{first_name}}! I'm happy to confirm that the pool is open daily until 8 PM.…"
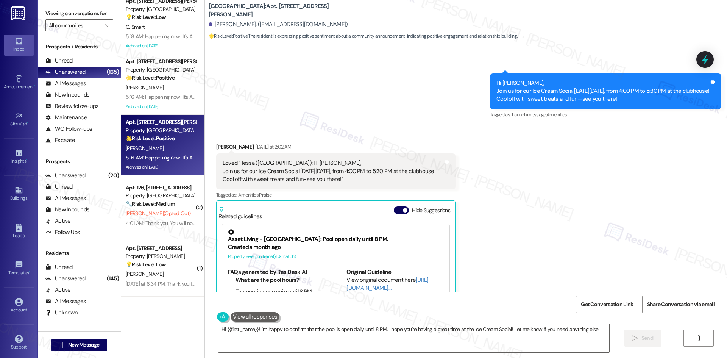
scroll to position [530, 0]
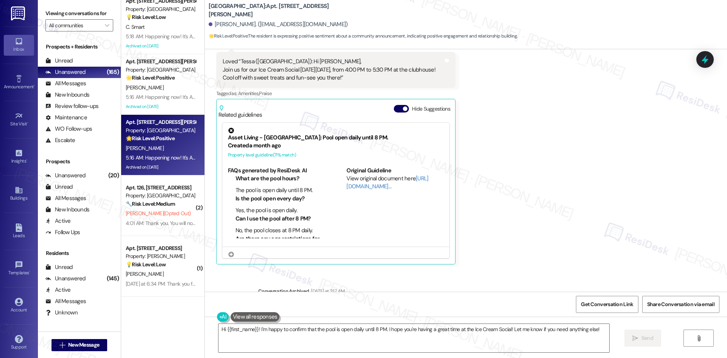
click at [528, 215] on div "Received via SMS [PERSON_NAME] [DATE] at 2:02 AM Loved “Tessa ([GEOGRAPHIC_DATA…" at bounding box center [466, 147] width 522 height 246
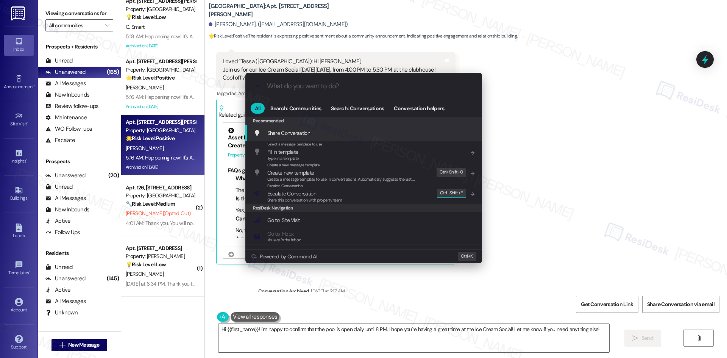
click at [529, 179] on div ".cls-1{fill:#0a055f;}.cls-2{fill:#0cc4c4;} resideskLogoBlueOrange All Search: C…" at bounding box center [363, 179] width 727 height 358
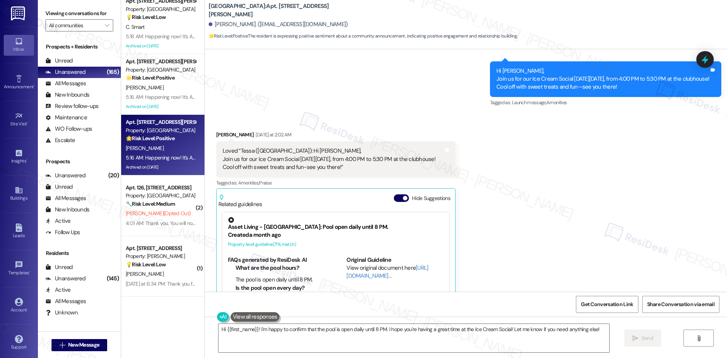
scroll to position [417, 0]
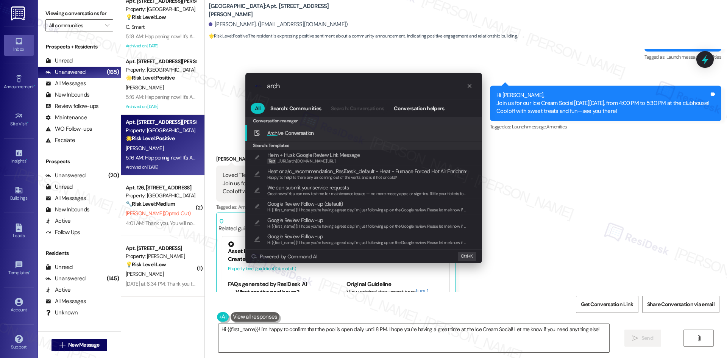
type input "arch"
click at [313, 134] on span "Arch ive Conversation" at bounding box center [290, 133] width 47 height 7
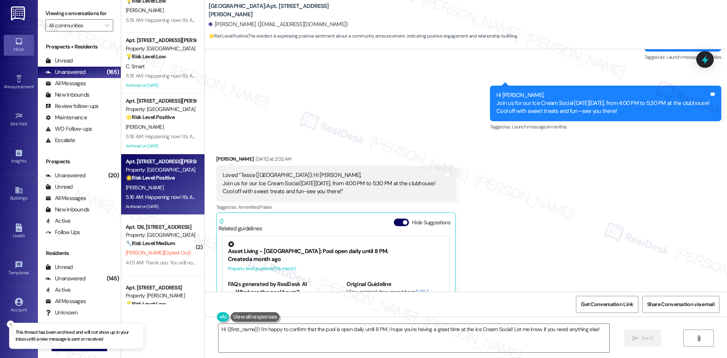
scroll to position [2536, 0]
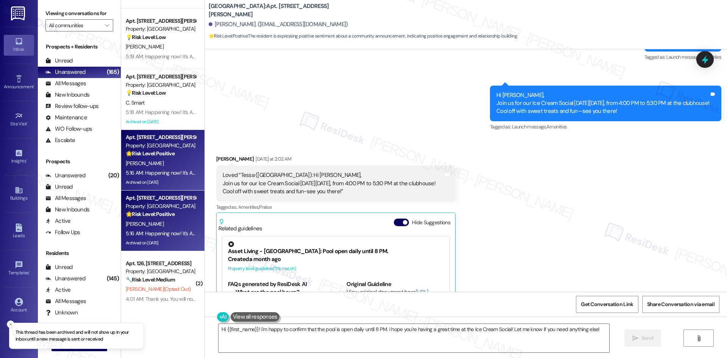
click at [168, 156] on strong "🌟 Risk Level: Positive" at bounding box center [150, 153] width 49 height 7
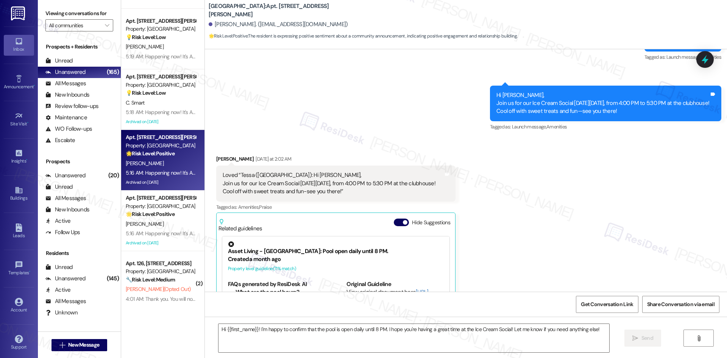
type textarea "Fetching suggested responses. Please feel free to read through the conversation…"
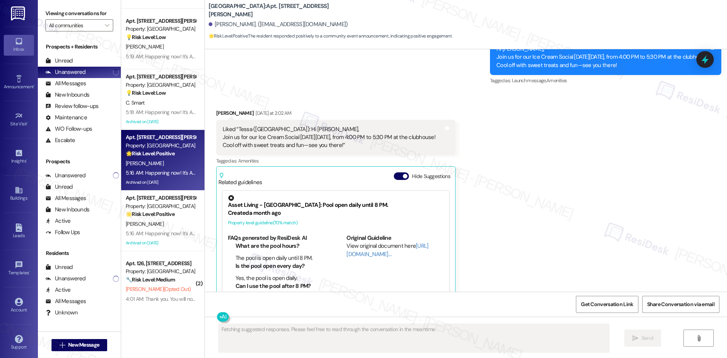
scroll to position [253, 0]
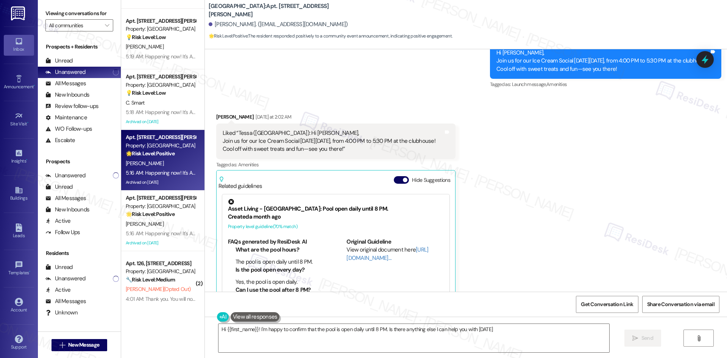
type textarea "Hi {{first_name}}! I'm happy to confirm that the pool is open daily until 8 PM.…"
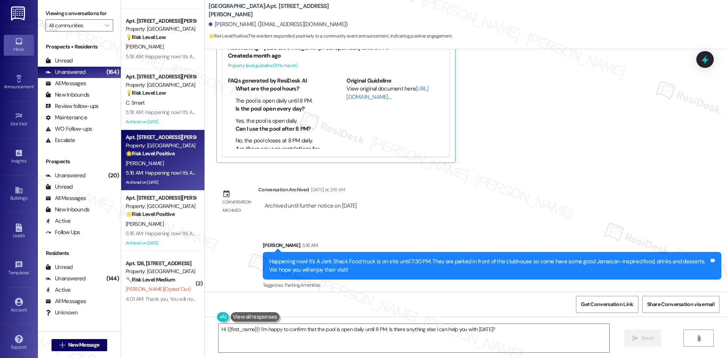
scroll to position [419, 0]
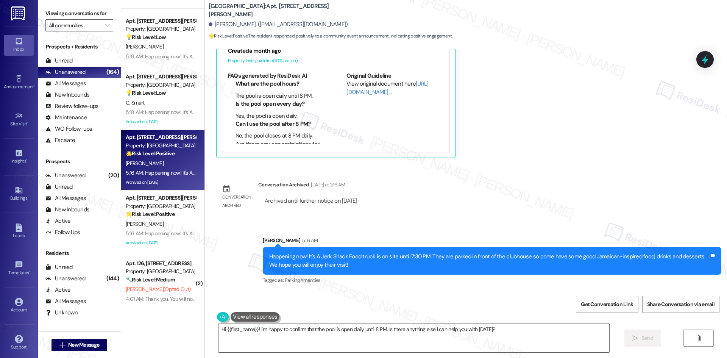
click at [488, 189] on div "Lease started [DATE] 8:00 AM Announcement, sent via SMS Tessa (ResiDesk) [DATE]…" at bounding box center [466, 170] width 522 height 242
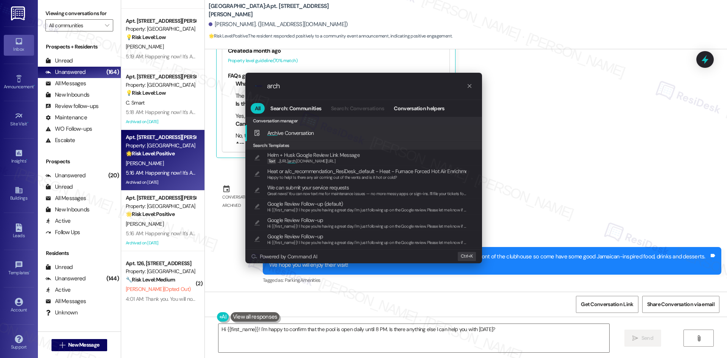
type input "arch"
click at [298, 136] on span "Arch ive Conversation" at bounding box center [290, 133] width 47 height 7
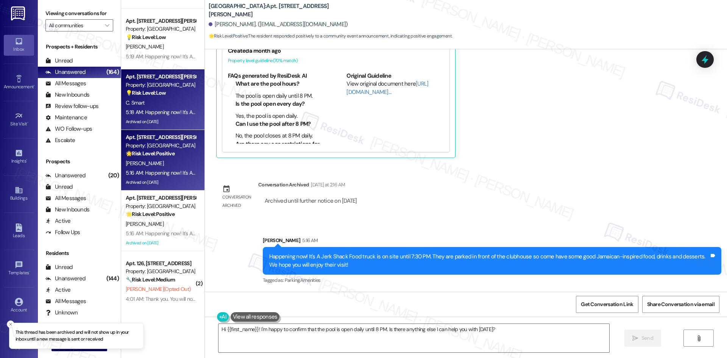
click at [170, 106] on div "C. Smart" at bounding box center [161, 102] width 72 height 9
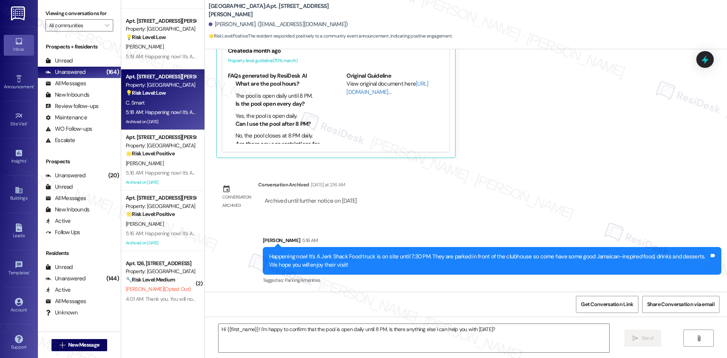
type textarea "Fetching suggested responses. Please feel free to read through the conversation…"
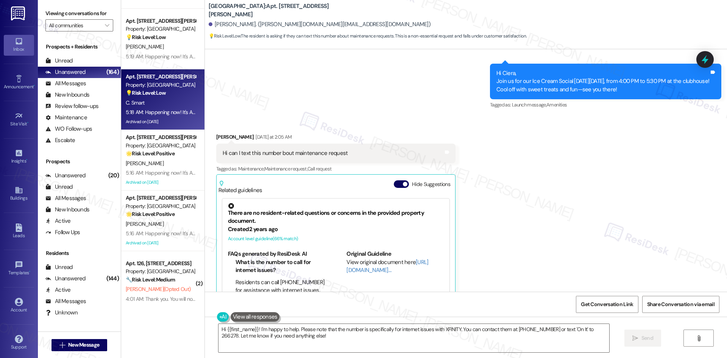
scroll to position [528, 0]
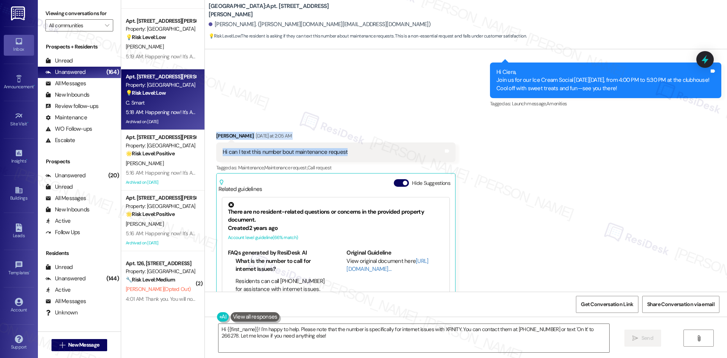
drag, startPoint x: 356, startPoint y: 141, endPoint x: 207, endPoint y: 126, distance: 150.3
click at [211, 126] on div "Received via SMS [PERSON_NAME] [DATE] at 2:05 AM Hi can I text this number bout…" at bounding box center [336, 233] width 251 height 214
copy div "[PERSON_NAME] [DATE] at 2:05 AM Hi can I text this number bout maintenance requ…"
click at [317, 343] on textarea "Hi {{first_name}}! I'm happy to help. Please note that the number is specifical…" at bounding box center [413, 338] width 391 height 28
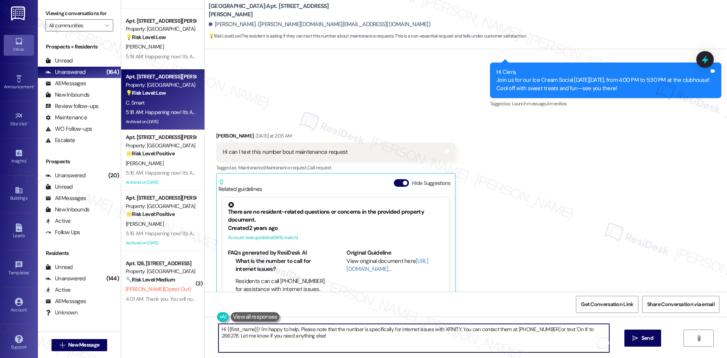
paste textarea "Ciera, yes — you can text this number about maintenance requests. Just let me k…"
type textarea "Hi Ciera, yes — you can text this number about maintenance requests. Just let m…"
click at [647, 336] on span "Send" at bounding box center [647, 338] width 12 height 8
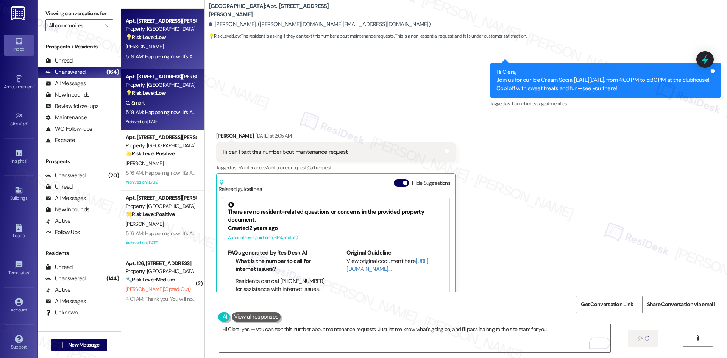
click at [154, 58] on div "5:19 AM: Happening now! It's A Jerk Shack Food truck is on site until 7:30 PM. …" at bounding box center [371, 56] width 491 height 7
type textarea "Fetching suggested responses. Please feel free to read through the conversation…"
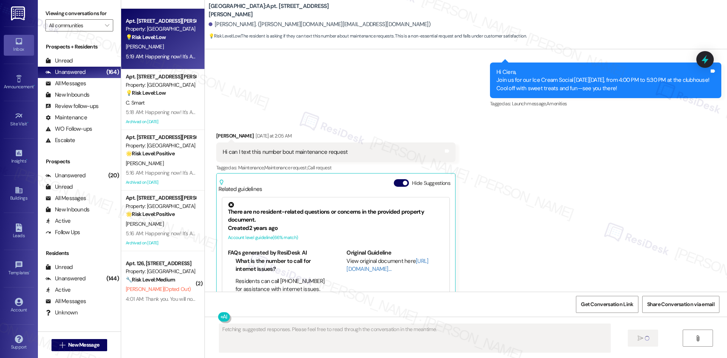
scroll to position [2389, 0]
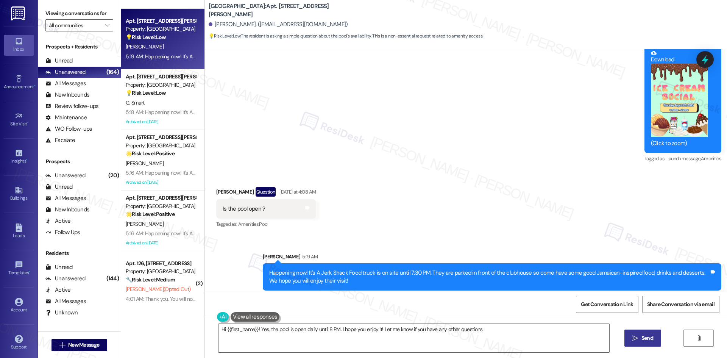
type textarea "Hi {{first_name}}! Yes, the pool is open daily until 8 PM. I hope you enjoy it!…"
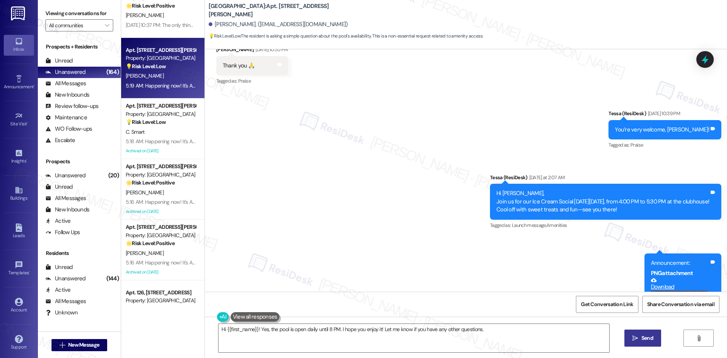
scroll to position [2416, 0]
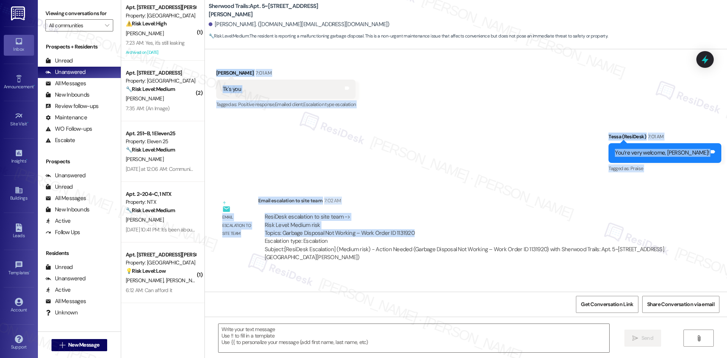
scroll to position [459, 0]
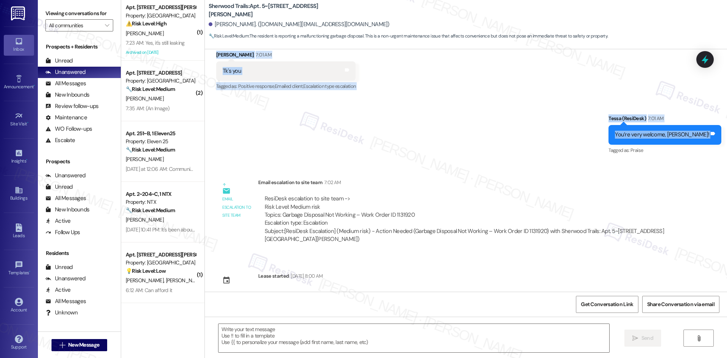
drag, startPoint x: 204, startPoint y: 93, endPoint x: 715, endPoint y: 131, distance: 512.2
click at [715, 131] on div "Collections Status [DATE] at 10:03 PM [PERSON_NAME] has an outstanding balance …" at bounding box center [466, 170] width 522 height 242
copy div "Tessa (ResiDesk) 1:24 AM Hi [PERSON_NAME], I'm on the new offsite Resident Supp…"
click at [457, 152] on div "Sent via SMS Tessa (ResiDesk) 7:01 AM You’re very welcome, [PERSON_NAME]! Tags …" at bounding box center [466, 129] width 522 height 64
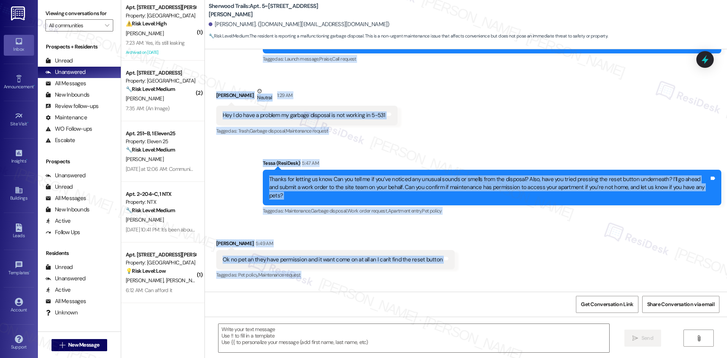
scroll to position [119, 0]
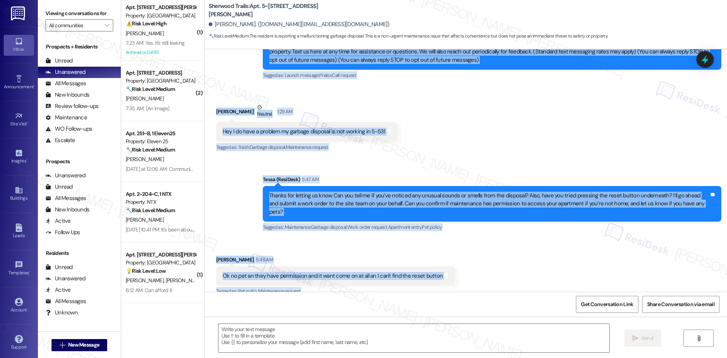
click at [426, 121] on div "Received via SMS [PERSON_NAME] Neutral 1:29 AM Hey I do have a problem my garba…" at bounding box center [466, 122] width 522 height 72
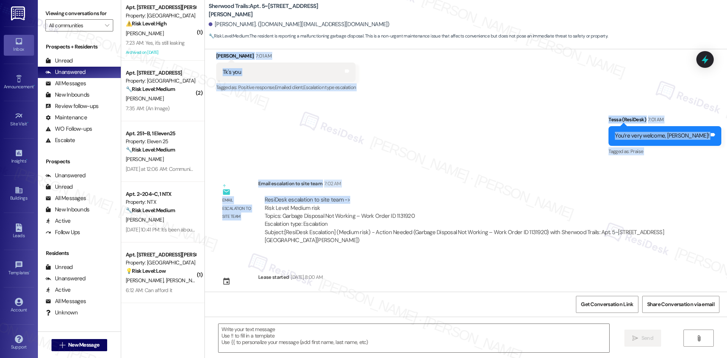
scroll to position [459, 0]
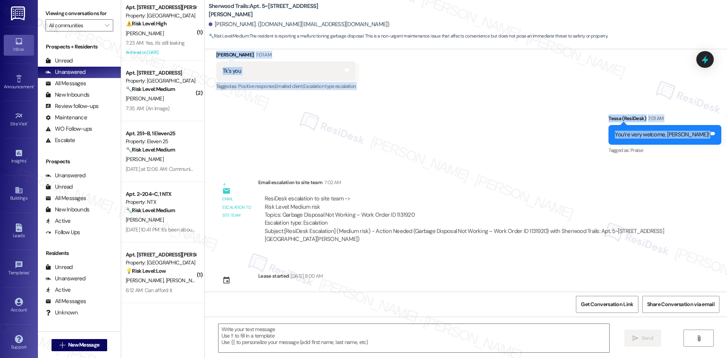
drag, startPoint x: 269, startPoint y: 132, endPoint x: 714, endPoint y: 134, distance: 444.9
click at [714, 134] on div "Collections Status [DATE] at 10:03 PM [PERSON_NAME] has an outstanding balance …" at bounding box center [466, 170] width 522 height 242
copy div "Tessa (ResiDesk) 1:24 AM Hi [PERSON_NAME], I'm on the new offsite Resident Supp…"
click at [389, 120] on div "Sent via SMS Tessa (ResiDesk) 7:01 AM You’re very welcome, [PERSON_NAME]! Tags …" at bounding box center [466, 129] width 522 height 64
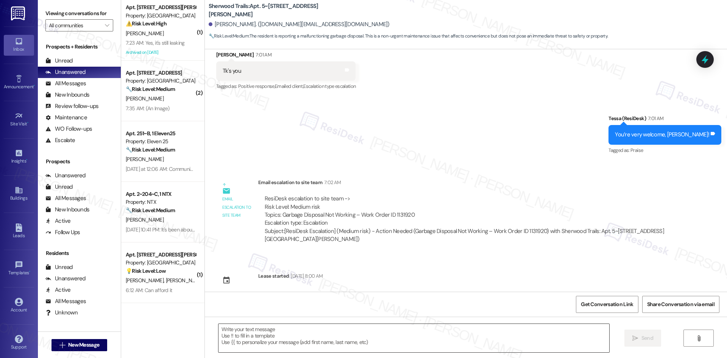
click at [350, 341] on textarea at bounding box center [413, 338] width 391 height 28
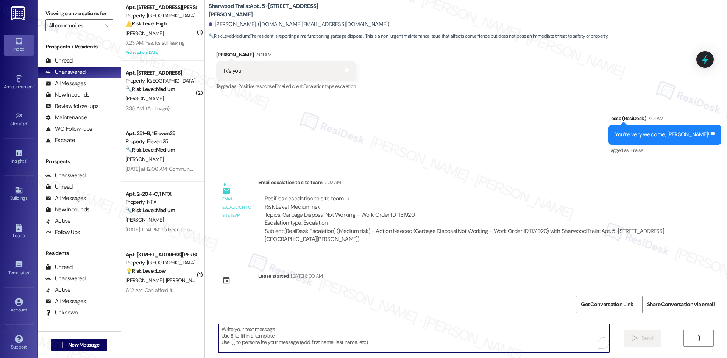
paste textarea "Thanks for your patience, Stephanie! The site team confirmed they’ll get this w…"
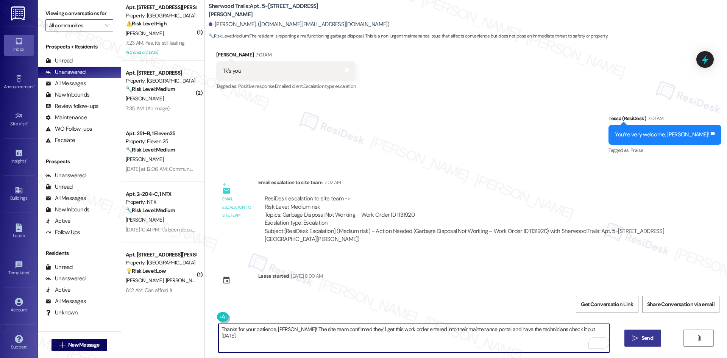
type textarea "Thanks for your patience, Stephanie! The site team confirmed they’ll get this w…"
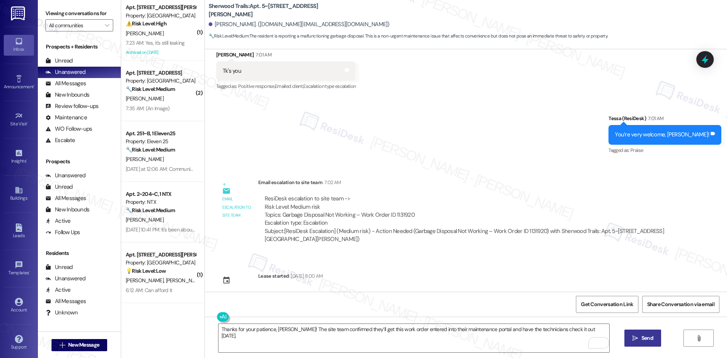
click at [640, 339] on span "Send" at bounding box center [647, 338] width 15 height 8
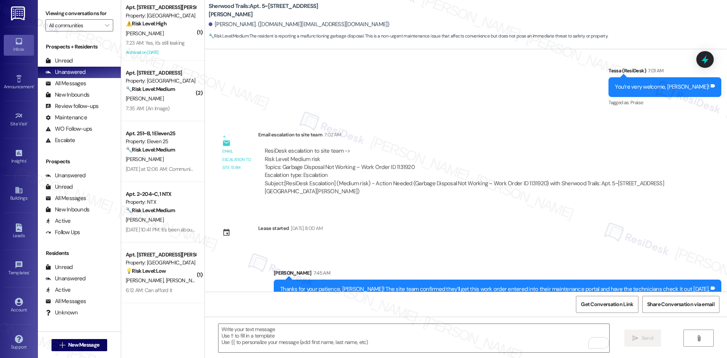
scroll to position [512, 0]
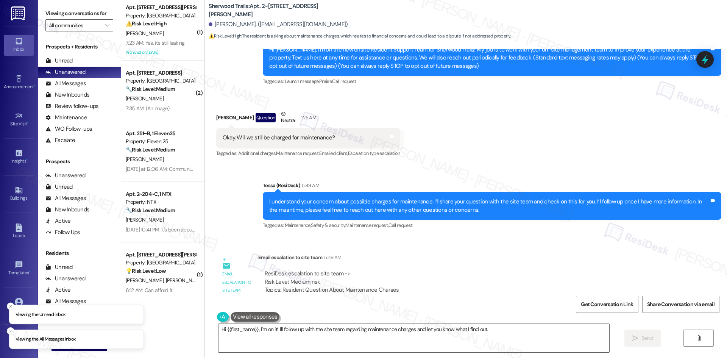
scroll to position [76, 0]
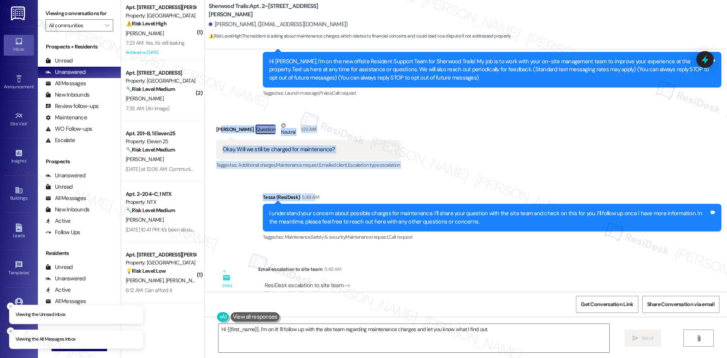
drag, startPoint x: 223, startPoint y: 128, endPoint x: 307, endPoint y: 192, distance: 105.4
click at [307, 192] on div "Lease started [DATE] 8:00 AM Announcement, sent via SMS Tessa (ResiDesk) 1:23 A…" at bounding box center [466, 170] width 522 height 242
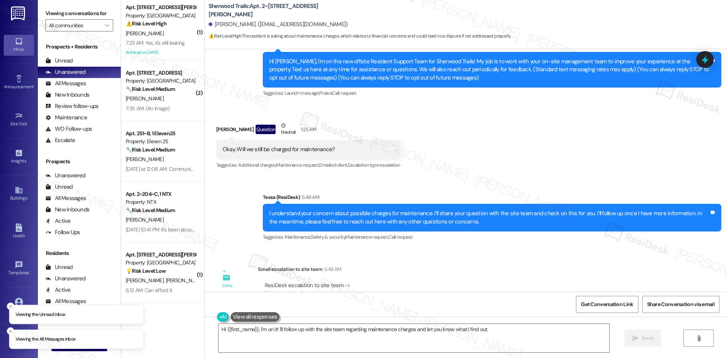
click at [211, 108] on div "Received via SMS [PERSON_NAME] Question Neutral 1:25 AM Okay. Will we still be …" at bounding box center [466, 141] width 522 height 72
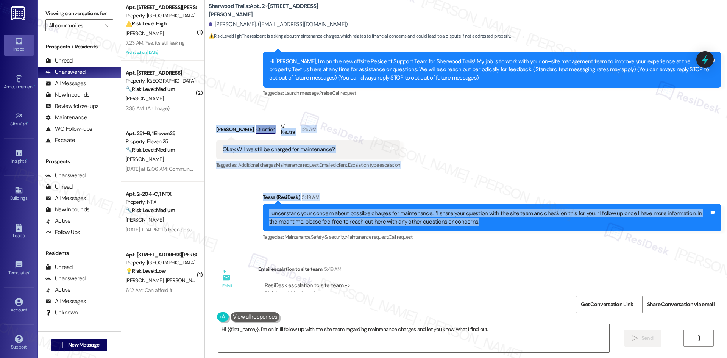
drag, startPoint x: 207, startPoint y: 123, endPoint x: 485, endPoint y: 223, distance: 295.4
click at [485, 223] on div "Lease started [DATE] 8:00 AM Announcement, sent via SMS Tessa (ResiDesk) 1:23 A…" at bounding box center [466, 170] width 522 height 242
copy div "[PERSON_NAME] Question Neutral 1:25 AM Okay. Will we still be charged for maint…"
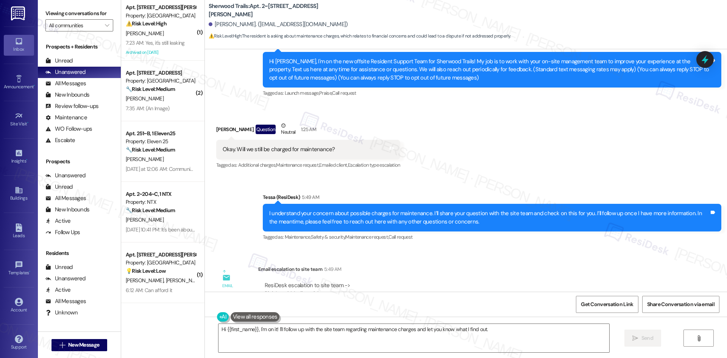
click at [405, 250] on div "Lease started [DATE] 8:00 AM Announcement, sent via SMS Tessa (ResiDesk) 1:23 A…" at bounding box center [466, 170] width 522 height 242
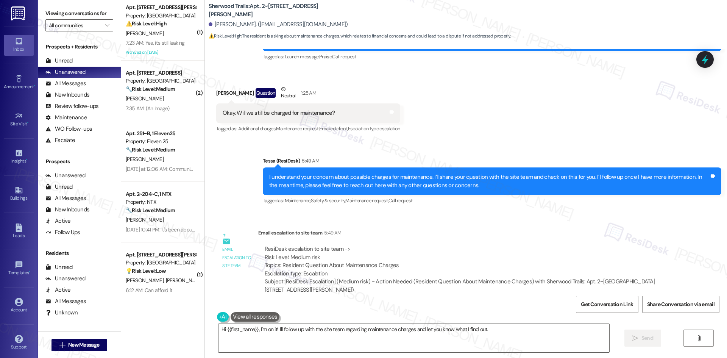
scroll to position [195, 0]
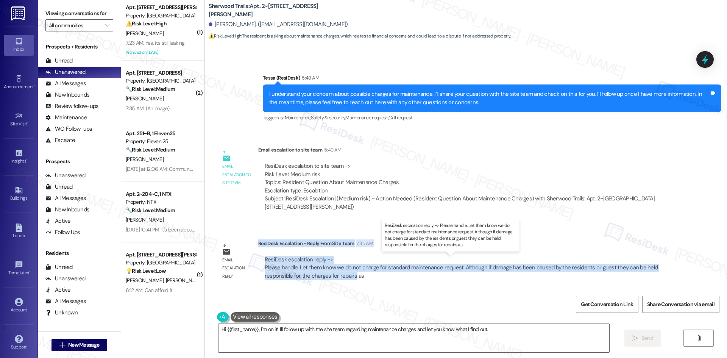
drag, startPoint x: 253, startPoint y: 243, endPoint x: 348, endPoint y: 278, distance: 101.3
click at [348, 278] on div "ResiDesk Escalation - Reply From Site Team 7:35 AM ResiDesk escalation reply ->…" at bounding box center [466, 262] width 417 height 46
copy div "ResiDesk Escalation - Reply From Site Team 7:35 AM ResiDesk escalation reply ->…"
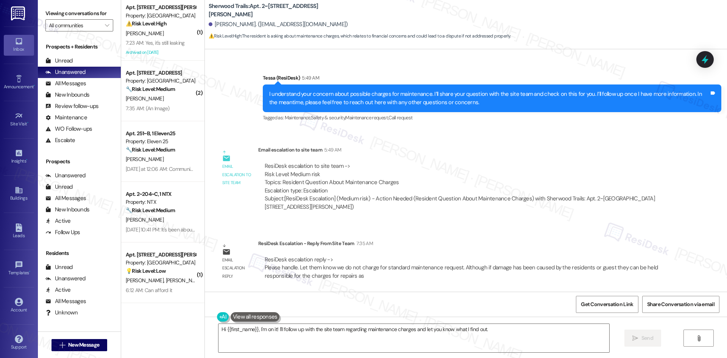
click at [449, 221] on div "Email escalation to site team Email escalation to site team 5:49 AM ResiDesk es…" at bounding box center [446, 181] width 470 height 82
click at [332, 338] on textarea "Hi {{first_name}}, I'm on it! I'll follow up with the site team regarding maint…" at bounding box center [413, 338] width 391 height 28
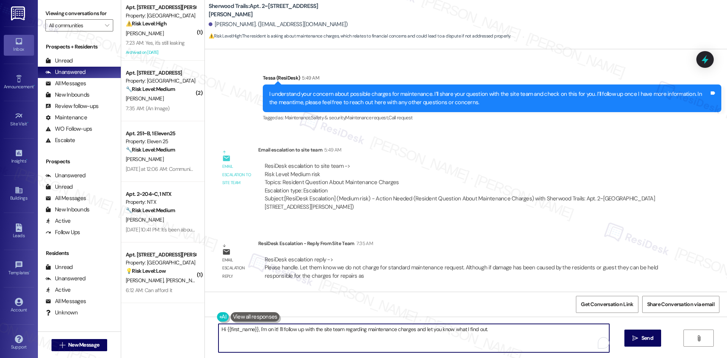
paste textarea "Thanks for your patience, Markese! The site team confirmed that there’s no char…"
type textarea "Thanks for your patience, Markese! The site team confirmed that there’s no char…"
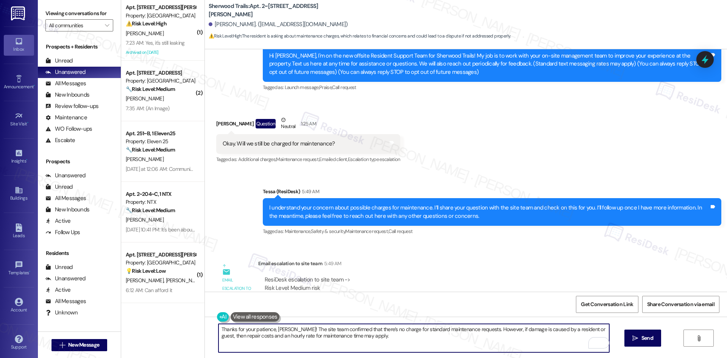
click at [393, 341] on textarea "Thanks for your patience, Markese! The site team confirmed that there’s no char…" at bounding box center [413, 338] width 391 height 28
click at [370, 334] on textarea "Thanks for your patience, Markese! The site team confirmed that there’s no char…" at bounding box center [413, 338] width 391 height 28
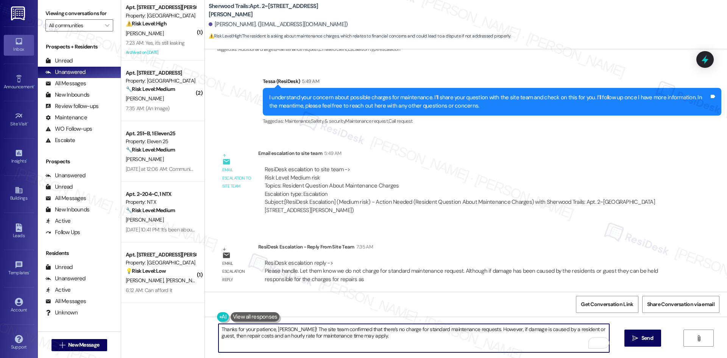
scroll to position [195, 0]
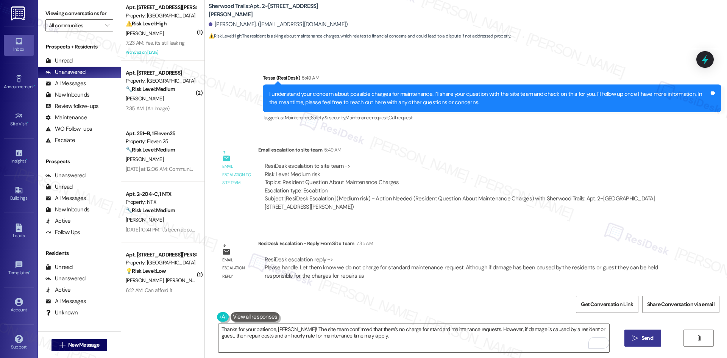
click at [645, 340] on span "Send" at bounding box center [647, 338] width 12 height 8
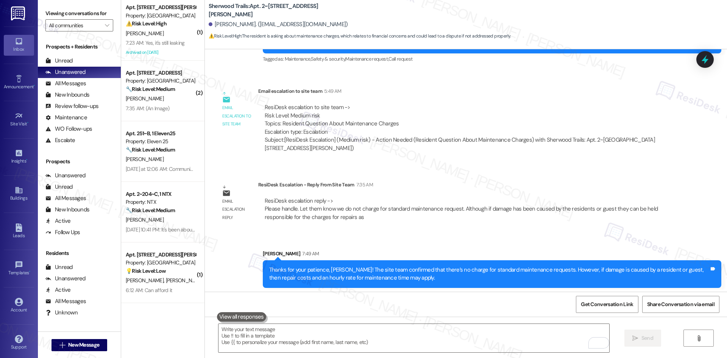
scroll to position [256, 0]
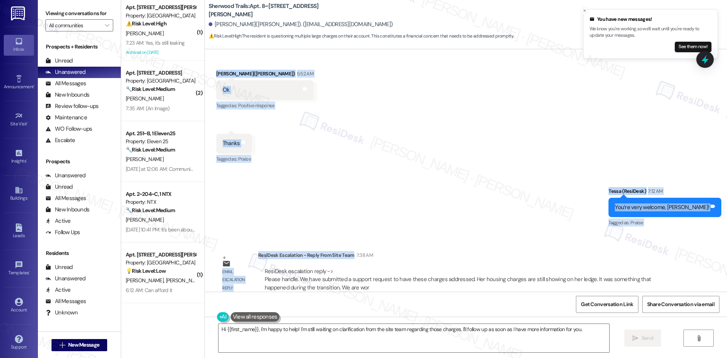
scroll to position [370, 0]
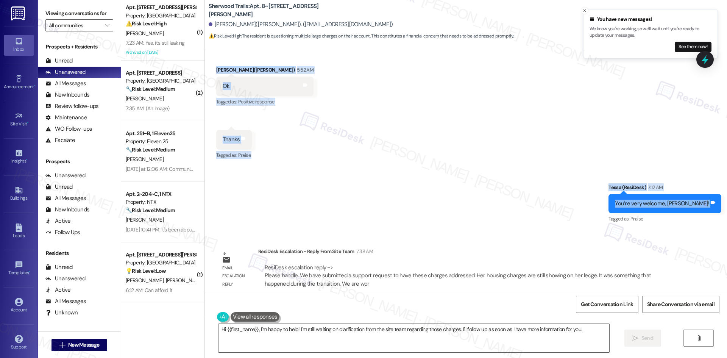
drag, startPoint x: 206, startPoint y: 167, endPoint x: 688, endPoint y: 200, distance: 482.8
click at [716, 200] on div "Lease started [DATE] 8:00 AM Announcement, sent via SMS Tessa (ResiDesk) 1:18 A…" at bounding box center [466, 170] width 522 height 242
copy div "[PERSON_NAME]([PERSON_NAME]) 5:52 AM Ok Tags and notes Tagged as: Positive resp…"
click at [469, 153] on div "Received via SMS [PERSON_NAME]([PERSON_NAME]) 5:52 AM Ok Tags and notes Tagged …" at bounding box center [466, 107] width 522 height 117
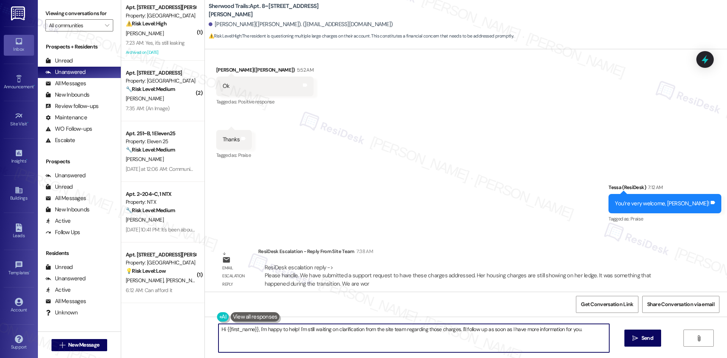
click at [349, 336] on textarea "Hi {{first_name}}, I'm happy to help! I'm still waiting on clarification from t…" at bounding box center [413, 338] width 391 height 28
paste textarea "Thanks for your patience, Felicia! The site team confirmed they’ve submitted a …"
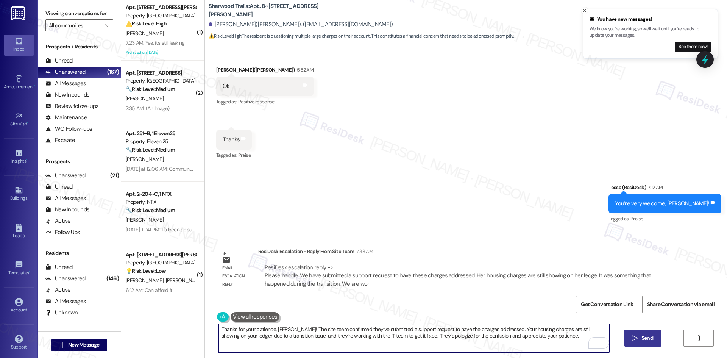
type textarea "Thanks for your patience, Felicia! The site team confirmed they’ve submitted a …"
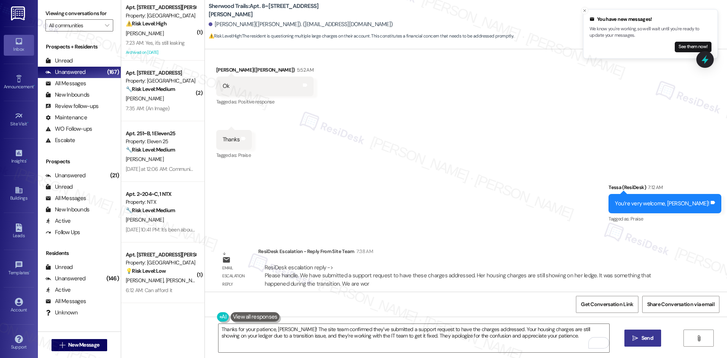
click at [654, 341] on span "Send" at bounding box center [647, 338] width 15 height 8
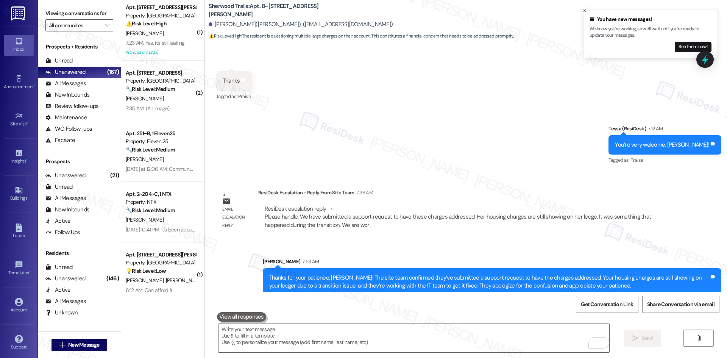
scroll to position [431, 0]
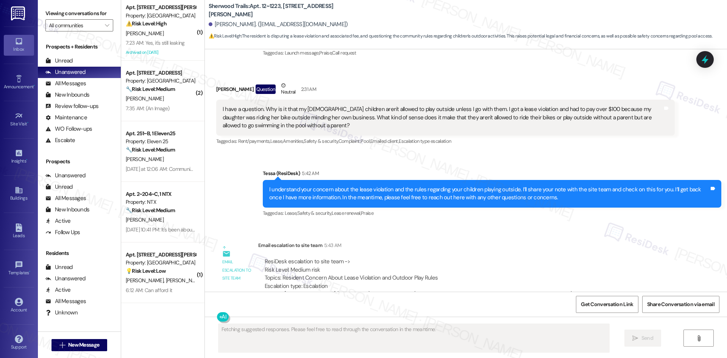
scroll to position [98, 0]
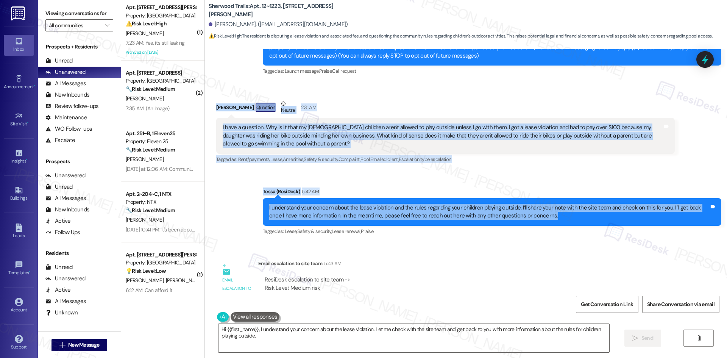
drag, startPoint x: 205, startPoint y: 100, endPoint x: 548, endPoint y: 212, distance: 361.3
click at [556, 222] on div "Lease started [DATE] 8:00 AM Announcement, sent via SMS Tessa (ResiDesk) 1:20 A…" at bounding box center [466, 170] width 522 height 242
copy div "[PERSON_NAME] Question Neutral 2:31 AM I have a question. Why is it that my [DE…"
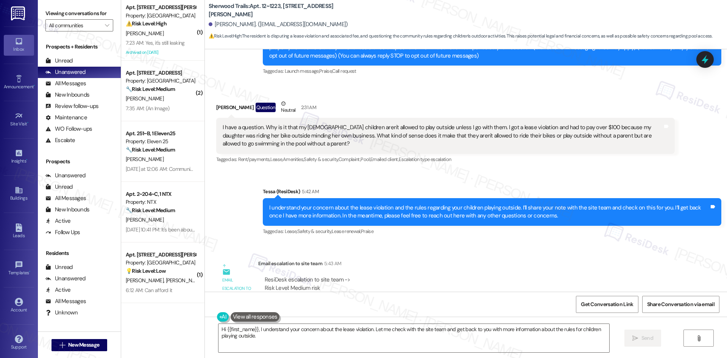
click at [409, 234] on div "Tagged as: Lease , Click to highlight conversations about Lease Safety & securi…" at bounding box center [492, 231] width 459 height 11
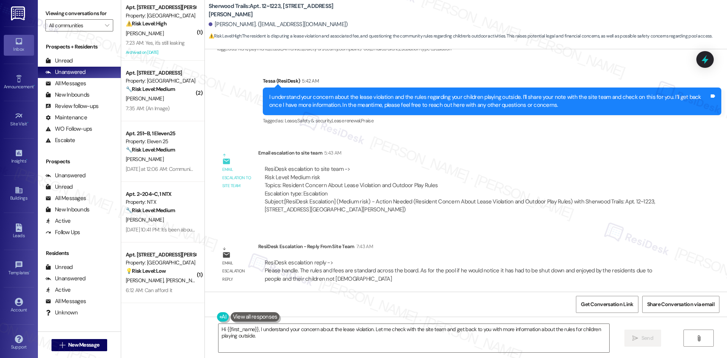
scroll to position [211, 0]
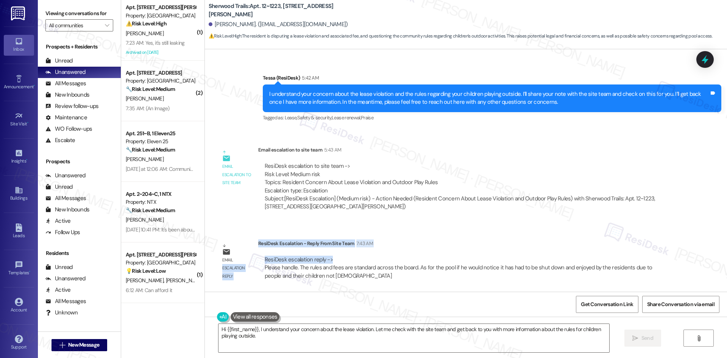
drag, startPoint x: 251, startPoint y: 242, endPoint x: 324, endPoint y: 255, distance: 73.8
click at [324, 255] on div "Email escalation reply ResiDesk Escalation - Reply From Site Team 7:43 AM ResiD…" at bounding box center [446, 263] width 470 height 58
click at [323, 254] on div "ResiDesk escalation reply -> Please handle. The rules and fees are standard acr…" at bounding box center [466, 268] width 417 height 36
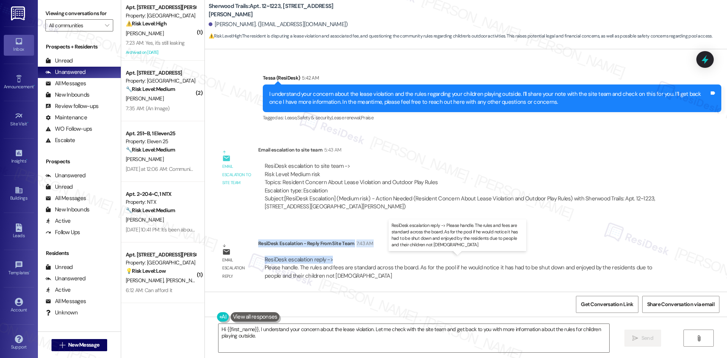
drag, startPoint x: 253, startPoint y: 243, endPoint x: 325, endPoint y: 259, distance: 73.5
click at [325, 259] on div "ResiDesk Escalation - Reply From Site Team 7:43 AM ResiDesk escalation reply ->…" at bounding box center [466, 262] width 417 height 46
copy div "ResiDesk Escalation - Reply From Site Team 7:43 AM ResiDesk escalation reply ->"
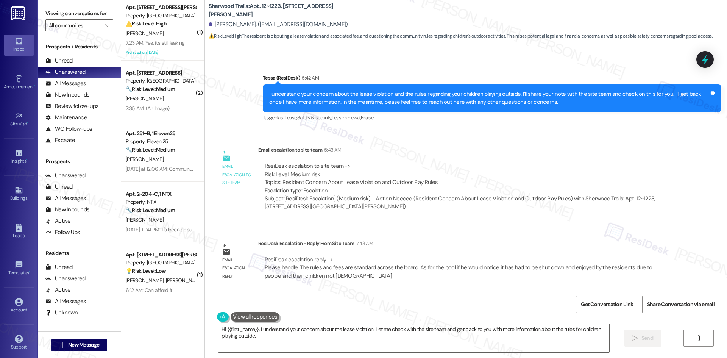
drag, startPoint x: 422, startPoint y: 23, endPoint x: 416, endPoint y: 22, distance: 5.7
click at [422, 22] on div "[PERSON_NAME]. ([EMAIL_ADDRESS][DOMAIN_NAME])" at bounding box center [468, 24] width 518 height 15
click at [351, 334] on textarea "Hi {{first_name}}, I understand your concern about the lease violation. Let me …" at bounding box center [413, 338] width 391 height 28
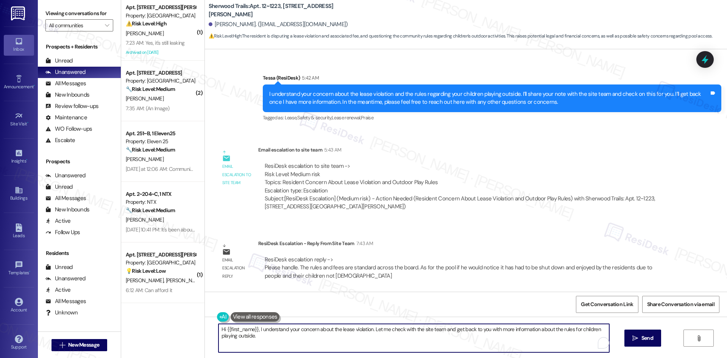
paste textarea "Thanks for your patience, [PERSON_NAME]. The site team shared that the rules an…"
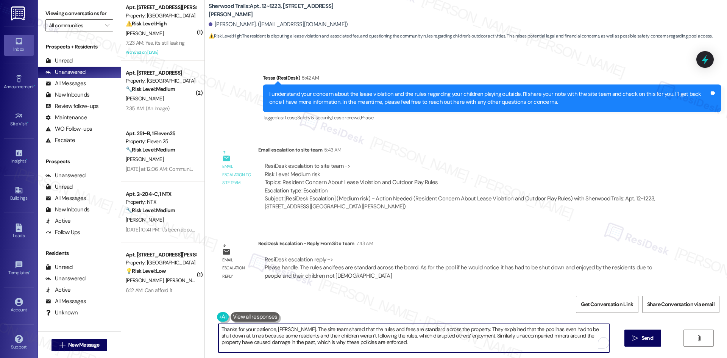
click at [362, 338] on textarea "Thanks for your patience, [PERSON_NAME]. The site team shared that the rules an…" at bounding box center [413, 338] width 391 height 28
type textarea "Thanks for your patience, [PERSON_NAME]. The site team shared that the rules an…"
click at [381, 349] on textarea "Thanks for your patience, [PERSON_NAME]. The site team shared that the rules an…" at bounding box center [413, 338] width 391 height 28
click at [638, 339] on span " Send" at bounding box center [643, 338] width 24 height 8
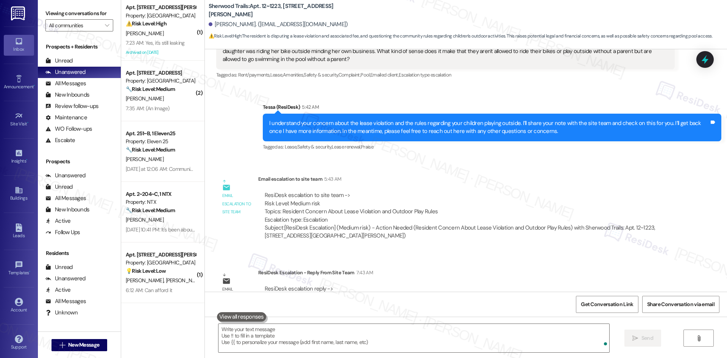
scroll to position [280, 0]
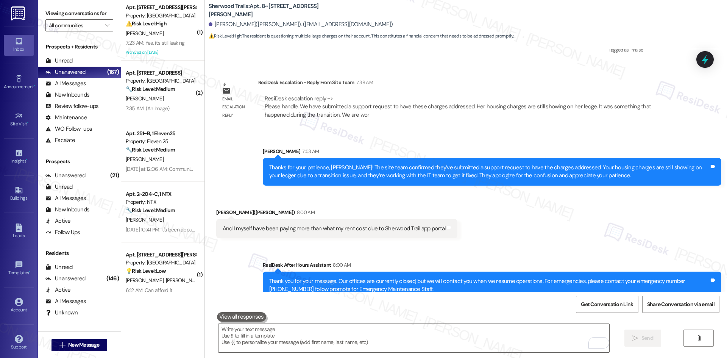
scroll to position [544, 0]
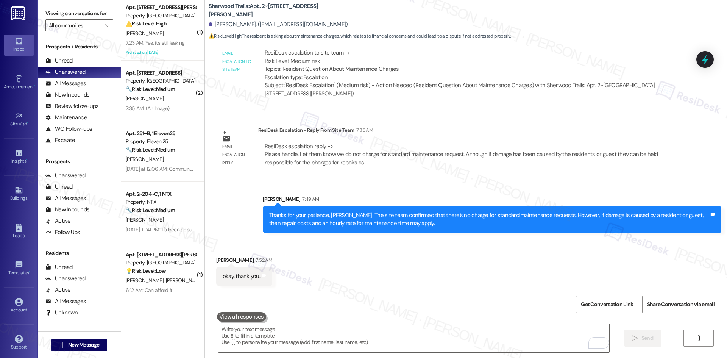
scroll to position [309, 0]
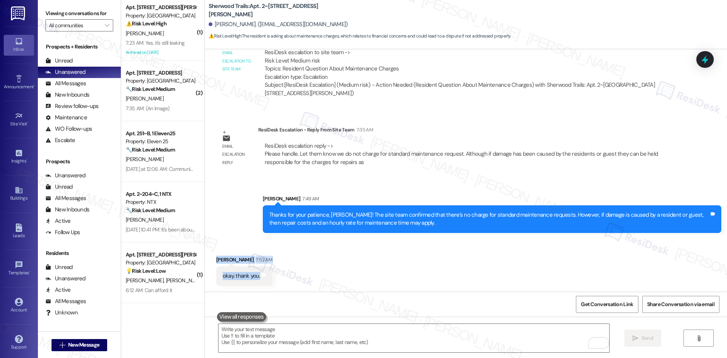
drag, startPoint x: 207, startPoint y: 250, endPoint x: 279, endPoint y: 281, distance: 78.7
click at [279, 281] on div "Received via SMS Markese Bookhard 7:52 AM okay. thank you. Tags and notes" at bounding box center [466, 265] width 522 height 53
copy div "Markese Bookhard 7:52 AM okay. thank you. Tags and notes"
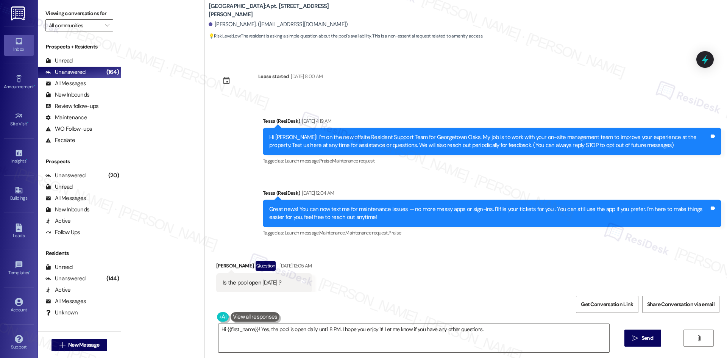
scroll to position [2162, 0]
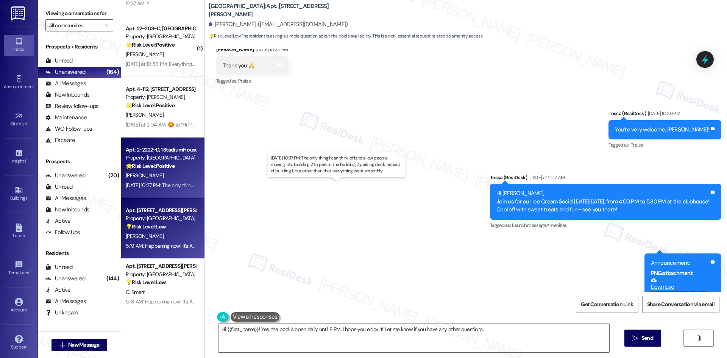
click at [175, 182] on div "[DATE] 10:37 PM: The only thing I can think of is to allow people moving into b…" at bounding box center [332, 185] width 413 height 7
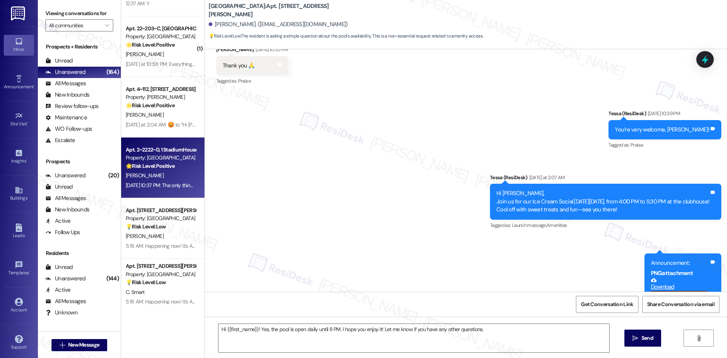
type textarea "Fetching suggested responses. Please feel free to read through the conversation…"
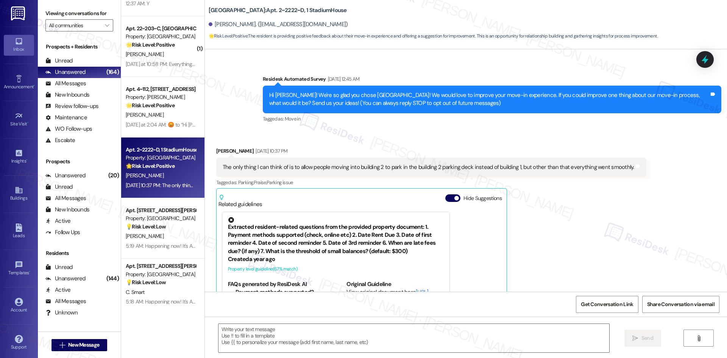
scroll to position [0, 0]
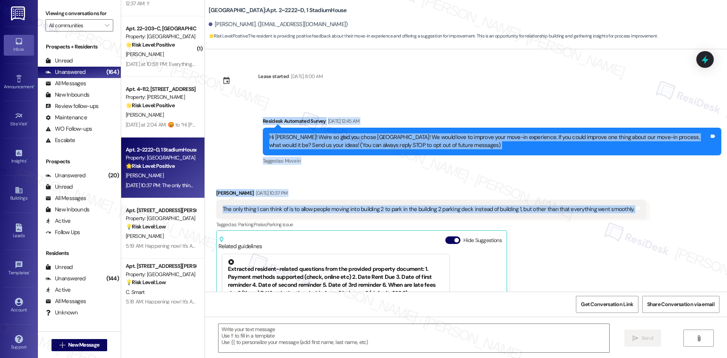
drag, startPoint x: 237, startPoint y: 119, endPoint x: 647, endPoint y: 215, distance: 421.6
click at [647, 215] on div "Lease started [DATE] 8:00 AM Survey, sent via SMS Residesk Automated Survey [DA…" at bounding box center [466, 170] width 522 height 242
copy div "Residesk Automated Survey [DATE] 12:45 AM Hi [PERSON_NAME]! We're so glad you c…"
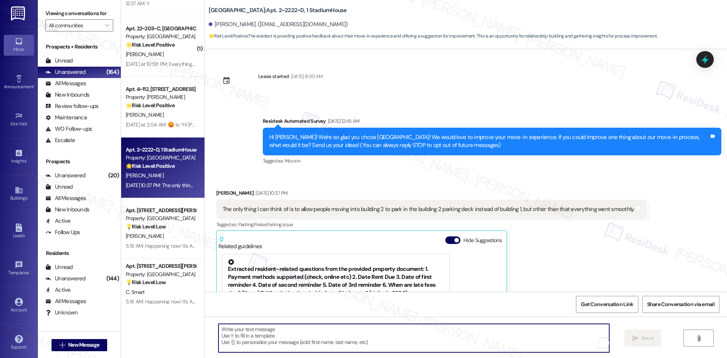
click at [372, 332] on textarea "To enrich screen reader interactions, please activate Accessibility in Grammarl…" at bounding box center [413, 338] width 391 height 28
paste textarea "Thanks for sharing your feedback, [PERSON_NAME]! I’m glad to hear your move-in …"
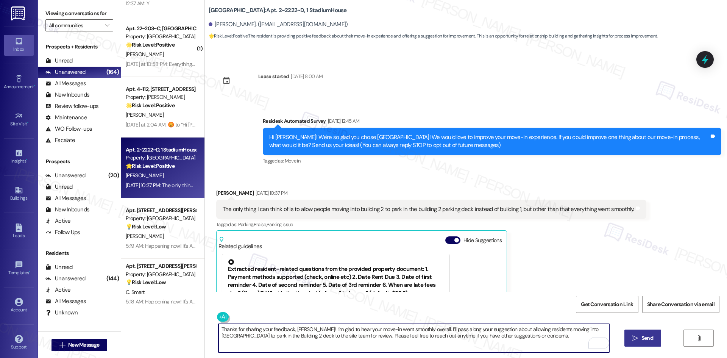
type textarea "Thanks for sharing your feedback, [PERSON_NAME]! I’m glad to hear your move-in …"
click at [640, 340] on span "Send" at bounding box center [647, 338] width 15 height 8
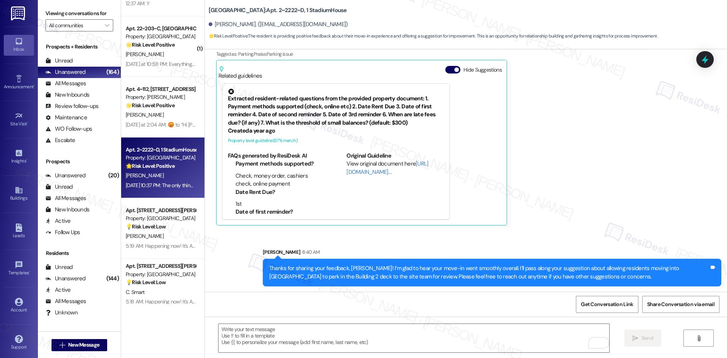
scroll to position [171, 0]
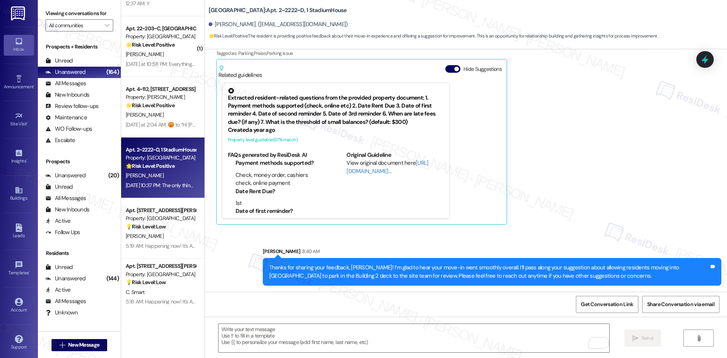
click at [543, 244] on div "Sent via SMS [PERSON_NAME] 8:40 AM Thanks for sharing your feedback, [PERSON_NA…" at bounding box center [492, 267] width 470 height 50
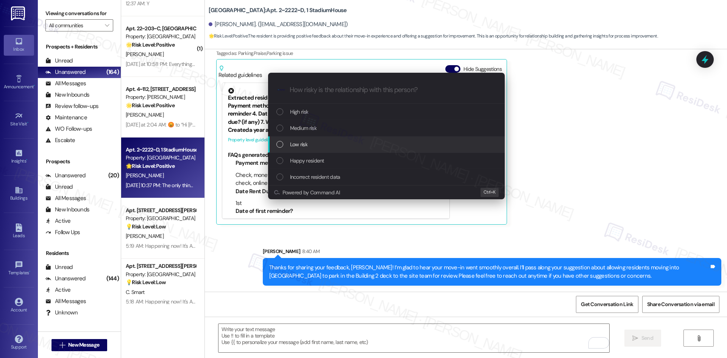
click at [318, 147] on div "Low risk" at bounding box center [387, 144] width 222 height 8
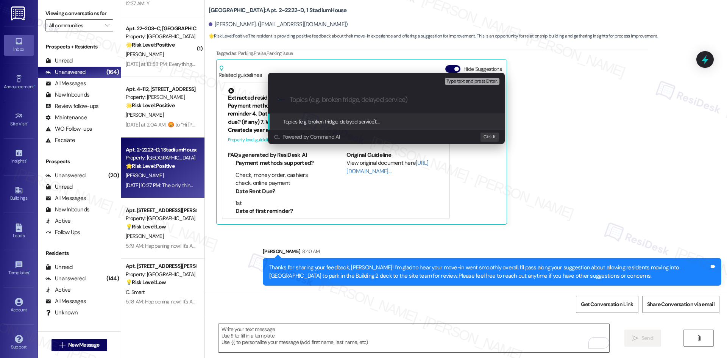
click at [308, 103] on input "Topics (e.g. broken fridge, delayed service)" at bounding box center [393, 100] width 206 height 8
paste input "Resident Feedback on Move-In Parking"
type input "Resident Feedback on Move-In Parking"
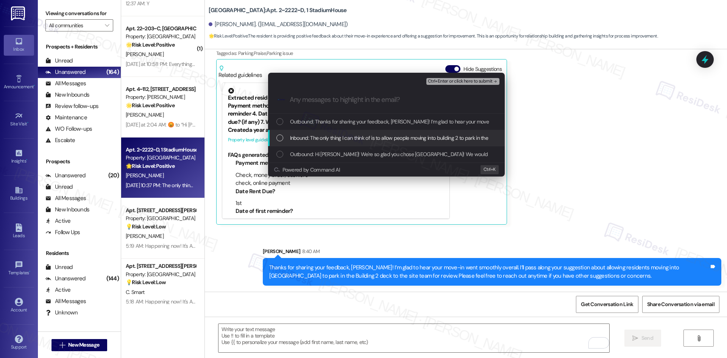
drag, startPoint x: 320, startPoint y: 140, endPoint x: 408, endPoint y: 139, distance: 87.9
click at [325, 140] on span "Inbound: The only thing I can think of is to allow people moving into building …" at bounding box center [488, 138] width 397 height 8
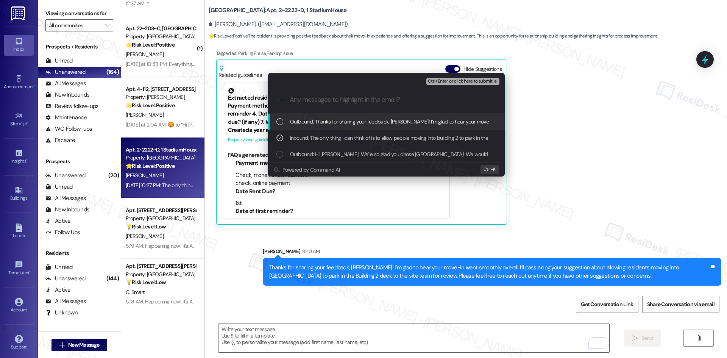
click at [489, 81] on span "Ctrl+Enter or click here to submit" at bounding box center [460, 81] width 65 height 5
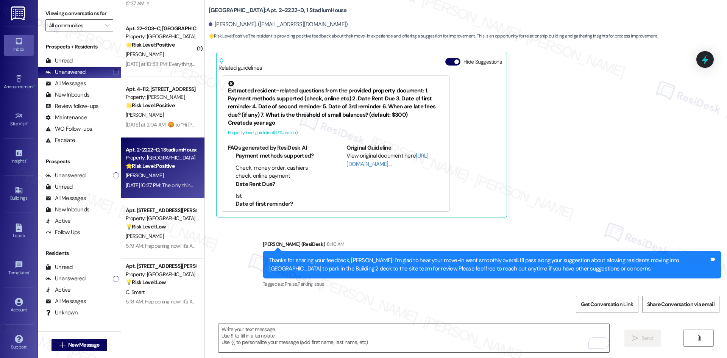
scroll to position [182, 0]
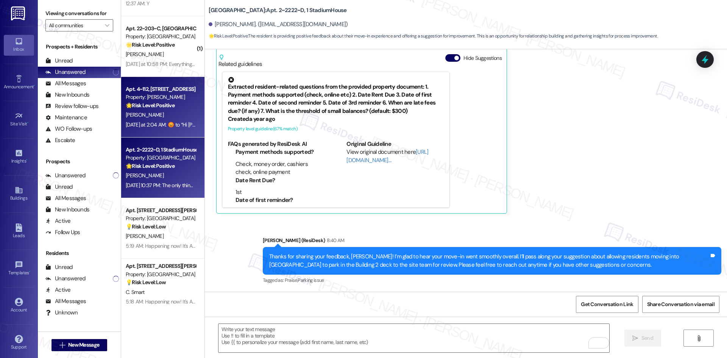
click at [133, 118] on span "[PERSON_NAME]" at bounding box center [145, 114] width 38 height 7
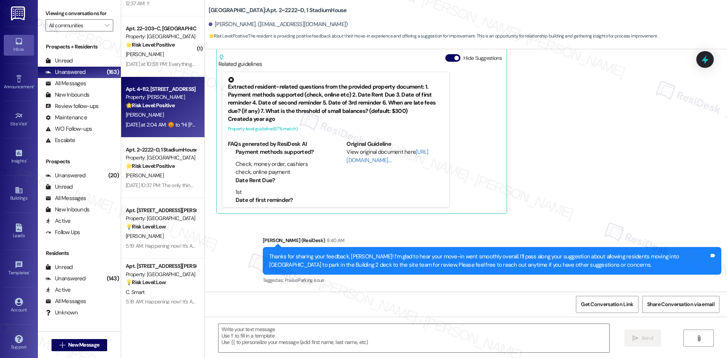
type textarea "Fetching suggested responses. Please feel free to read through the conversation…"
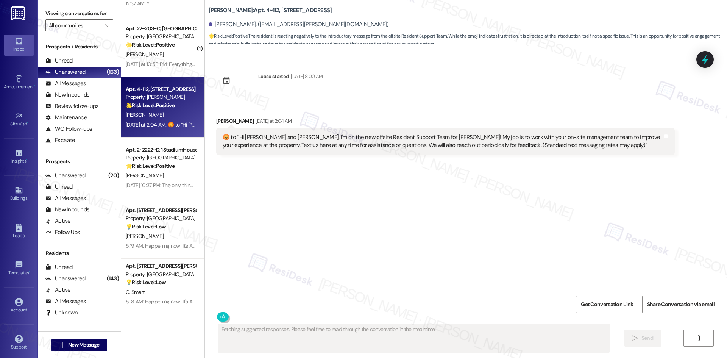
scroll to position [0, 0]
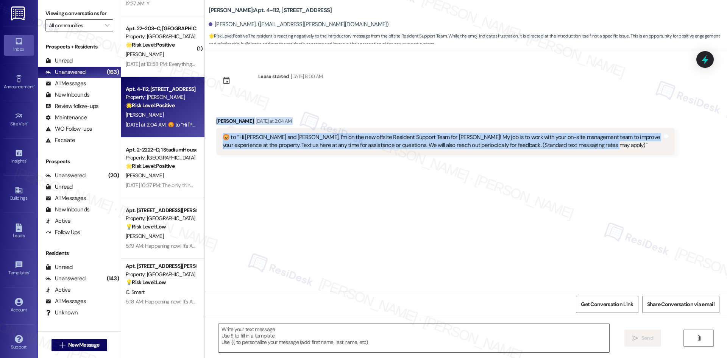
drag, startPoint x: 208, startPoint y: 115, endPoint x: 643, endPoint y: 150, distance: 436.9
click at [644, 149] on div "Received via SMS [PERSON_NAME] [DATE] at 2:04 AM  ​😡​ to “ Hi [PERSON_NAME] and…" at bounding box center [446, 136] width 470 height 50
copy div "[PERSON_NAME] [DATE] at 2:04 AM  ​😡​ to “ Hi [PERSON_NAME] and [PERSON_NAME], I…"
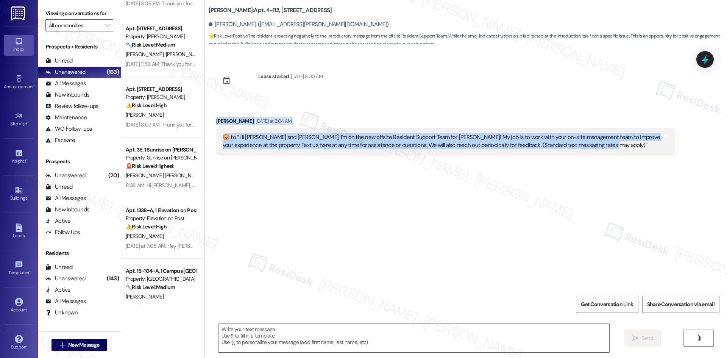
click at [288, 194] on div "Lease started [DATE] 8:00 AM Received via SMS [PERSON_NAME] [DATE] at 2:04 AM  …" at bounding box center [466, 170] width 522 height 242
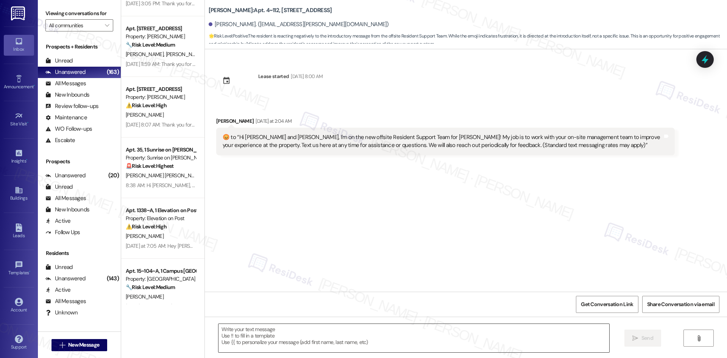
click at [302, 326] on textarea at bounding box center [413, 338] width 391 height 28
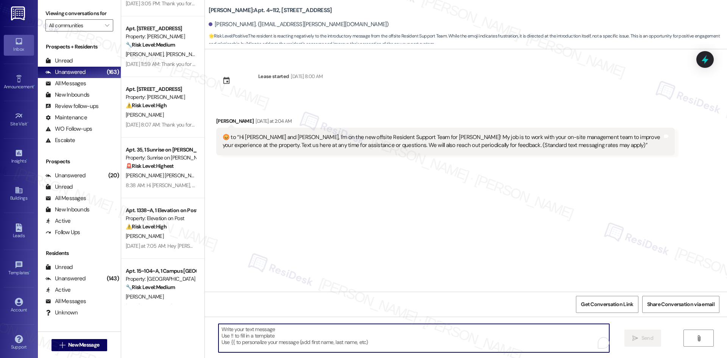
paste textarea "I’m so sorry to bother you, [PERSON_NAME]! If you’re not interested in receivin…"
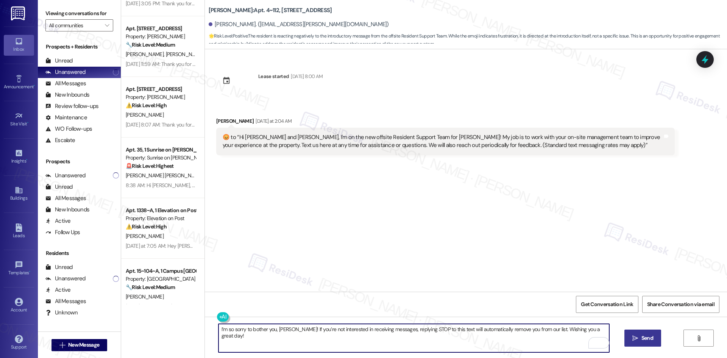
type textarea "I’m so sorry to bother you, [PERSON_NAME]! If you’re not interested in receivin…"
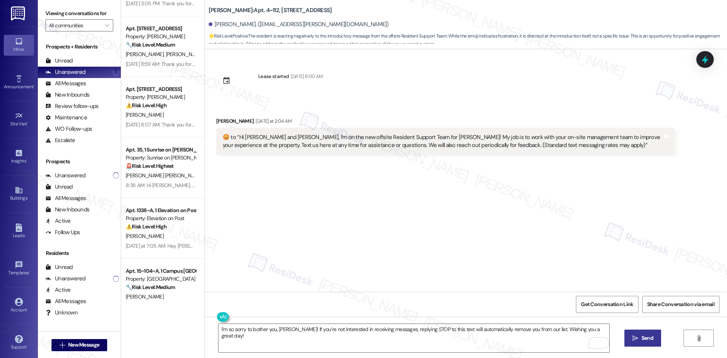
click at [644, 342] on button " Send" at bounding box center [642, 337] width 37 height 17
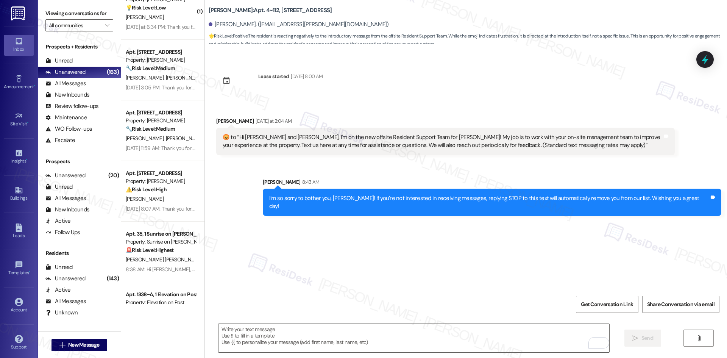
scroll to position [2233, 0]
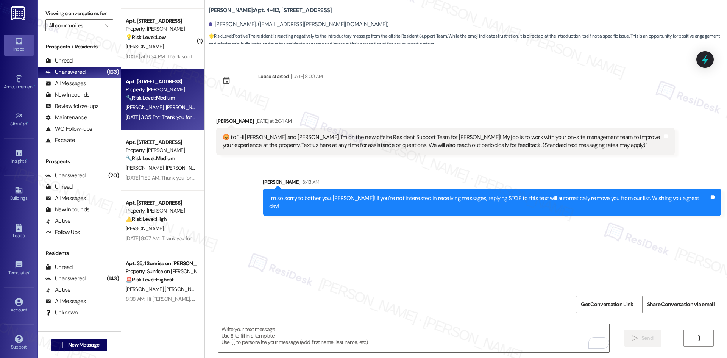
click at [167, 119] on div "[DATE] 3:05 PM: Thank you for your message. Our offices are currently closed, b…" at bounding box center [355, 117] width 459 height 7
type textarea "Fetching suggested responses. Please feel free to read through the conversation…"
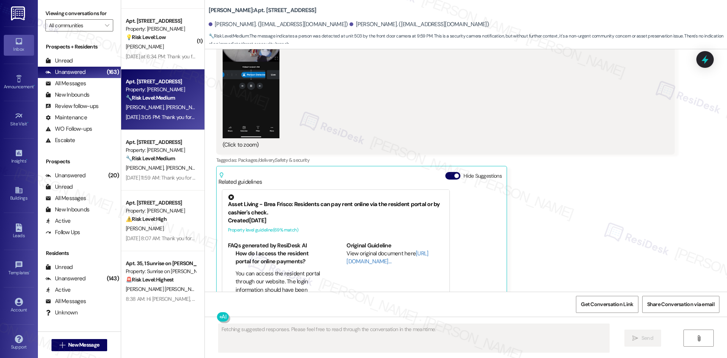
scroll to position [3401, 0]
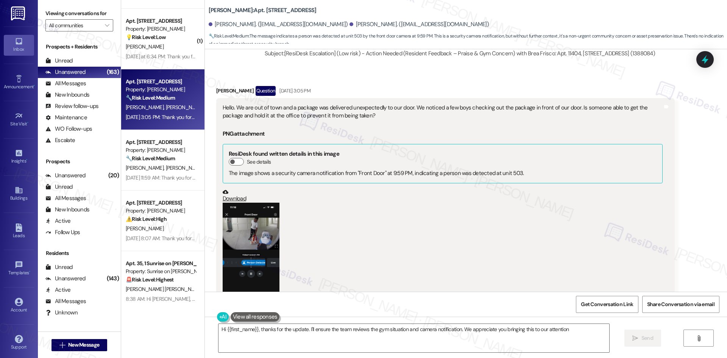
type textarea "Hi {{first_name}}, thanks for the update. I'll ensure the team reviews the gym …"
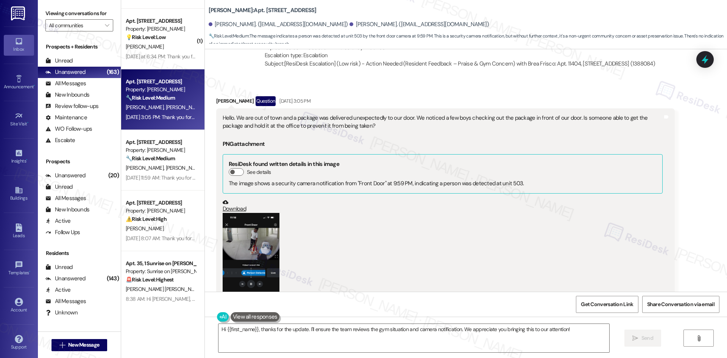
scroll to position [3136, 0]
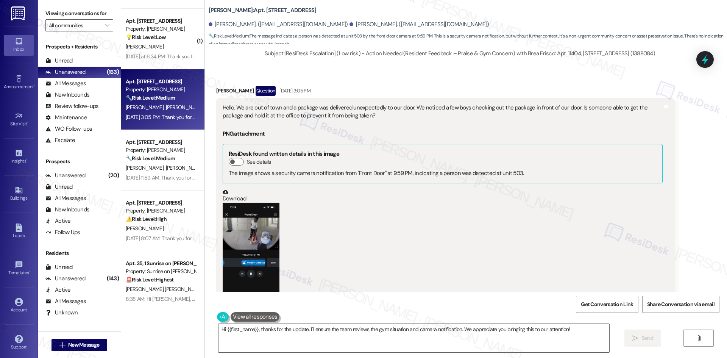
click at [241, 228] on button "Zoom image" at bounding box center [251, 264] width 57 height 123
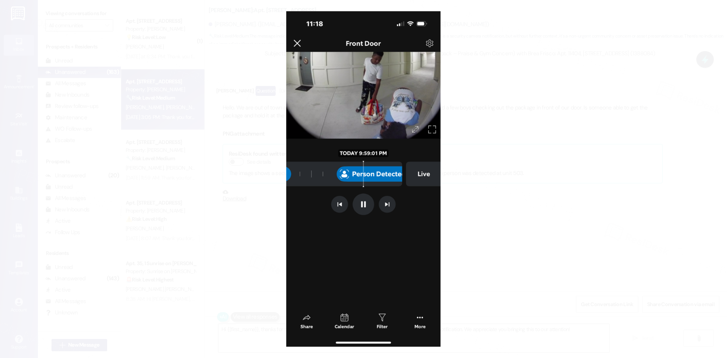
click at [490, 136] on button "Unzoom image" at bounding box center [363, 179] width 727 height 358
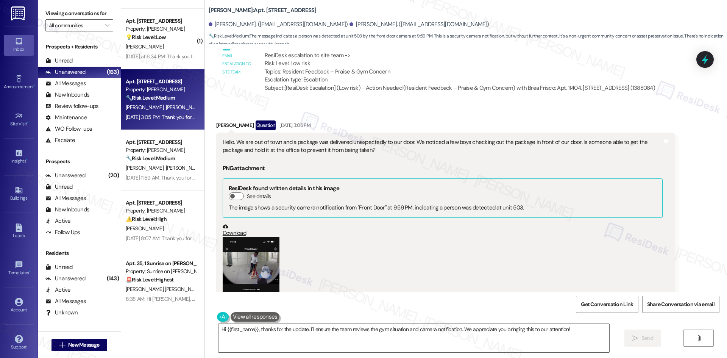
scroll to position [3098, 0]
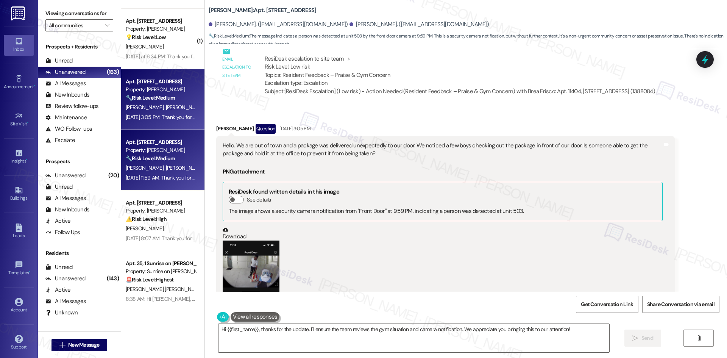
click at [165, 165] on span "[PERSON_NAME]" at bounding box center [184, 167] width 38 height 7
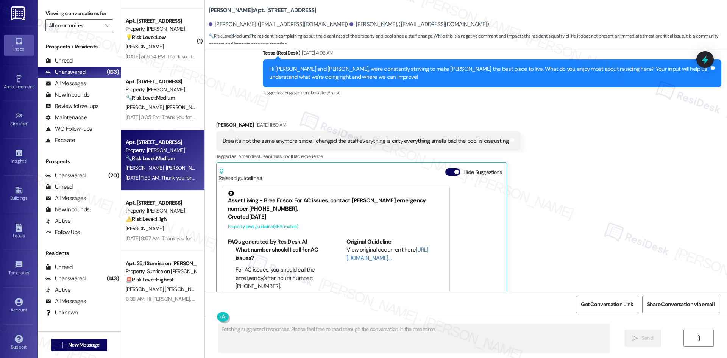
scroll to position [385, 0]
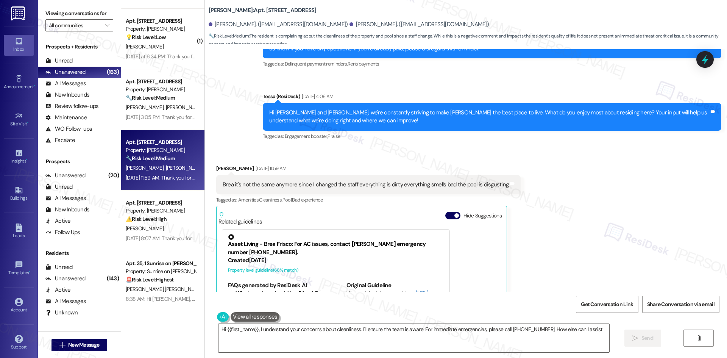
type textarea "Hi {{first_name}}, I understand your concerns about cleanliness. I'll ensure th…"
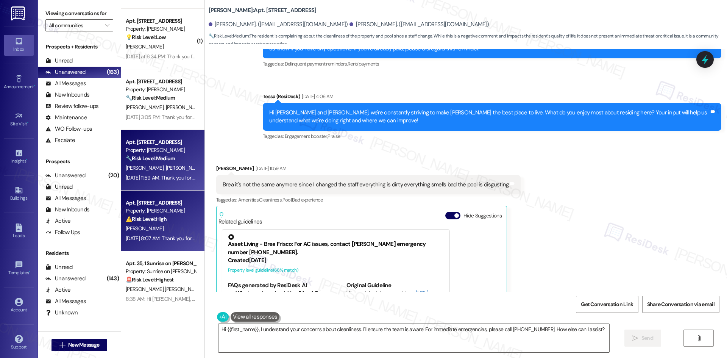
click at [157, 236] on div "[DATE] 8:07 AM: Thank you for your message. Our offices are currently closed, b…" at bounding box center [355, 238] width 459 height 7
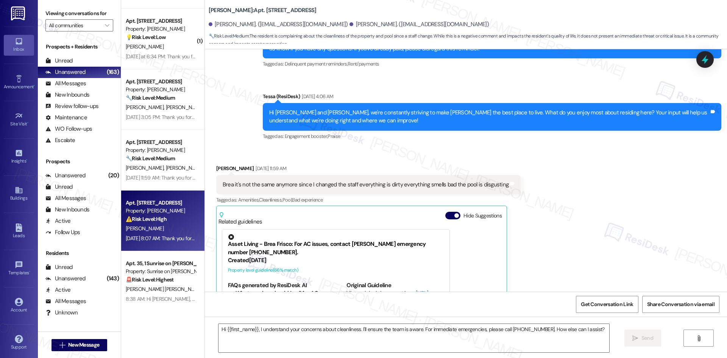
type textarea "Fetching suggested responses. Please feel free to read through the conversation…"
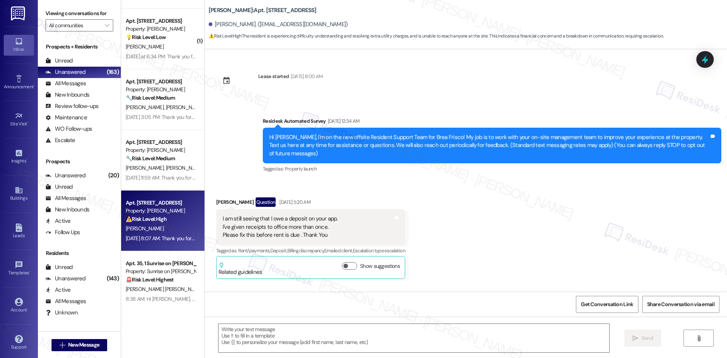
scroll to position [8514, 0]
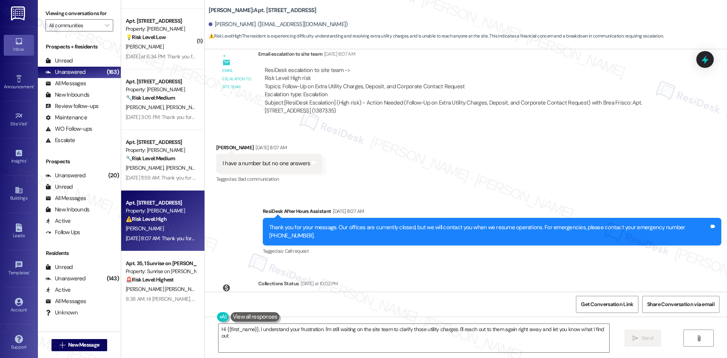
type textarea "Hi {{first_name}}, I understand your frustration. I'm still waiting on the site…"
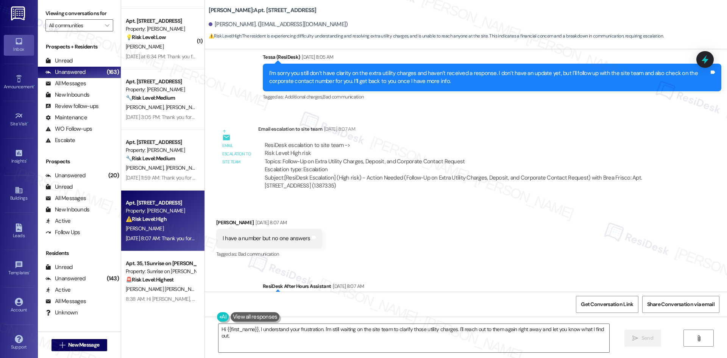
scroll to position [8439, 0]
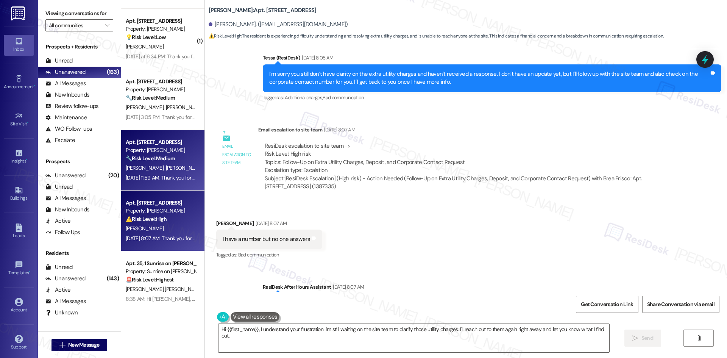
click at [140, 167] on span "[PERSON_NAME]" at bounding box center [146, 167] width 40 height 7
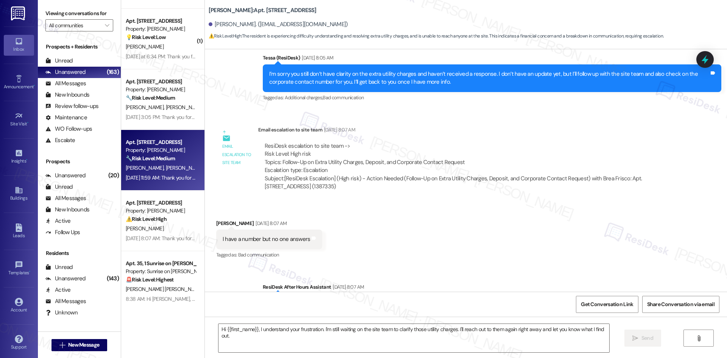
type textarea "Fetching suggested responses. Please feel free to read through the conversation…"
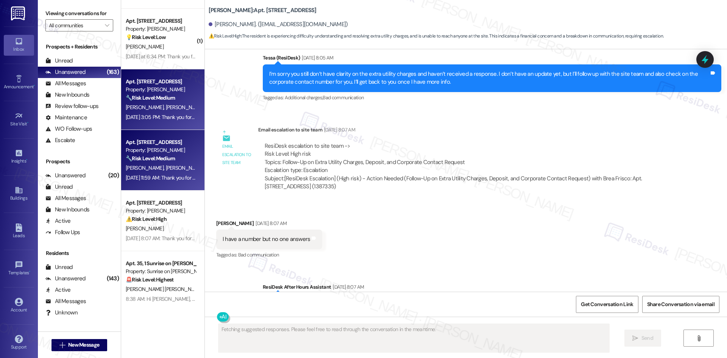
click at [158, 120] on div "[DATE] 3:05 PM: Thank you for your message. Our offices are currently closed, b…" at bounding box center [355, 117] width 459 height 7
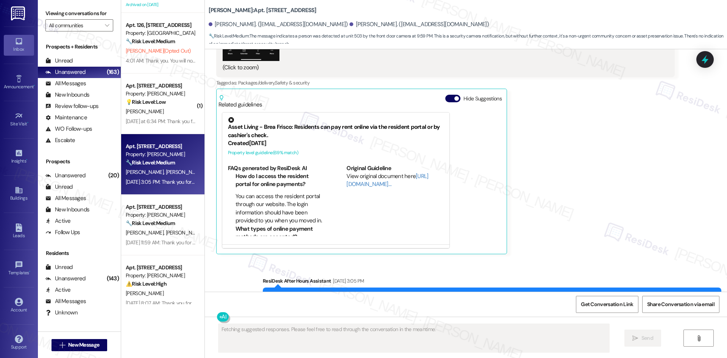
scroll to position [2157, 0]
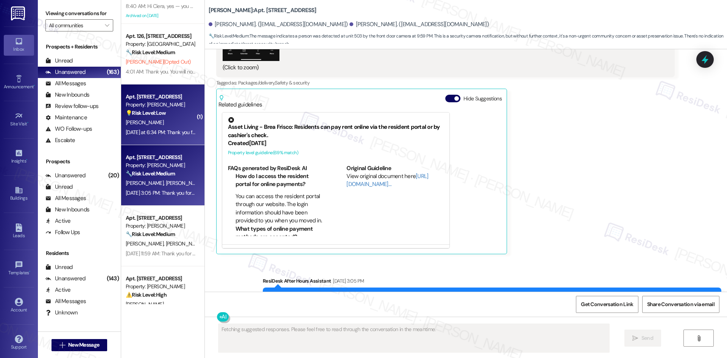
click at [165, 117] on div "💡 Risk Level: Low The resident is requesting to speak to someone, but the messa…" at bounding box center [161, 113] width 70 height 8
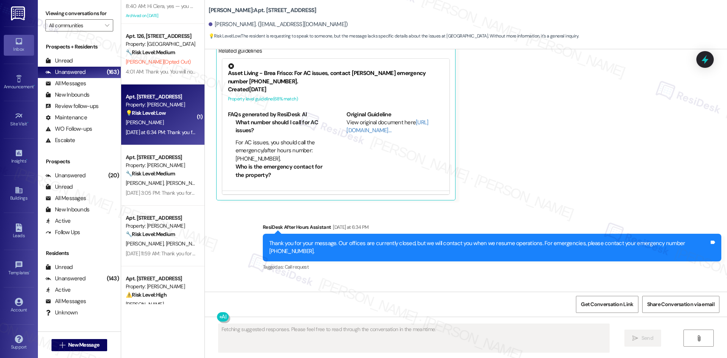
scroll to position [974, 0]
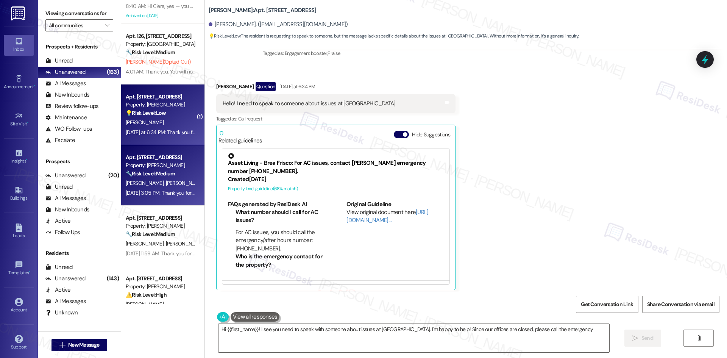
type textarea "Hi {{first_name}}! I see you need to speak with someone about issues at [GEOGRA…"
click at [147, 187] on div "[PERSON_NAME] [PERSON_NAME]" at bounding box center [161, 182] width 72 height 9
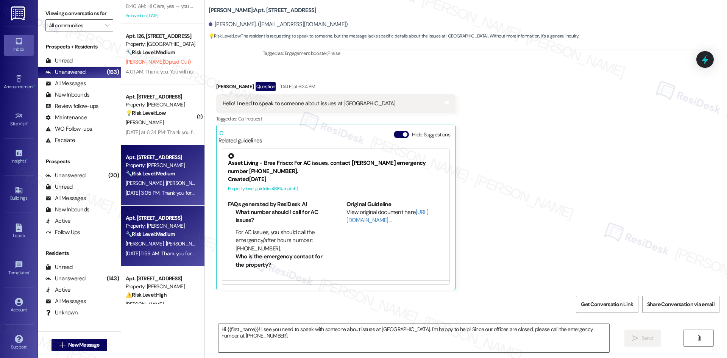
type textarea "Fetching suggested responses. Please feel free to read through the conversation…"
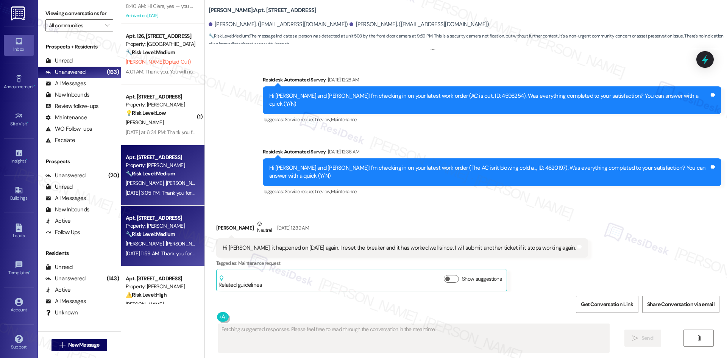
scroll to position [3401, 0]
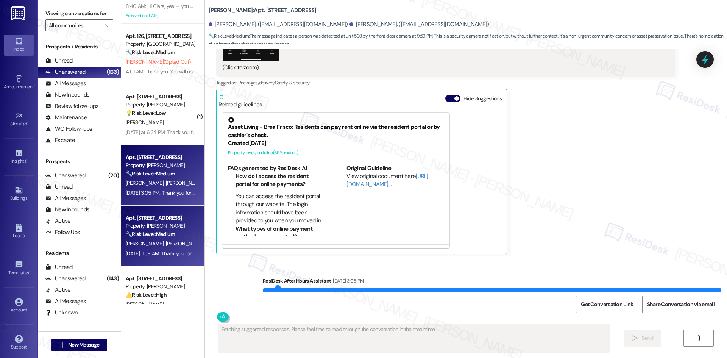
click at [163, 233] on strong "🔧 Risk Level: Medium" at bounding box center [150, 234] width 49 height 7
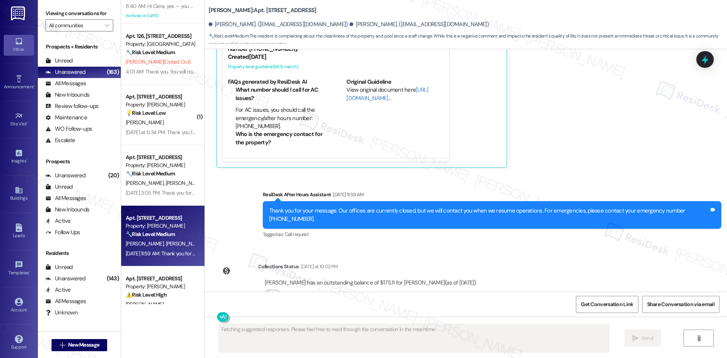
scroll to position [423, 0]
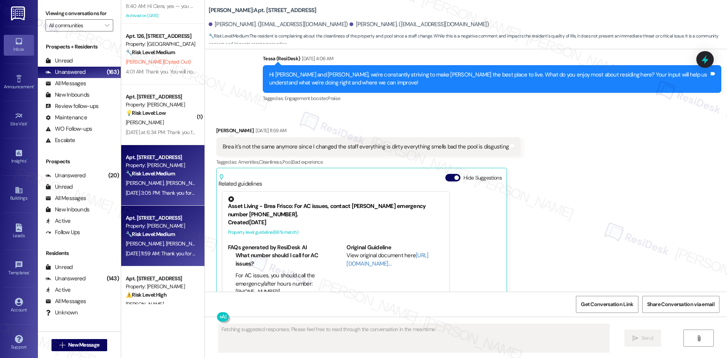
click at [158, 164] on div "Property: [PERSON_NAME]" at bounding box center [161, 165] width 70 height 8
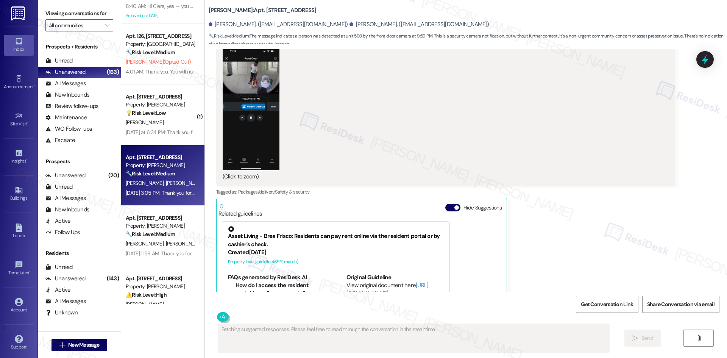
scroll to position [3140, 0]
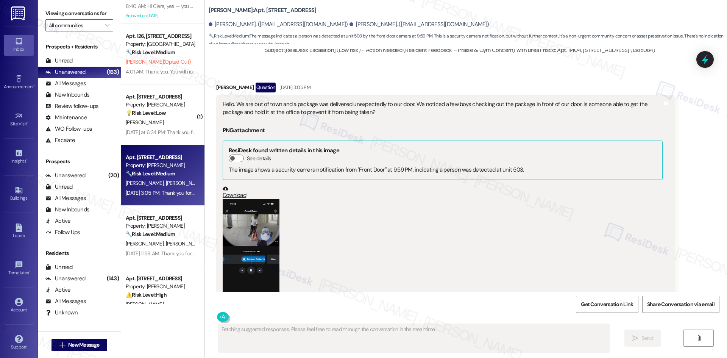
click at [249, 209] on button "Zoom image" at bounding box center [251, 260] width 57 height 123
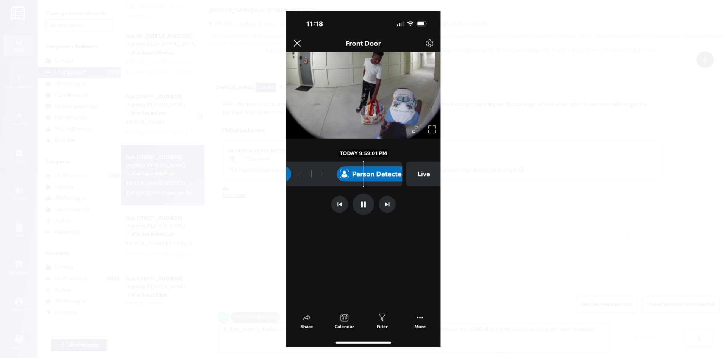
click at [506, 206] on button "Unzoom image" at bounding box center [363, 179] width 727 height 358
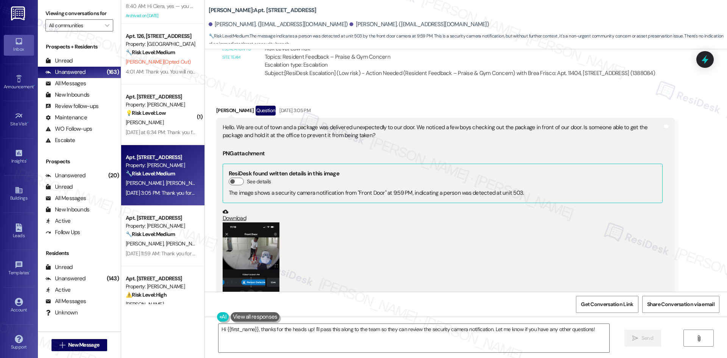
scroll to position [3026, 0]
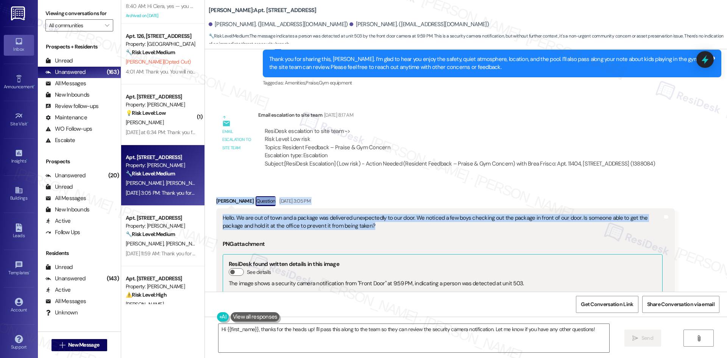
drag, startPoint x: 206, startPoint y: 158, endPoint x: 351, endPoint y: 189, distance: 148.8
copy div "[PERSON_NAME] Question [DATE] 3:05 PM Hello. We are out of town and a package w…"
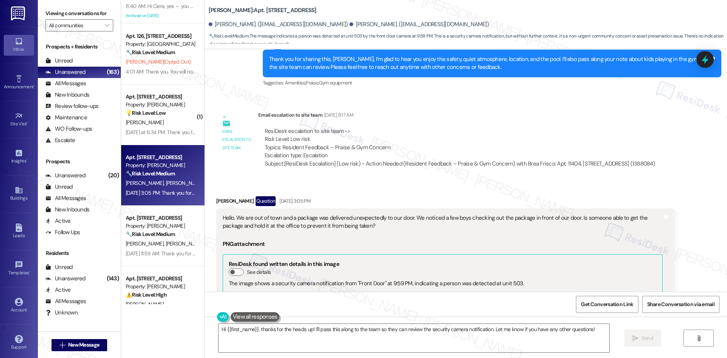
click at [396, 137] on div "Email escalation to site team Email escalation to site team [DATE] 8:17 AM Resi…" at bounding box center [439, 142] width 457 height 74
click at [362, 324] on textarea "Hi {{first_name}}, thanks for the heads up! I'll pass this along to the team so…" at bounding box center [413, 338] width 391 height 28
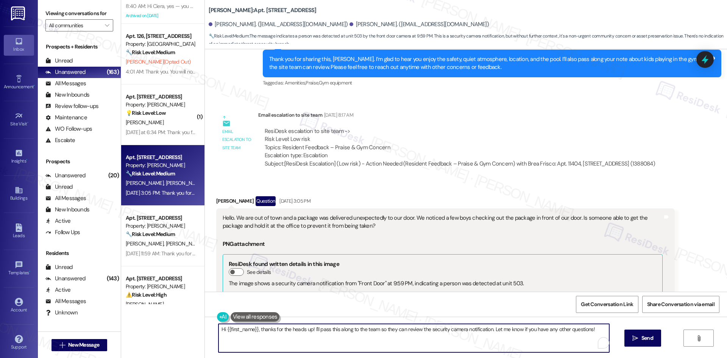
paste textarea "[PERSON_NAME], just checking back — were you able to get the package secured, o…"
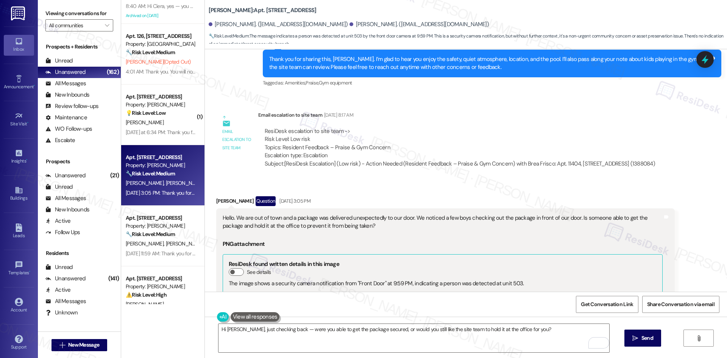
drag, startPoint x: 399, startPoint y: 126, endPoint x: 388, endPoint y: 131, distance: 12.4
click at [399, 160] on div "Subject: [ResiDesk Escalation] (Low risk) - Action Needed (Resident Feedback – …" at bounding box center [460, 164] width 390 height 8
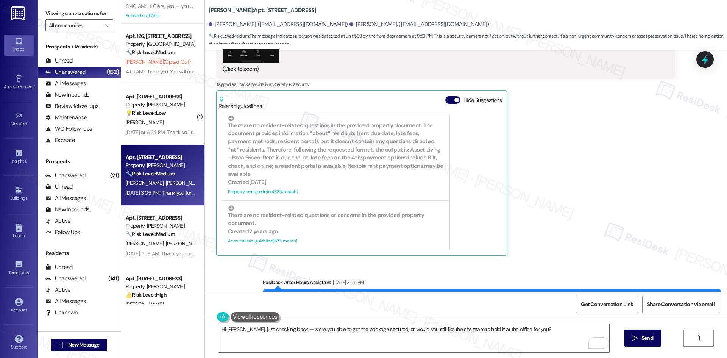
scroll to position [3401, 0]
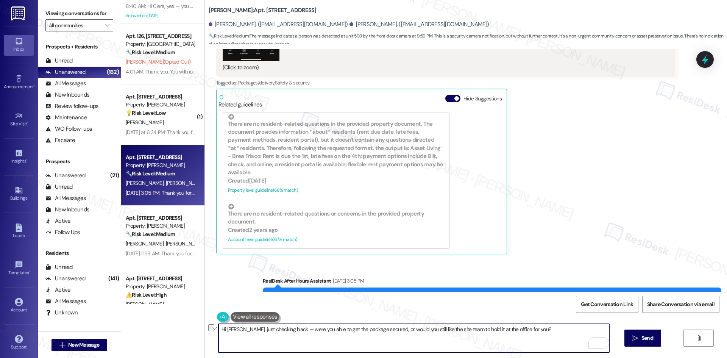
drag, startPoint x: 528, startPoint y: 330, endPoint x: 209, endPoint y: 330, distance: 319.6
click at [214, 330] on div "Hi [PERSON_NAME], just checking back — were you able to get the package secured…" at bounding box center [410, 337] width 392 height 29
paste textarea "should I let the site team know"
type textarea "Hi [PERSON_NAME], just checking back — were you able to get the package secured…"
click at [653, 340] on span "Send" at bounding box center [647, 338] width 15 height 8
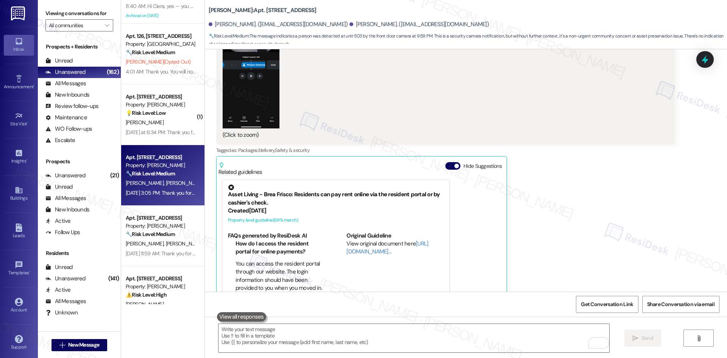
scroll to position [3329, 0]
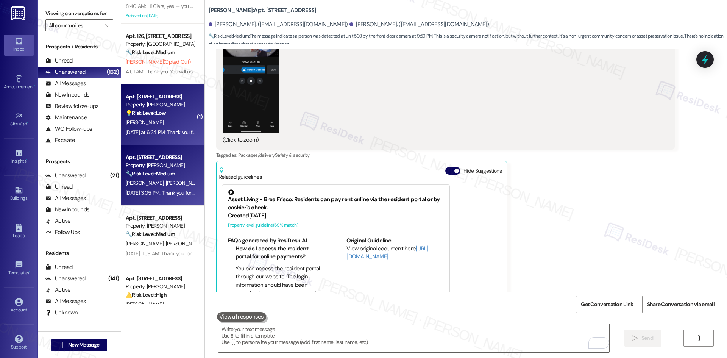
click at [145, 131] on div "[DATE] at 6:34 PM: Thank you for your message. Our offices are currently closed…" at bounding box center [358, 132] width 465 height 7
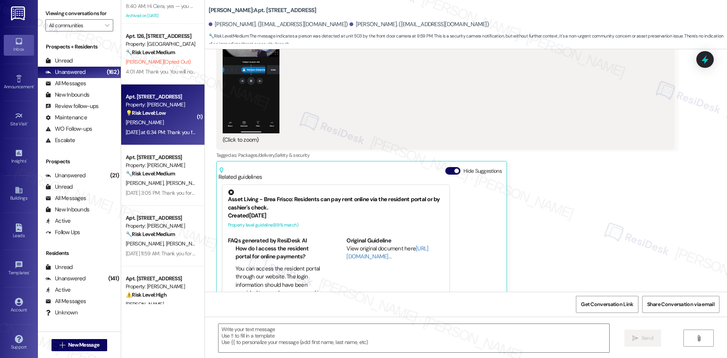
type textarea "Fetching suggested responses. Please feel free to read through the conversation…"
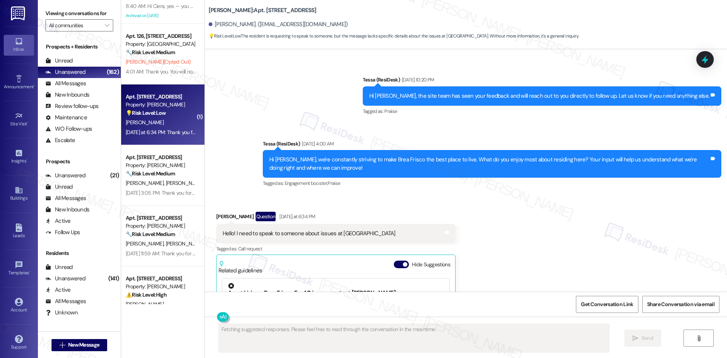
scroll to position [832, 0]
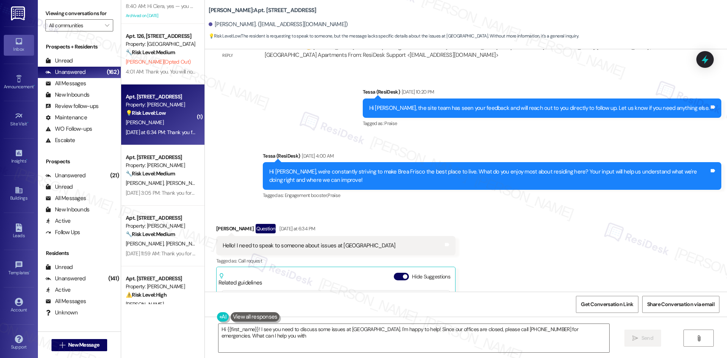
type textarea "Hi {{first_name}}! I see you need to discuss some issues at [GEOGRAPHIC_DATA]. …"
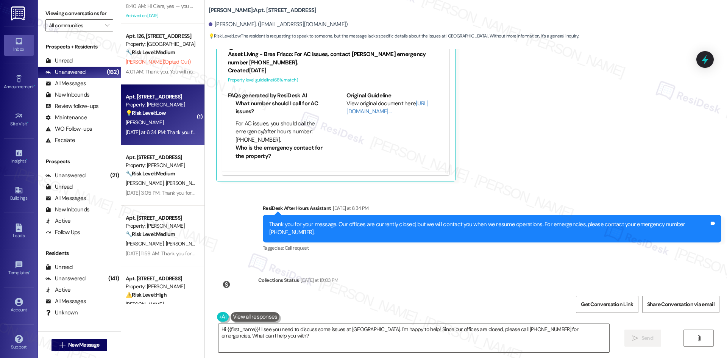
scroll to position [1087, 0]
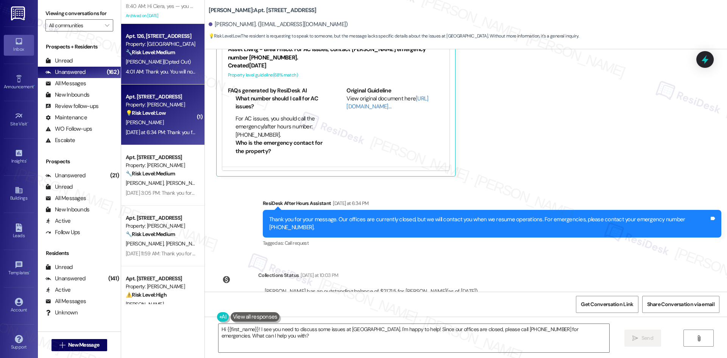
click at [147, 72] on div "4:01 AM: Thank you. You will no longer receive texts from this thread. Please r…" at bounding box center [305, 71] width 358 height 7
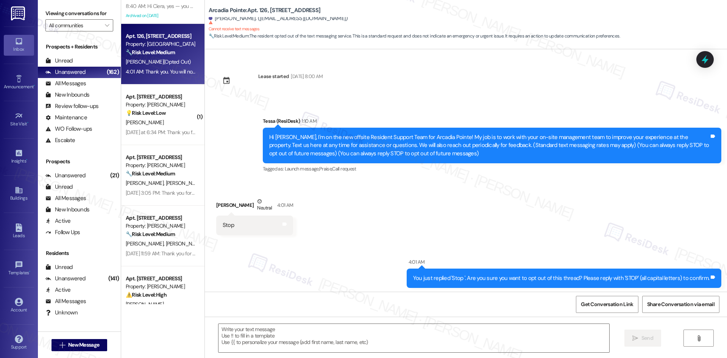
scroll to position [63, 0]
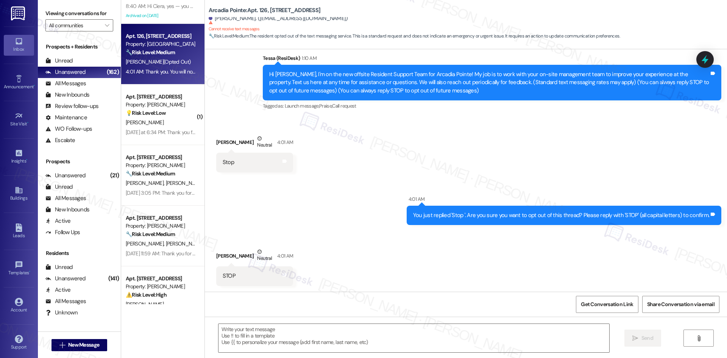
type textarea "Fetching suggested responses. Please feel free to read through the conversation…"
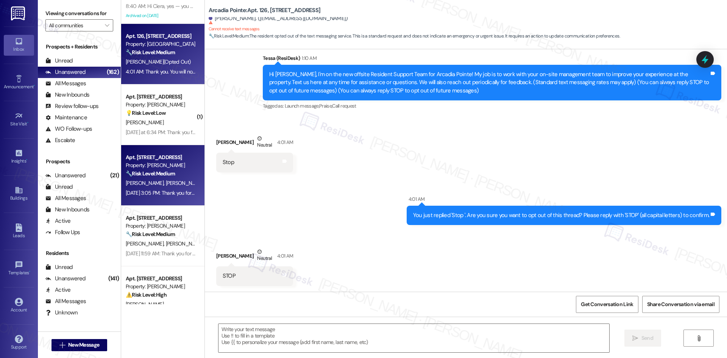
click at [166, 174] on strong "🔧 Risk Level: Medium" at bounding box center [150, 173] width 49 height 7
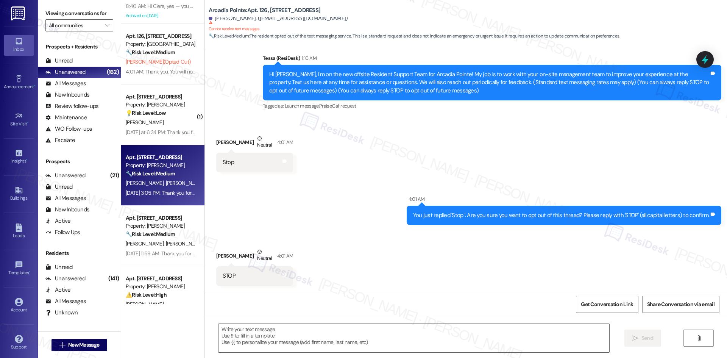
type textarea "Fetching suggested responses. Please feel free to read through the conversation…"
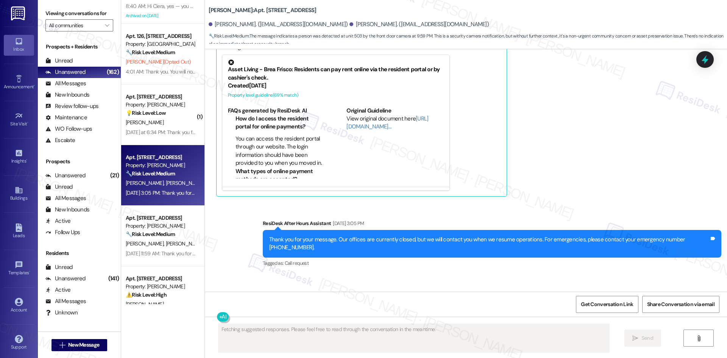
scroll to position [3465, 0]
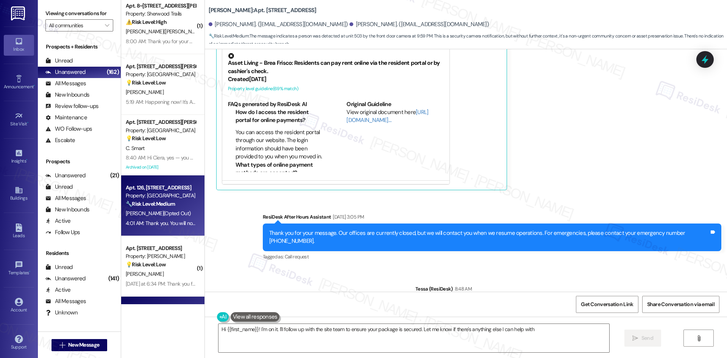
type textarea "Hi {{first_name}}! I'm on it. I'll follow up with the site team to ensure your …"
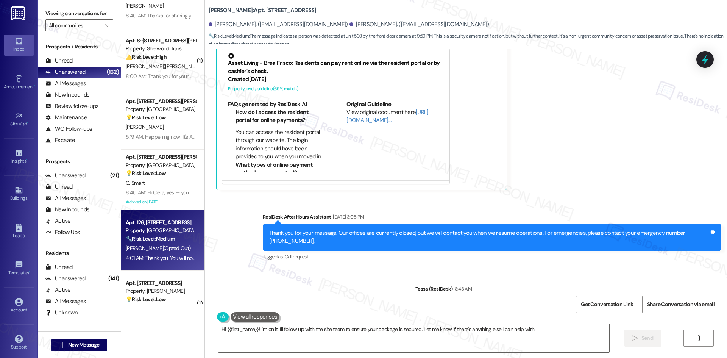
scroll to position [1968, 0]
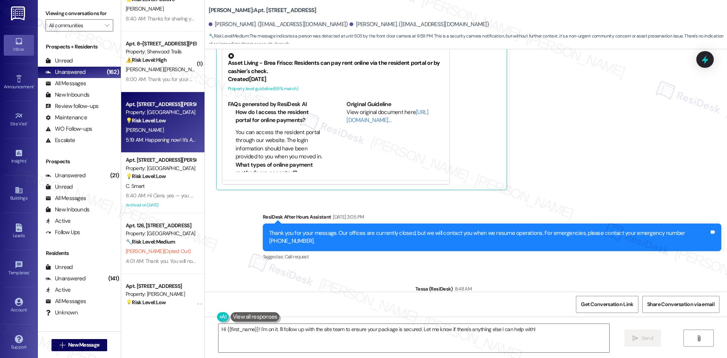
click at [161, 142] on div "5:19 AM: Happening now! It's A Jerk Shack Food truck is on site until 7:30 PM. …" at bounding box center [371, 139] width 491 height 7
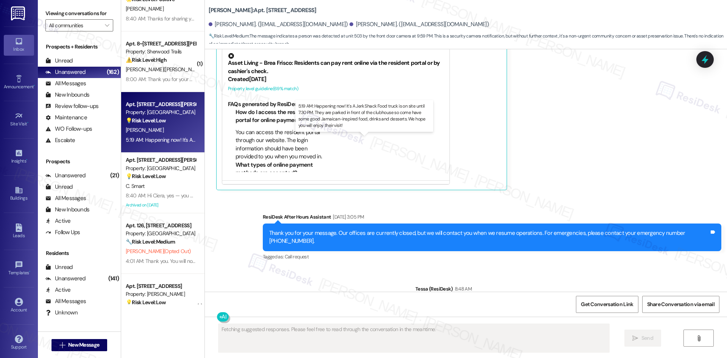
scroll to position [2389, 0]
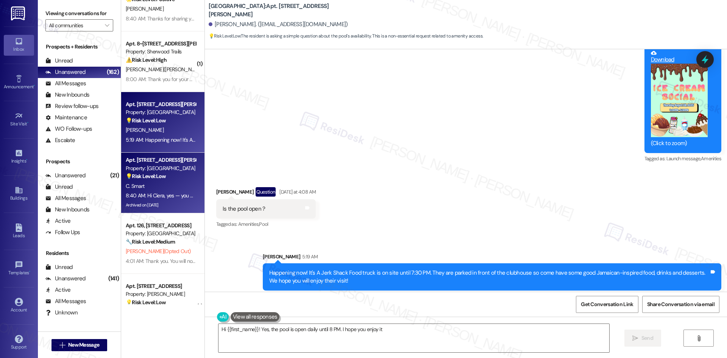
type textarea "Hi {{first_name}}! Yes, the pool is open daily until 8 PM. I hope you enjoy it!"
click at [167, 175] on div "💡 Risk Level: Low The resident is asking if they can text this number about mai…" at bounding box center [161, 176] width 70 height 8
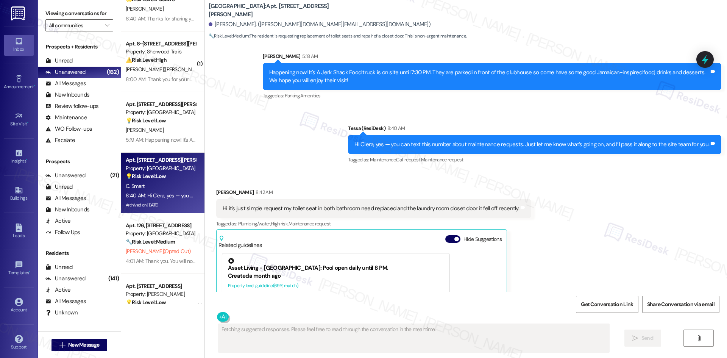
scroll to position [694, 0]
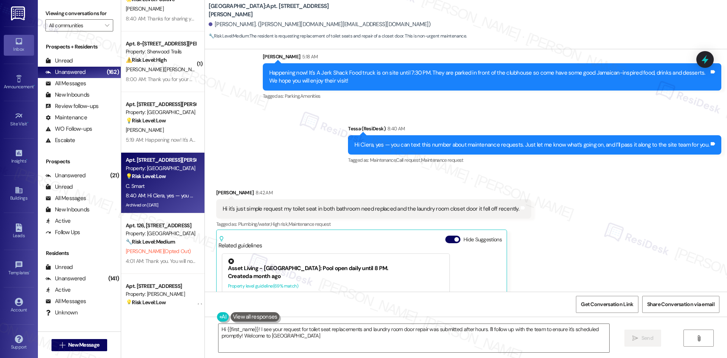
type textarea "Hi {{first_name}}! I see your request for toilet seat replacements and laundry …"
click at [15, 304] on icon at bounding box center [19, 302] width 8 height 8
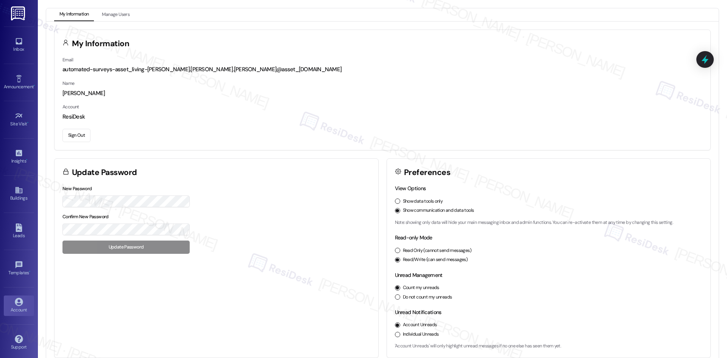
click at [84, 136] on button "Sign Out" at bounding box center [76, 135] width 28 height 13
